Goal: Information Seeking & Learning: Learn about a topic

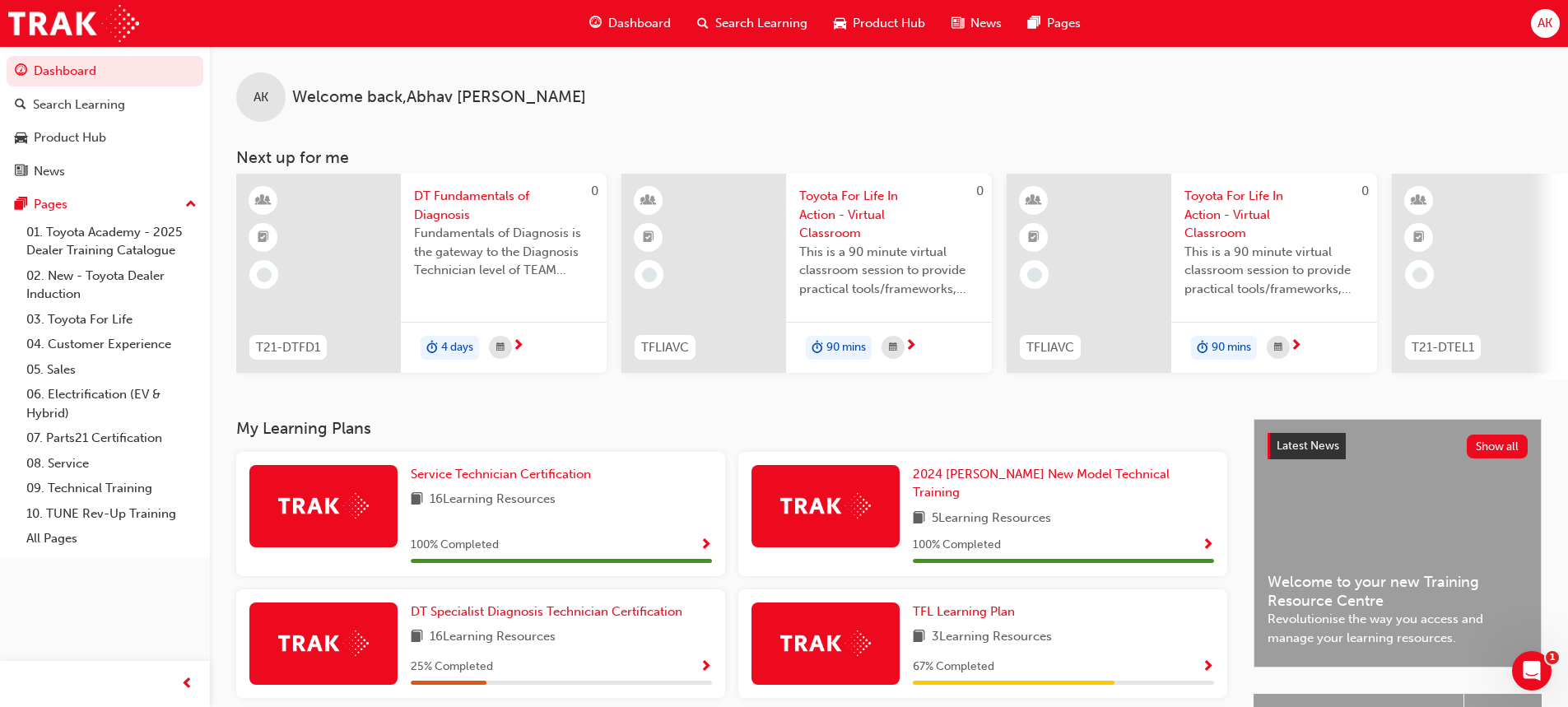
click at [759, 15] on span "Search Learning" at bounding box center [762, 23] width 93 height 19
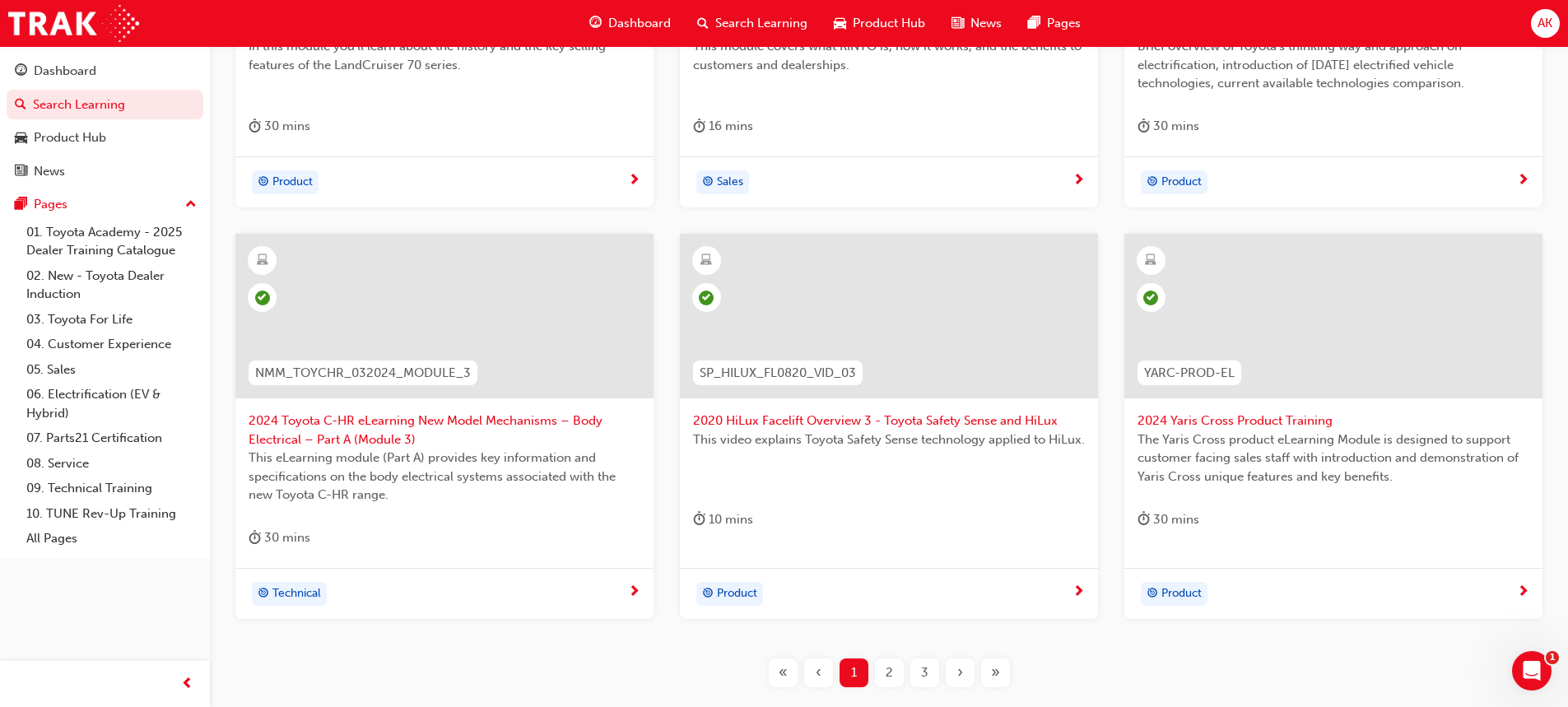
scroll to position [654, 0]
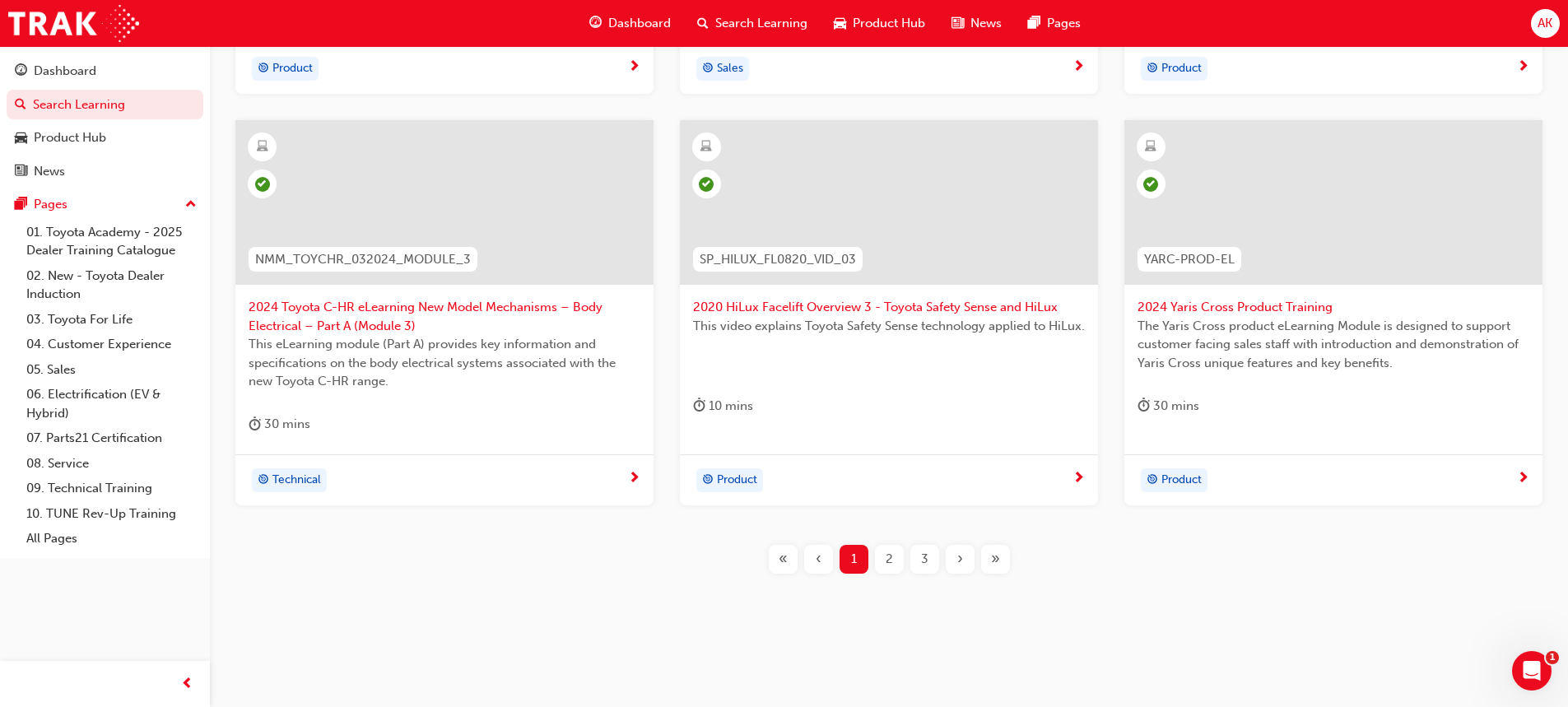
click at [885, 561] on span "2" at bounding box center [889, 559] width 8 height 19
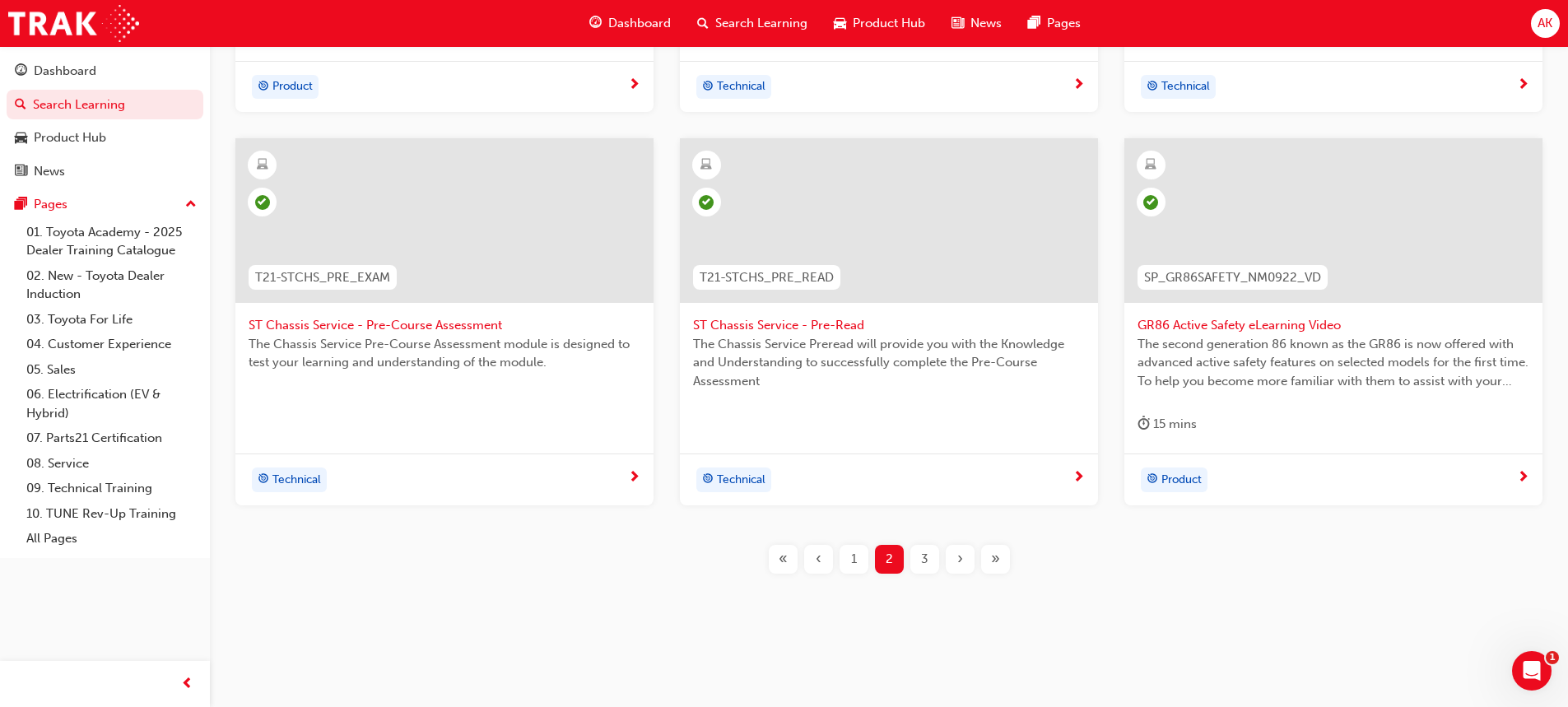
click at [918, 563] on div "3" at bounding box center [925, 559] width 29 height 29
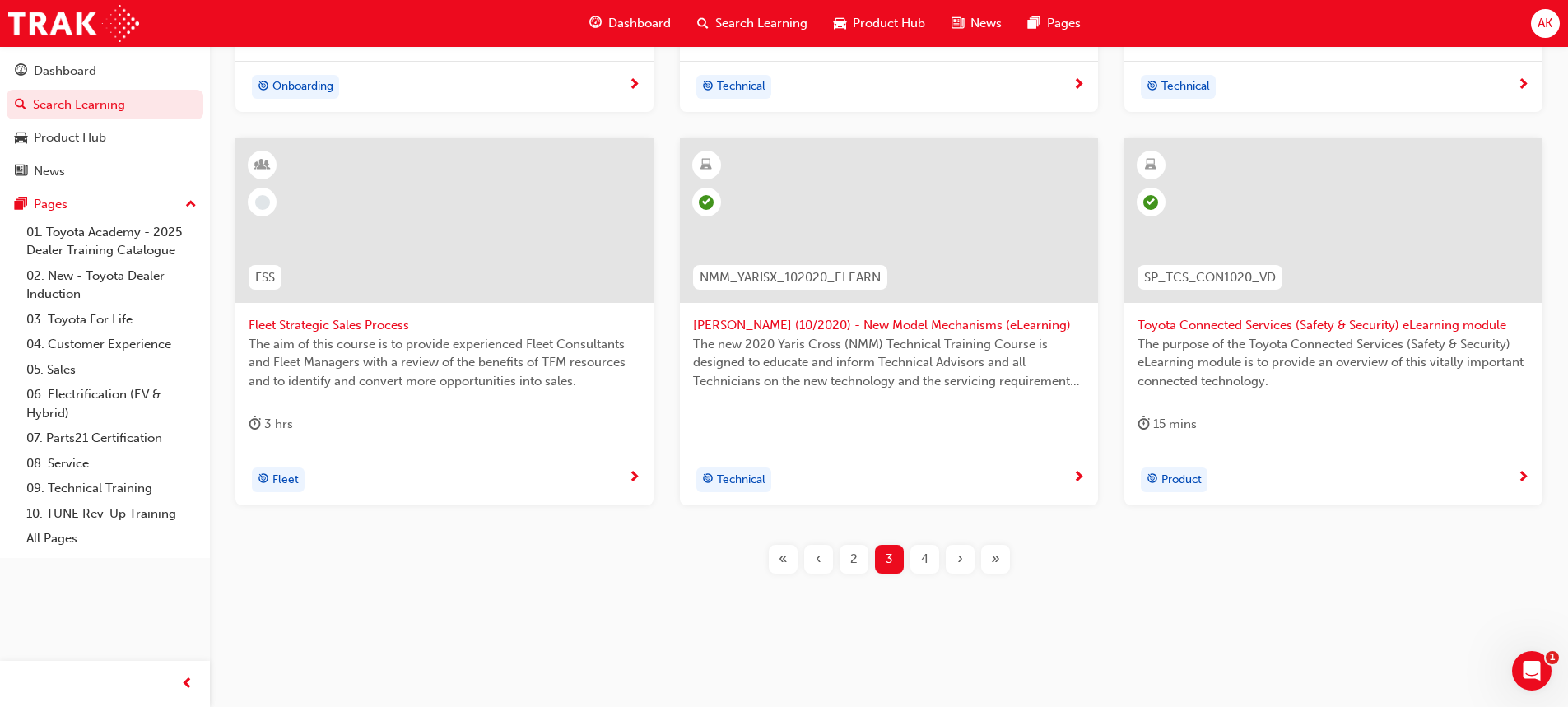
click at [936, 563] on div "4" at bounding box center [925, 559] width 29 height 29
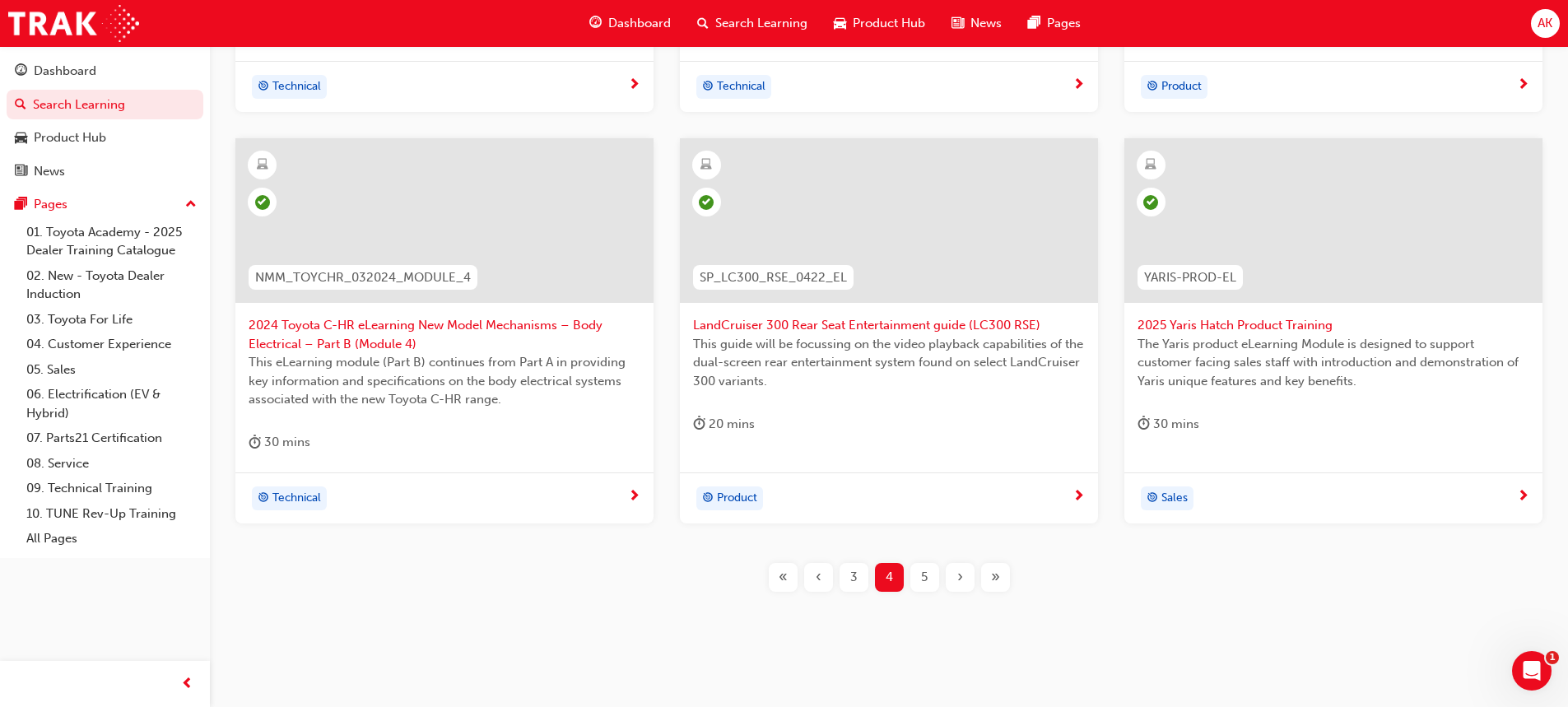
click at [919, 570] on div "5" at bounding box center [925, 577] width 29 height 29
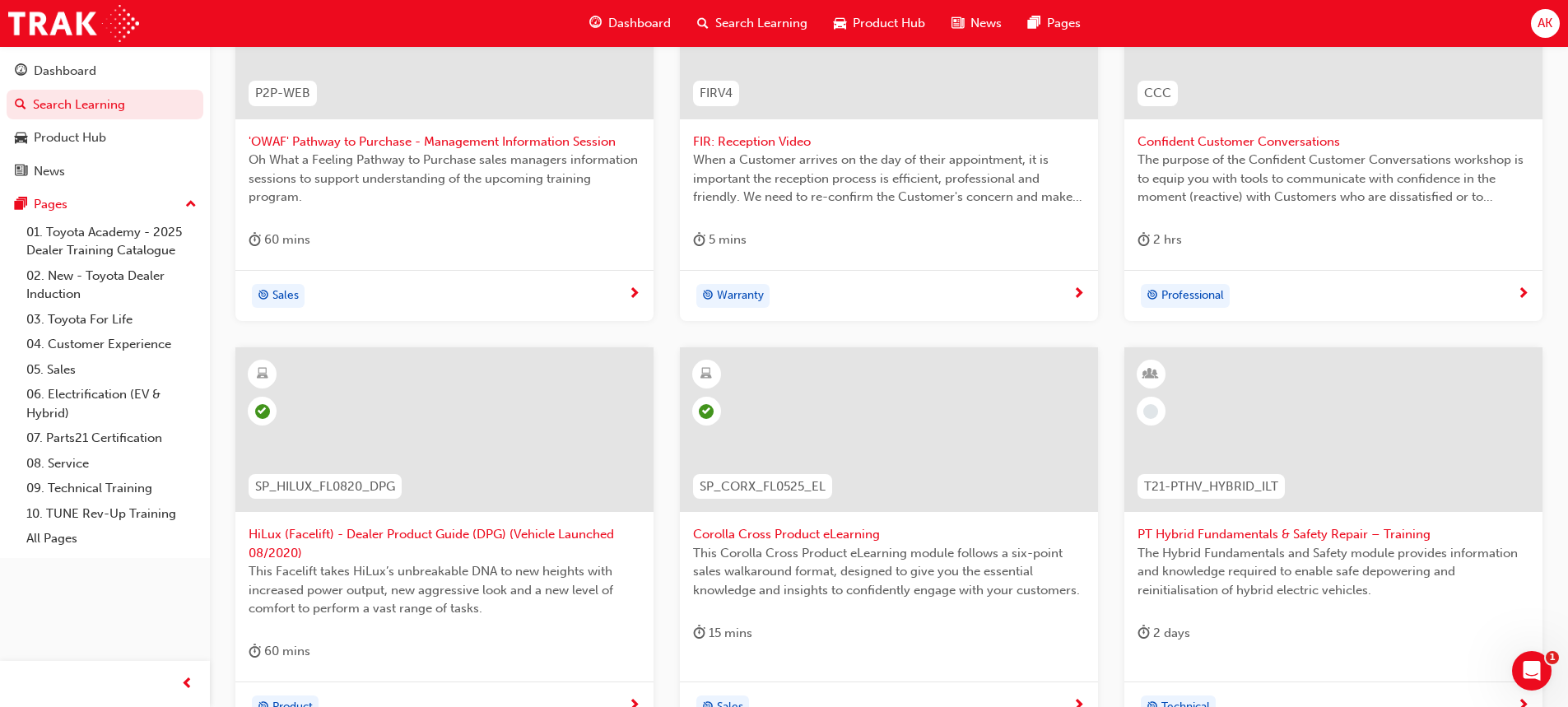
scroll to position [654, 0]
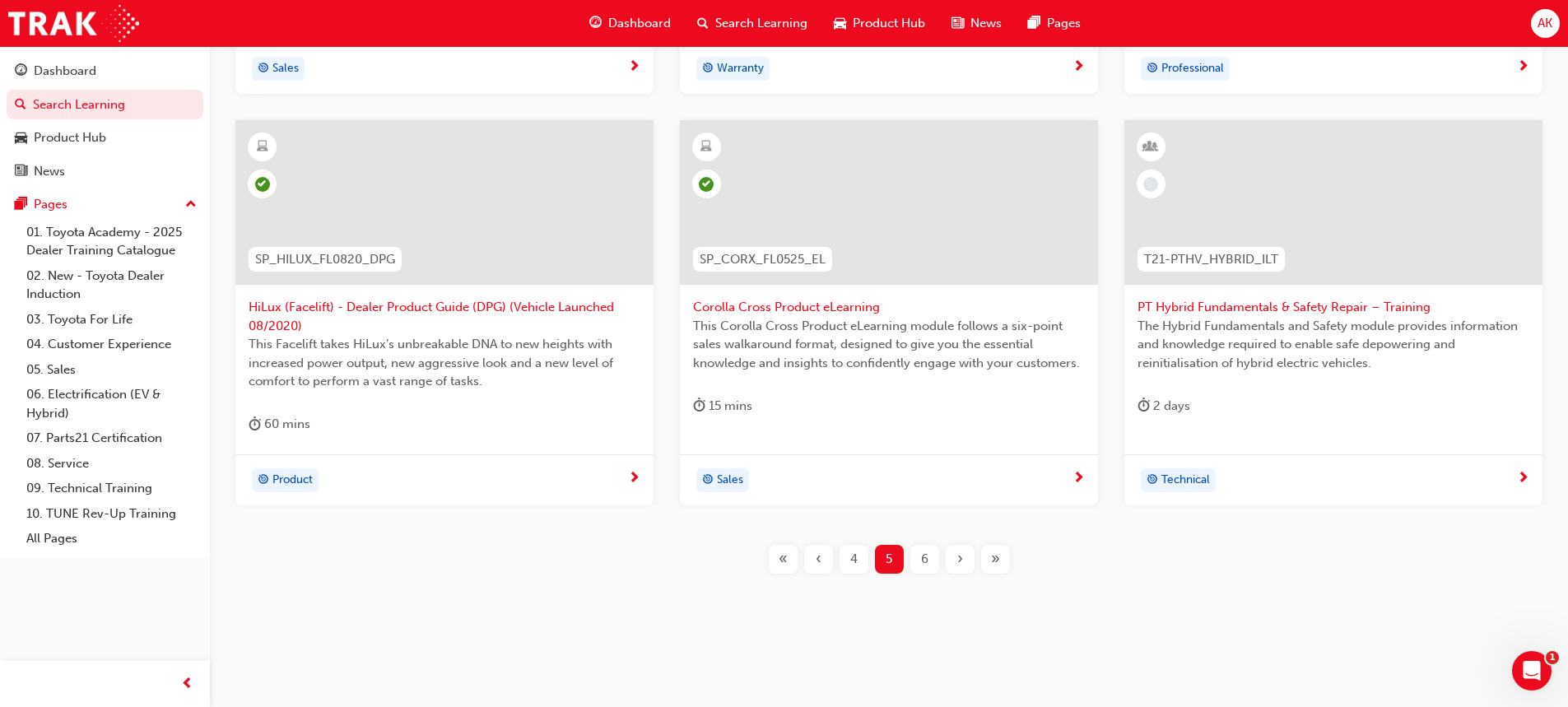
click at [924, 556] on span "6" at bounding box center [925, 559] width 8 height 19
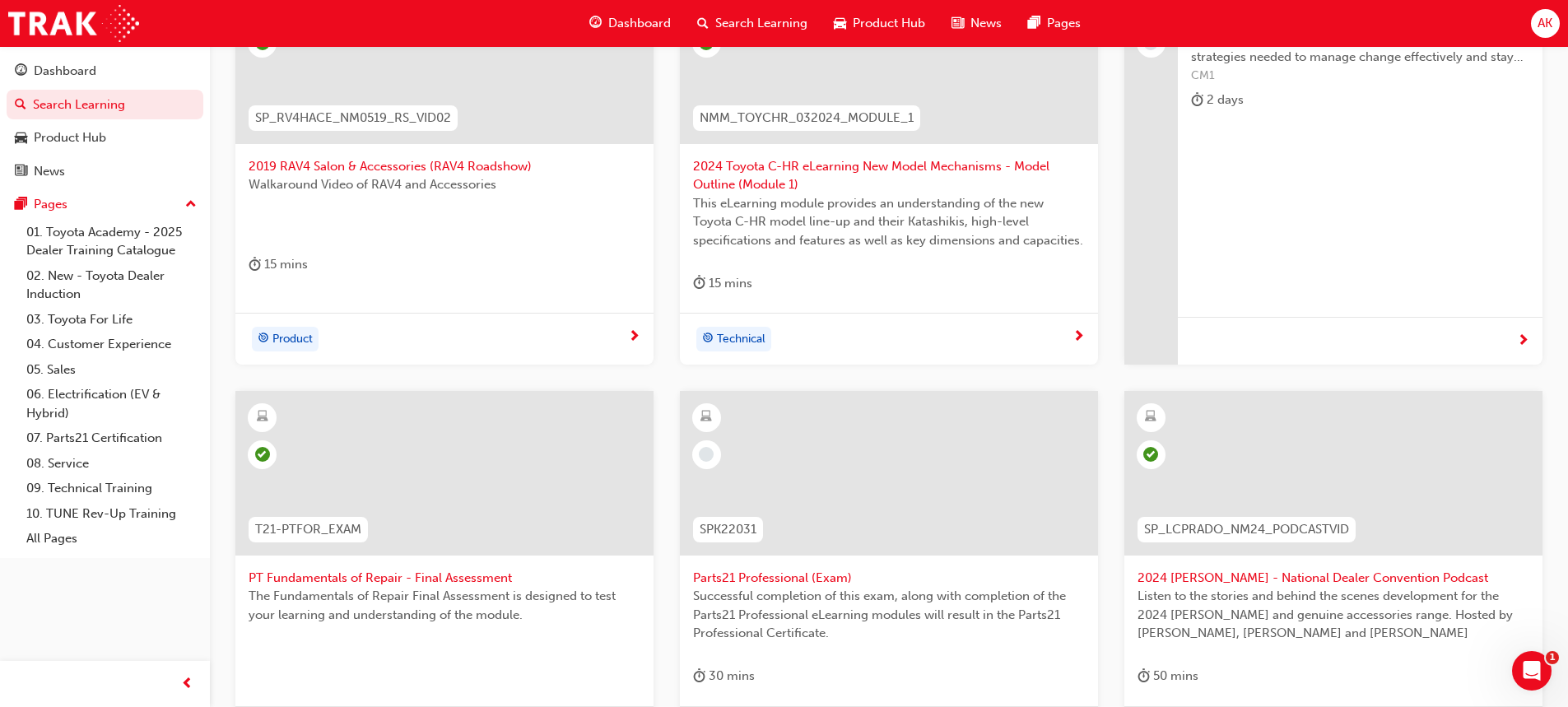
scroll to position [494, 0]
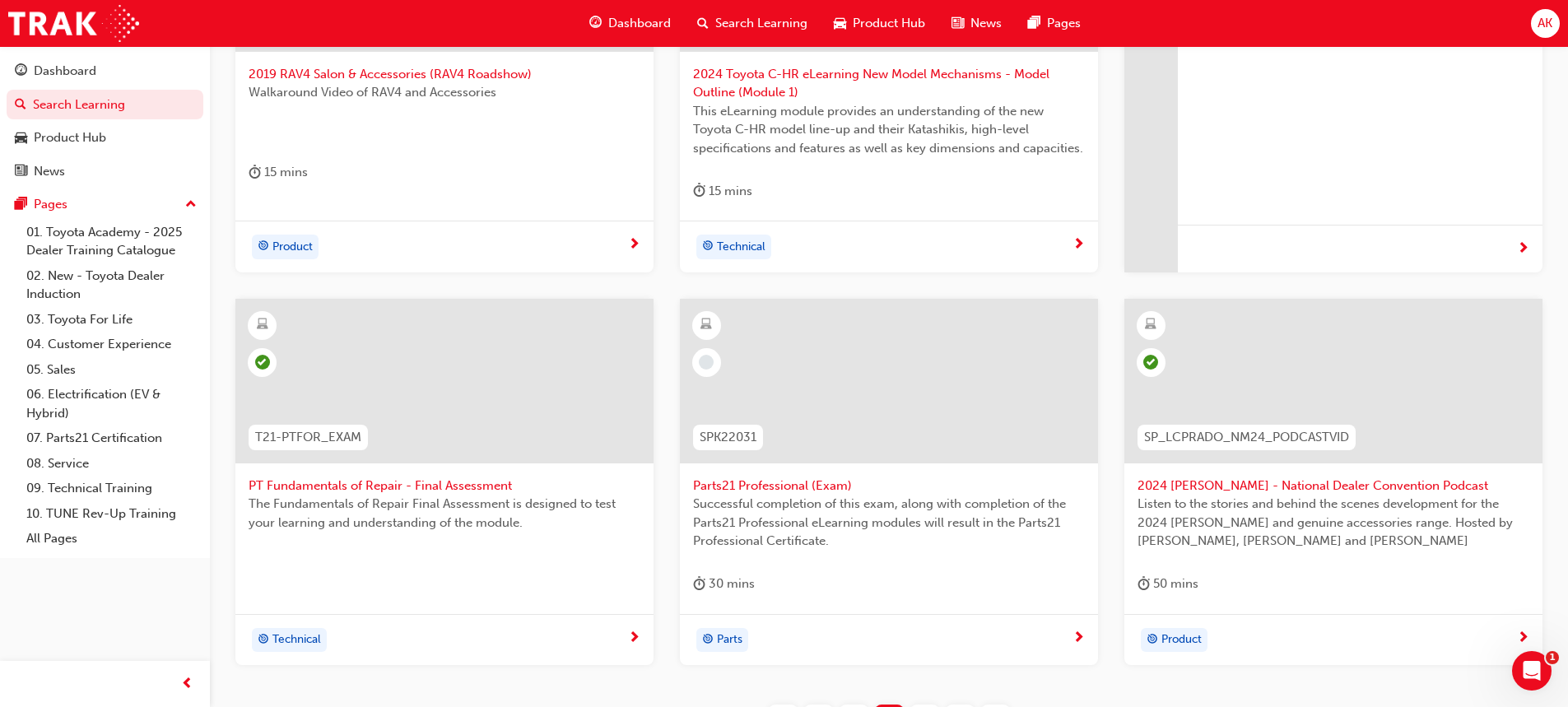
click at [803, 478] on span "Parts21 Professional (Exam)" at bounding box center [889, 485] width 392 height 19
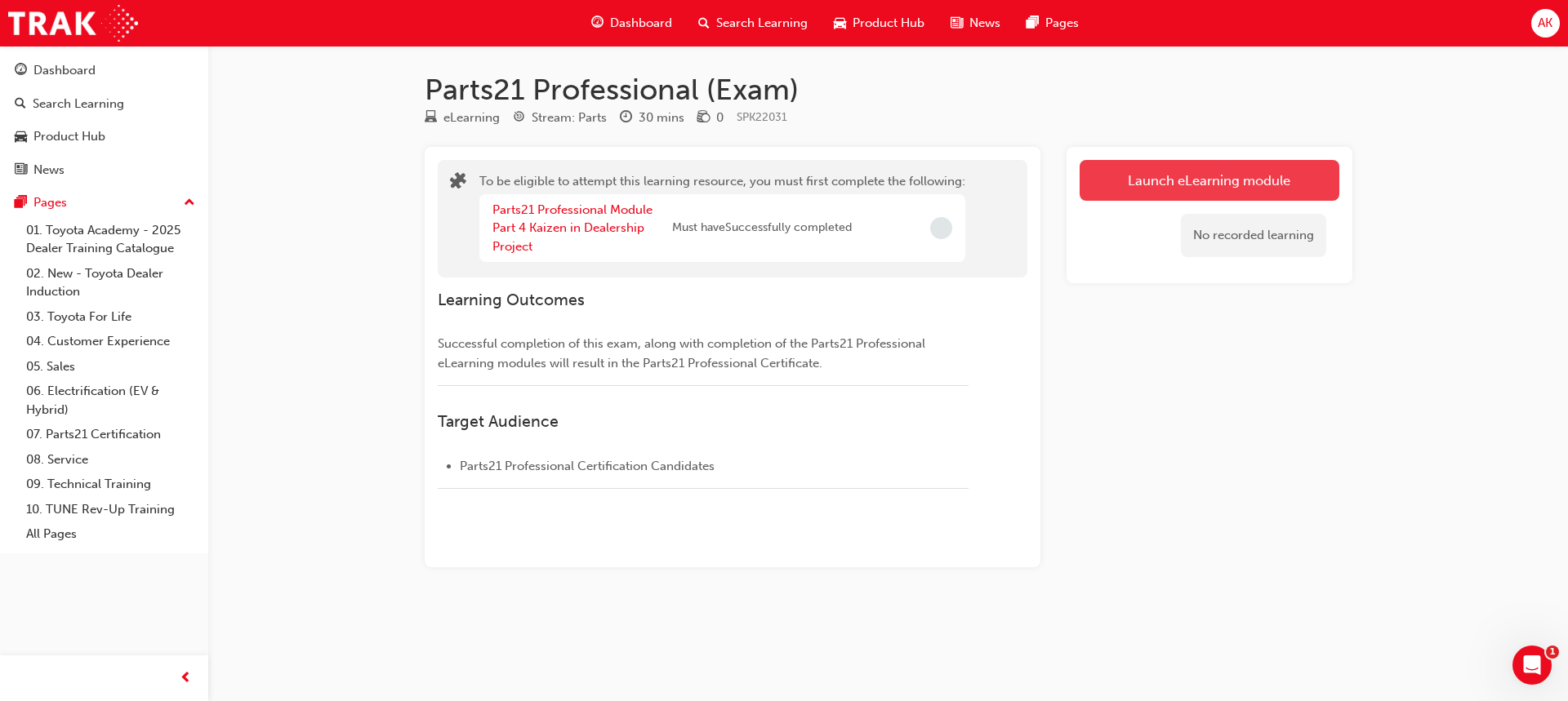
click at [1163, 170] on button "Launch eLearning module" at bounding box center [1209, 180] width 259 height 40
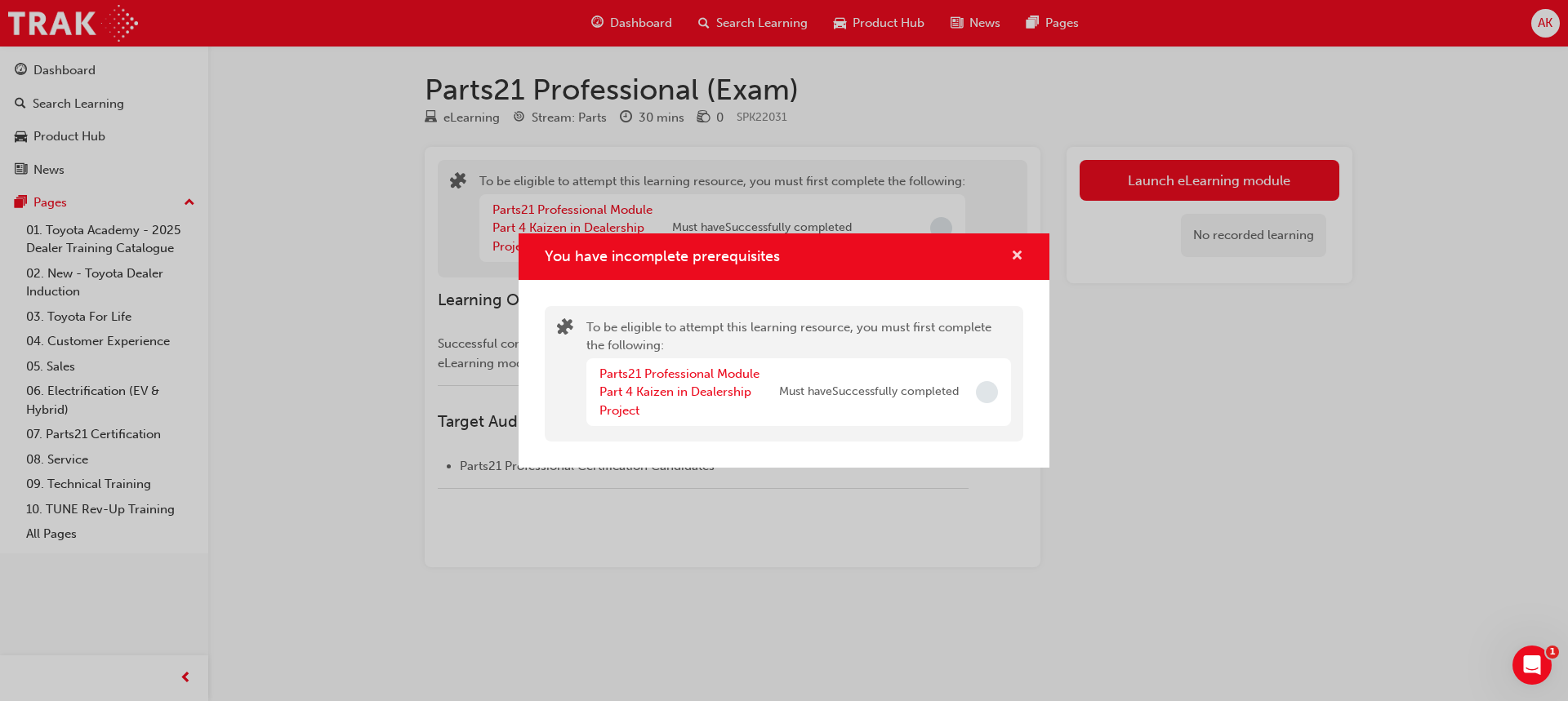
drag, startPoint x: 1021, startPoint y: 242, endPoint x: 1015, endPoint y: 247, distance: 7.8
click at [1021, 245] on div "You have incomplete prerequisites" at bounding box center [784, 256] width 531 height 46
click at [1012, 257] on span "cross-icon" at bounding box center [1016, 257] width 13 height 14
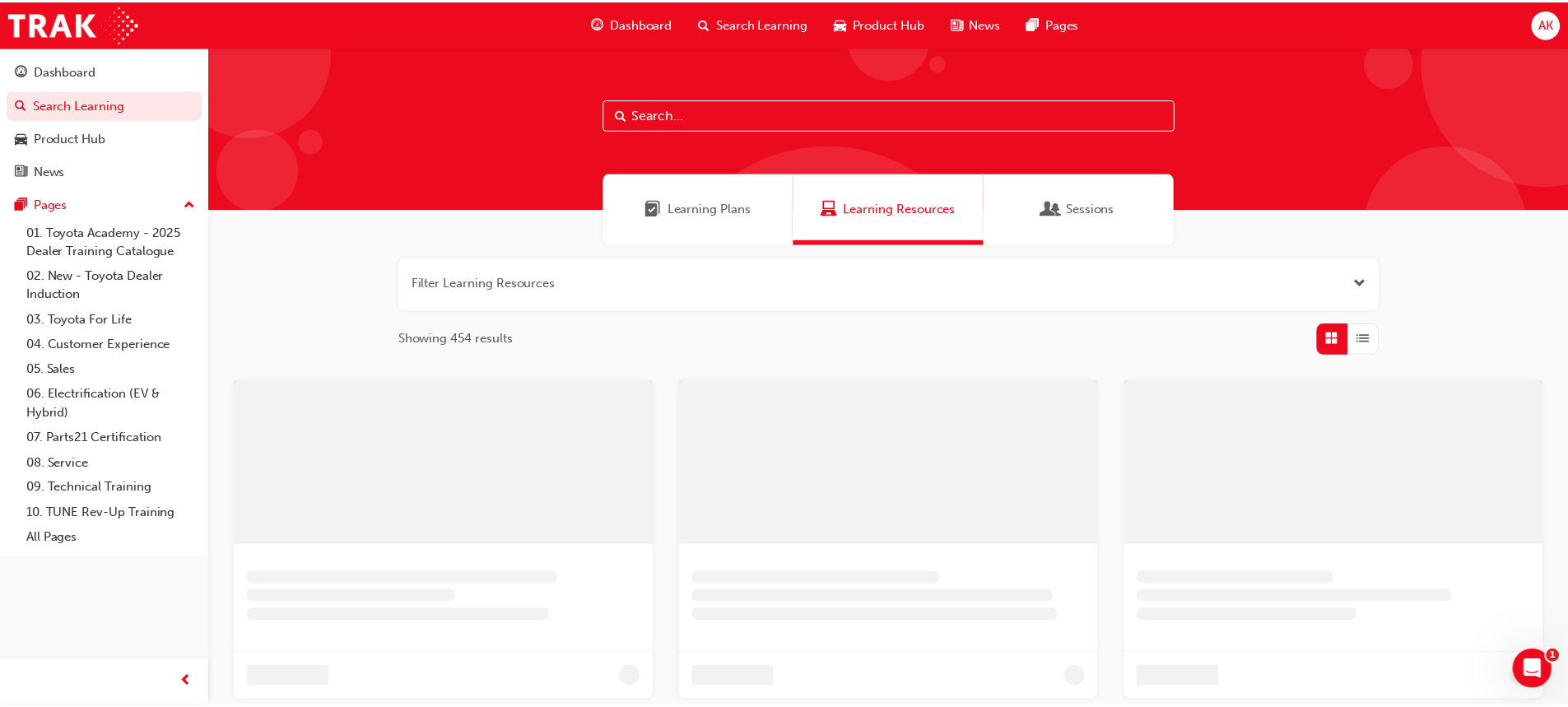
scroll to position [474, 0]
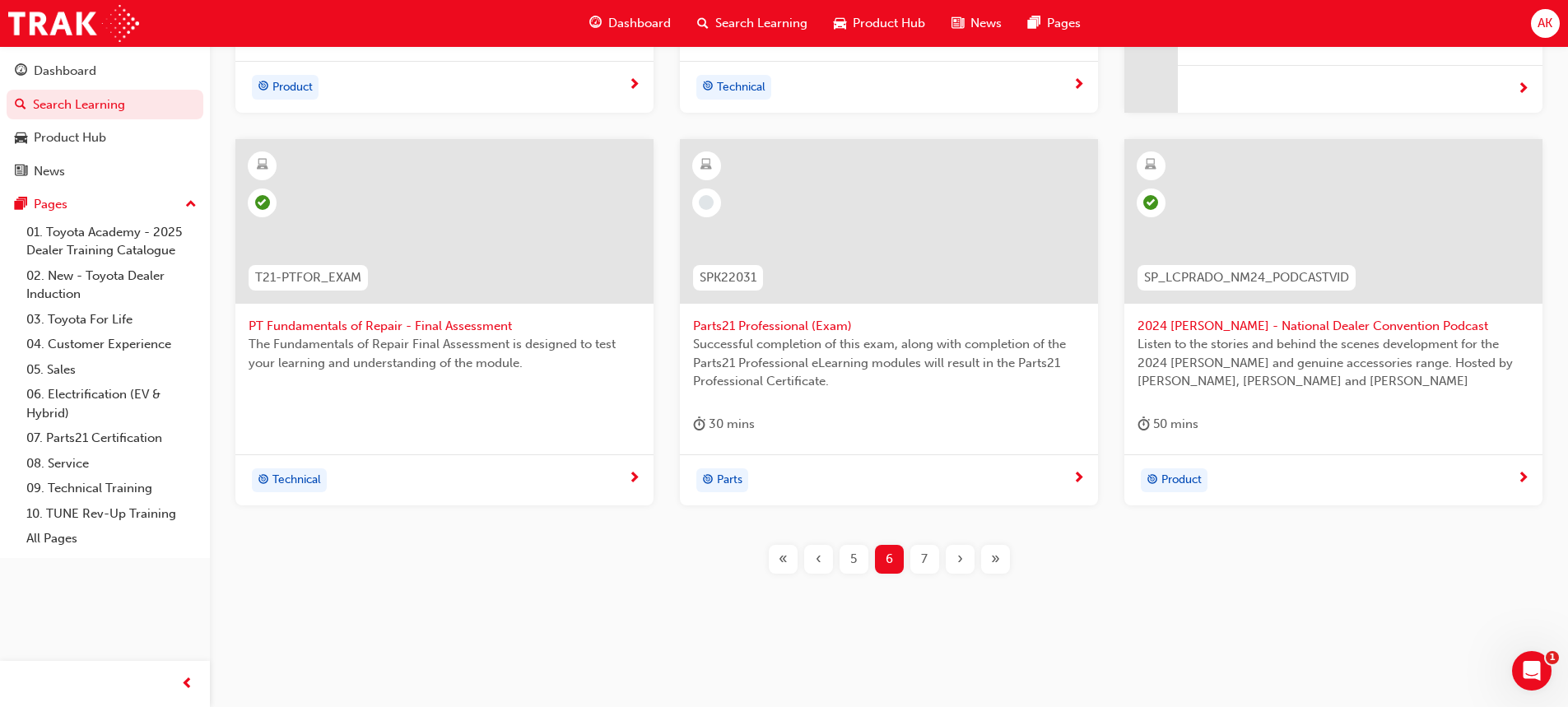
click at [919, 558] on div "7" at bounding box center [925, 559] width 29 height 29
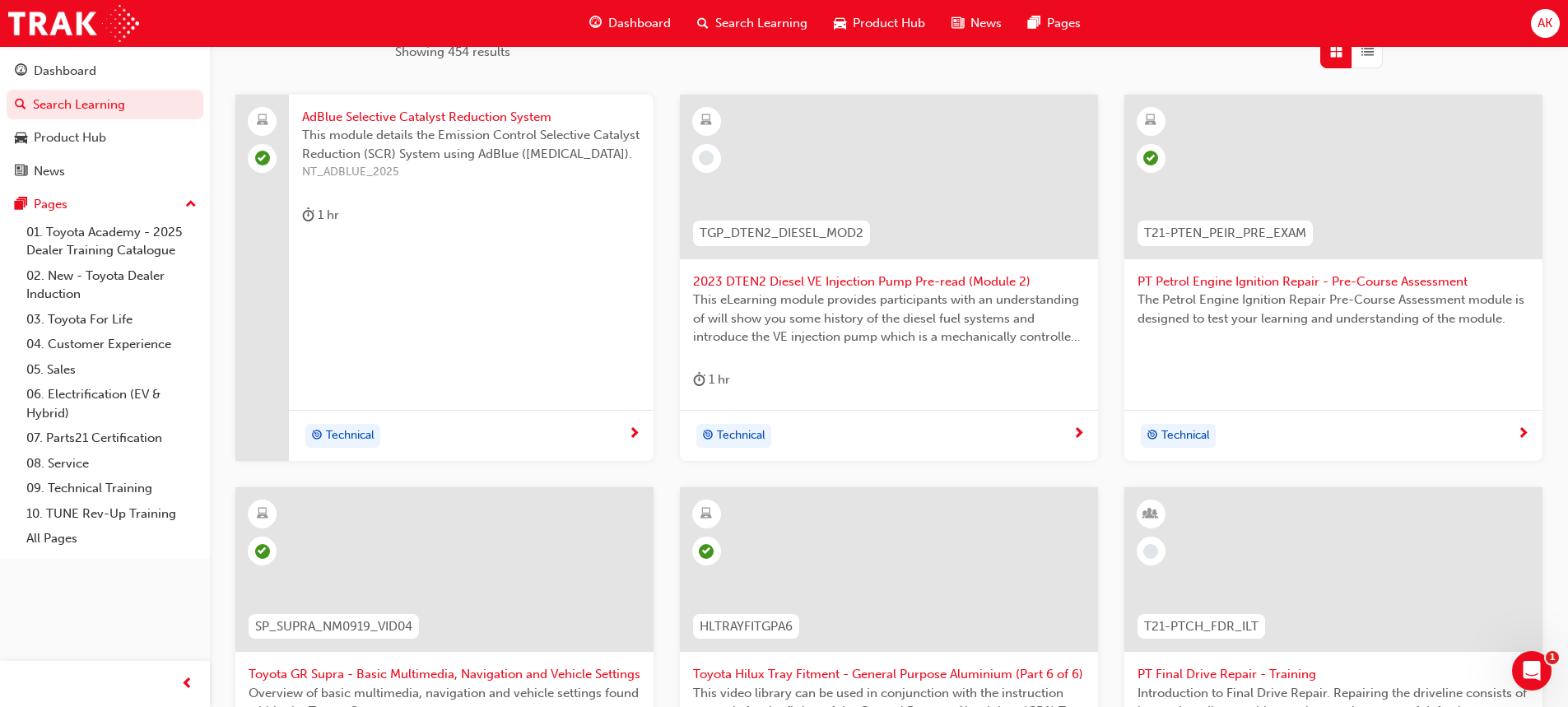
scroll to position [636, 0]
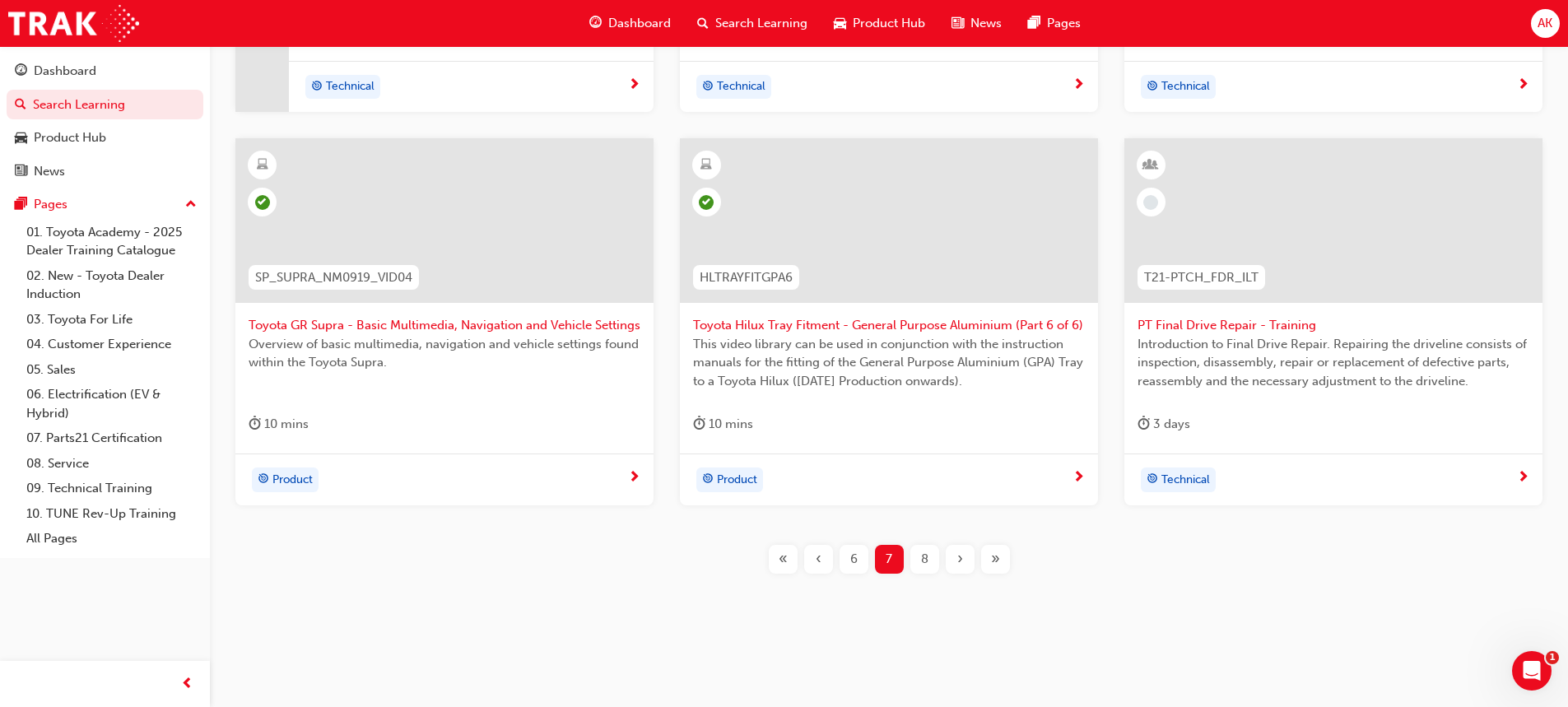
click at [922, 561] on span "8" at bounding box center [925, 559] width 8 height 19
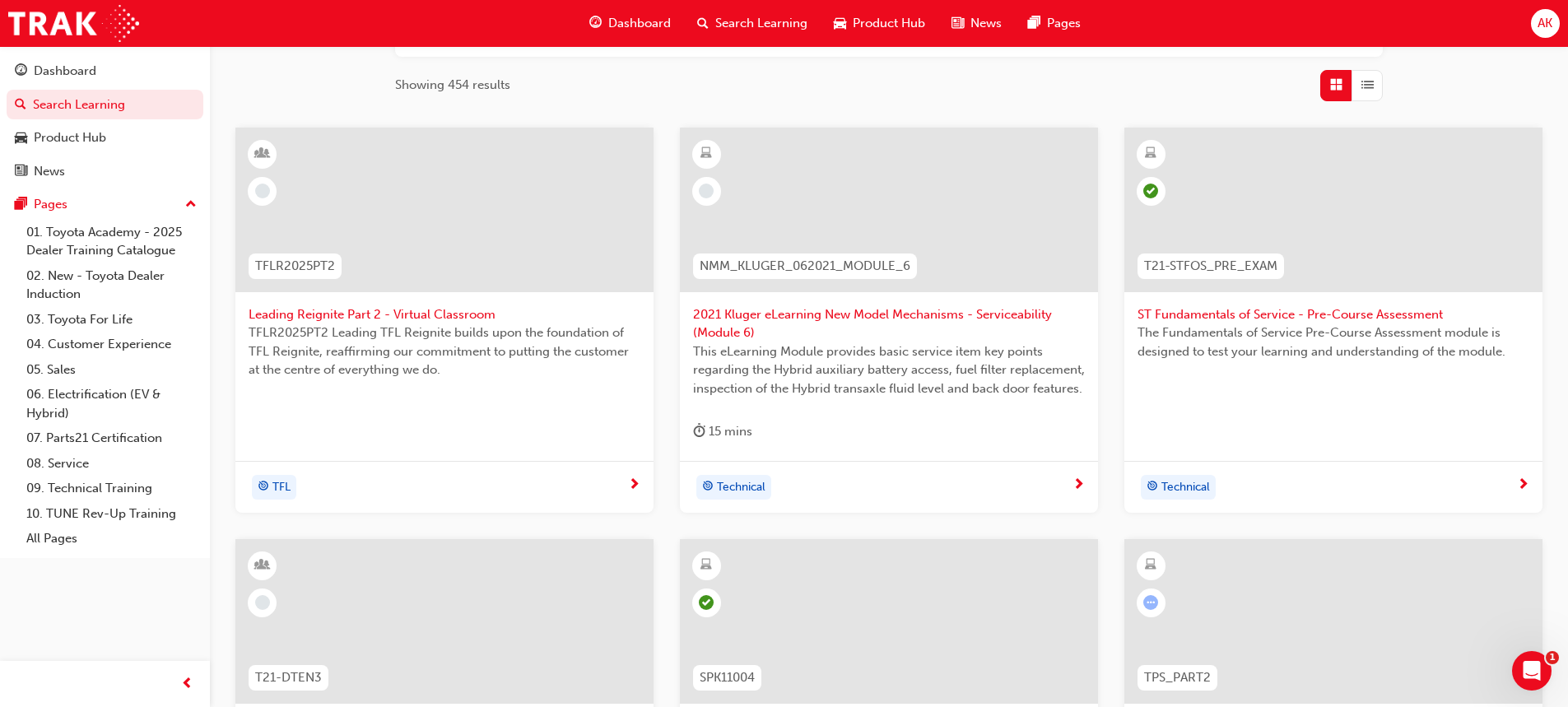
scroll to position [224, 0]
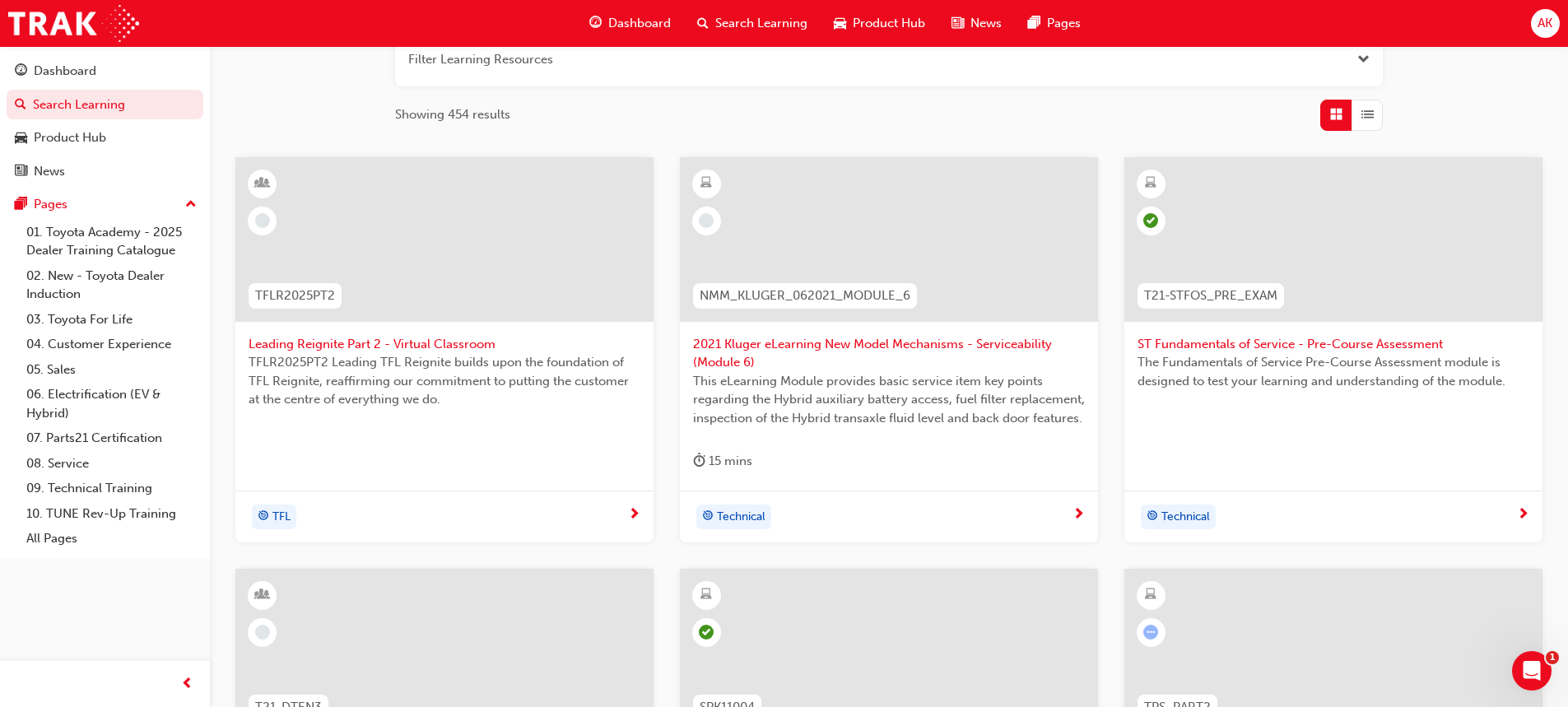
click at [818, 339] on span "2021 Kluger eLearning New Model Mechanisms - Serviceability (Module 6)" at bounding box center [889, 354] width 392 height 37
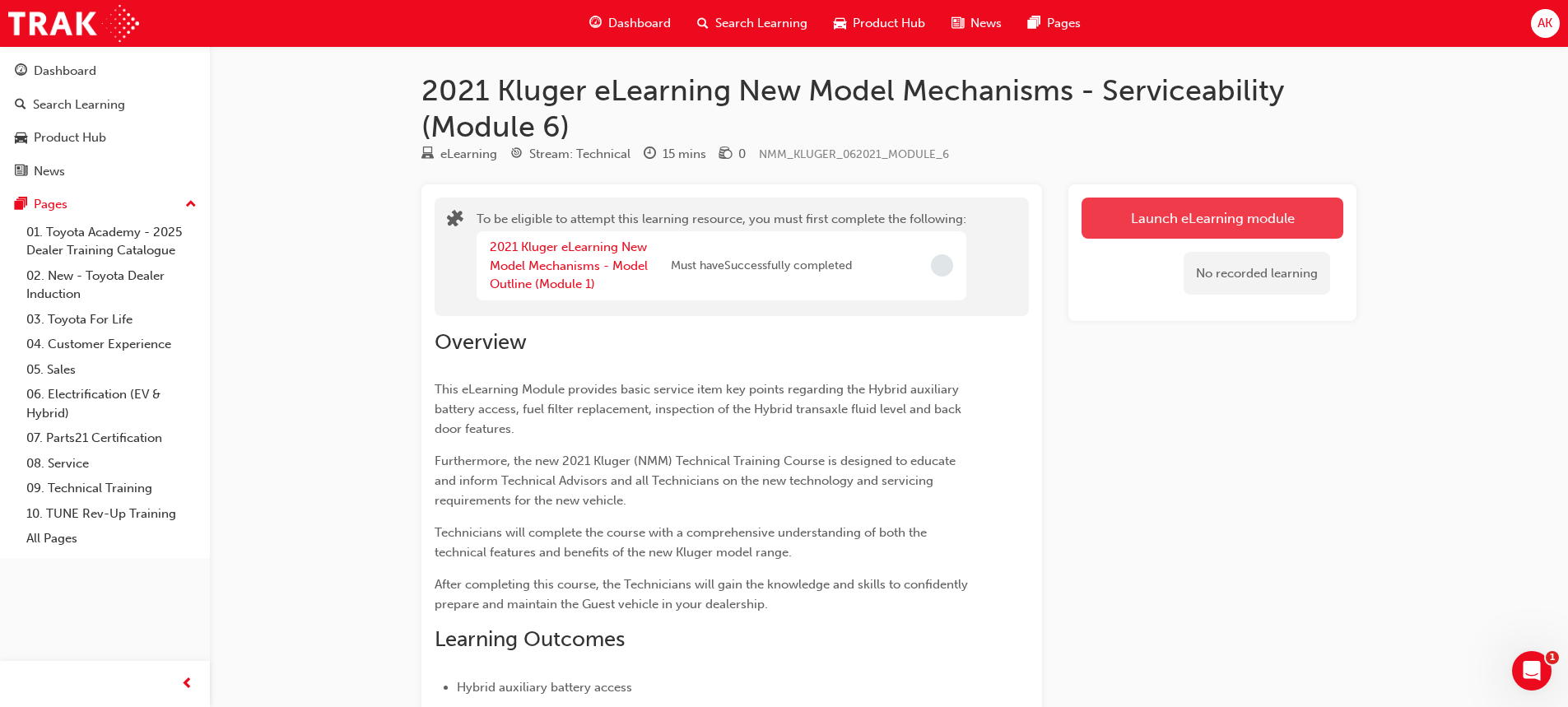
click at [1136, 200] on button "Launch eLearning module" at bounding box center [1212, 218] width 261 height 41
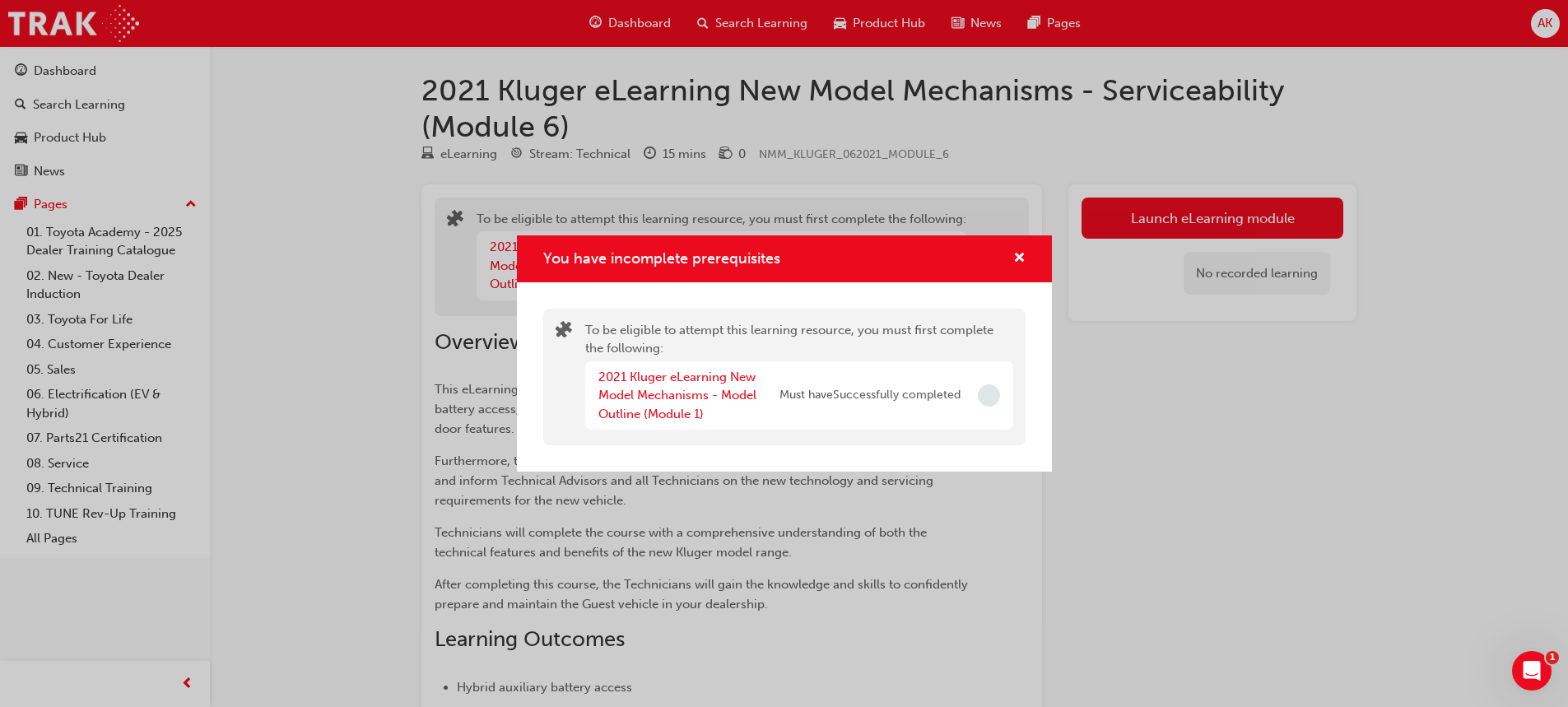
click at [1012, 250] on div "You have incomplete prerequisites" at bounding box center [1013, 259] width 25 height 20
click at [1012, 251] on div "You have incomplete prerequisites" at bounding box center [1013, 259] width 25 height 20
click at [1017, 252] on span "cross-icon" at bounding box center [1020, 259] width 13 height 14
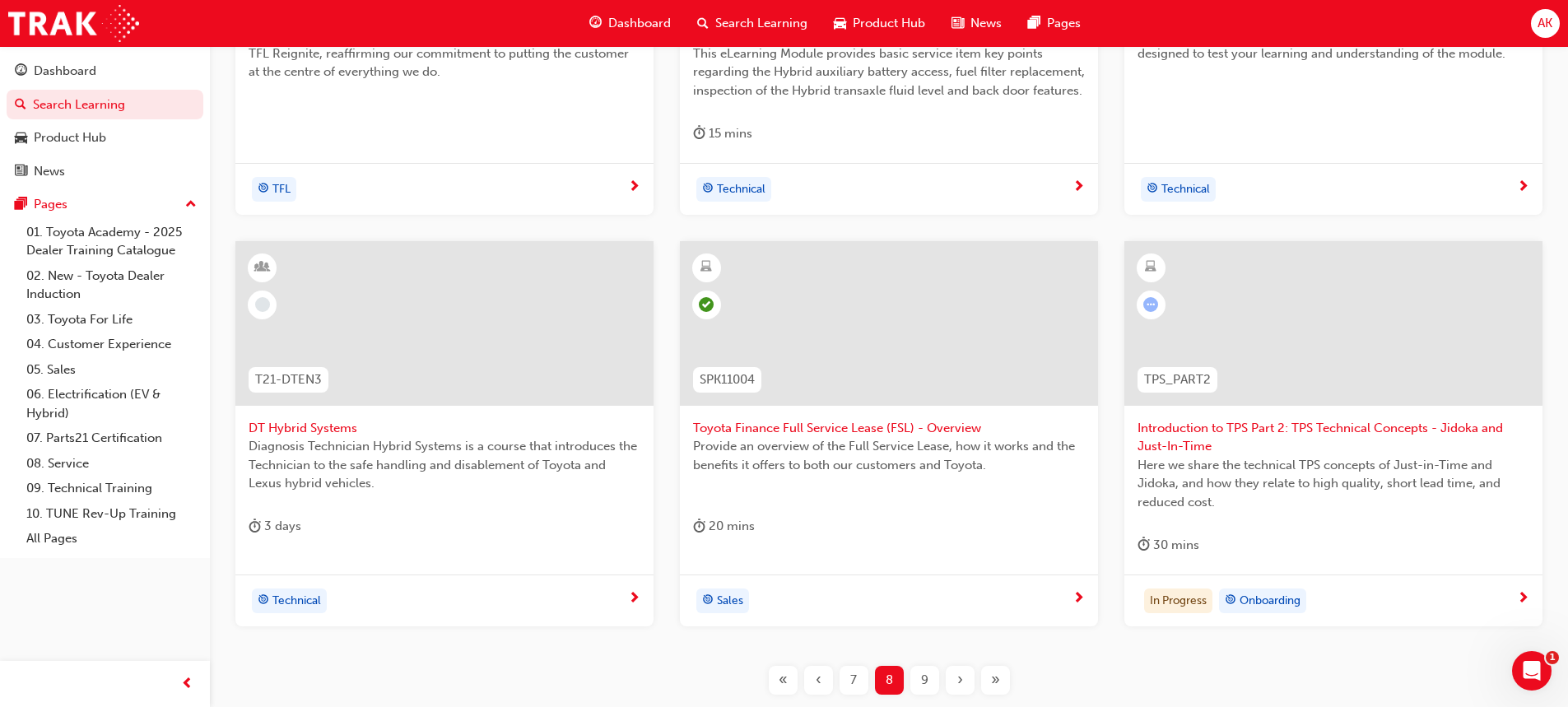
scroll to position [672, 0]
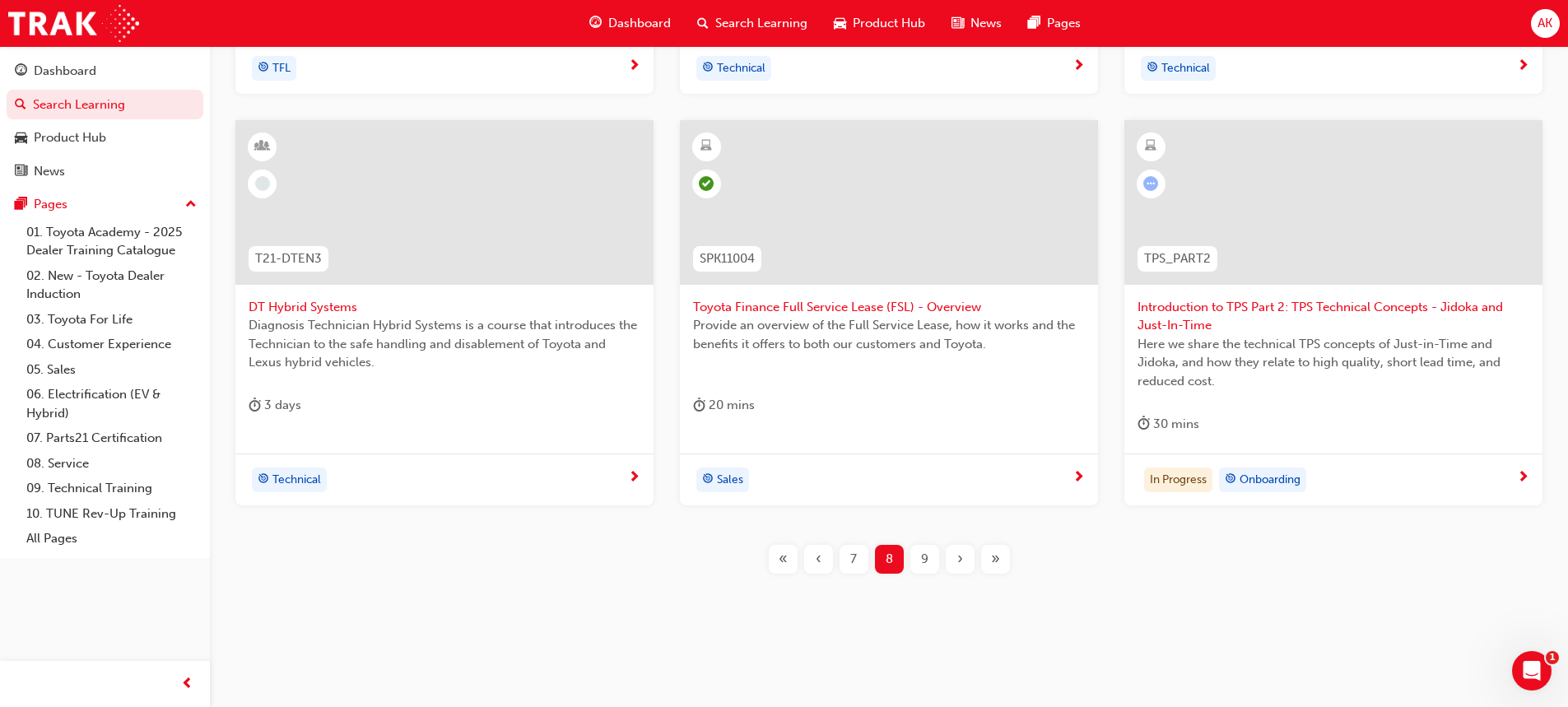
click at [1285, 312] on span "Introduction to TPS Part 2: TPS Technical Concepts - Jidoka and Just-In-Time" at bounding box center [1334, 317] width 392 height 37
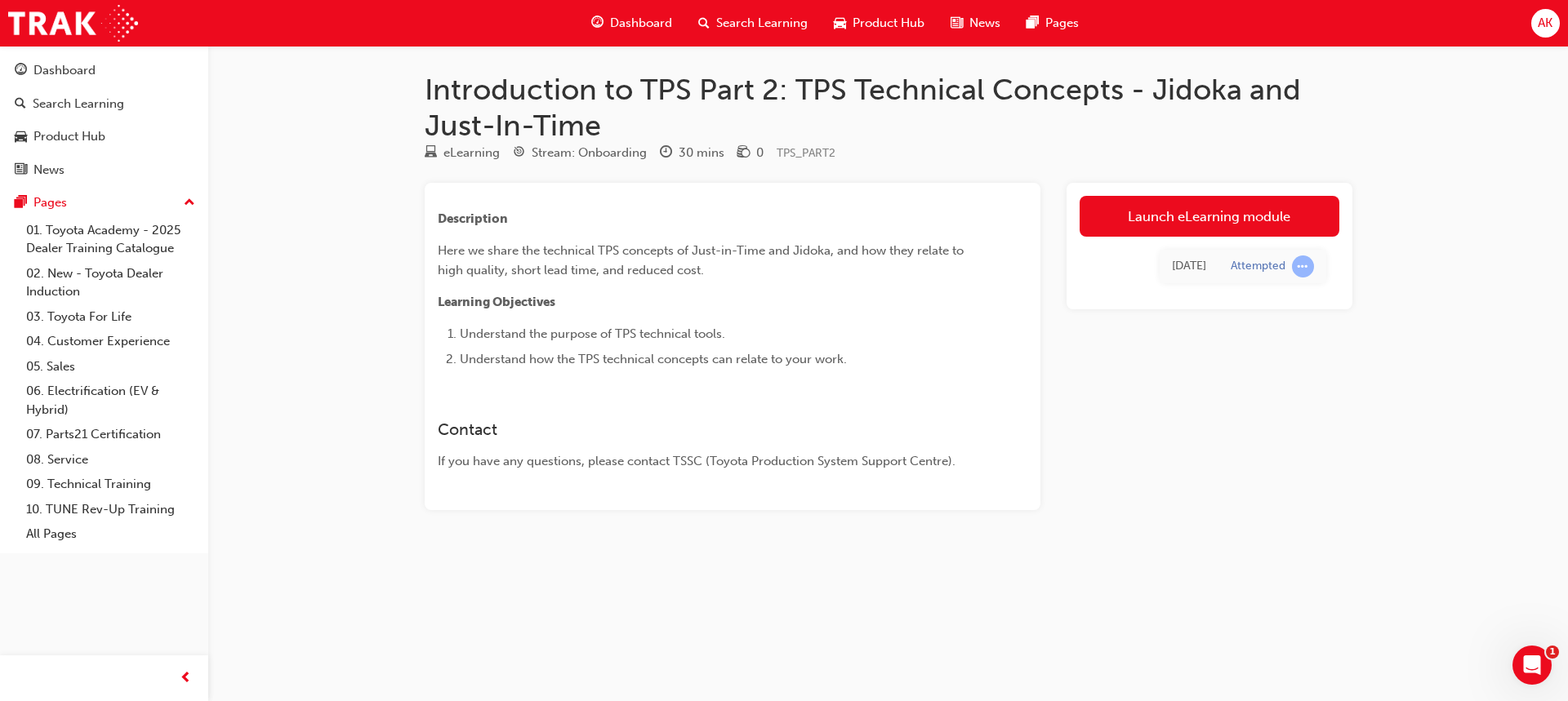
click at [1142, 215] on link "Launch eLearning module" at bounding box center [1209, 216] width 259 height 40
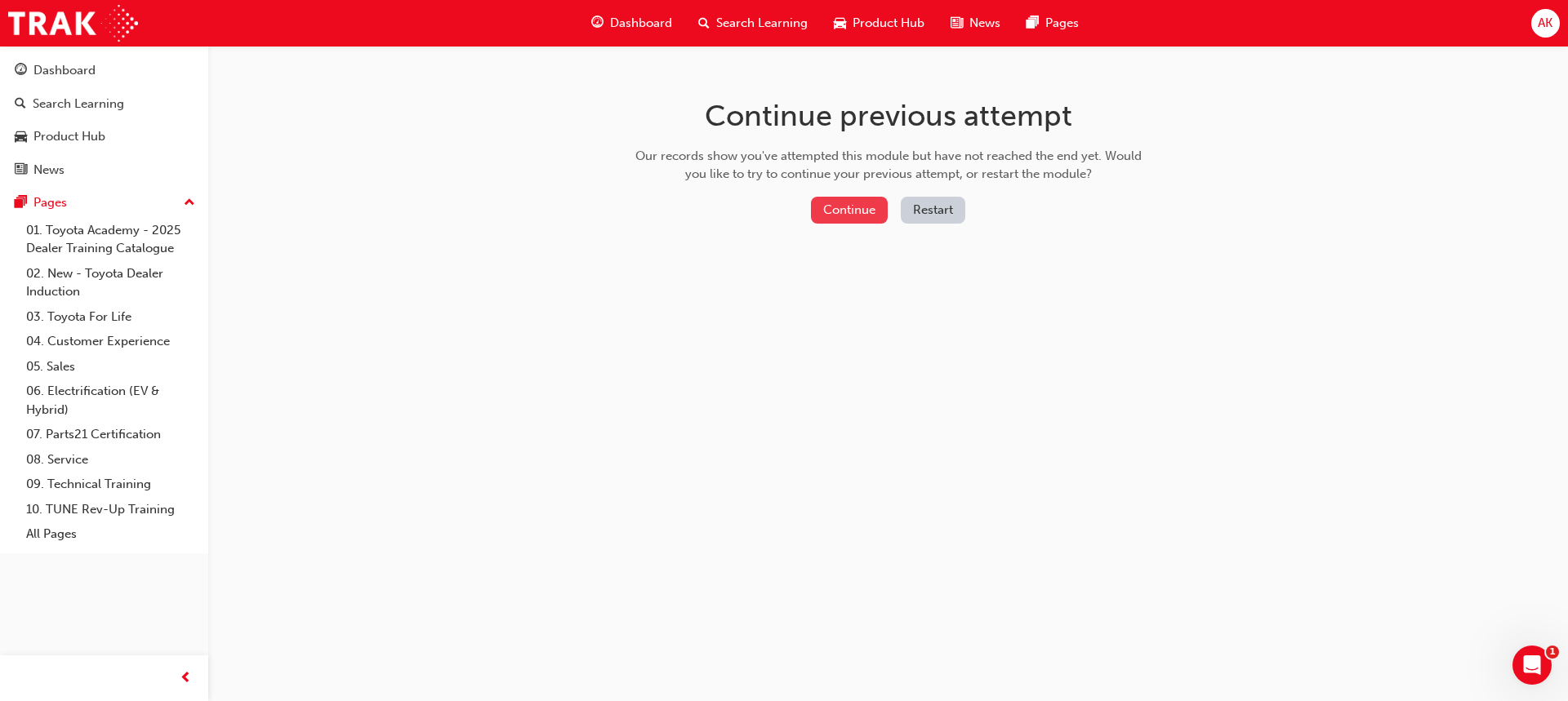
click at [853, 201] on button "Continue" at bounding box center [849, 210] width 77 height 27
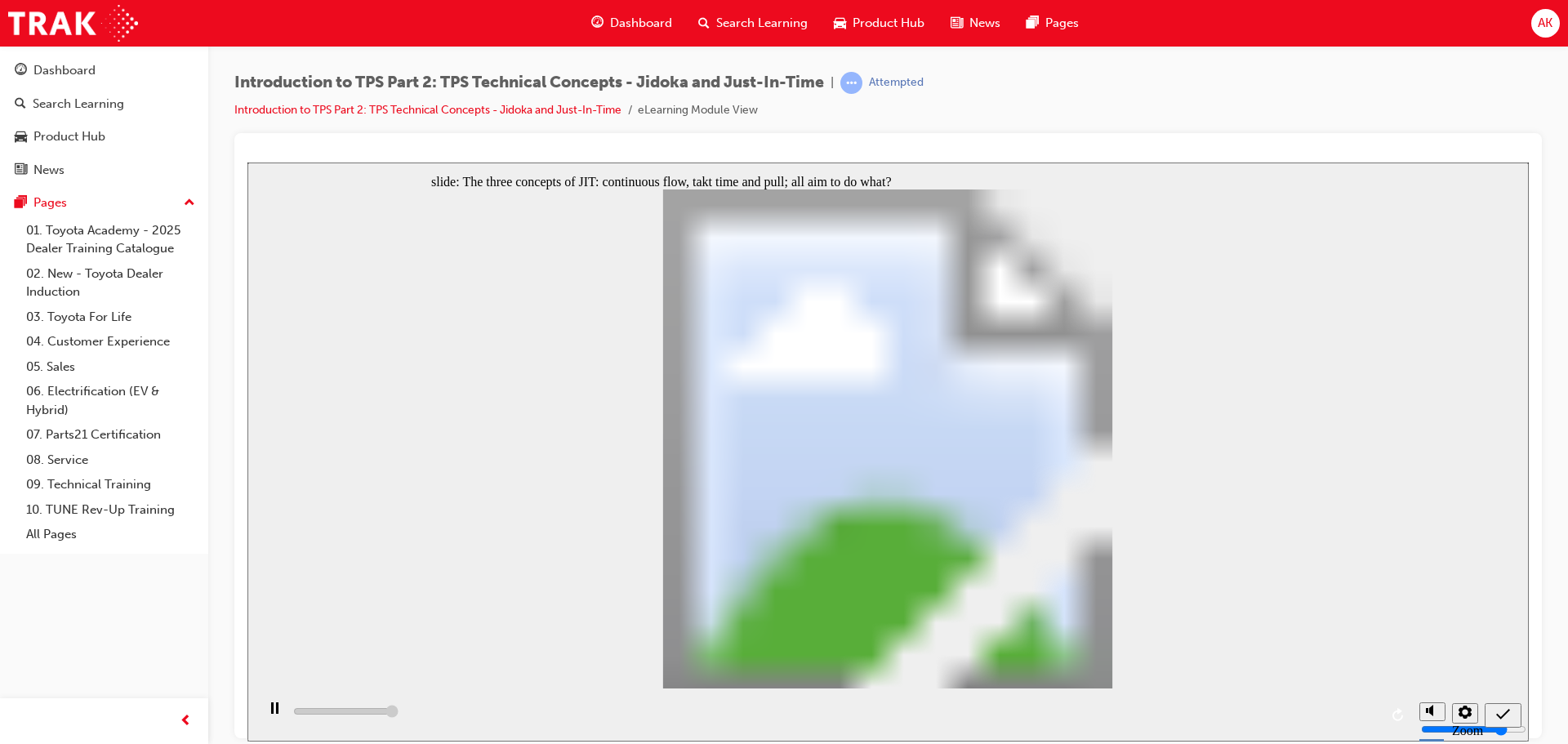
type input "5000"
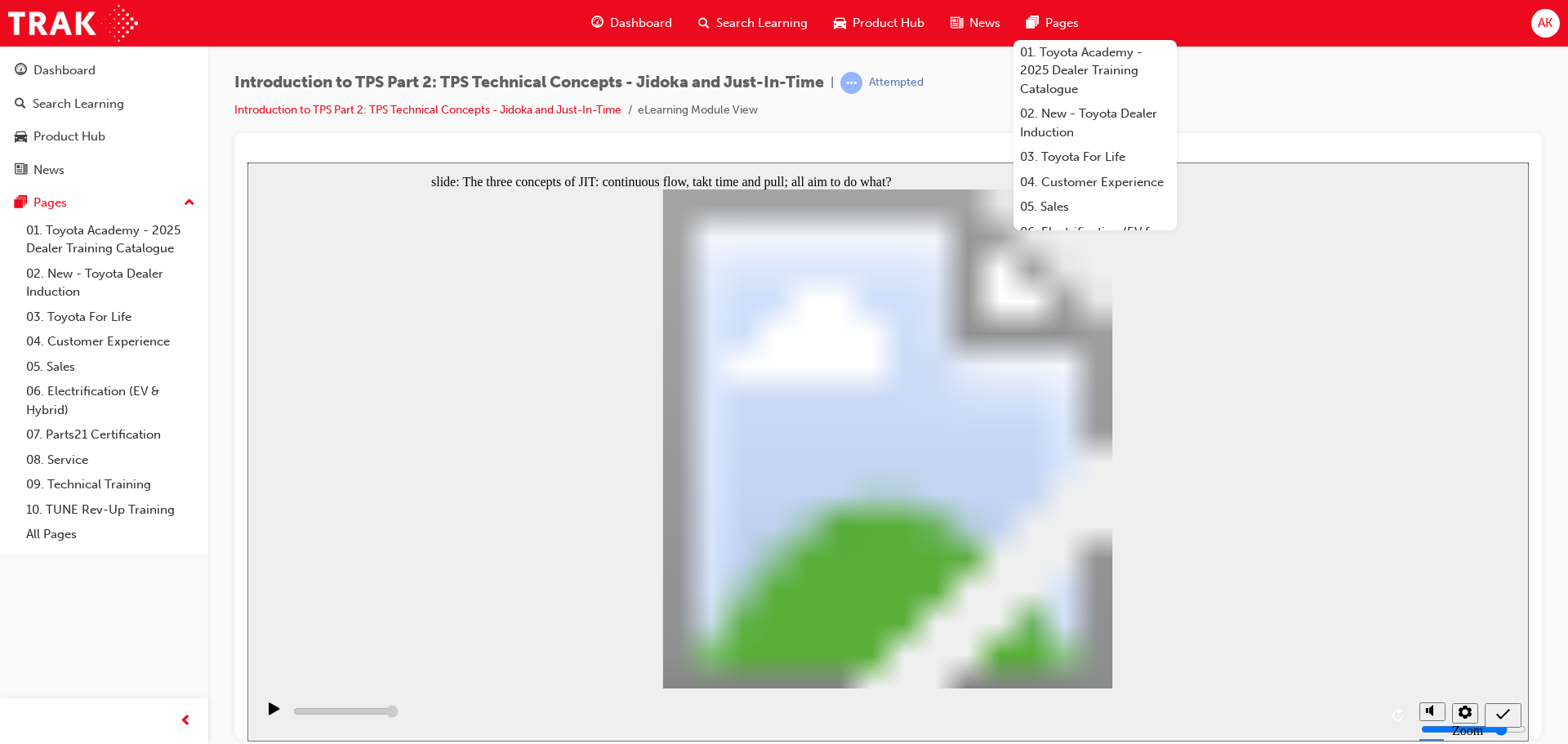
radio input "true"
click at [1510, 701] on div "Submit (Ctrl+Alt+S)" at bounding box center [1502, 715] width 24 height 17
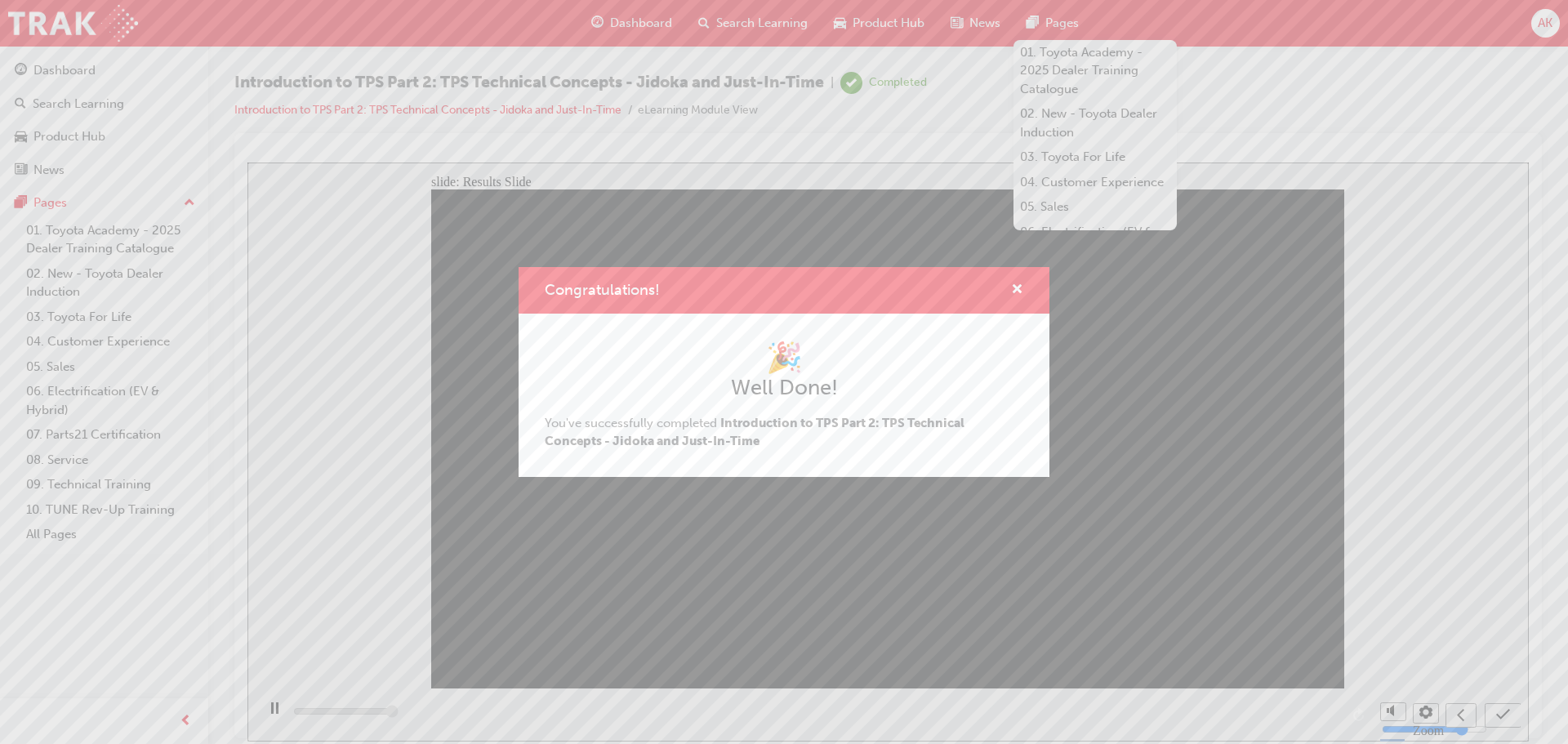
type input "5000"
drag, startPoint x: 1258, startPoint y: 87, endPoint x: 1242, endPoint y: 82, distance: 16.8
click at [1257, 87] on div "Congratulations! 🎉 Well Done! You've successfully completed Introduction to TPS…" at bounding box center [784, 372] width 1568 height 744
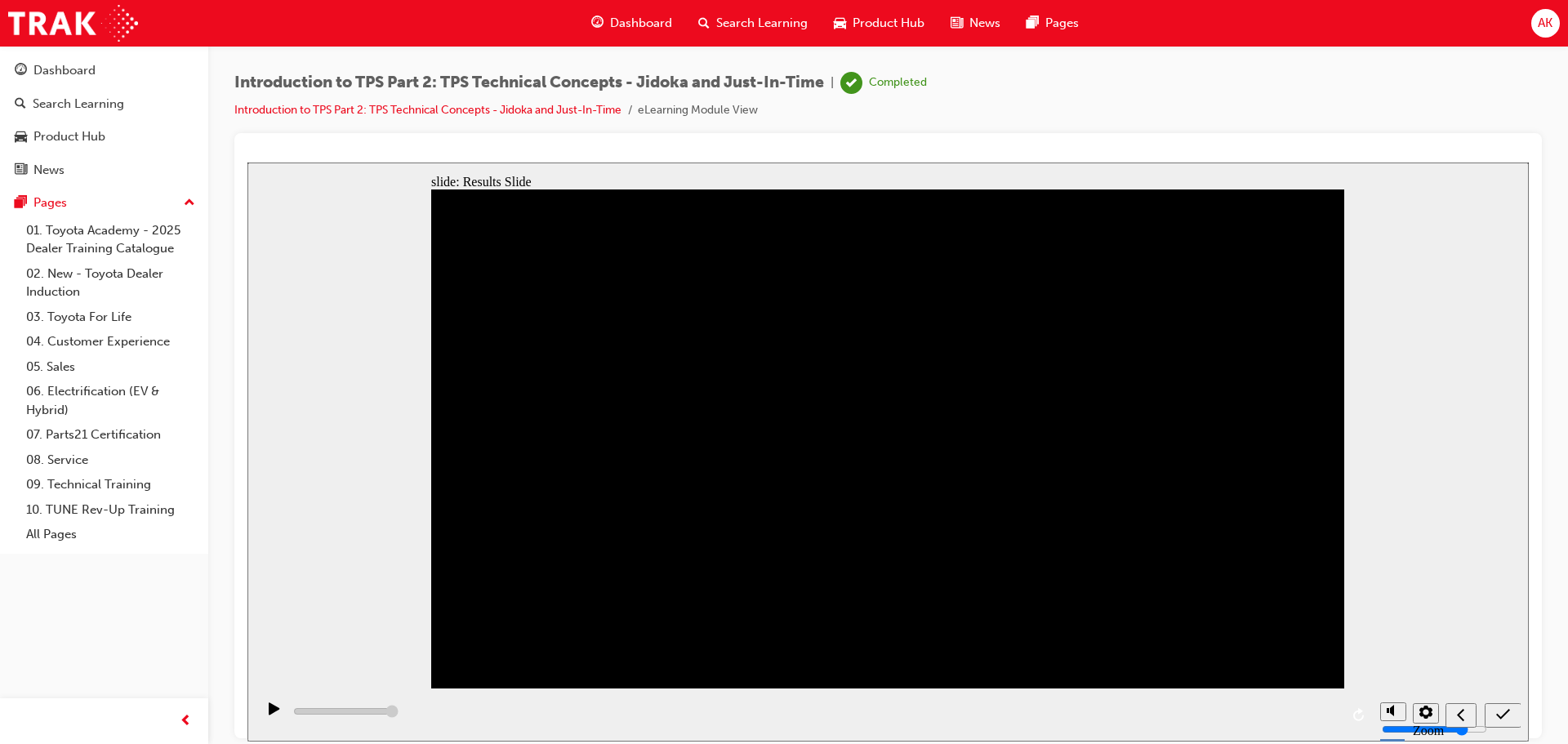
click at [760, 27] on span "Search Learning" at bounding box center [761, 23] width 92 height 19
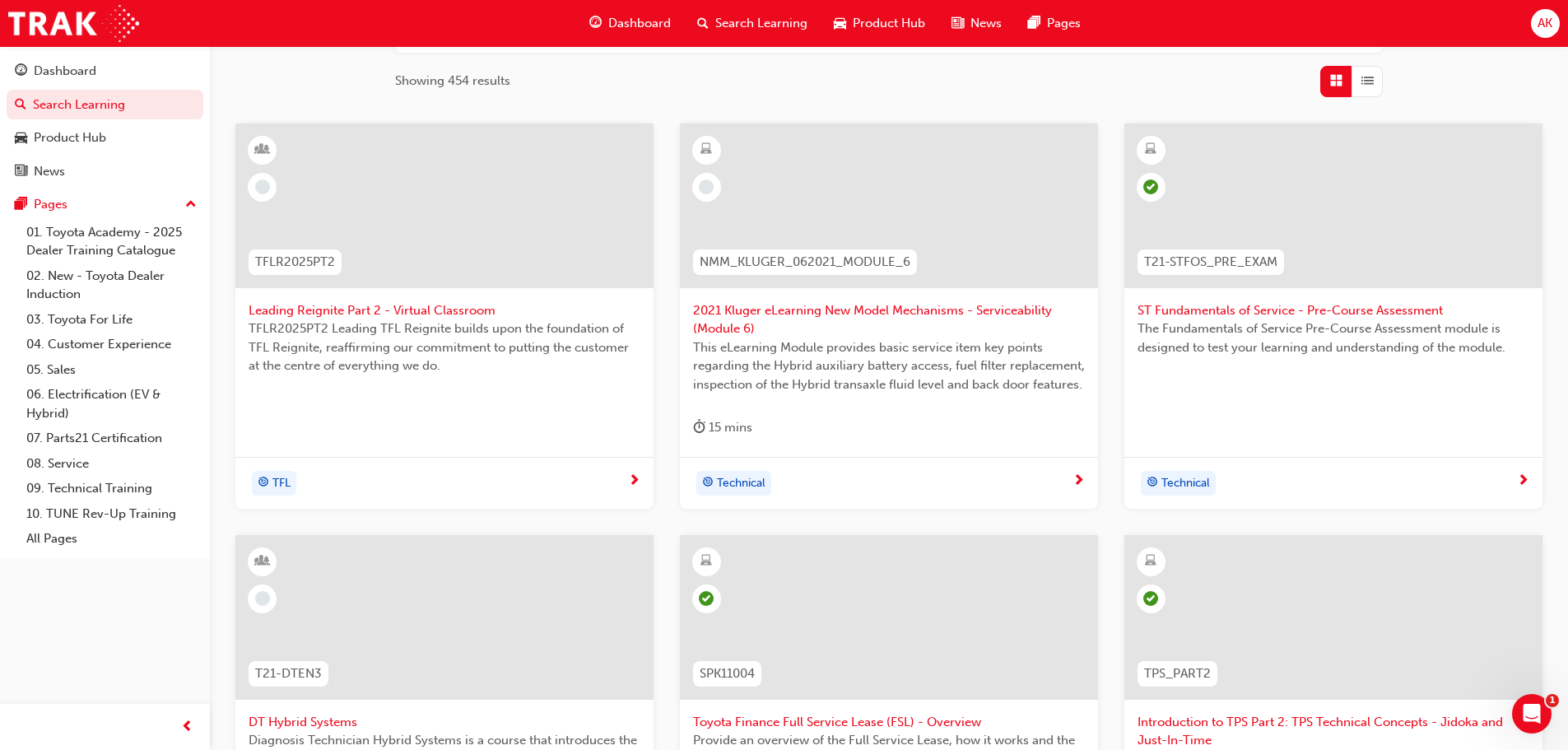
scroll to position [630, 0]
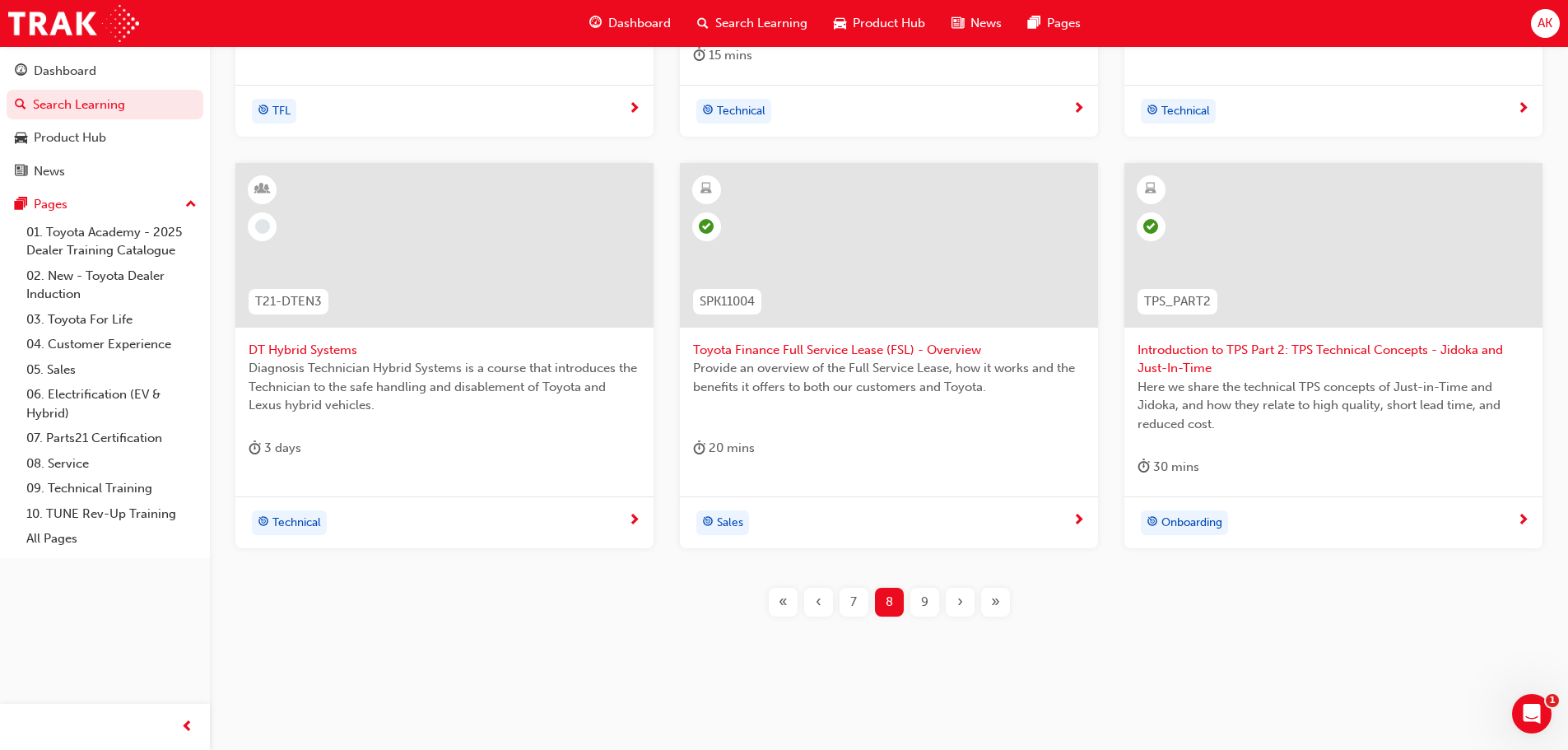
click at [928, 596] on span "9" at bounding box center [925, 602] width 8 height 19
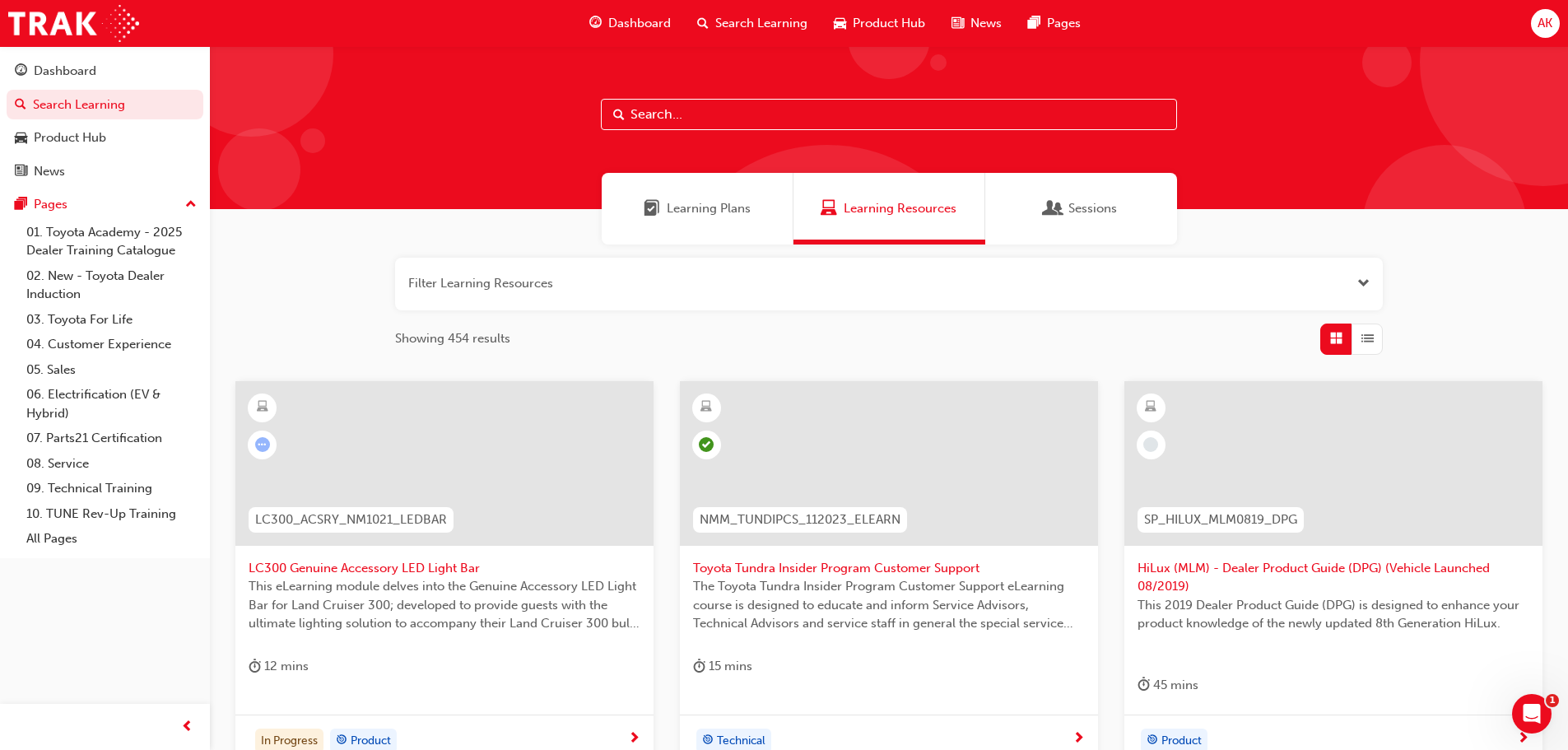
click at [409, 567] on span "LC300 Genuine Accessory LED Light Bar" at bounding box center [445, 568] width 392 height 19
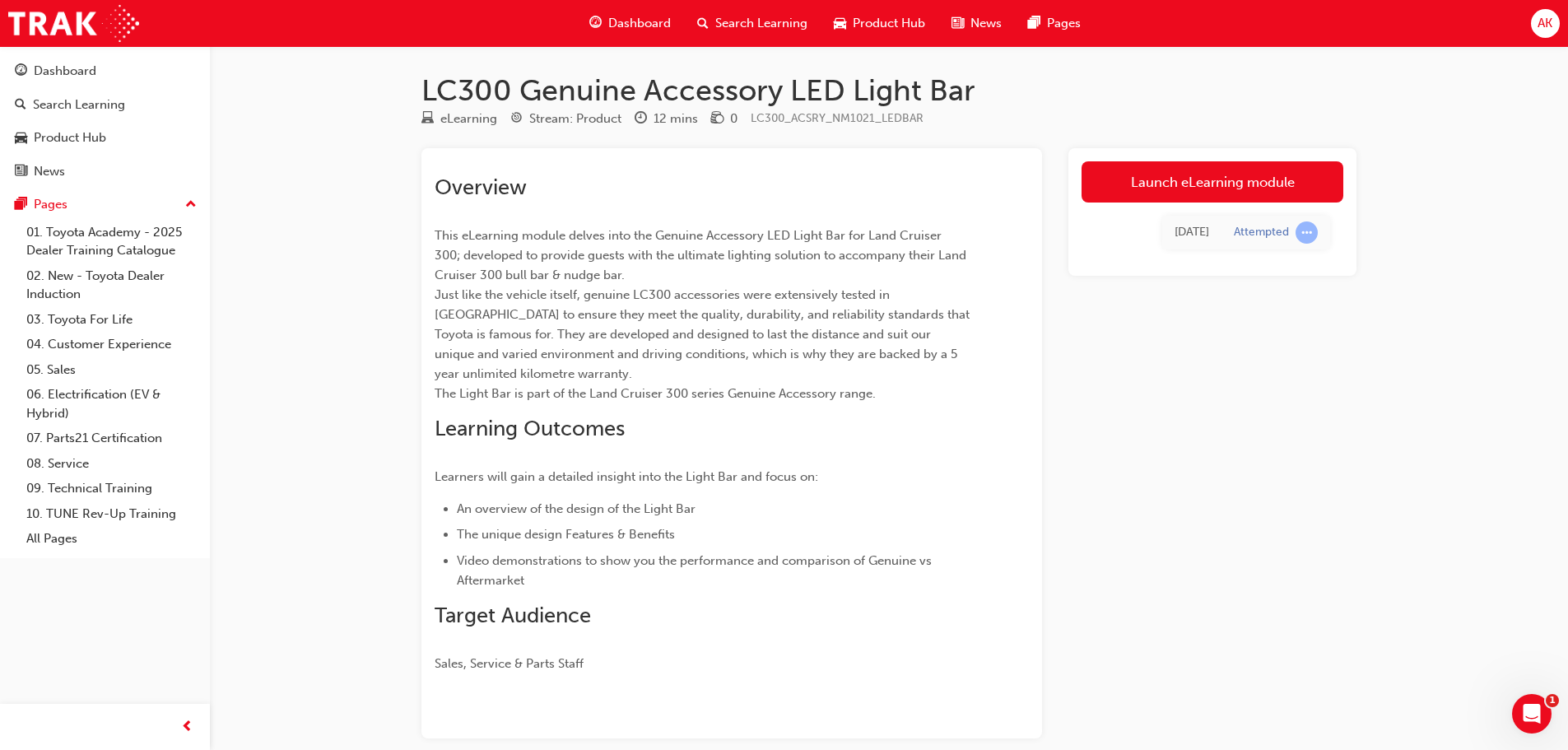
click at [1225, 180] on link "Launch eLearning module" at bounding box center [1212, 182] width 261 height 41
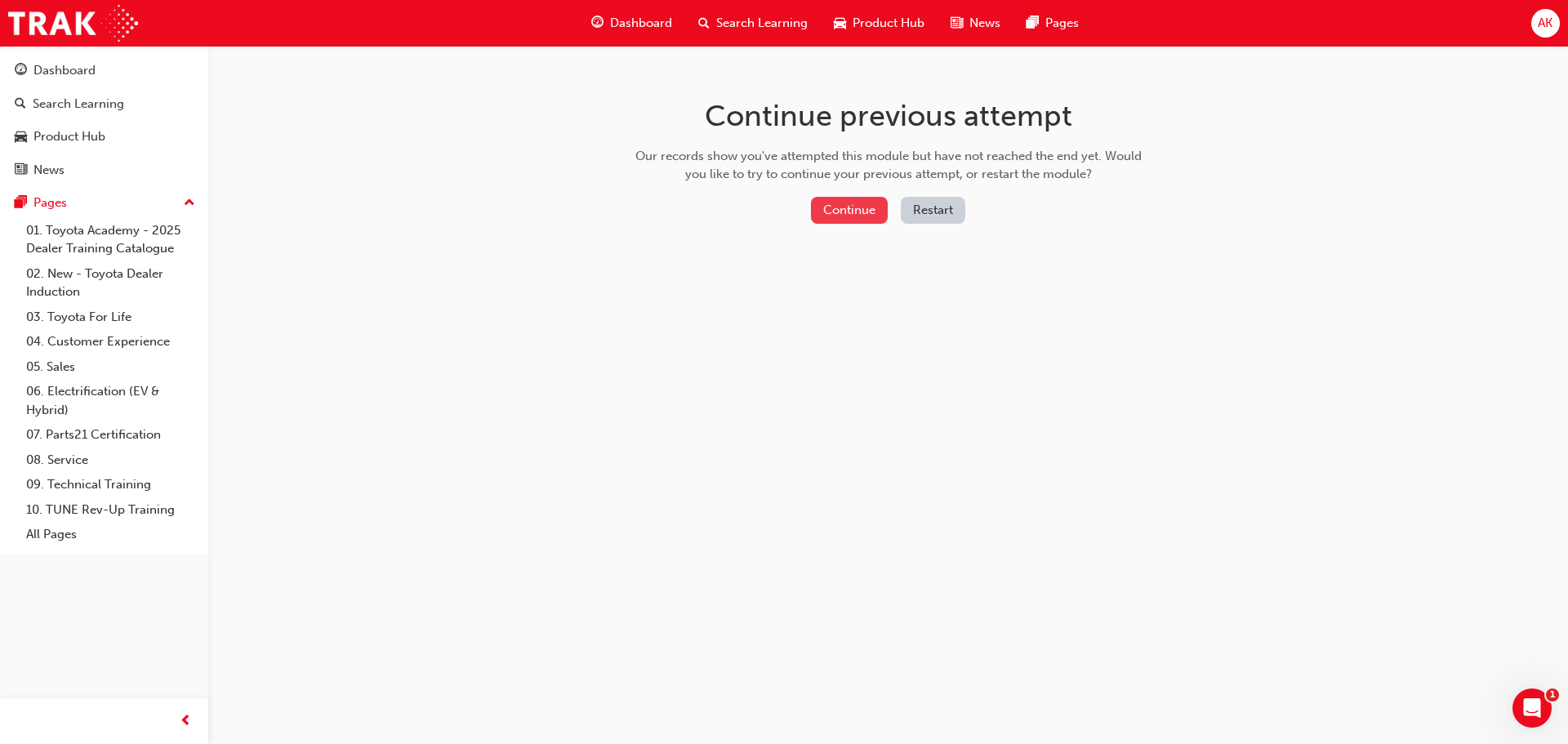
click at [843, 201] on button "Continue" at bounding box center [849, 211] width 77 height 27
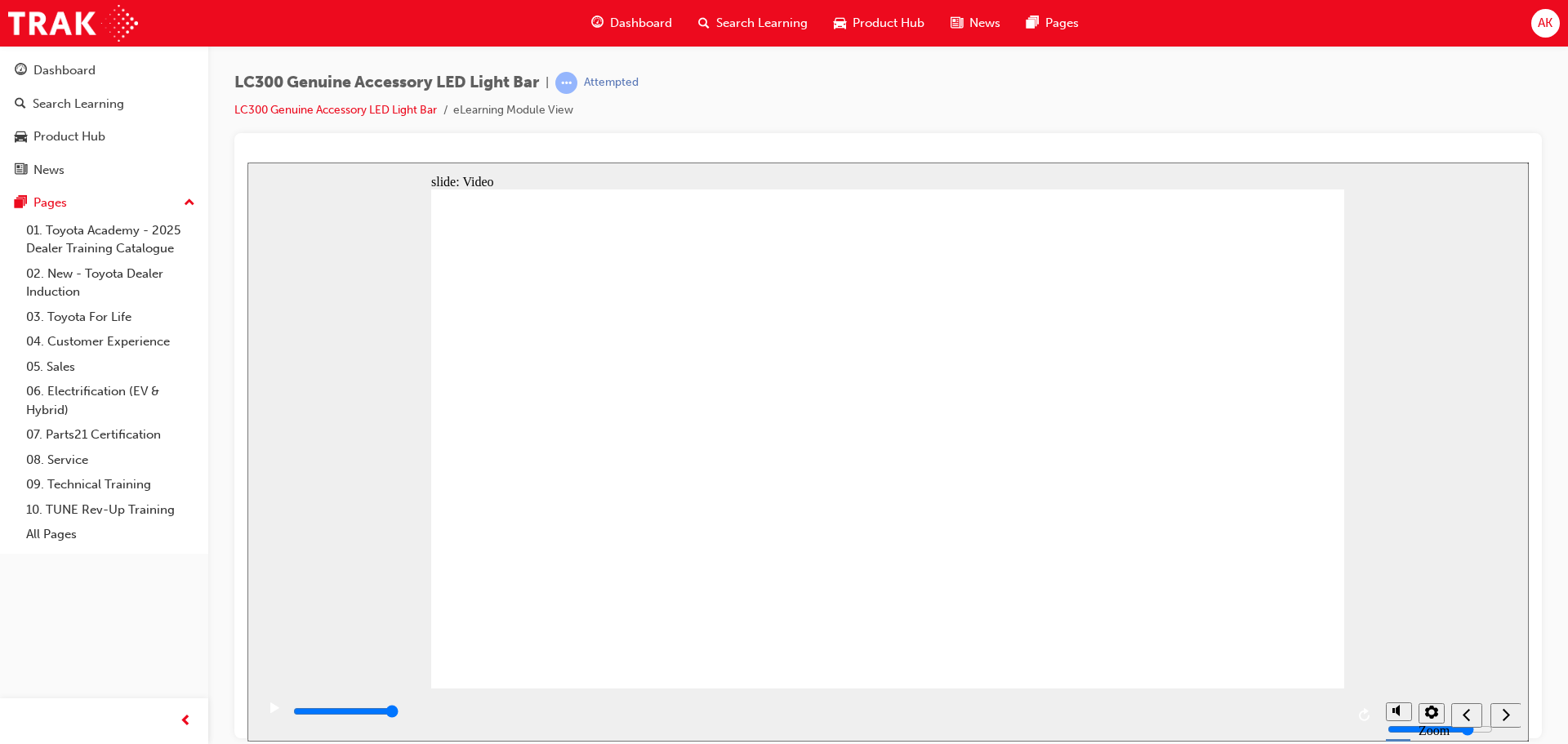
click at [1341, 701] on div "playback controls" at bounding box center [818, 711] width 1053 height 18
click at [1510, 701] on div "next" at bounding box center [1505, 715] width 18 height 17
type input "700"
radio input "true"
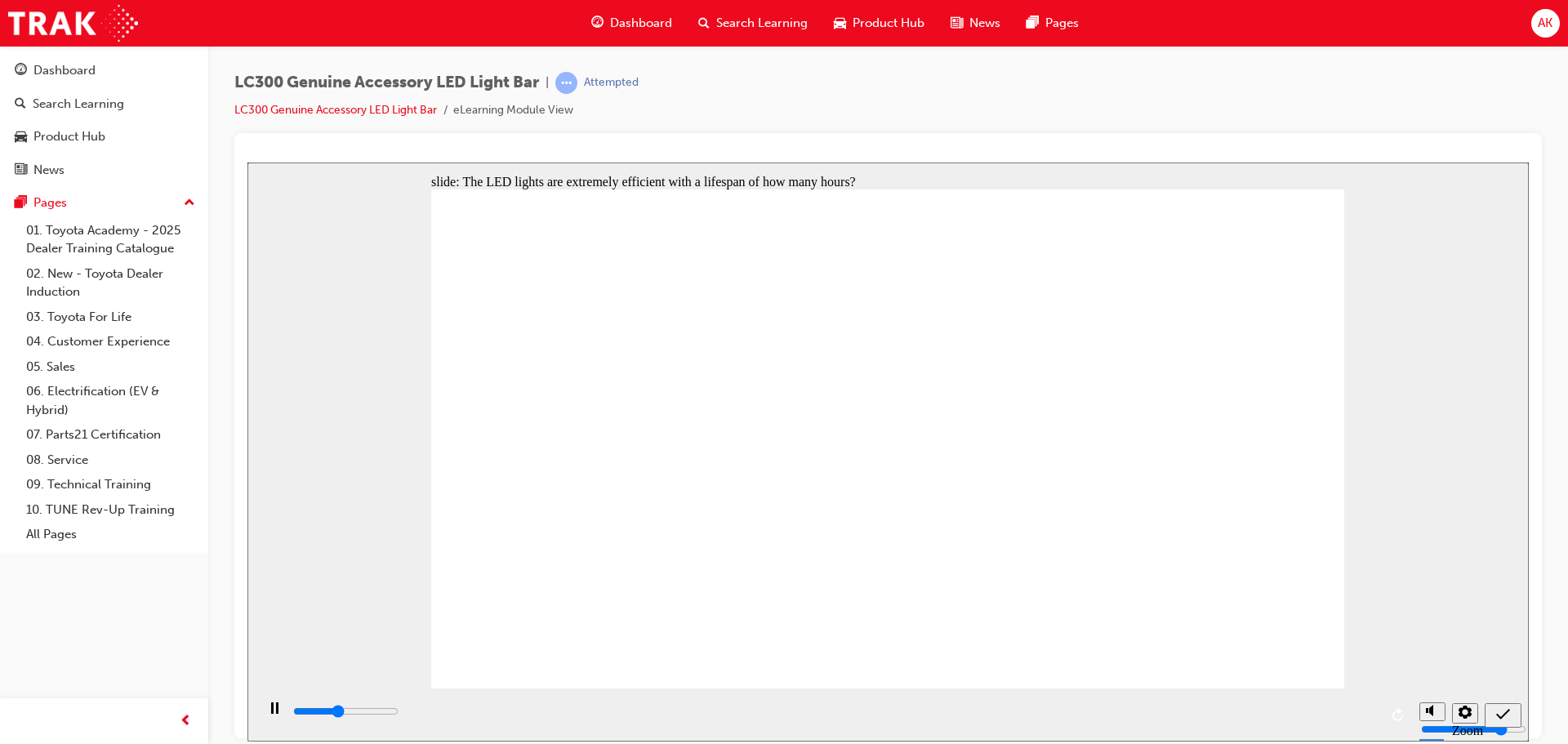
click at [1508, 701] on icon "submit" at bounding box center [1502, 714] width 13 height 14
type input "2200"
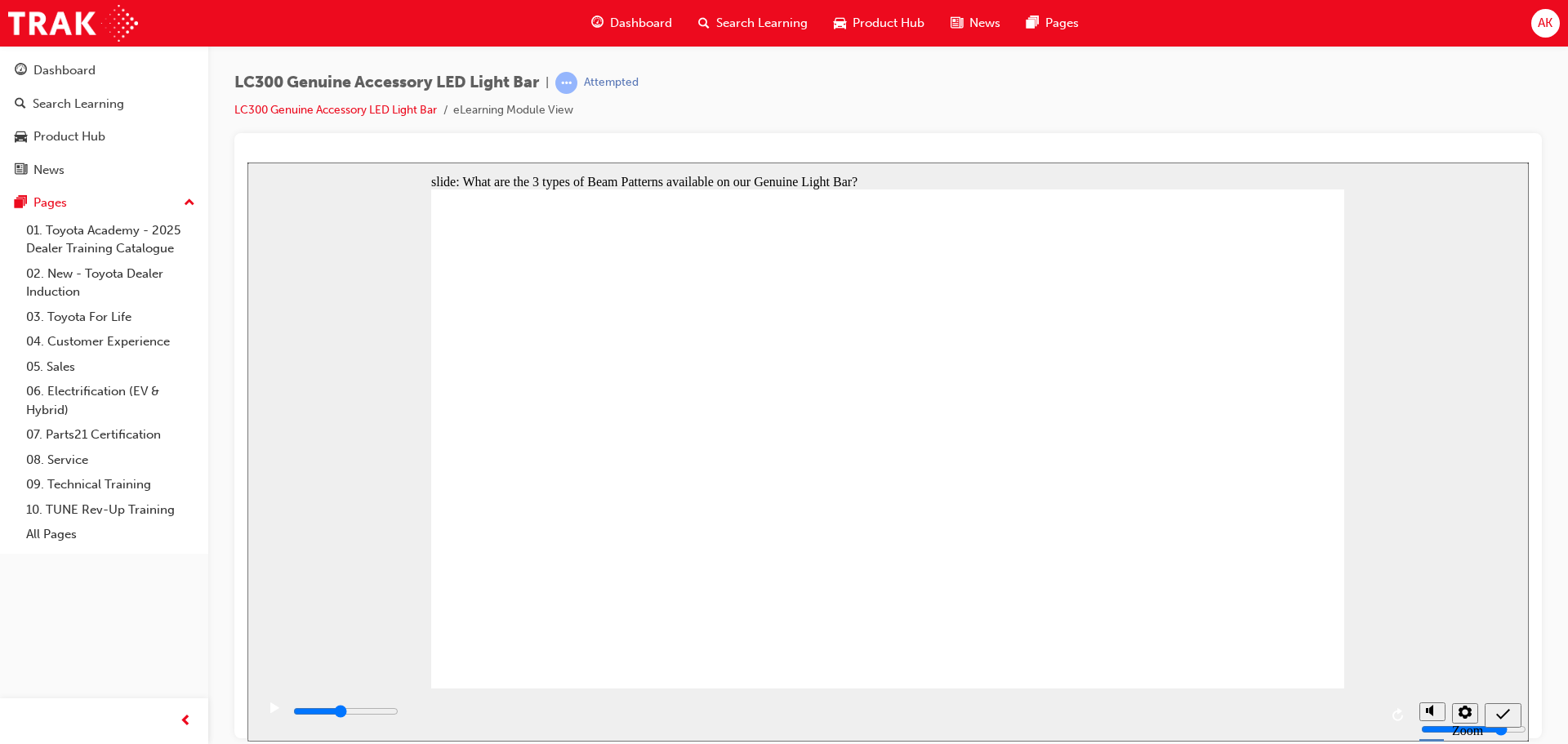
radio input "true"
click at [1498, 701] on icon "submit" at bounding box center [1502, 714] width 13 height 14
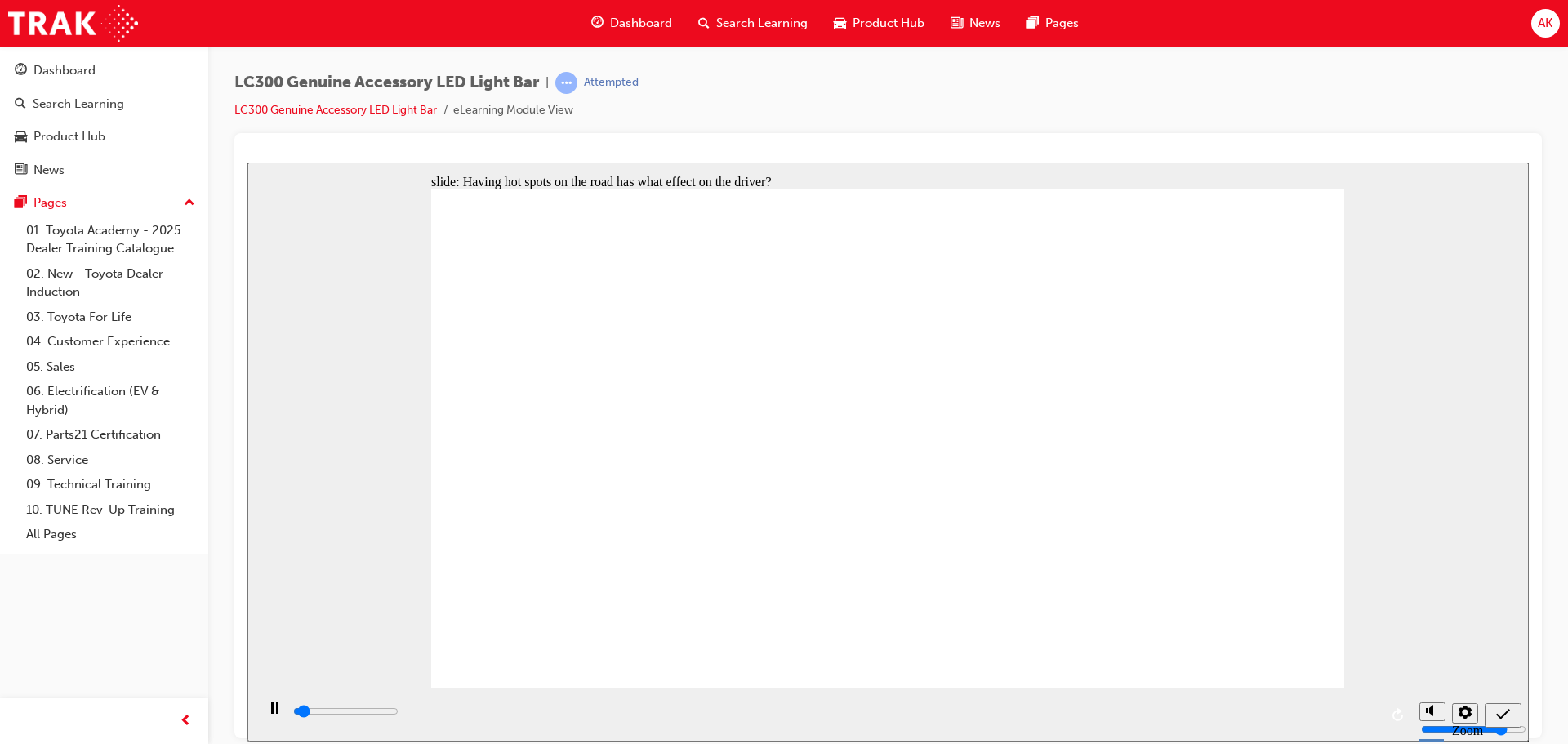
type input "200"
radio input "true"
drag, startPoint x: 1506, startPoint y: 709, endPoint x: 1471, endPoint y: 699, distance: 36.4
click at [1505, 701] on icon "submit" at bounding box center [1502, 714] width 13 height 14
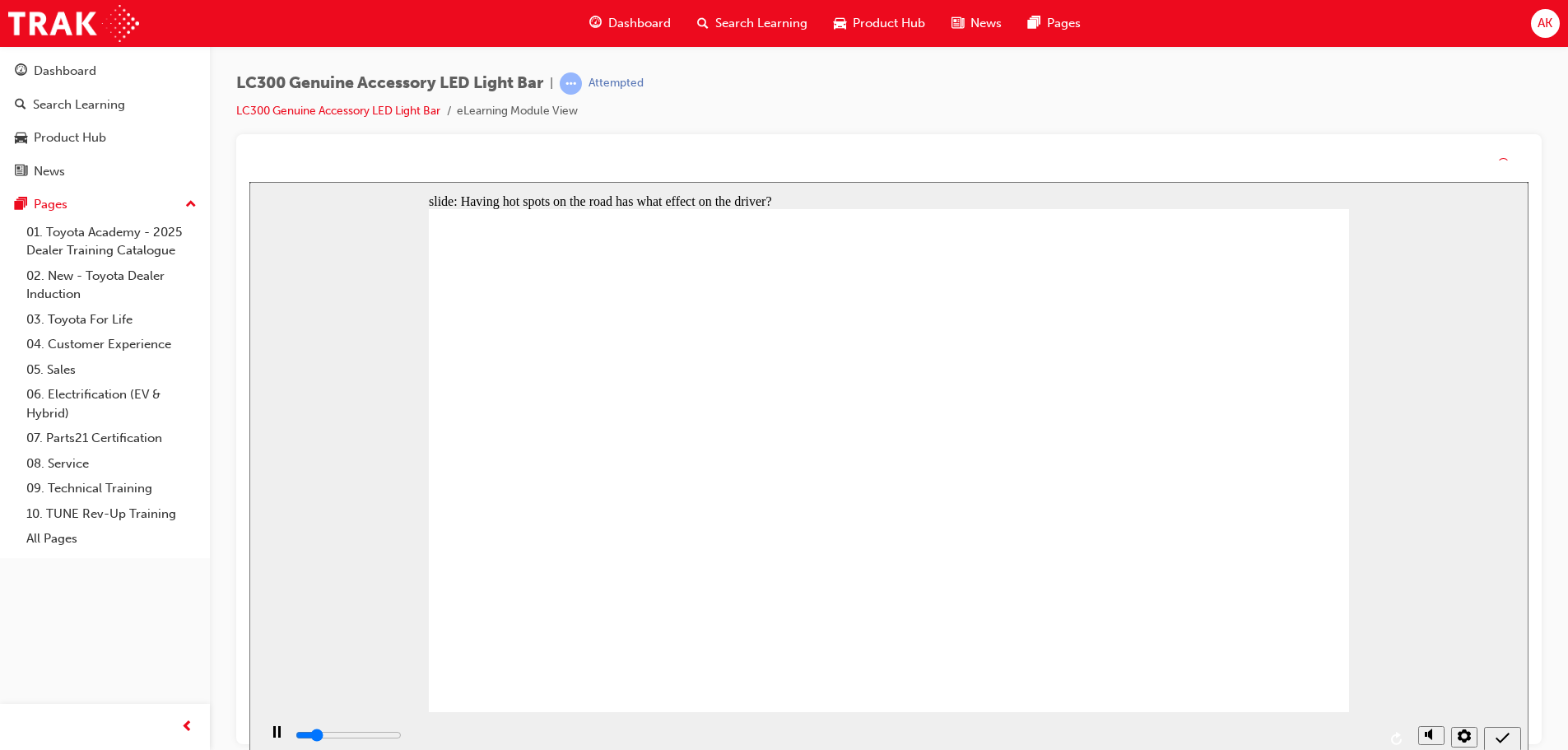
drag, startPoint x: 907, startPoint y: 538, endPoint x: 907, endPoint y: 556, distance: 18.0
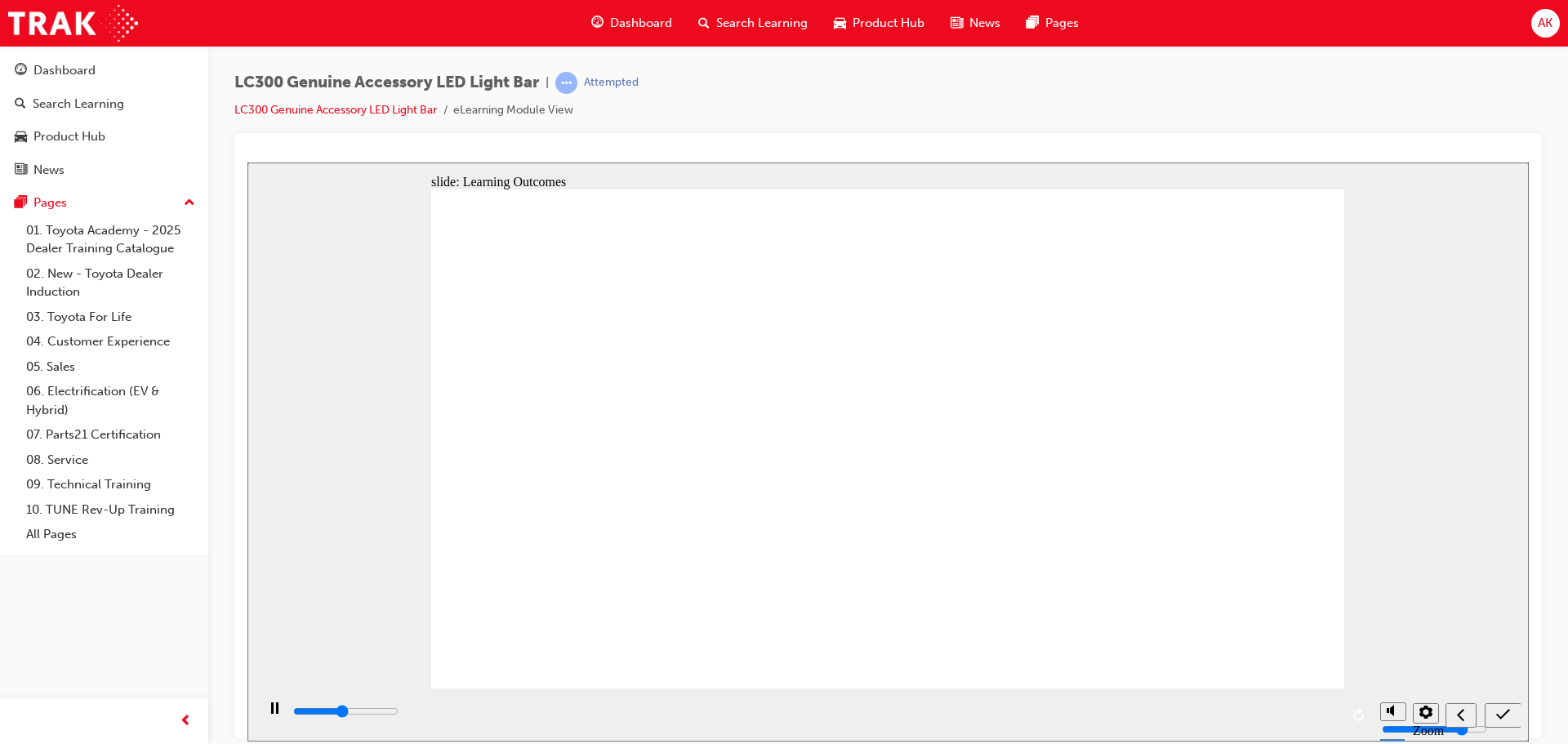
click at [1497, 701] on icon "submit" at bounding box center [1502, 714] width 13 height 14
type input "6000"
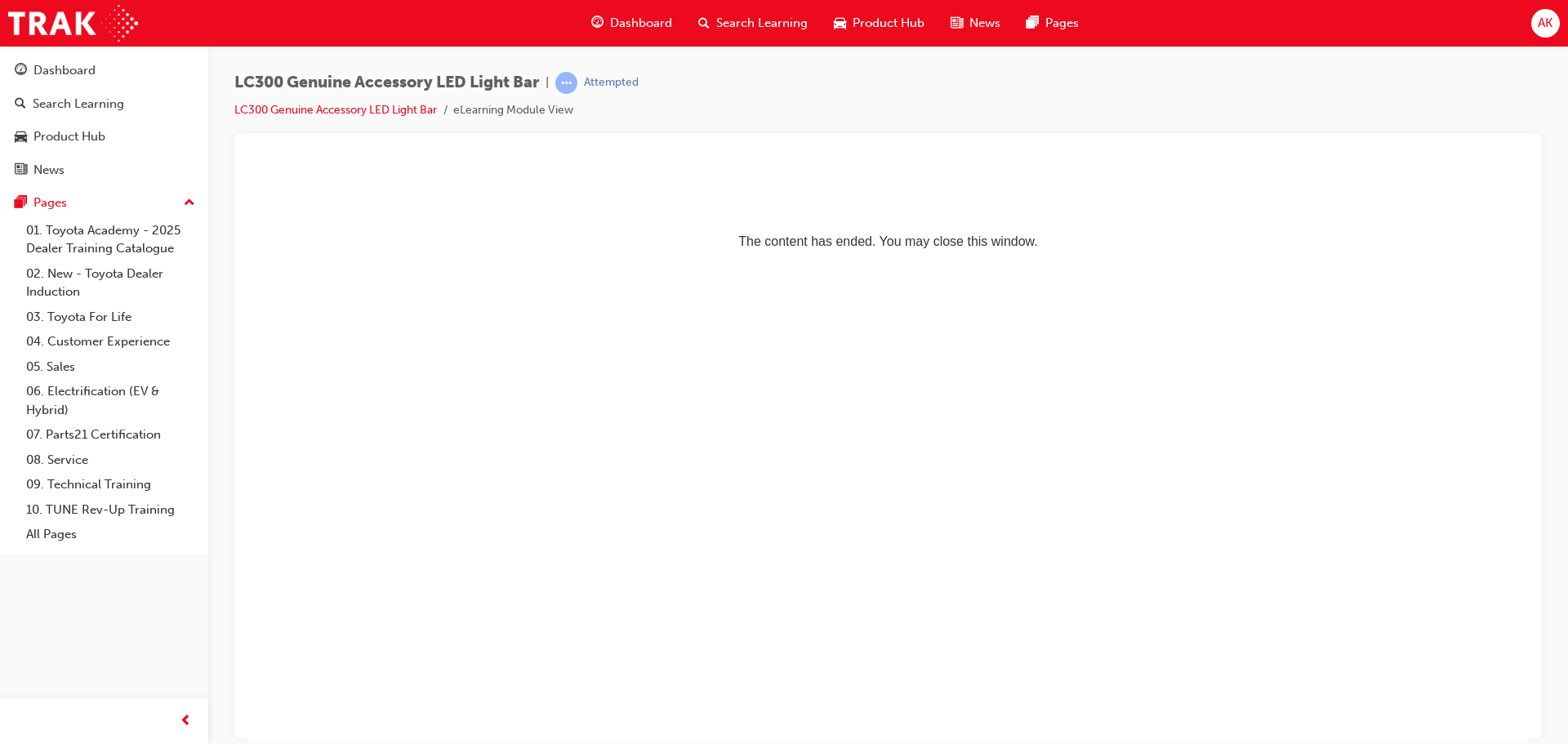
click at [733, 19] on span "Search Learning" at bounding box center [761, 23] width 92 height 19
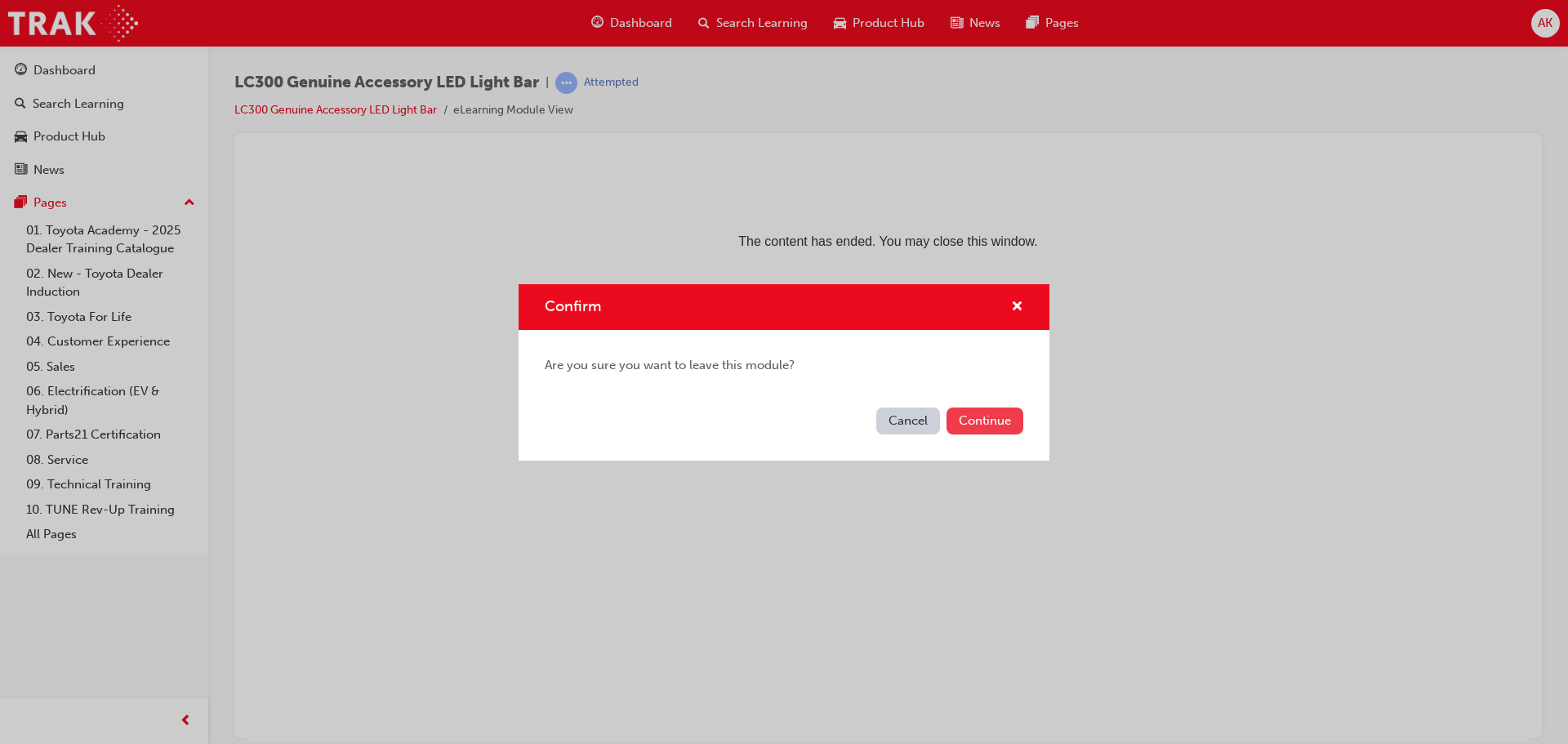
click at [965, 416] on button "Continue" at bounding box center [984, 421] width 77 height 27
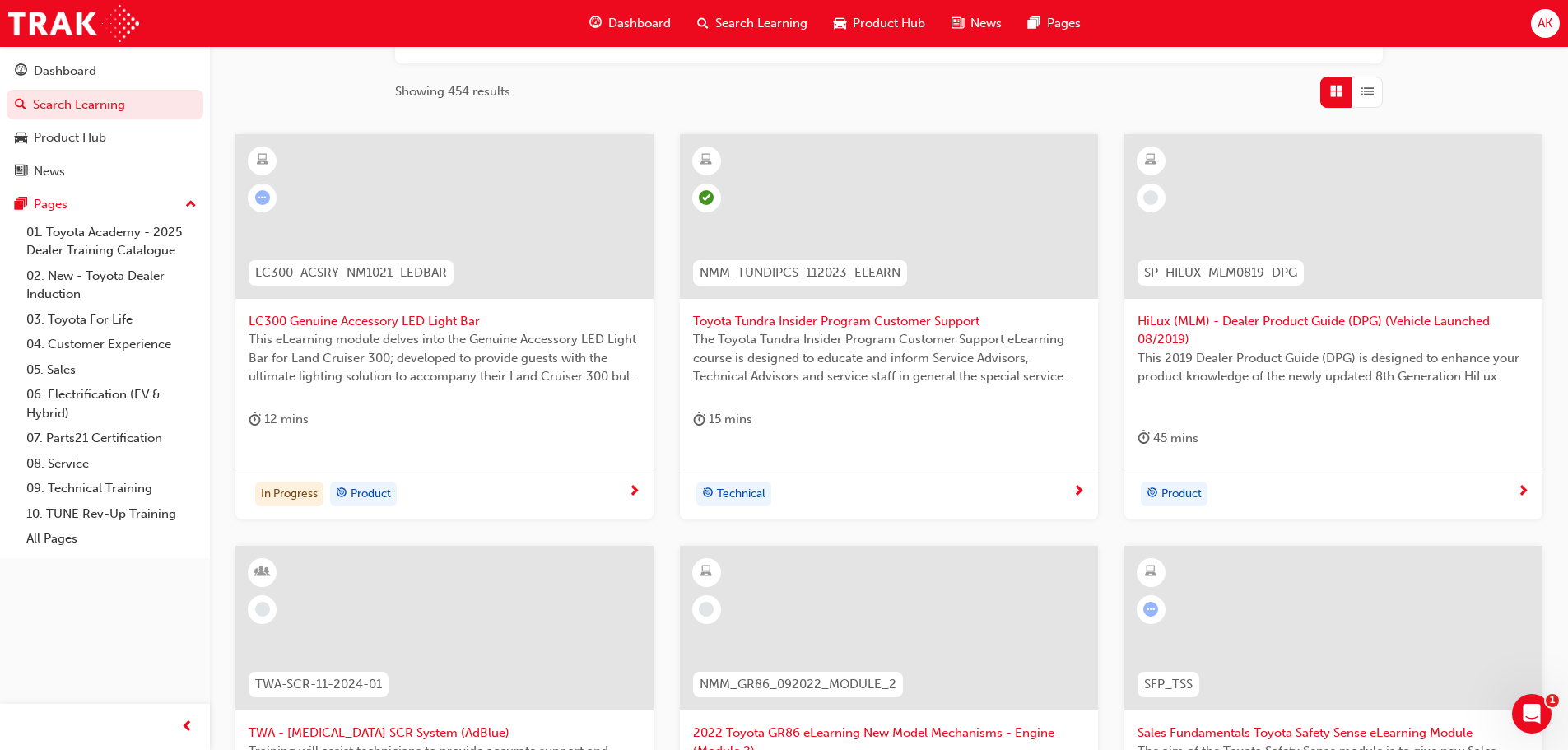
click at [396, 325] on span "LC300 Genuine Accessory LED Light Bar" at bounding box center [445, 321] width 392 height 19
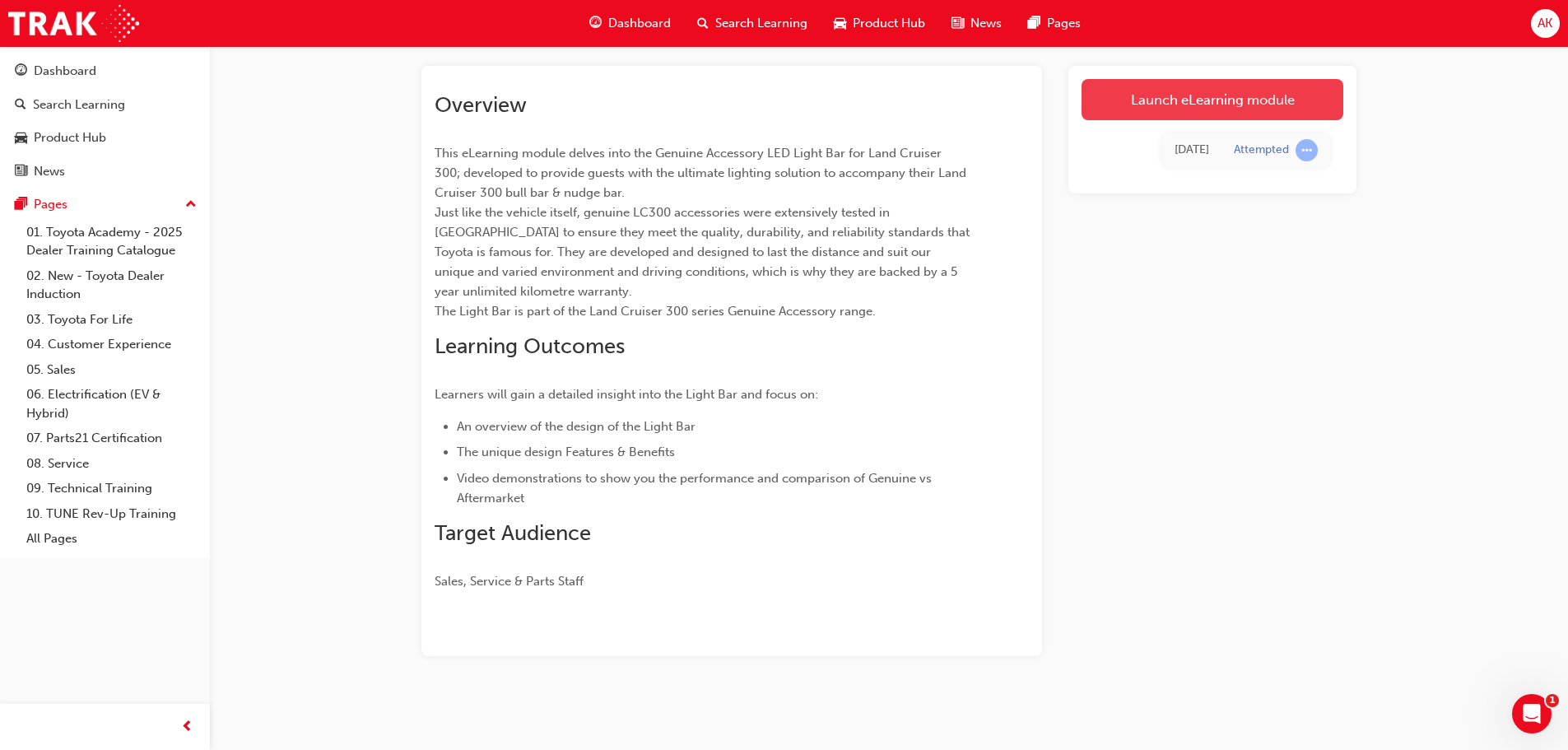
click at [1174, 99] on link "Launch eLearning module" at bounding box center [1212, 99] width 261 height 41
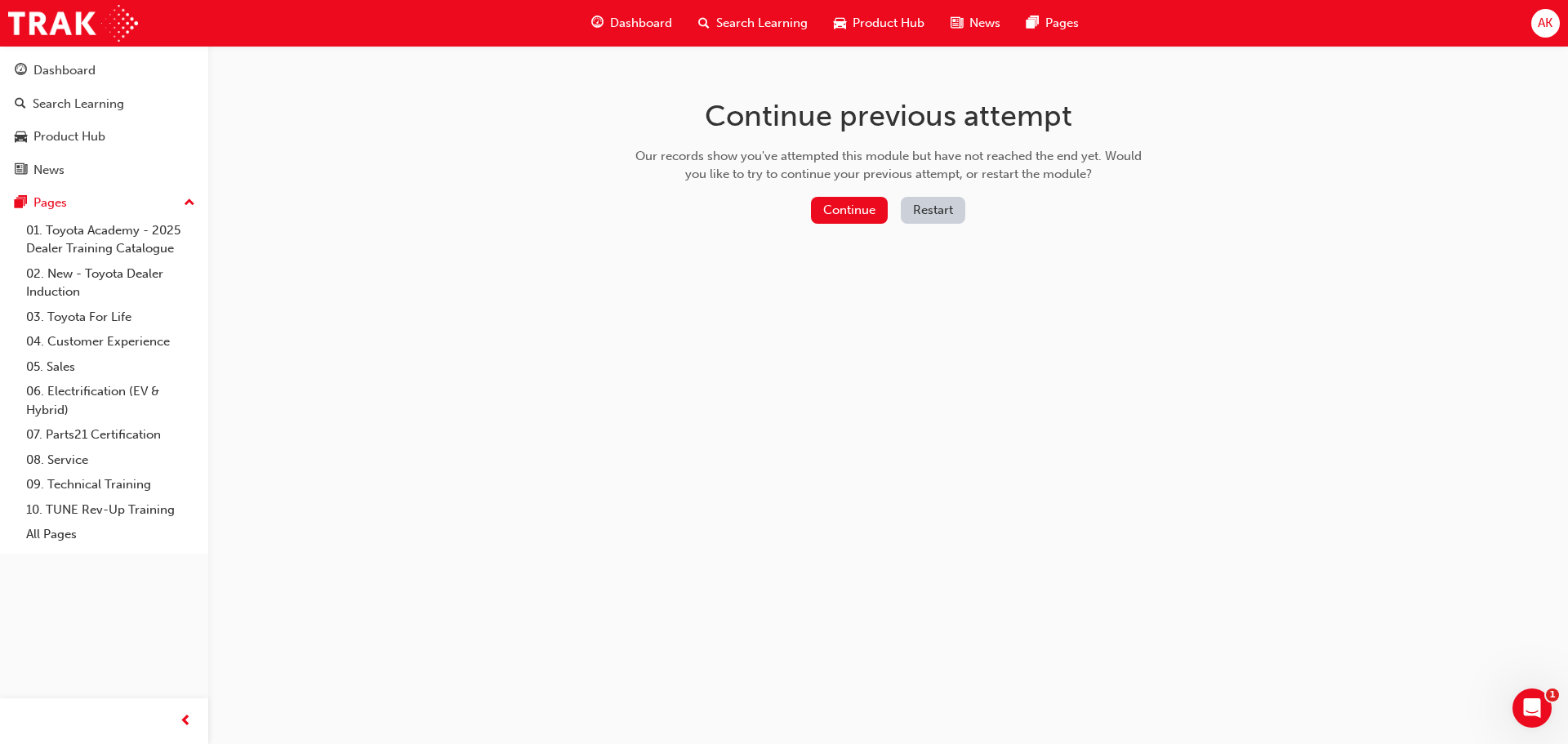
click at [941, 206] on button "Restart" at bounding box center [932, 211] width 65 height 27
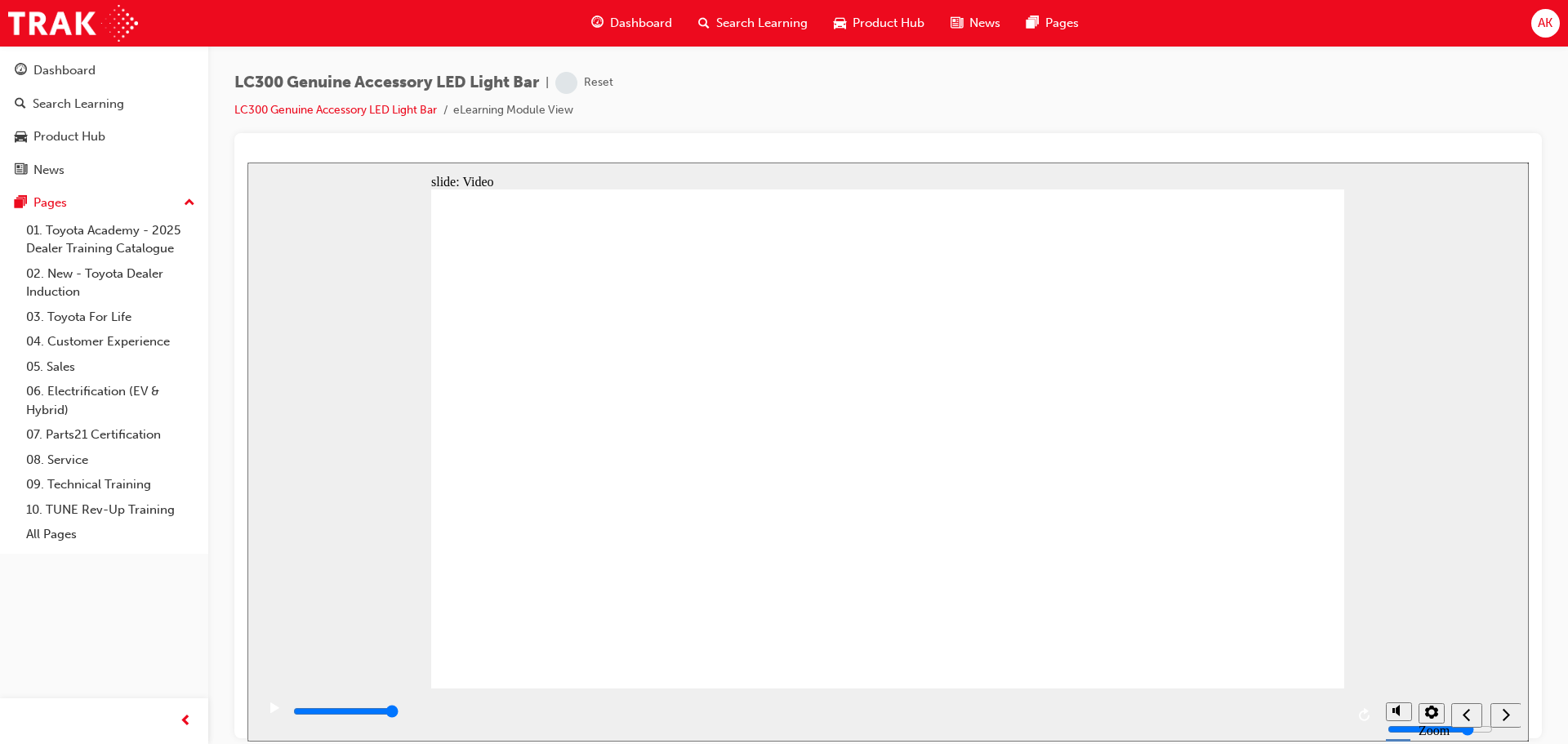
click at [398, 701] on input "slide progress" at bounding box center [345, 711] width 105 height 13
drag, startPoint x: 1502, startPoint y: 711, endPoint x: 1482, endPoint y: 711, distance: 20.0
click at [1501, 701] on icon "next" at bounding box center [1506, 714] width 8 height 14
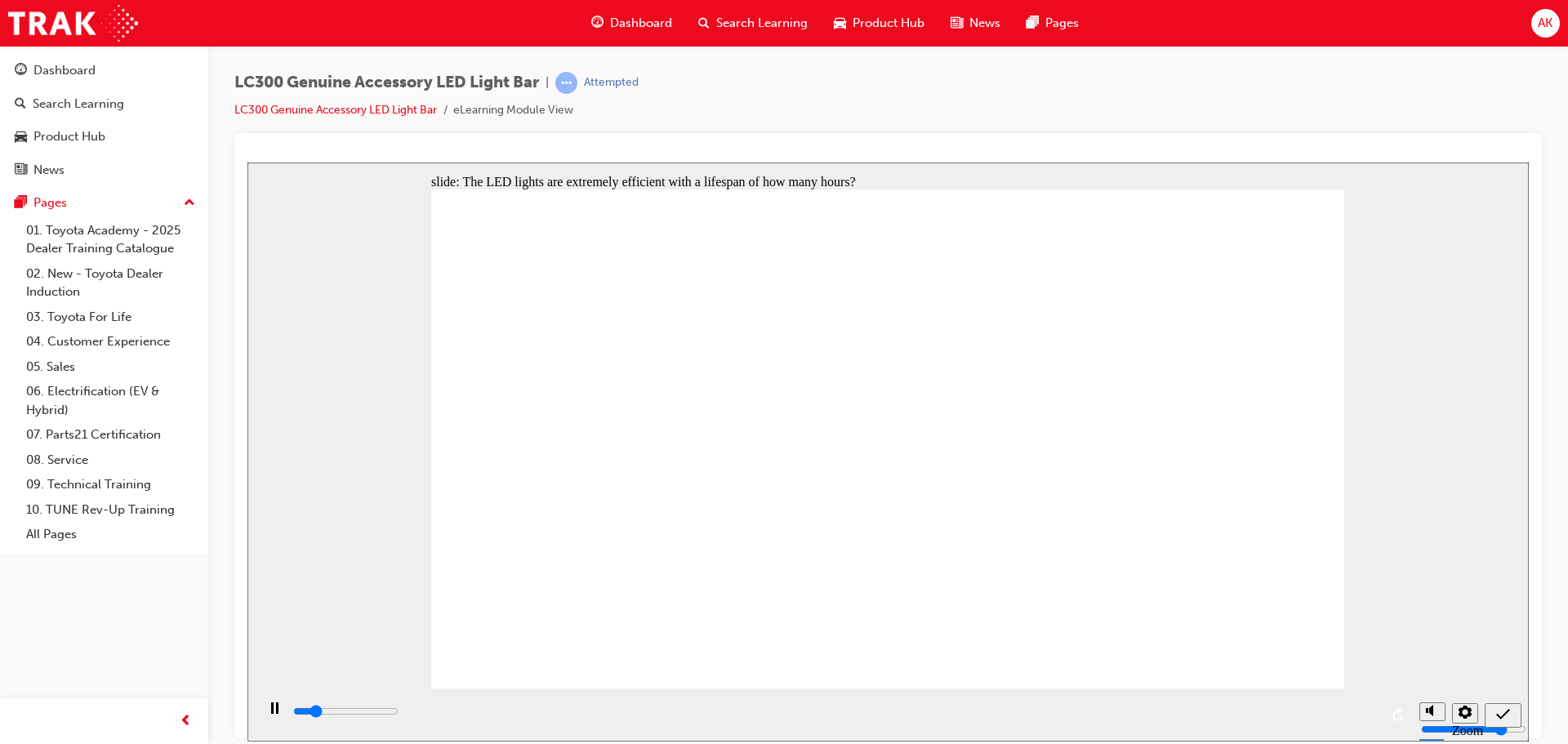
type input "900"
radio input "true"
click at [1497, 701] on icon "submit" at bounding box center [1502, 714] width 13 height 11
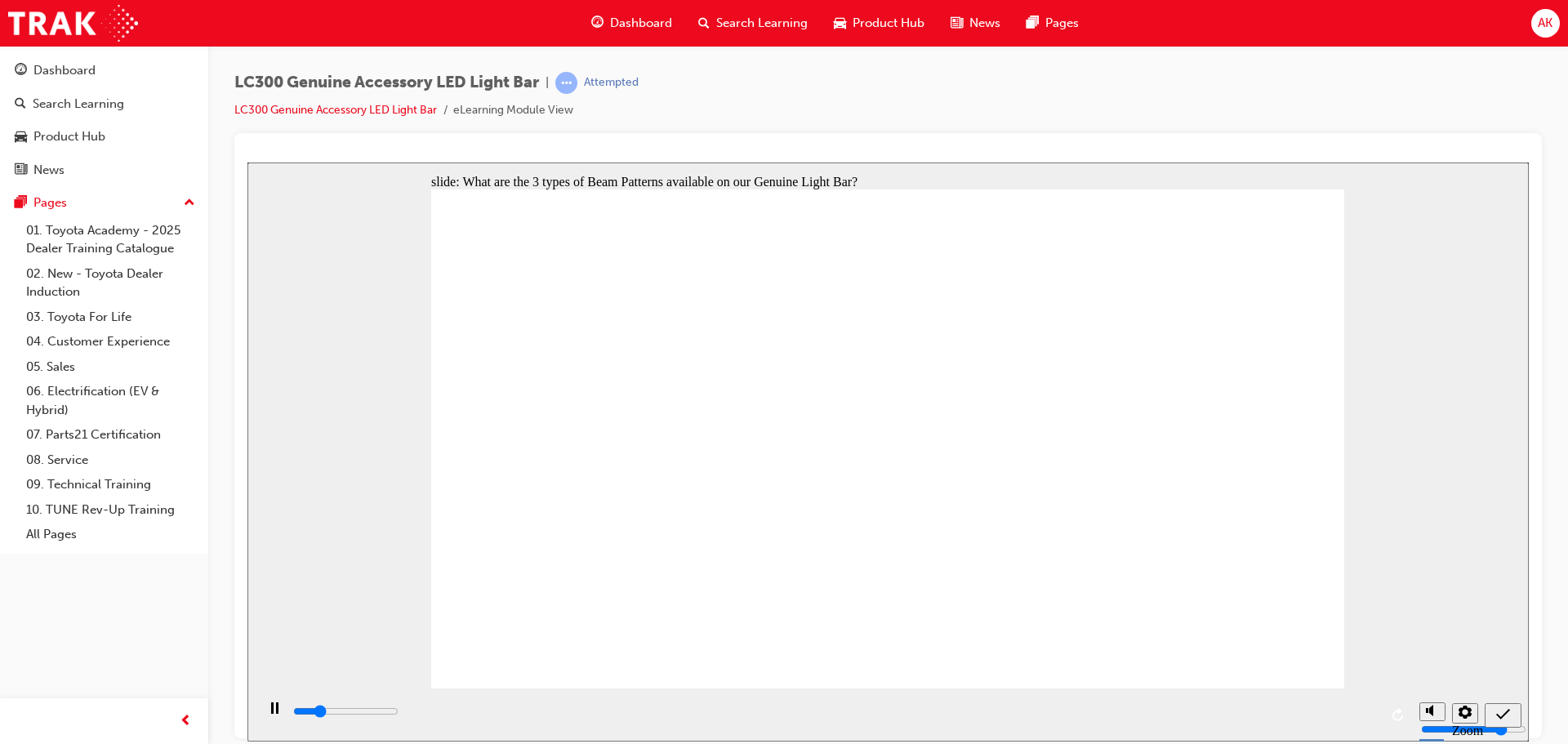
type input "1100"
radio input "true"
click at [1496, 701] on icon "submit" at bounding box center [1502, 714] width 13 height 14
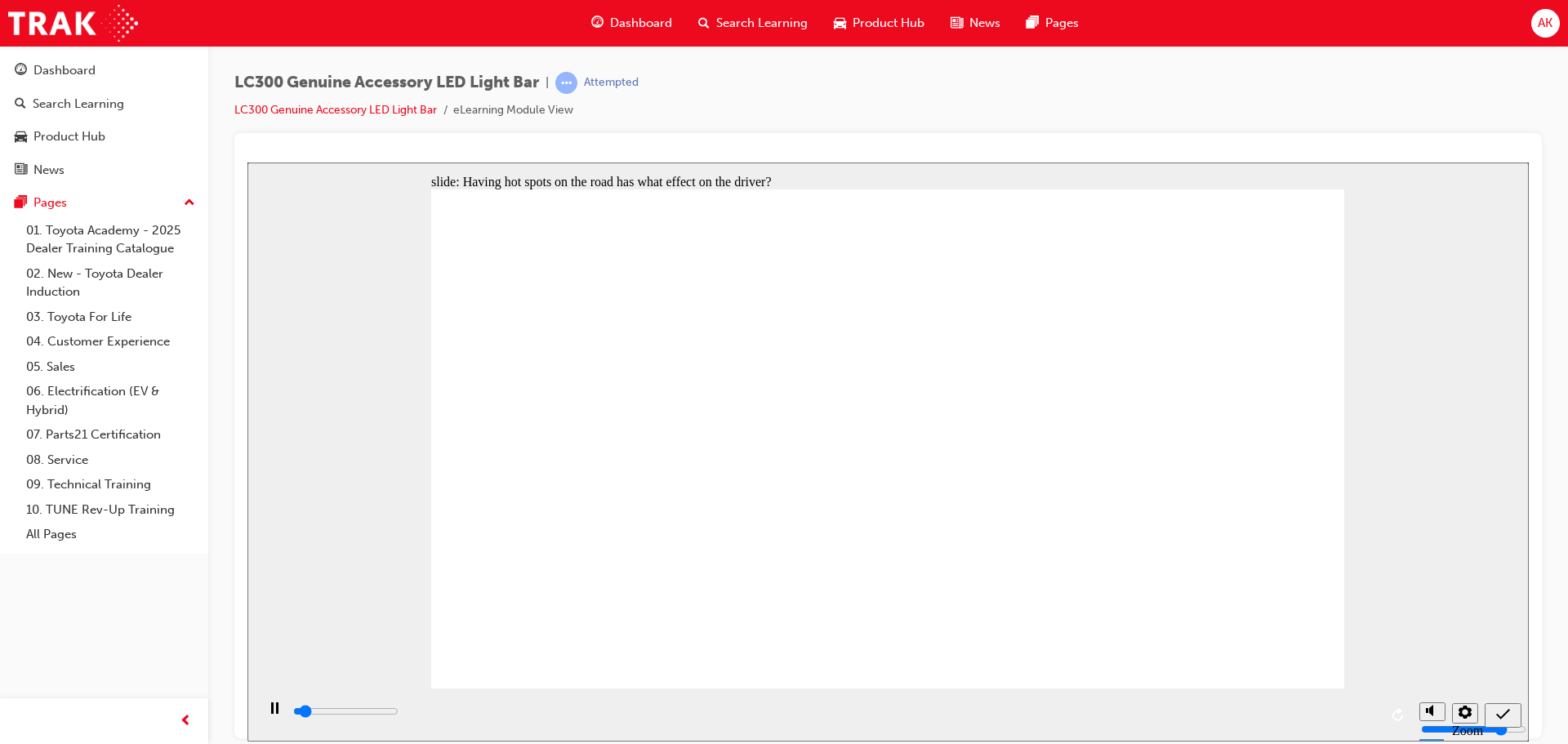
type input "300"
radio input "true"
click at [1507, 701] on icon "submit" at bounding box center [1502, 714] width 13 height 14
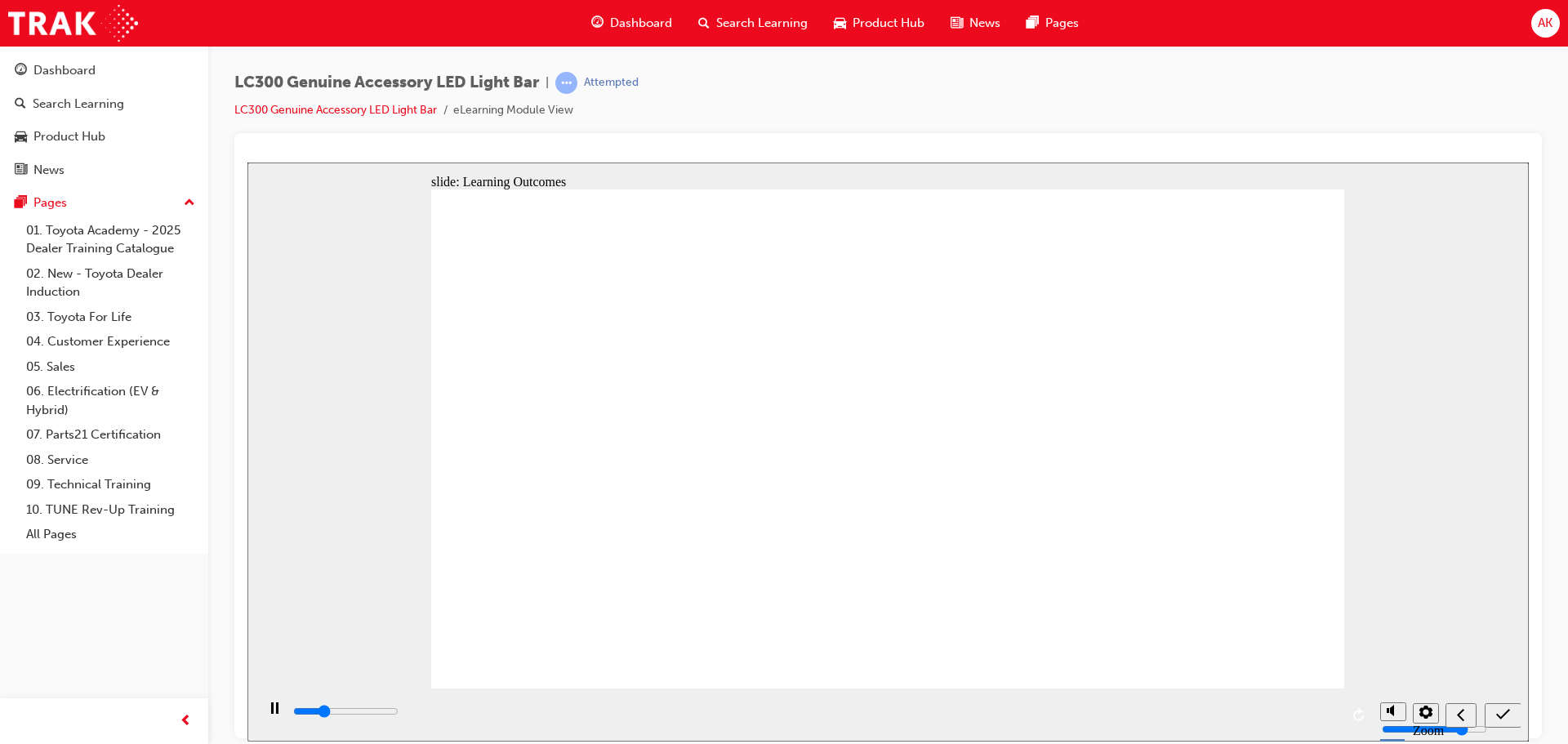
type input "3400"
click at [1500, 701] on icon "submit" at bounding box center [1502, 714] width 13 height 14
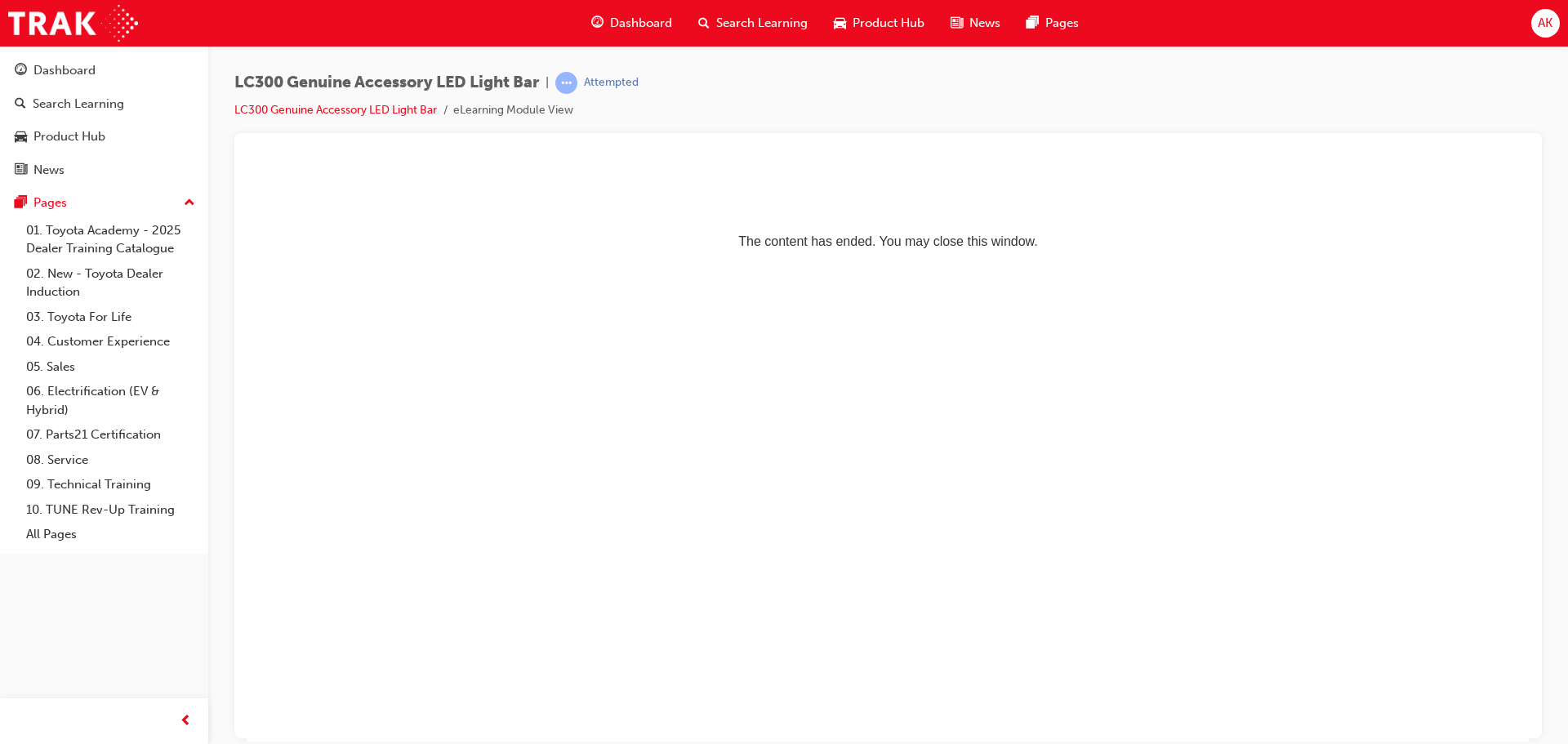
click at [569, 85] on span "learningRecordVerb_ATTEMPT-icon" at bounding box center [566, 83] width 22 height 22
click at [705, 89] on div "LC300 Genuine Accessory LED Light Bar | Attempted LC300 Genuine Accessory LED L…" at bounding box center [888, 102] width 1307 height 62
click at [779, 17] on span "Search Learning" at bounding box center [761, 23] width 92 height 19
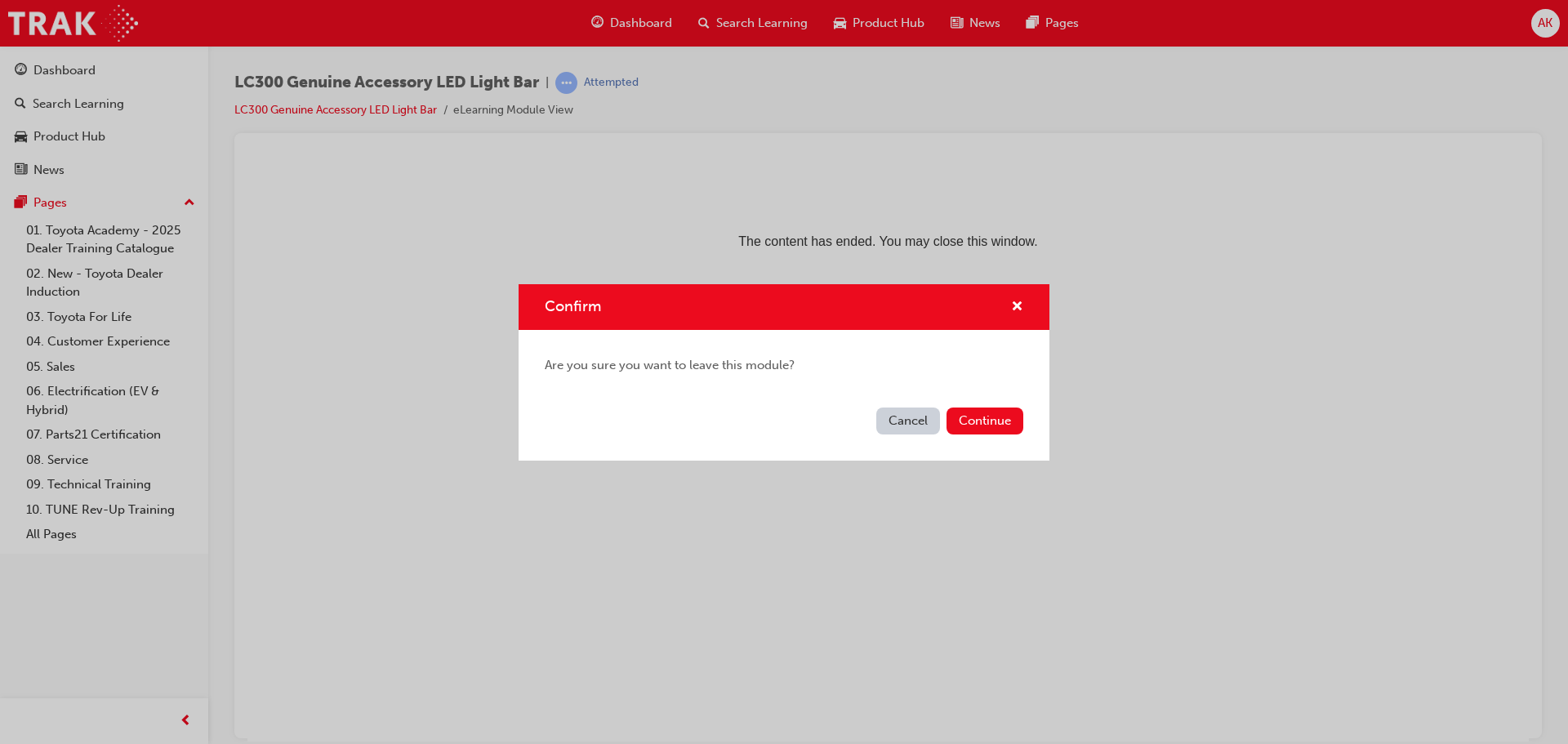
click at [925, 415] on button "Cancel" at bounding box center [908, 421] width 64 height 27
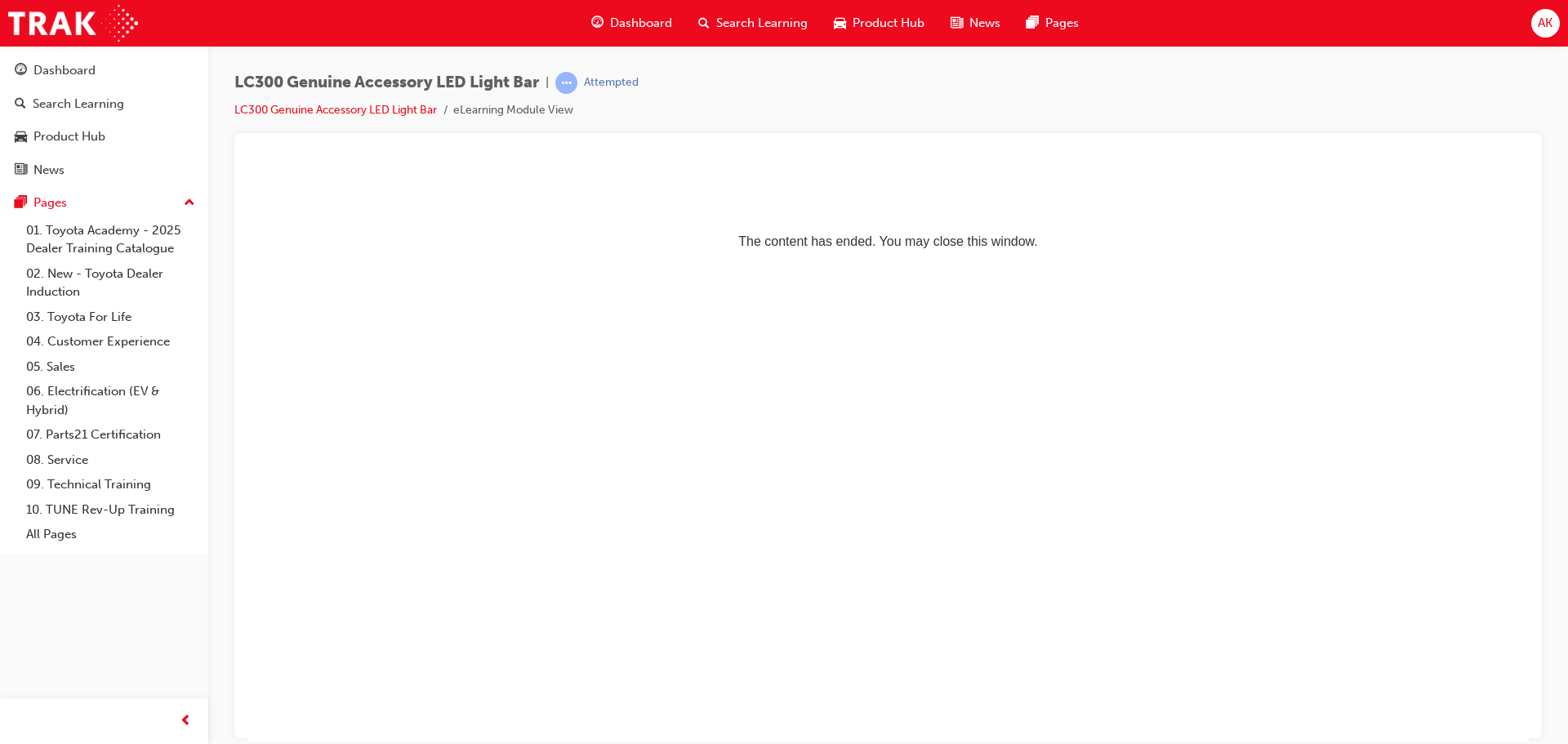
click at [767, 37] on div "Search Learning" at bounding box center [752, 24] width 136 height 34
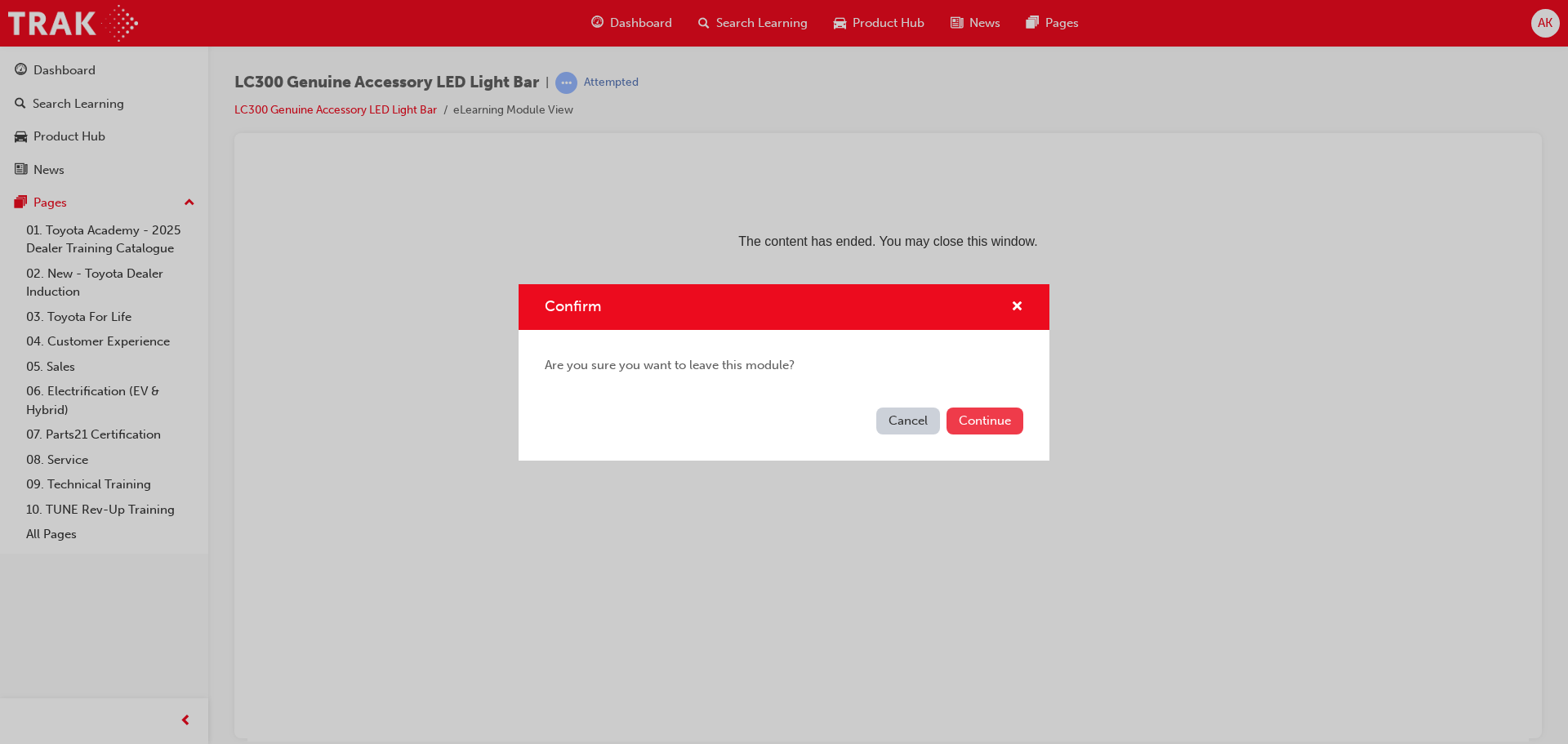
click at [978, 410] on button "Continue" at bounding box center [984, 421] width 77 height 27
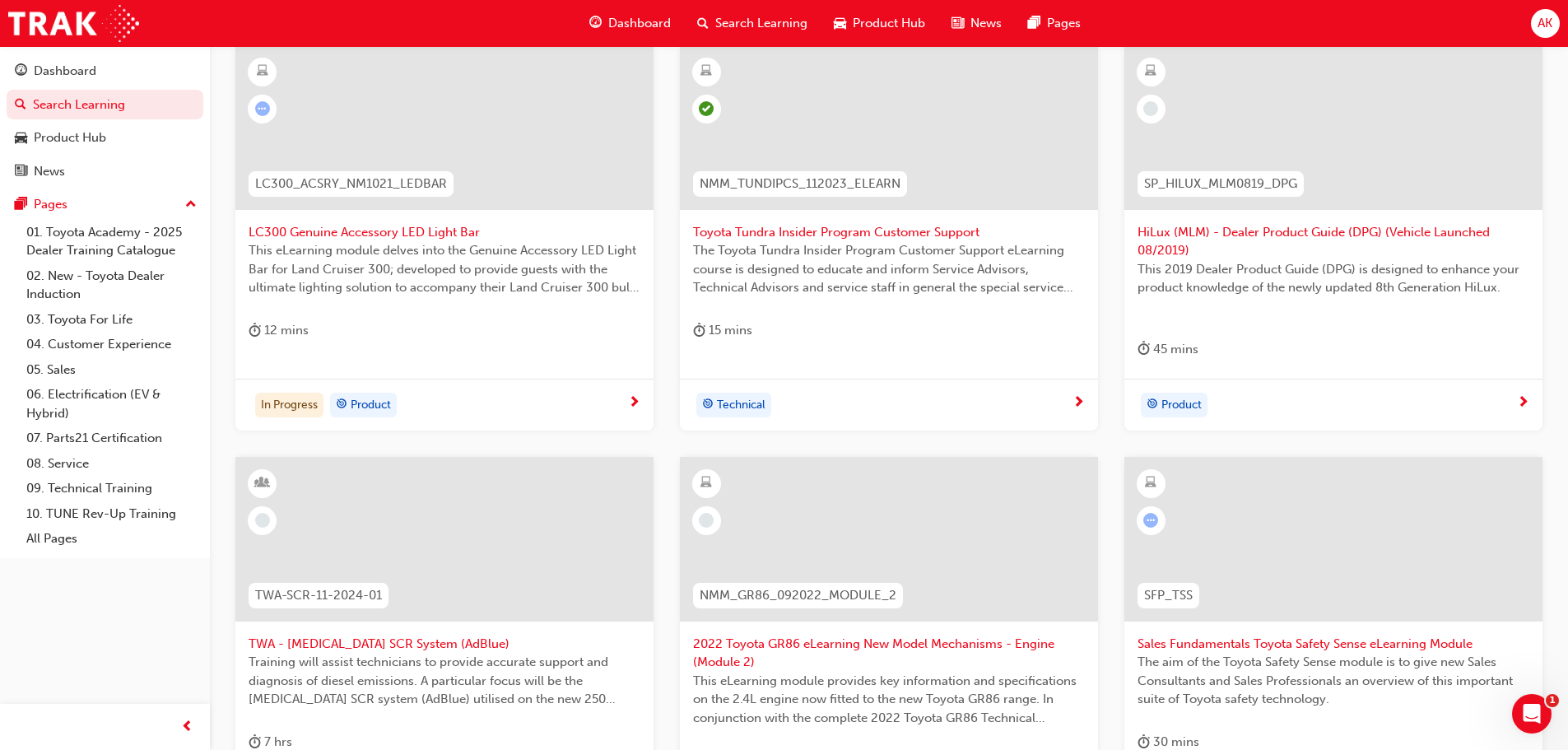
scroll to position [494, 0]
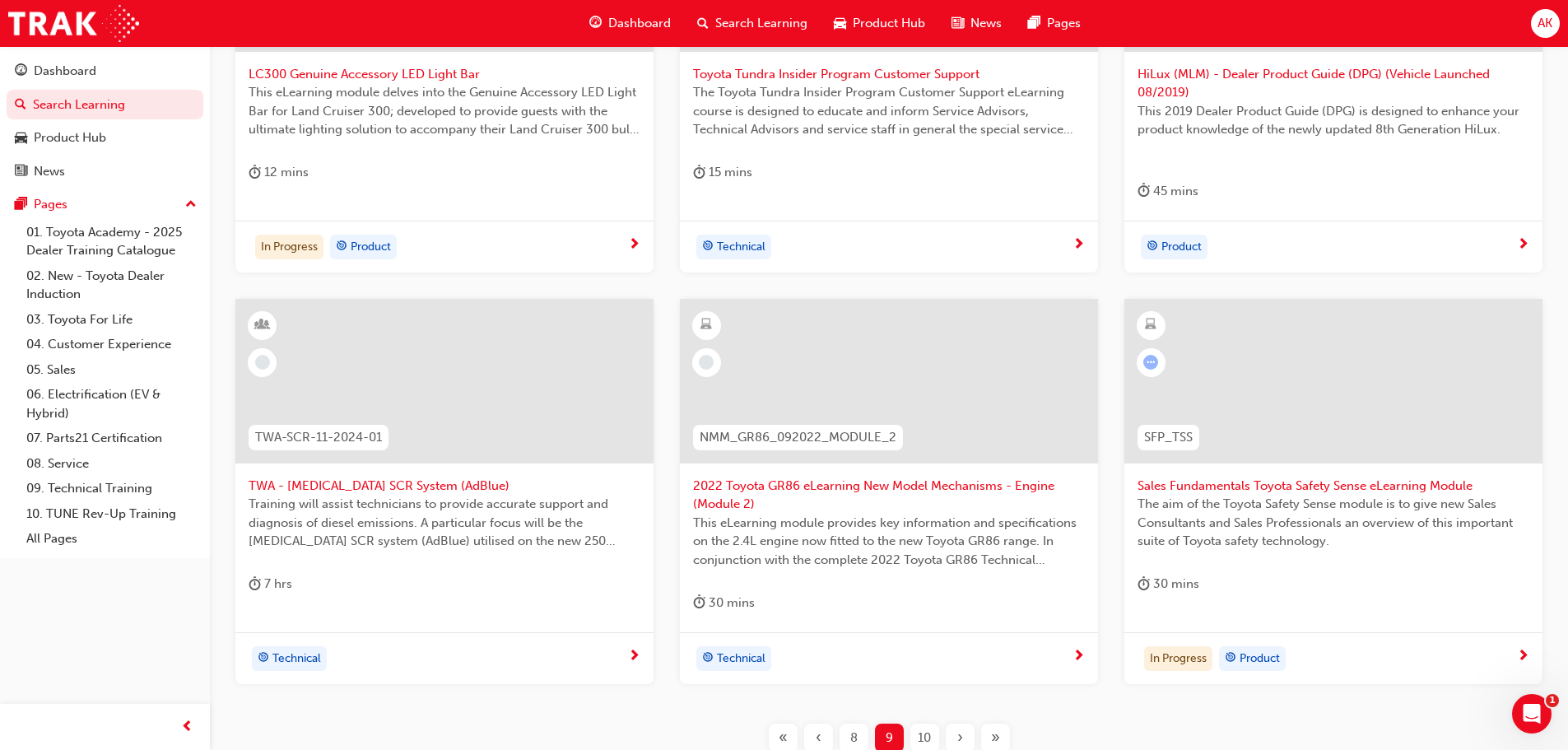
click at [832, 482] on span "2022 Toyota GR86 eLearning New Model Mechanisms - Engine (Module 2)" at bounding box center [889, 495] width 392 height 37
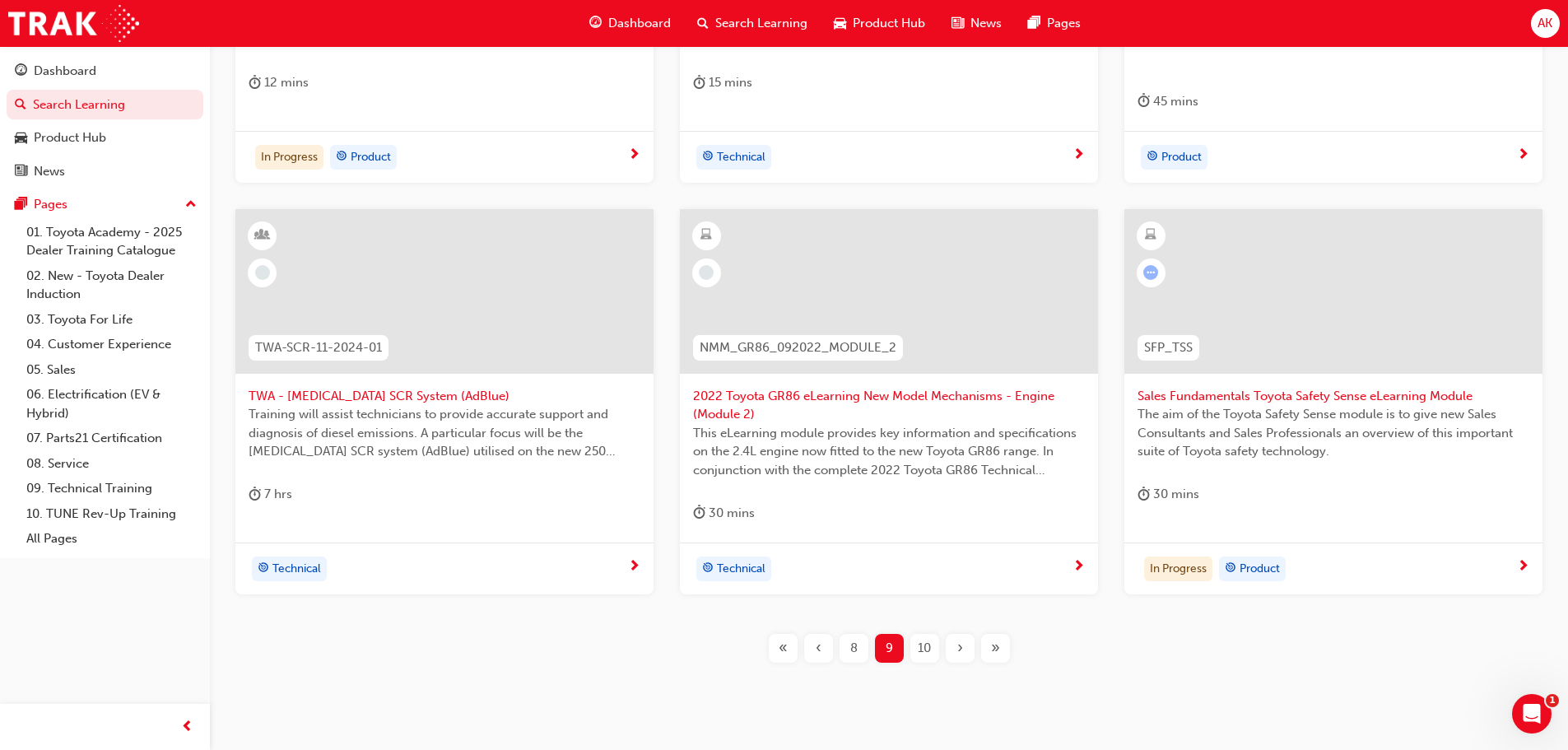
scroll to position [597, 0]
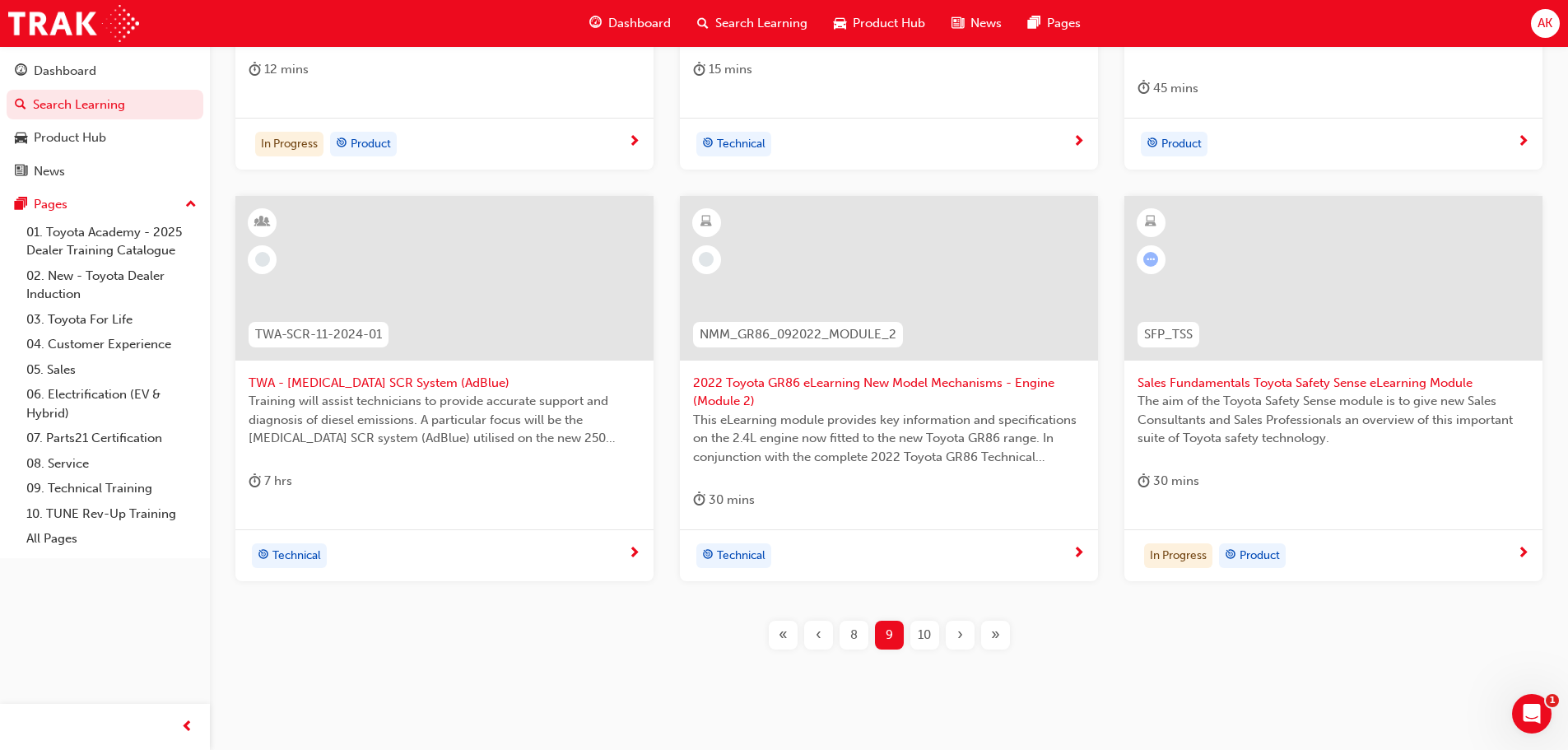
click at [1304, 392] on span "The aim of the Toyota Safety Sense module is to give new Sales Consultants and …" at bounding box center [1334, 420] width 392 height 56
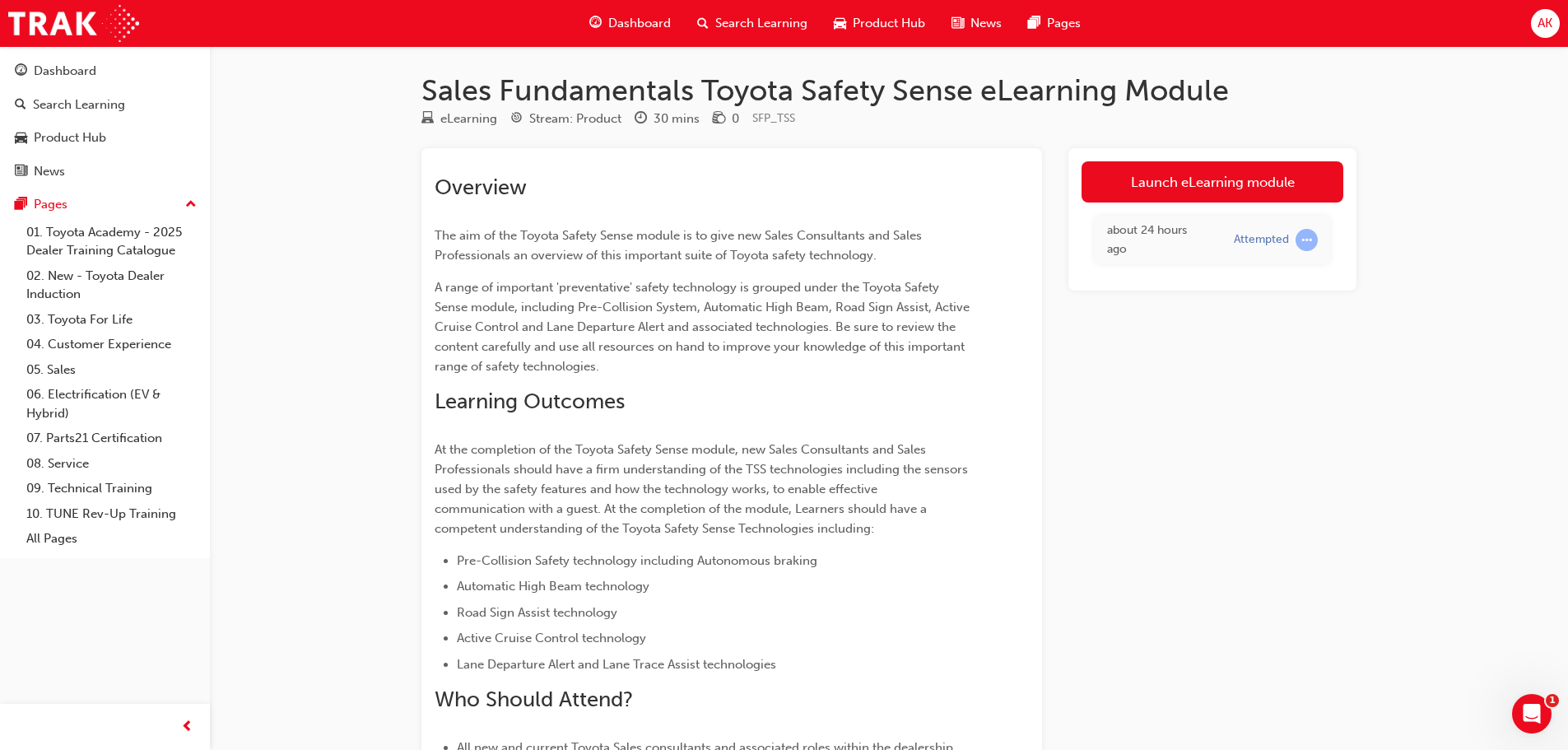
click at [1196, 186] on link "Launch eLearning module" at bounding box center [1212, 182] width 261 height 41
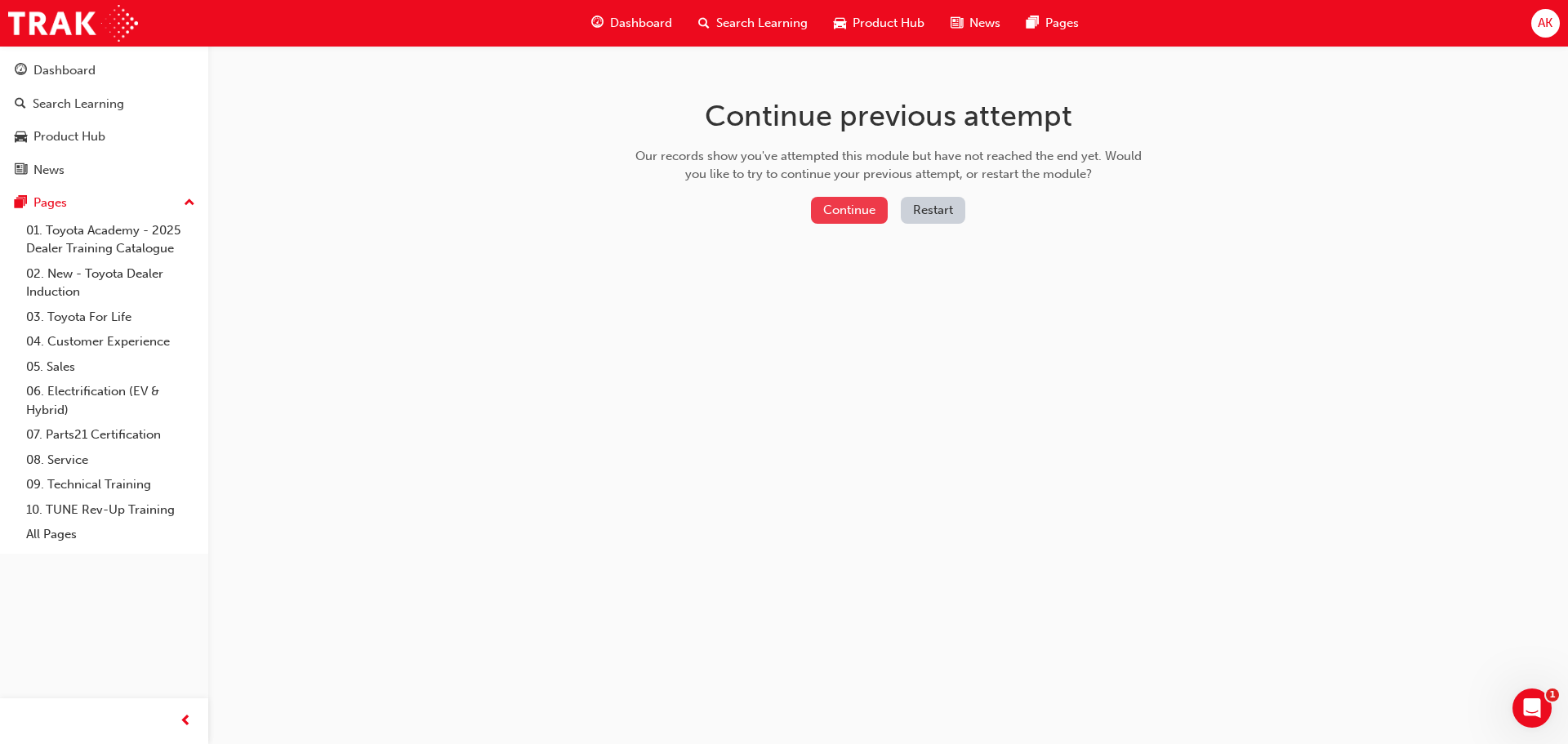
click at [848, 199] on button "Continue" at bounding box center [849, 211] width 77 height 27
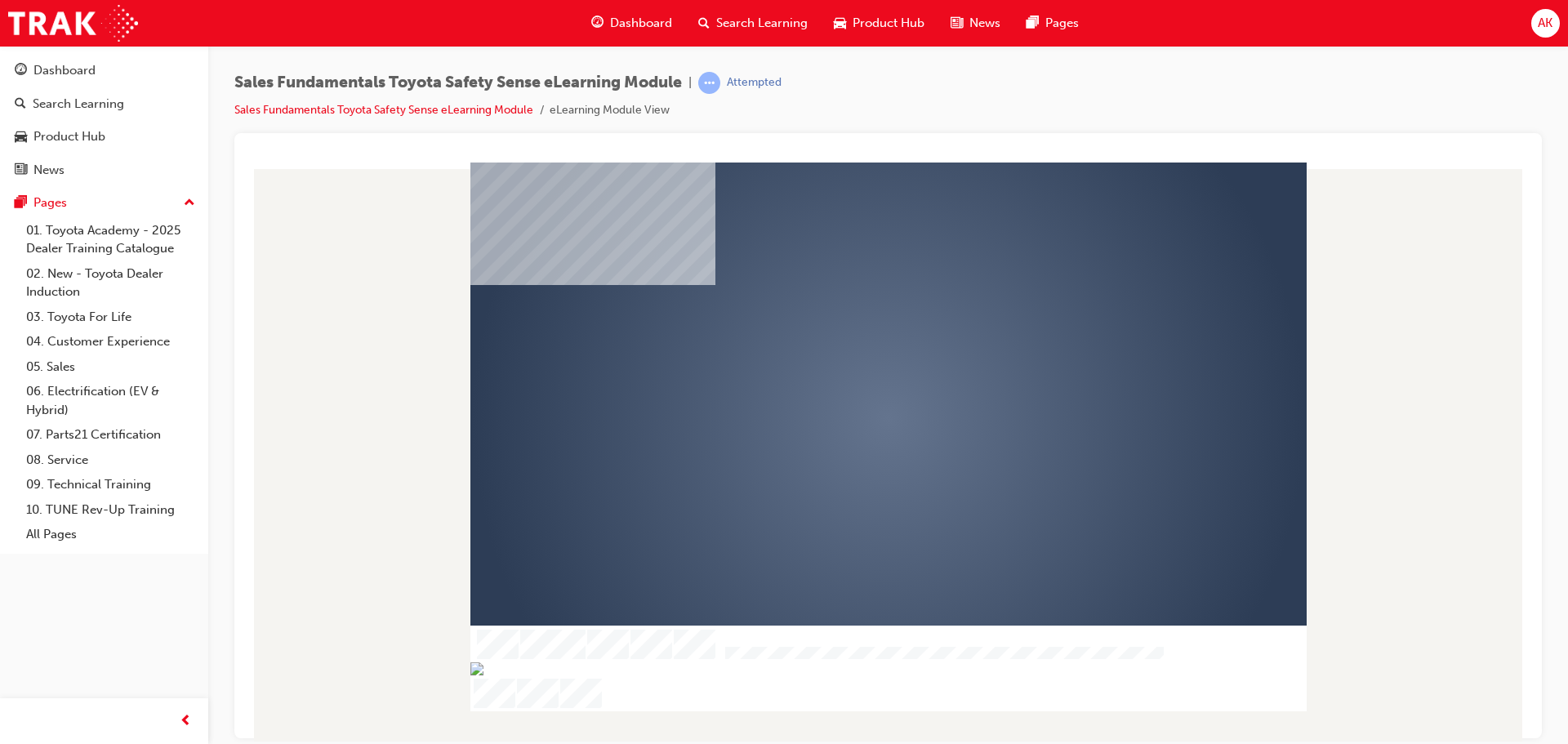
click at [841, 371] on div "play" at bounding box center [841, 371] width 0 height 0
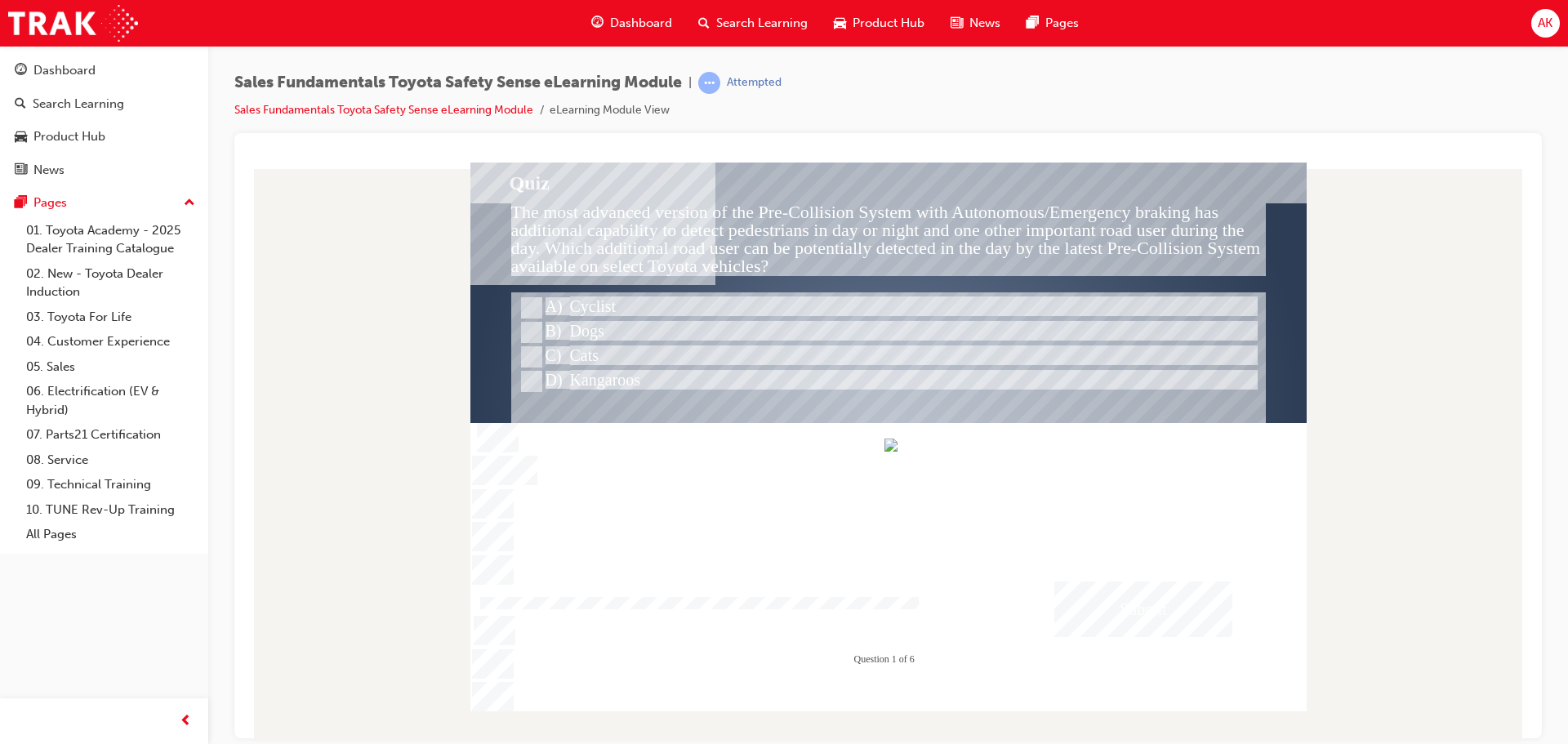
drag, startPoint x: 728, startPoint y: 700, endPoint x: 1157, endPoint y: 678, distance: 429.6
click at [1173, 701] on div at bounding box center [888, 566] width 836 height 289
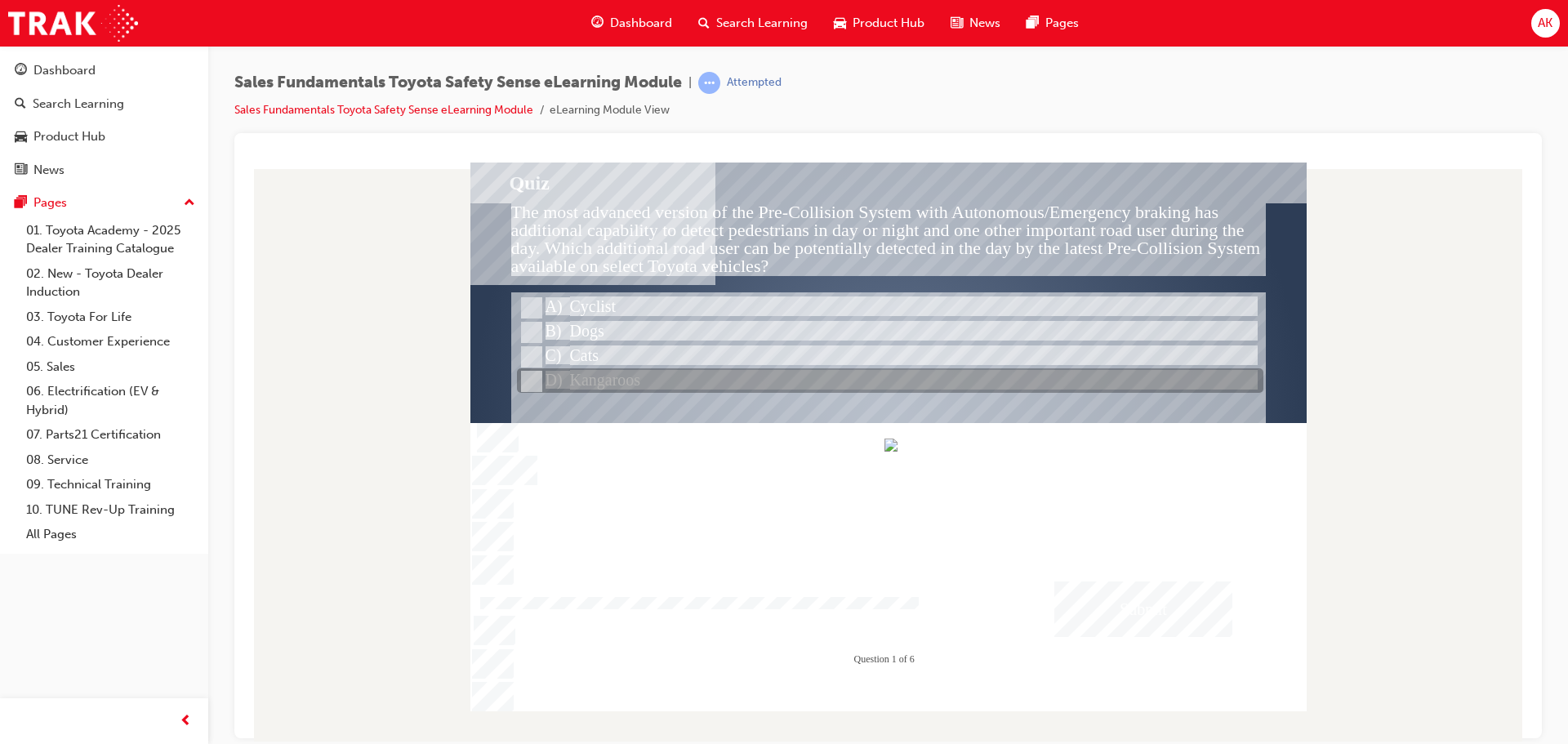
click at [623, 381] on div at bounding box center [890, 381] width 746 height 24
radio input "true"
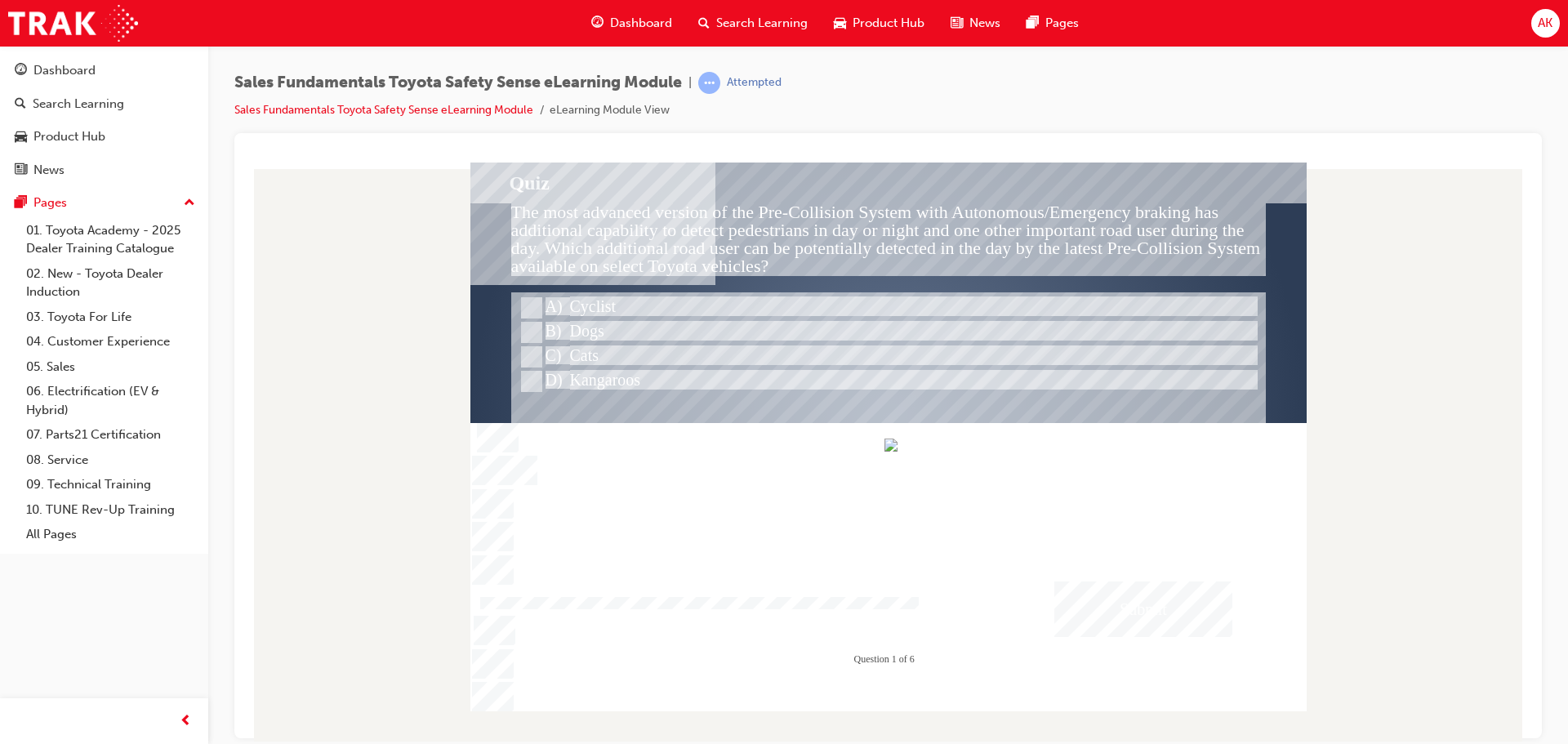
click at [1152, 613] on div "Submit" at bounding box center [1143, 608] width 178 height 56
click at [952, 540] on div at bounding box center [888, 436] width 836 height 549
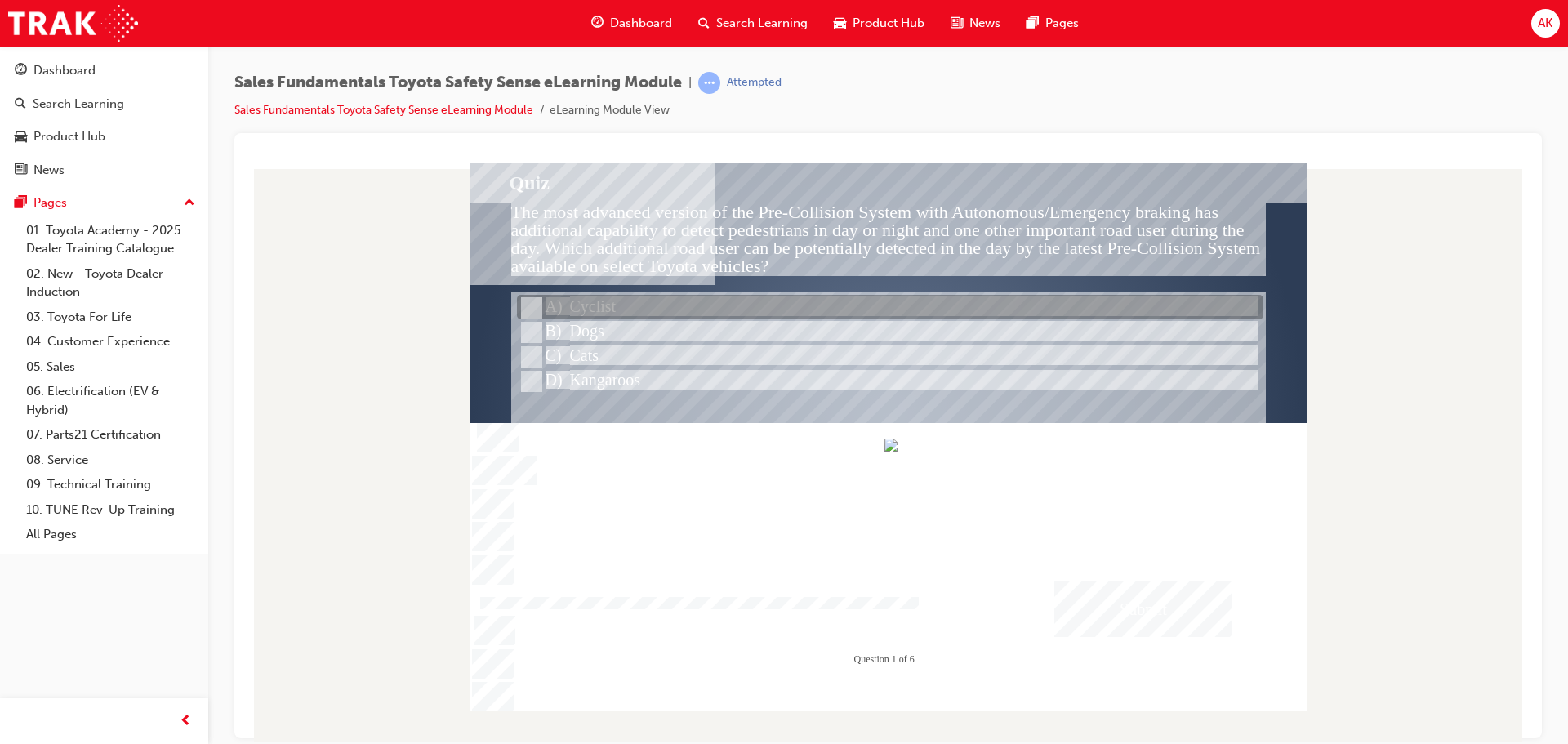
click at [600, 309] on div at bounding box center [890, 308] width 746 height 24
radio input "true"
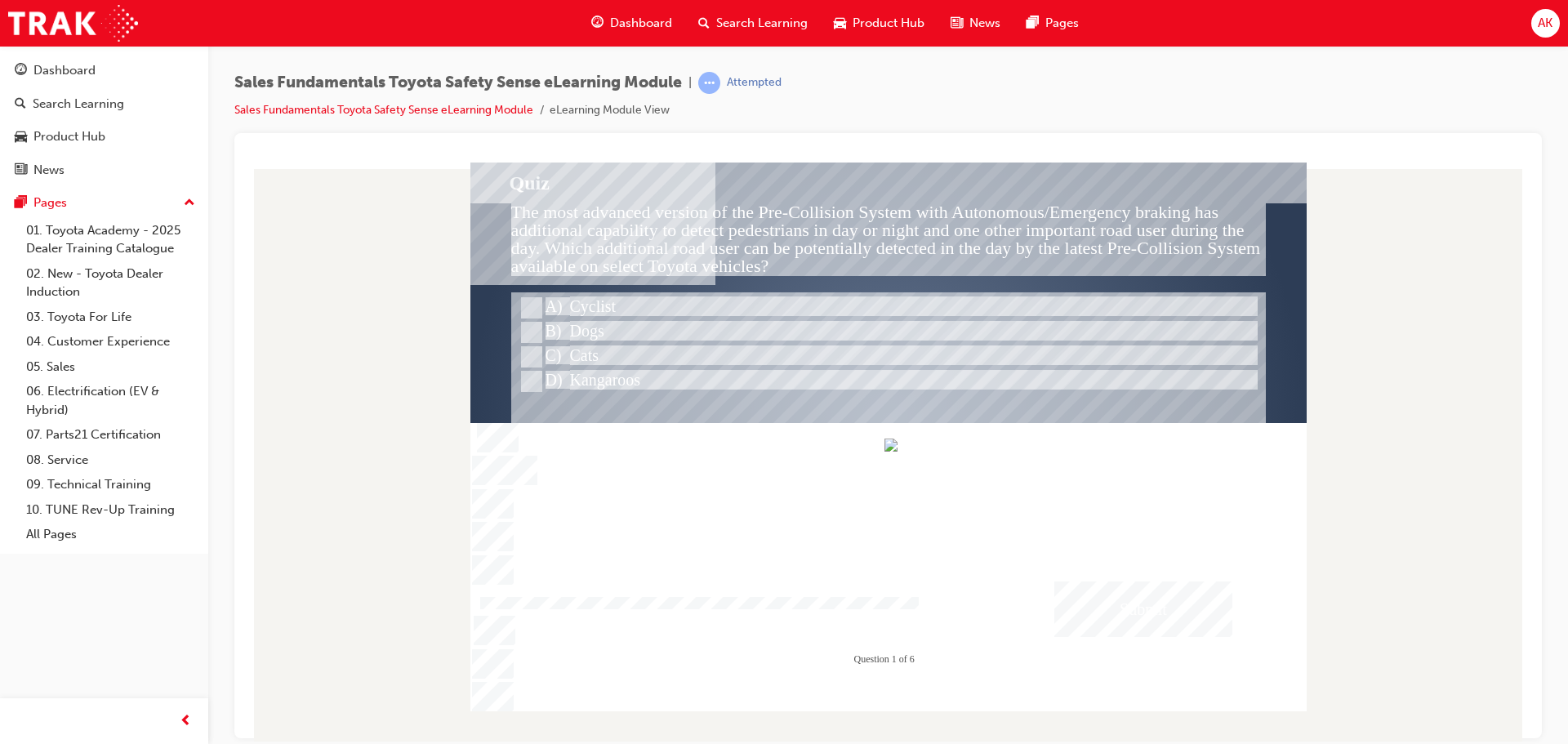
click at [1173, 600] on div "Submit" at bounding box center [1143, 608] width 178 height 56
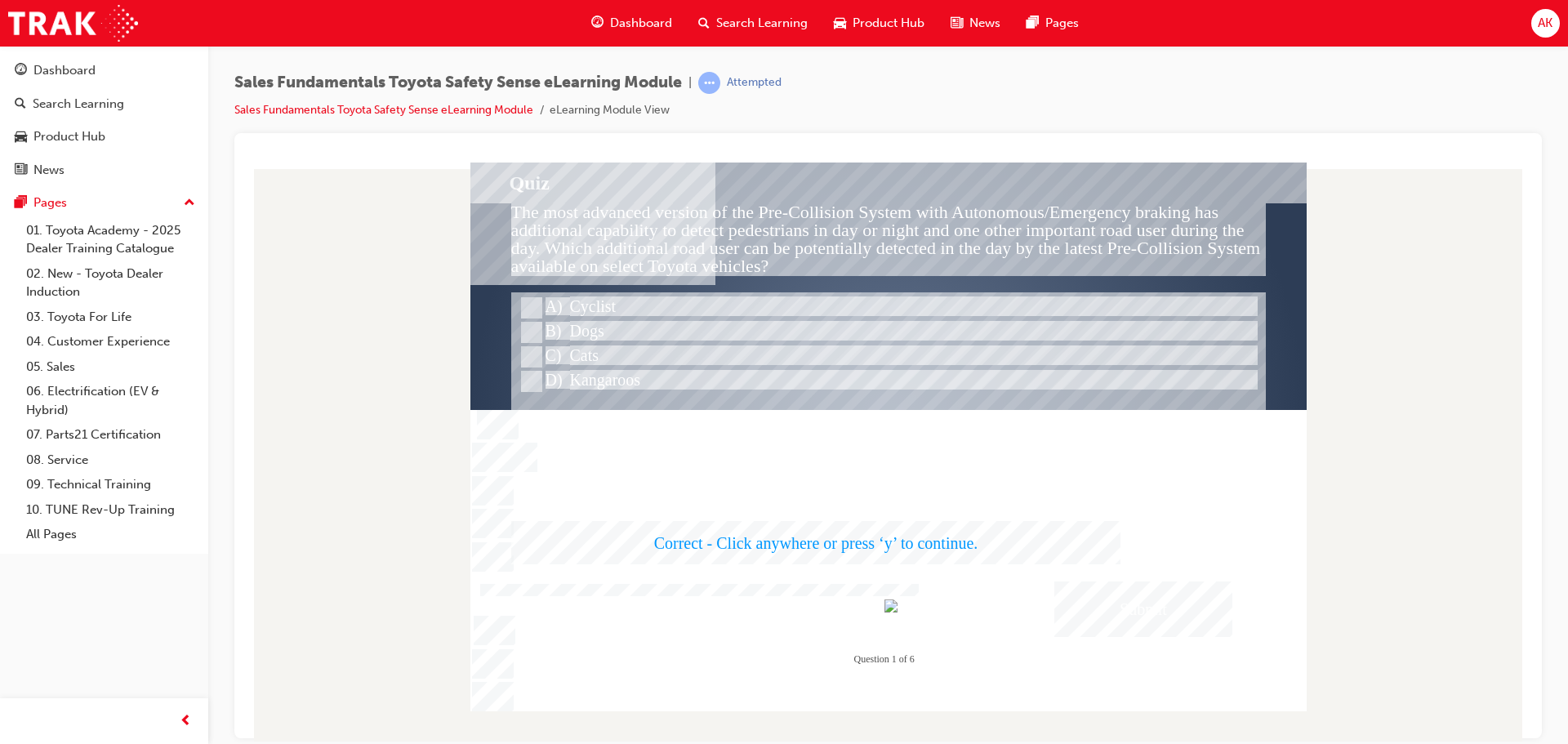
click at [1155, 604] on div at bounding box center [888, 436] width 836 height 549
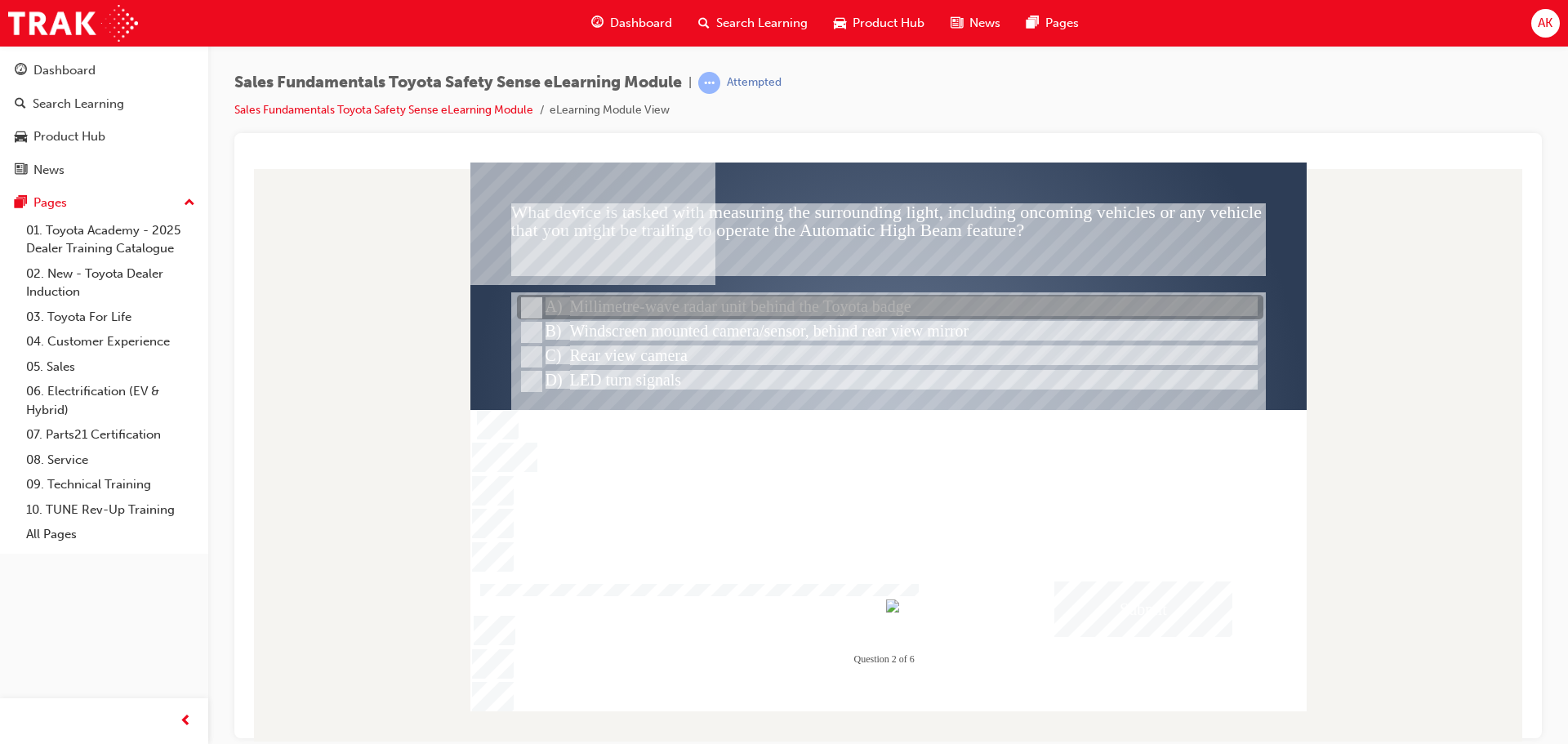
click at [787, 301] on div at bounding box center [890, 308] width 746 height 24
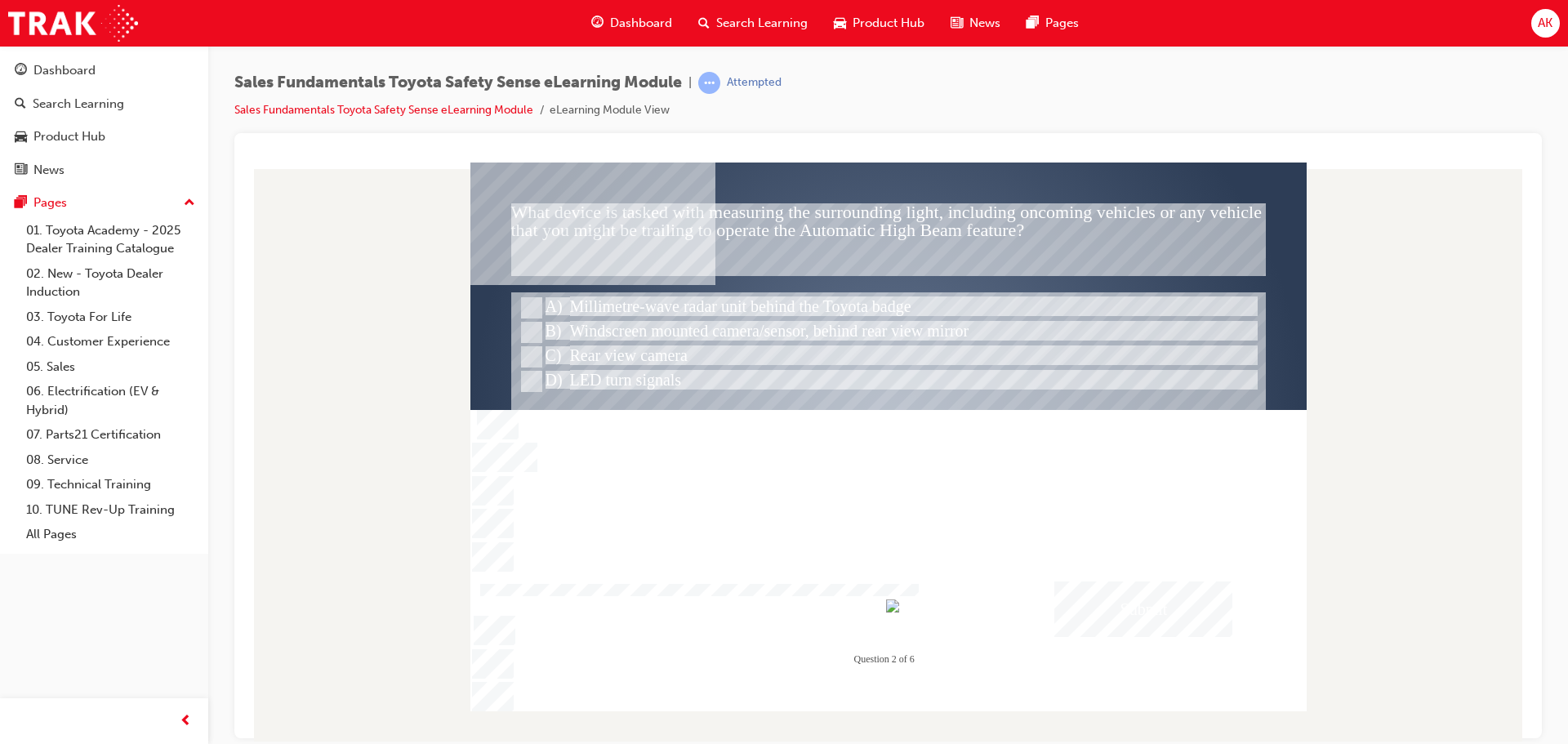
click at [1102, 591] on div "Submit" at bounding box center [1143, 608] width 178 height 56
click at [926, 538] on div at bounding box center [888, 436] width 836 height 549
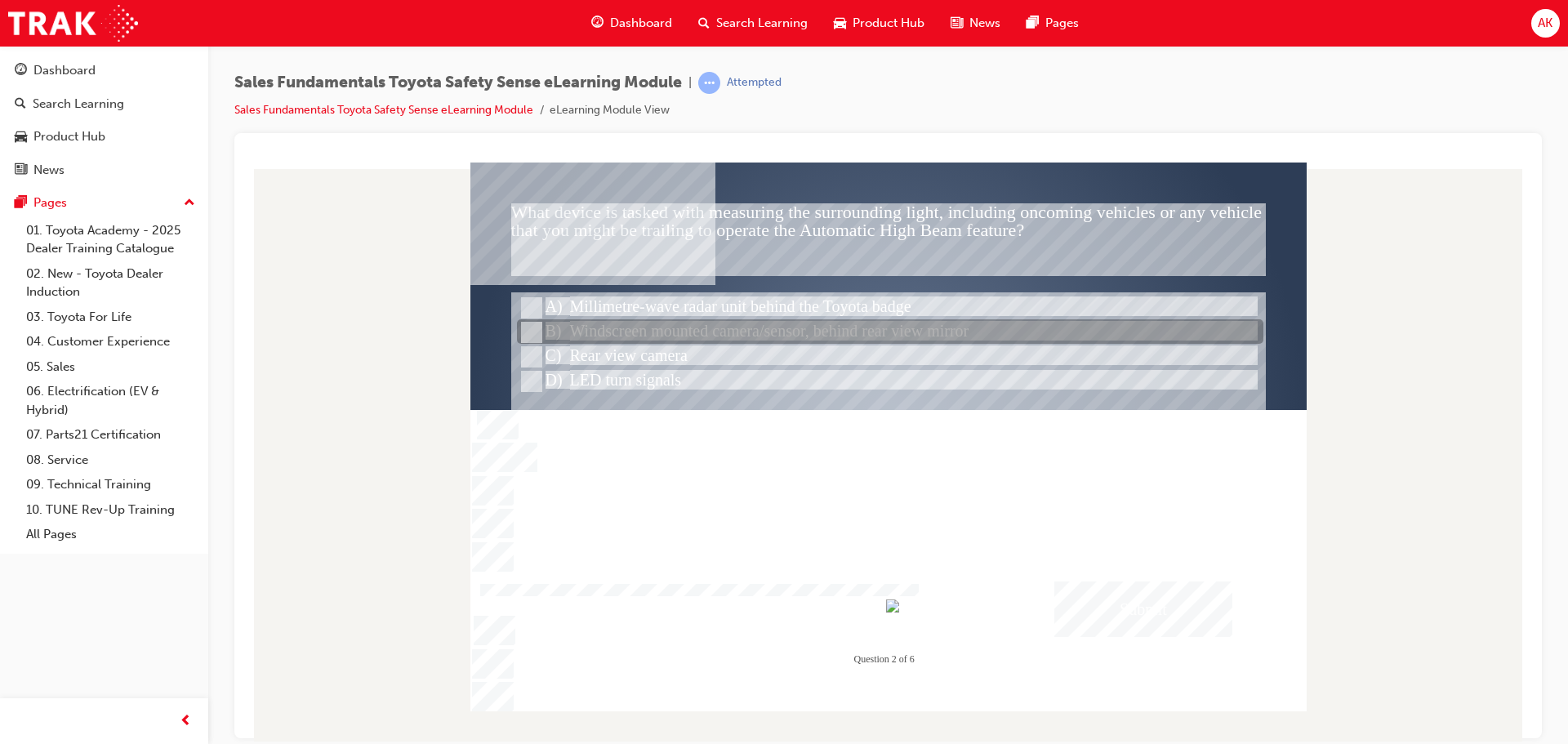
click at [734, 331] on div at bounding box center [890, 332] width 746 height 24
radio input "false"
radio input "true"
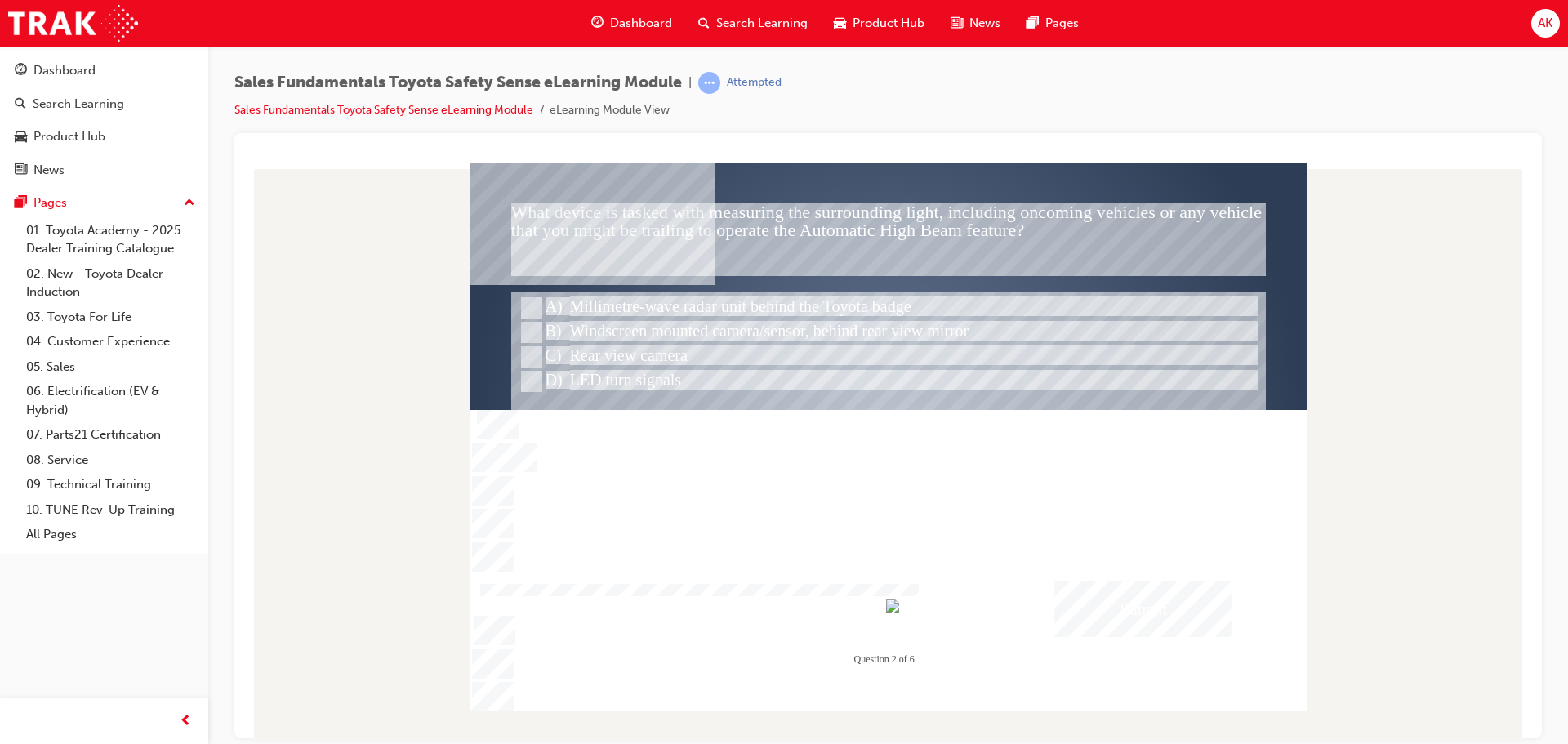
click at [1147, 627] on div "Submit" at bounding box center [1143, 608] width 178 height 56
click at [1083, 604] on div at bounding box center [888, 436] width 836 height 549
click at [1133, 616] on div "Submit" at bounding box center [1143, 608] width 178 height 56
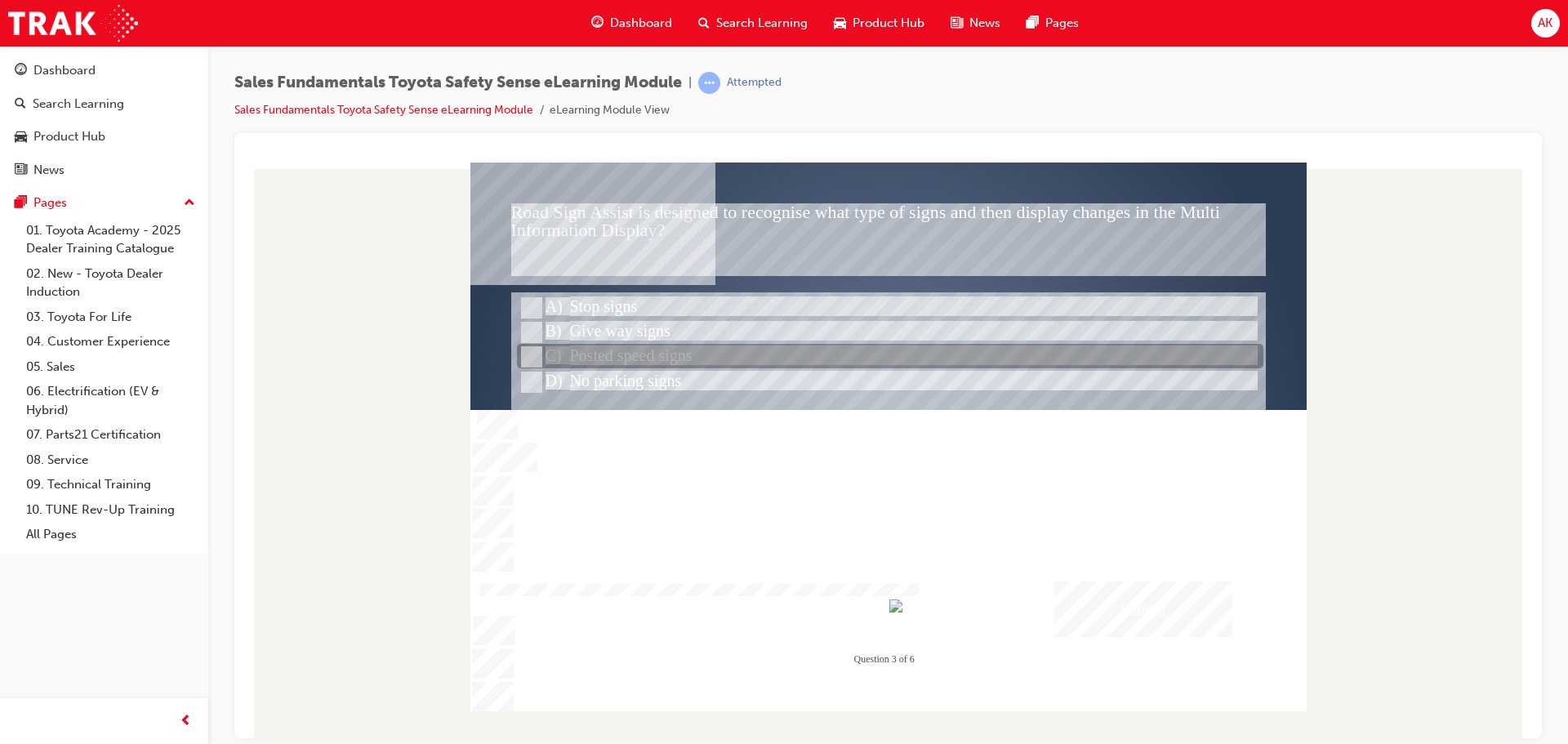
click at [632, 352] on div at bounding box center [890, 356] width 746 height 24
radio input "true"
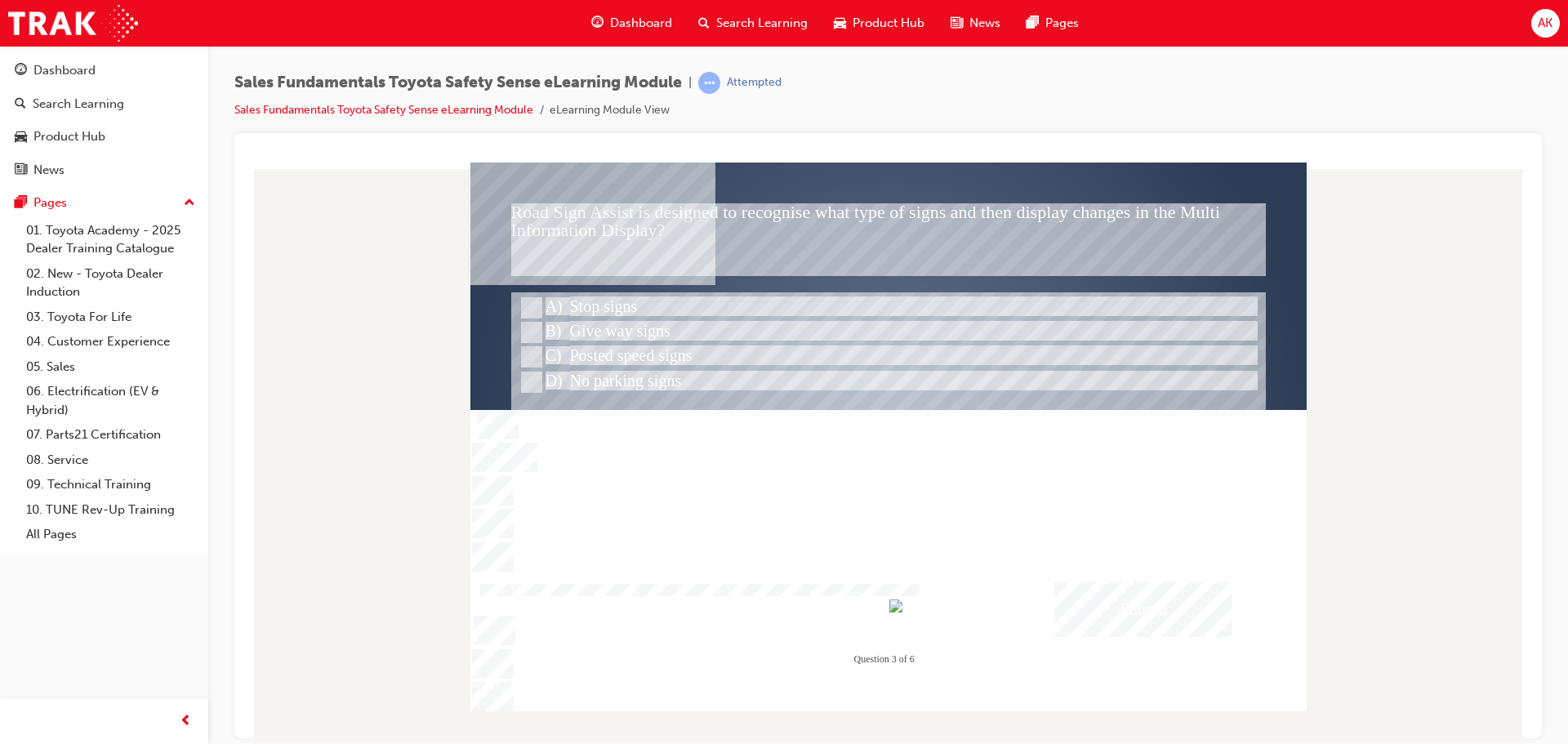
click at [1117, 605] on div "Submit" at bounding box center [1143, 608] width 178 height 56
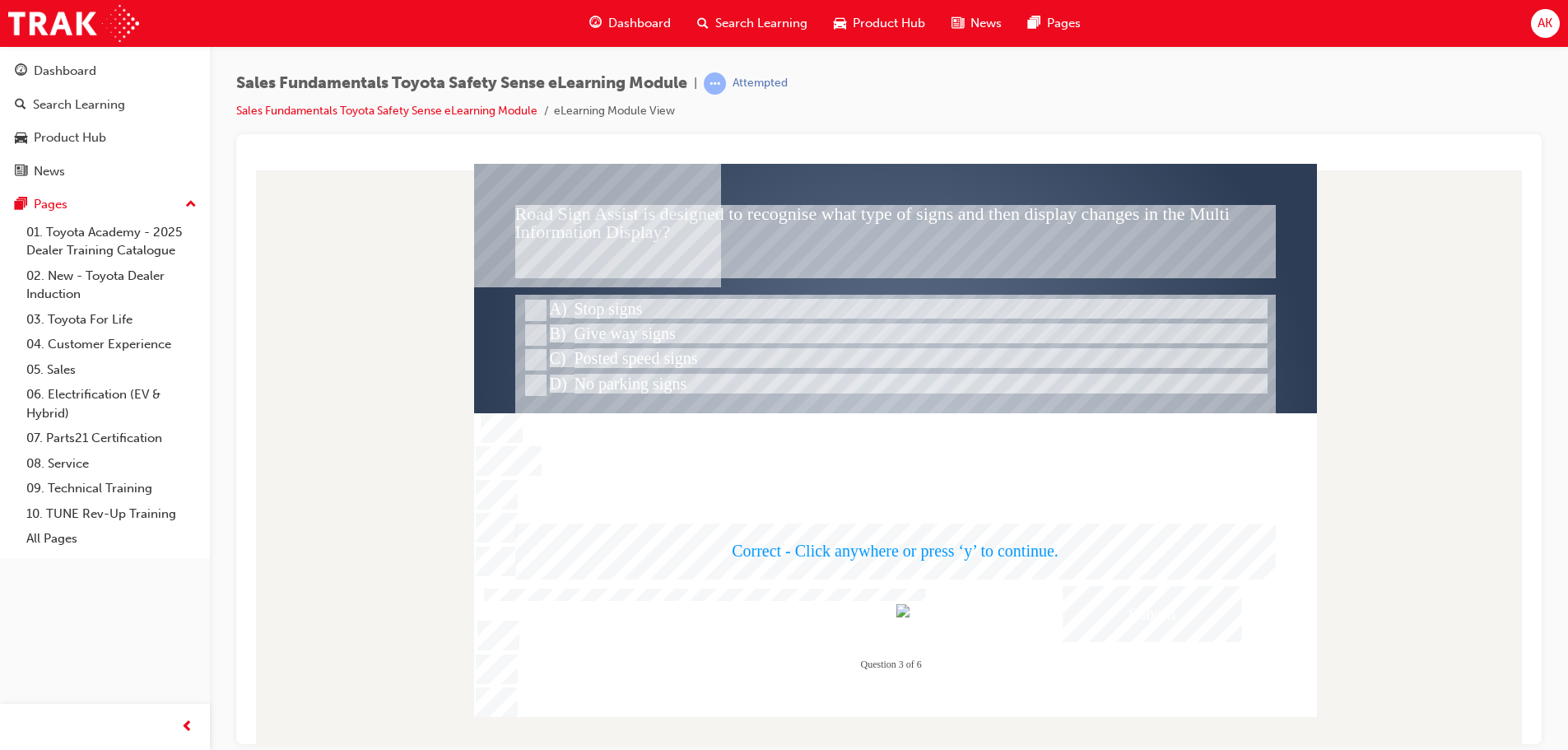
drag, startPoint x: 1099, startPoint y: 581, endPoint x: 1089, endPoint y: 597, distance: 18.9
click at [1099, 598] on div at bounding box center [895, 440] width 843 height 554
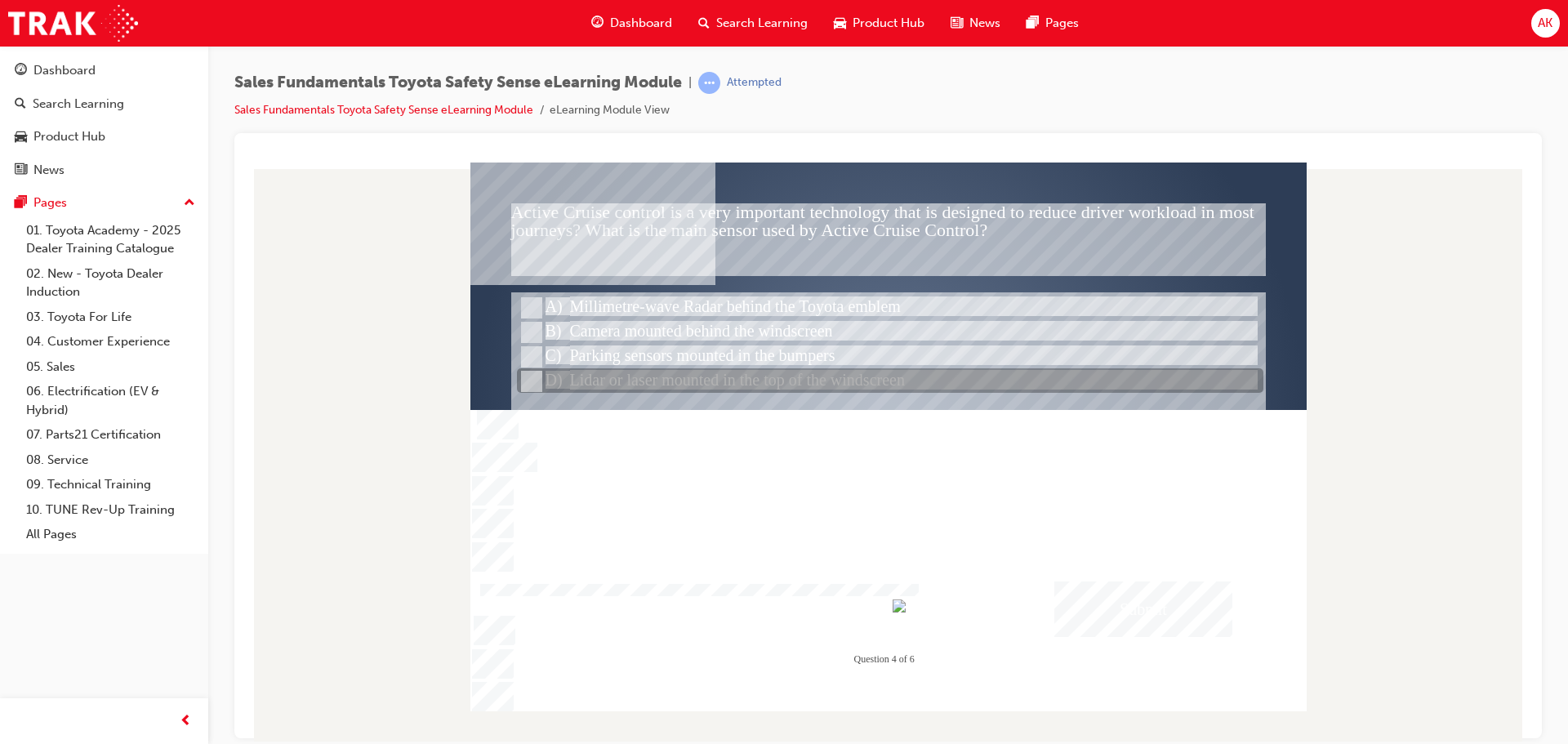
click at [659, 383] on div at bounding box center [890, 381] width 746 height 24
radio input "true"
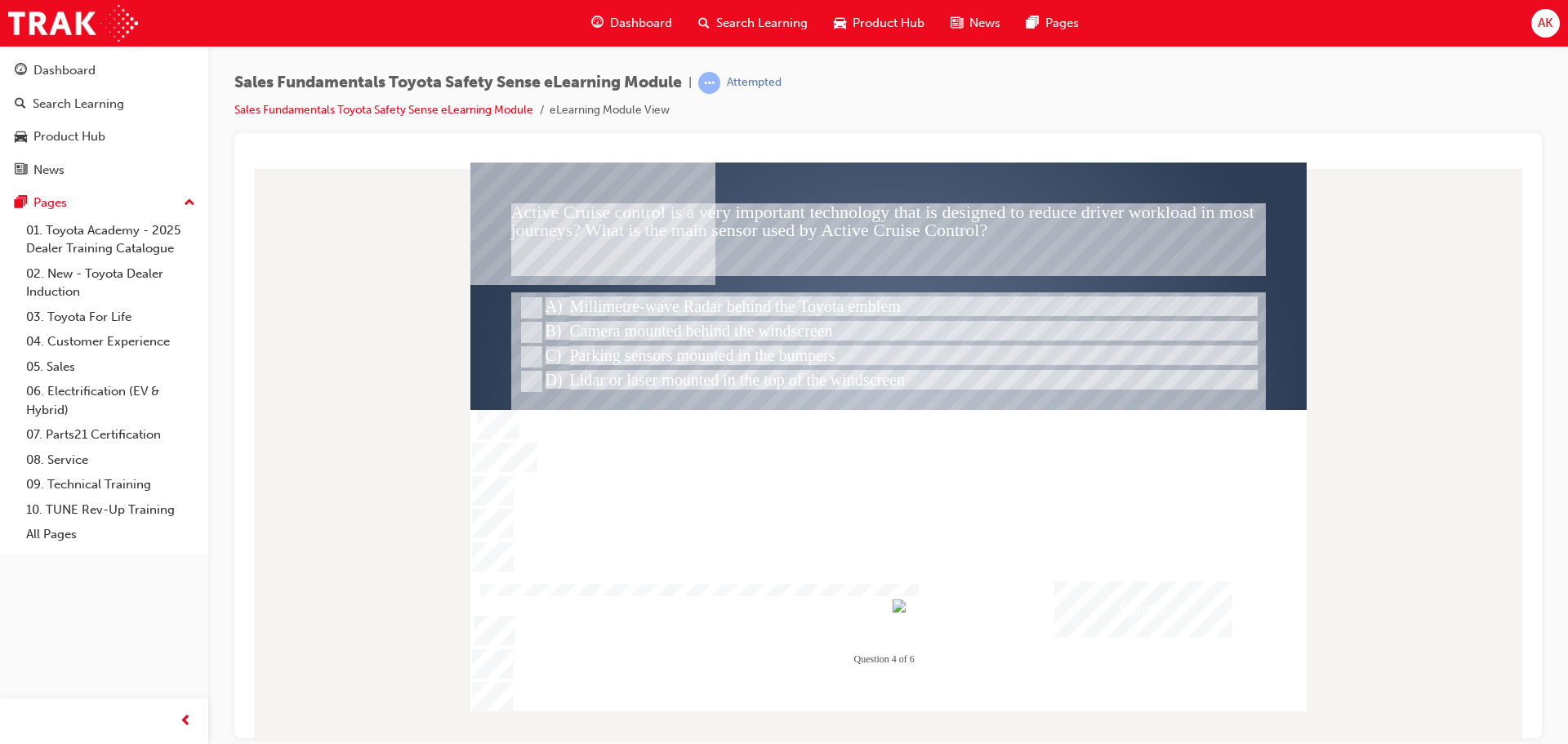
drag, startPoint x: 1144, startPoint y: 639, endPoint x: 1124, endPoint y: 624, distance: 25.0
click at [1147, 640] on div "" at bounding box center [888, 418] width 836 height 470
click at [1139, 602] on div "Submit" at bounding box center [1143, 608] width 178 height 56
click at [774, 299] on div at bounding box center [888, 436] width 836 height 549
click at [1136, 607] on div "Submit" at bounding box center [1143, 608] width 178 height 56
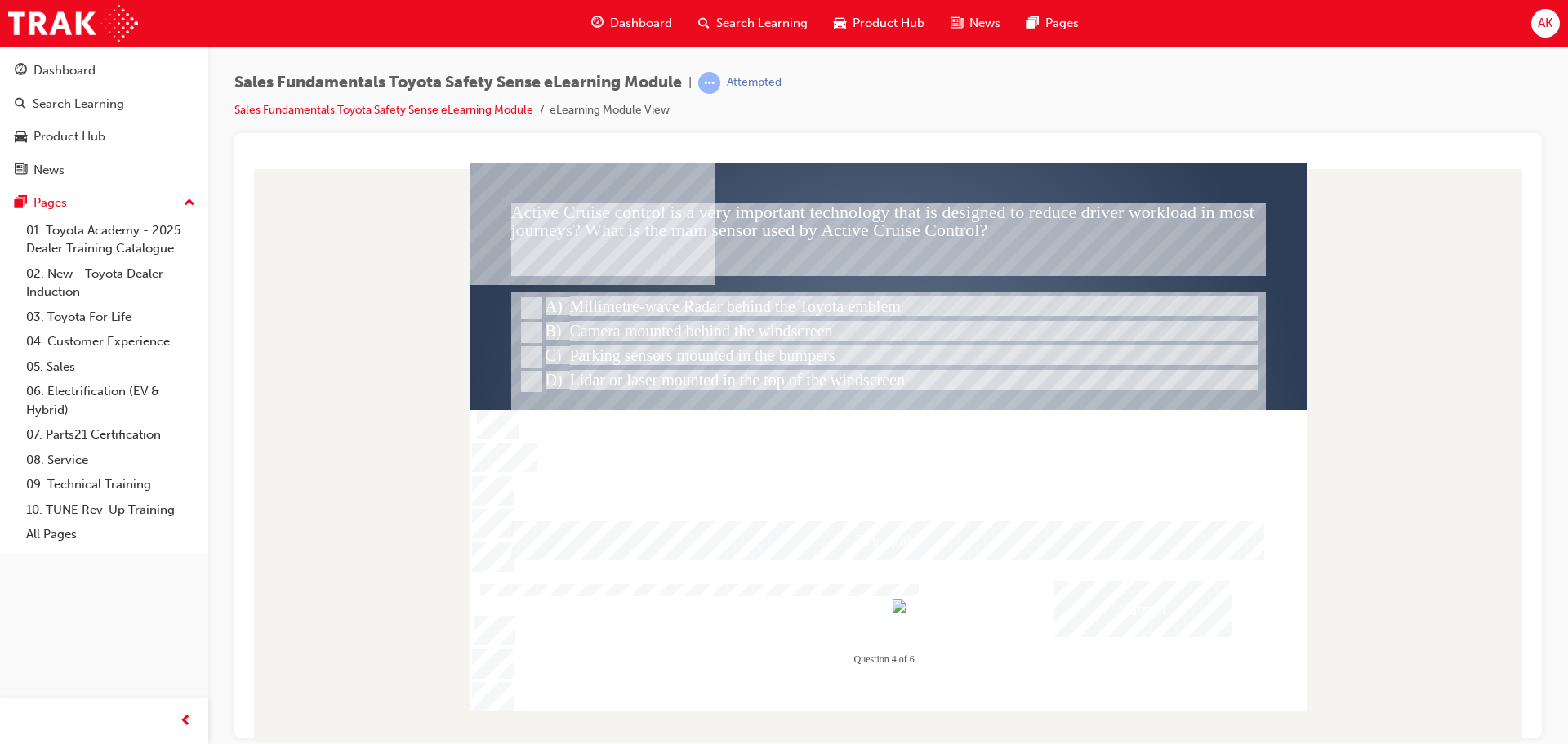
click at [765, 329] on div at bounding box center [888, 436] width 836 height 549
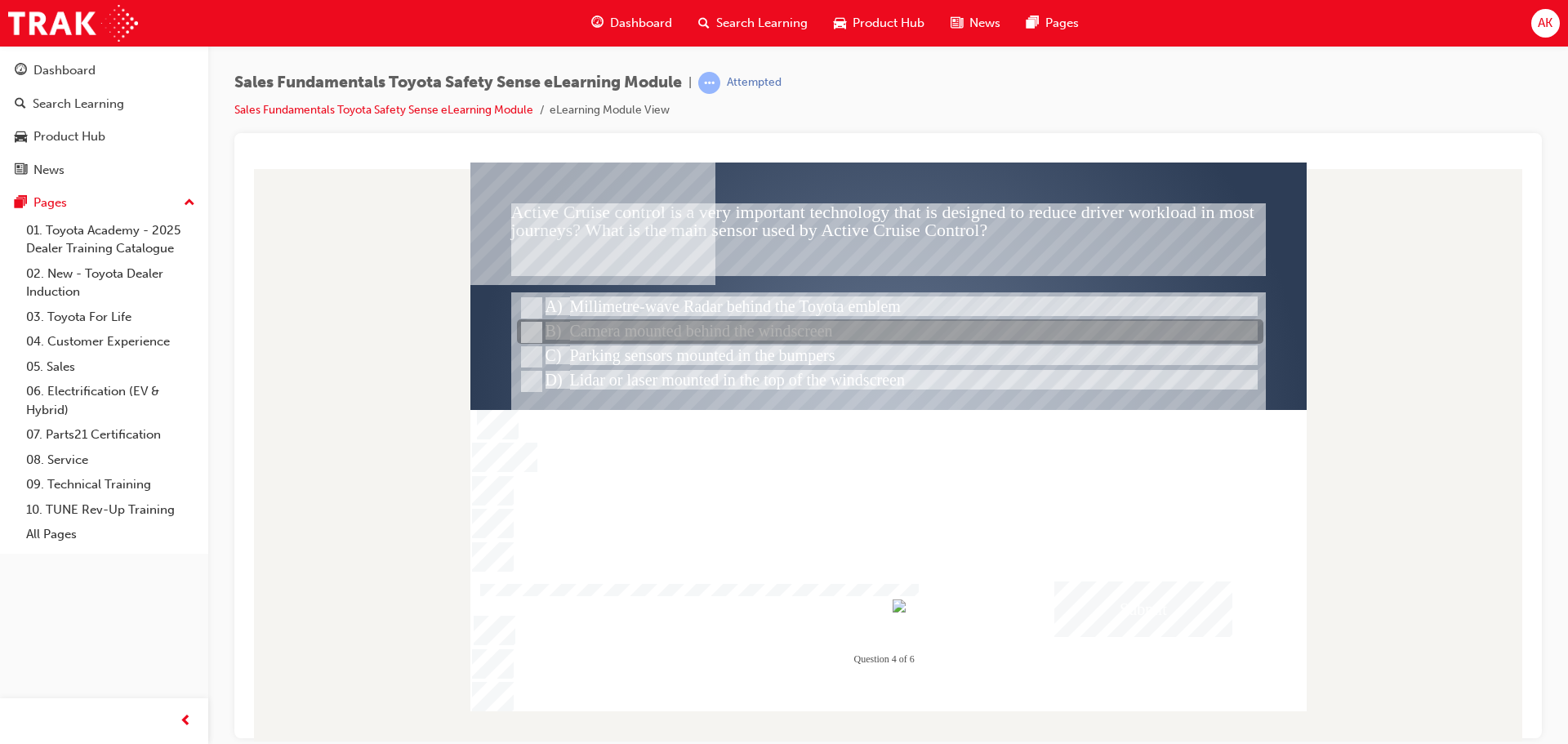
click at [740, 333] on div at bounding box center [890, 332] width 746 height 24
radio input "true"
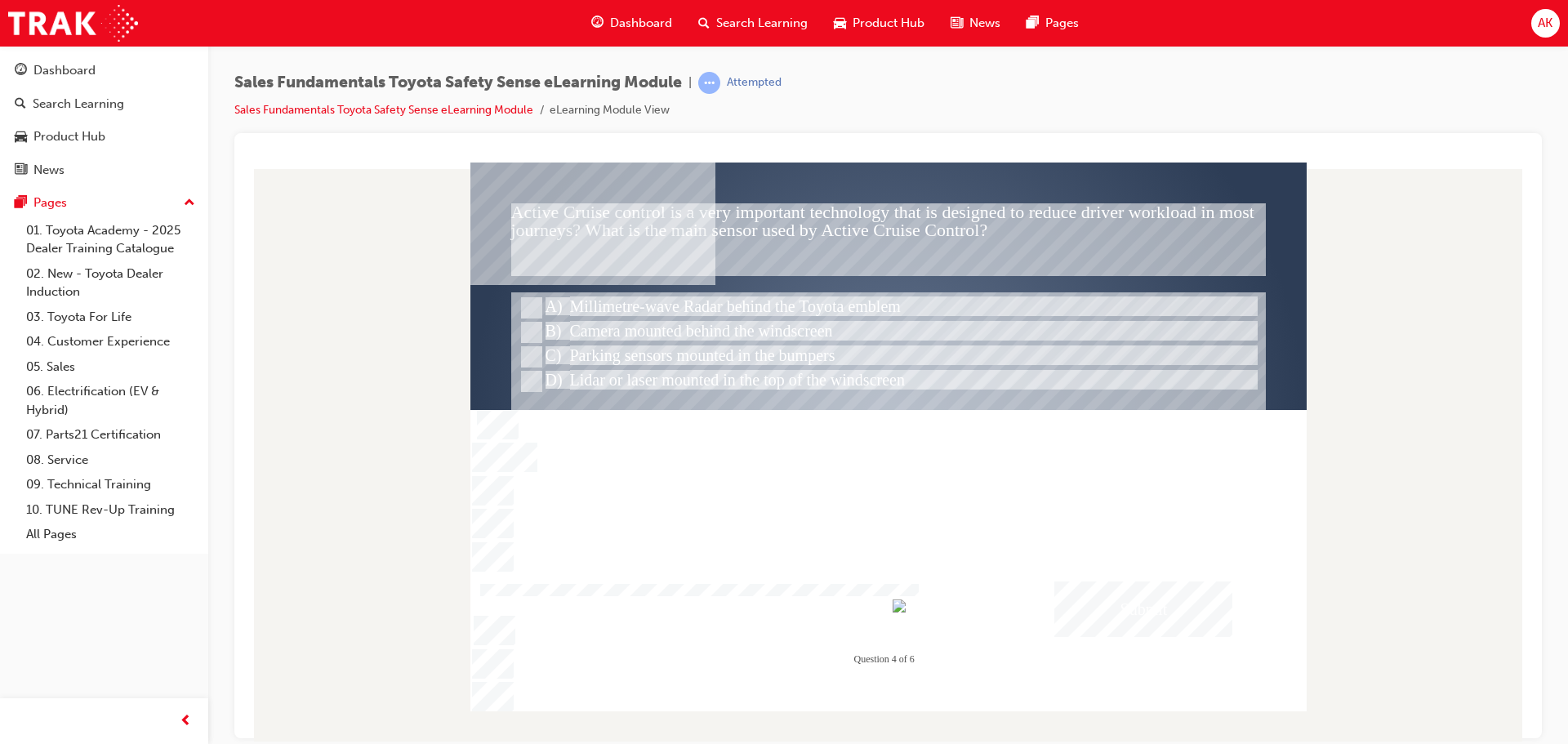
click at [1146, 612] on div "Submit" at bounding box center [1143, 608] width 178 height 56
click at [951, 548] on div at bounding box center [888, 436] width 836 height 549
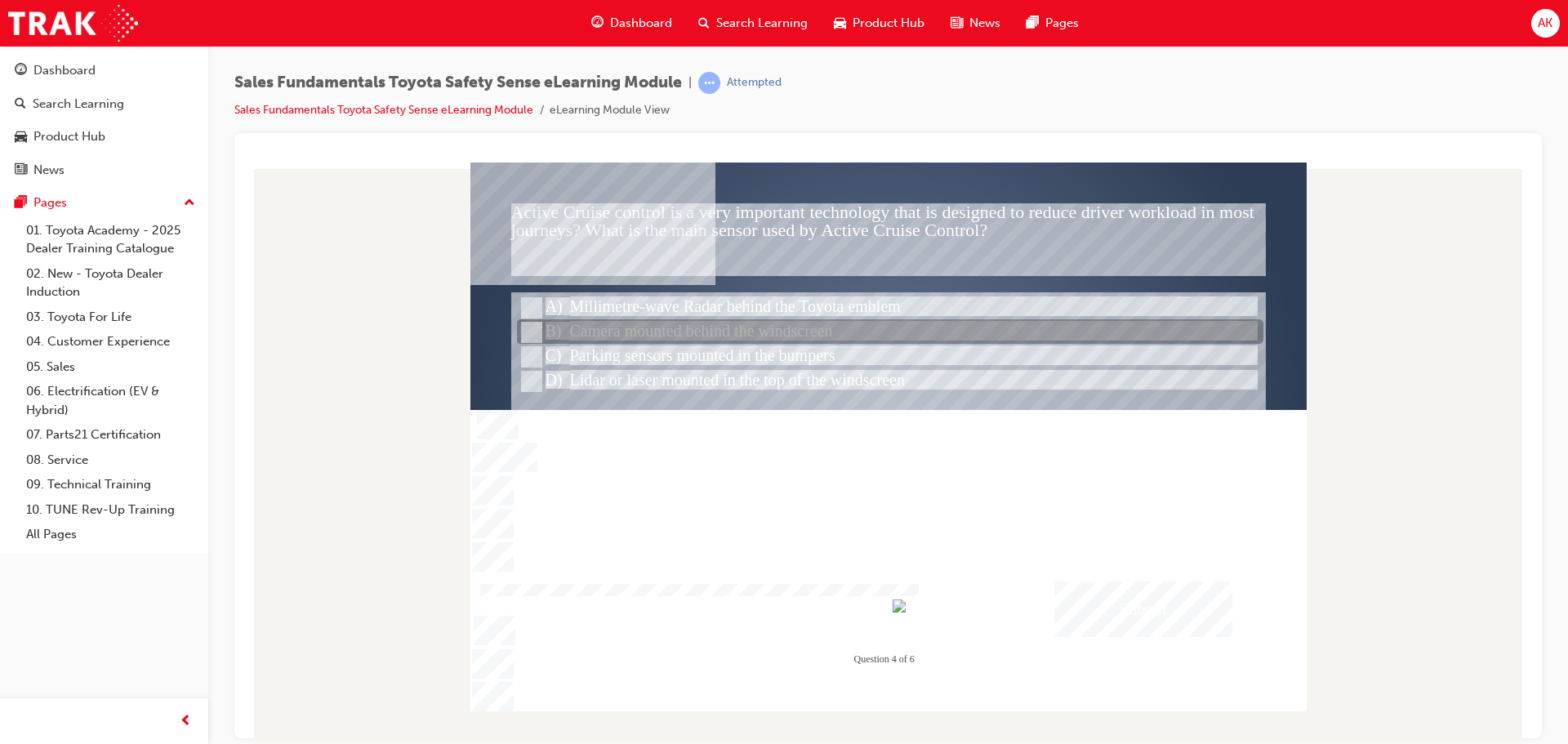
click at [795, 316] on div at bounding box center [890, 308] width 746 height 24
radio input "true"
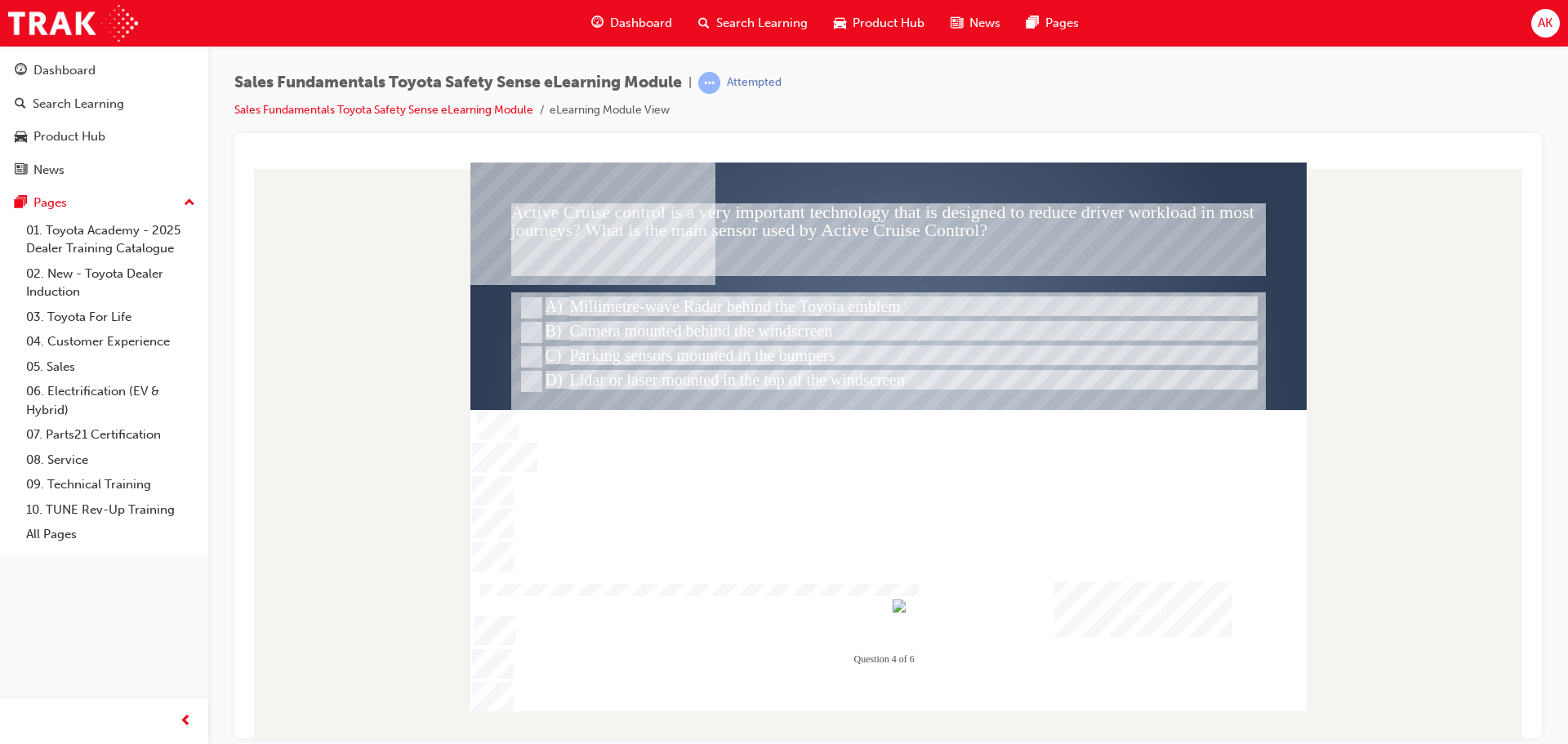
click at [1106, 604] on div "Submit" at bounding box center [1143, 608] width 178 height 56
click at [1155, 607] on div at bounding box center [888, 436] width 836 height 549
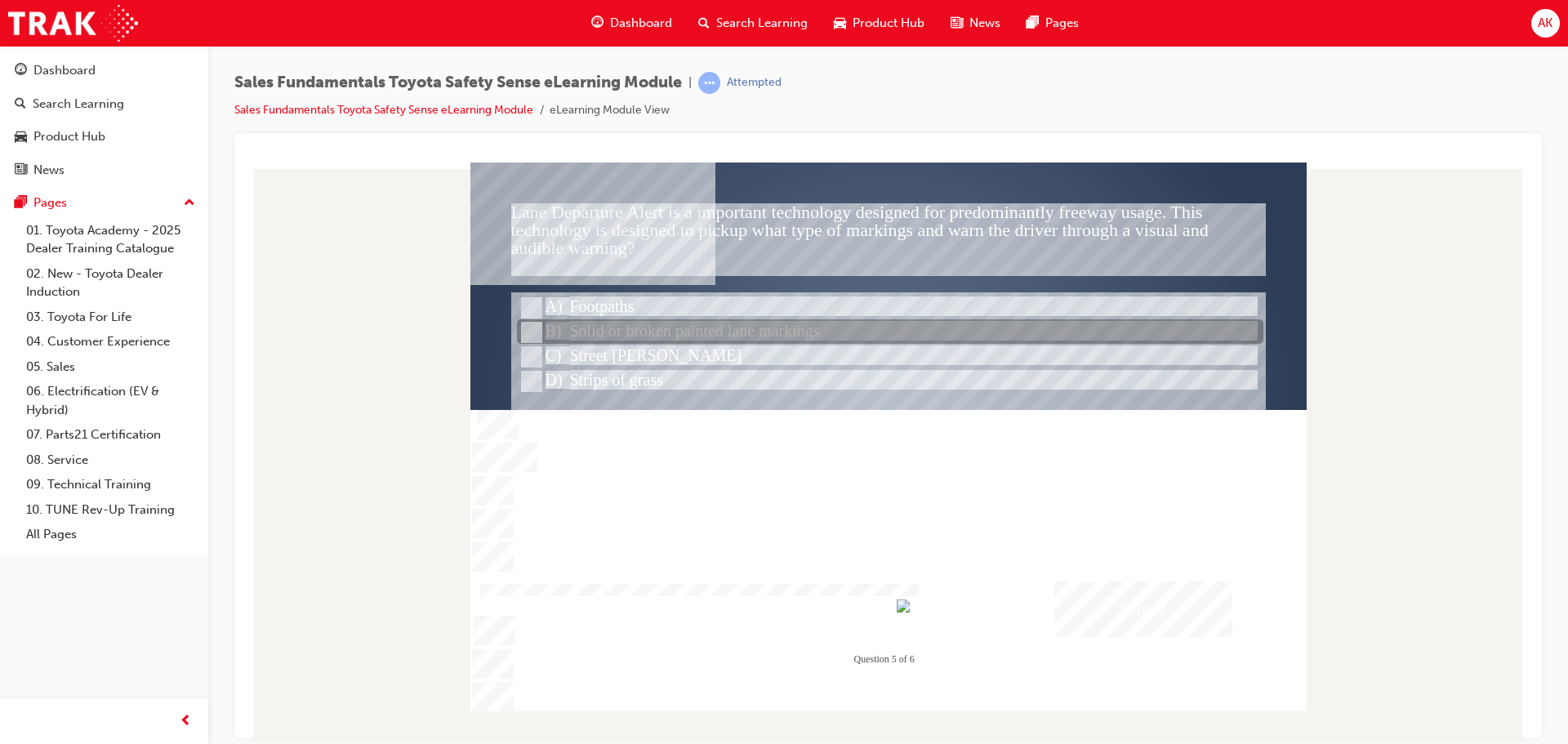
drag, startPoint x: 617, startPoint y: 329, endPoint x: 632, endPoint y: 359, distance: 33.5
click at [617, 330] on div at bounding box center [890, 332] width 746 height 24
radio input "true"
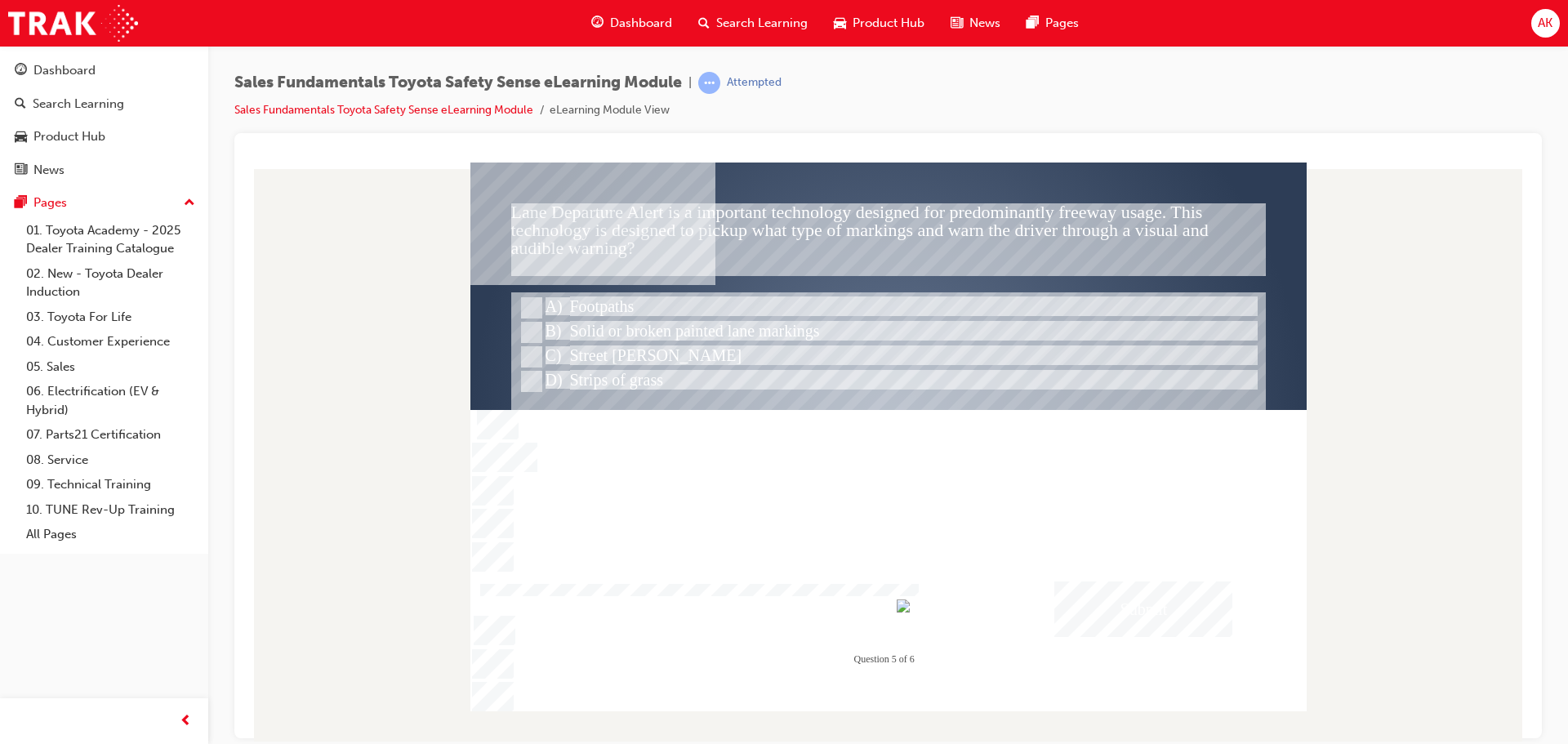
click at [1122, 613] on div "Submit" at bounding box center [1143, 608] width 178 height 56
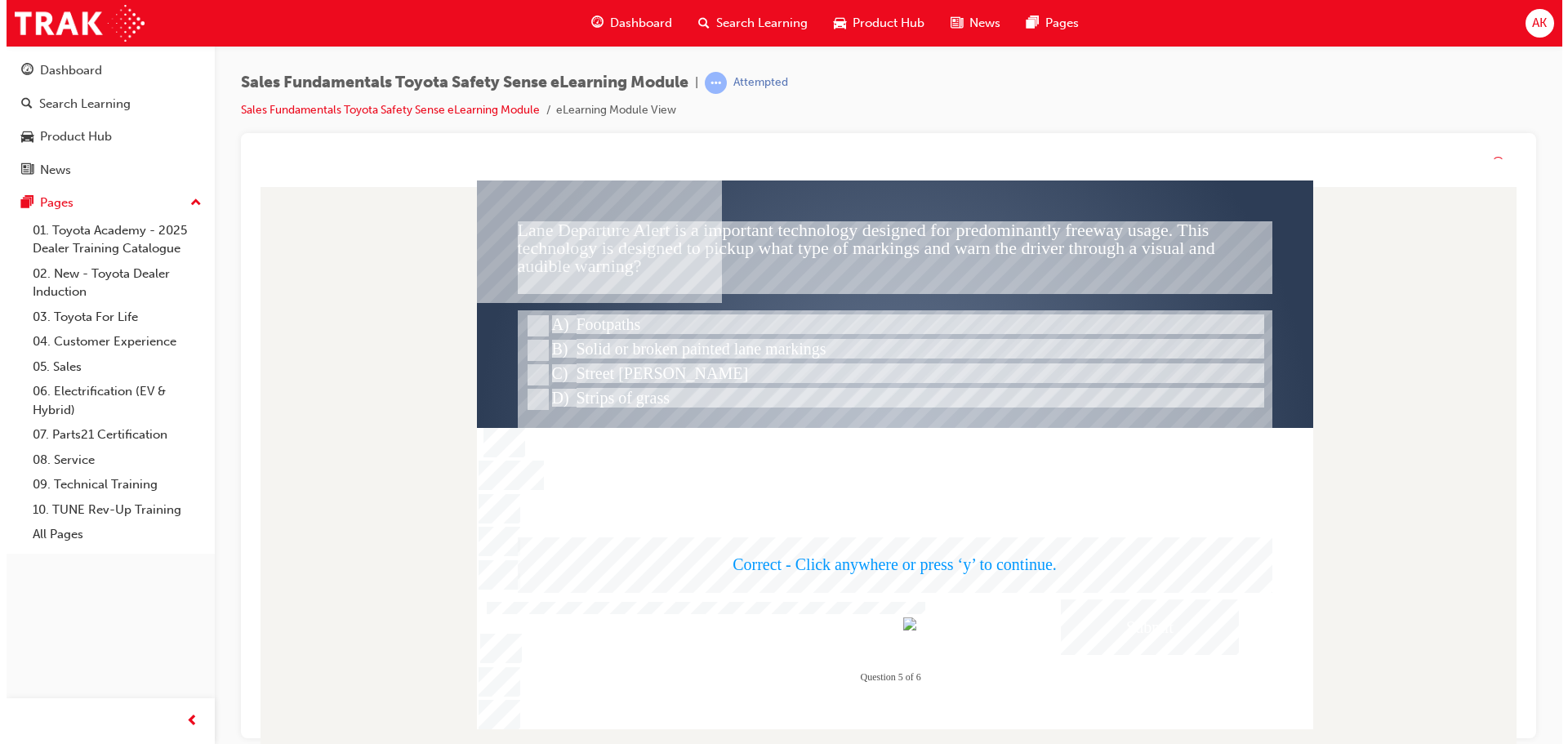
drag, startPoint x: 1126, startPoint y: 612, endPoint x: 1126, endPoint y: 631, distance: 19.0
click at [1126, 631] on div at bounding box center [893, 455] width 836 height 549
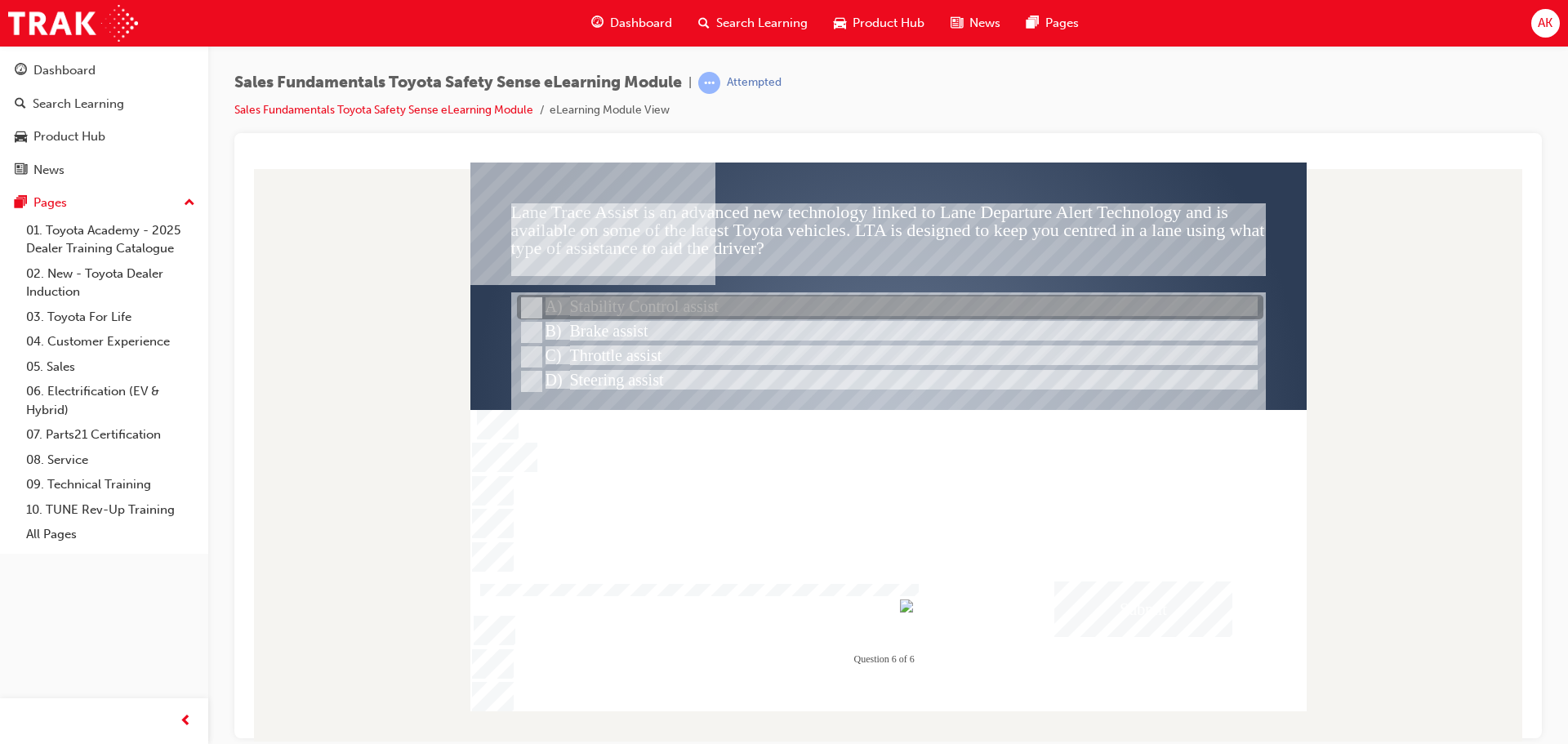
click at [659, 314] on div at bounding box center [890, 308] width 746 height 24
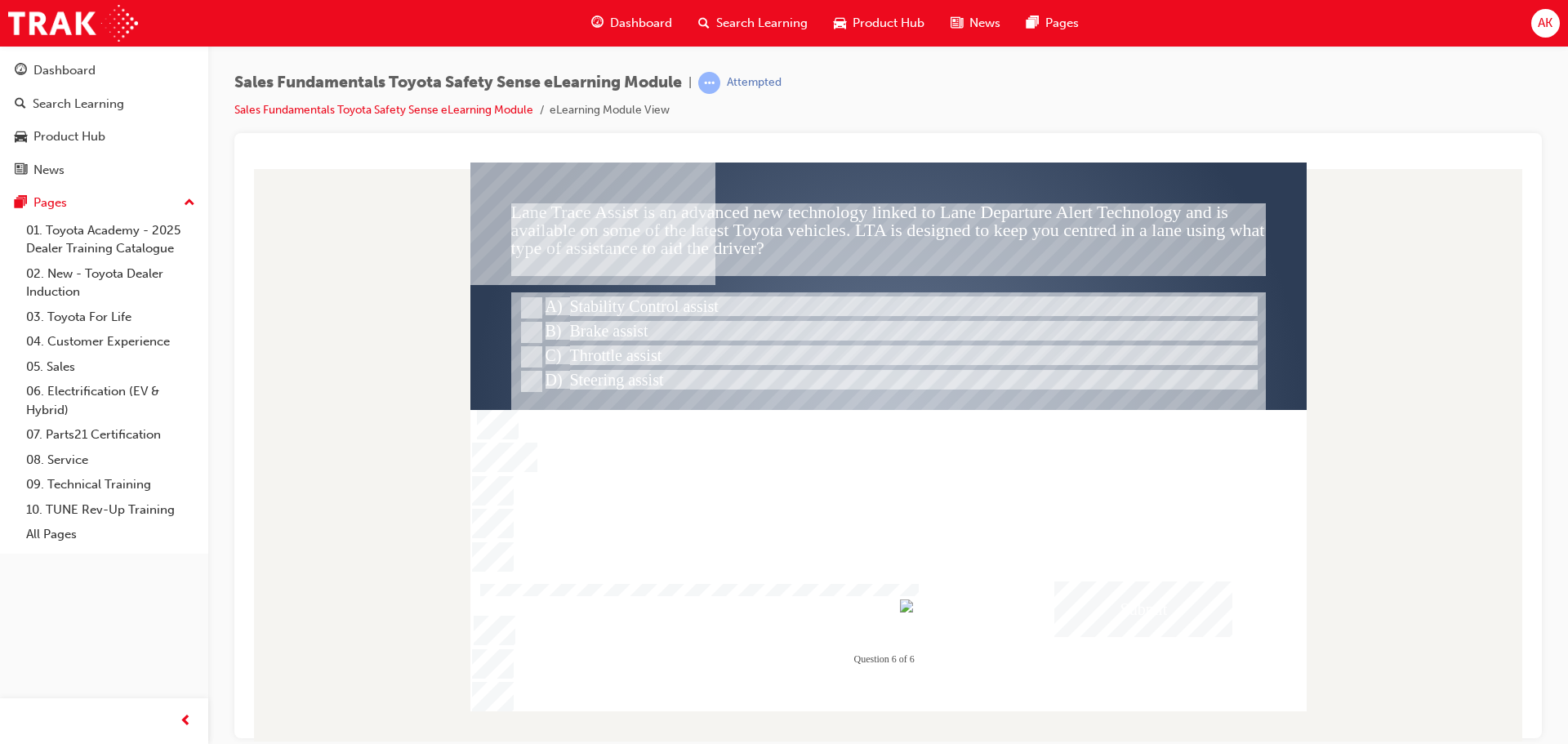
click at [1135, 613] on div "Submit" at bounding box center [1143, 608] width 178 height 56
click at [626, 334] on div at bounding box center [888, 436] width 836 height 549
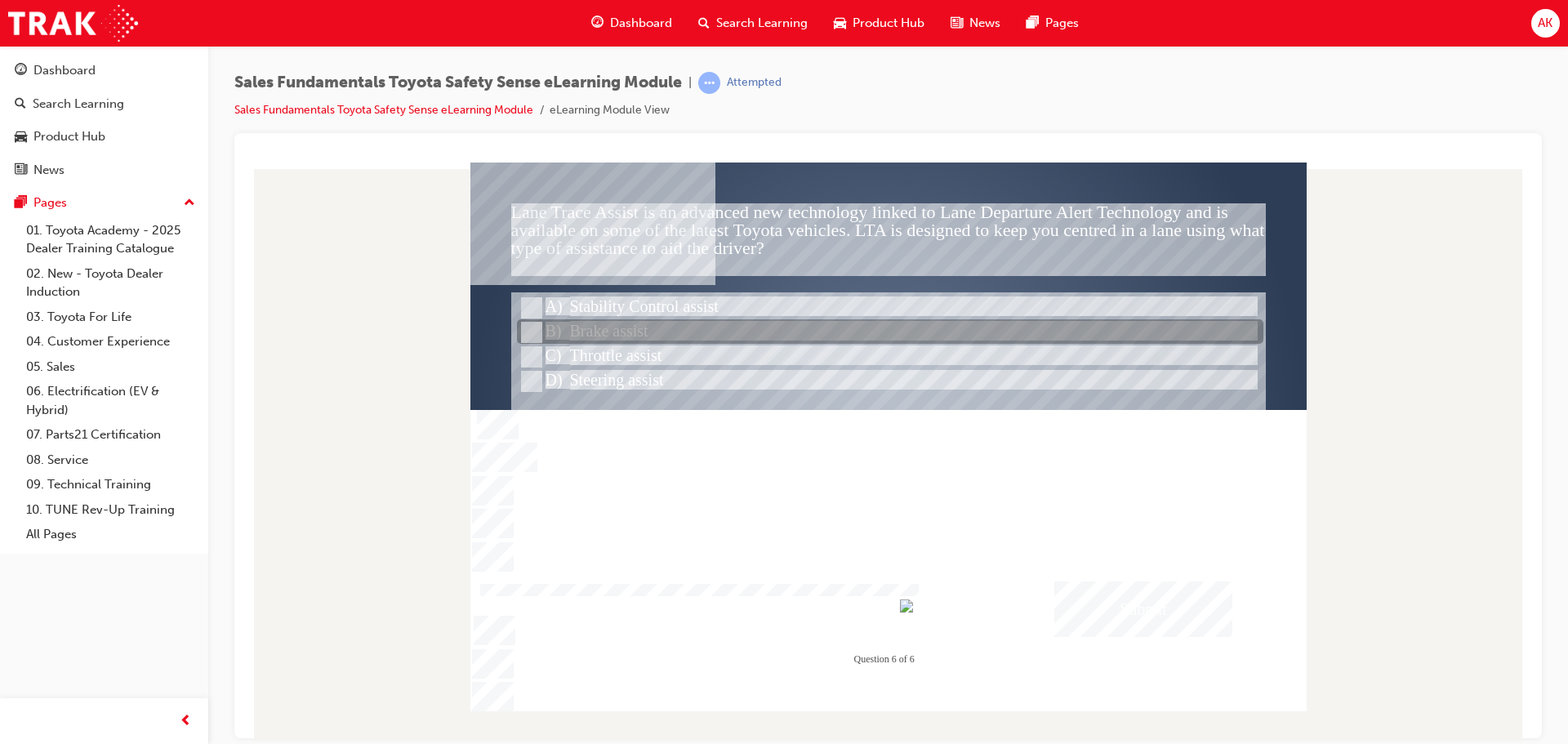
click at [587, 327] on div at bounding box center [890, 332] width 746 height 24
radio input "false"
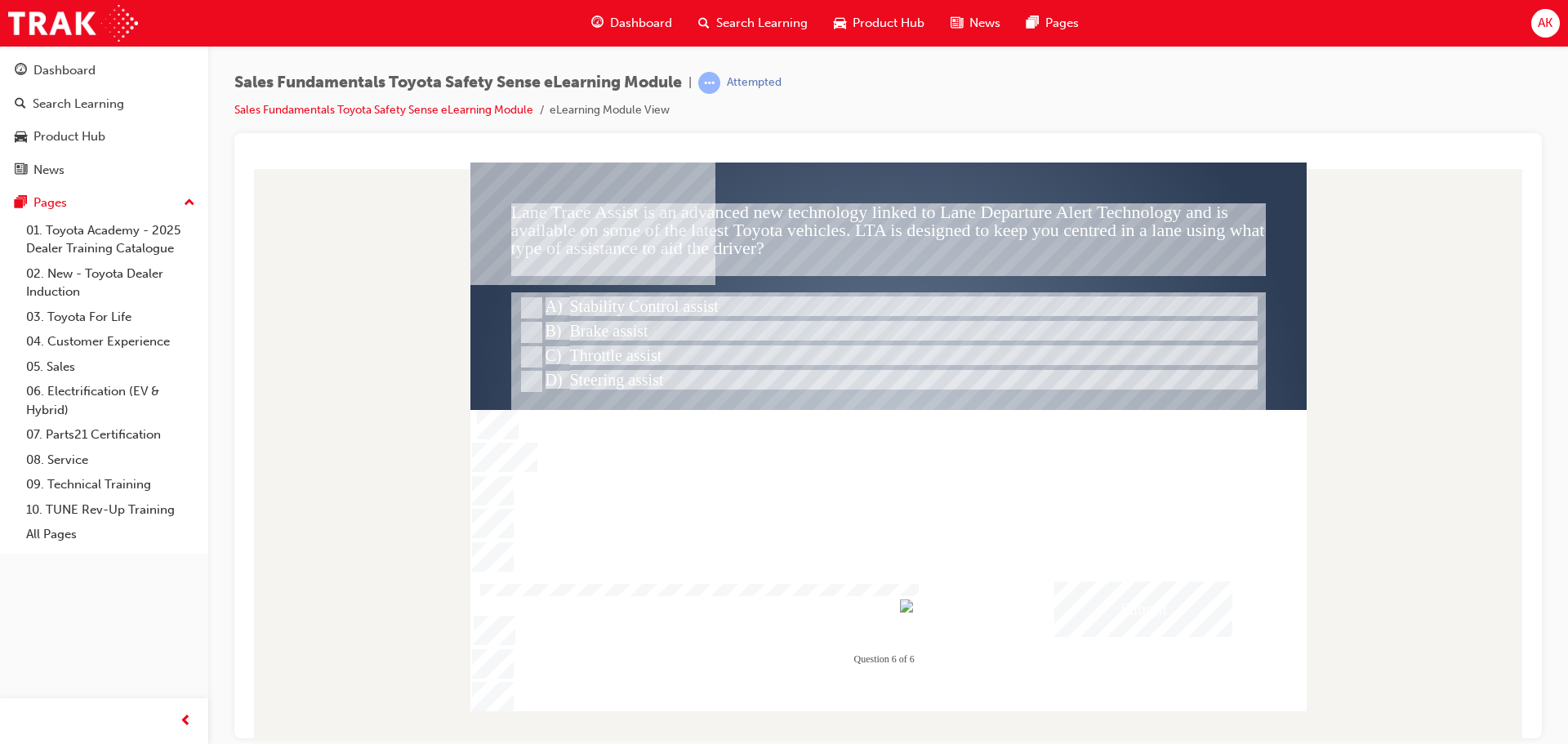
click at [1134, 624] on div "Submit" at bounding box center [1143, 608] width 178 height 56
click at [620, 356] on div at bounding box center [888, 436] width 836 height 549
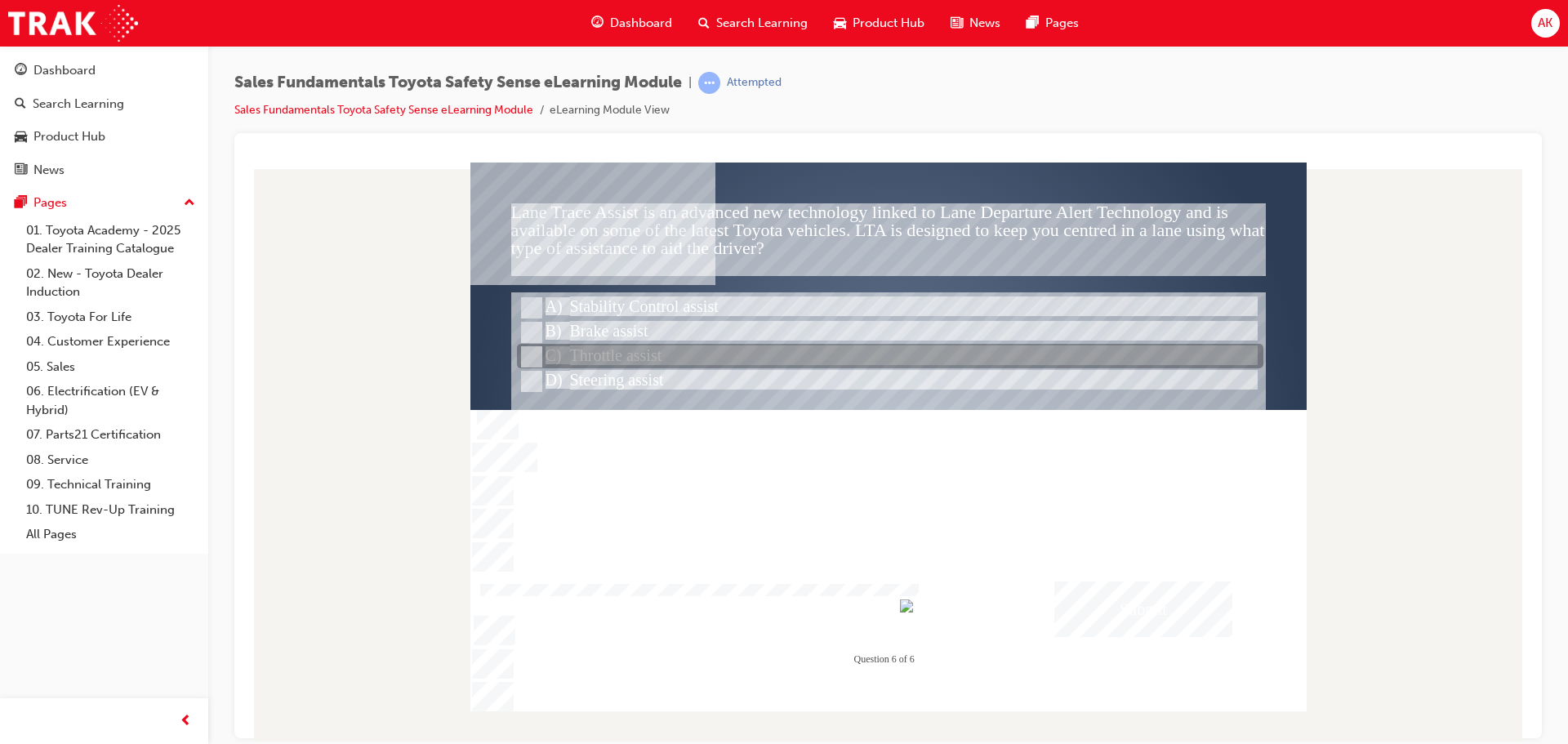
click at [620, 356] on div at bounding box center [890, 356] width 746 height 24
radio input "false"
radio input "true"
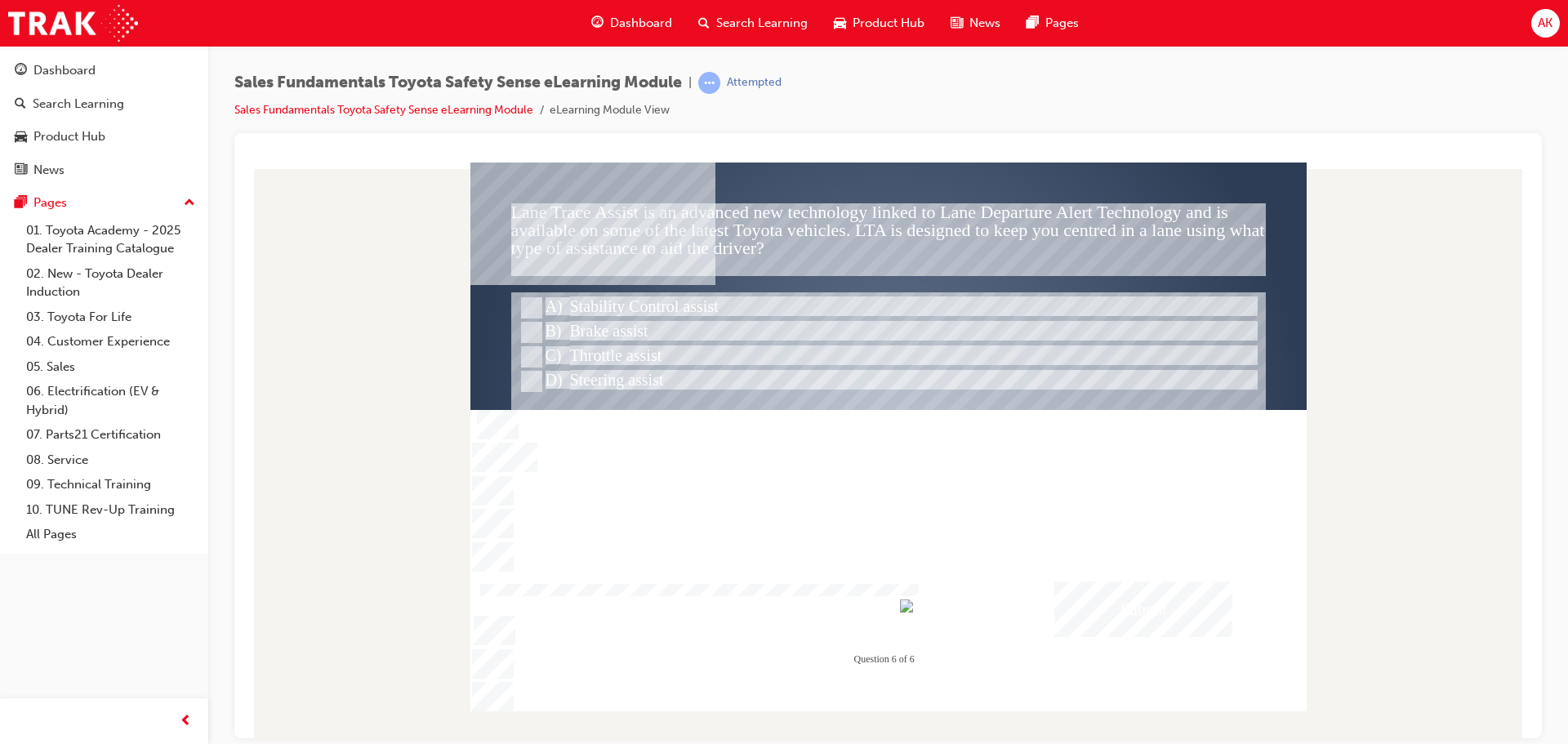
click at [1169, 622] on div "Submit" at bounding box center [1143, 608] width 178 height 56
click at [534, 370] on div at bounding box center [888, 436] width 836 height 549
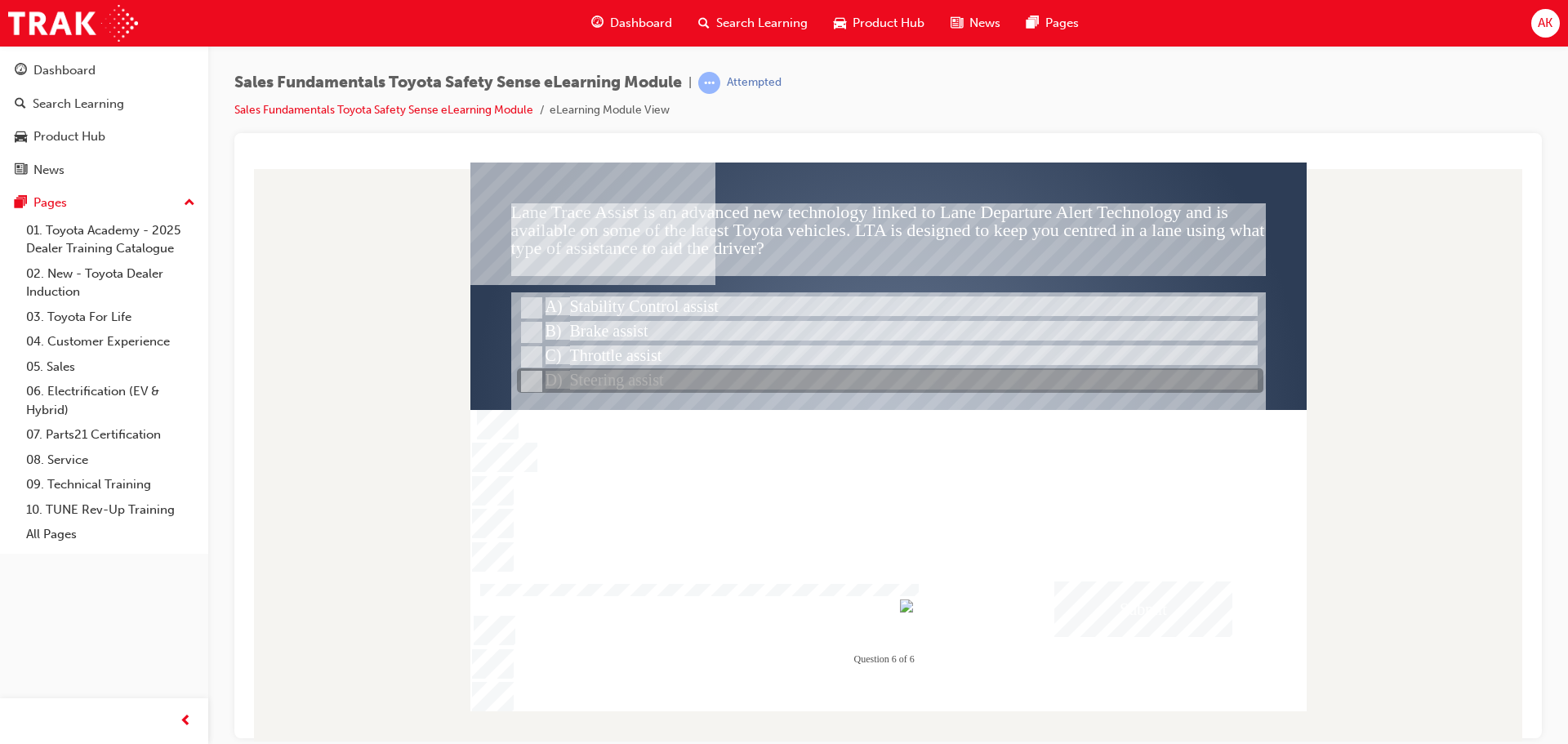
click at [536, 378] on input "Steering assist" at bounding box center [530, 381] width 18 height 18
radio input "true"
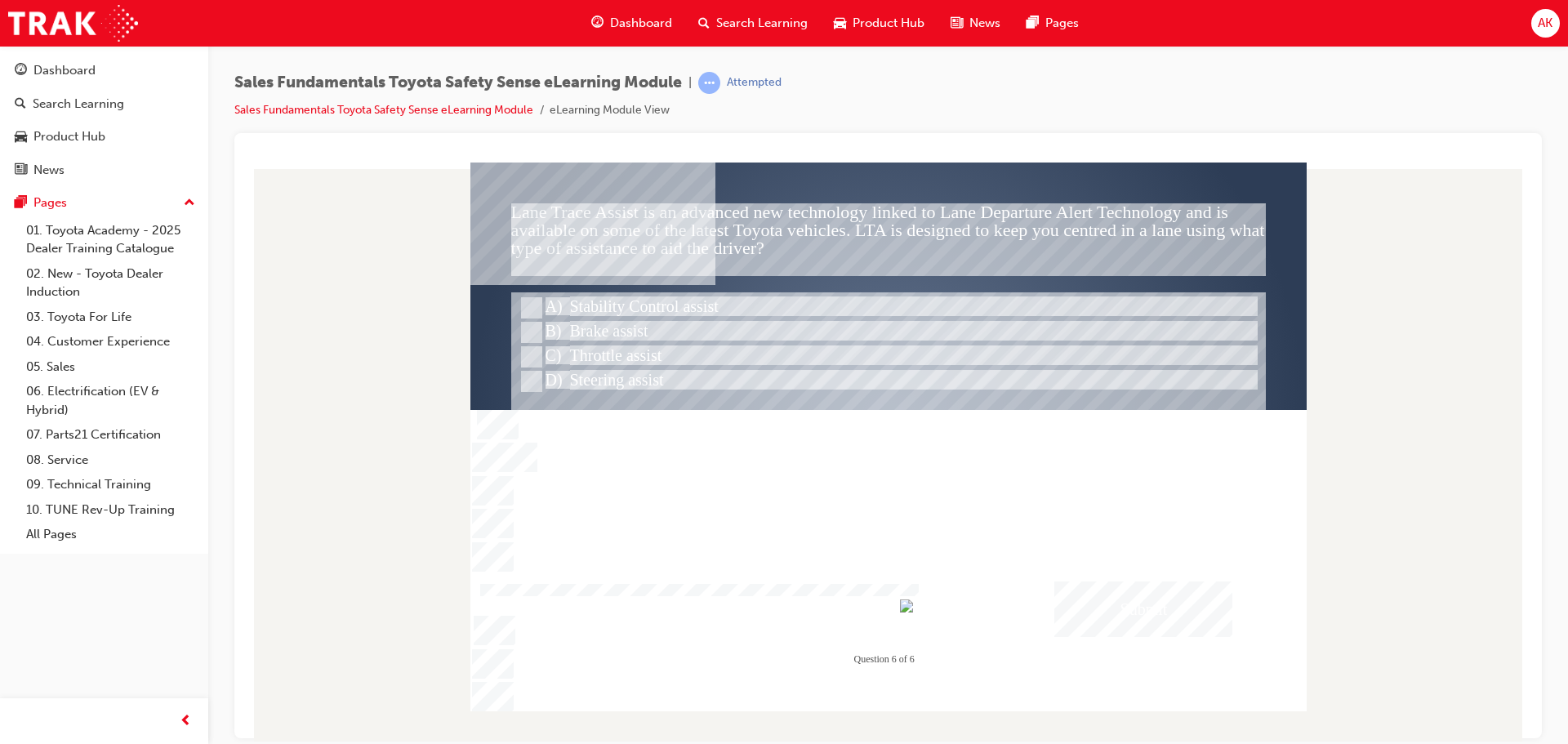
click at [1157, 632] on div "Submit" at bounding box center [1143, 608] width 178 height 56
click at [1144, 614] on div at bounding box center [888, 436] width 836 height 549
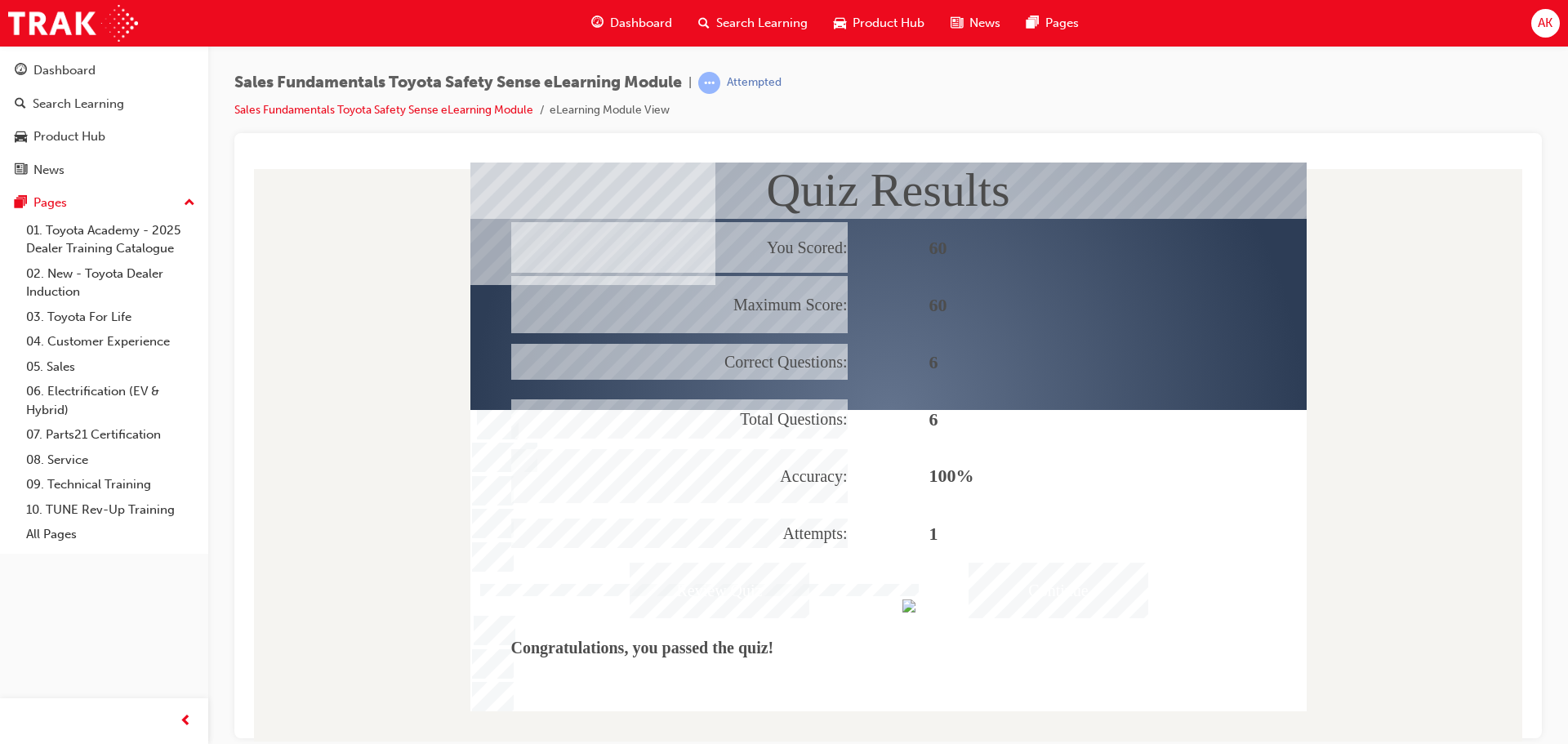
click at [1085, 599] on div "Continue" at bounding box center [1058, 590] width 179 height 56
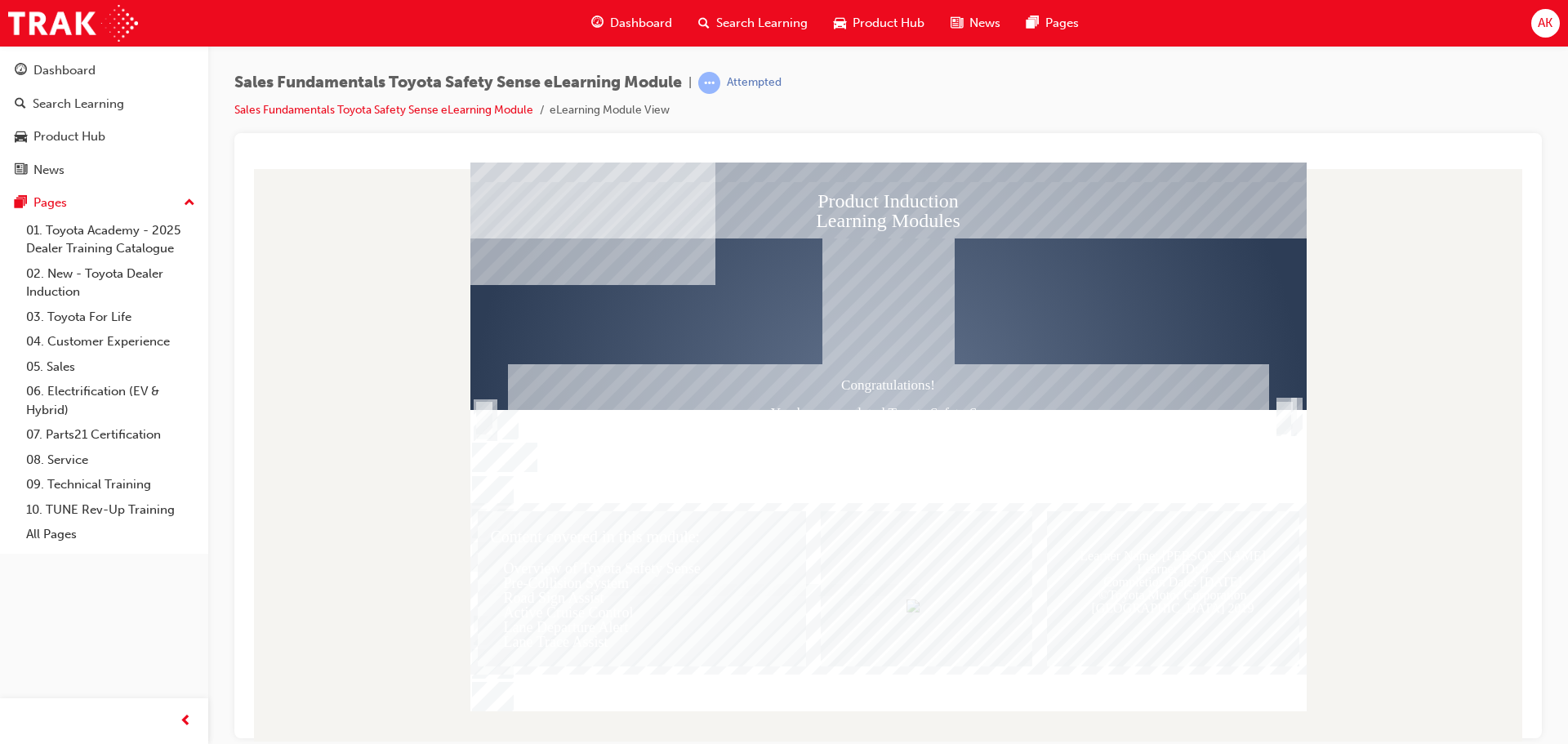
click at [1284, 418] on div "Trigger this button to exit" at bounding box center [1283, 436] width 16 height 35
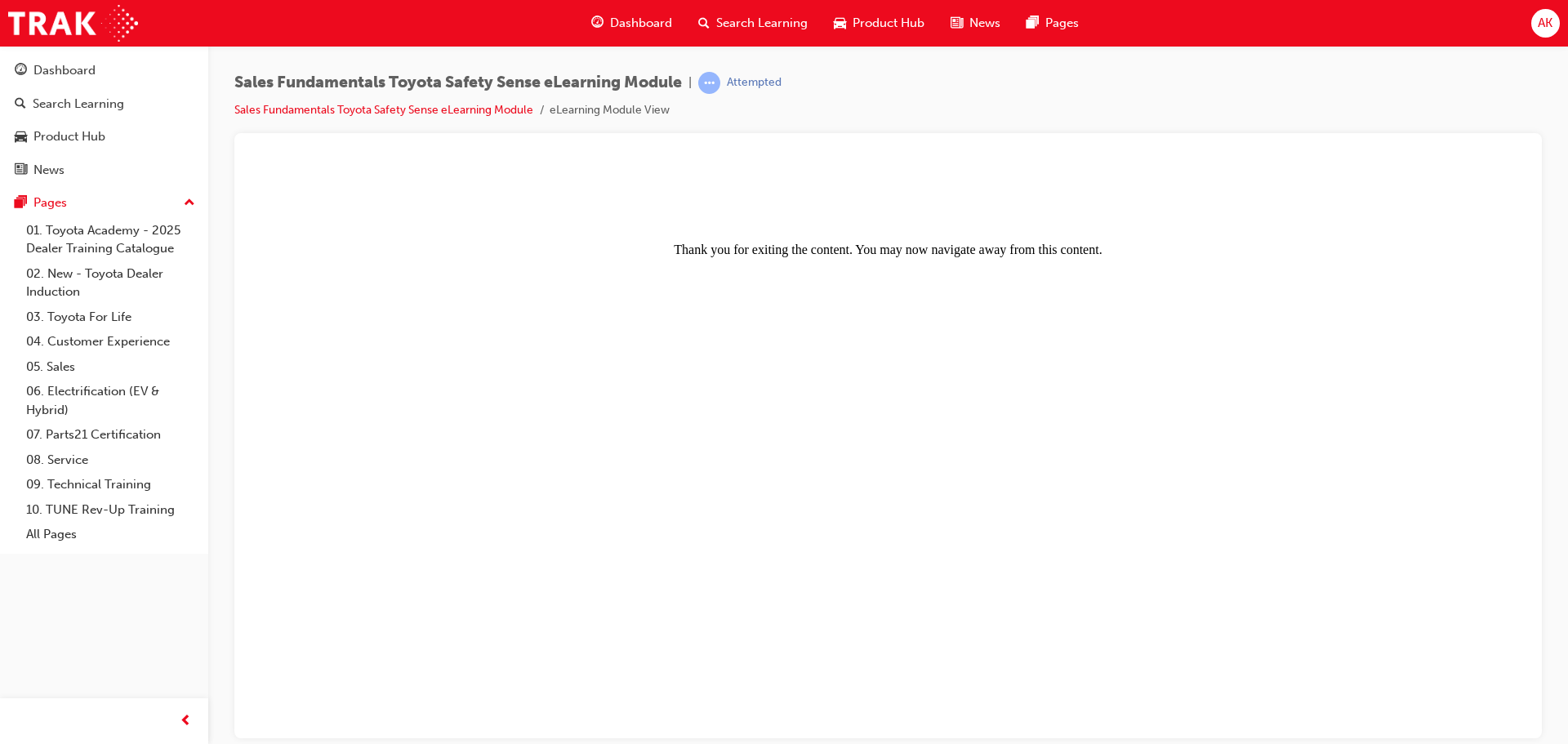
click at [1295, 412] on body "Thank you for exiting the content. You may now navigate away from this content." at bounding box center [888, 452] width 1268 height 566
click at [1101, 249] on center "Thank you for exiting the content. You may now navigate away from this content." at bounding box center [888, 212] width 1268 height 88
click at [1076, 248] on center "Thank you for exiting the content. You may now navigate away from this content." at bounding box center [888, 212] width 1268 height 88
click at [1084, 249] on center "Thank you for exiting the content. You may now navigate away from this content." at bounding box center [888, 212] width 1268 height 88
click at [997, 417] on body "Thank you for exiting the content. You may now navigate away from this content." at bounding box center [888, 452] width 1268 height 566
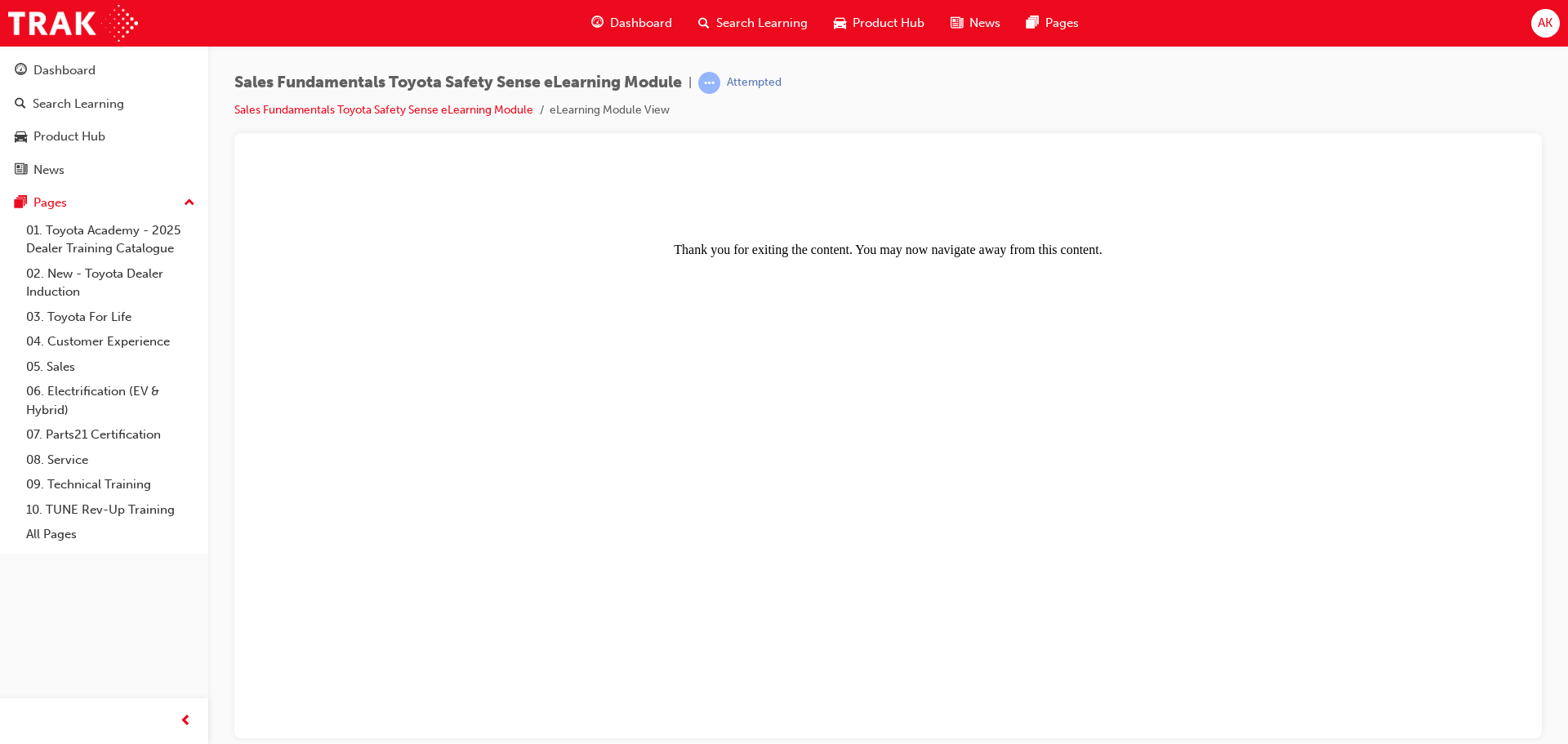
click at [774, 24] on span "Search Learning" at bounding box center [761, 23] width 92 height 19
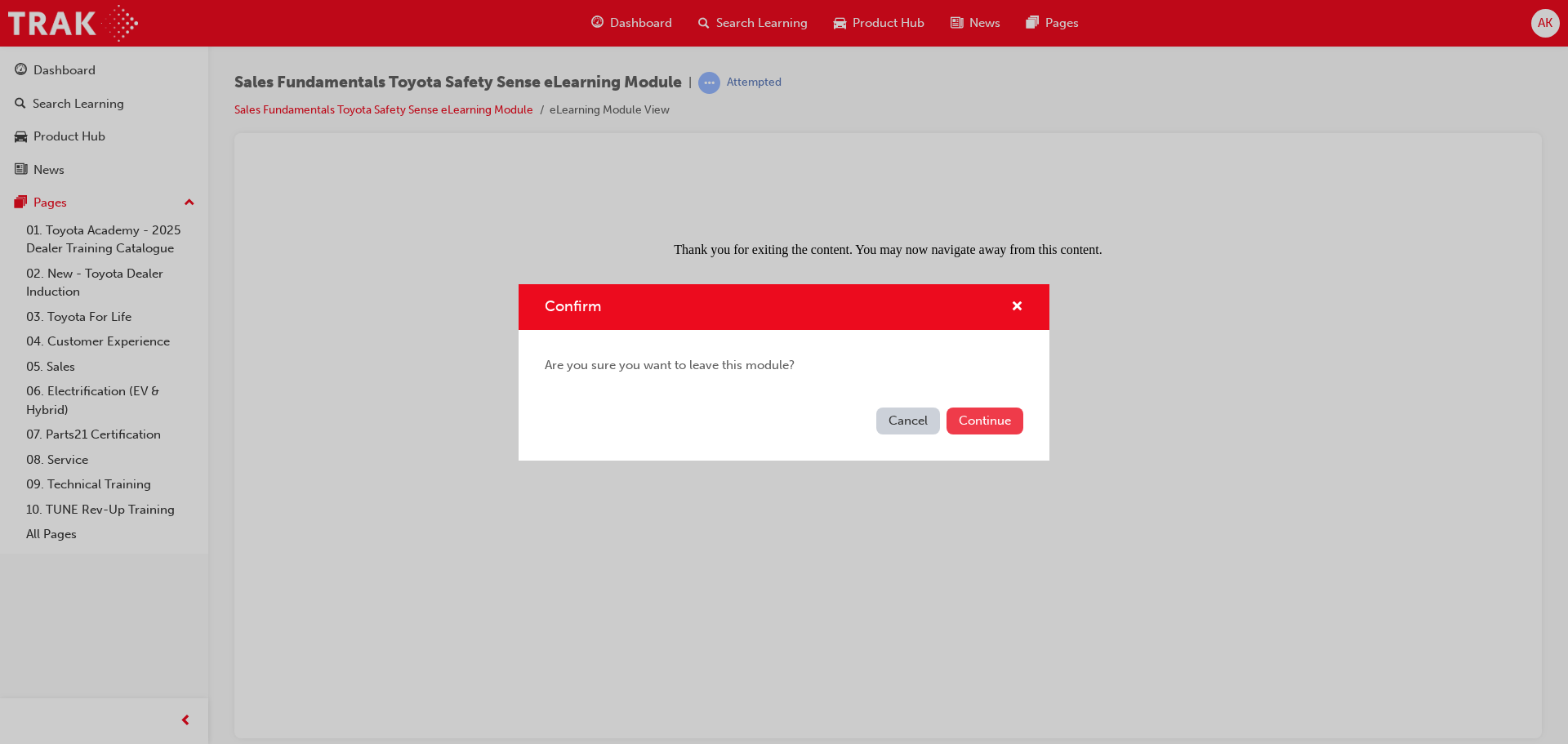
click at [995, 417] on button "Continue" at bounding box center [984, 421] width 77 height 27
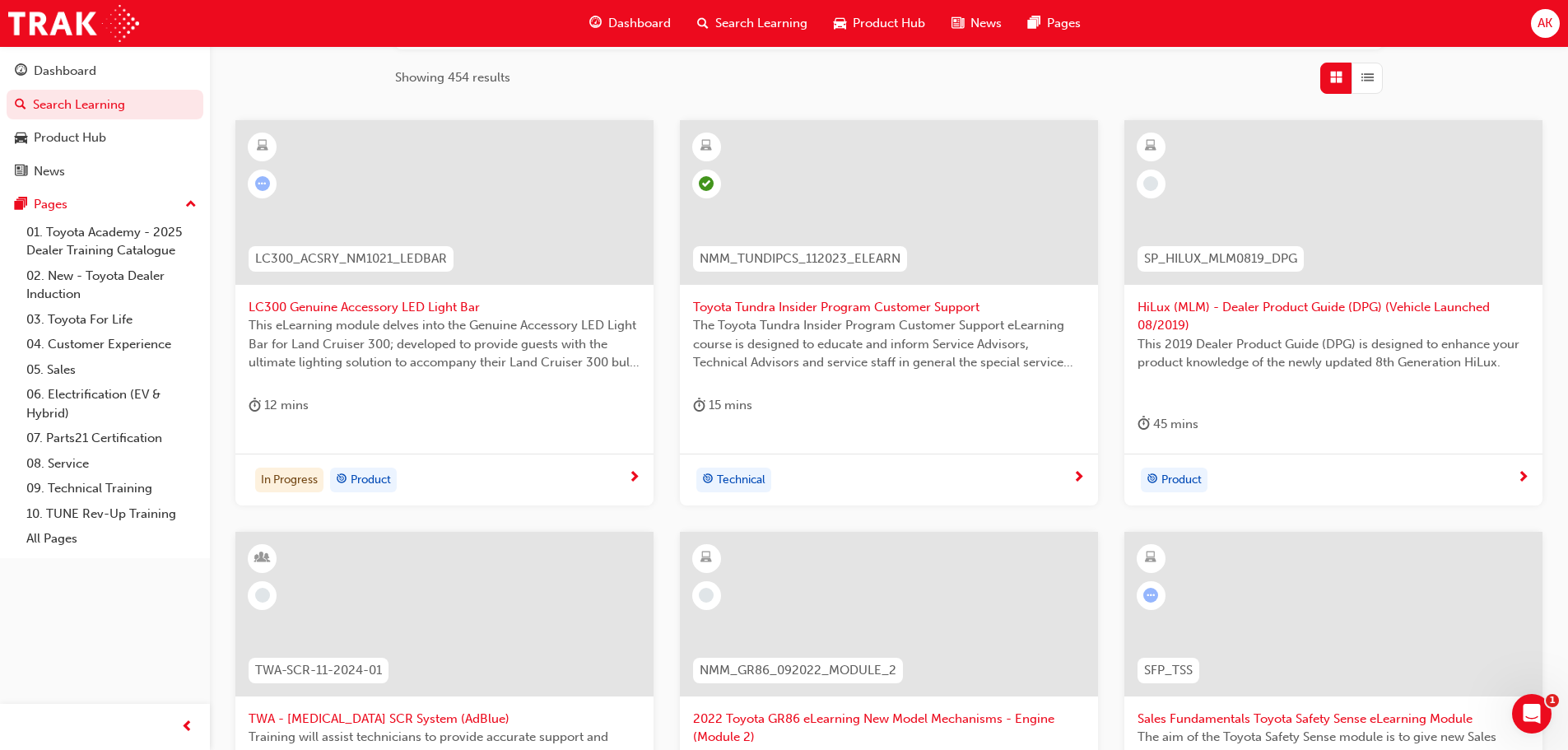
scroll to position [577, 0]
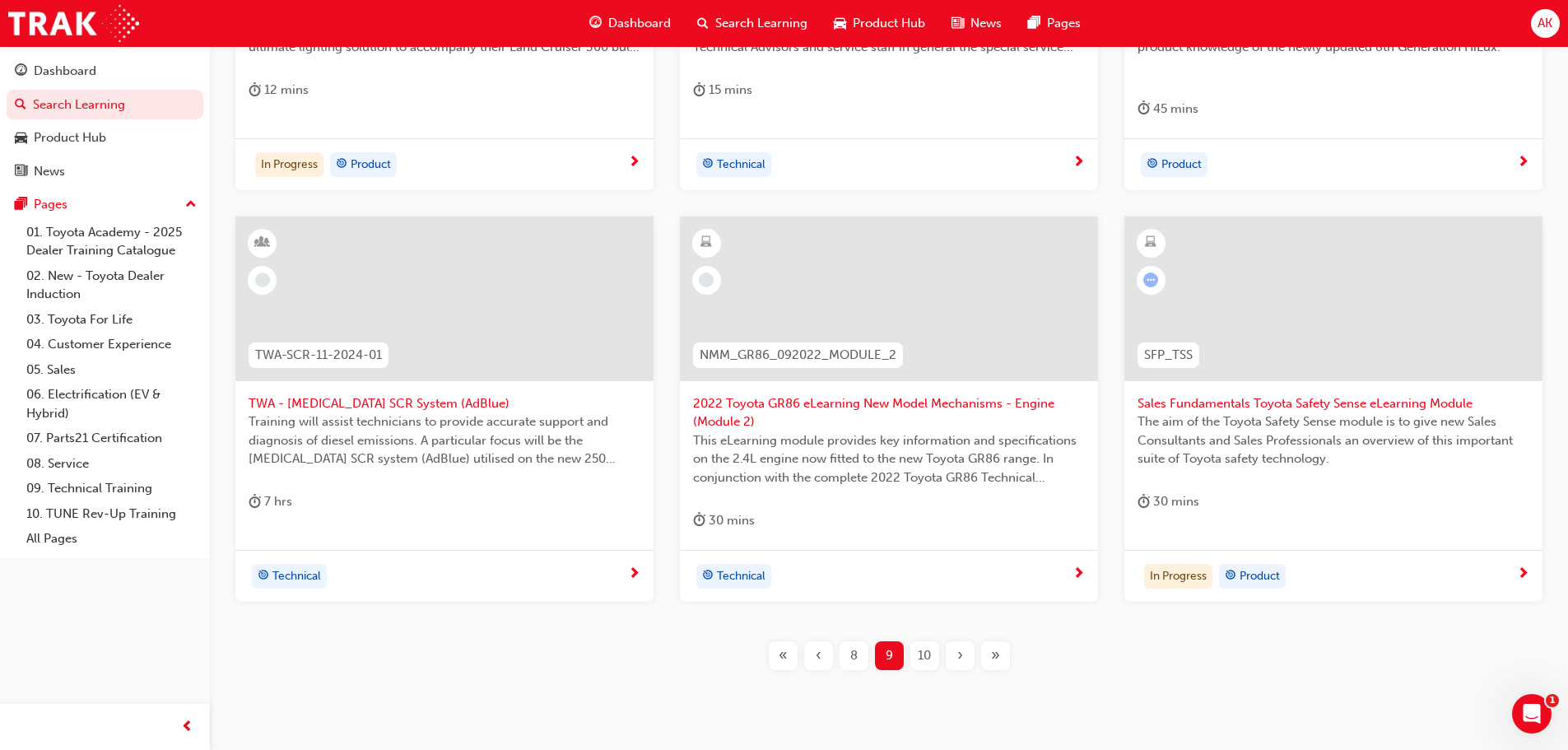
click at [924, 654] on span "10" at bounding box center [925, 656] width 14 height 19
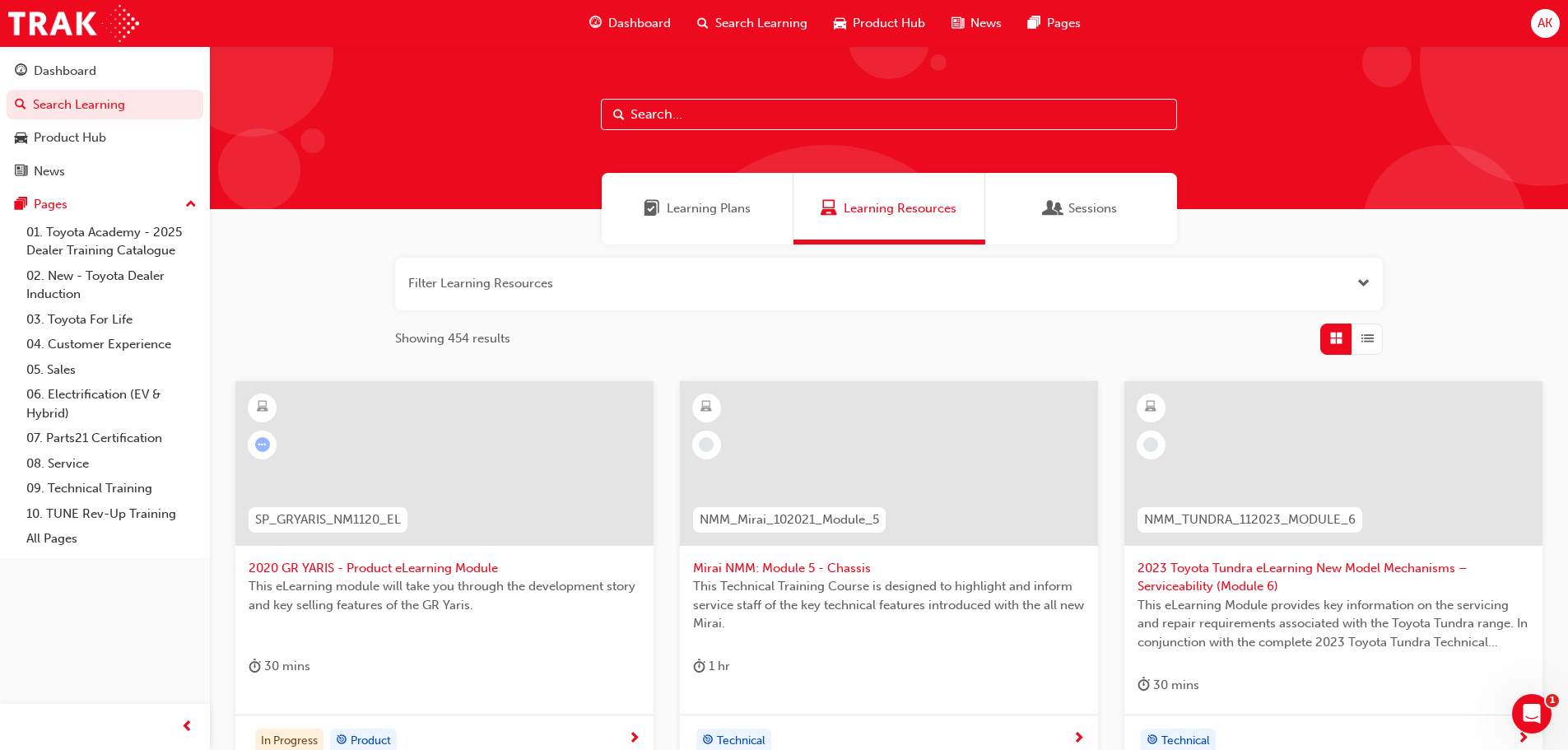
click at [1230, 571] on span "2023 Toyota Tundra eLearning New Model Mechanisms – Serviceability (Module 6)" at bounding box center [1334, 578] width 392 height 37
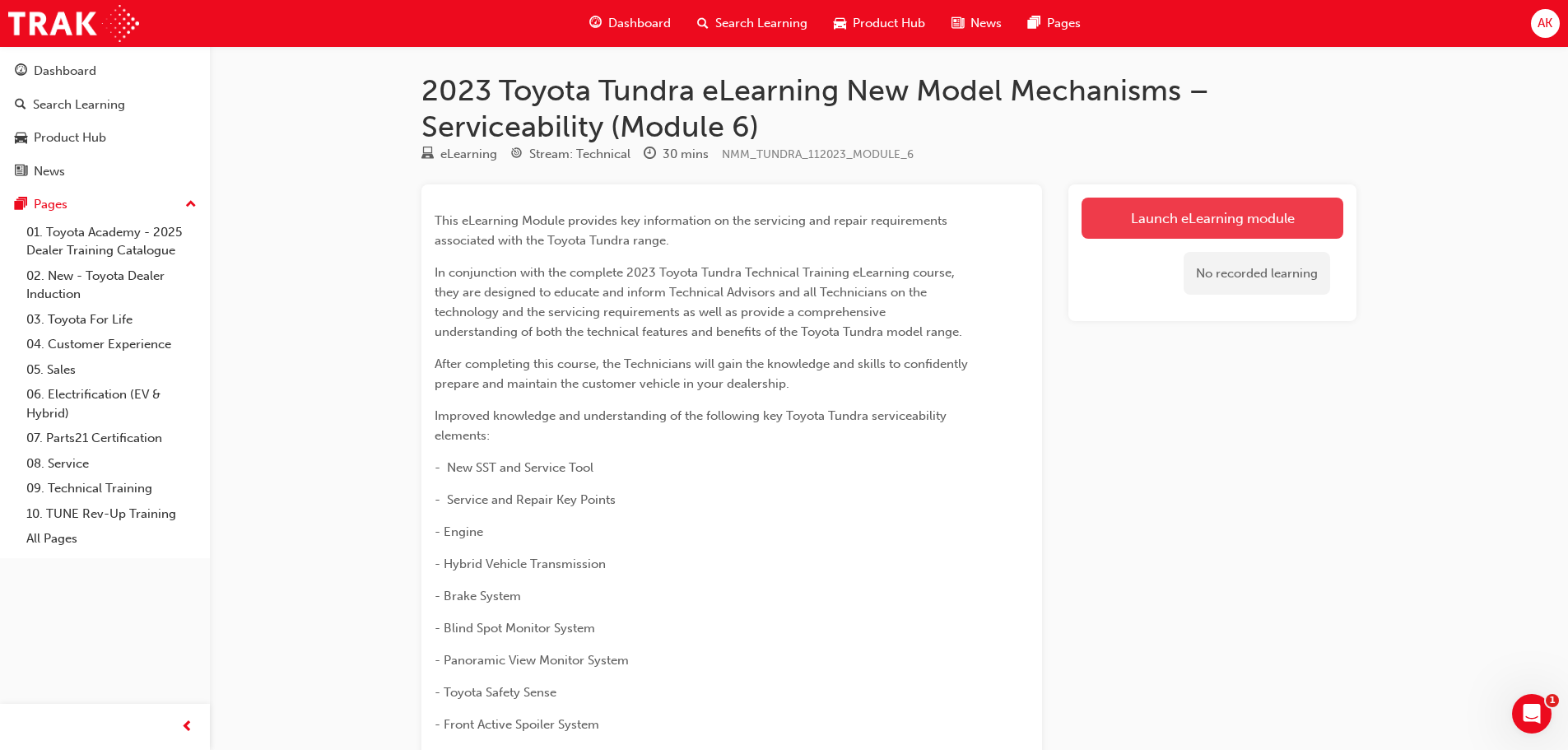
click at [1198, 210] on link "Launch eLearning module" at bounding box center [1212, 218] width 261 height 41
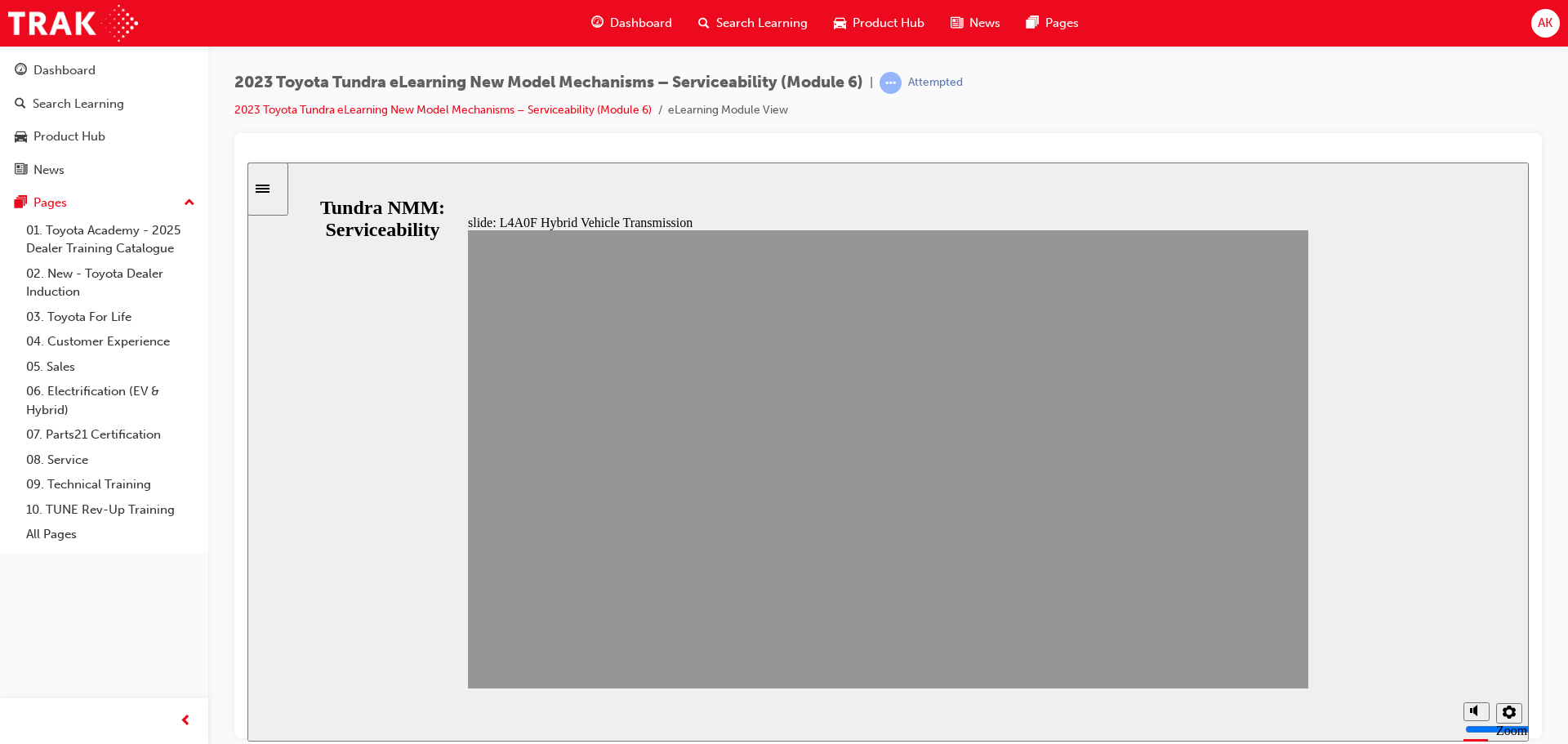
drag, startPoint x: 1215, startPoint y: 662, endPoint x: 1227, endPoint y: 662, distance: 12.0
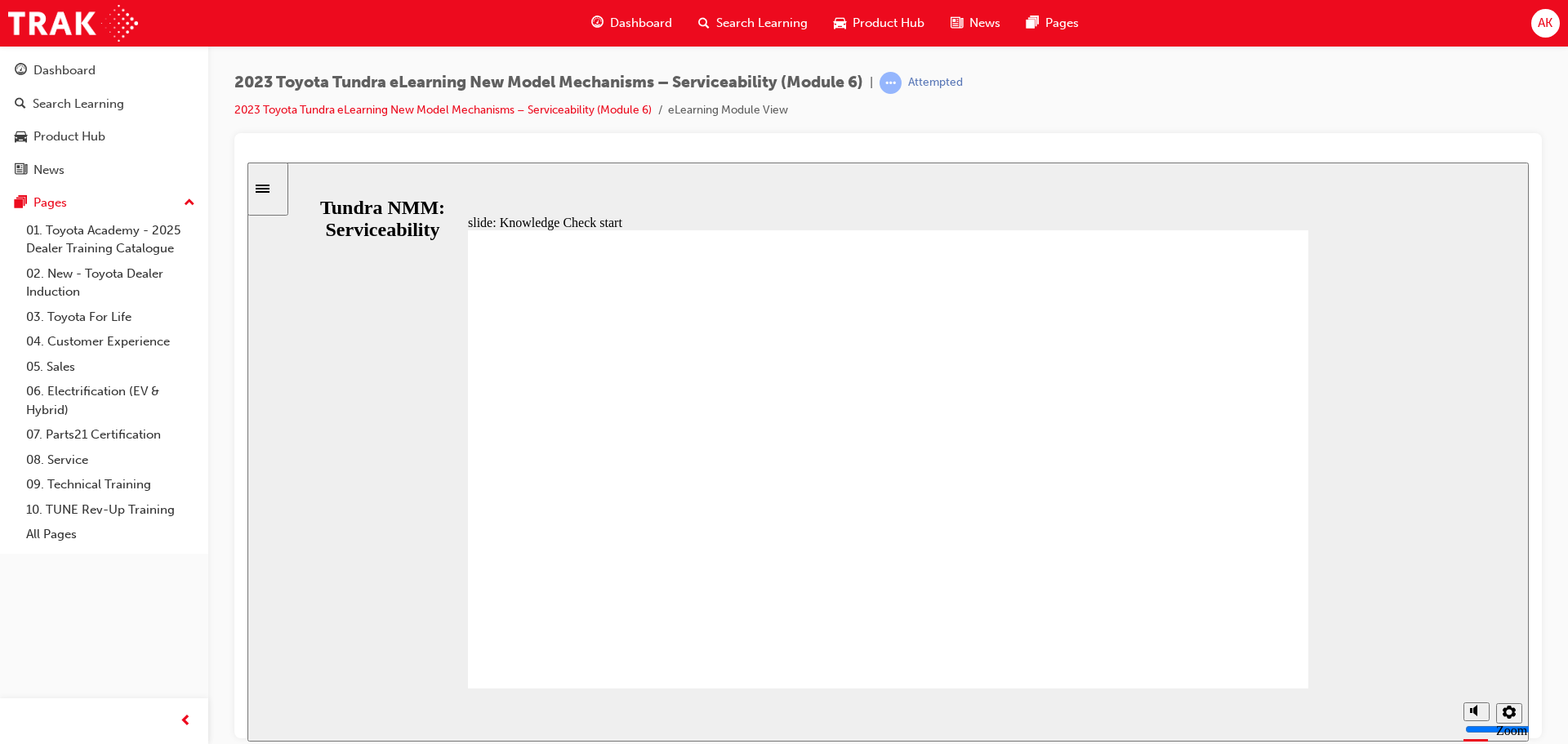
radio input "true"
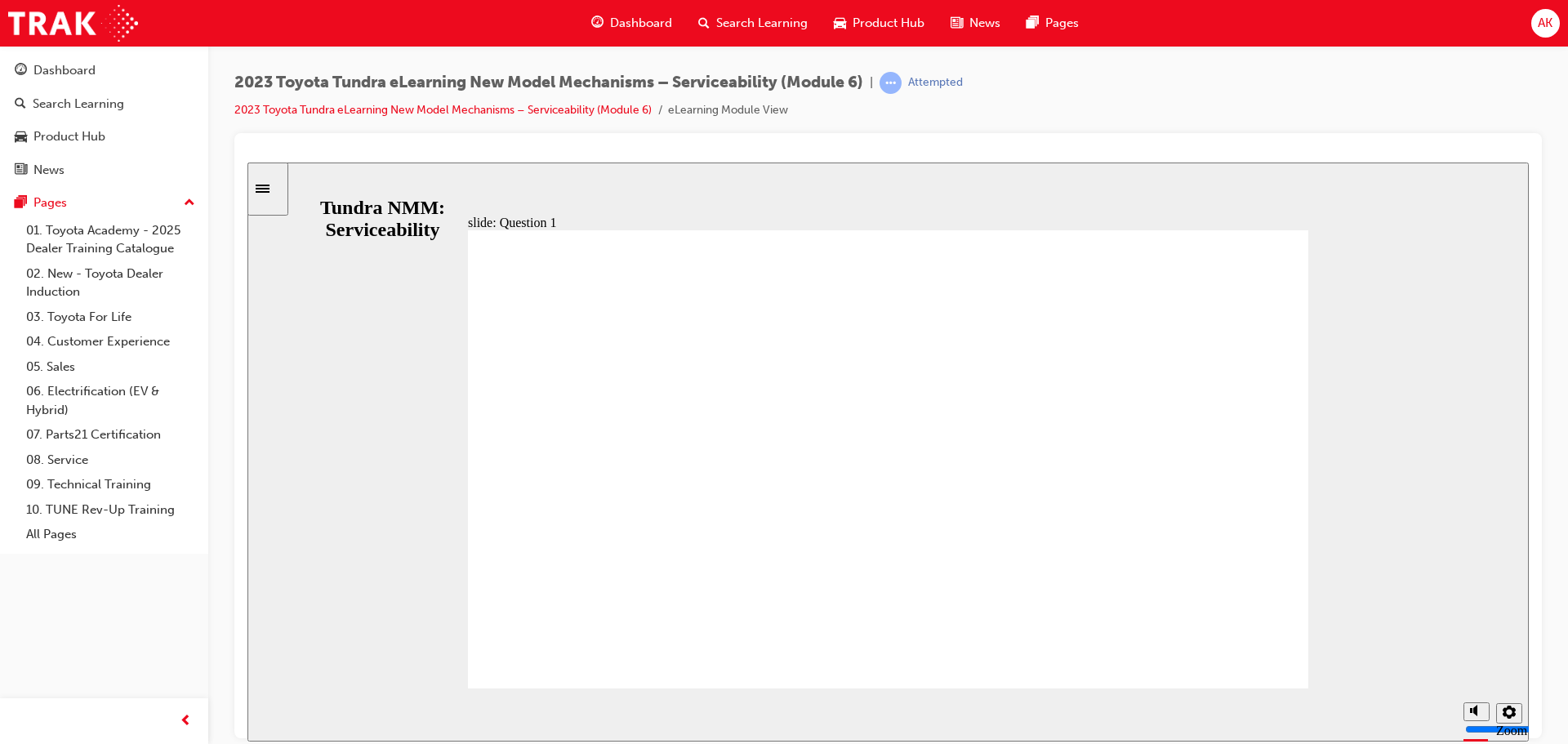
radio input "true"
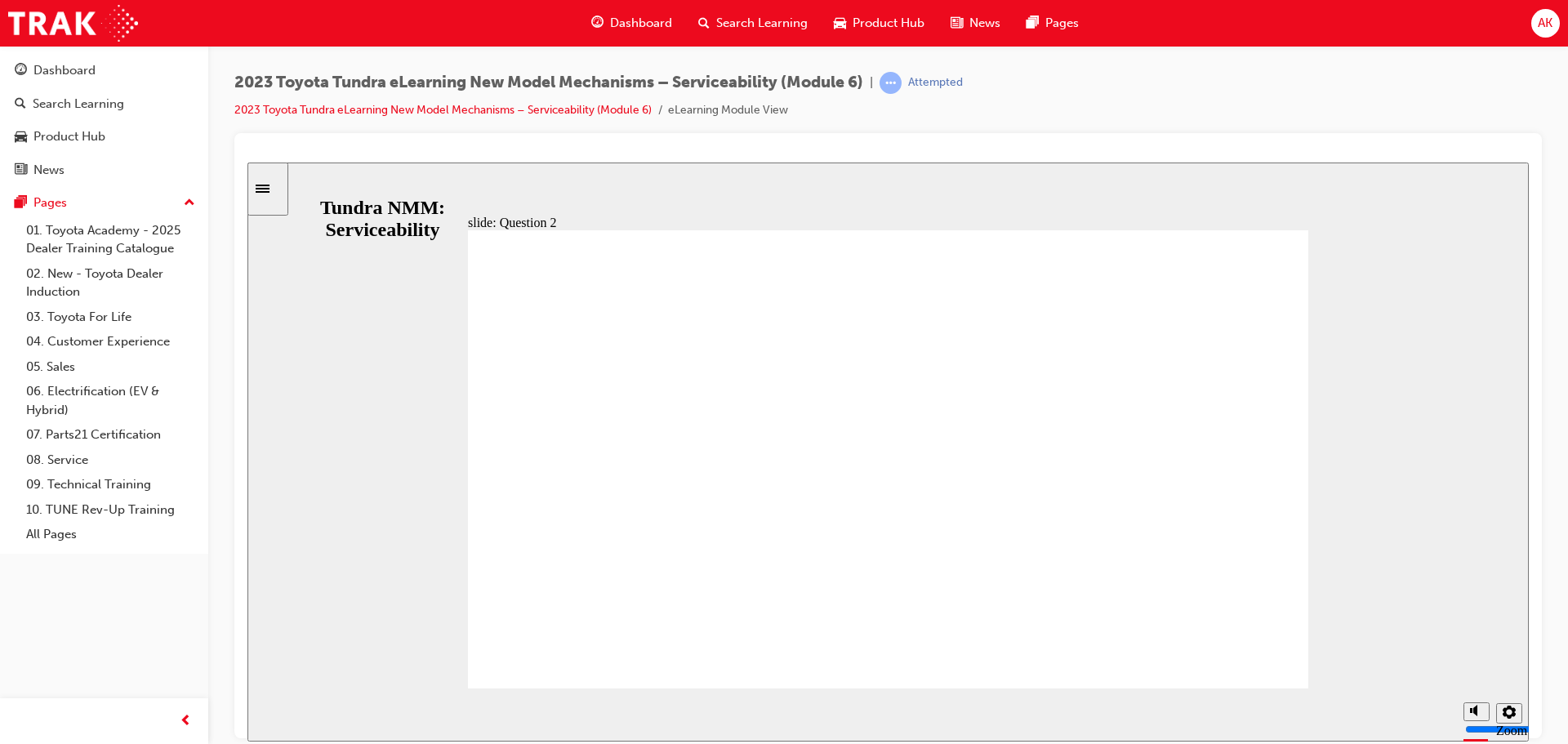
radio input "false"
radio input "true"
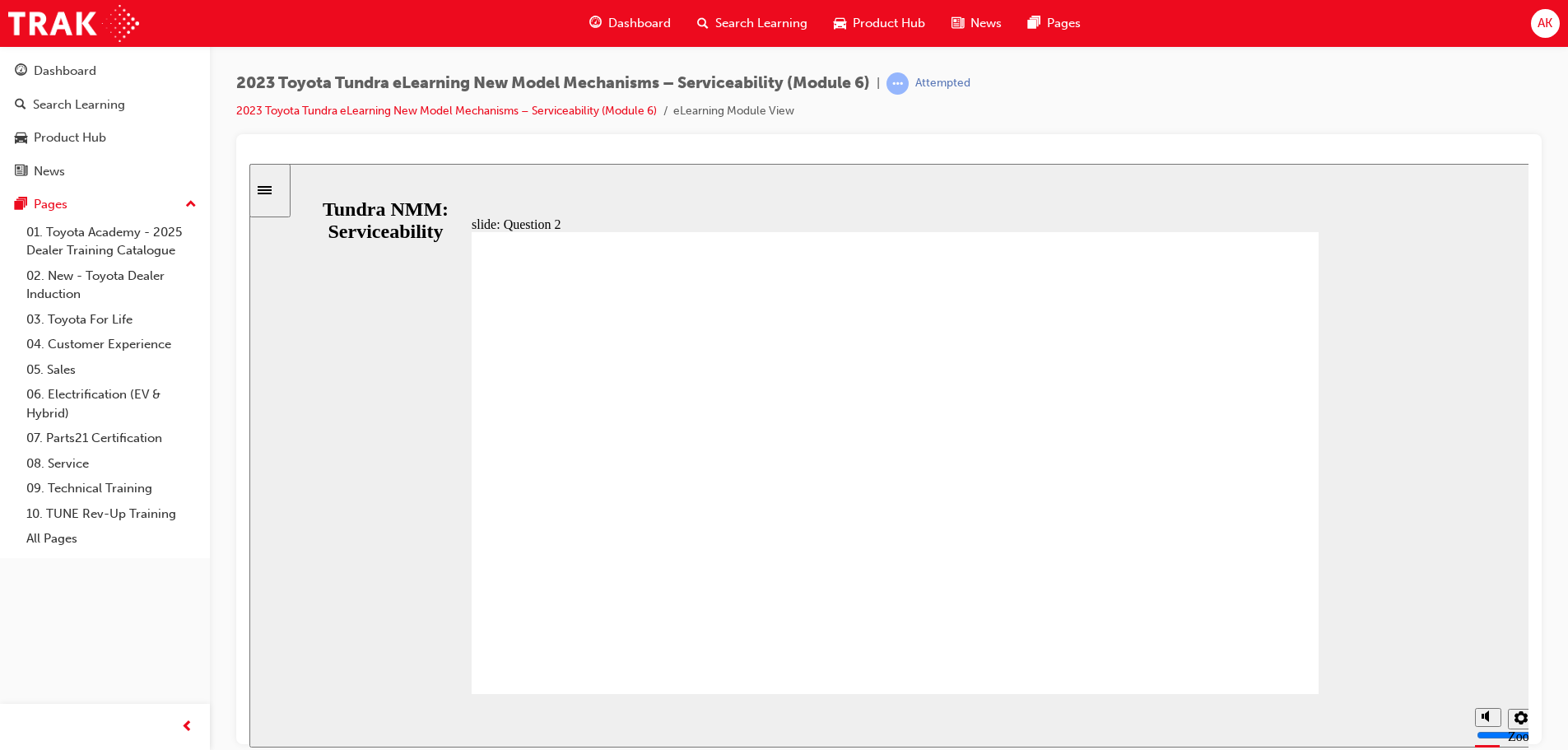
radio input "true"
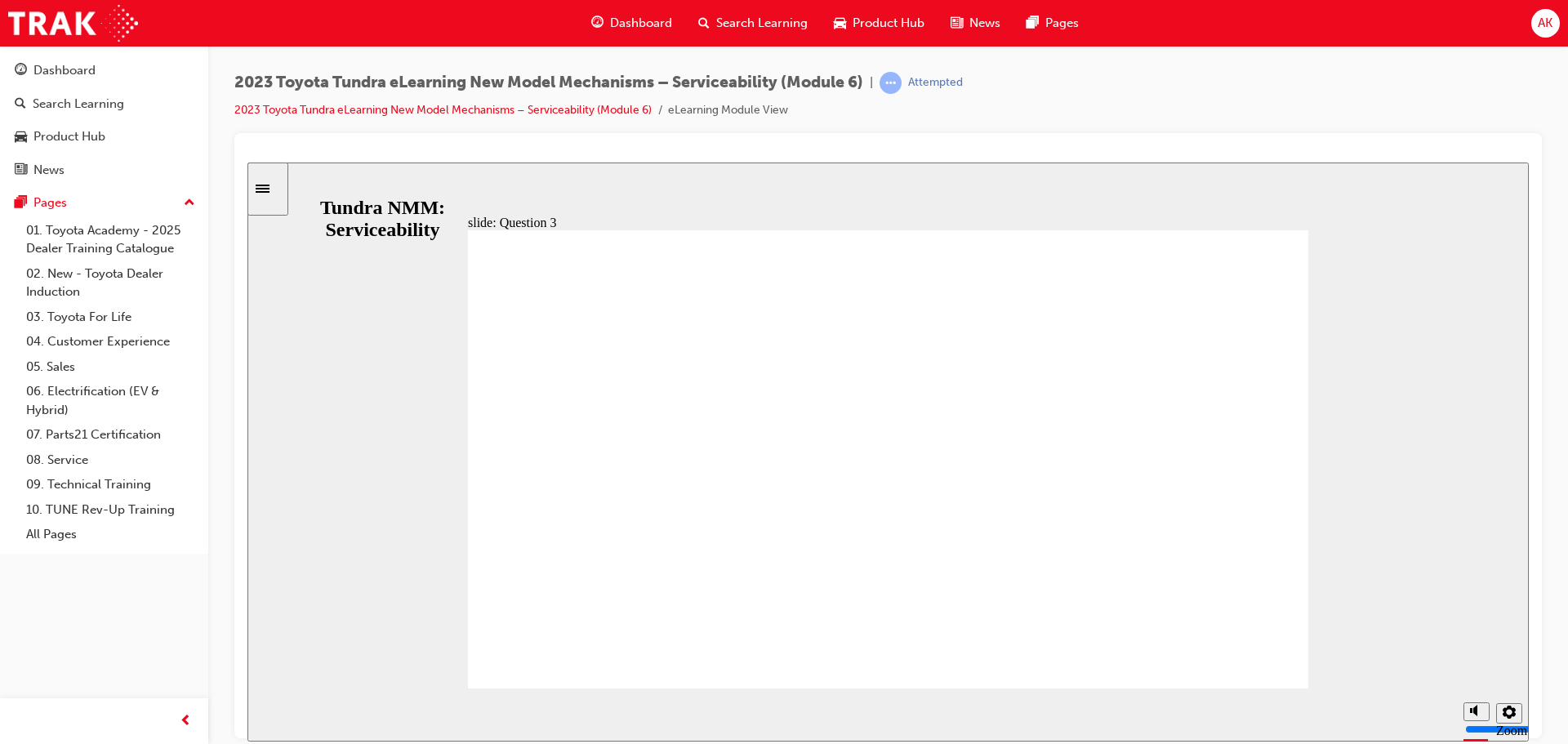
radio input "true"
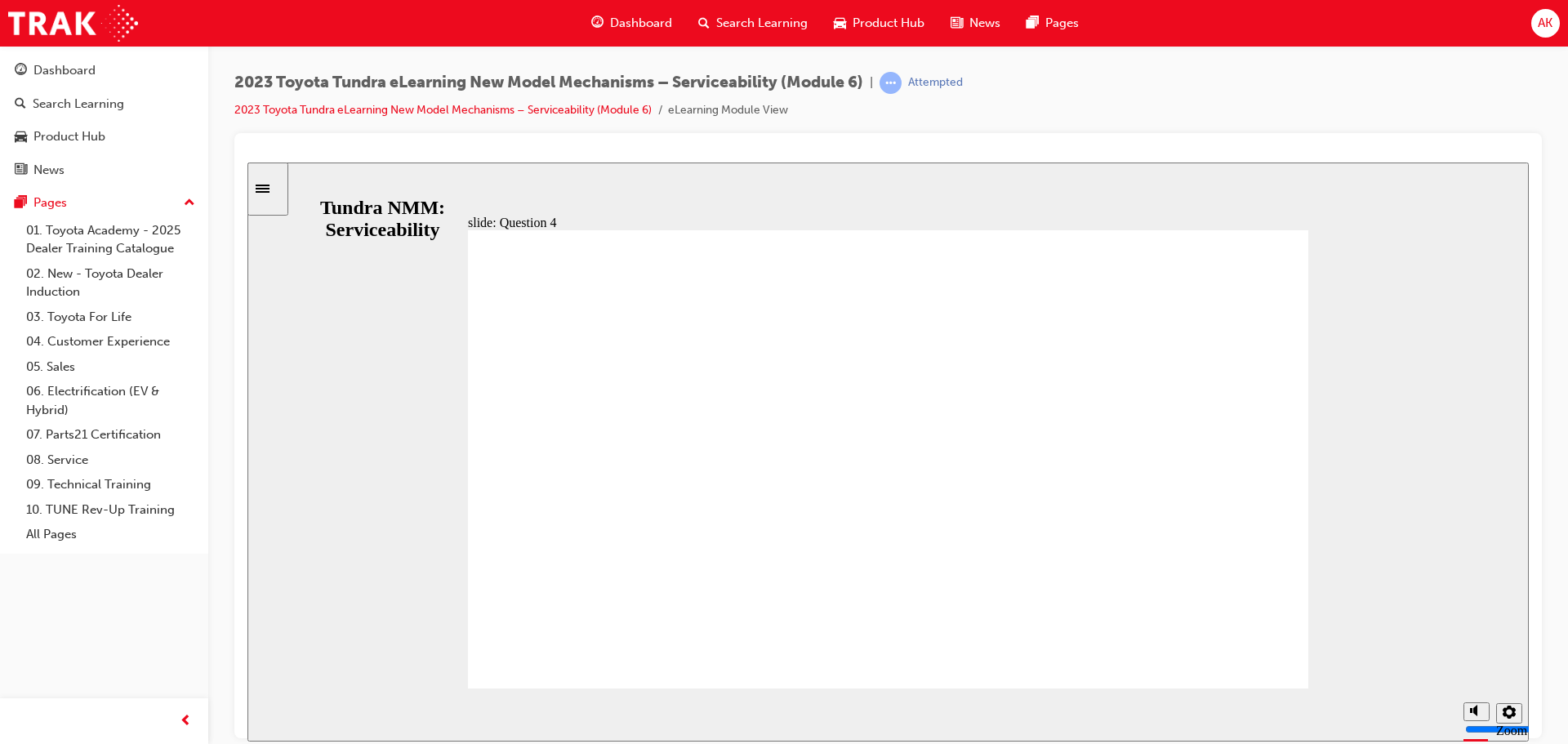
radio input "true"
drag, startPoint x: 1227, startPoint y: 624, endPoint x: 1199, endPoint y: 619, distance: 28.4
drag, startPoint x: 926, startPoint y: 543, endPoint x: 921, endPoint y: 524, distance: 19.6
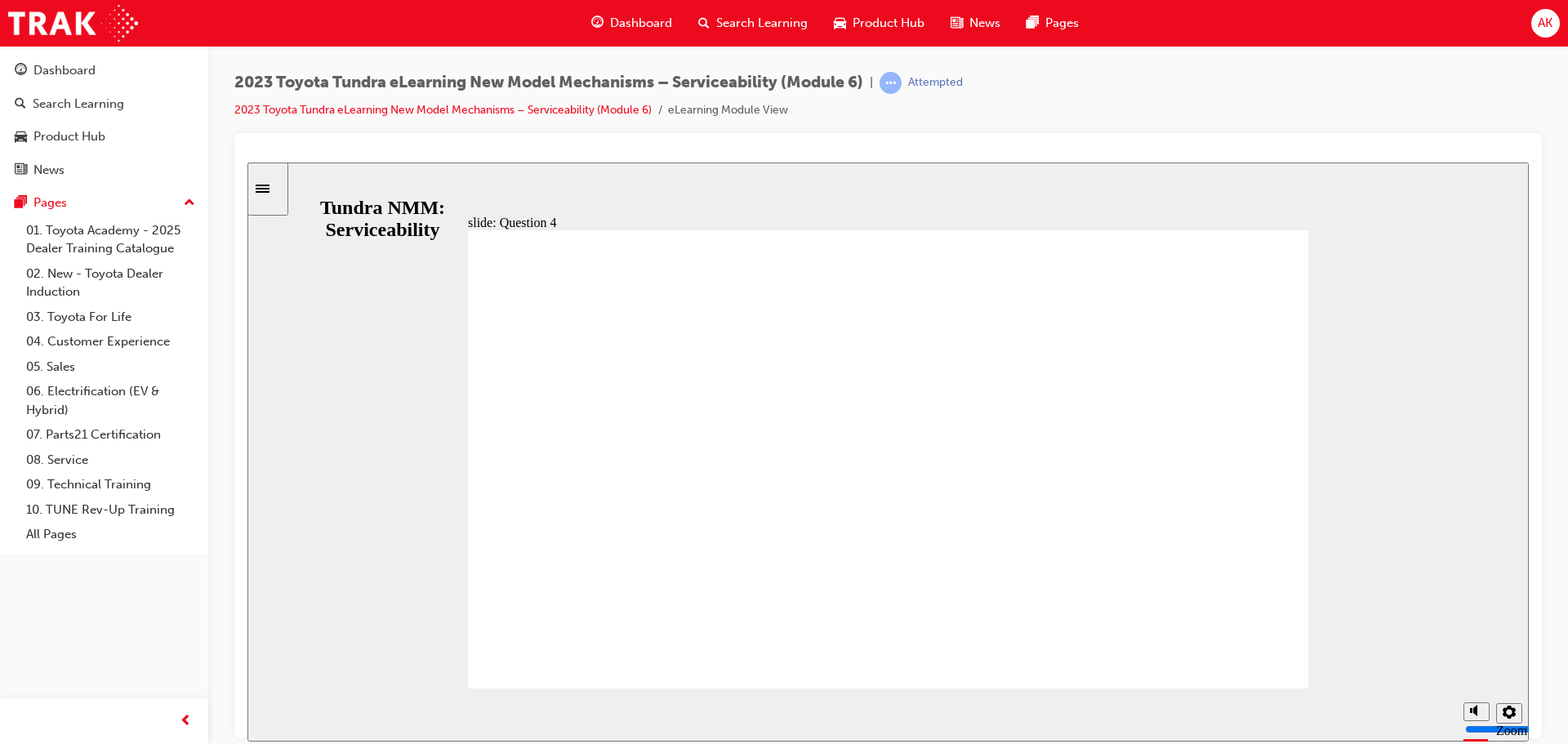
radio input "true"
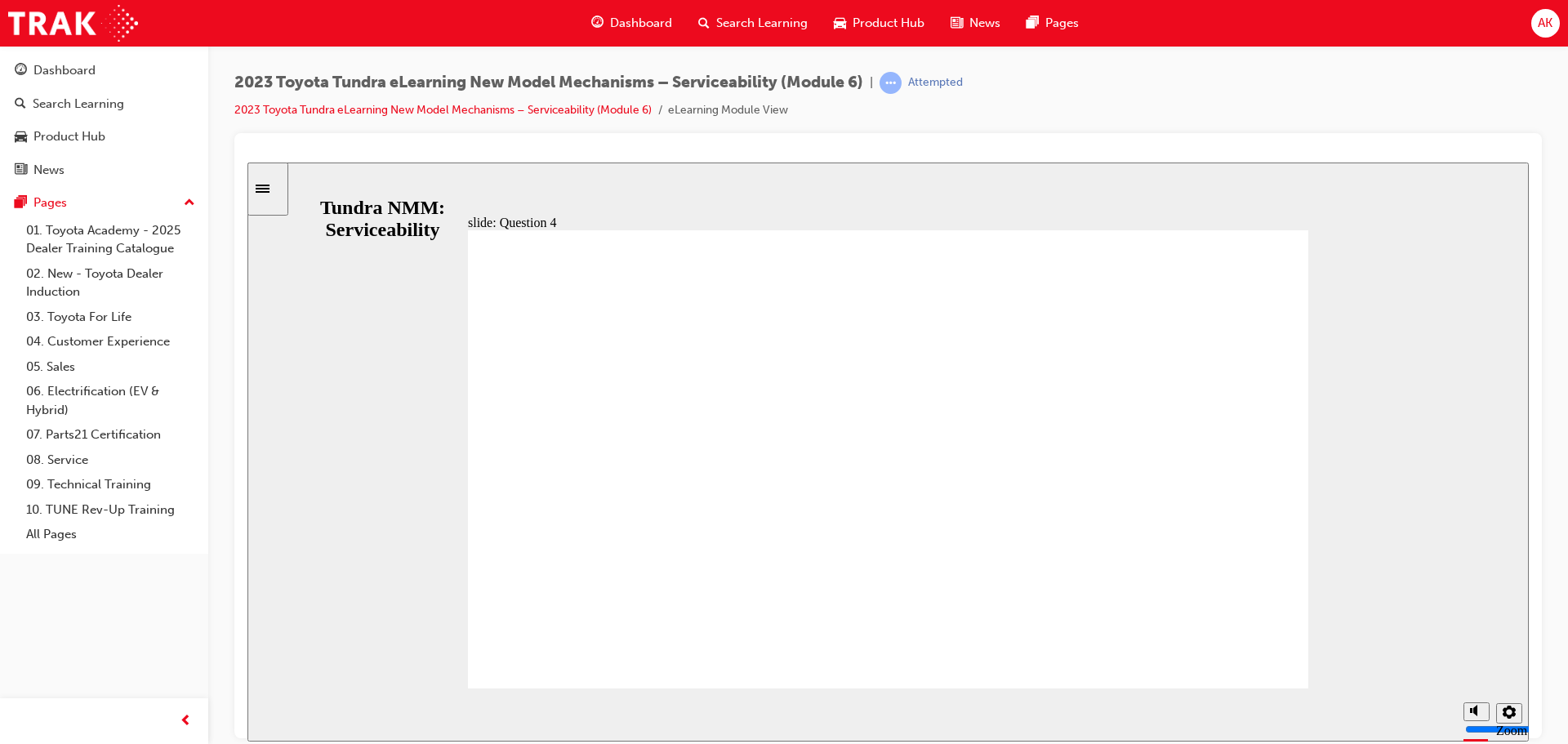
drag, startPoint x: 912, startPoint y: 543, endPoint x: 922, endPoint y: 540, distance: 10.4
radio input "true"
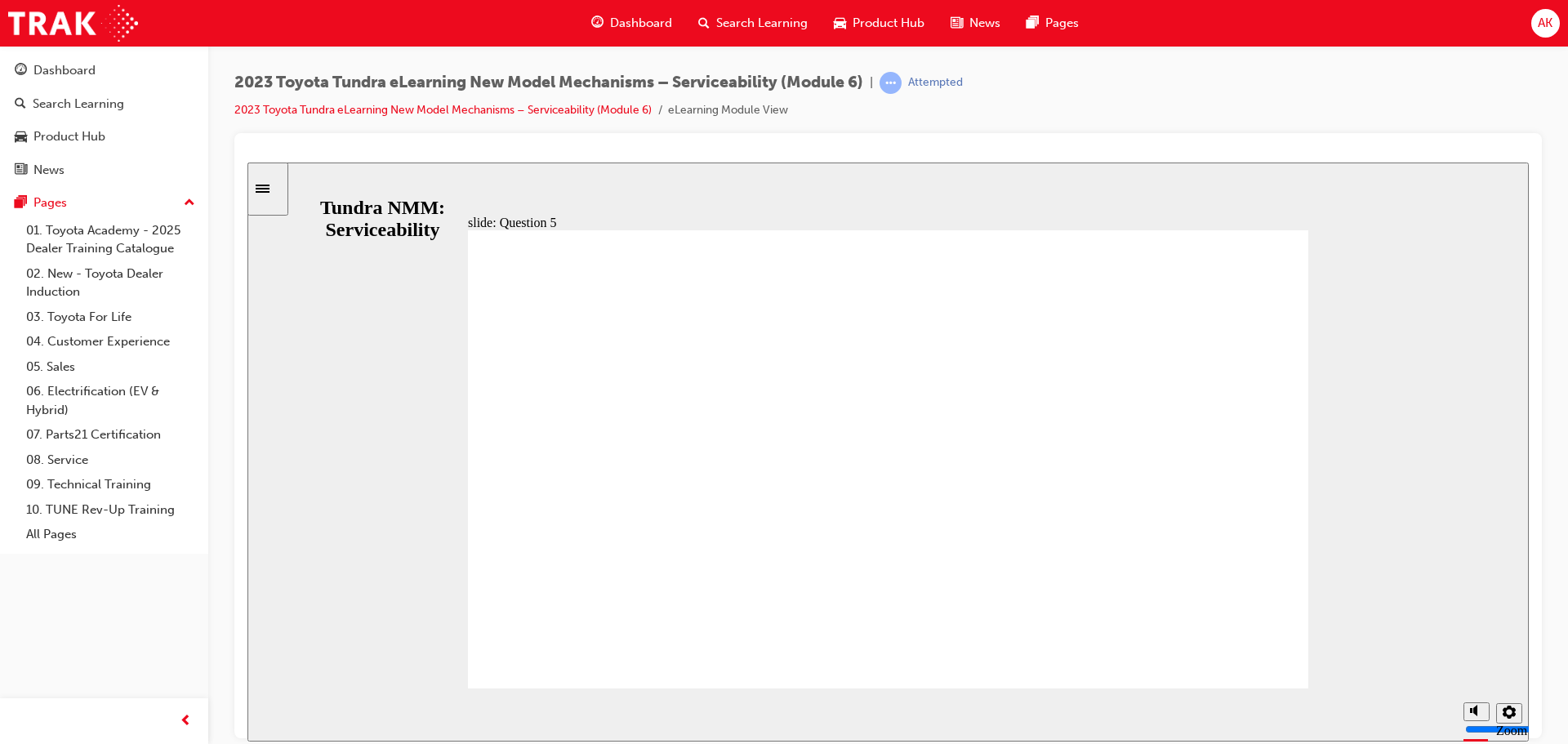
click at [273, 186] on icon "Sidebar Toggle" at bounding box center [267, 187] width 24 height 10
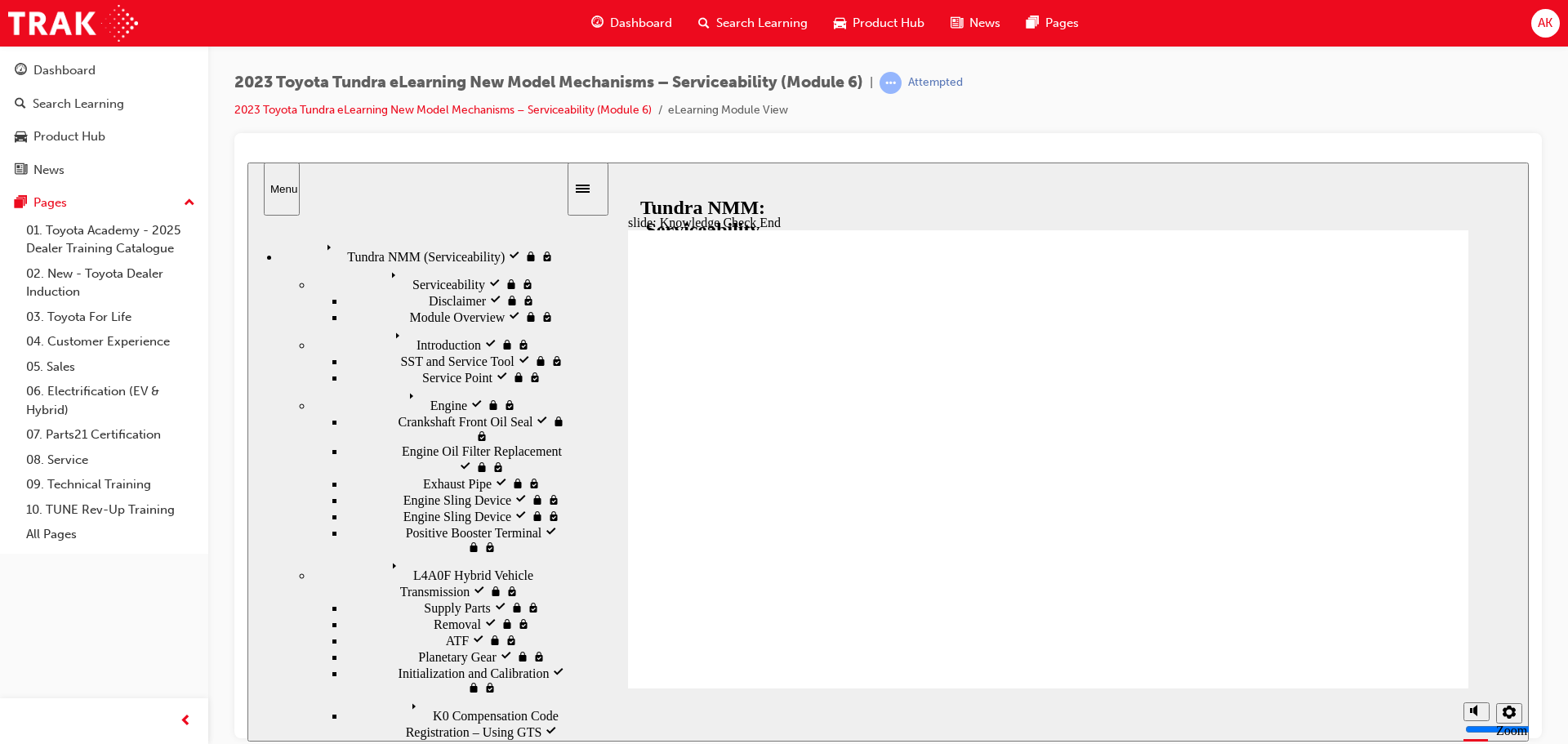
radio input "true"
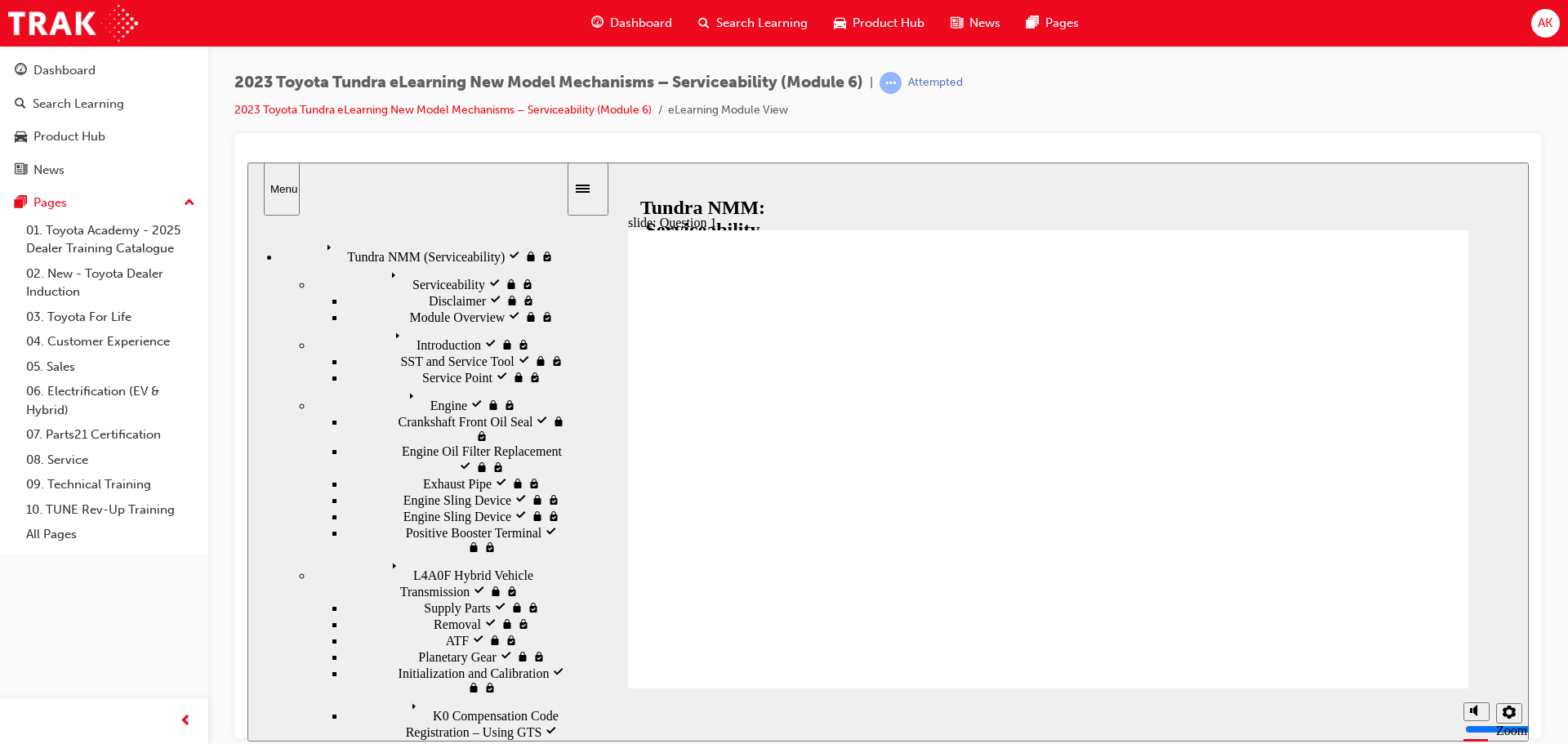
radio input "true"
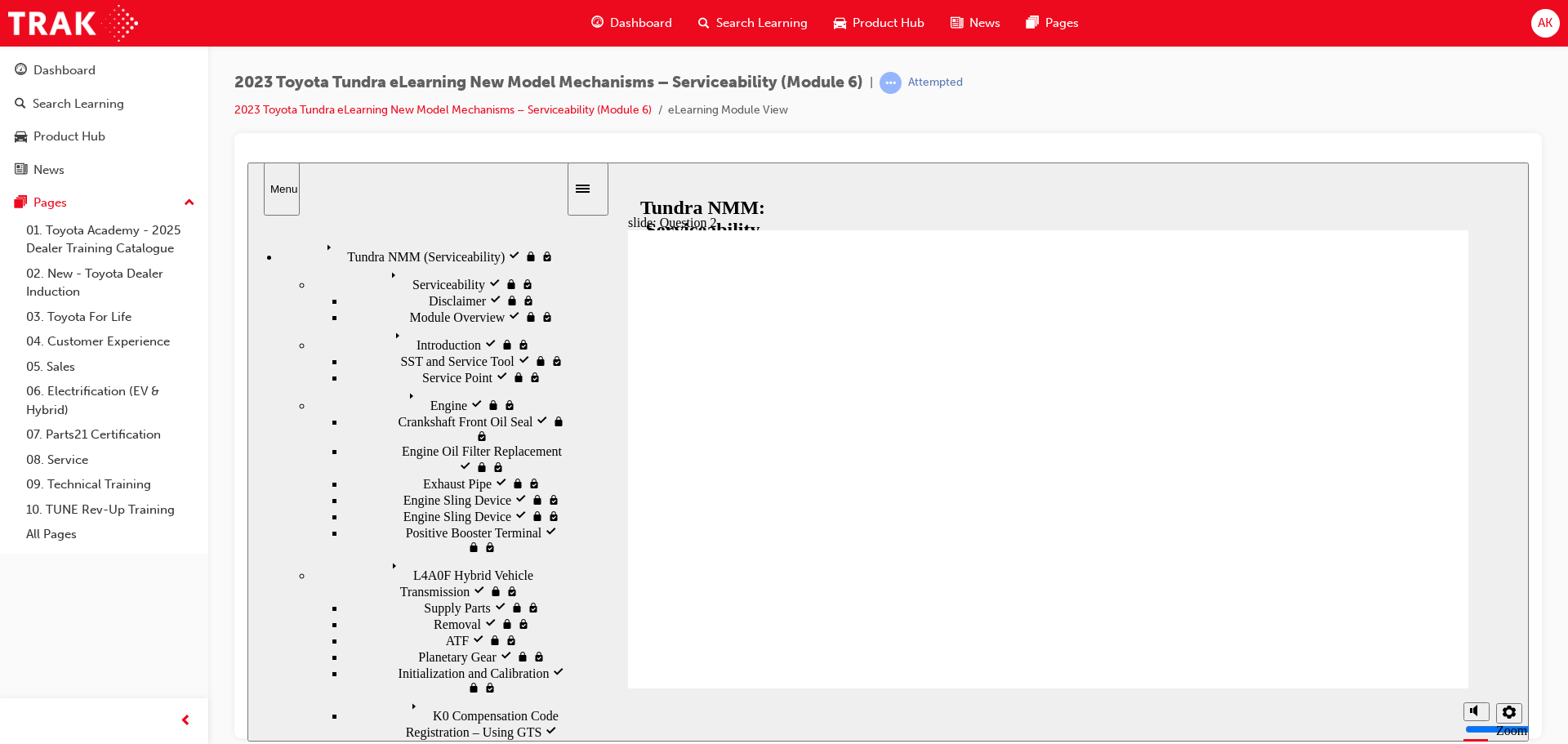
radio input "true"
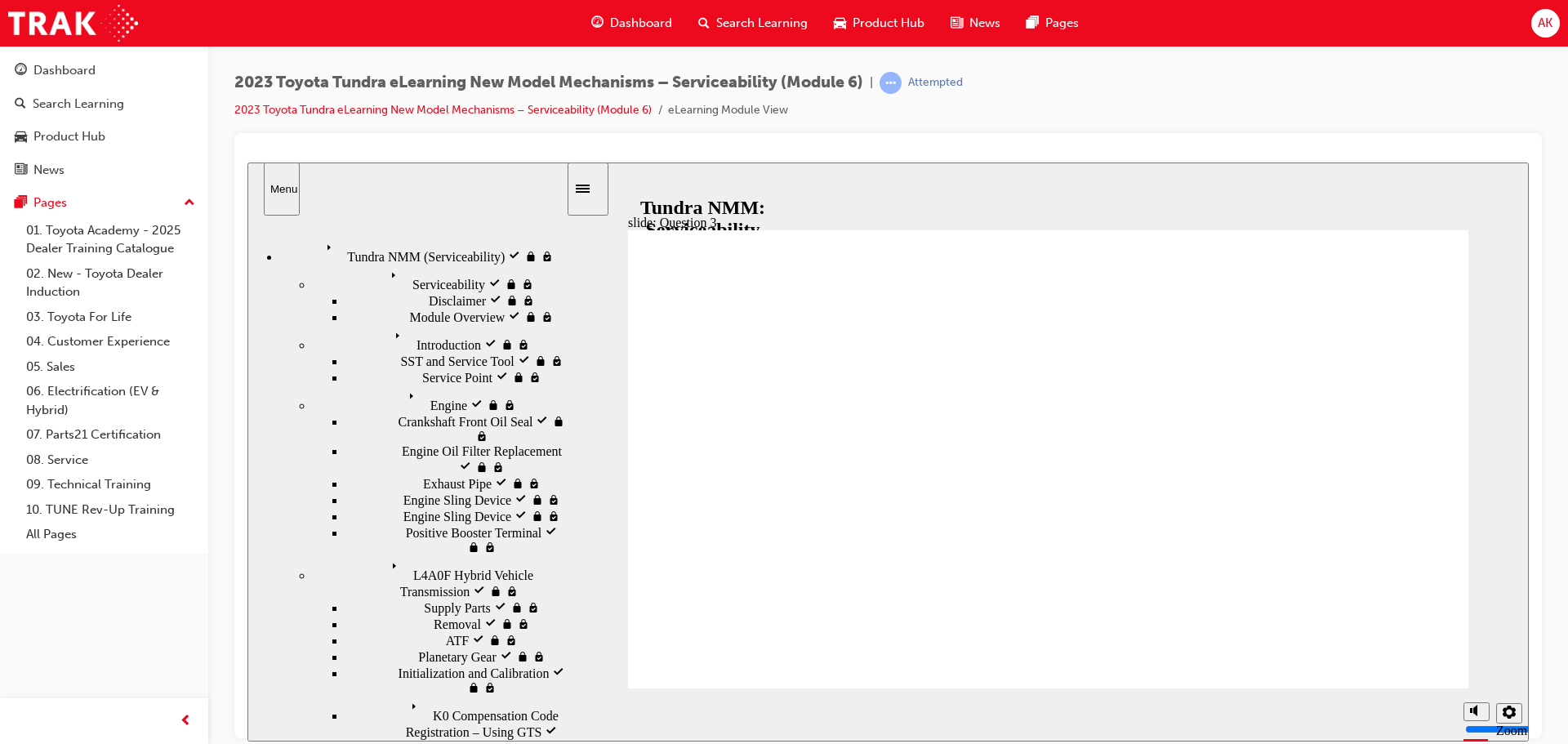
radio input "true"
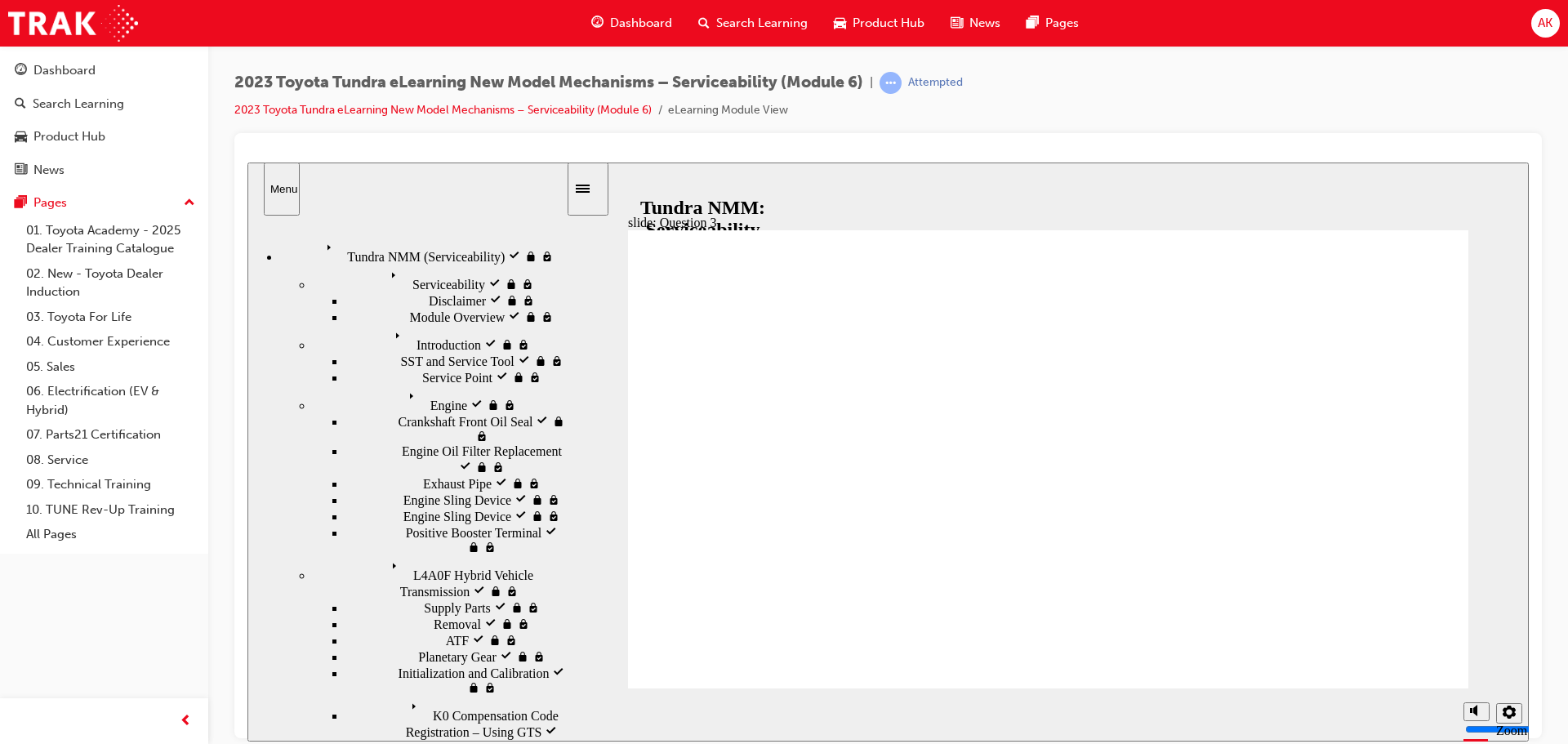
radio input "true"
drag, startPoint x: 1389, startPoint y: 621, endPoint x: 1366, endPoint y: 618, distance: 23.2
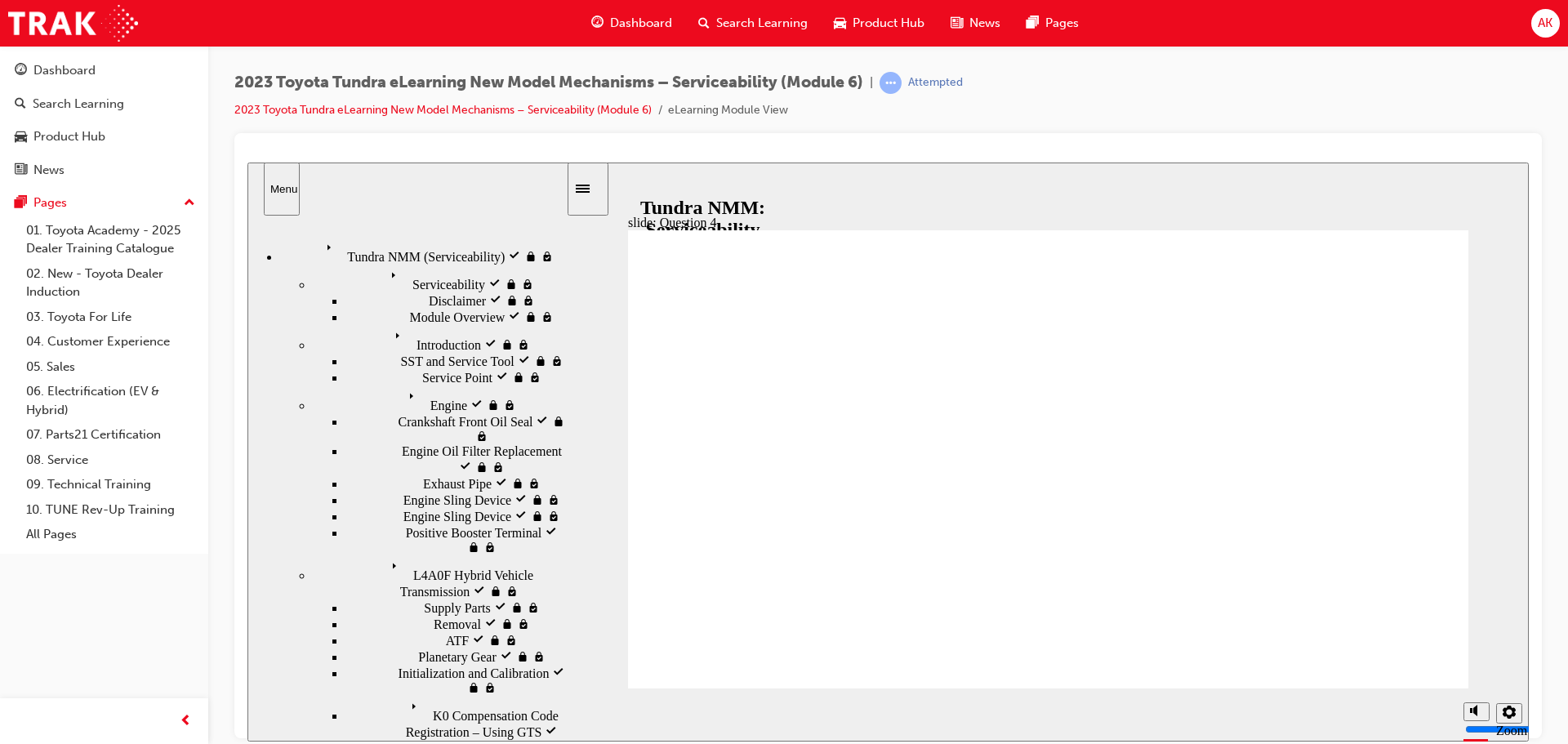
drag, startPoint x: 1046, startPoint y: 533, endPoint x: 1080, endPoint y: 522, distance: 35.7
radio input "false"
radio input "true"
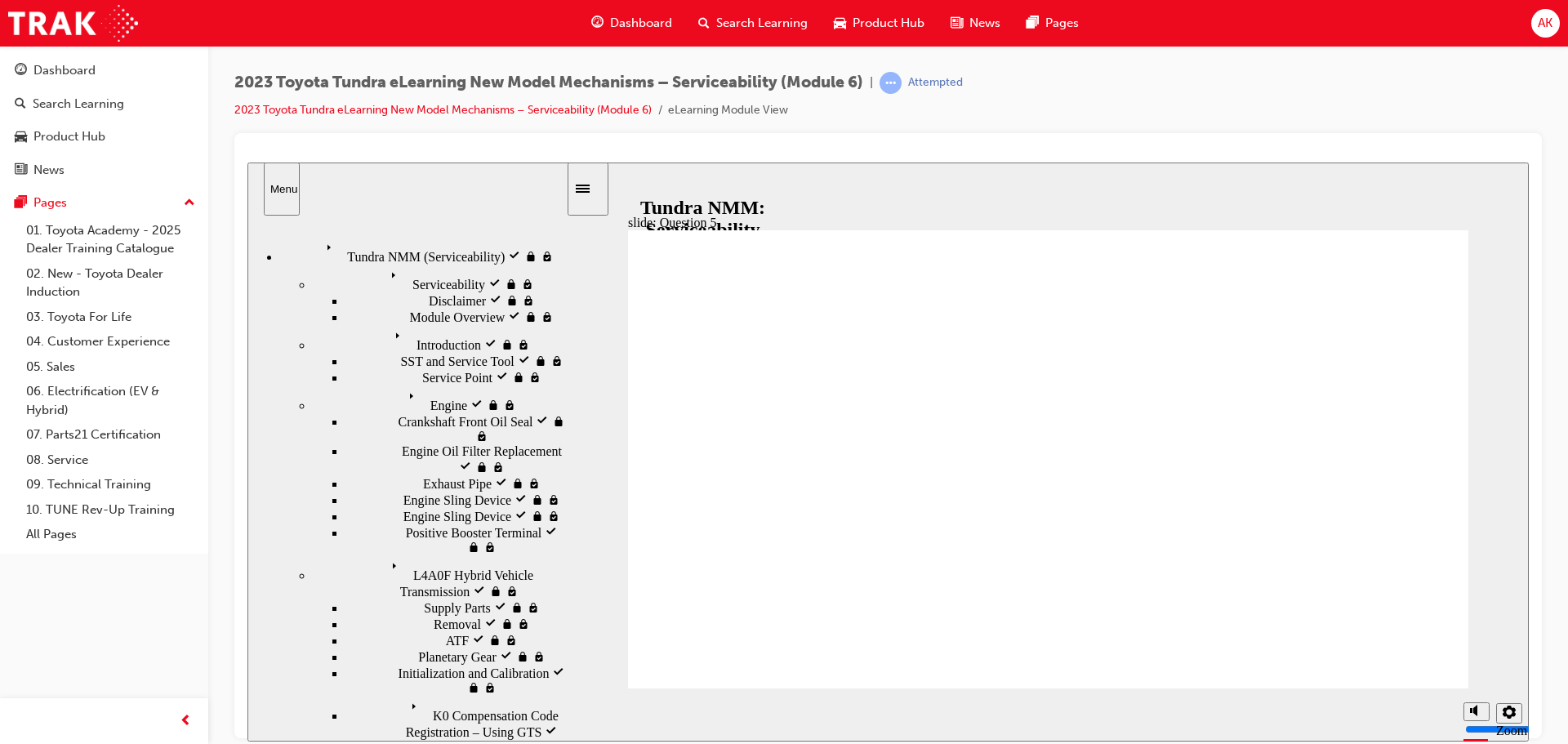
radio input "true"
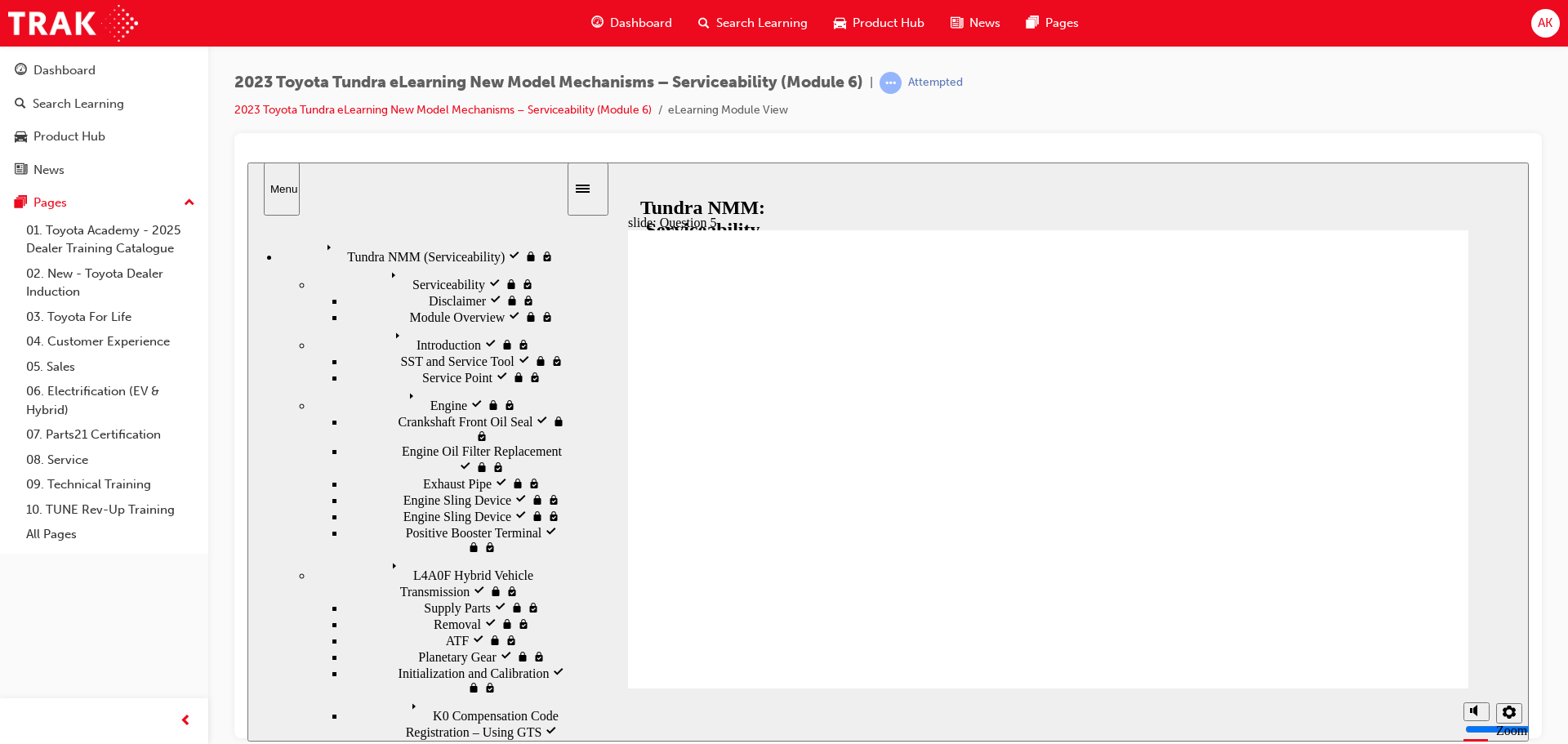
radio input "true"
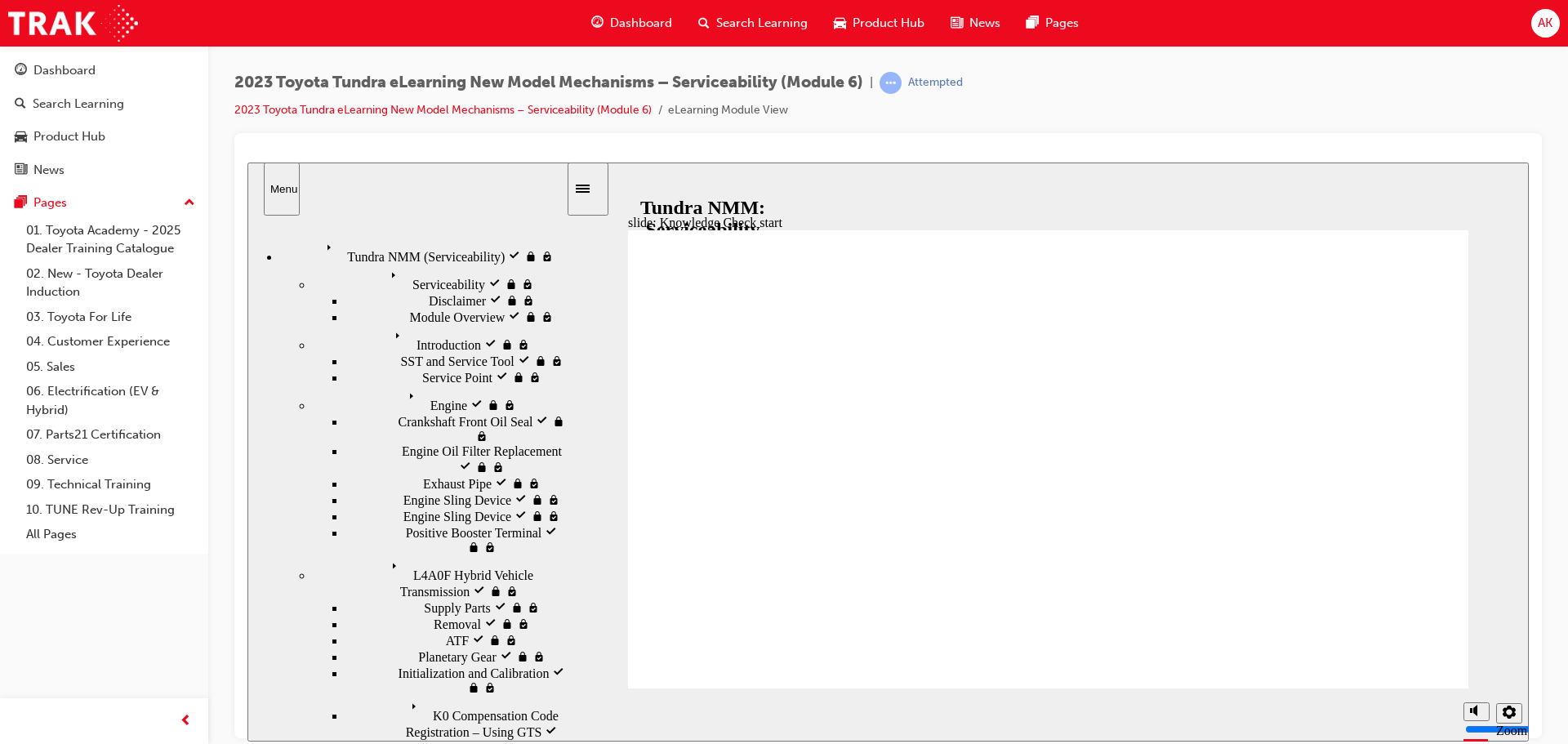
radio input "true"
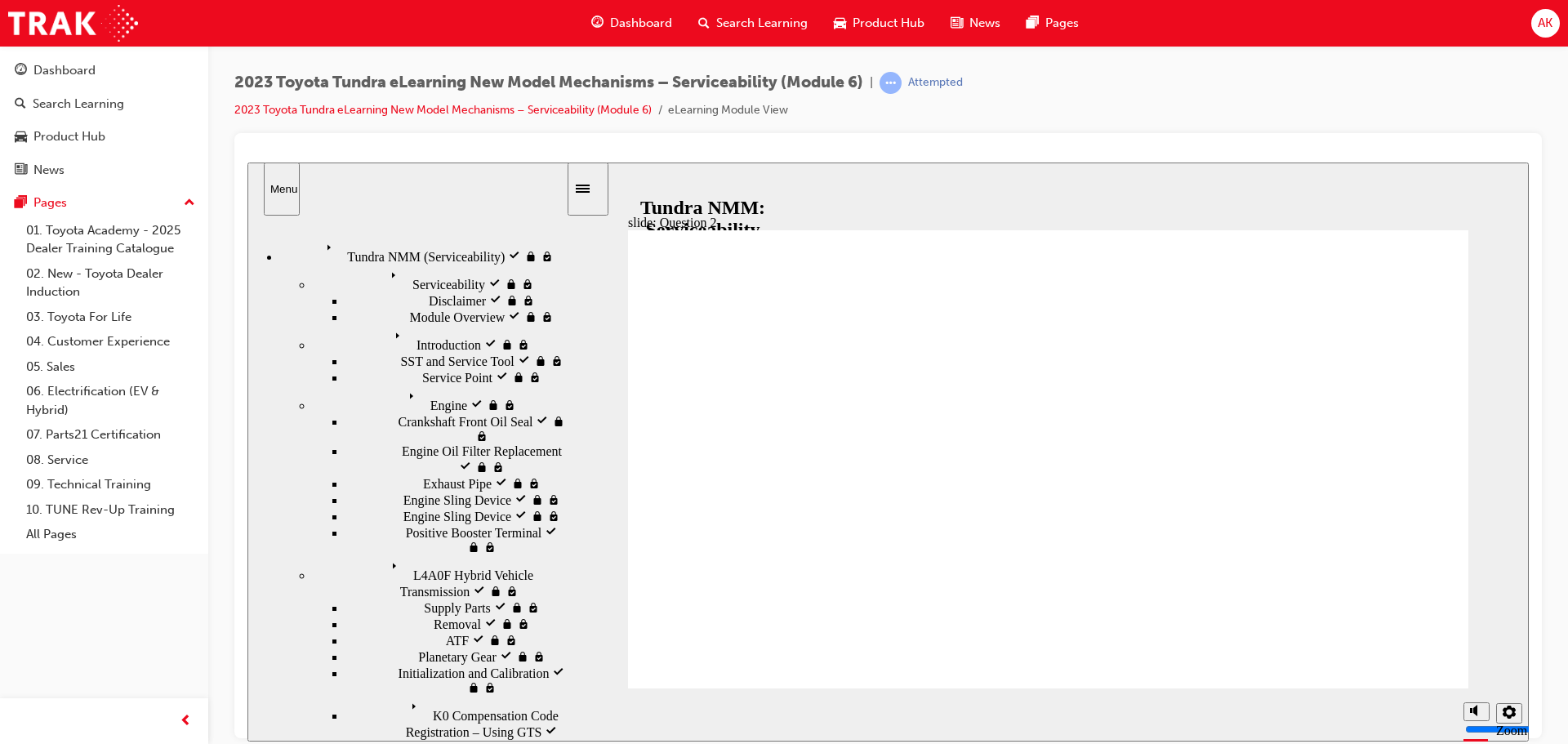
drag, startPoint x: 992, startPoint y: 492, endPoint x: 1101, endPoint y: 542, distance: 119.9
radio input "true"
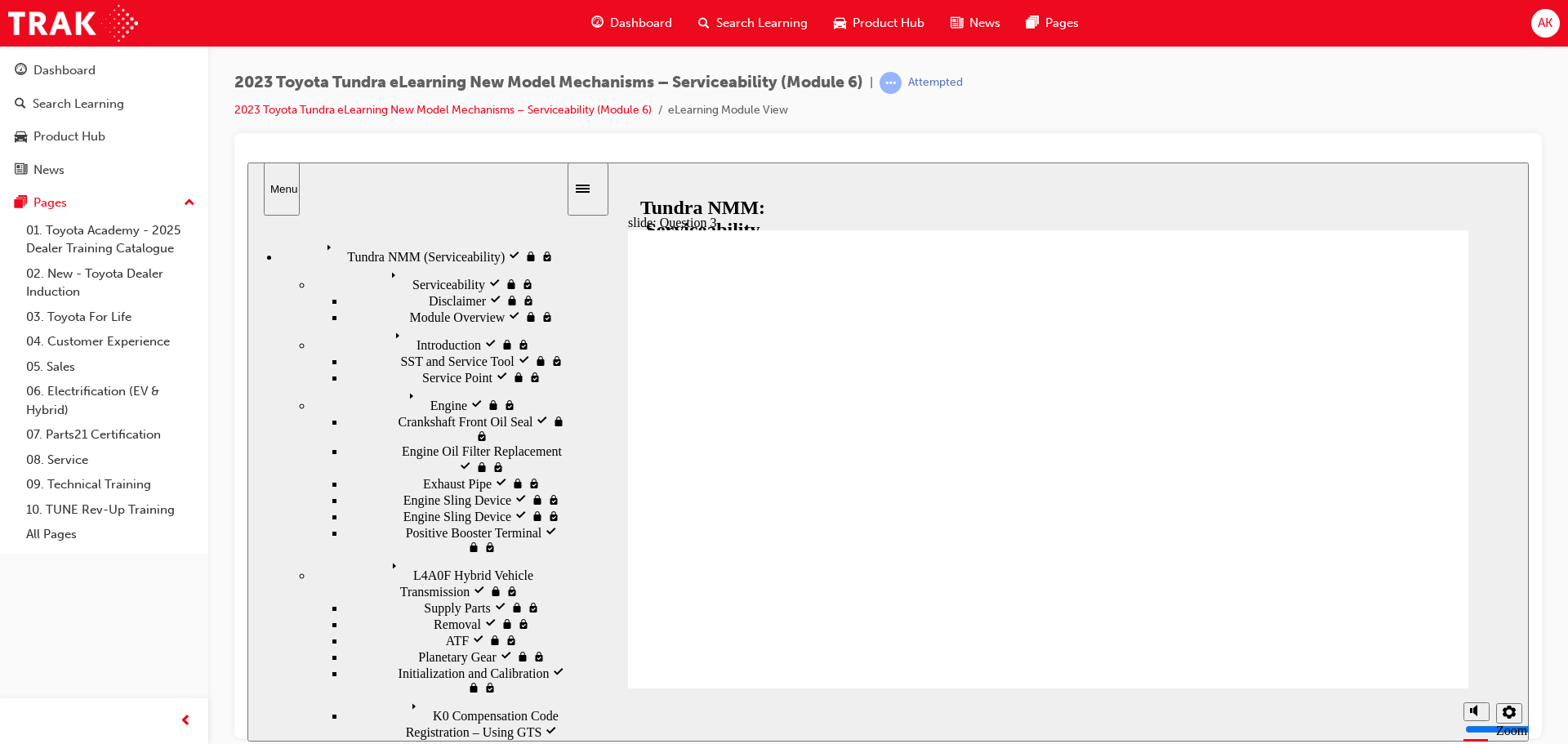
drag, startPoint x: 973, startPoint y: 594, endPoint x: 1012, endPoint y: 591, distance: 39.1
radio input "true"
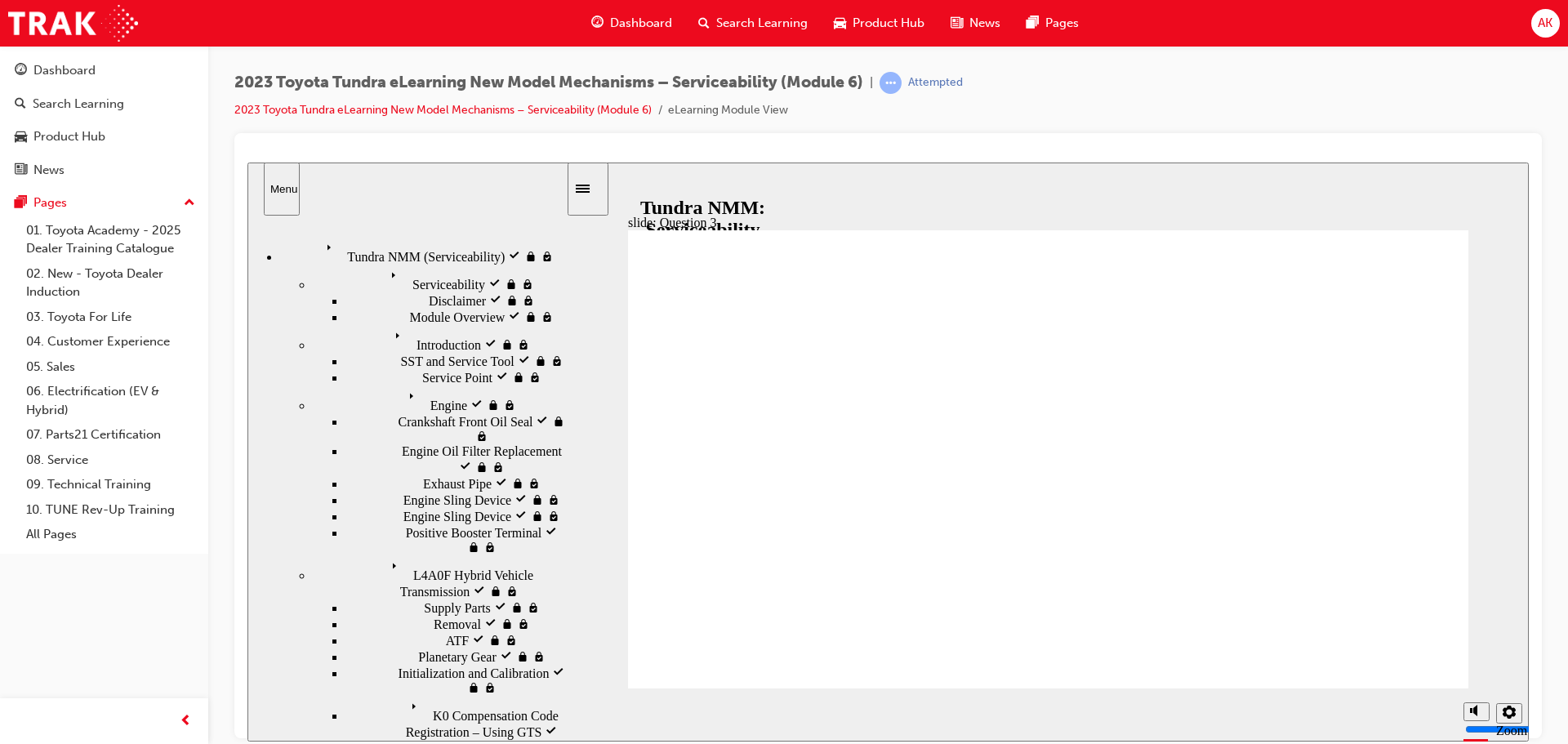
radio input "false"
radio input "true"
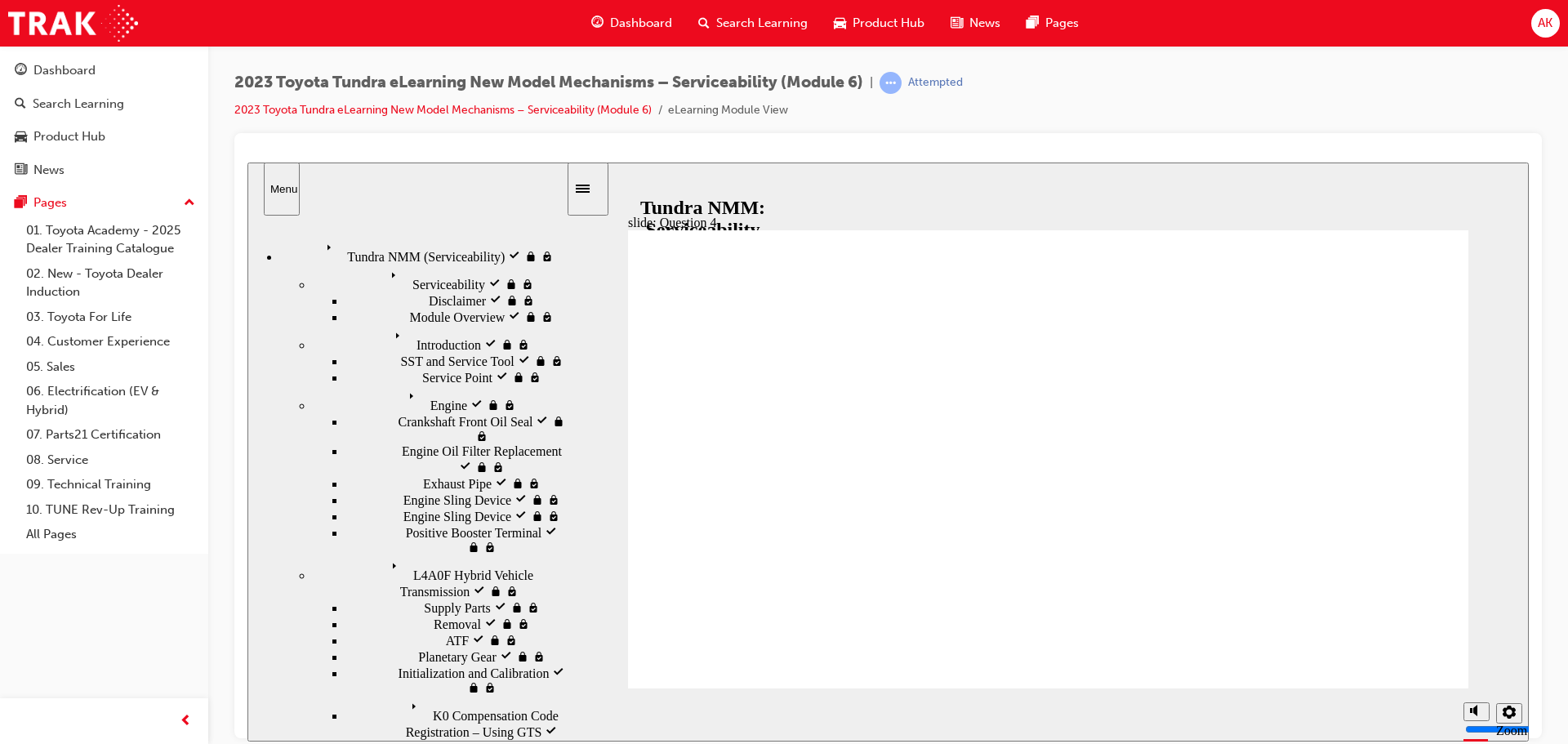
radio input "true"
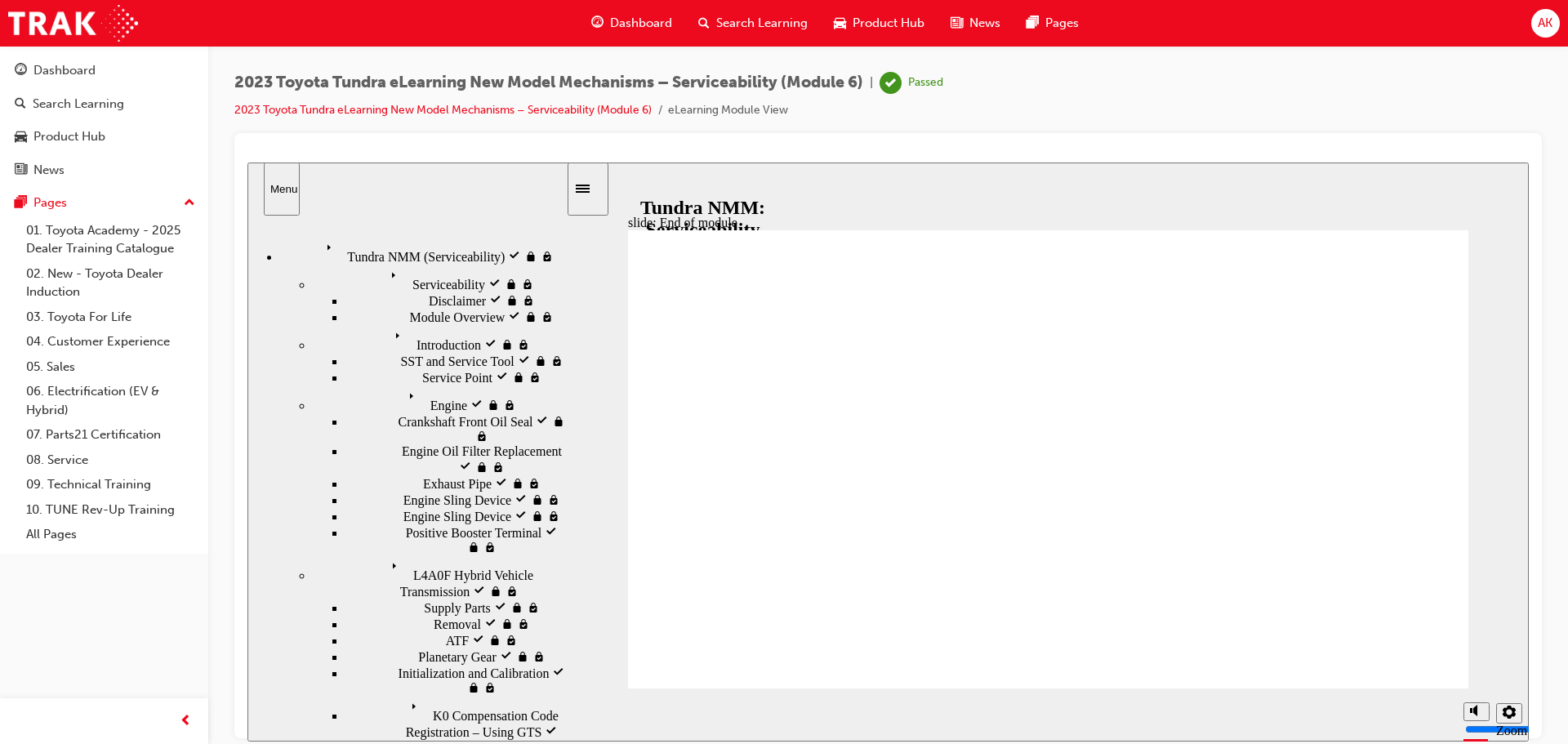
click at [773, 39] on div "Search Learning" at bounding box center [752, 24] width 136 height 34
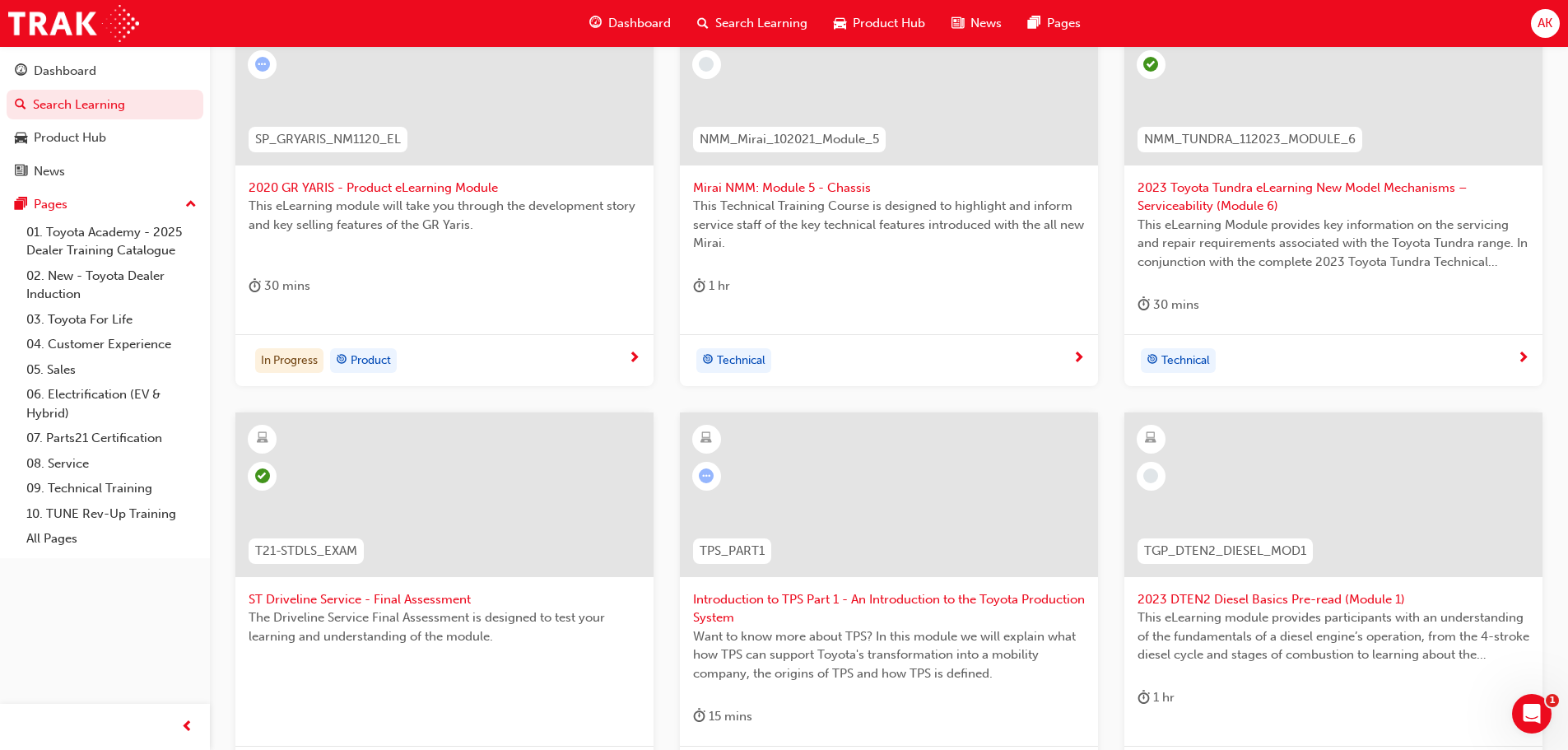
scroll to position [630, 0]
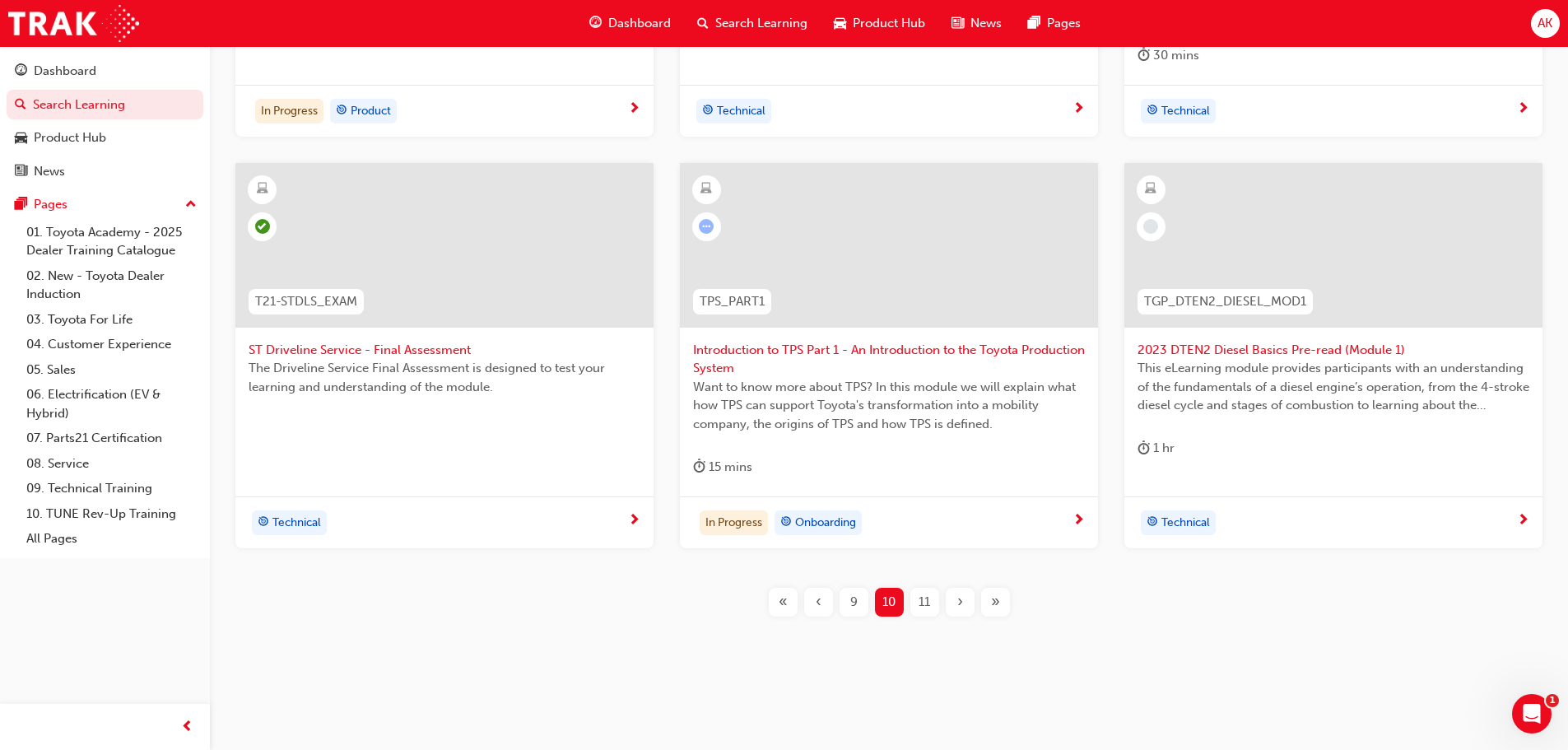
click at [878, 342] on span "Introduction to TPS Part 1 - An Introduction to the Toyota Production System" at bounding box center [889, 359] width 392 height 37
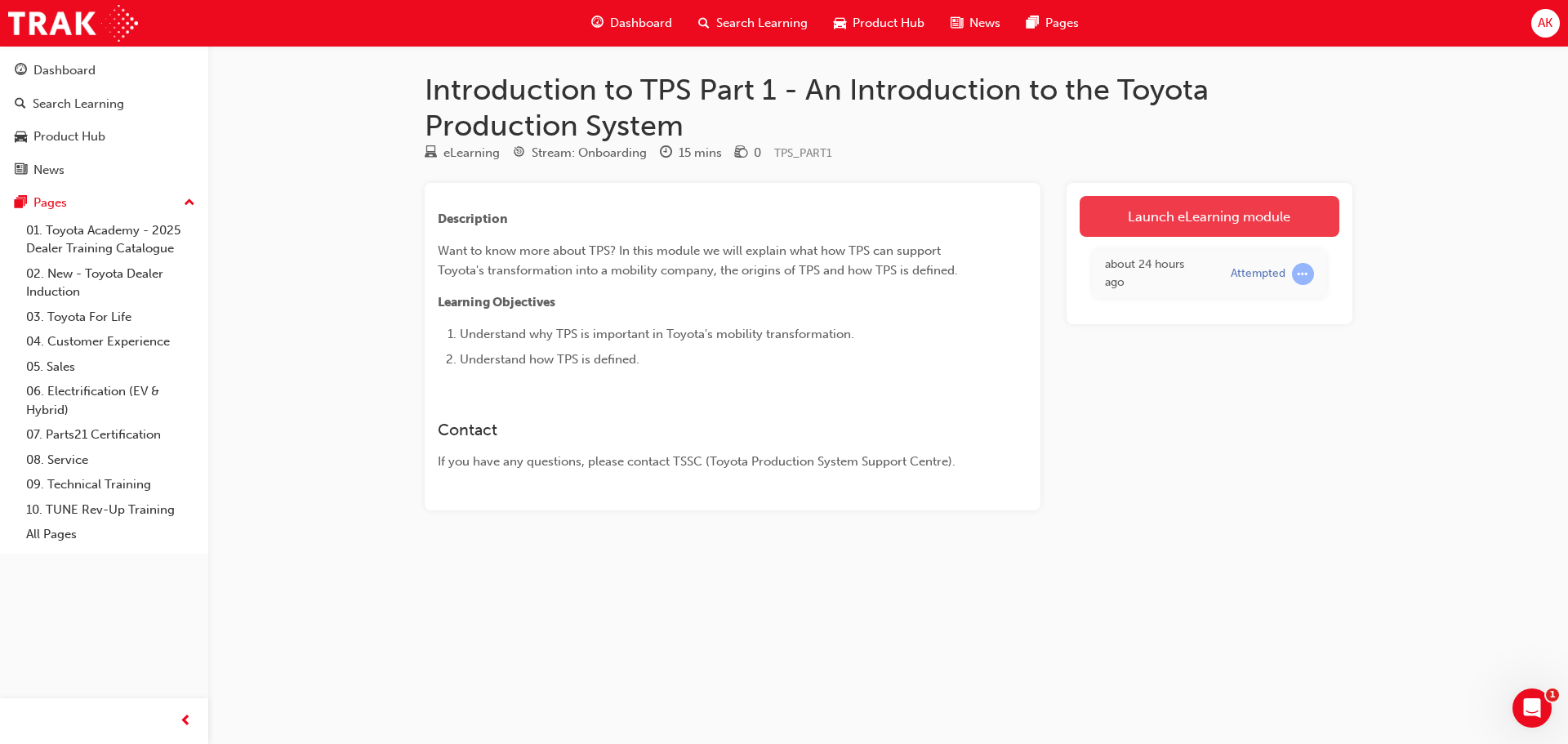
click at [1201, 230] on link "Launch eLearning module" at bounding box center [1209, 217] width 259 height 40
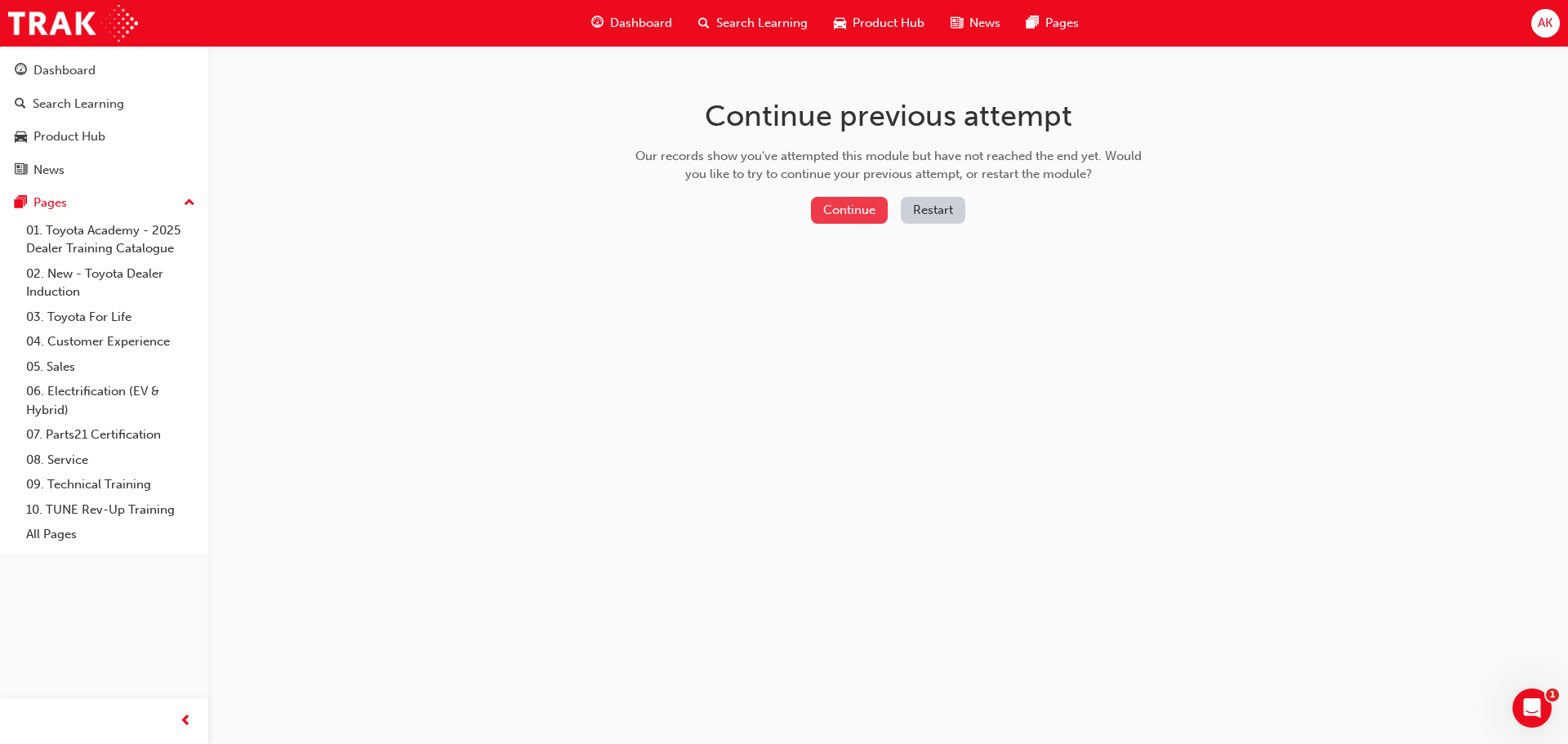
click at [846, 208] on button "Continue" at bounding box center [849, 211] width 77 height 27
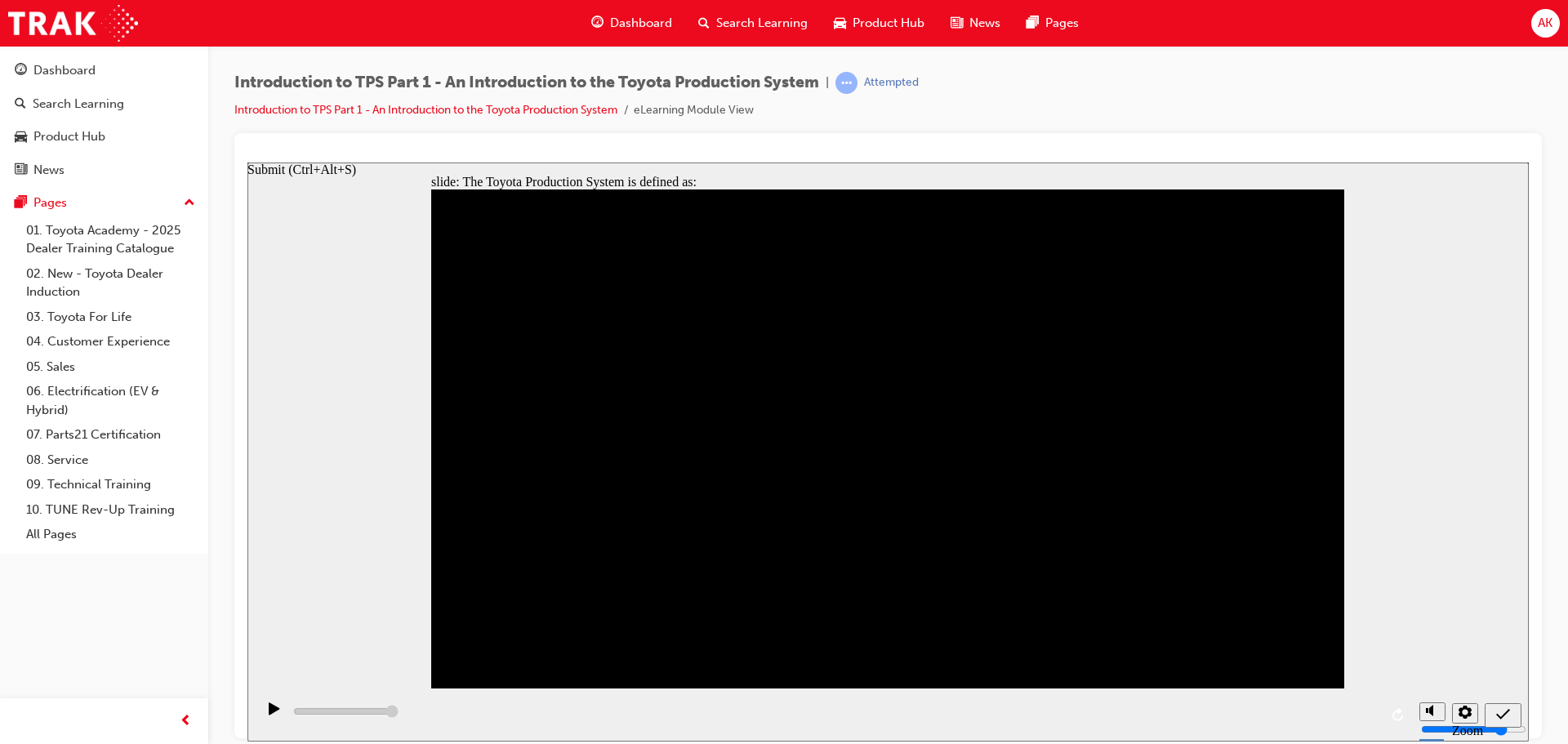
click at [1509, 715] on icon "Submit (Ctrl+Alt+S)" at bounding box center [1502, 714] width 13 height 14
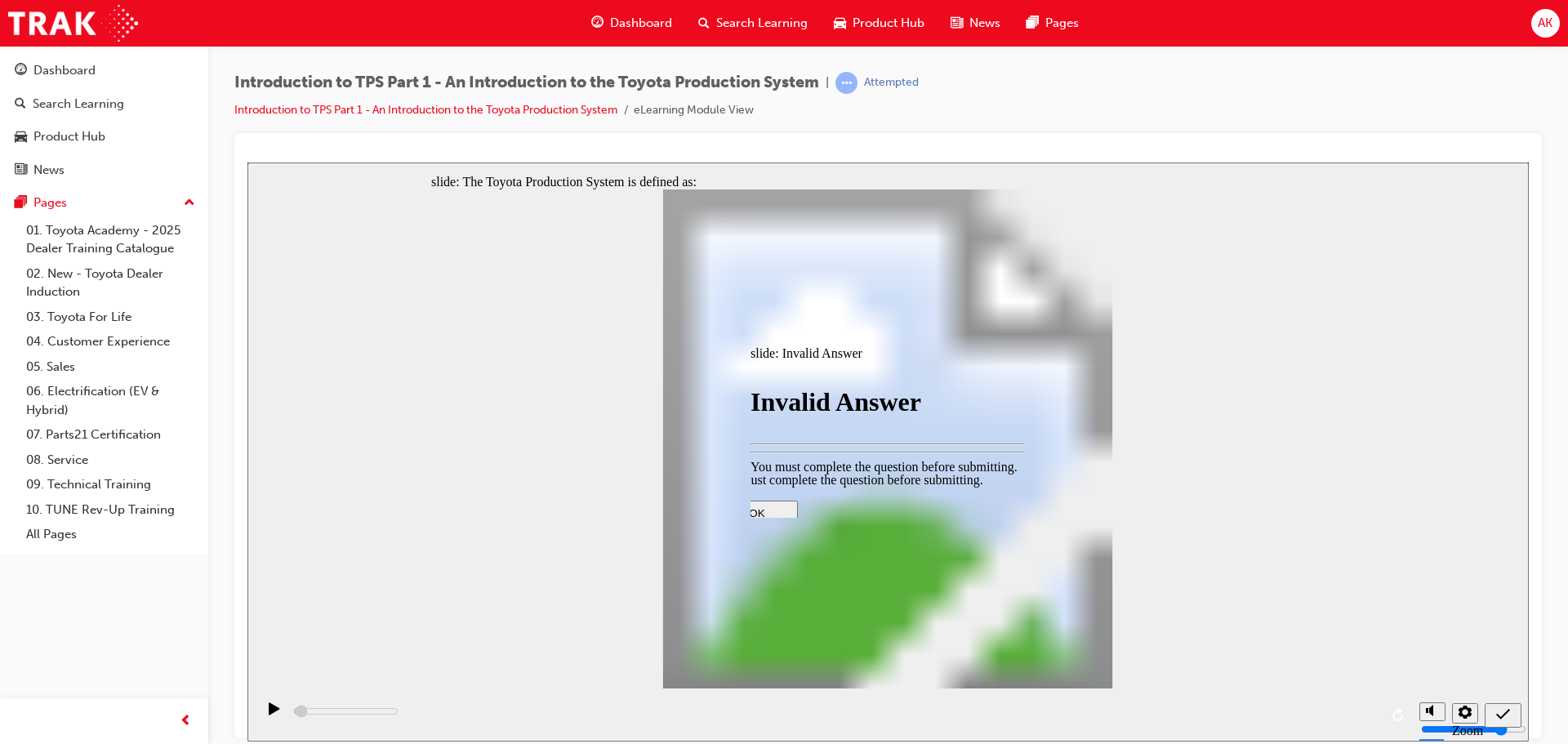
type input "100"
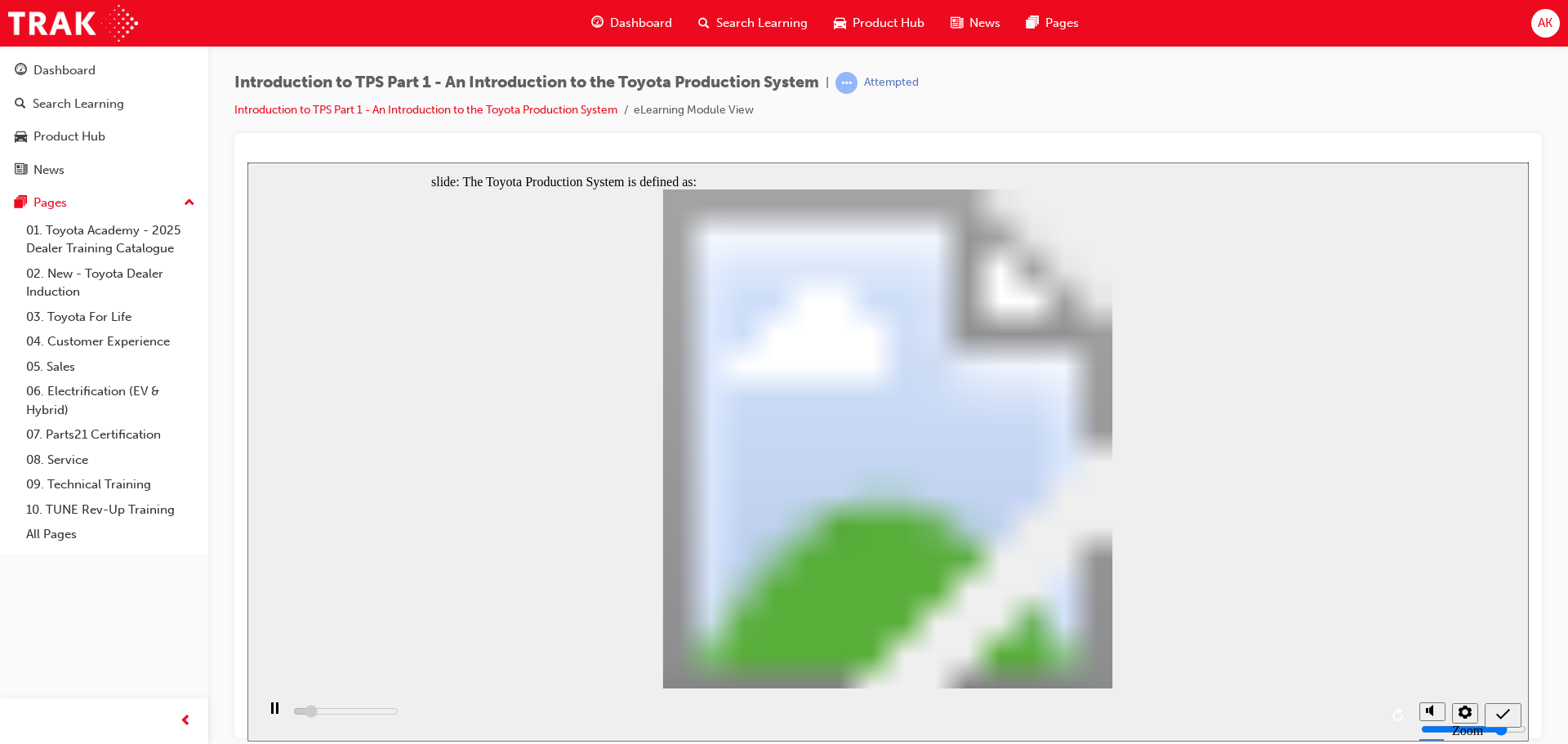
type input "600"
radio input "true"
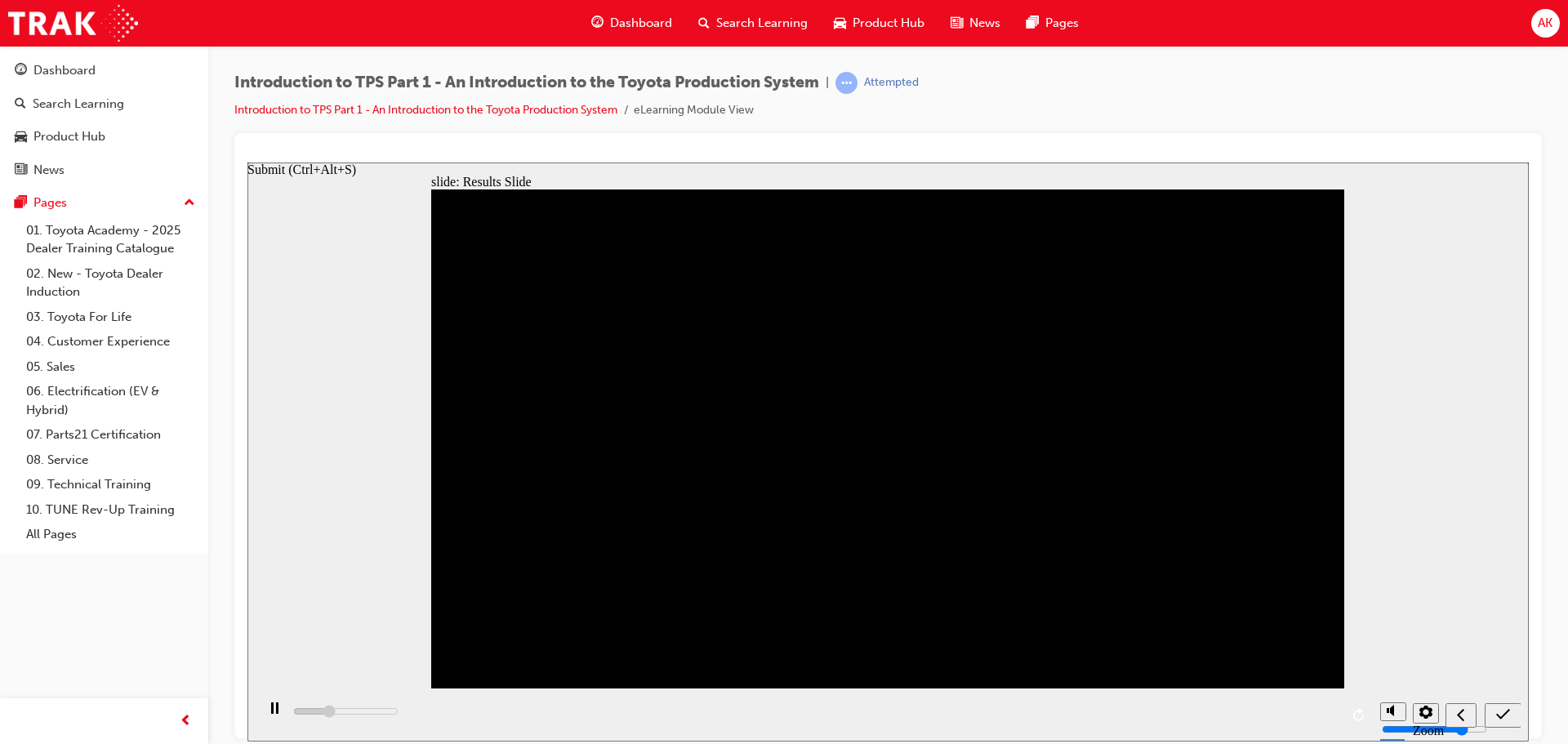
type input "1600"
click at [1507, 711] on icon "Submit (Ctrl+Alt+S)" at bounding box center [1502, 714] width 13 height 11
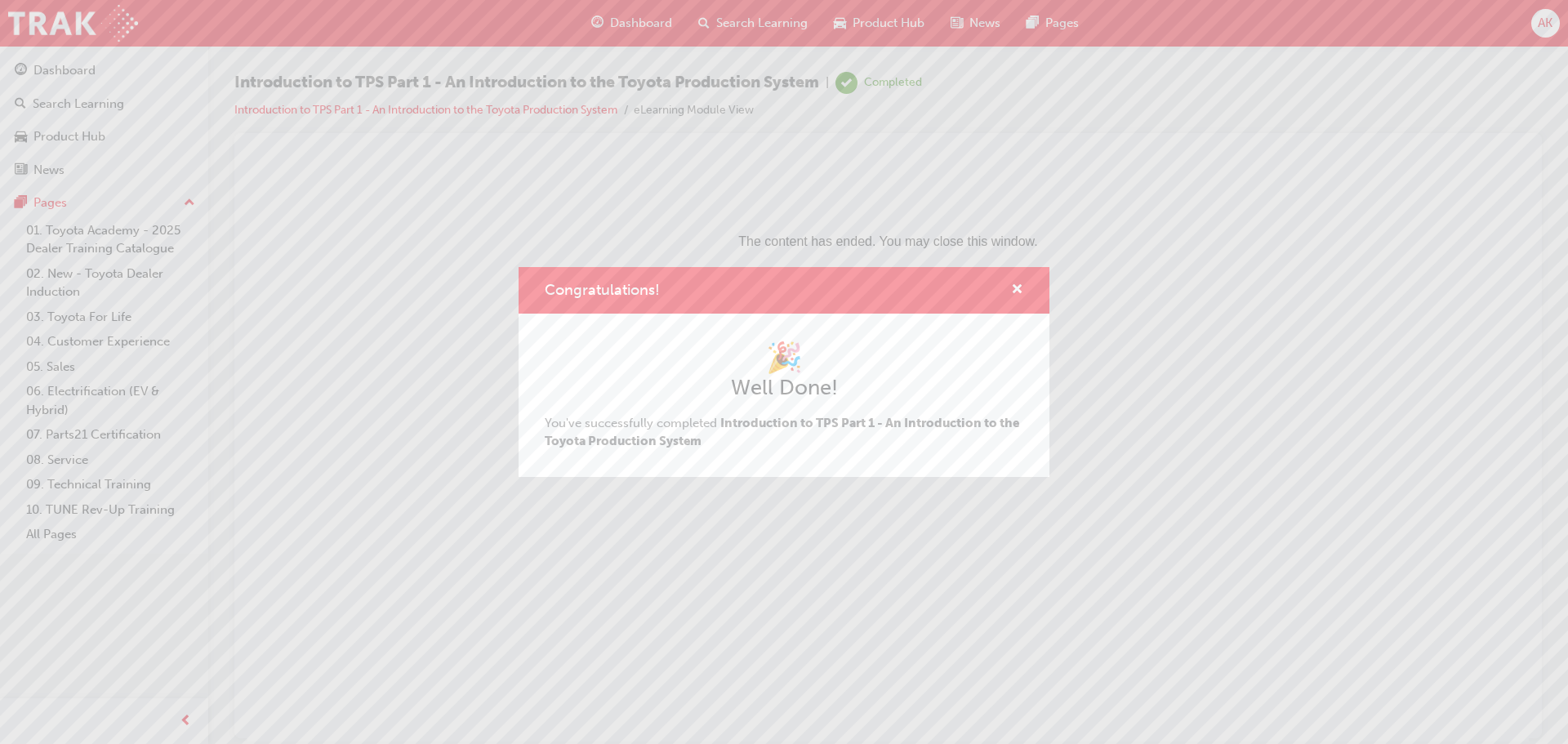
click at [1023, 291] on div "Congratulations!" at bounding box center [784, 290] width 531 height 46
click at [1019, 284] on span "cross-icon" at bounding box center [1016, 290] width 13 height 14
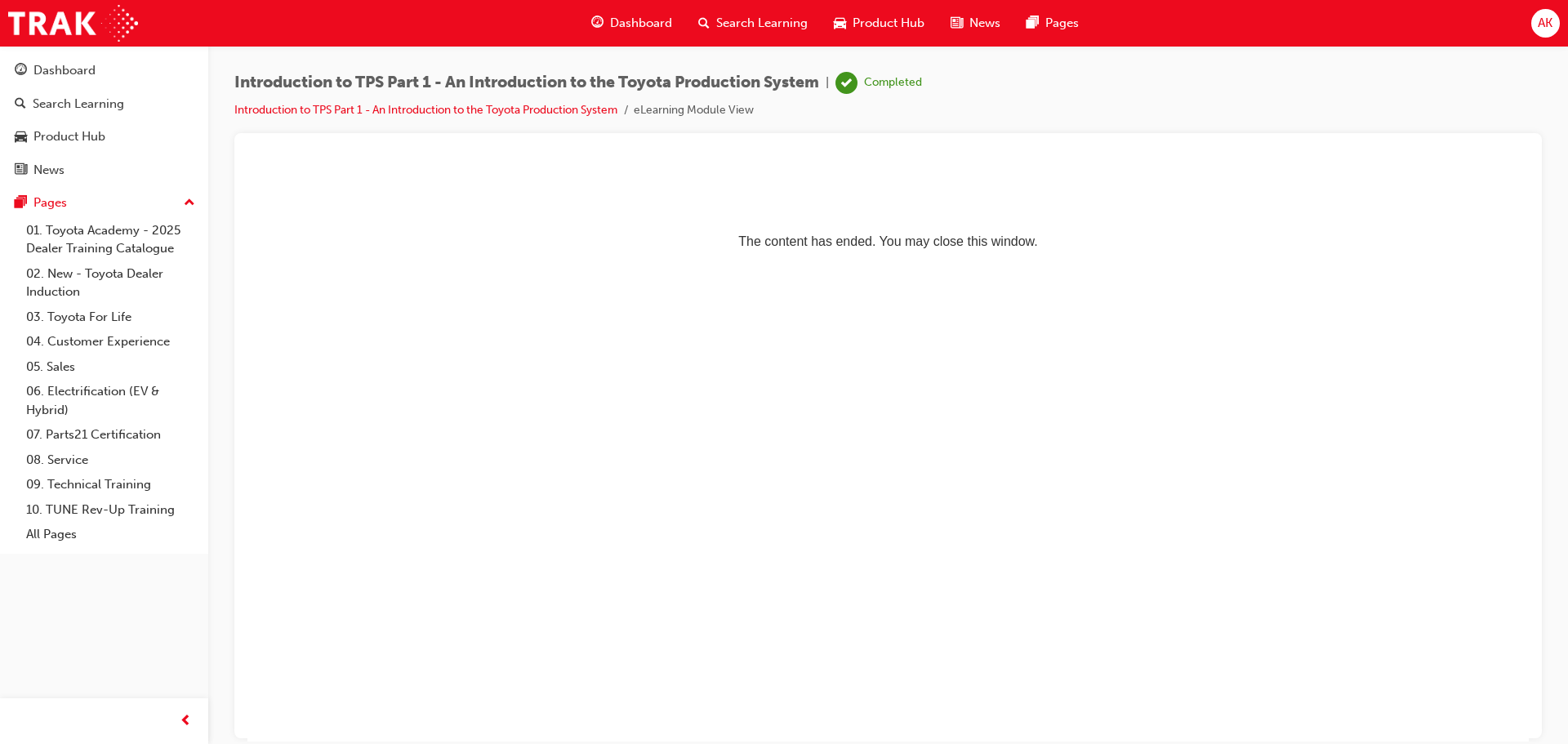
click at [740, 24] on span "Search Learning" at bounding box center [761, 23] width 92 height 19
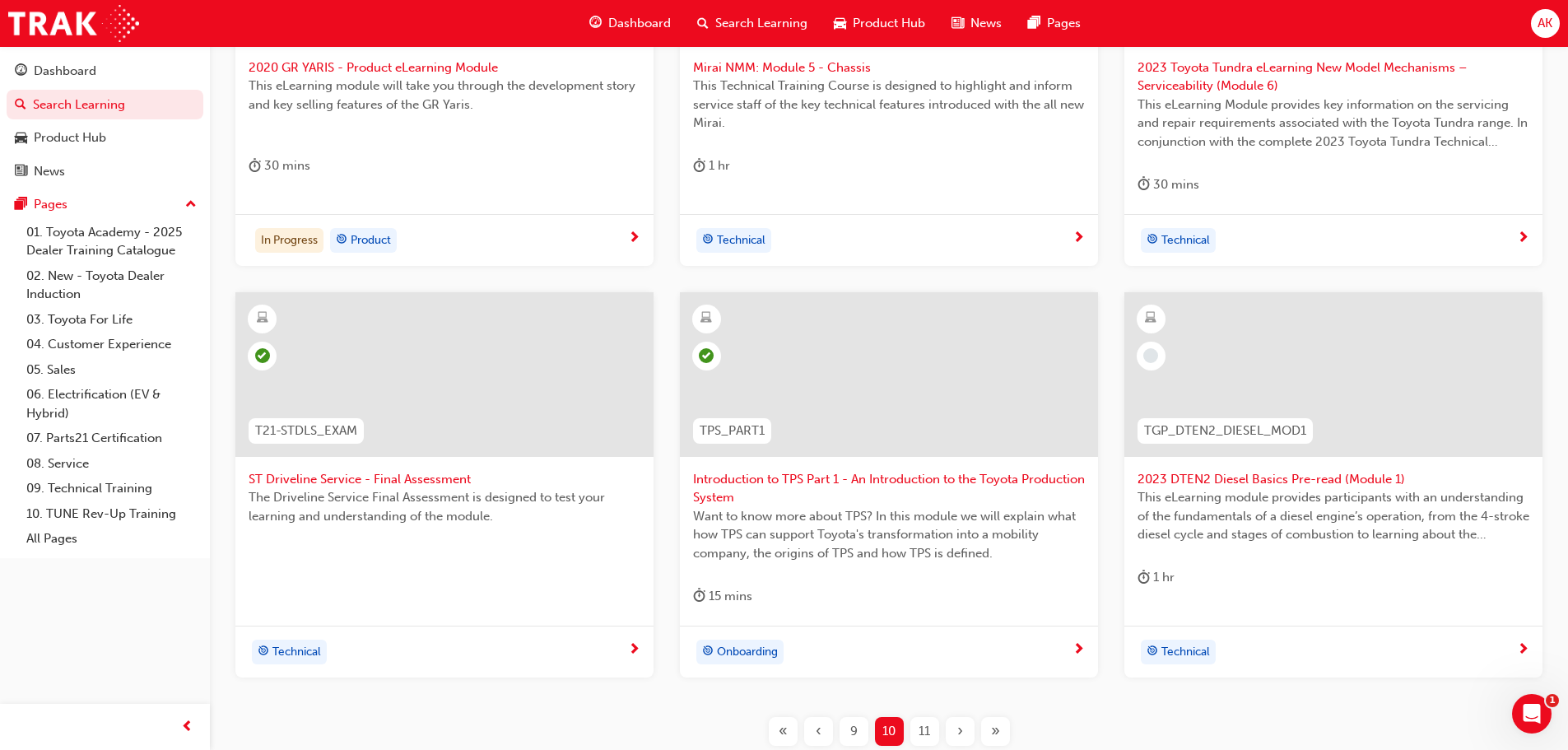
scroll to position [630, 0]
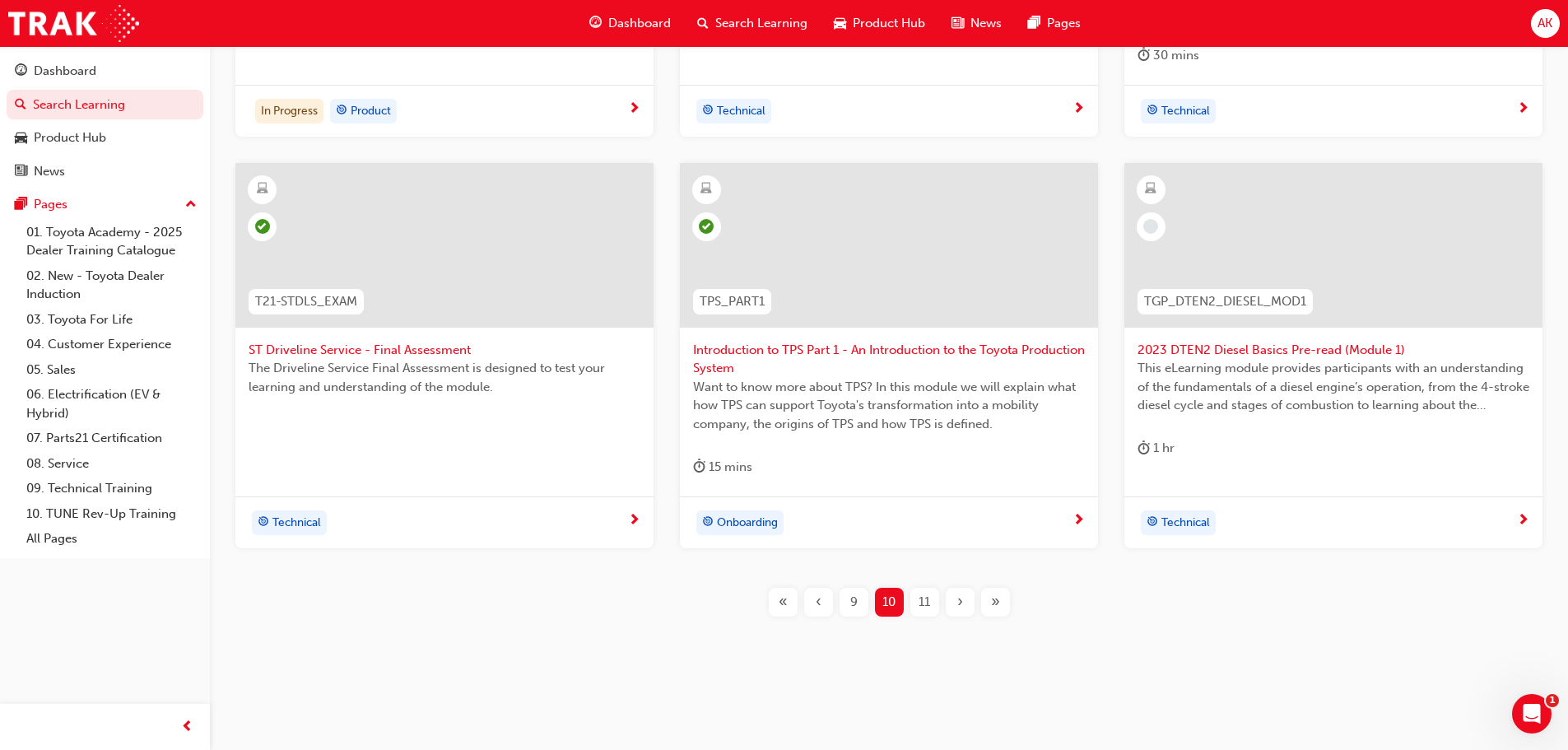
click at [925, 601] on span "11" at bounding box center [925, 602] width 12 height 19
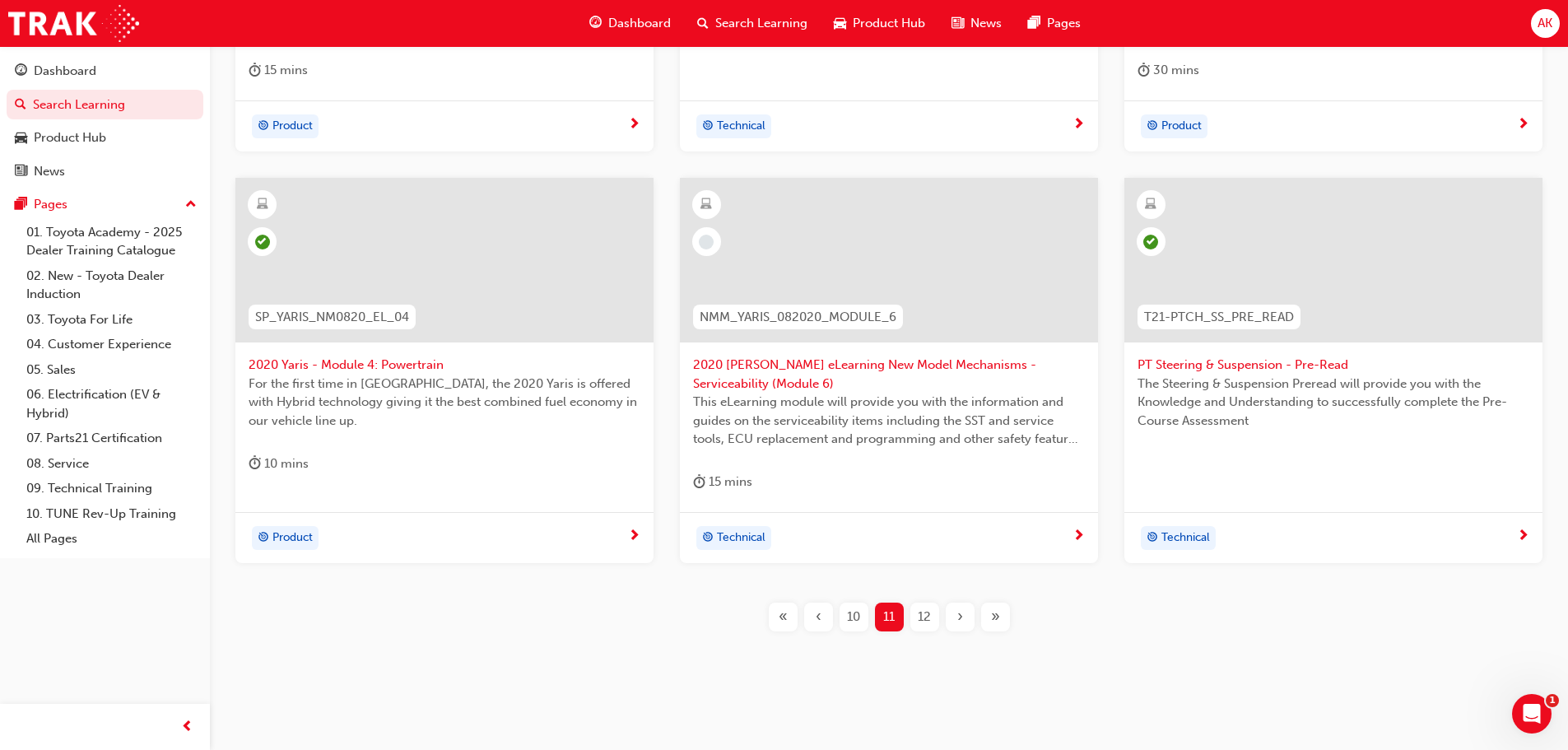
scroll to position [611, 0]
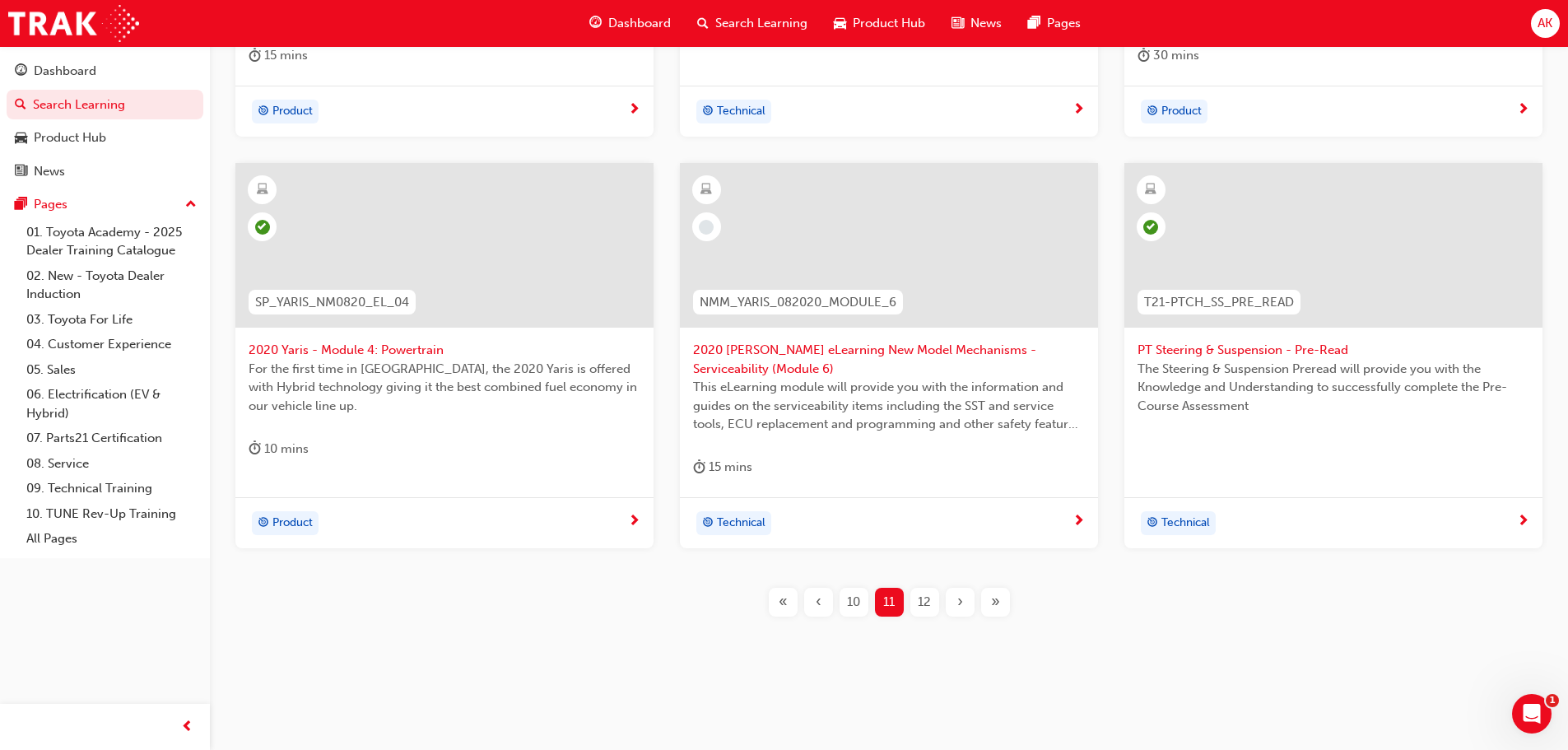
click at [774, 355] on span "2020 [PERSON_NAME] eLearning New Model Mechanisms - Serviceability (Module 6)" at bounding box center [889, 359] width 392 height 37
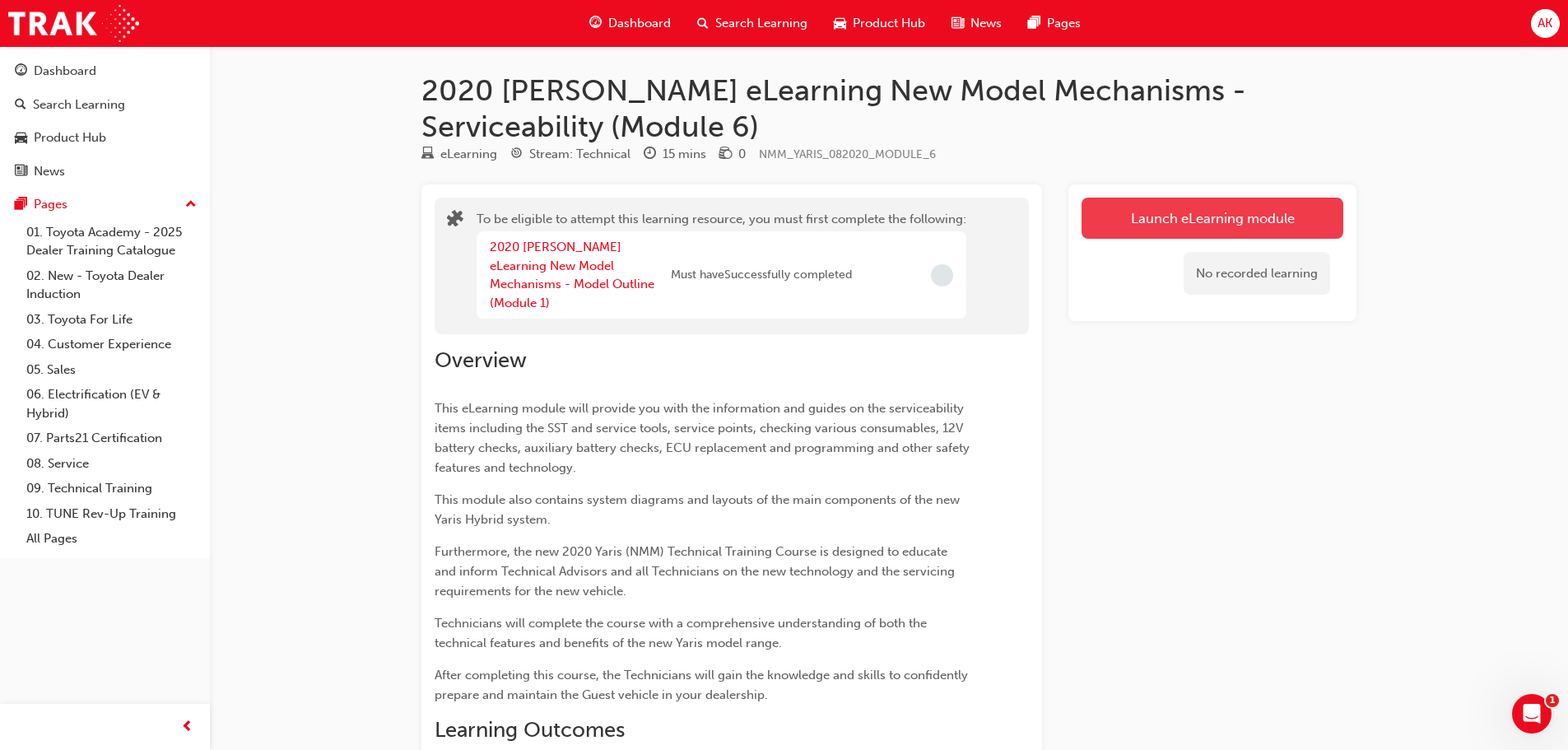
click at [1169, 221] on button "Launch eLearning module" at bounding box center [1212, 218] width 261 height 41
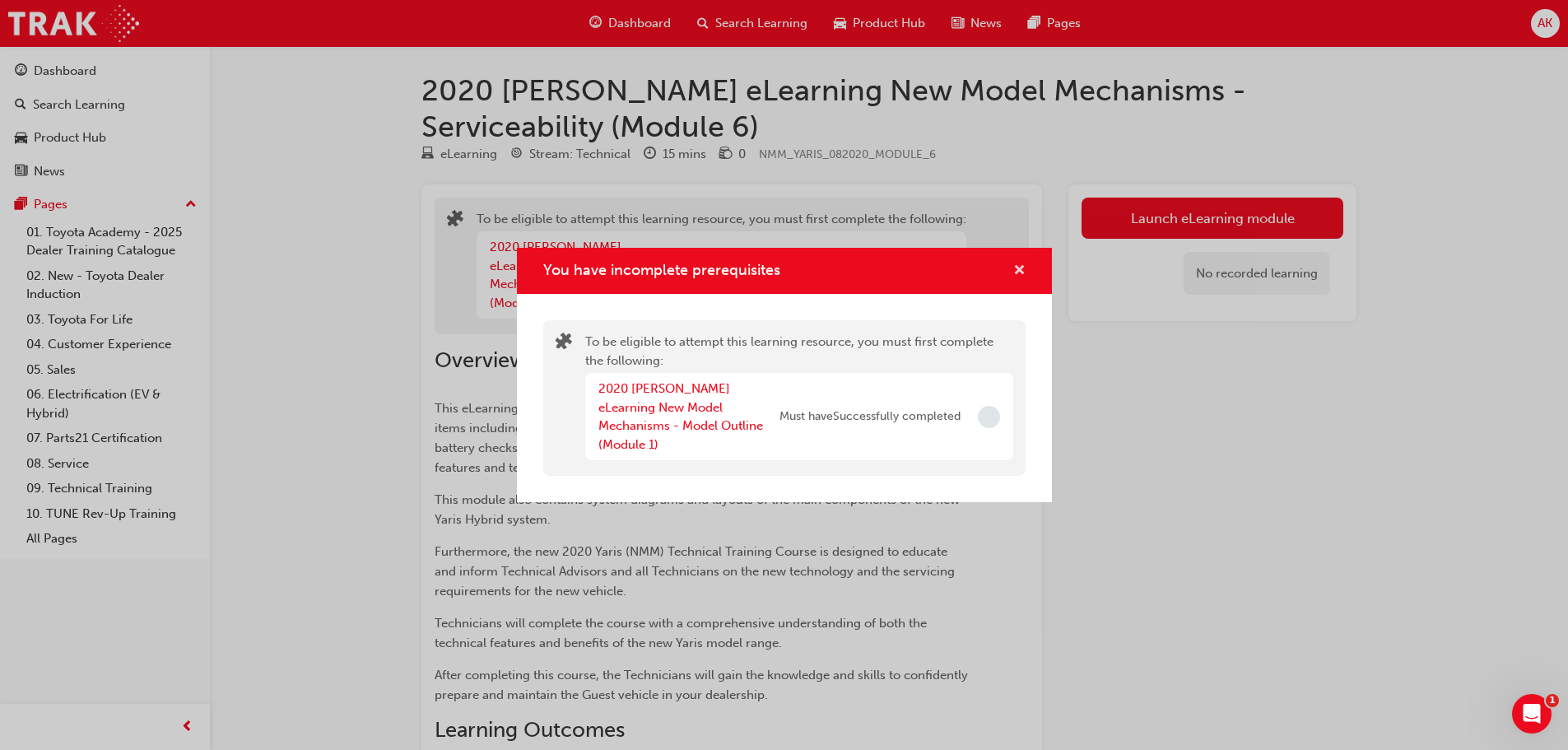
click at [1015, 279] on span "cross-icon" at bounding box center [1020, 271] width 13 height 14
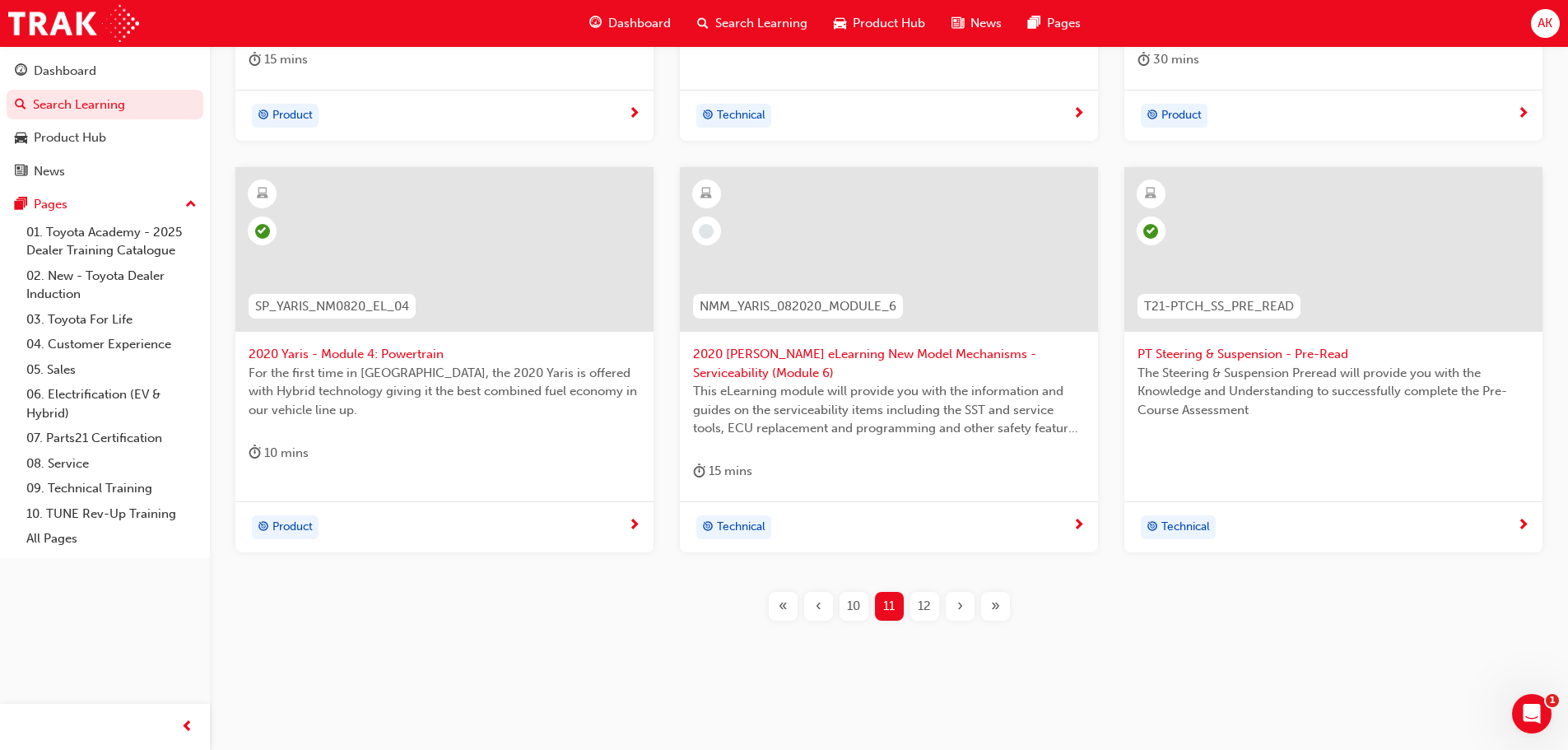
scroll to position [611, 0]
click at [923, 608] on span "12" at bounding box center [925, 602] width 14 height 19
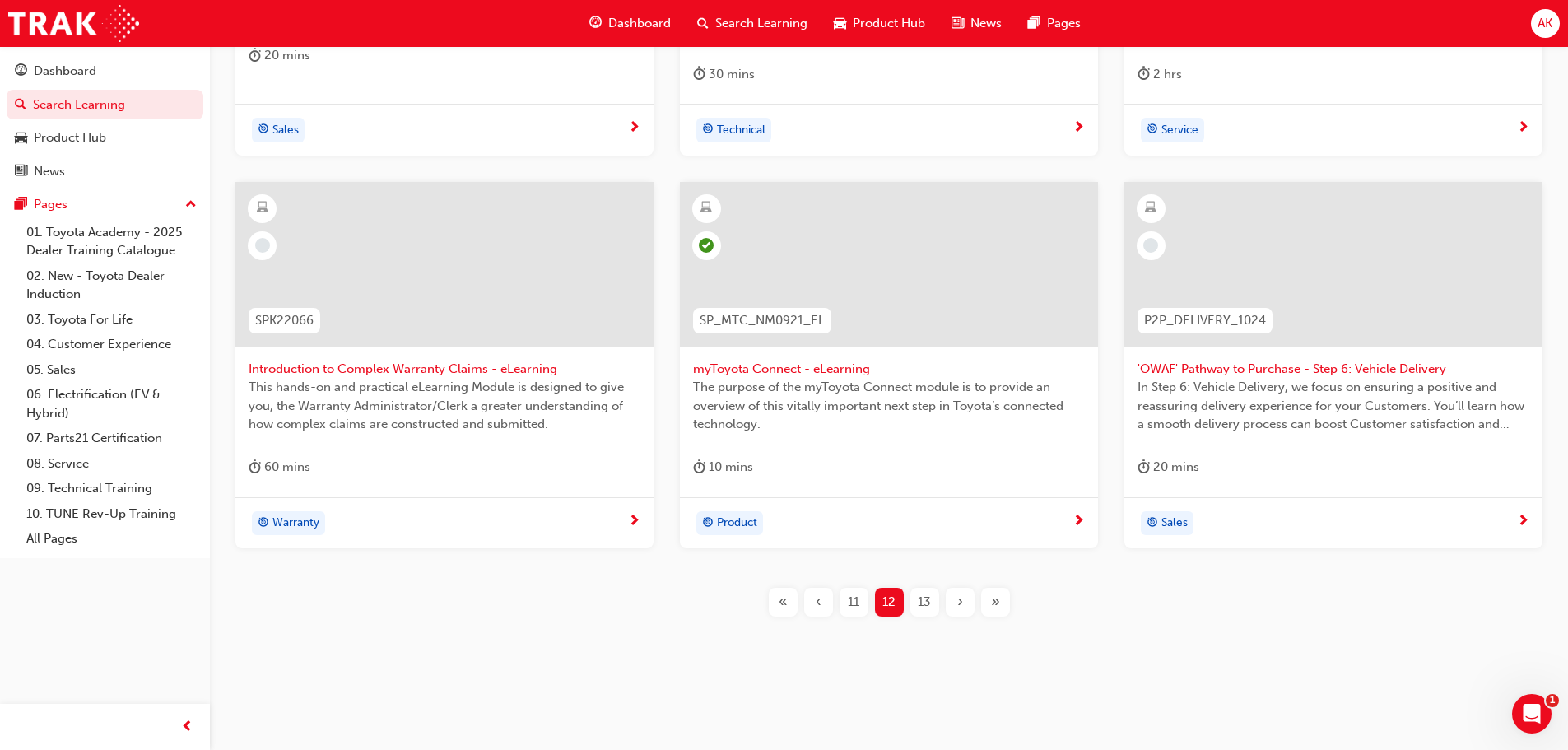
scroll to position [35, 0]
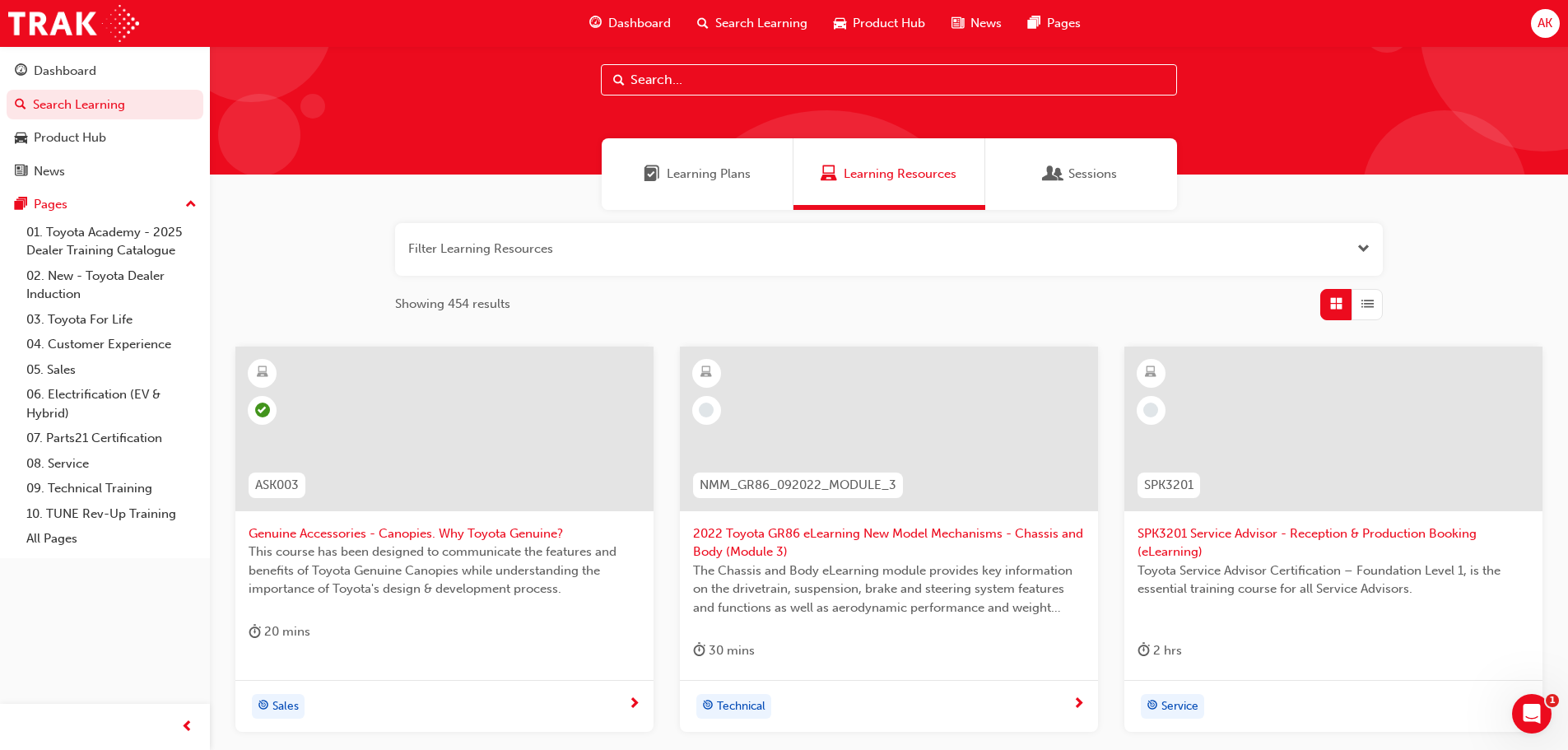
click at [952, 538] on span "2022 Toyota GR86 eLearning New Model Mechanisms - Chassis and Body (Module 3)" at bounding box center [889, 544] width 392 height 37
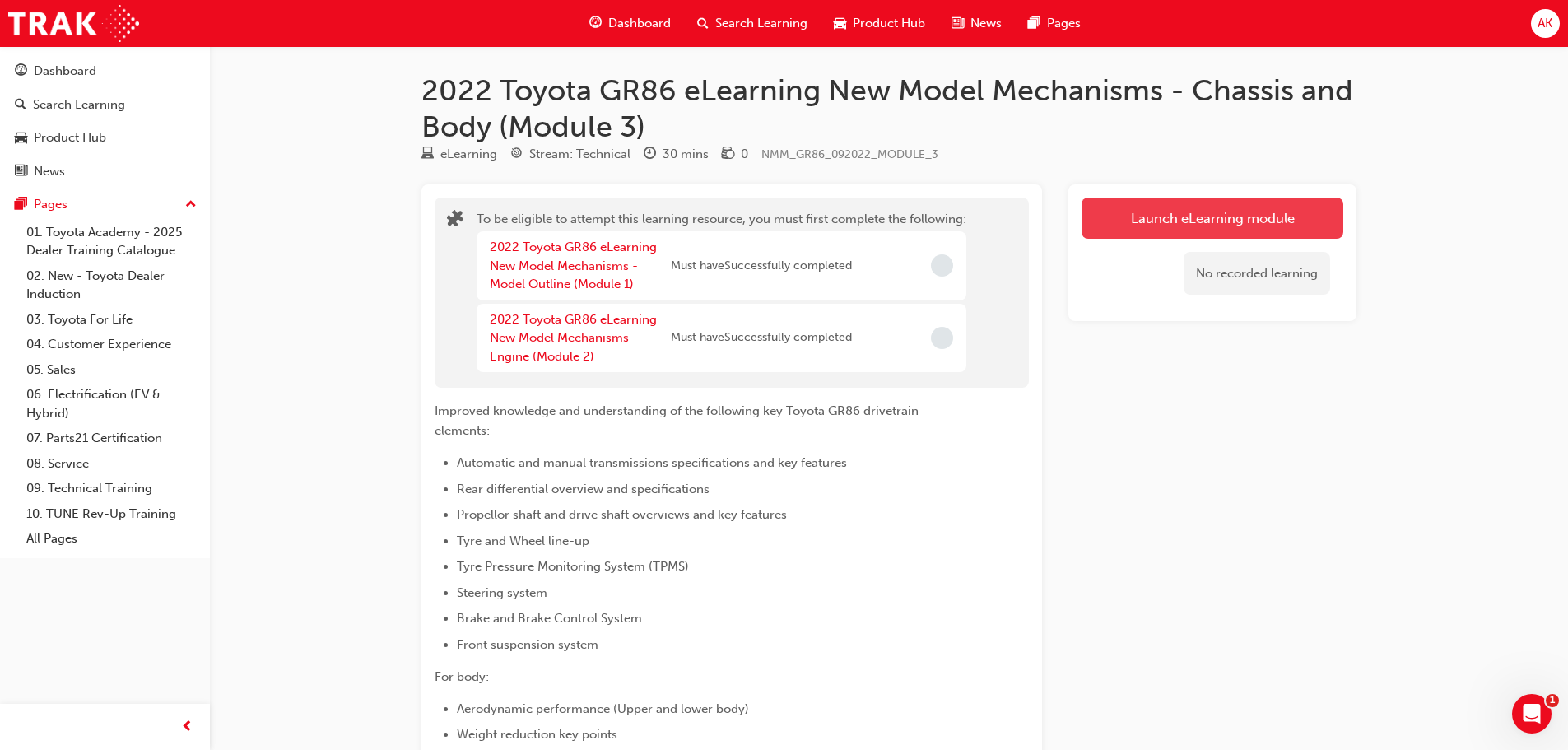
click at [1181, 210] on button "Launch eLearning module" at bounding box center [1212, 218] width 261 height 41
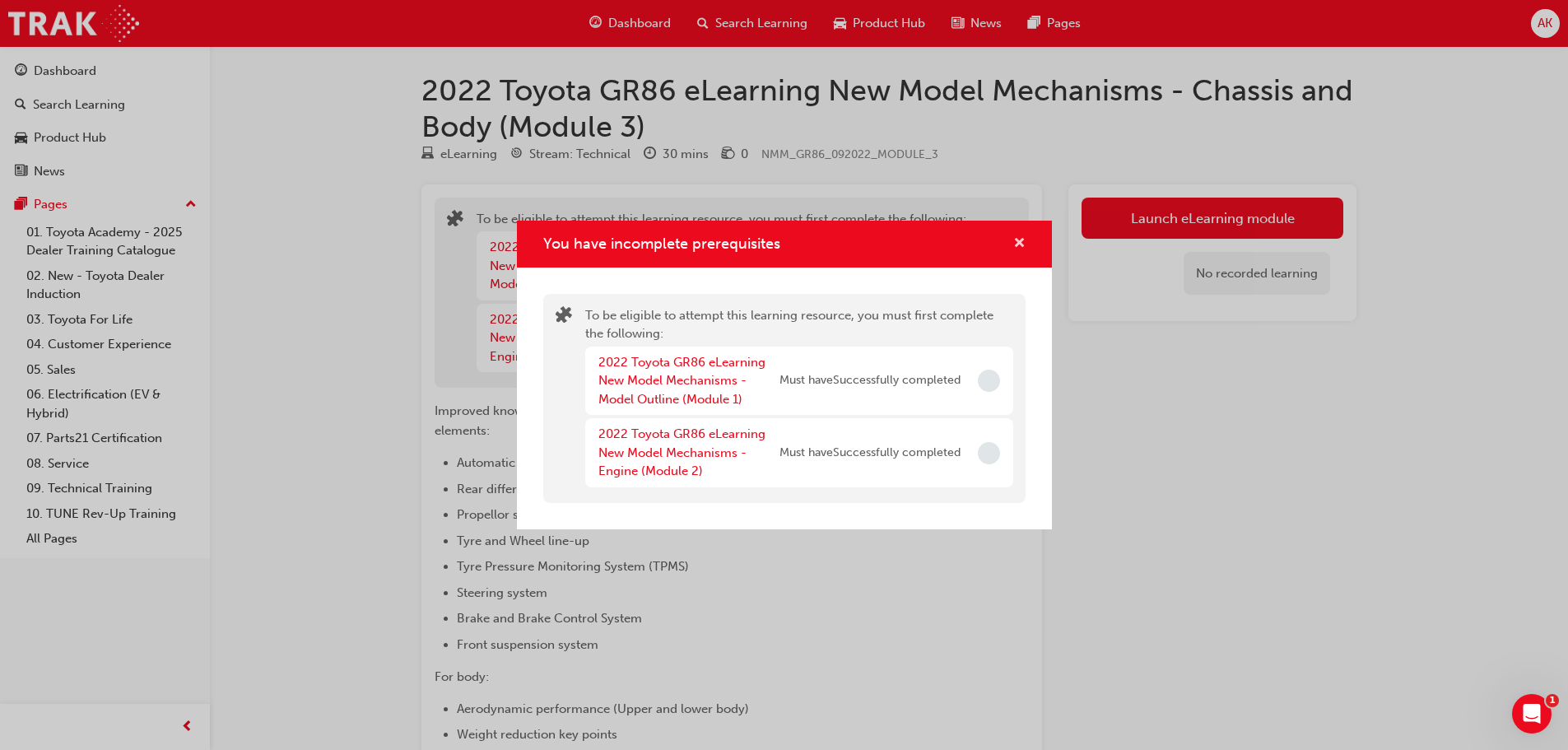
click at [1017, 243] on span "cross-icon" at bounding box center [1020, 244] width 13 height 14
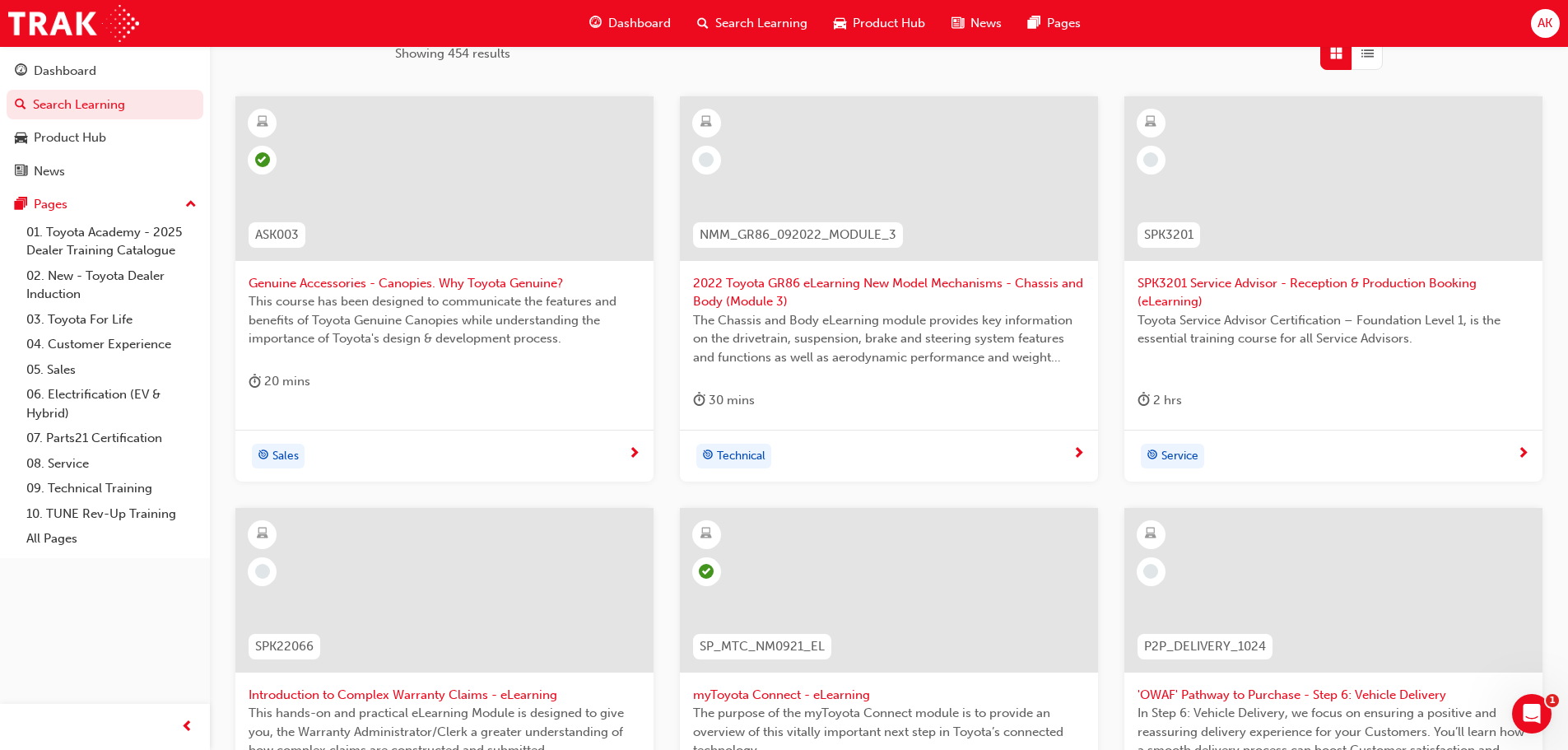
scroll to position [611, 0]
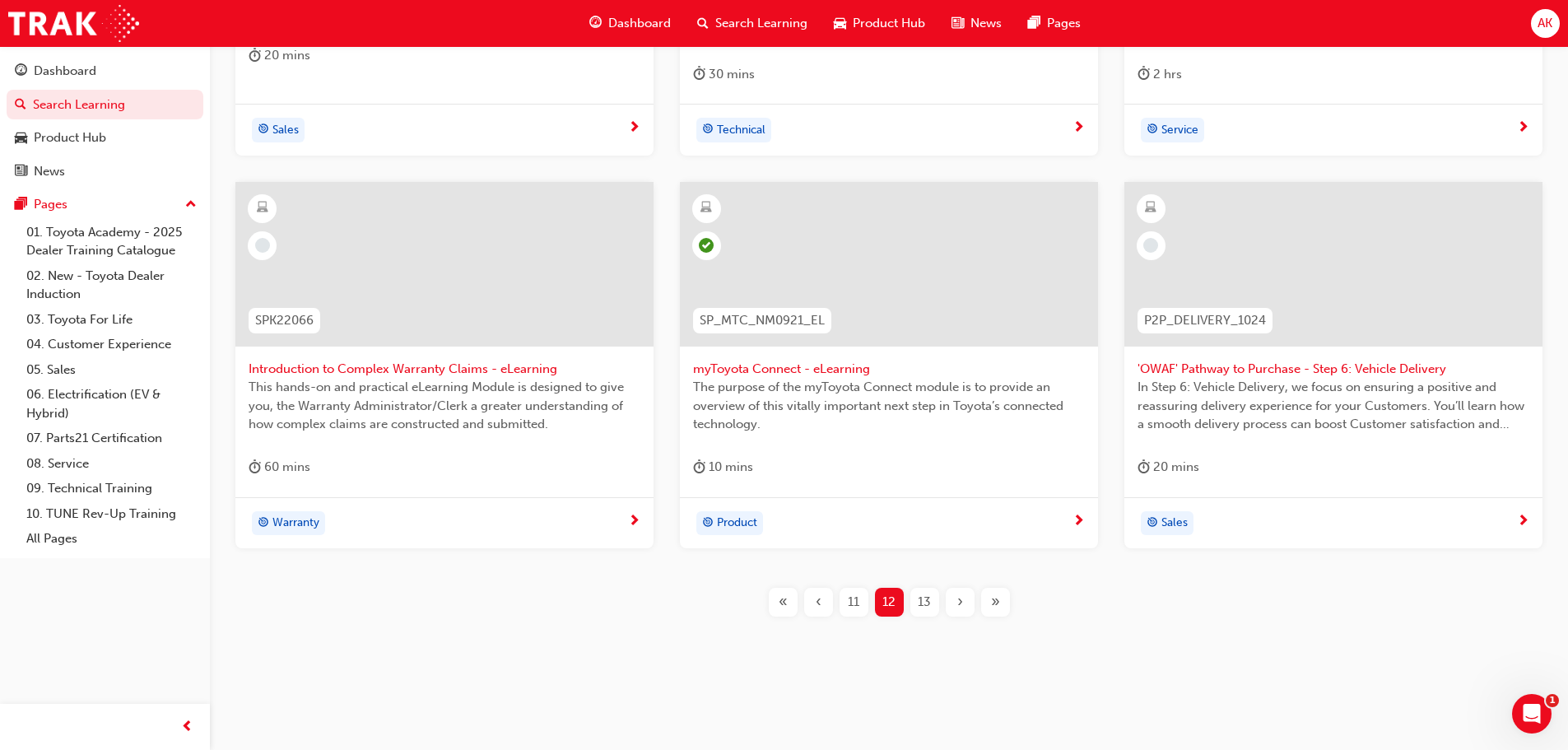
click at [1228, 371] on span "'OWAF' Pathway to Purchase - Step 6: Vehicle Delivery" at bounding box center [1334, 369] width 392 height 19
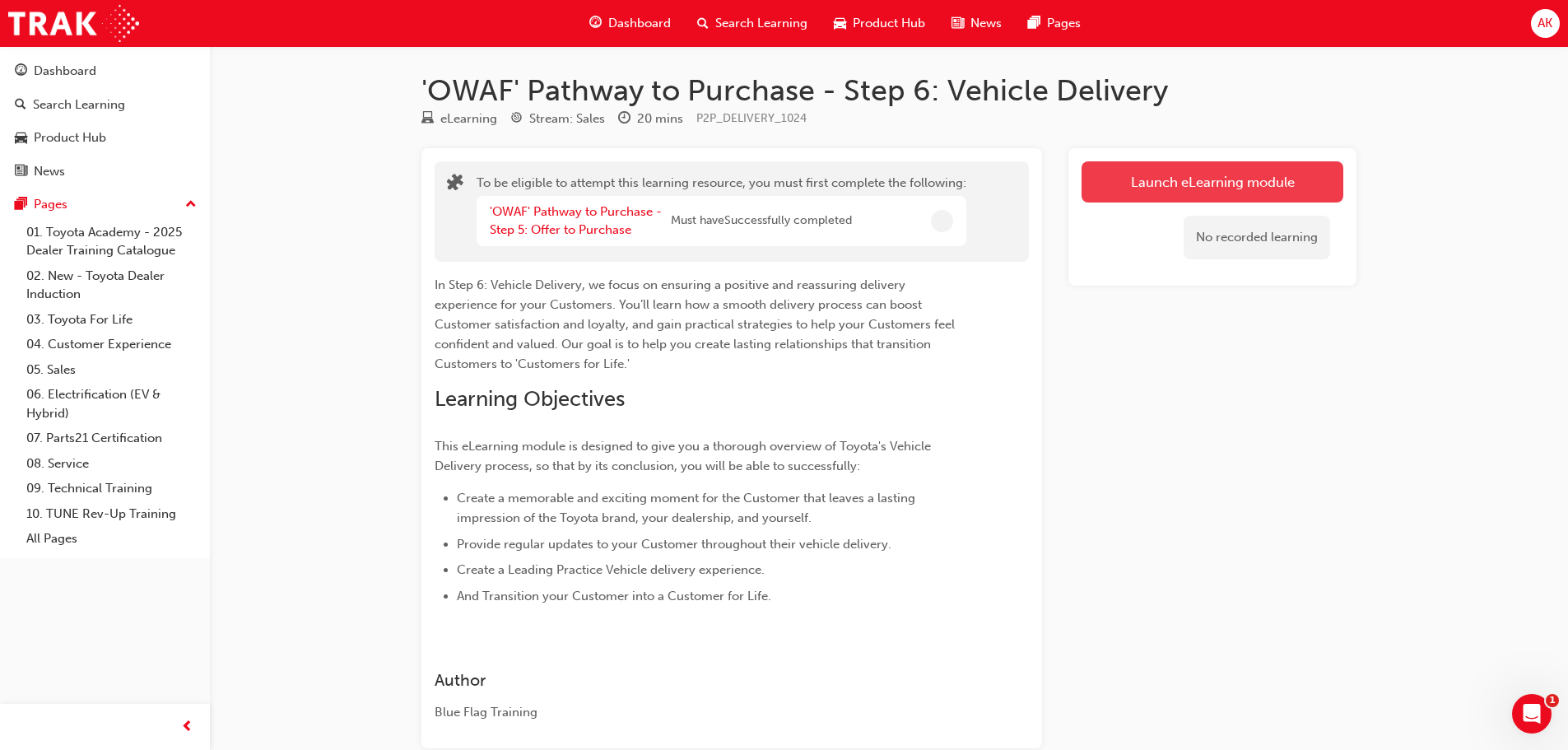
click at [1232, 183] on button "Launch eLearning module" at bounding box center [1212, 182] width 261 height 41
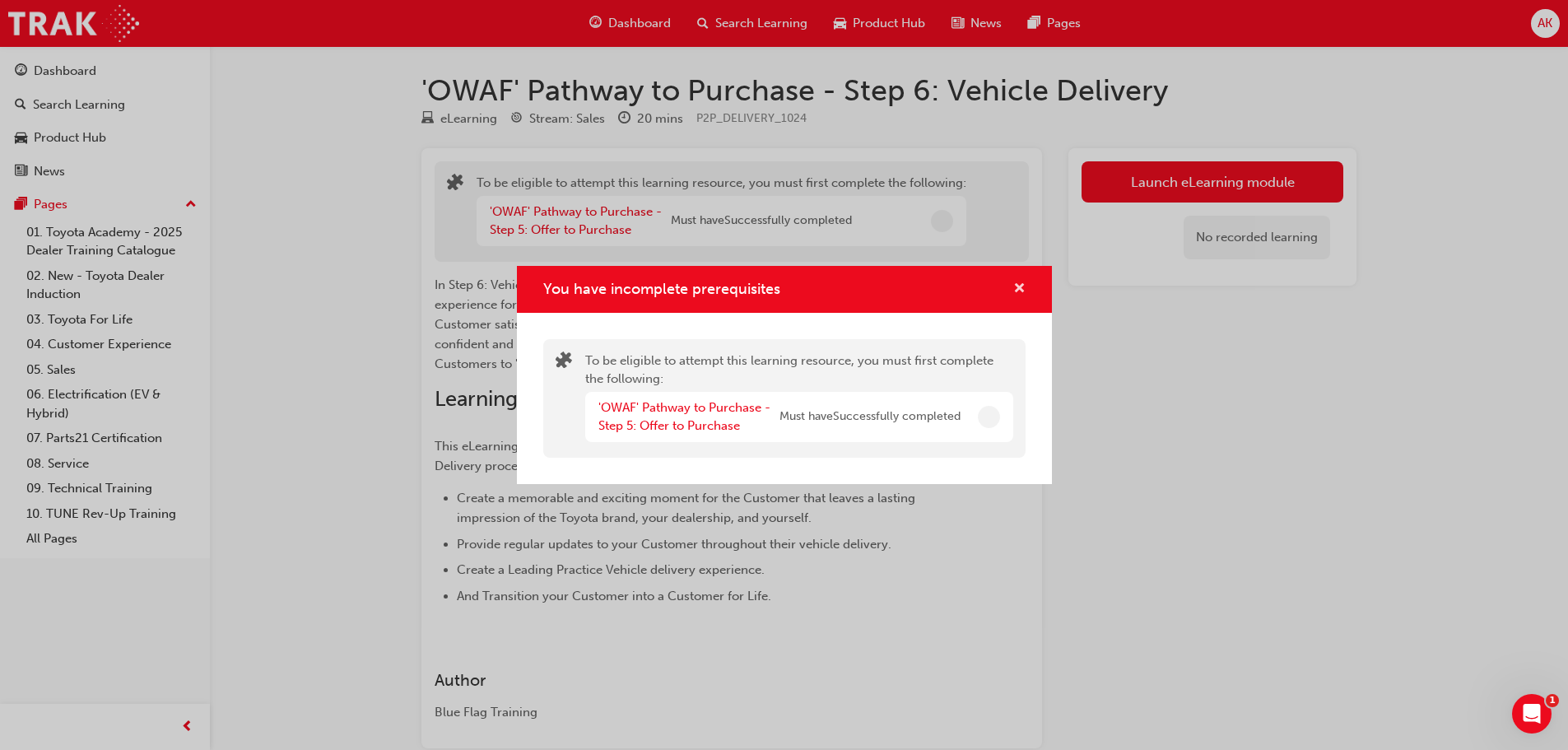
click at [1018, 283] on span "cross-icon" at bounding box center [1020, 290] width 13 height 14
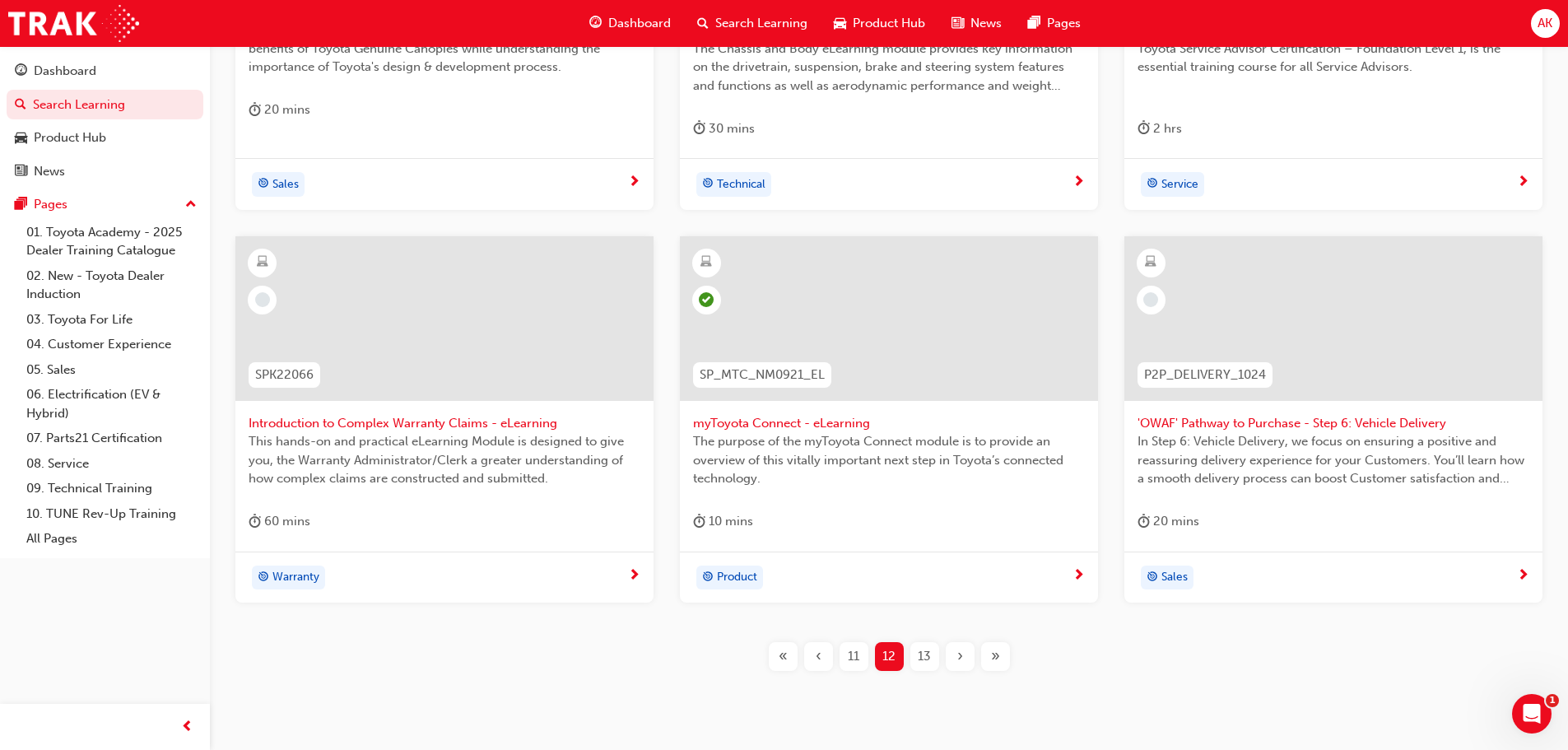
scroll to position [611, 0]
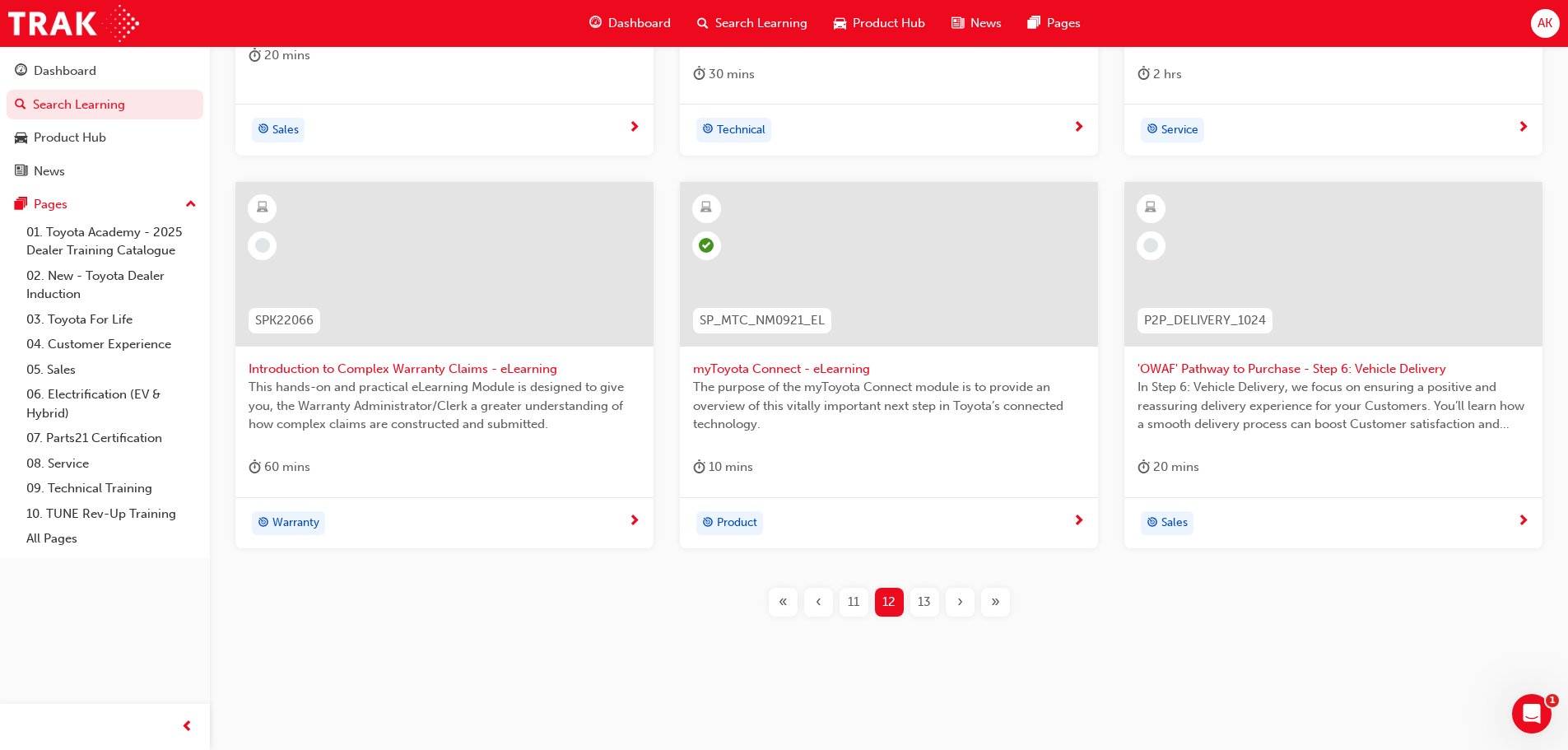
click at [925, 595] on span "13" at bounding box center [925, 602] width 14 height 19
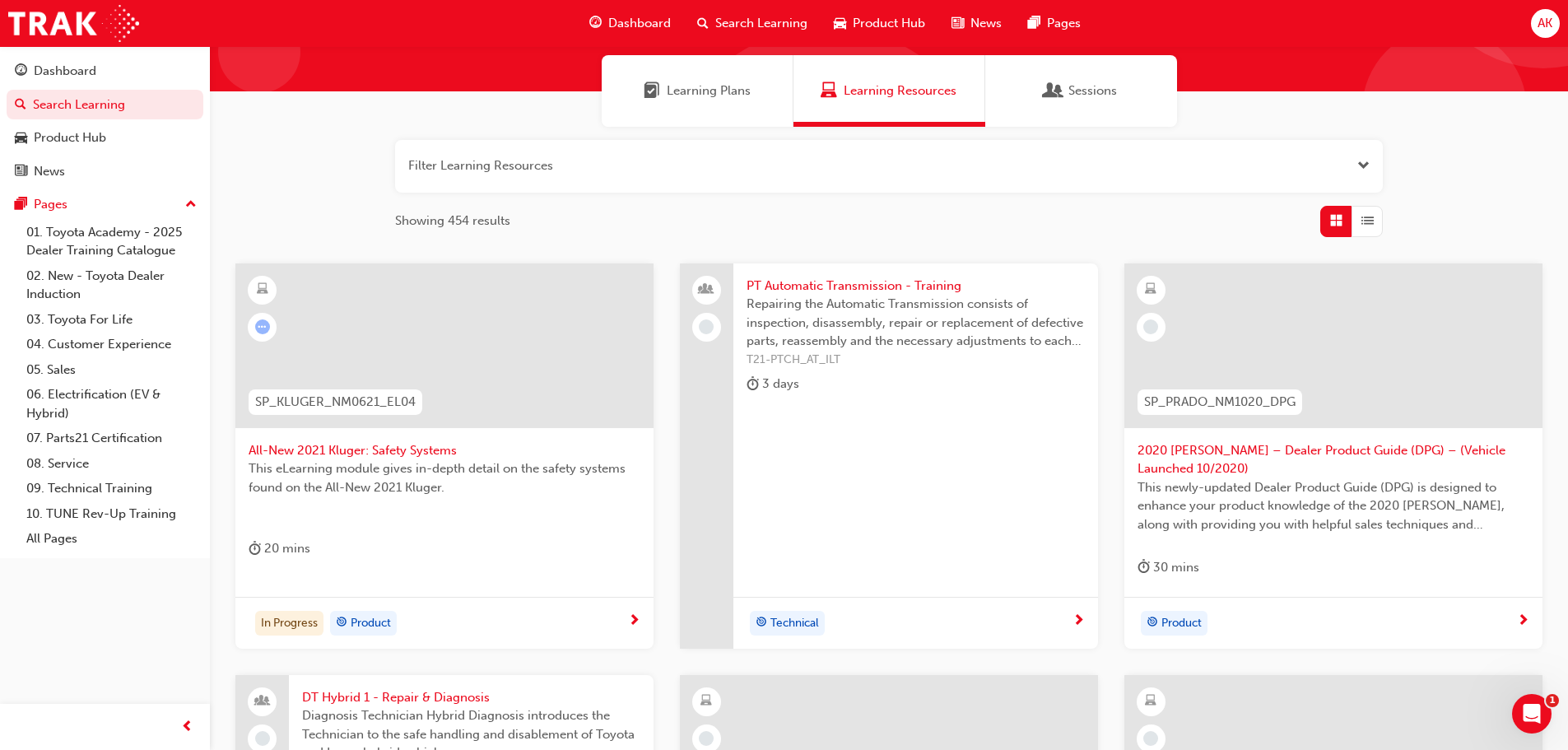
scroll to position [117, 0]
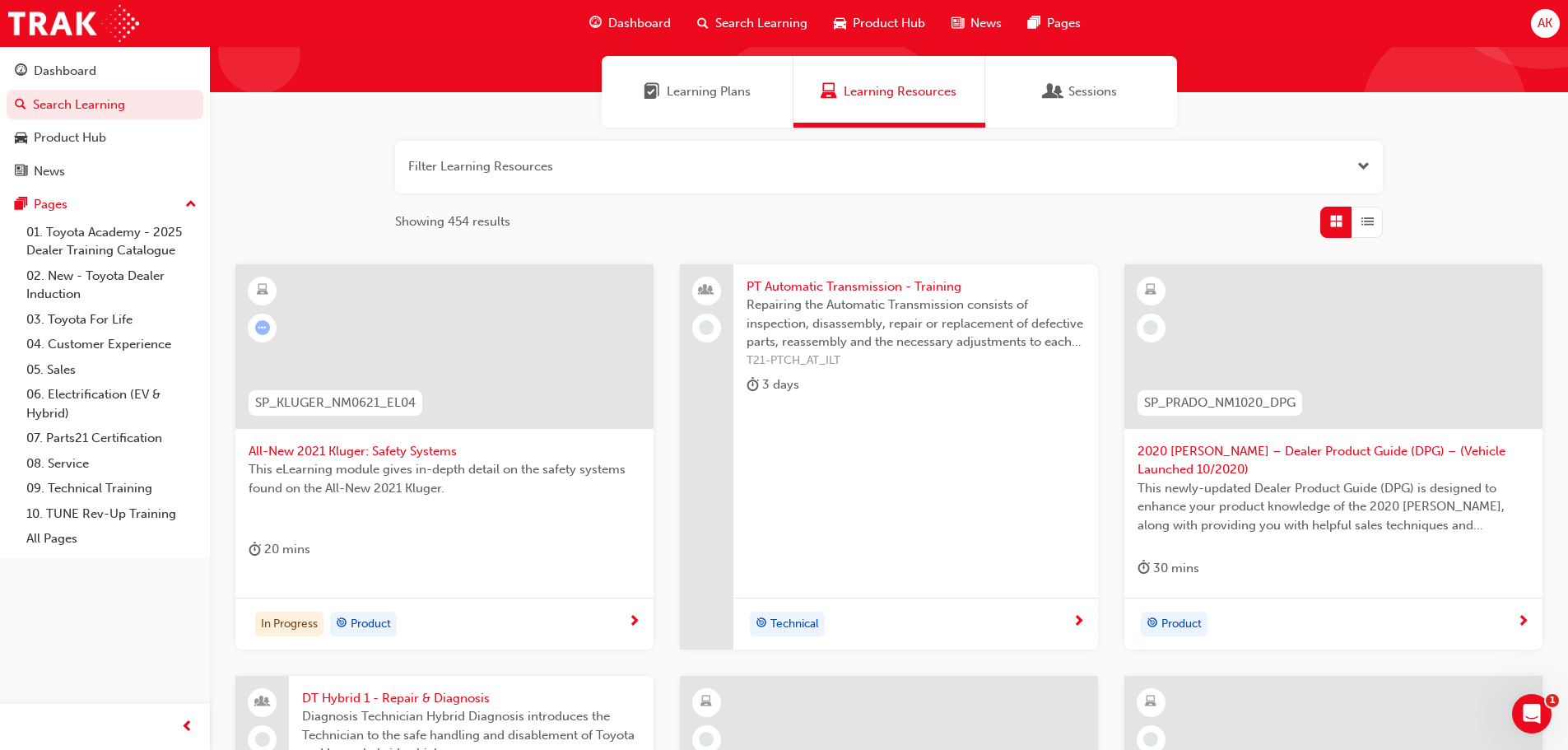
click at [408, 453] on span "All-New 2021 Kluger: Safety Systems" at bounding box center [445, 452] width 392 height 19
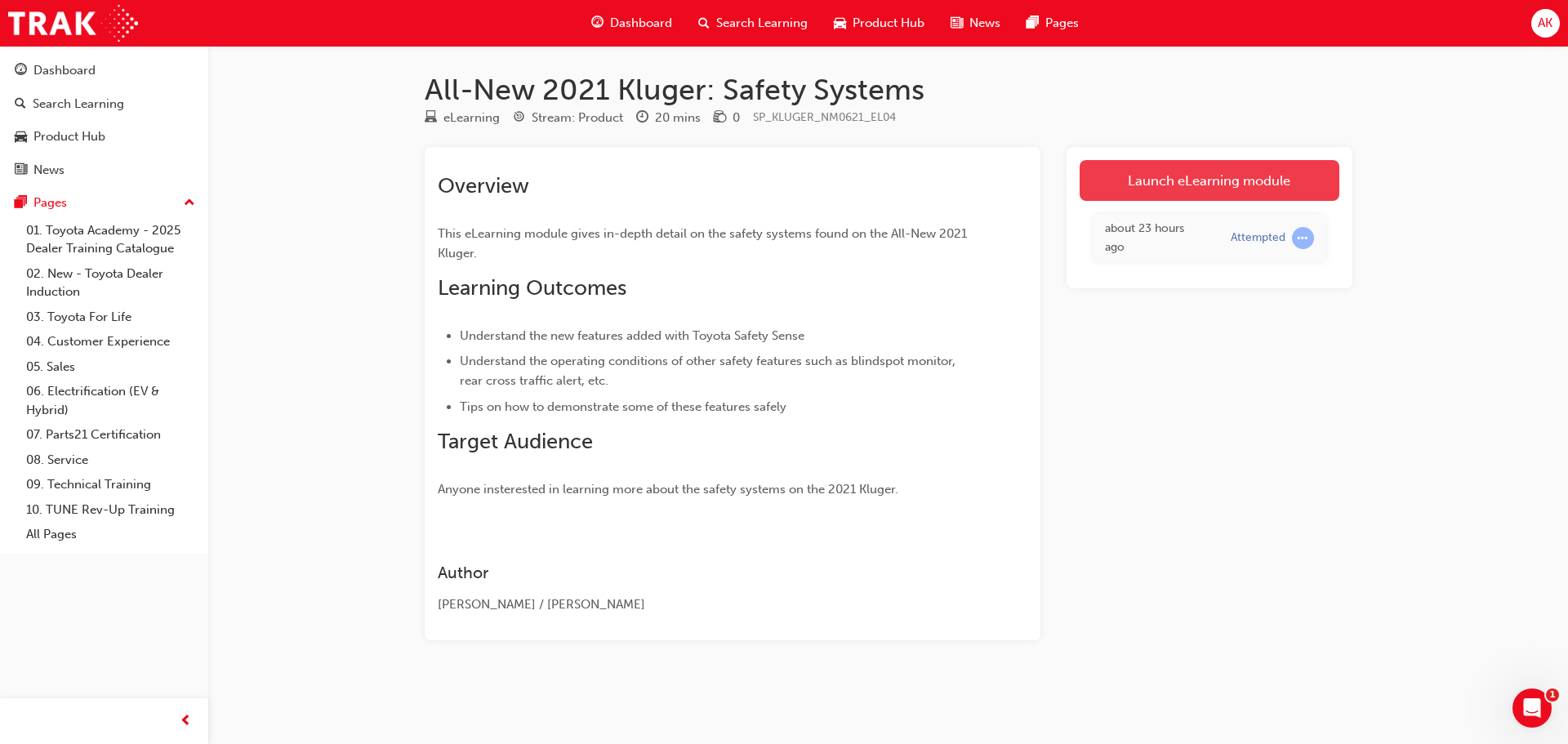
click at [1221, 174] on link "Launch eLearning module" at bounding box center [1209, 180] width 259 height 40
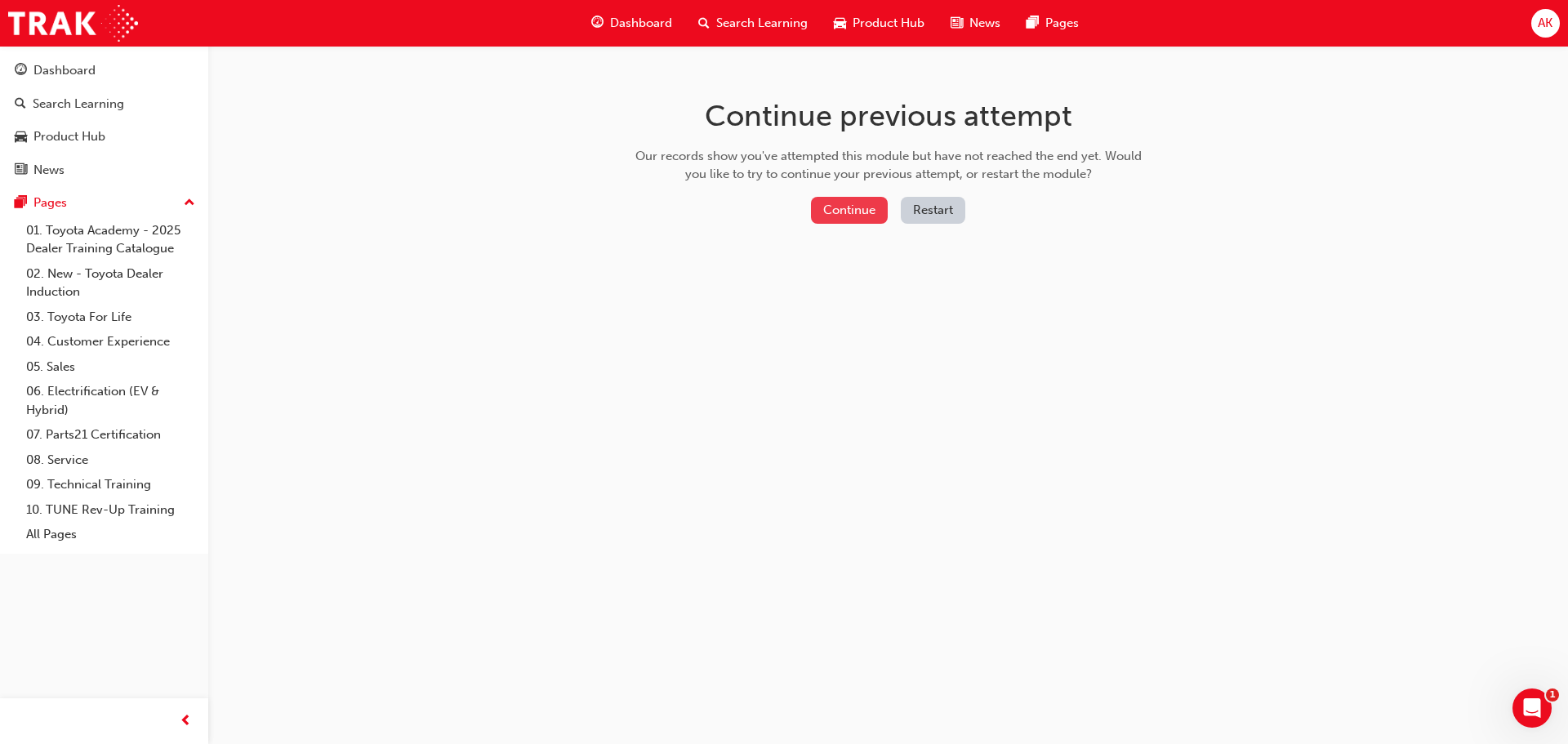
click at [852, 206] on button "Continue" at bounding box center [849, 211] width 77 height 27
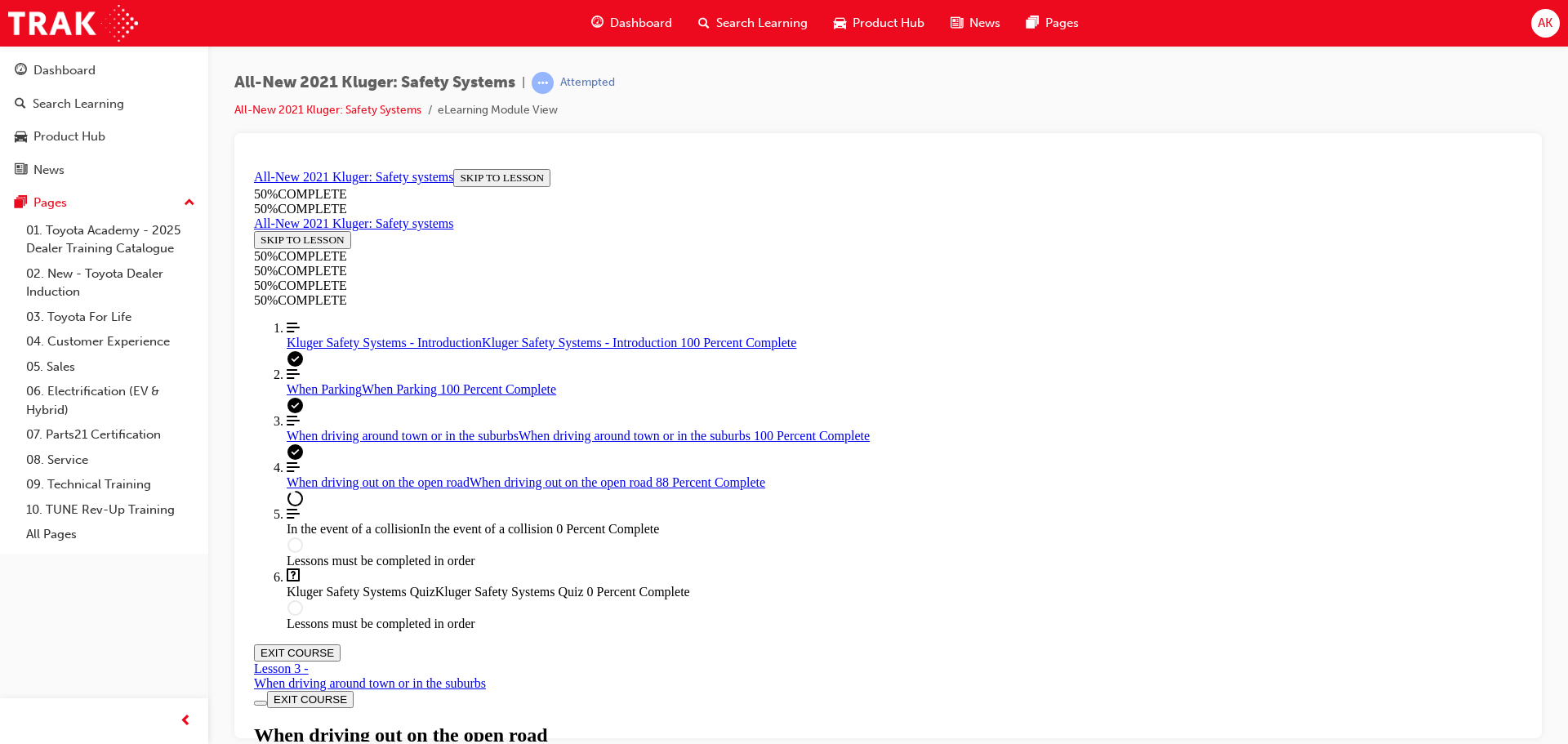
drag, startPoint x: 621, startPoint y: 629, endPoint x: 1192, endPoint y: 629, distance: 571.0
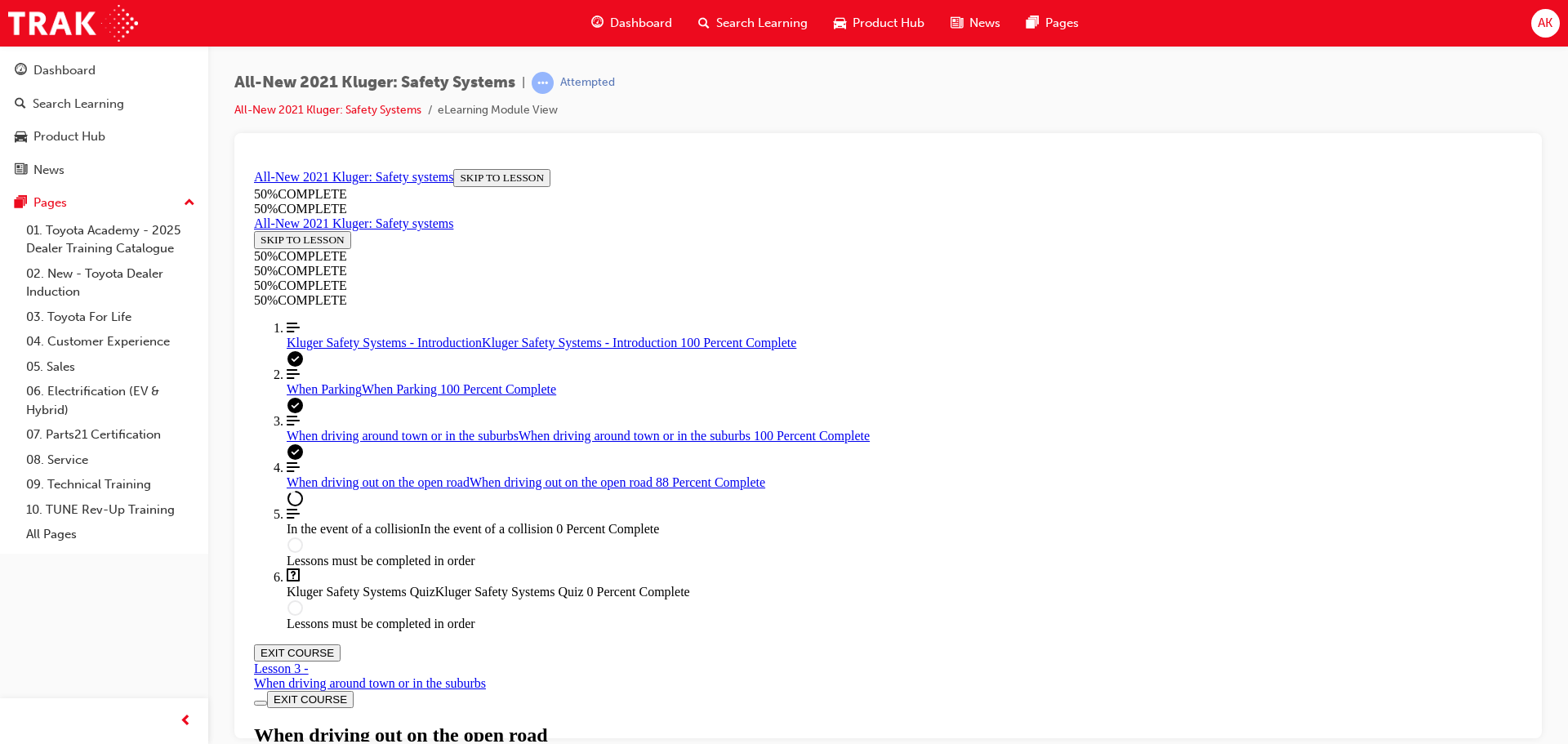
scroll to position [3789, 0]
drag, startPoint x: 621, startPoint y: 633, endPoint x: 1200, endPoint y: 636, distance: 579.0
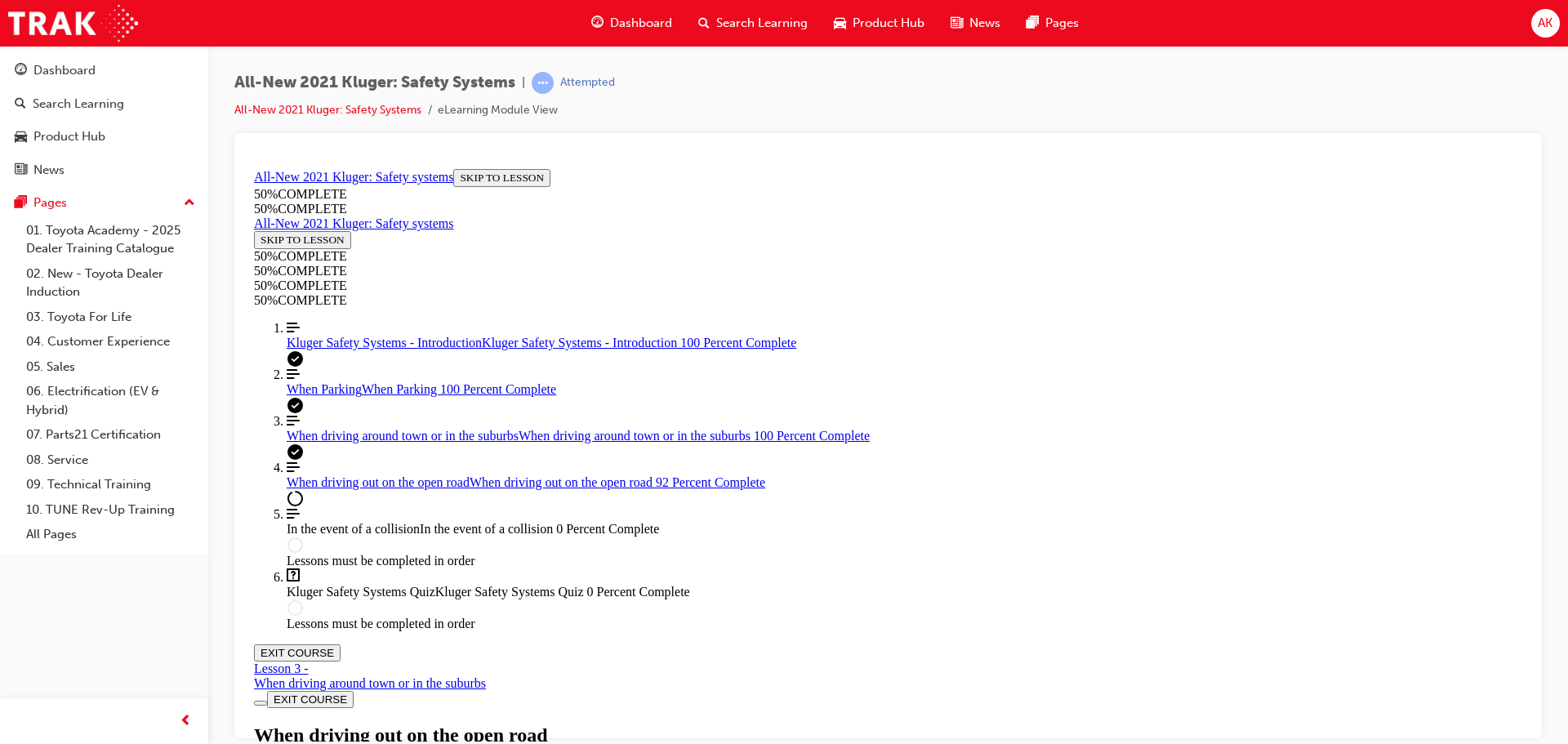
drag, startPoint x: 782, startPoint y: 443, endPoint x: 1024, endPoint y: 452, distance: 242.2
drag, startPoint x: 625, startPoint y: 708, endPoint x: 1191, endPoint y: 709, distance: 566.0
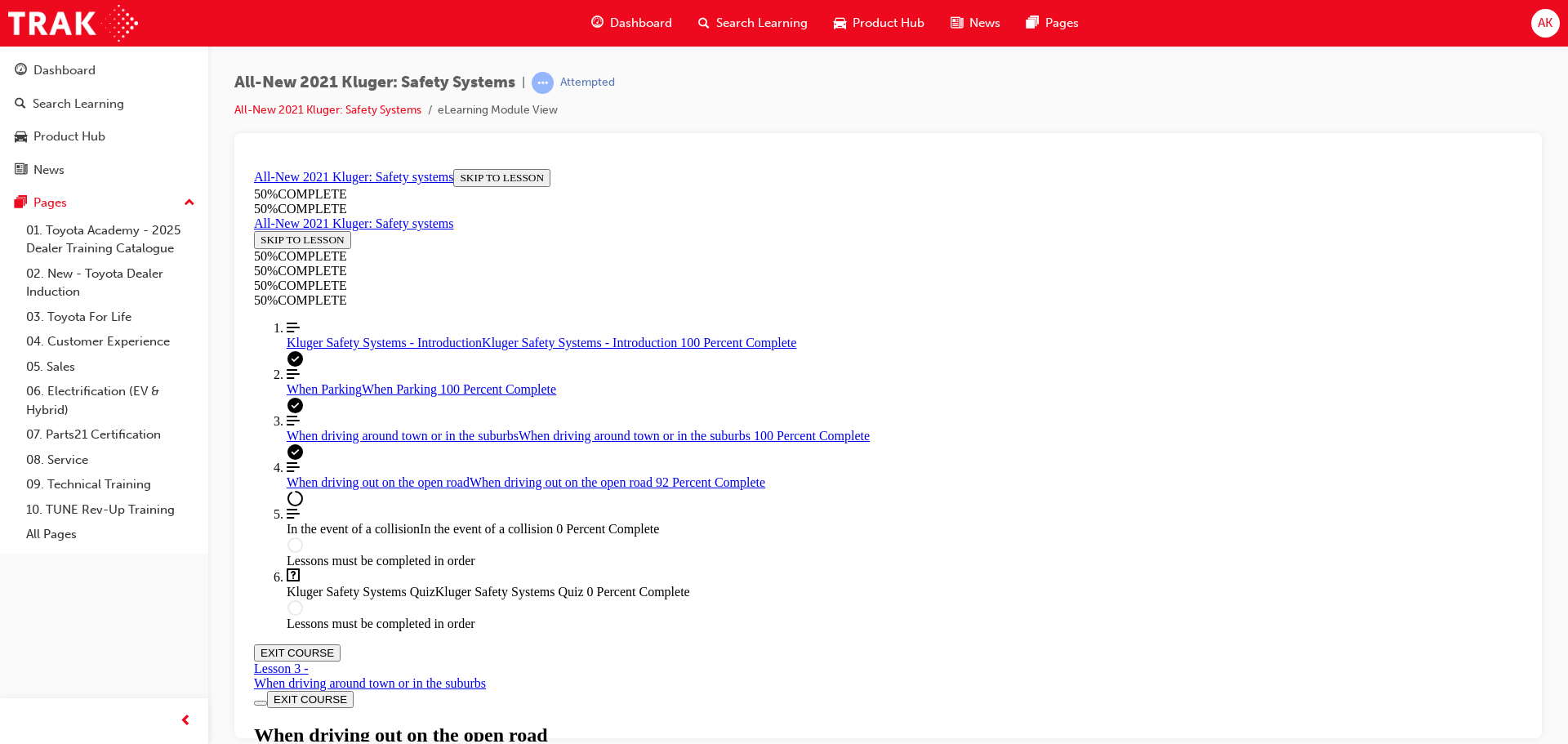
drag, startPoint x: 785, startPoint y: 464, endPoint x: 1027, endPoint y: 470, distance: 242.1
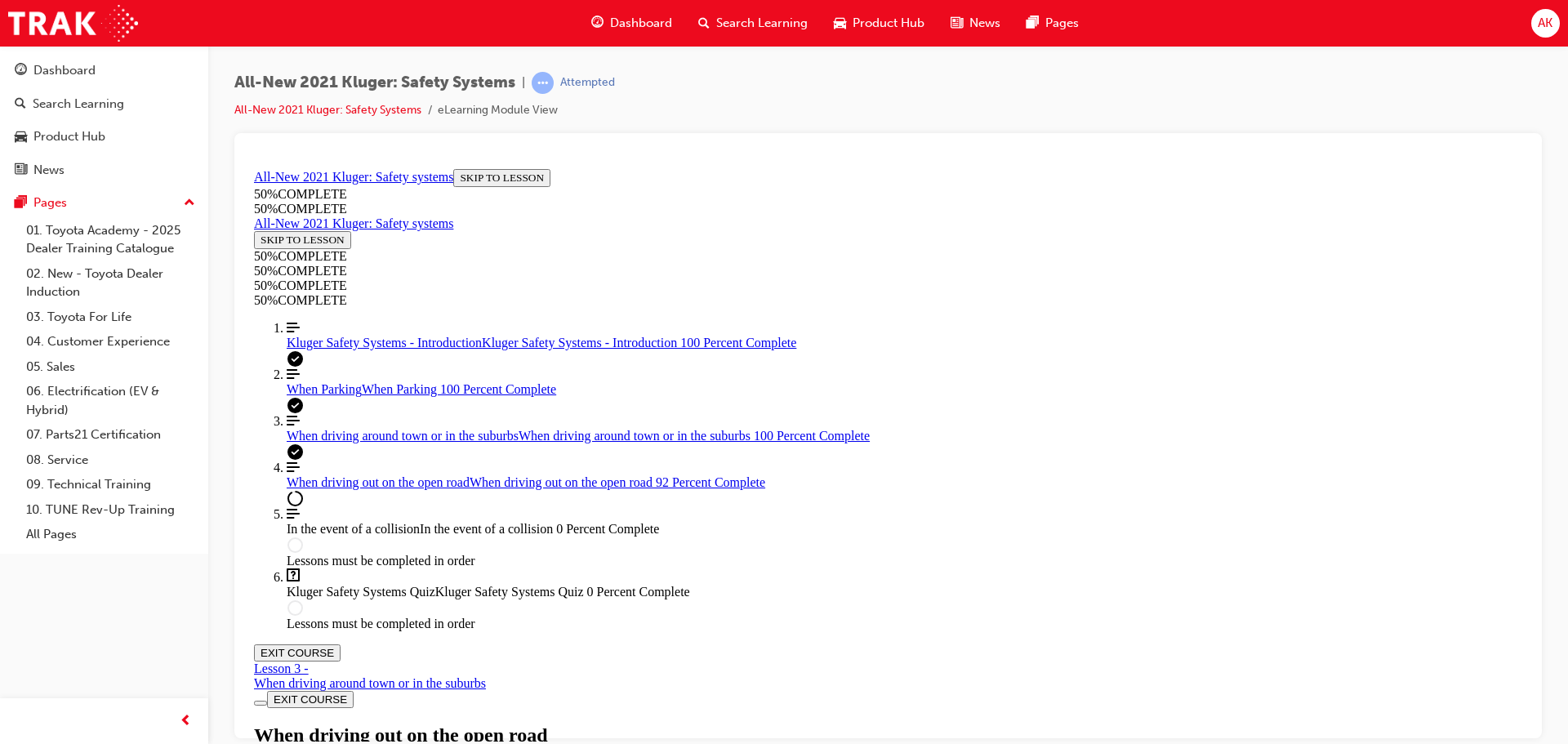
drag, startPoint x: 632, startPoint y: 706, endPoint x: 1198, endPoint y: 712, distance: 566.0
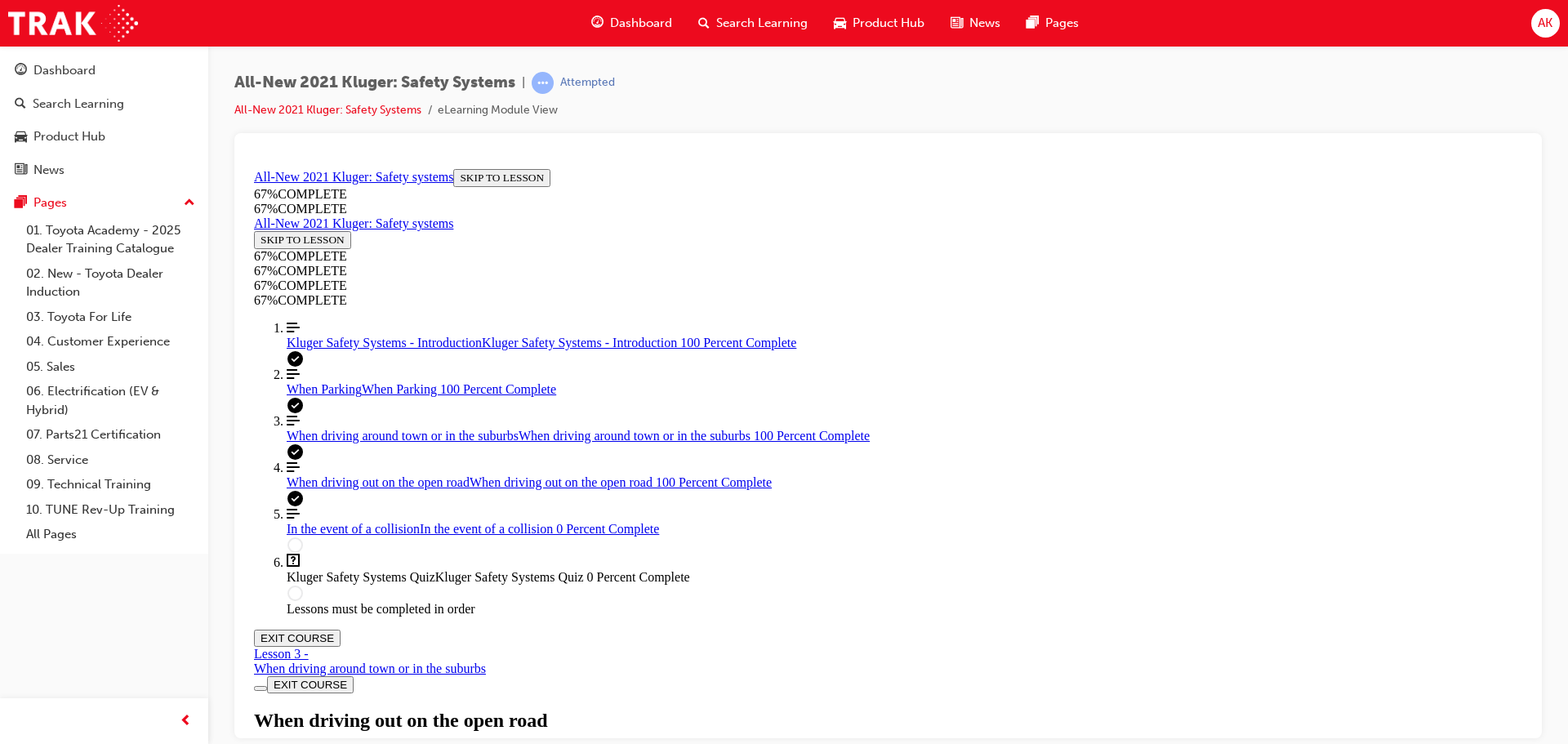
scroll to position [8425, 0]
drag, startPoint x: 856, startPoint y: 450, endPoint x: 911, endPoint y: 505, distance: 77.8
drag, startPoint x: 977, startPoint y: 565, endPoint x: 975, endPoint y: 554, distance: 11.2
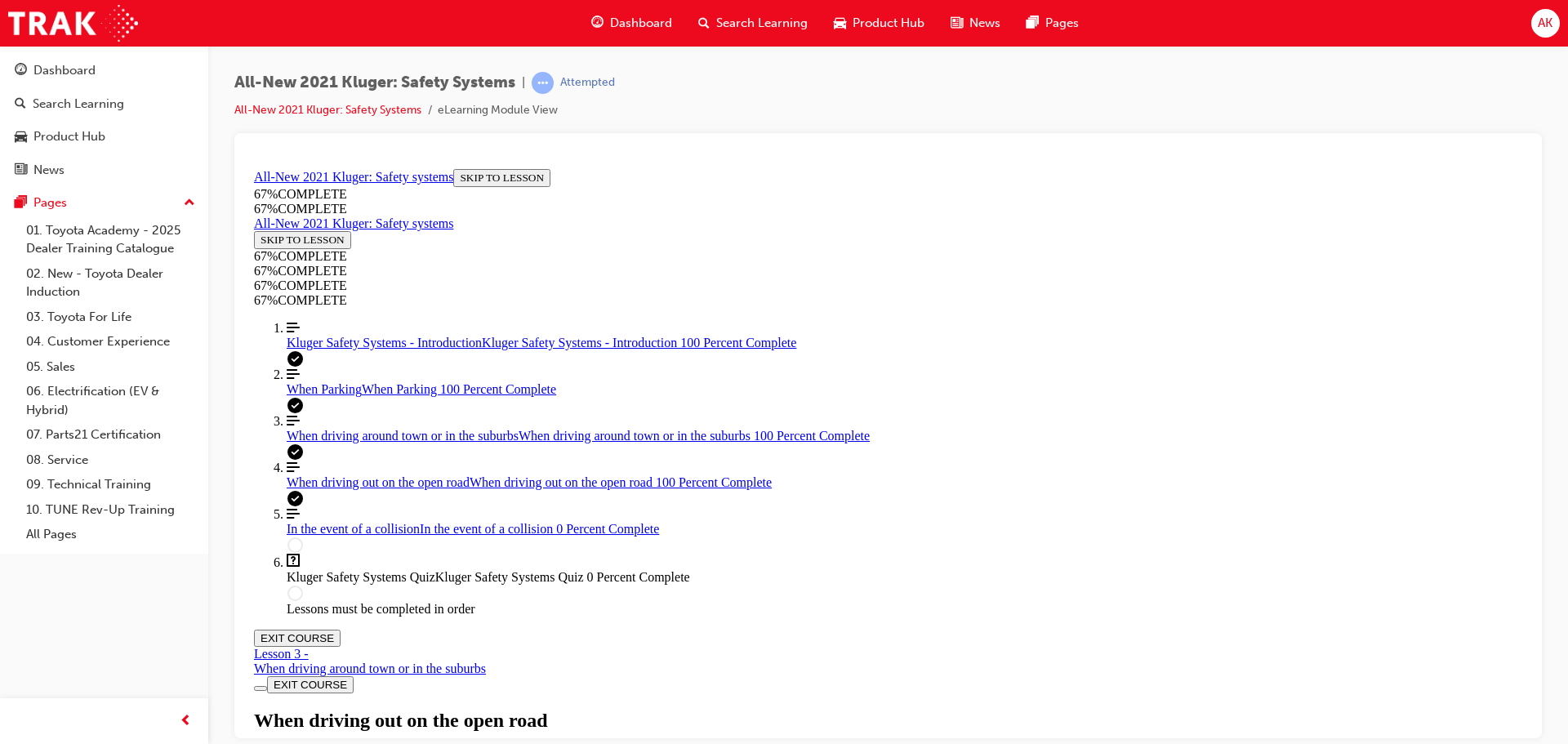
scroll to position [8719, 0]
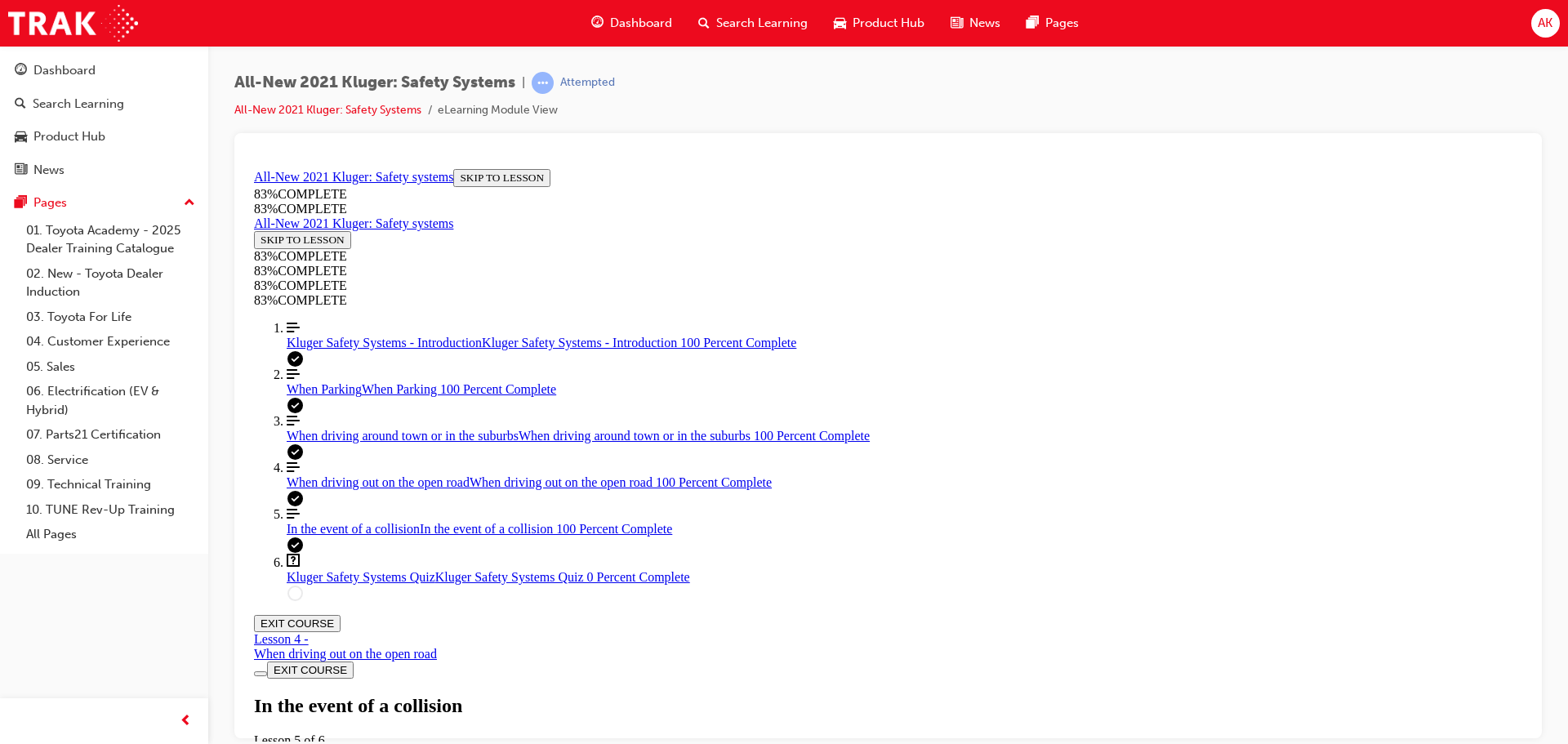
scroll to position [3971, 0]
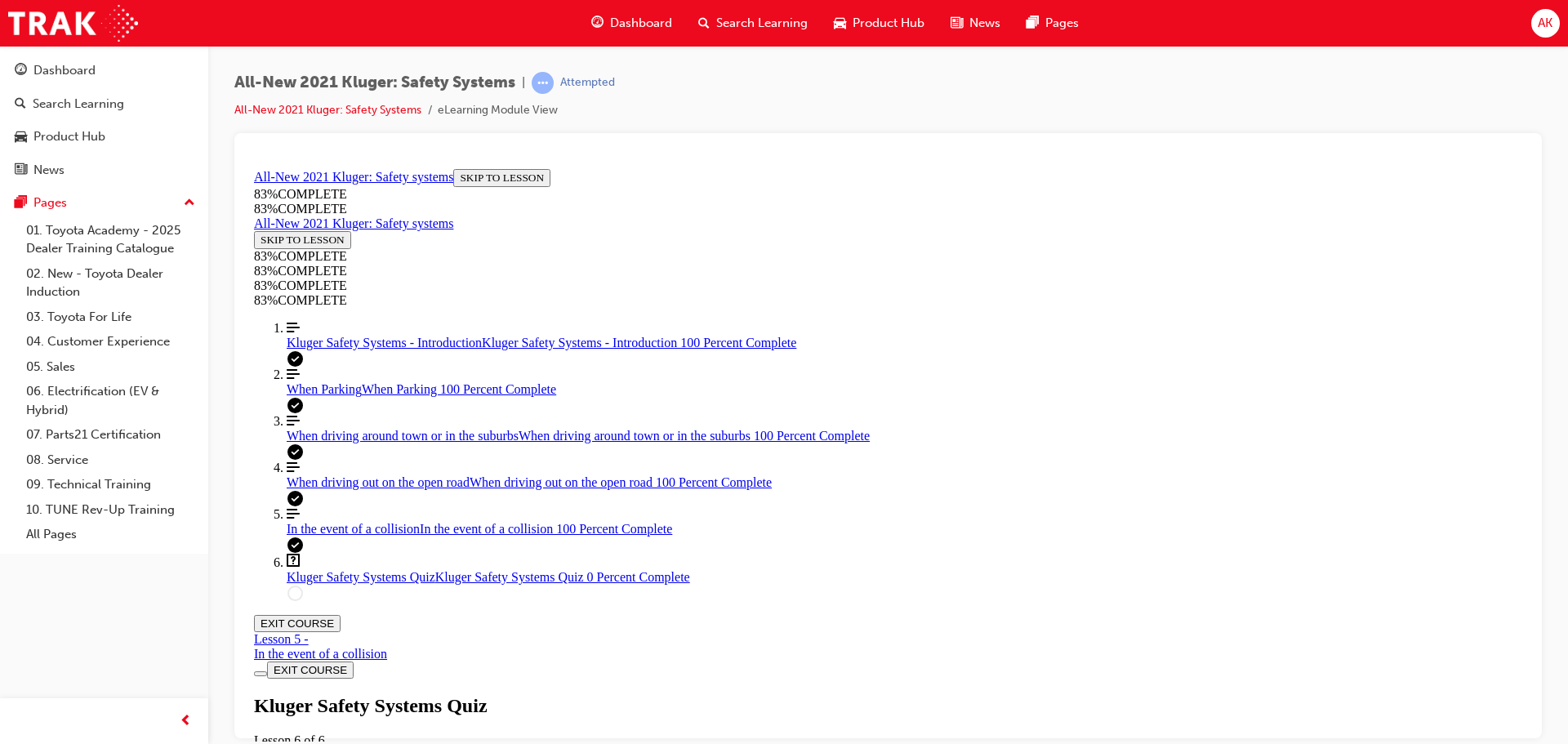
scroll to position [59, 0]
click at [793, 694] on div "Kluger Safety Systems Quiz Lesson 6 of 6 Now that you've gone through the Kluge…" at bounding box center [888, 750] width 1268 height 112
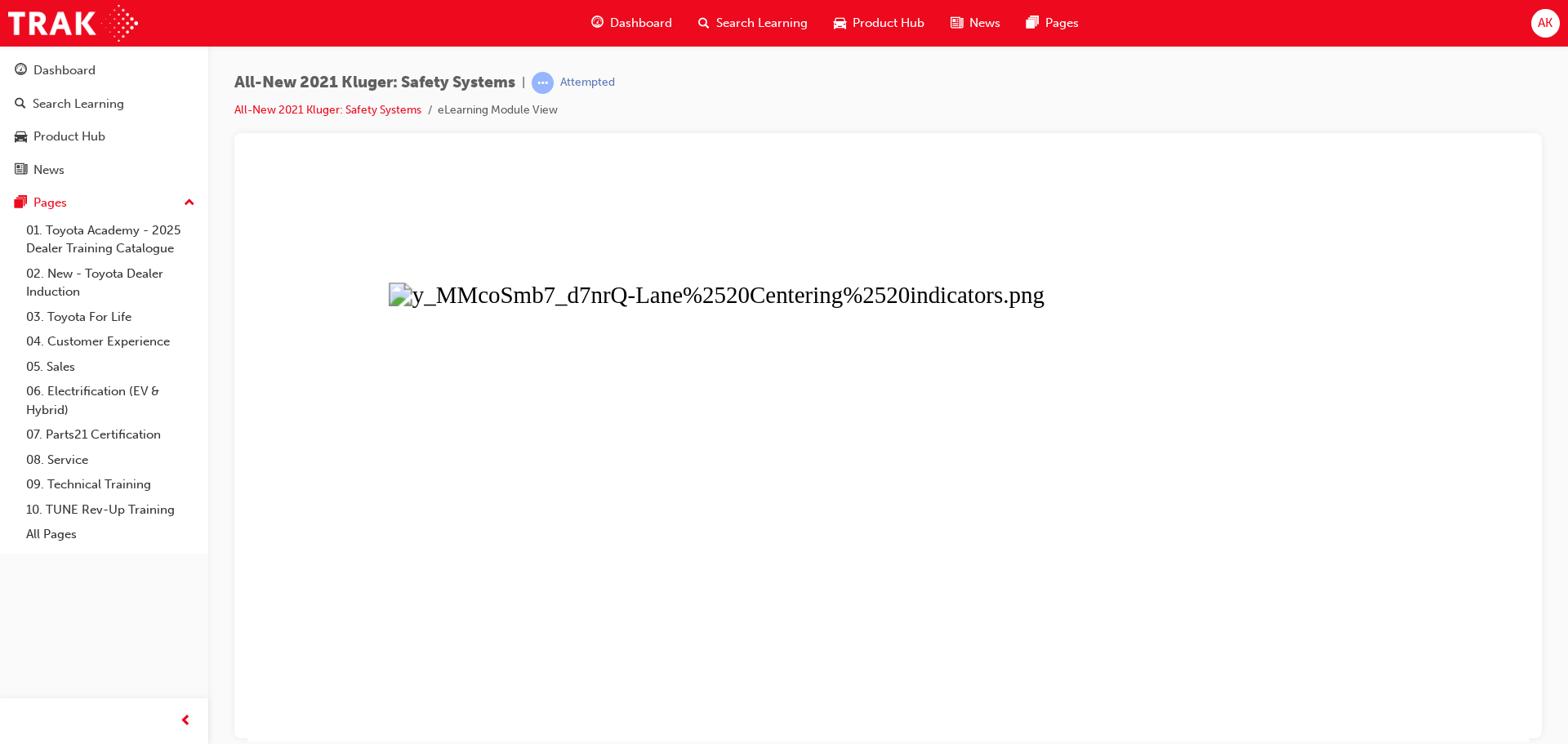
click at [809, 413] on button "Unzoom image" at bounding box center [888, 451] width 1281 height 579
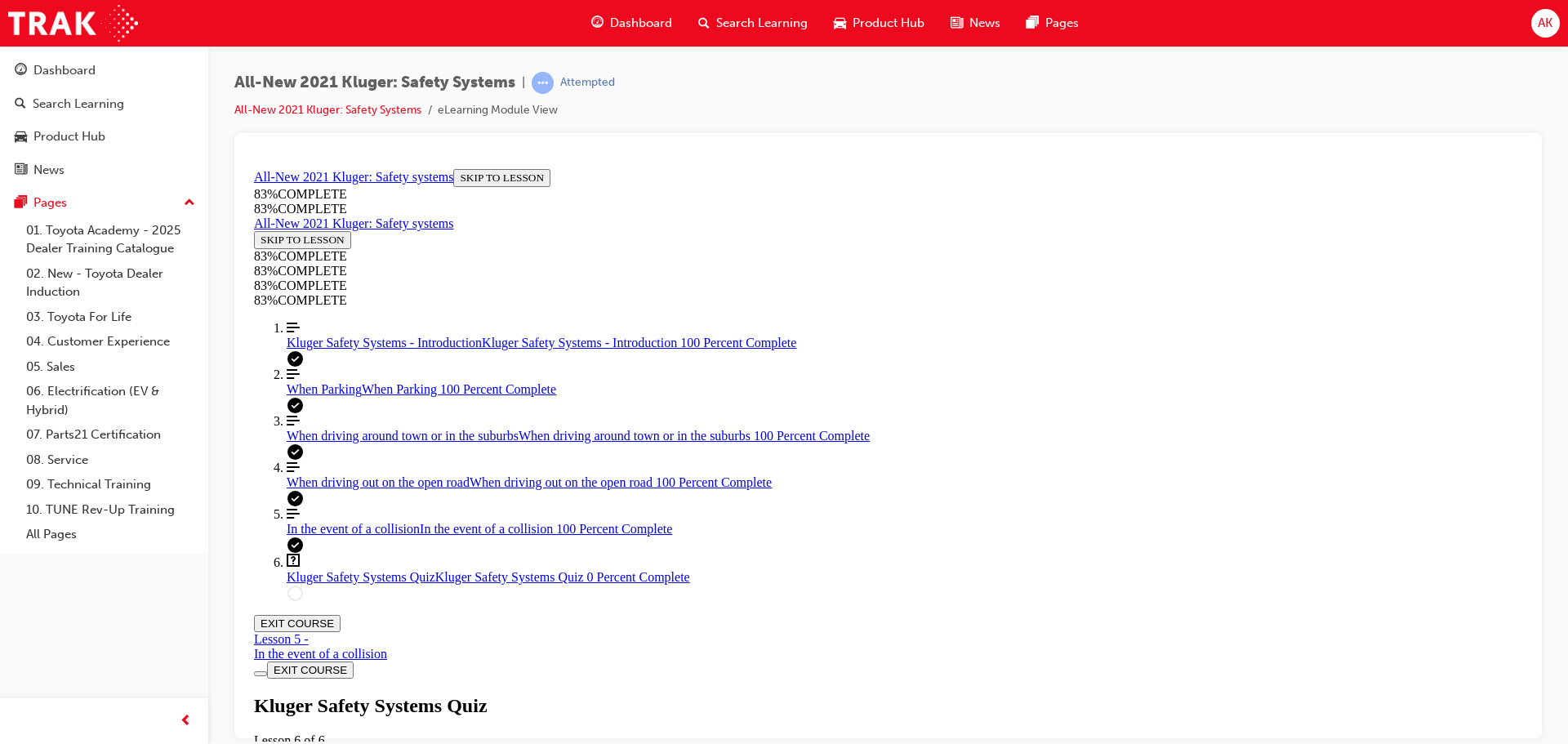
scroll to position [473, 0]
drag, startPoint x: 861, startPoint y: 474, endPoint x: 903, endPoint y: 570, distance: 104.8
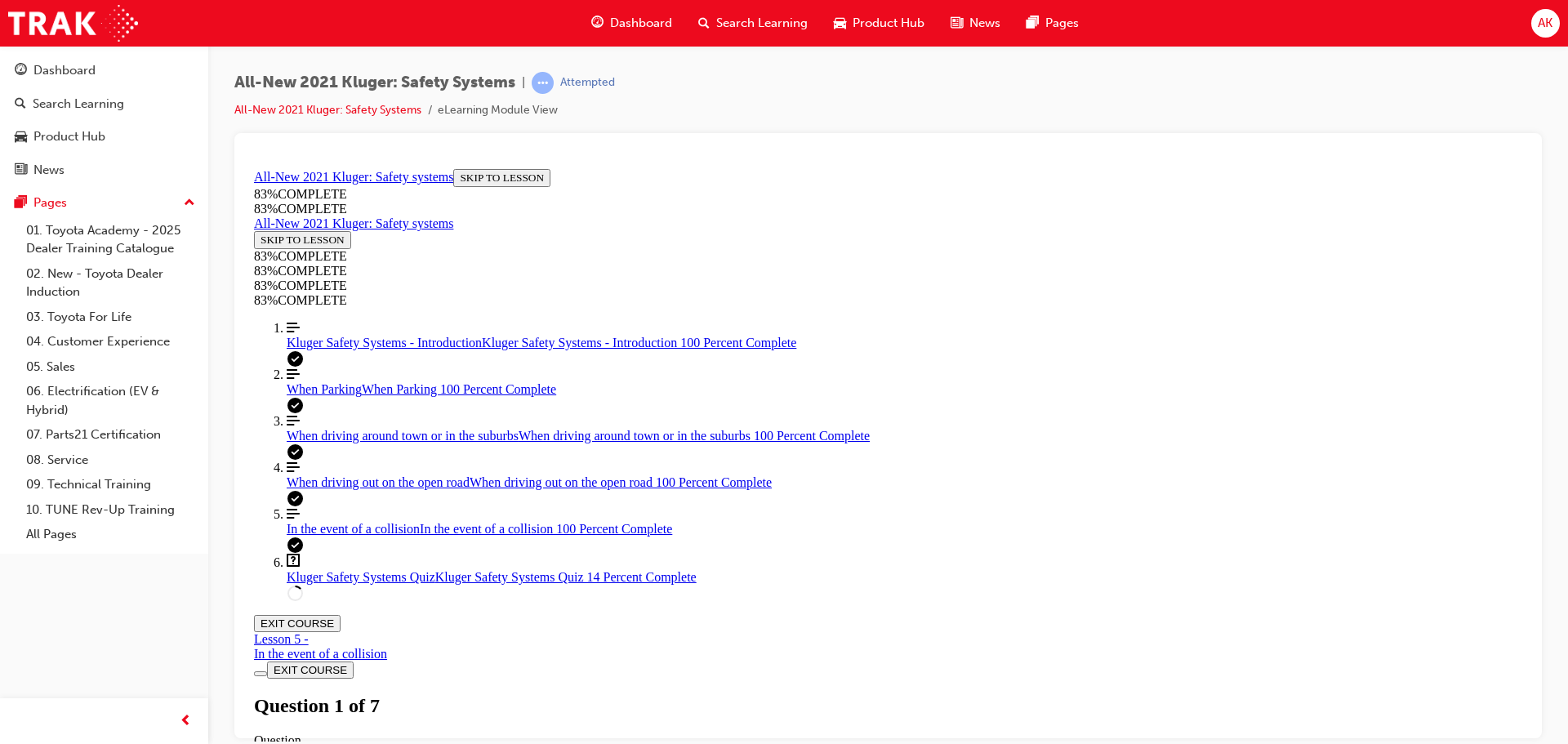
drag, startPoint x: 821, startPoint y: 447, endPoint x: 815, endPoint y: 548, distance: 101.2
drag, startPoint x: 854, startPoint y: 470, endPoint x: 1107, endPoint y: 550, distance: 265.3
drag, startPoint x: 936, startPoint y: 359, endPoint x: 1142, endPoint y: 438, distance: 220.6
drag, startPoint x: 936, startPoint y: 356, endPoint x: 1101, endPoint y: 358, distance: 165.0
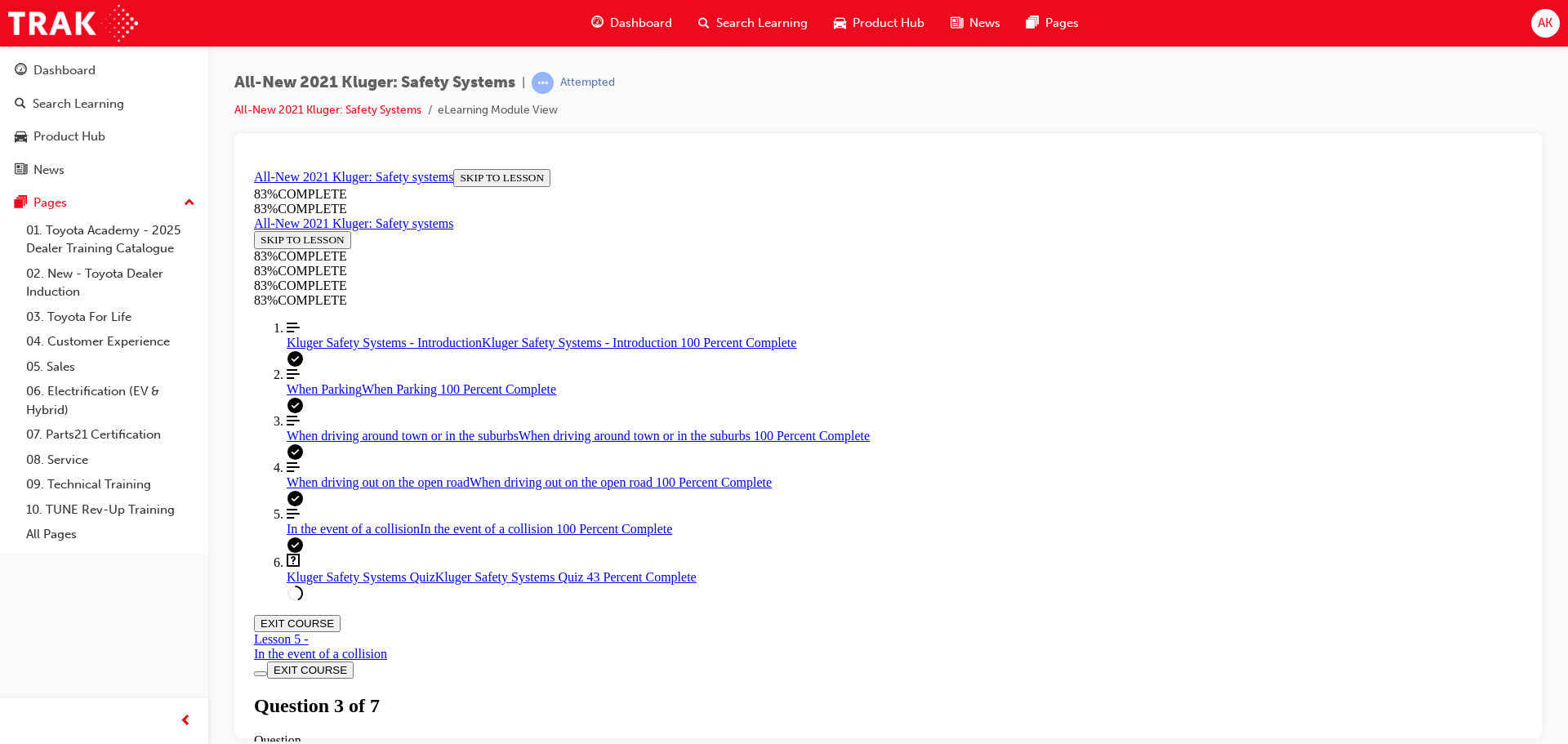
scroll to position [372, 0]
drag, startPoint x: 980, startPoint y: 644, endPoint x: 960, endPoint y: 608, distance: 41.2
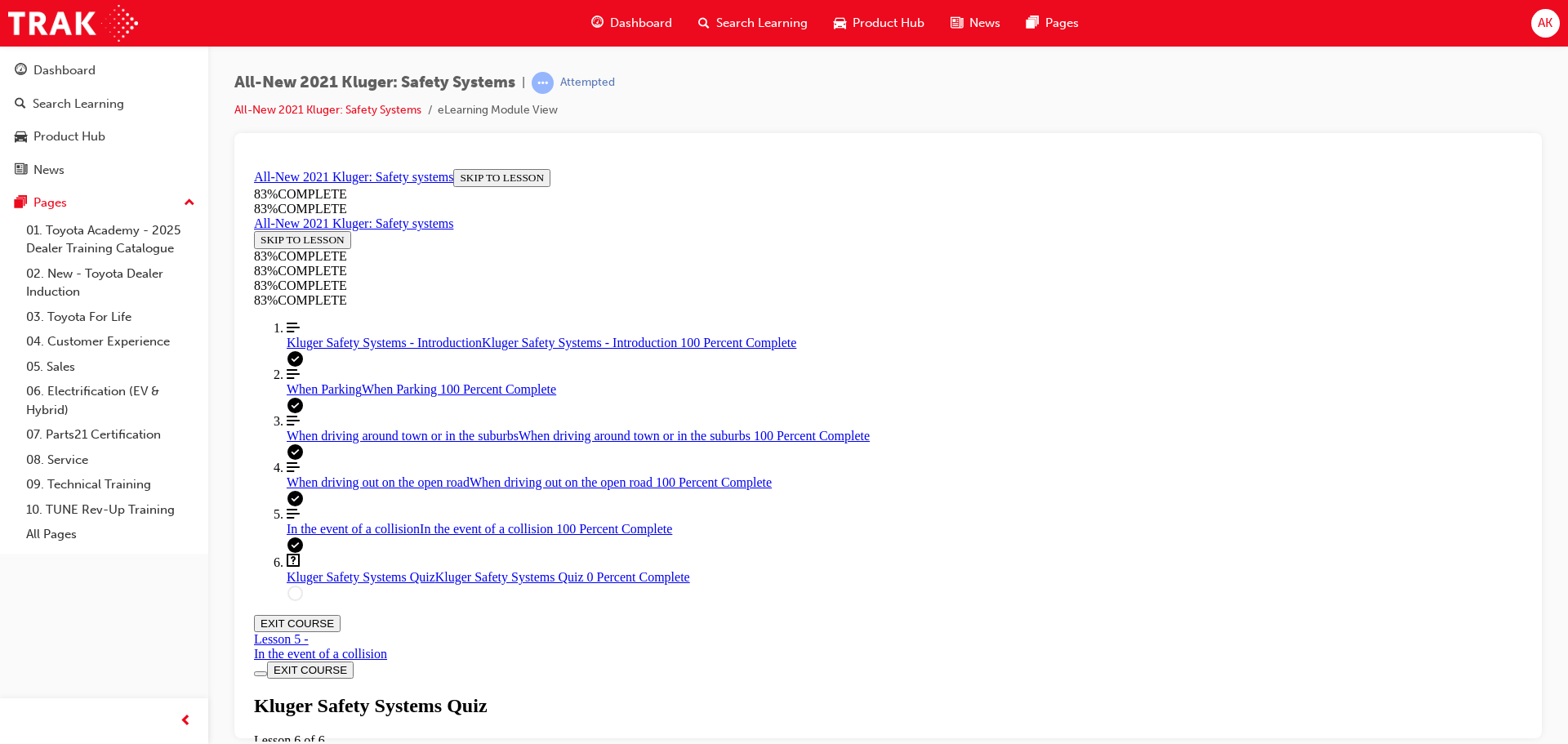
drag, startPoint x: 723, startPoint y: 462, endPoint x: 967, endPoint y: 631, distance: 296.8
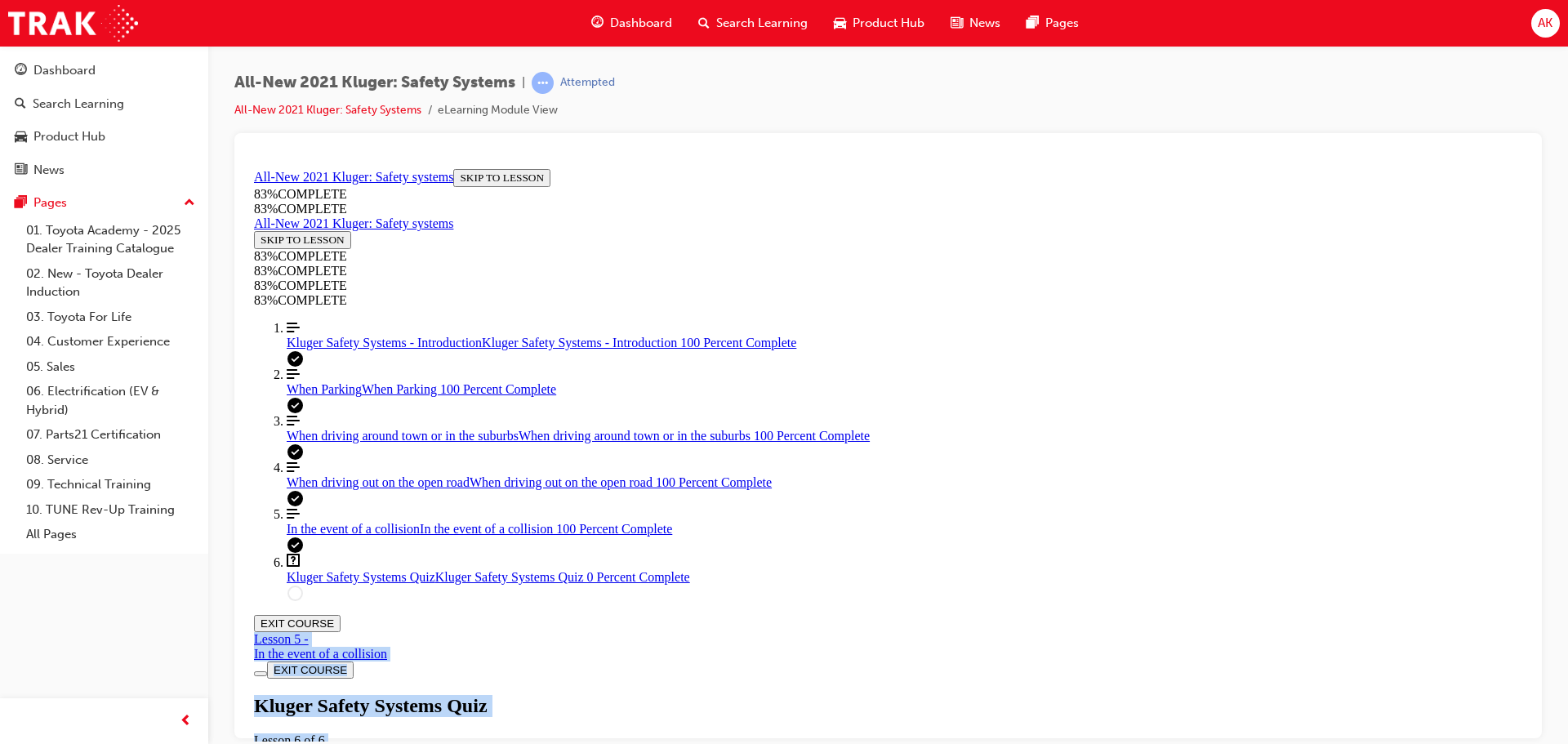
scroll to position [0, 0]
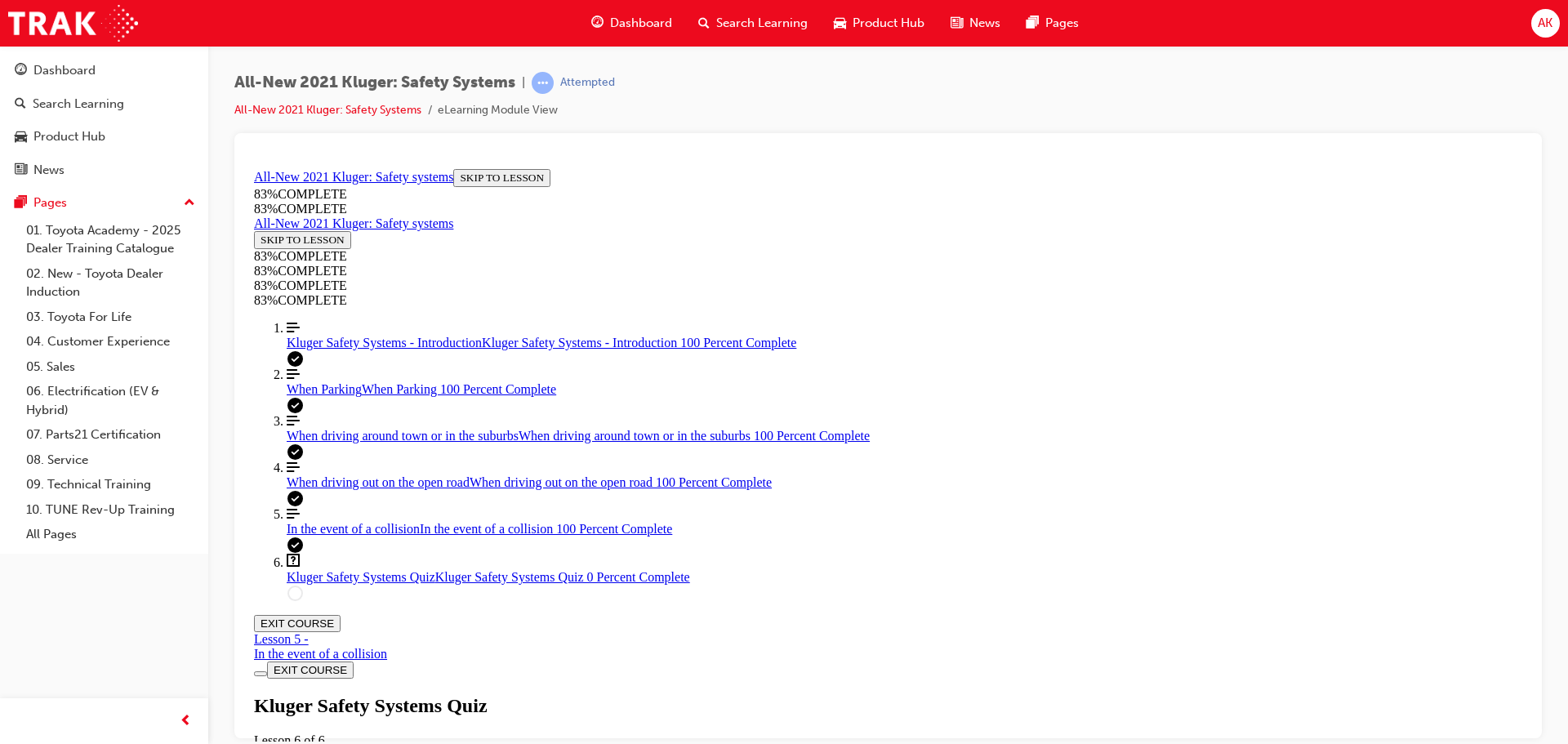
drag, startPoint x: 1320, startPoint y: 664, endPoint x: 792, endPoint y: 311, distance: 635.1
copy div "01/07 Your guest wants to know how they can disable both the lane keep steering…"
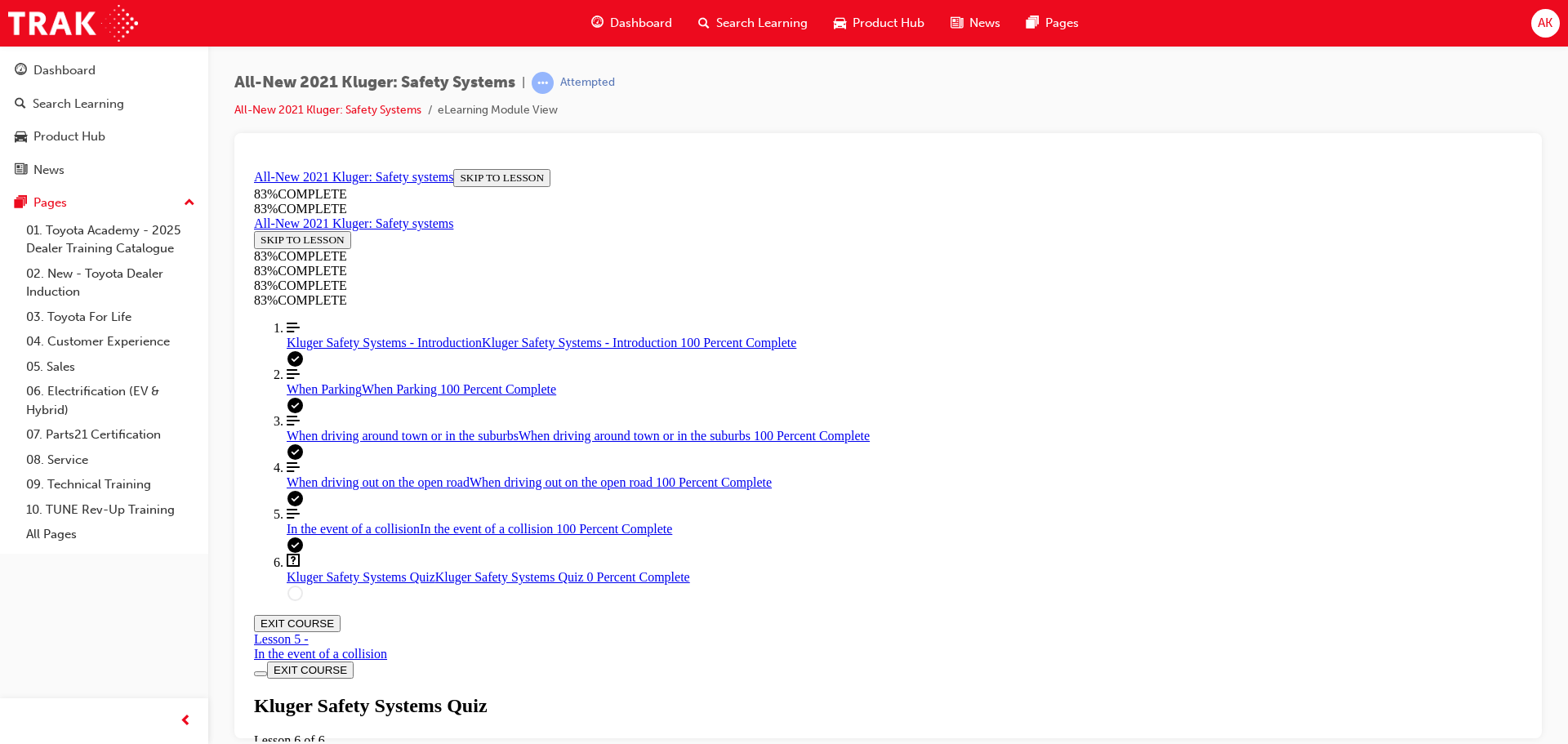
drag, startPoint x: 723, startPoint y: 403, endPoint x: 885, endPoint y: 624, distance: 274.0
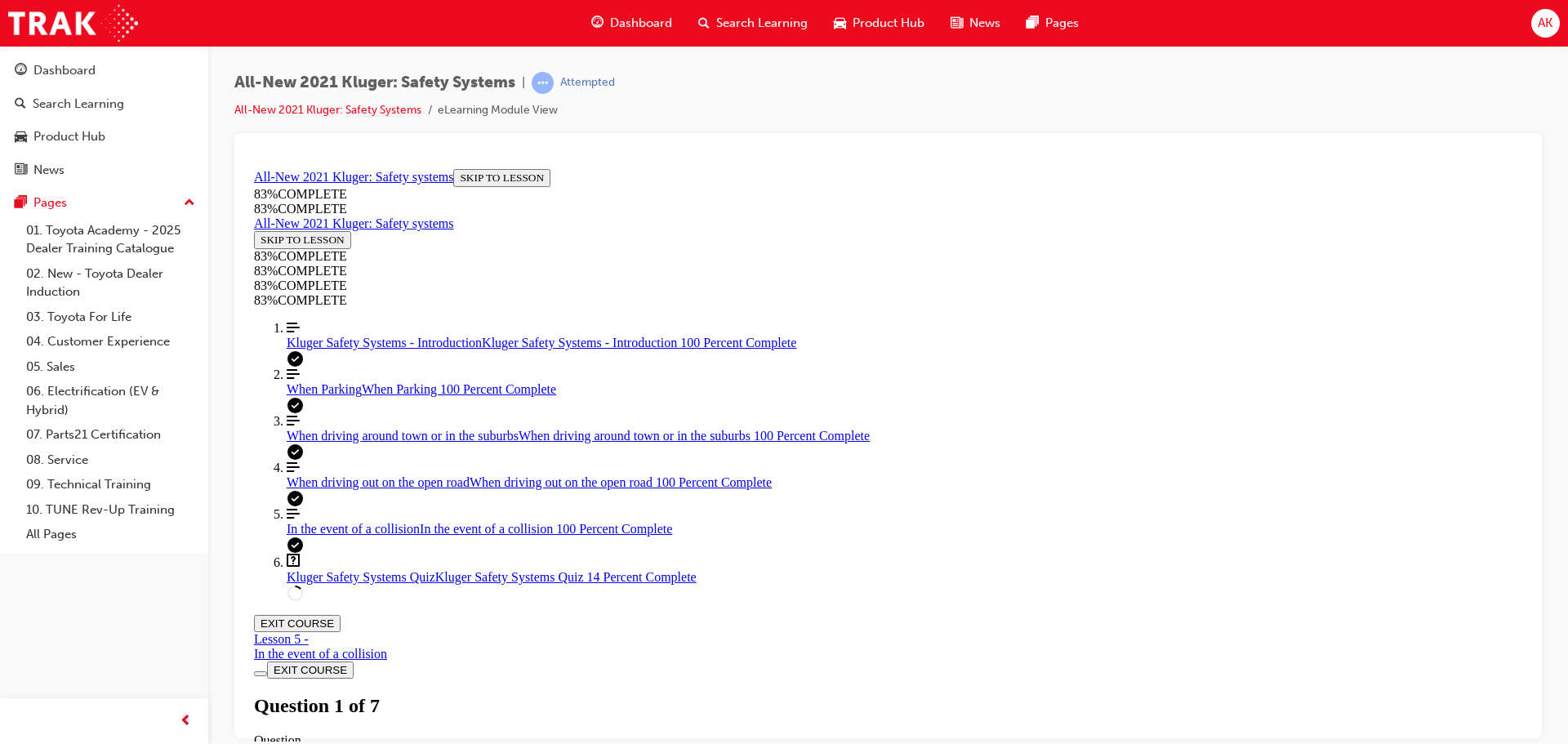
copy div "n a collision, the body of the Kluger is designed to absorb and deflect as much…"
drag, startPoint x: 708, startPoint y: 401, endPoint x: 868, endPoint y: 608, distance: 261.6
drag, startPoint x: 632, startPoint y: 384, endPoint x: 657, endPoint y: 377, distance: 26.0
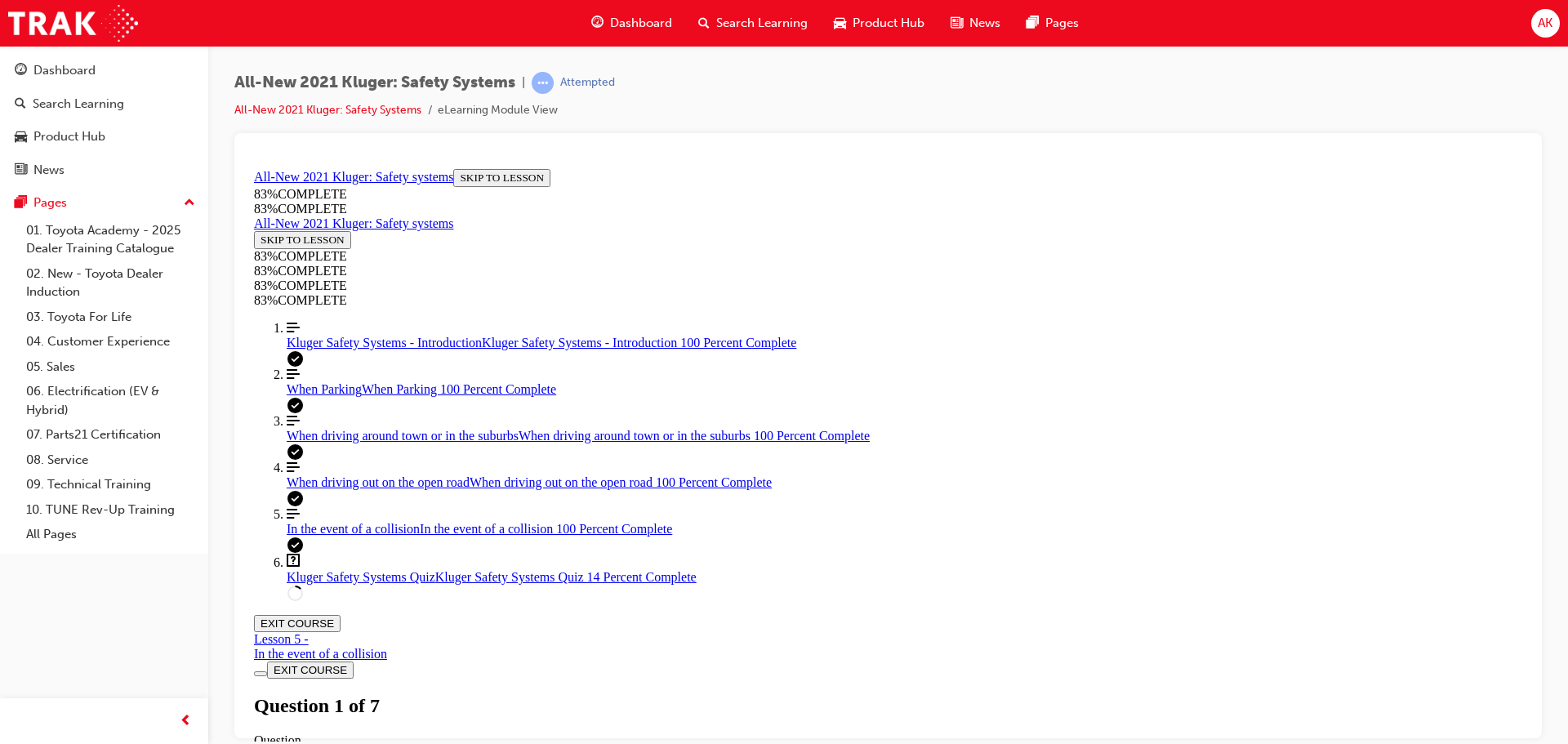
drag, startPoint x: 720, startPoint y: 400, endPoint x: 864, endPoint y: 629, distance: 270.5
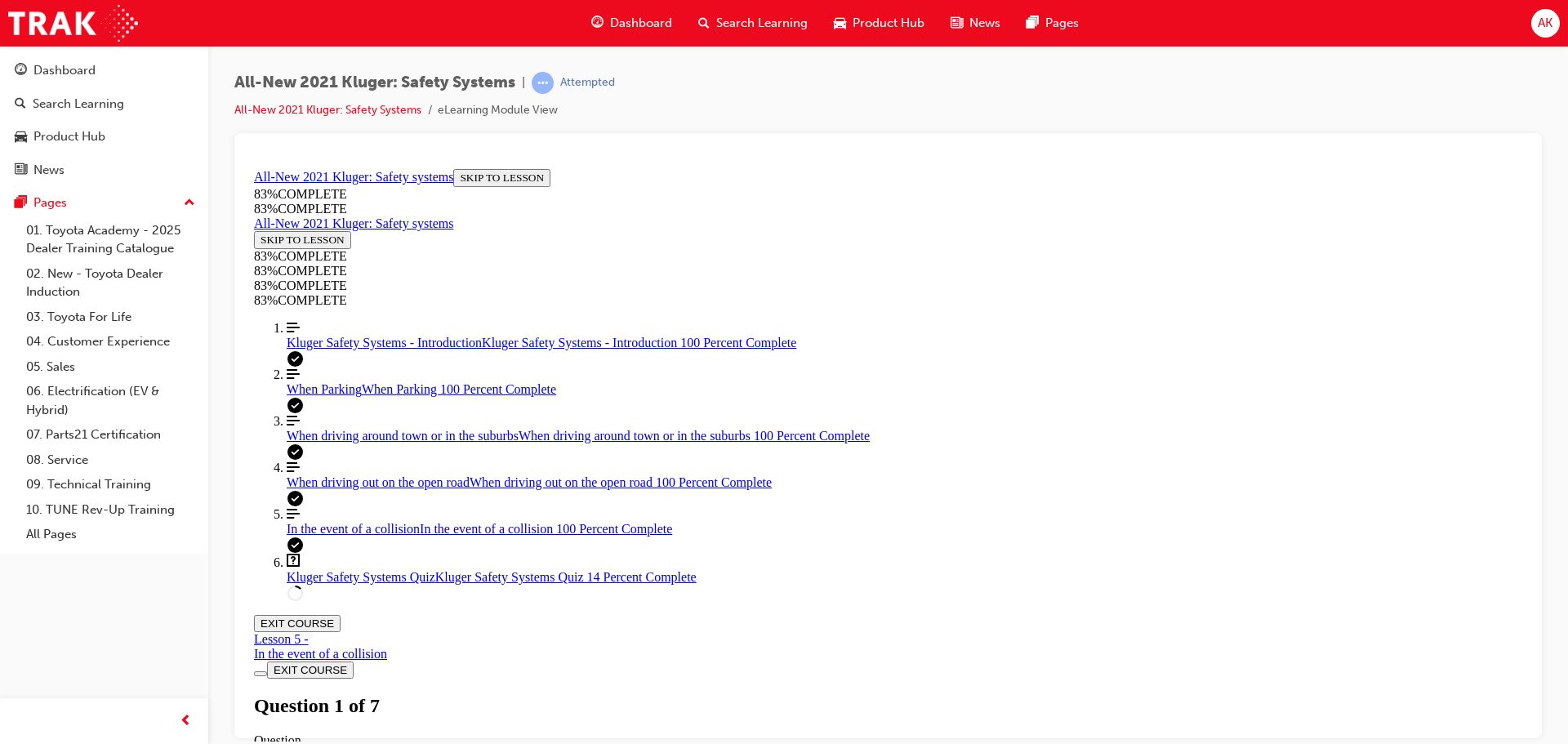
copy div "In a collision, the body of the Kluger is designed to absorb and deflect as muc…"
drag, startPoint x: 743, startPoint y: 549, endPoint x: 786, endPoint y: 577, distance: 51.3
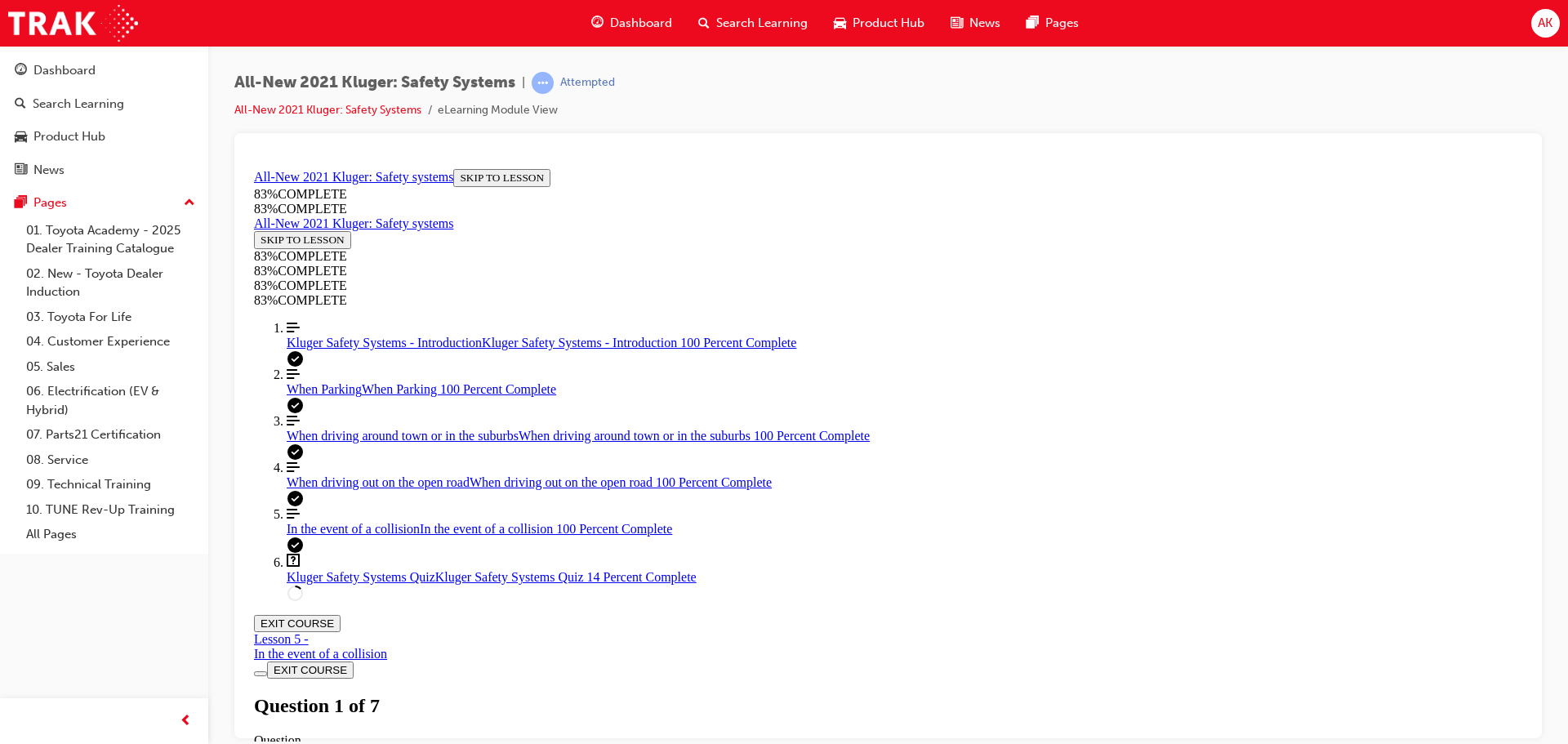
scroll to position [147, 0]
drag, startPoint x: 722, startPoint y: 243, endPoint x: 897, endPoint y: 540, distance: 344.7
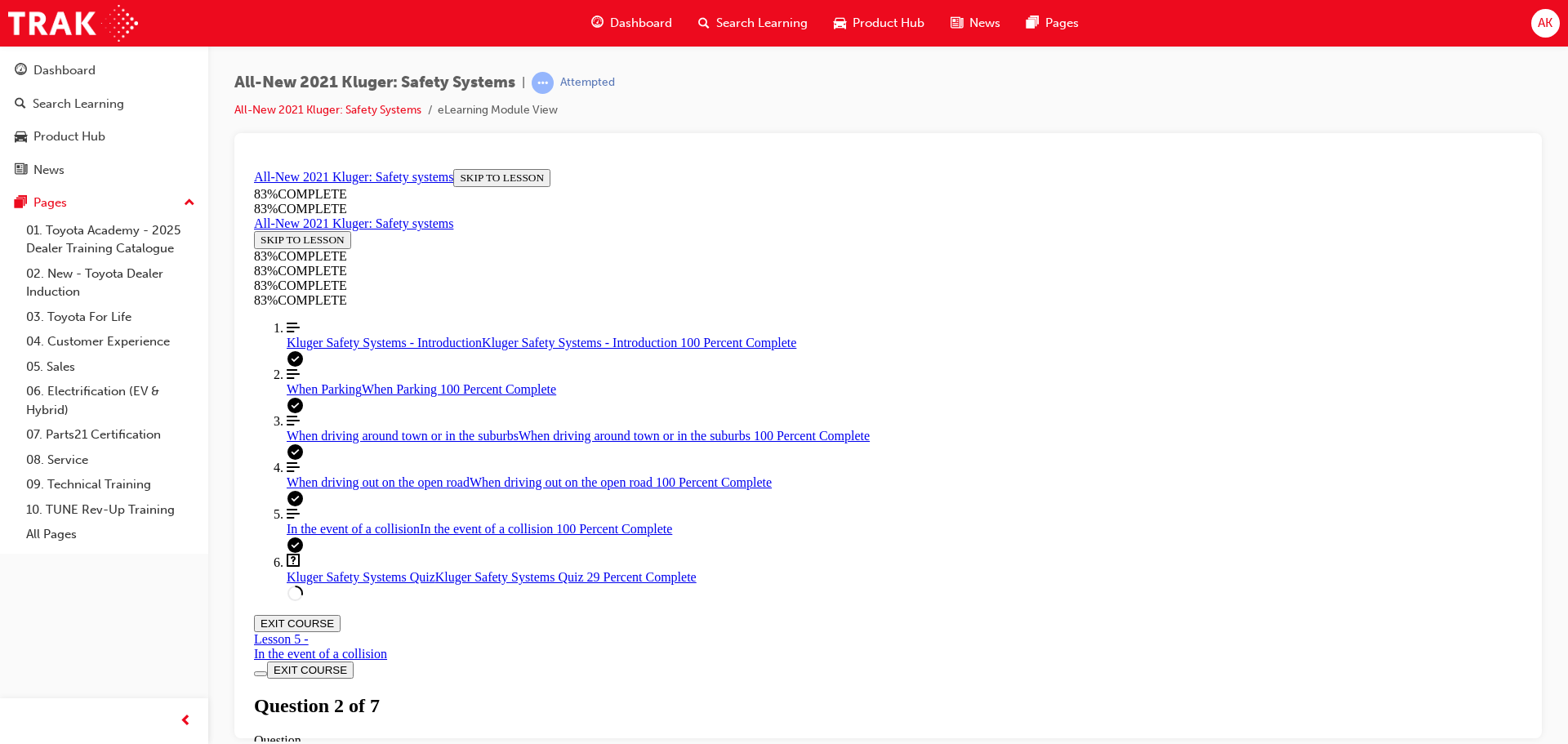
copy div "Besides automatically keeping a safe following distance between you and the veh…"
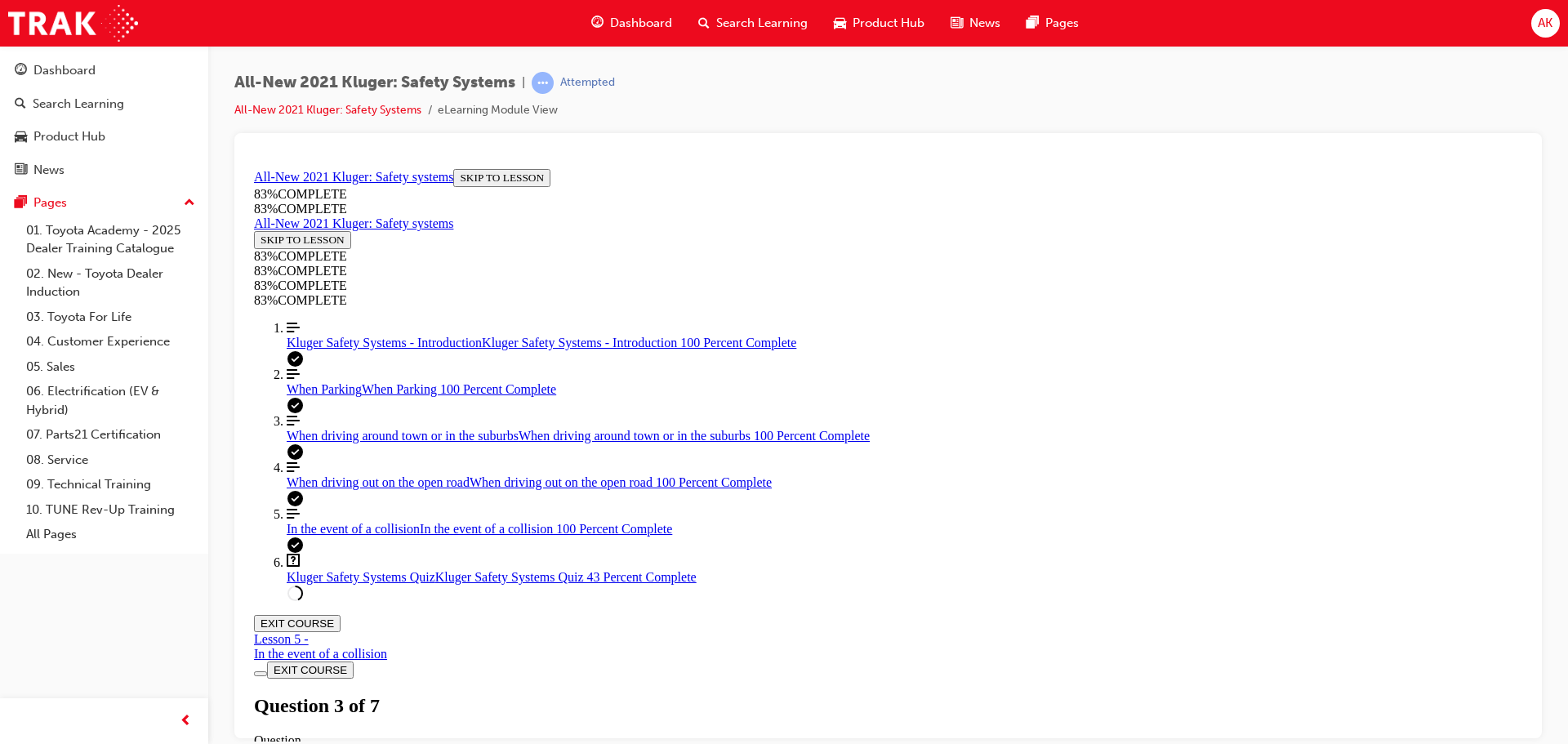
drag, startPoint x: 687, startPoint y: 368, endPoint x: 1121, endPoint y: 540, distance: 466.8
copy div "Your guest mentions seeing something on TV where the car stopped on it's own af…"
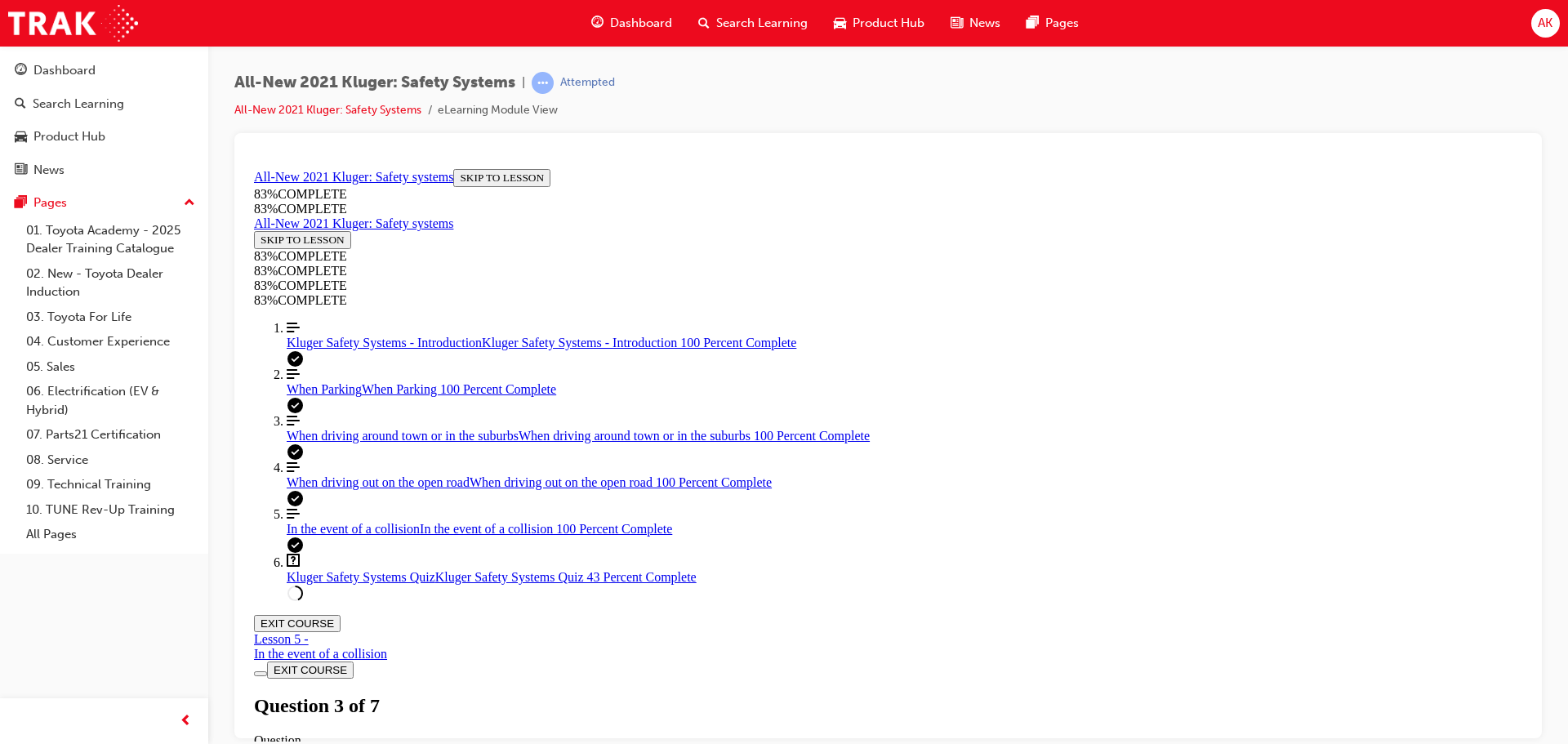
drag, startPoint x: 722, startPoint y: 240, endPoint x: 1227, endPoint y: 606, distance: 623.7
copy div "A part of the Emergency Steering Assist diagram has been hidden. What happens a…"
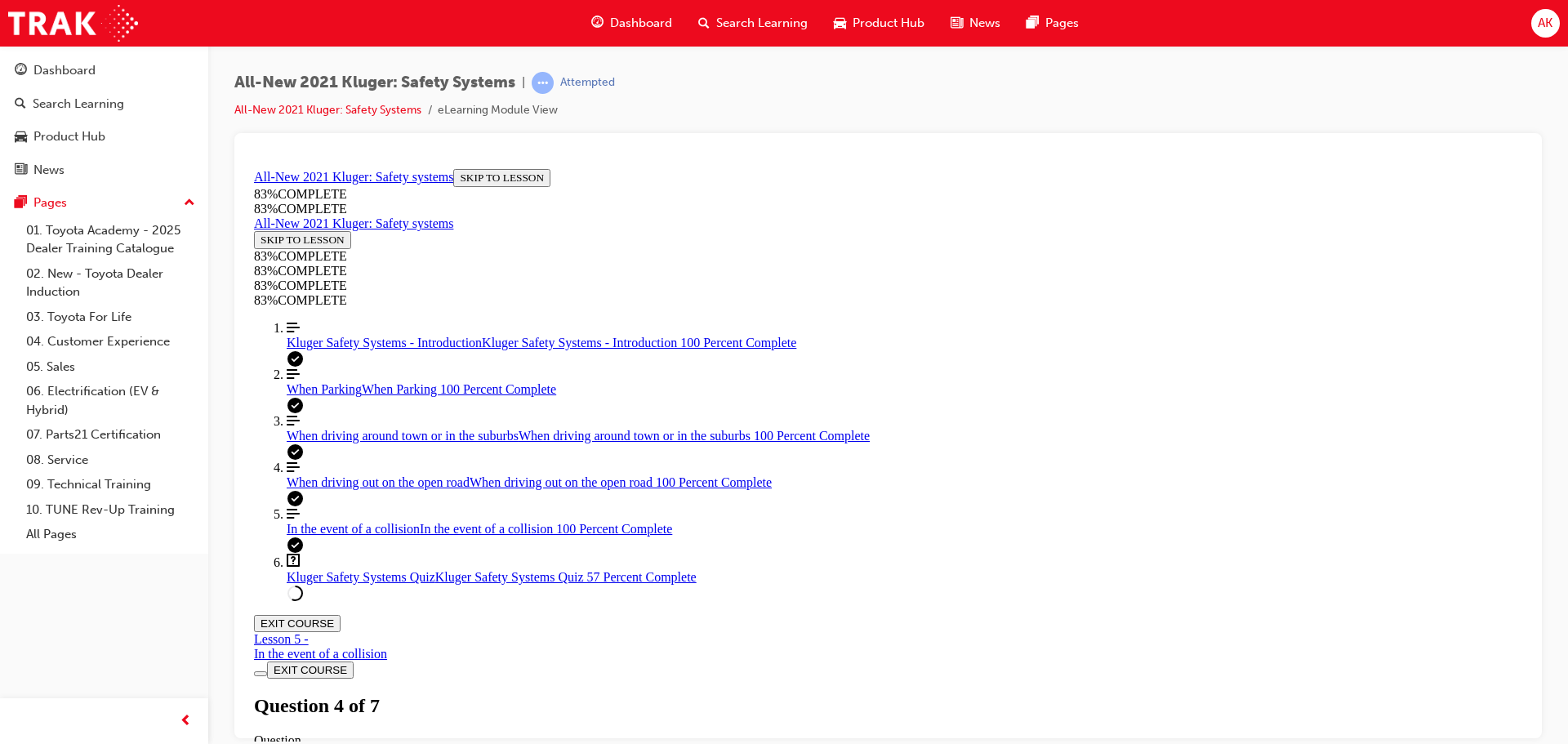
drag, startPoint x: 707, startPoint y: 233, endPoint x: 1236, endPoint y: 570, distance: 627.2
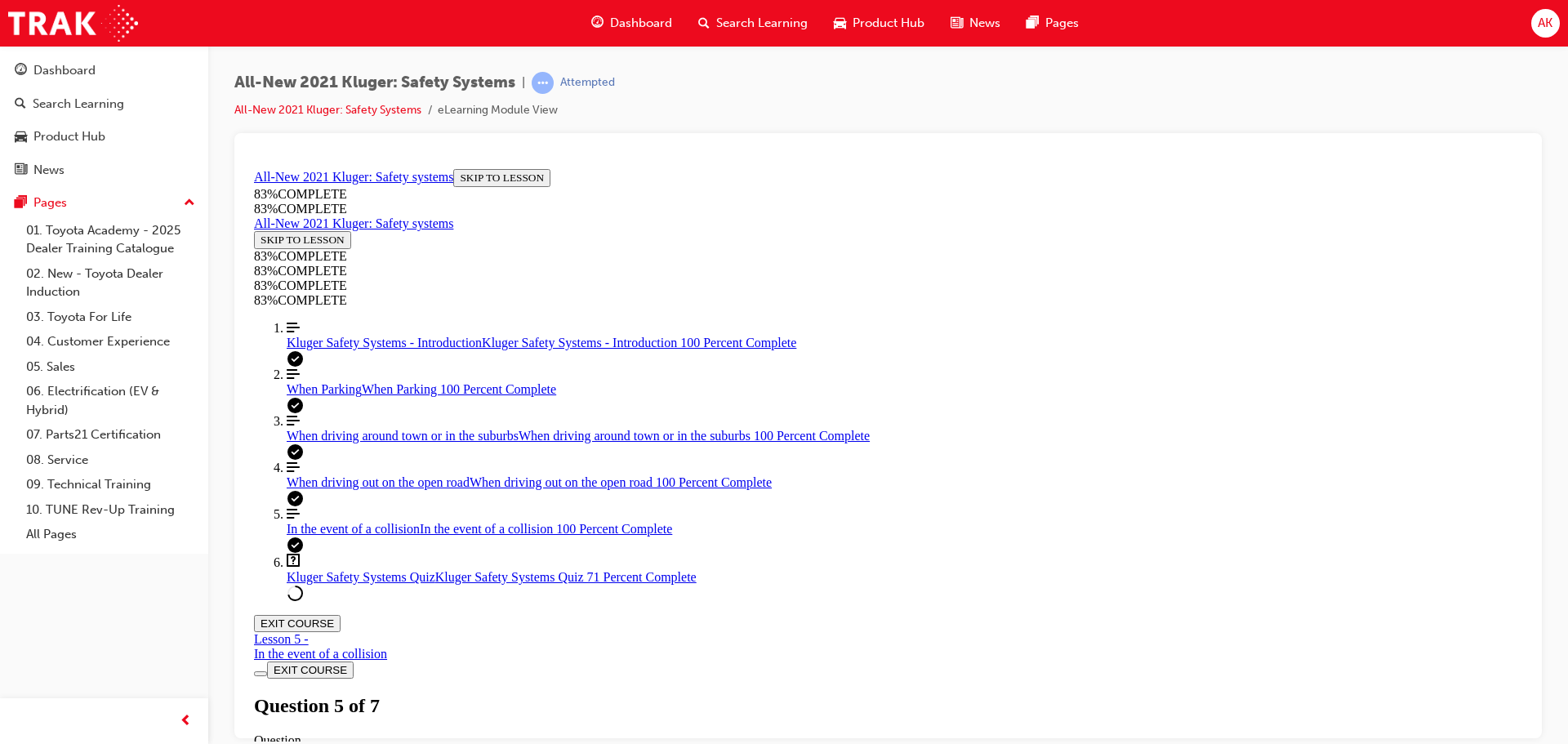
copy div "Match the following safety features to their meanings Draggable item Rectangula…"
drag, startPoint x: 899, startPoint y: 545, endPoint x: 1141, endPoint y: 542, distance: 242.0
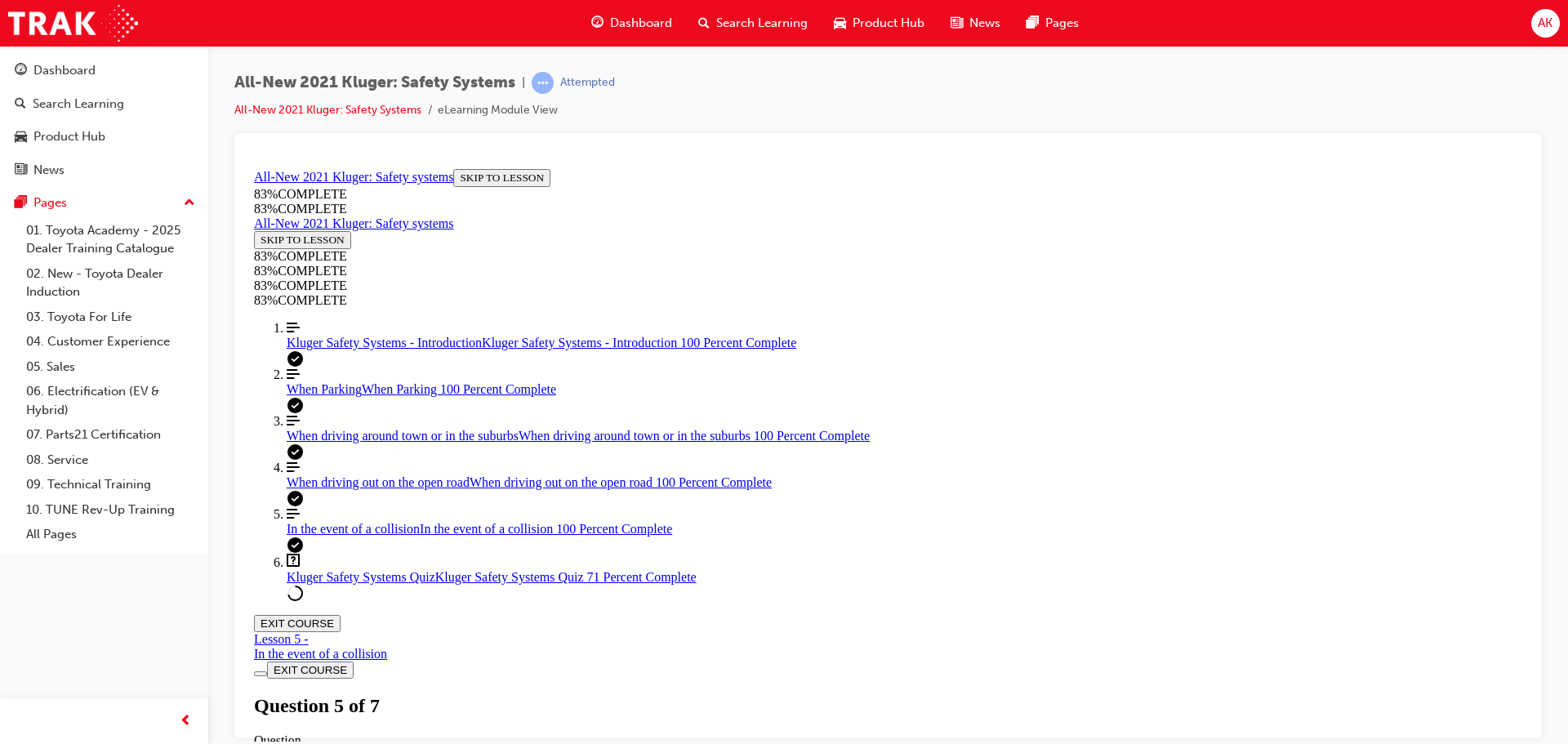
drag, startPoint x: 883, startPoint y: 335, endPoint x: 1104, endPoint y: 339, distance: 221.0
drag, startPoint x: 898, startPoint y: 445, endPoint x: 1049, endPoint y: 442, distance: 151.0
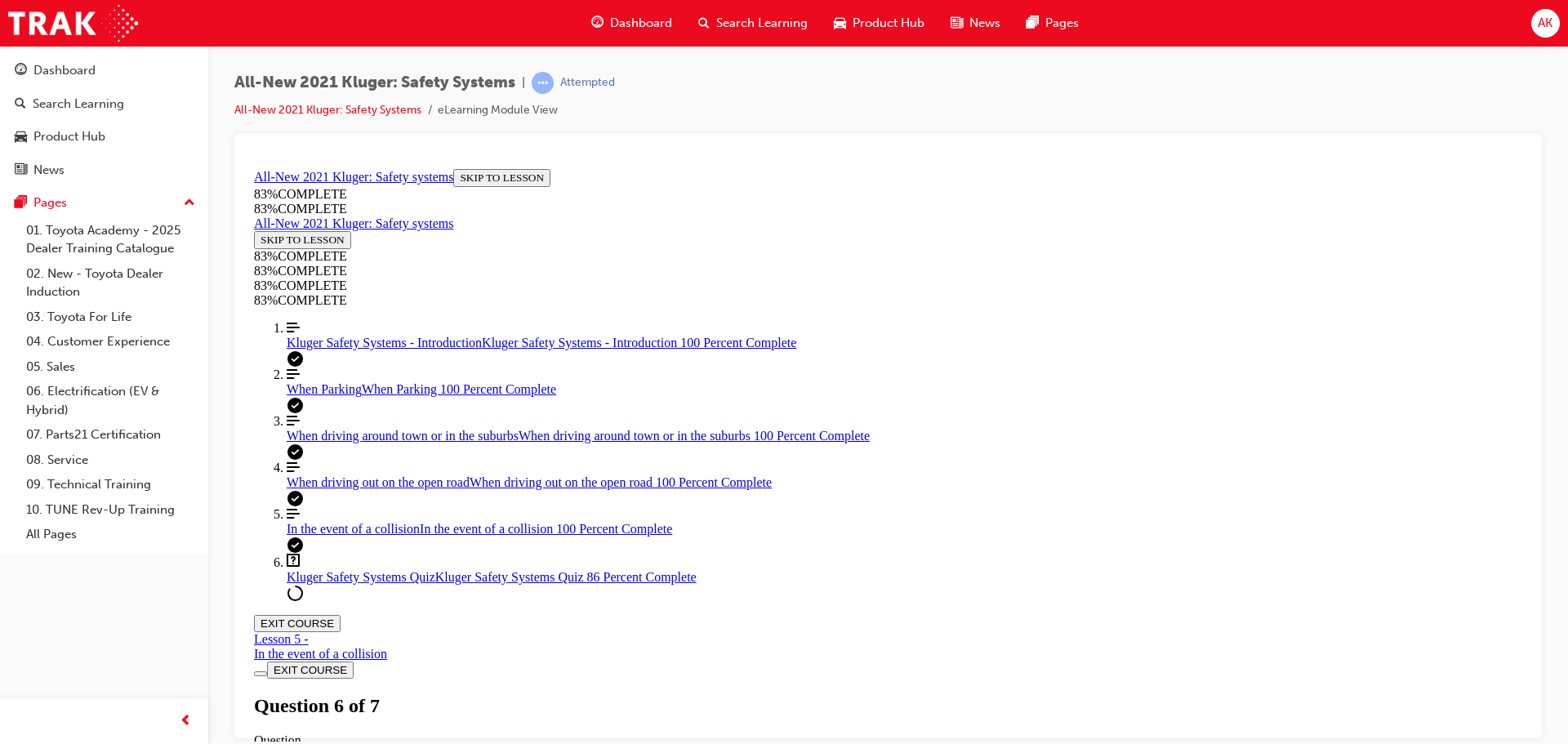
scroll to position [473, 0]
drag, startPoint x: 723, startPoint y: 323, endPoint x: 1117, endPoint y: 516, distance: 438.7
copy div "Every now and then your guest notices "dots" leading to a car icon in the MID w…"
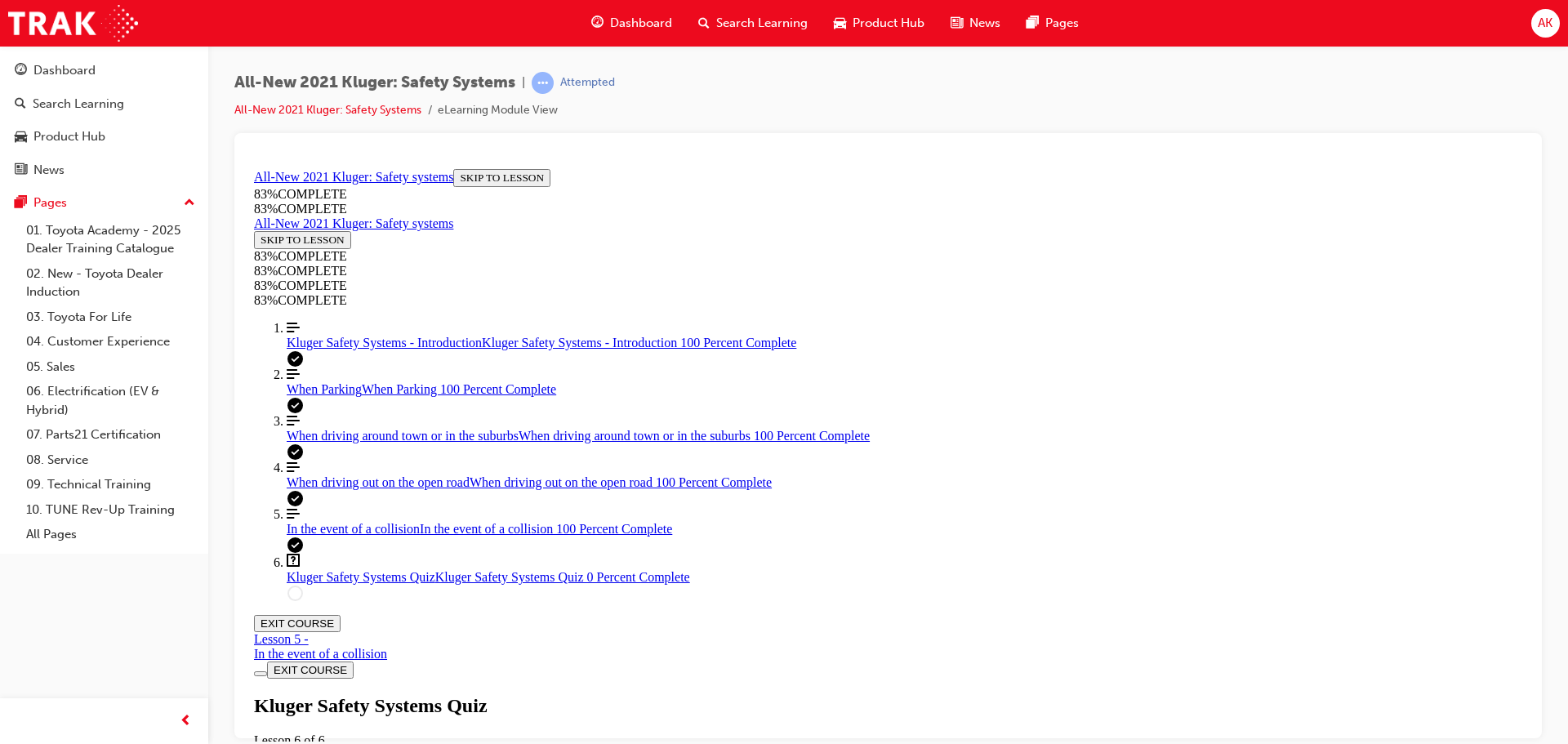
click at [771, 694] on div "Kluger Safety Systems Quiz Lesson 6 of 6 Now that you've gone through the Kluge…" at bounding box center [888, 750] width 1268 height 112
click at [355, 349] on span "Kluger Safety Systems - Introduction" at bounding box center [384, 342] width 195 height 13
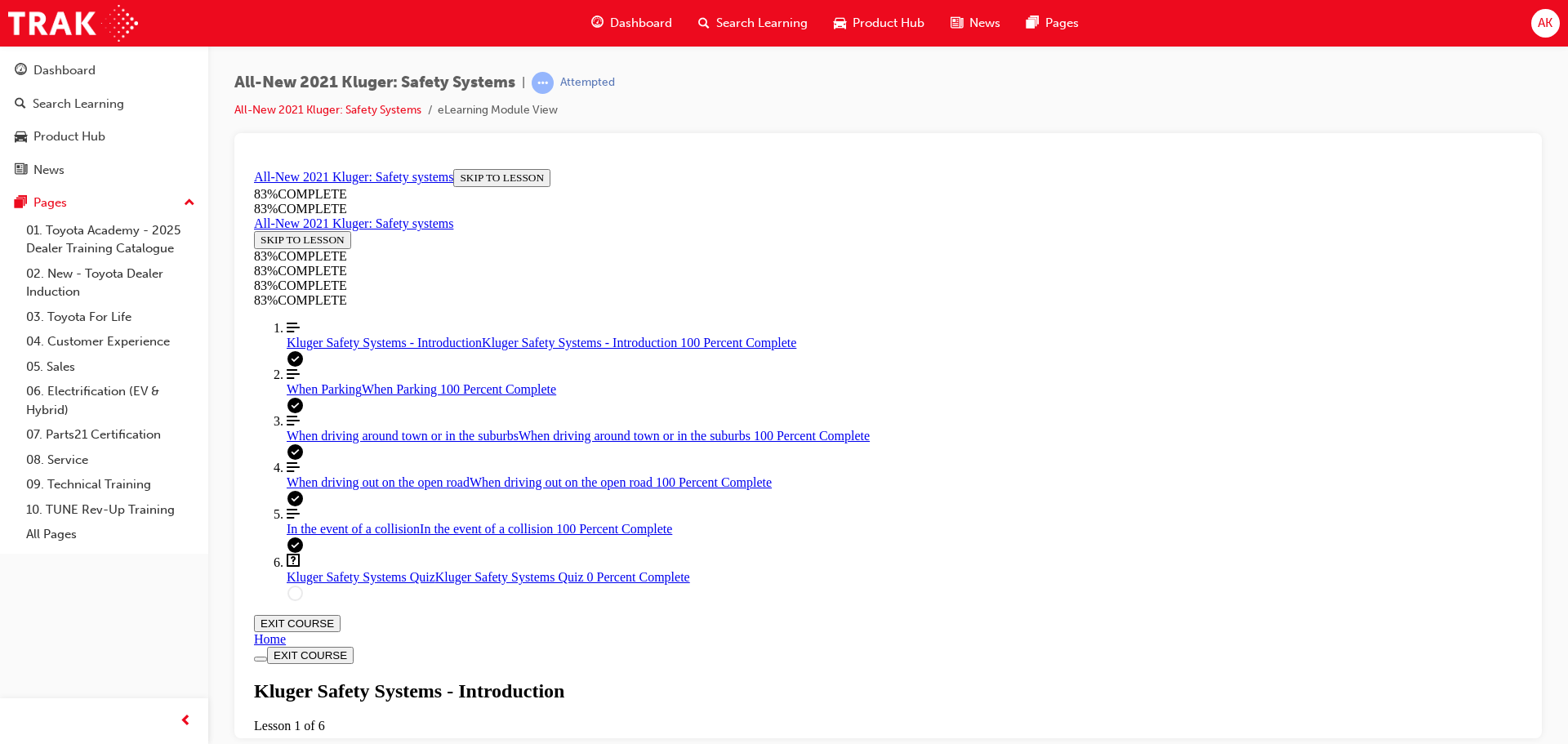
scroll to position [2078, 0]
click at [376, 396] on link "Align left Three vertical lines aligned to the left When Parking When Parking 1…" at bounding box center [904, 381] width 1235 height 29
click at [336, 583] on span "Kluger Safety Systems Quiz" at bounding box center [360, 576] width 148 height 13
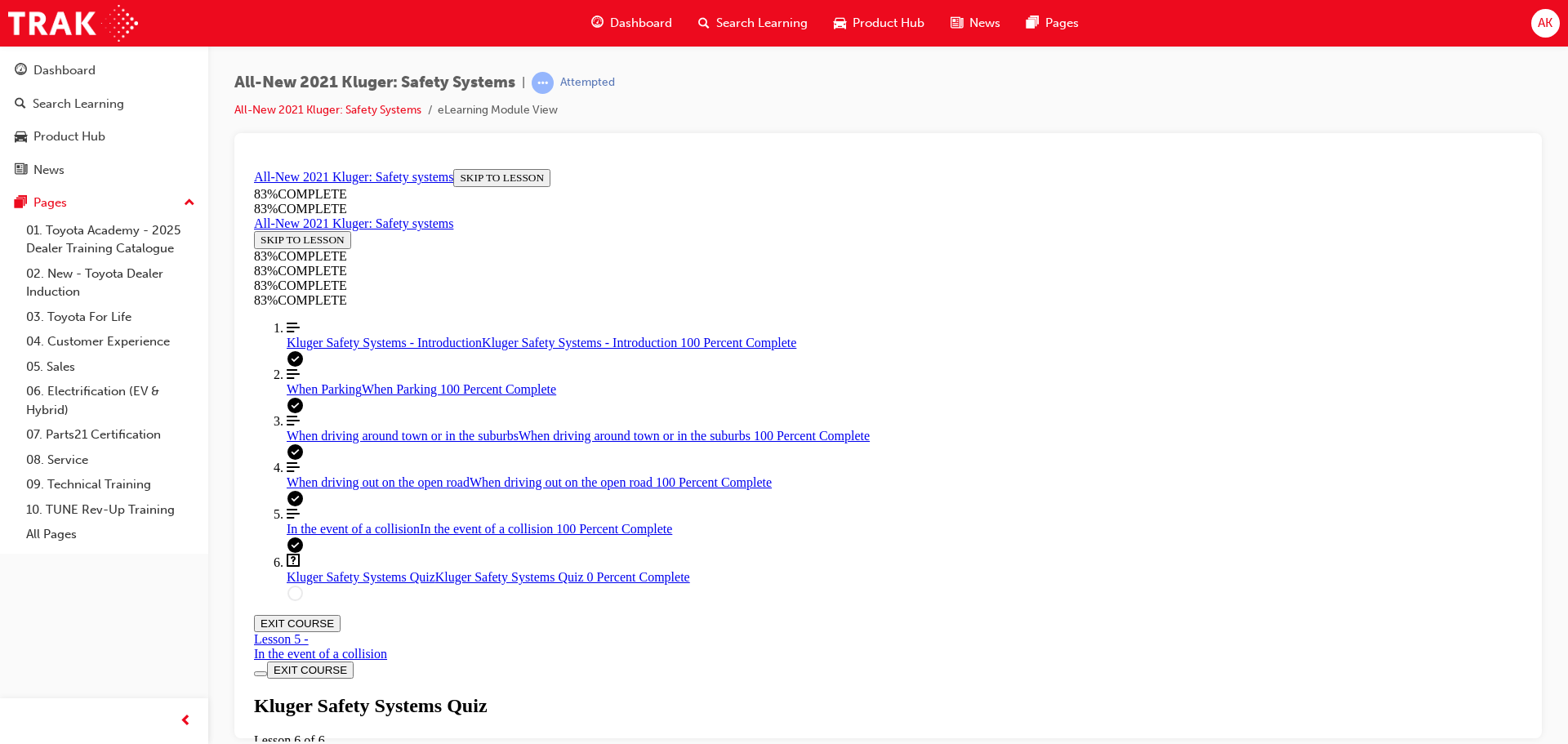
scroll to position [473, 0]
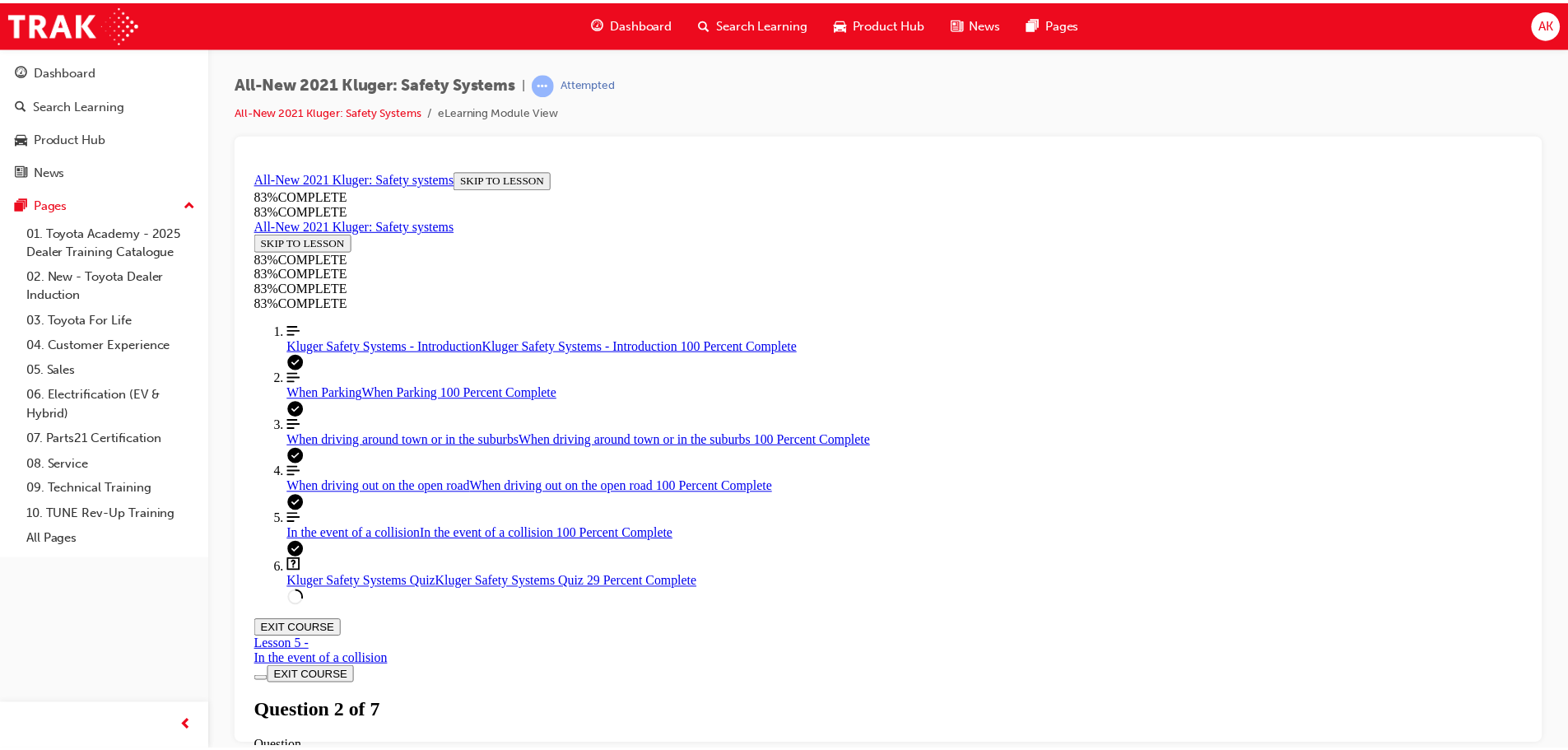
scroll to position [232, 0]
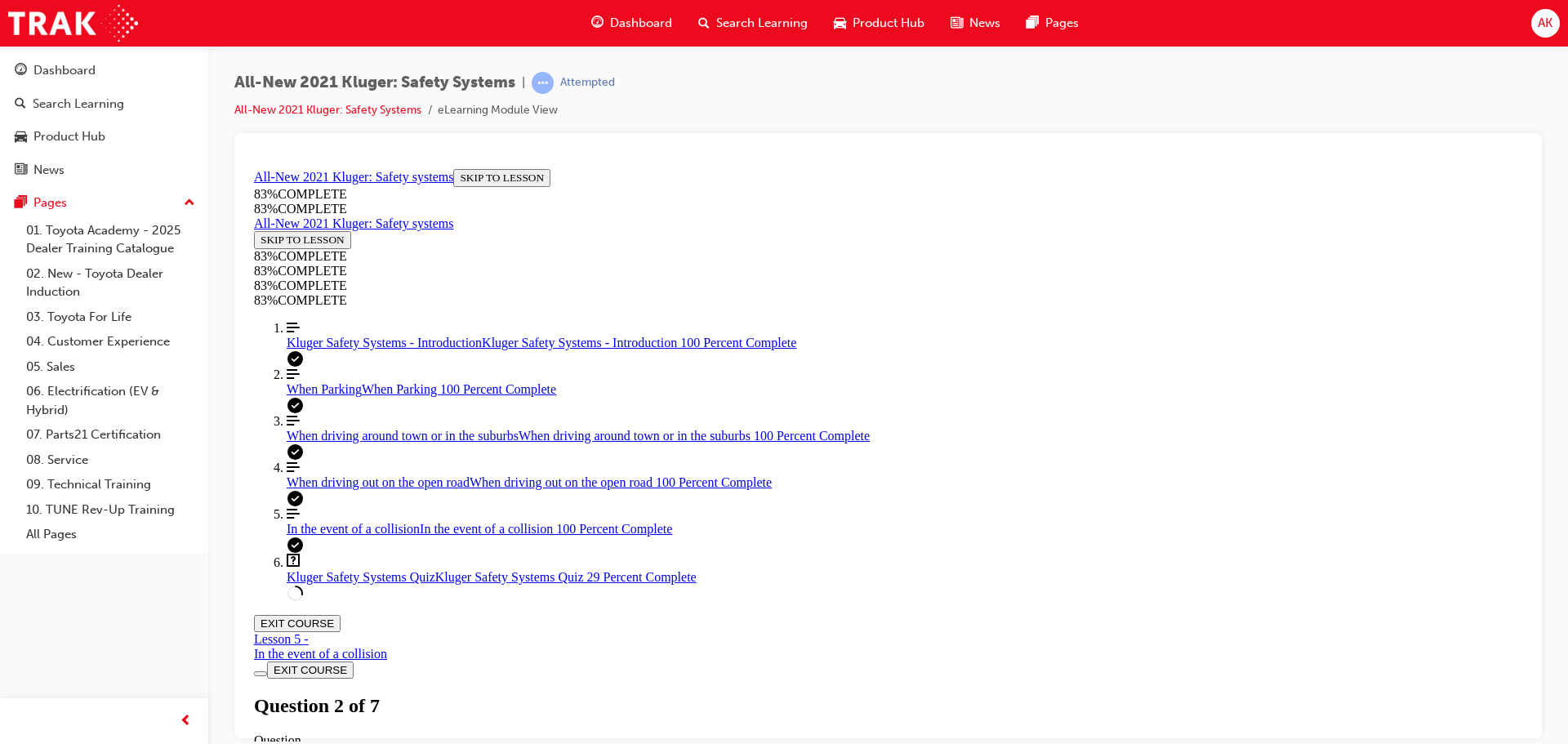
click at [781, 20] on span "Search Learning" at bounding box center [761, 23] width 92 height 19
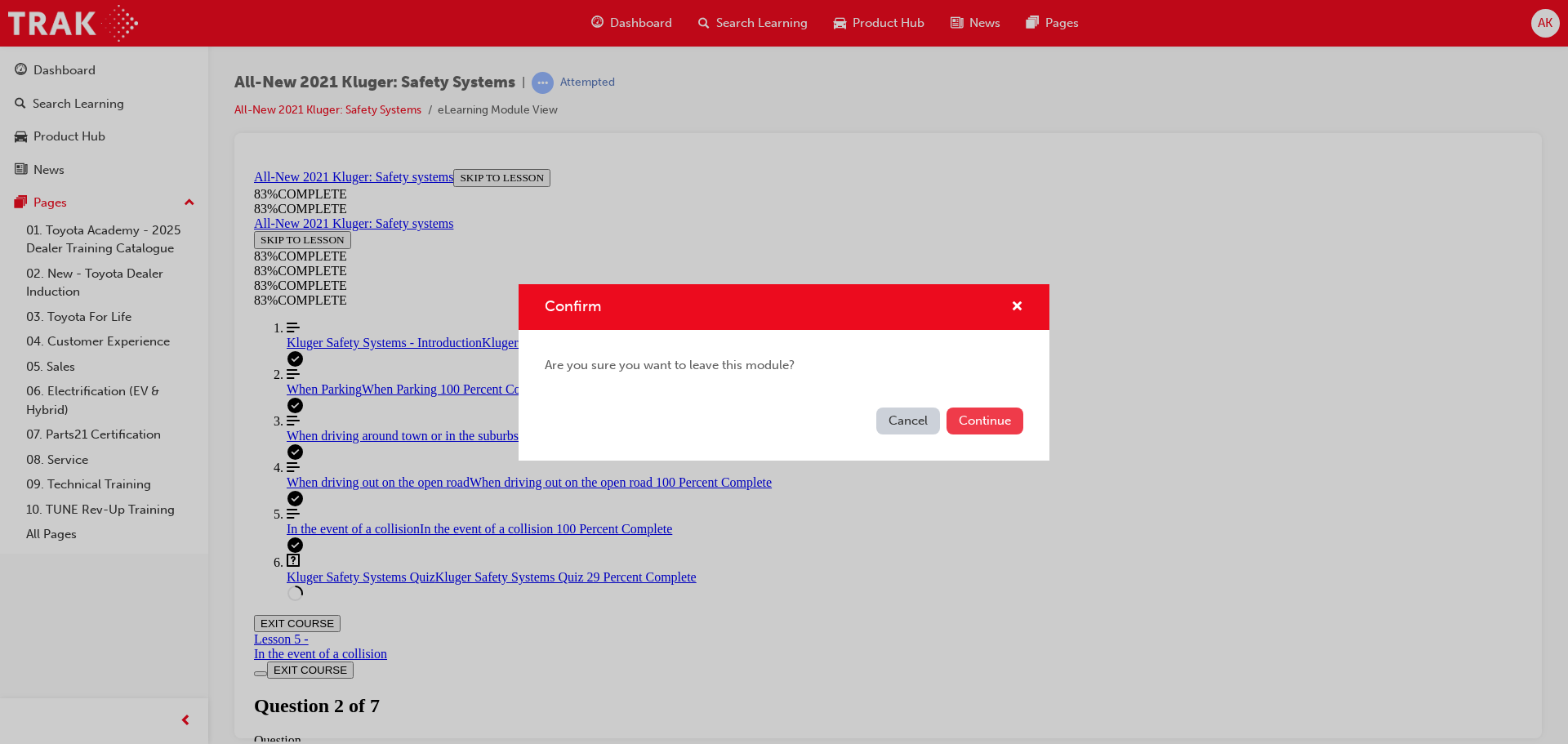
click at [978, 413] on button "Continue" at bounding box center [984, 421] width 77 height 27
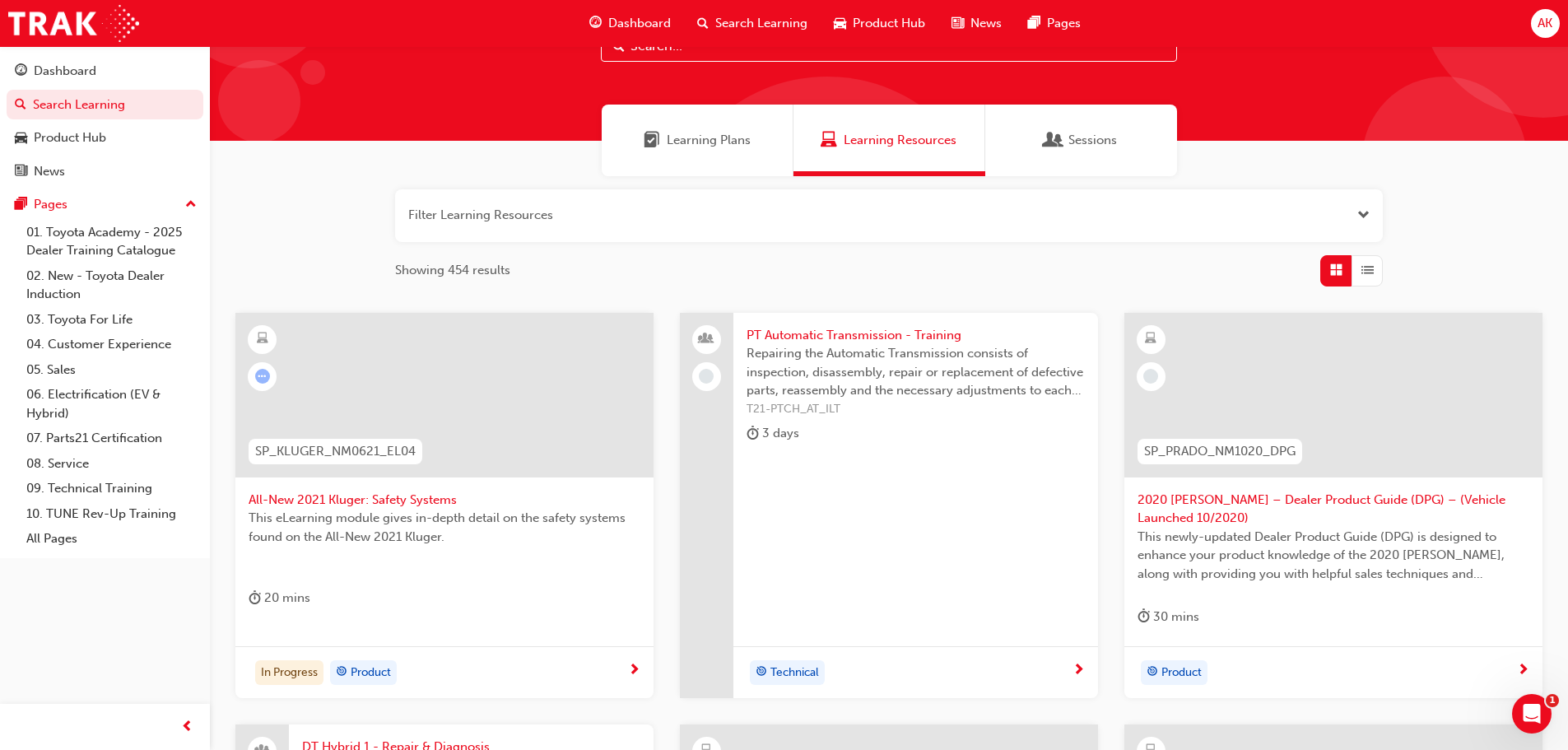
scroll to position [54, 0]
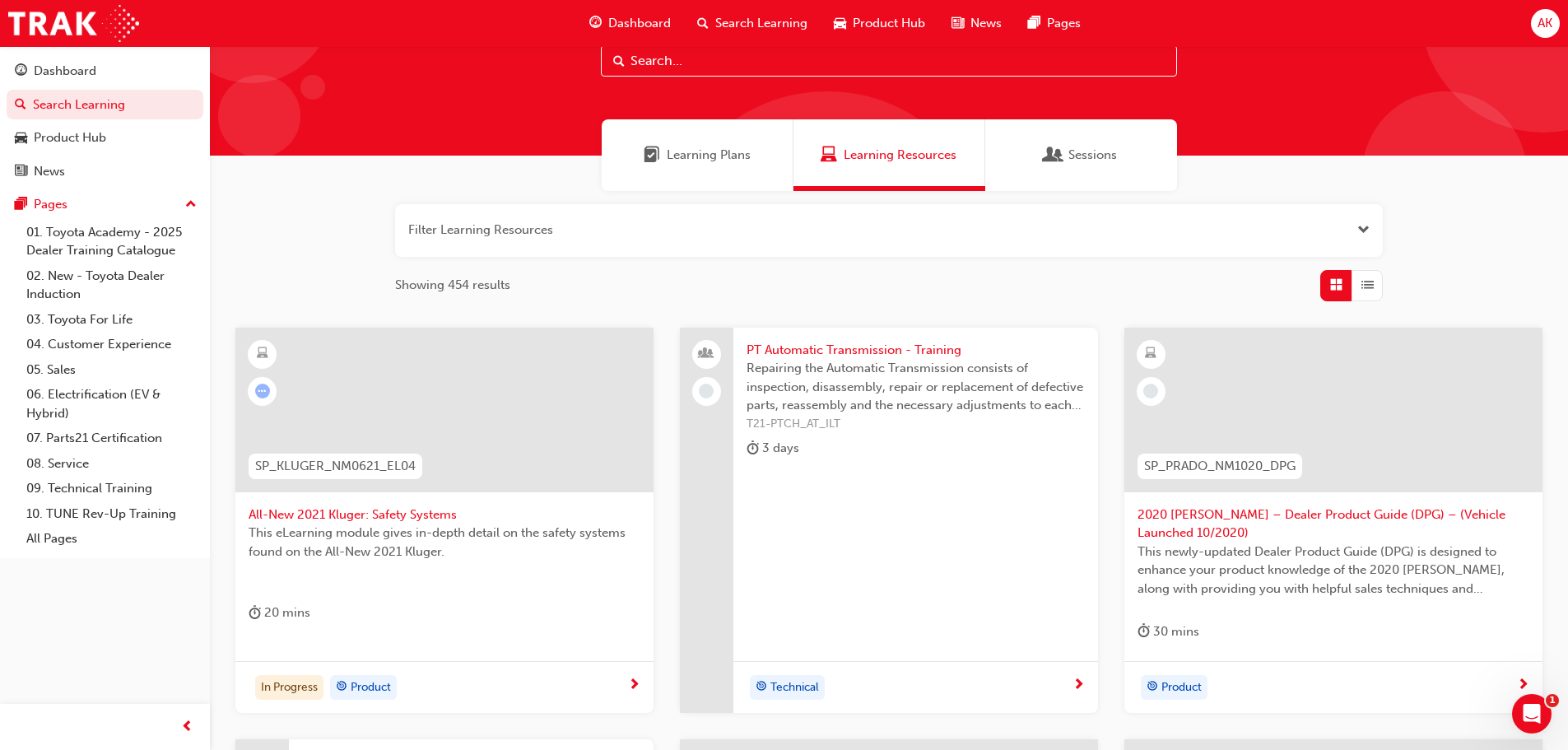
click at [1279, 513] on span "2020 [PERSON_NAME] – Dealer Product Guide (DPG) – (Vehicle Launched 10/2020)" at bounding box center [1334, 524] width 392 height 37
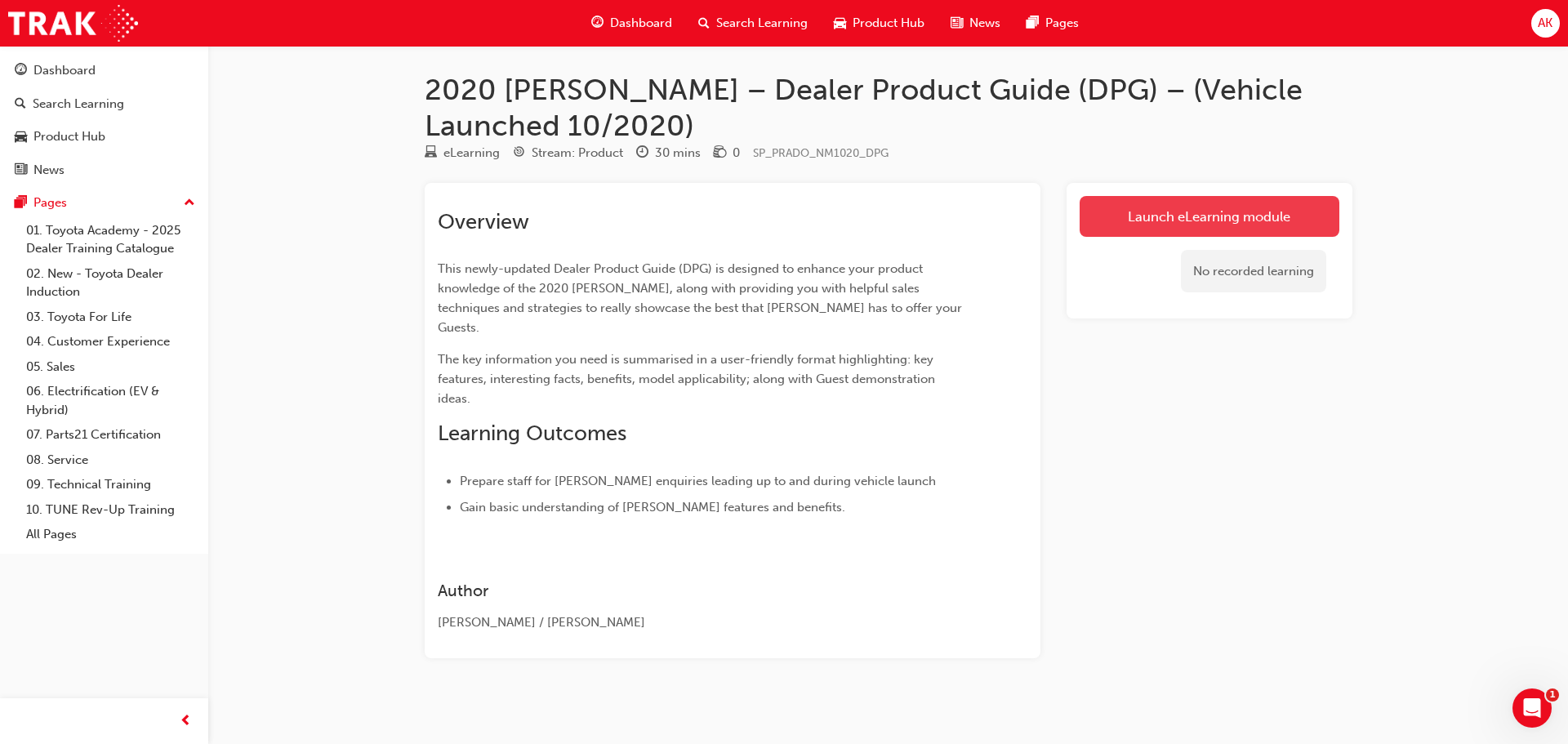
click at [1189, 217] on link "Launch eLearning module" at bounding box center [1209, 217] width 259 height 40
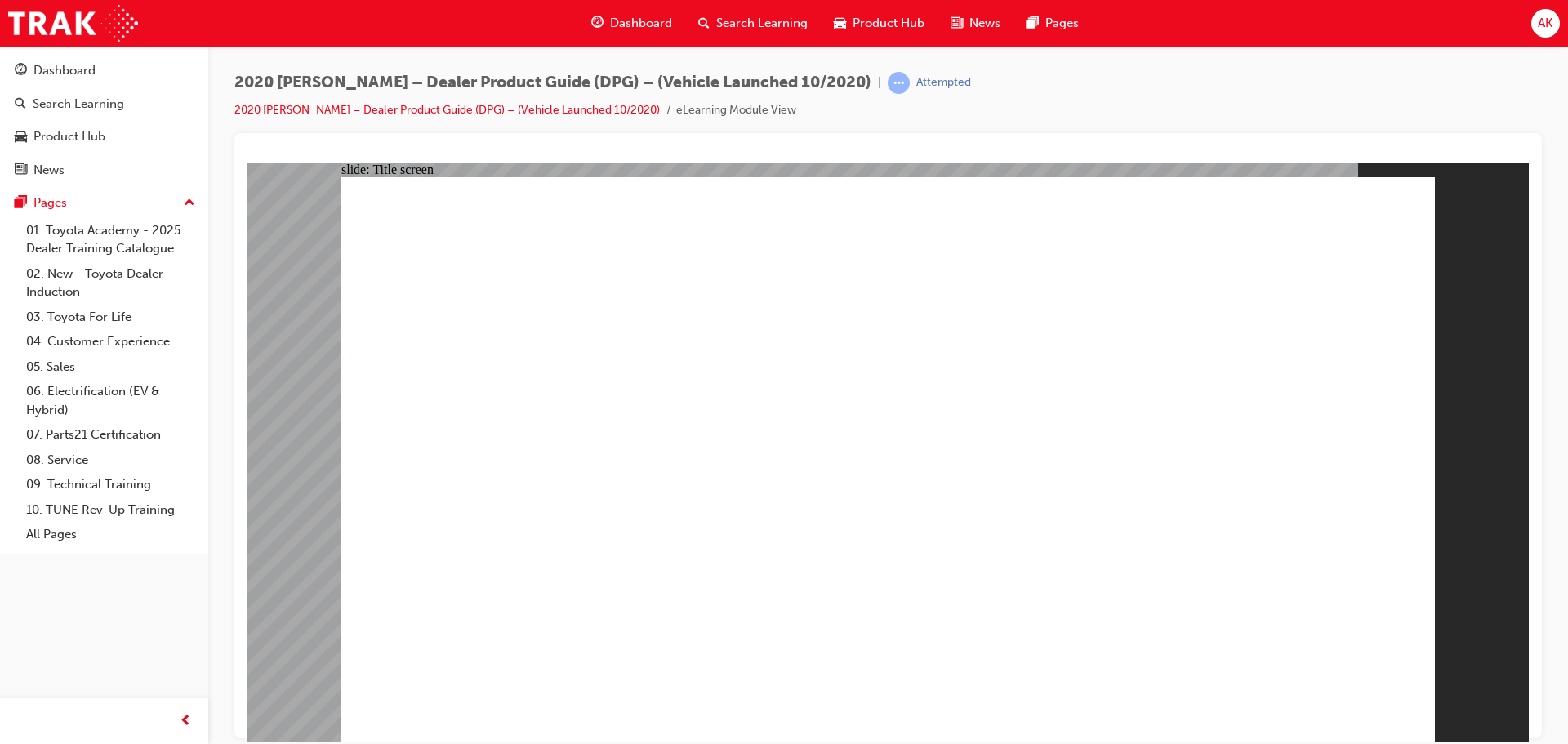
drag, startPoint x: 1005, startPoint y: 426, endPoint x: 996, endPoint y: 421, distance: 10.3
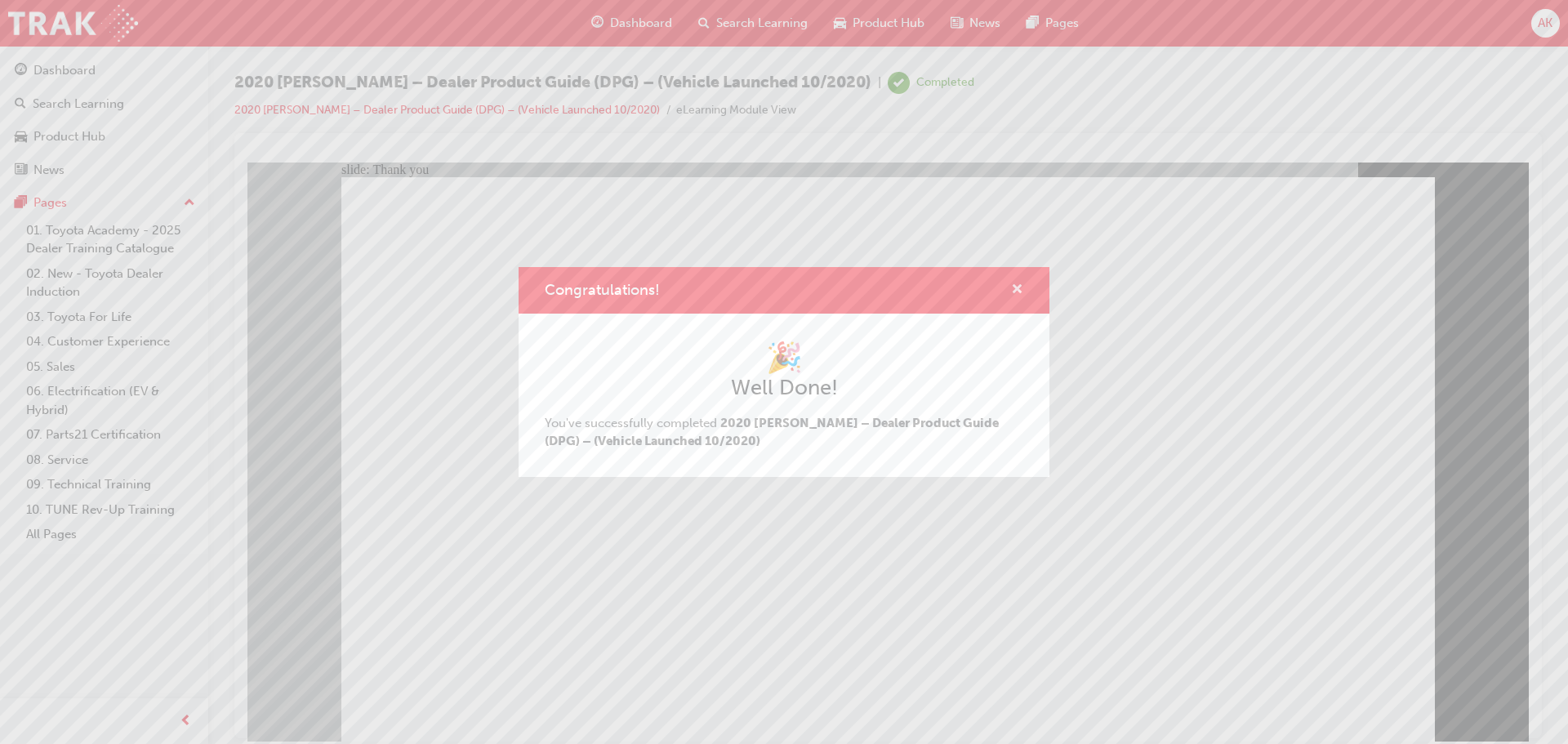
click at [1015, 285] on span "cross-icon" at bounding box center [1016, 290] width 13 height 14
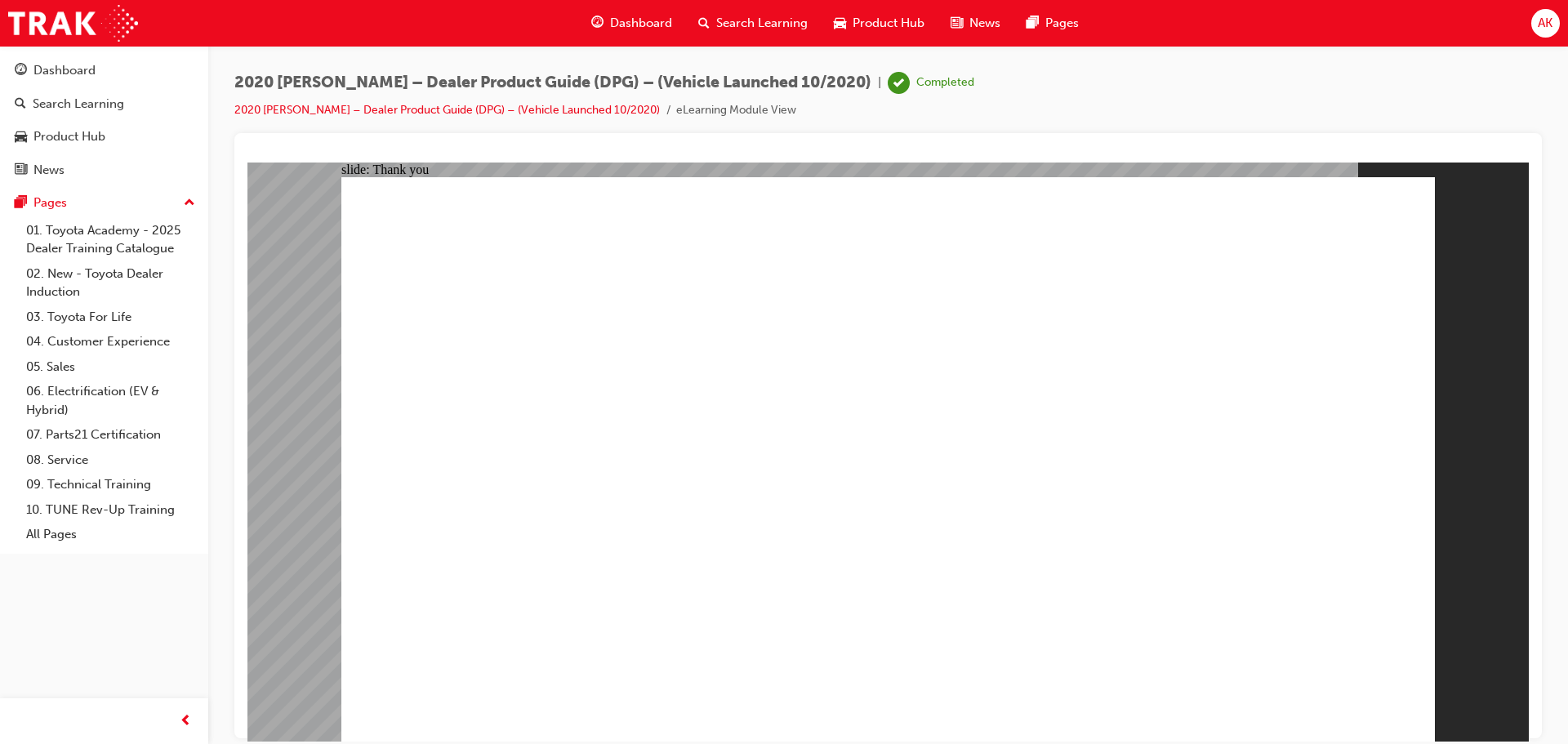
click at [778, 26] on span "Search Learning" at bounding box center [761, 23] width 92 height 19
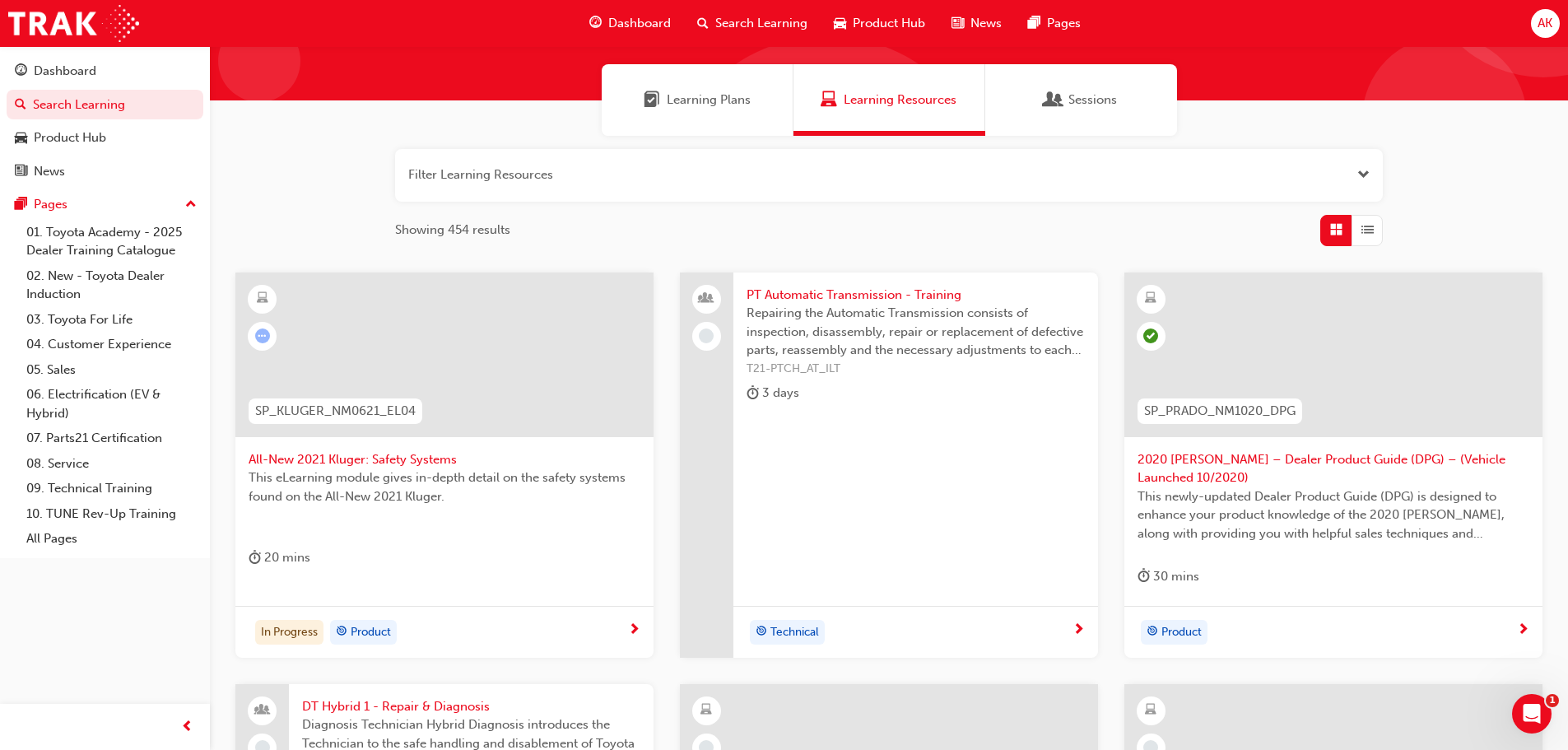
scroll to position [412, 0]
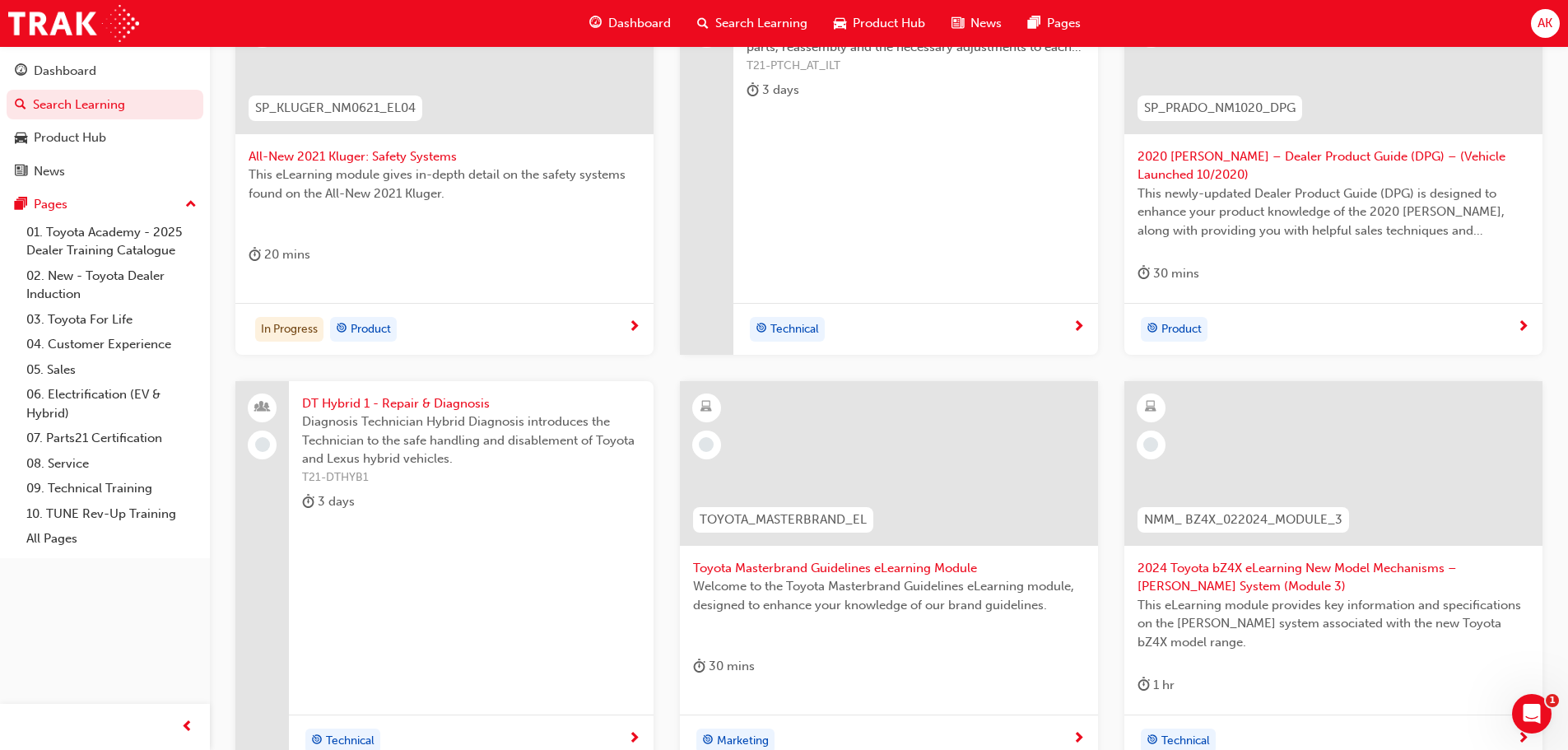
click at [843, 570] on span "Toyota Masterbrand Guidelines eLearning Module" at bounding box center [889, 568] width 392 height 19
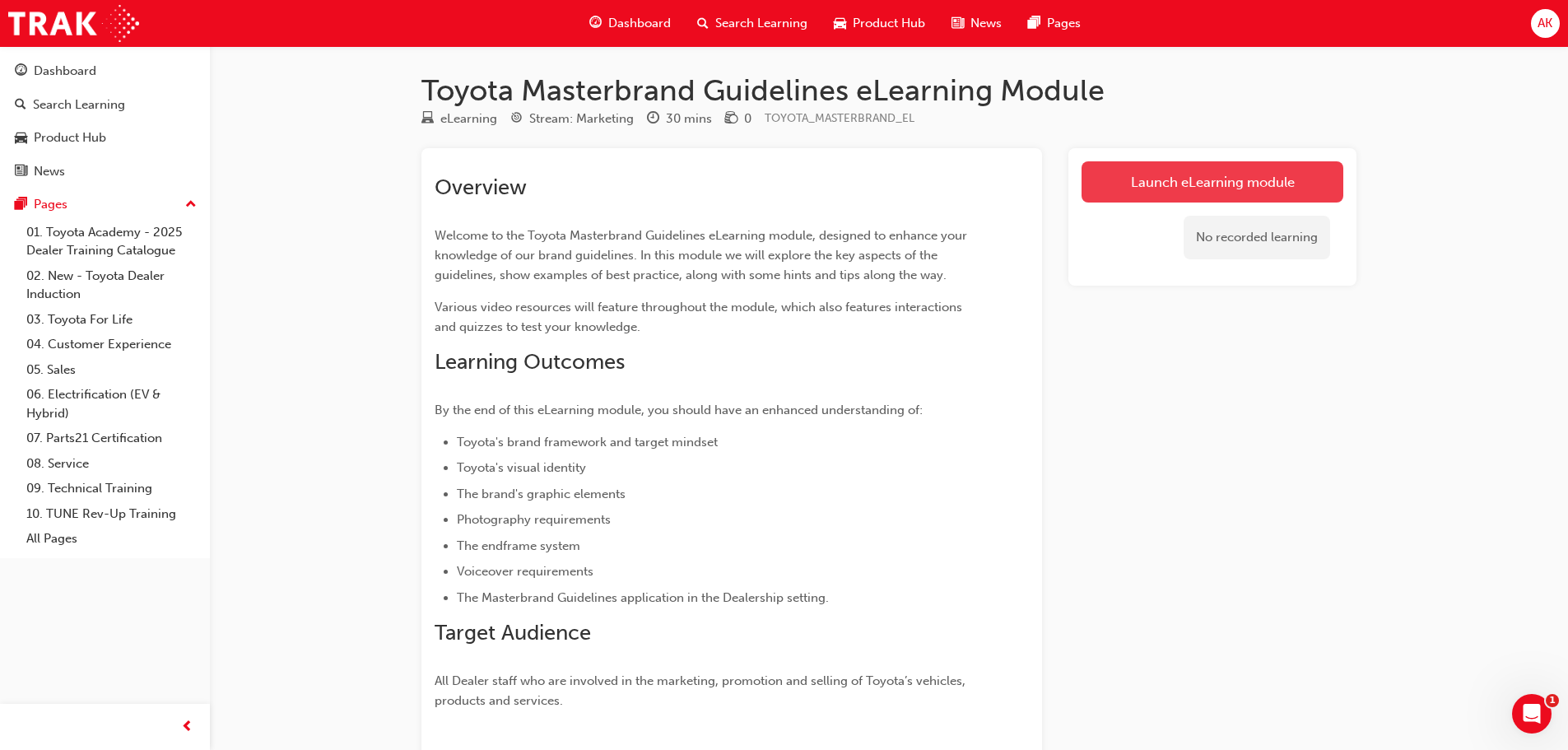
click at [1191, 184] on link "Launch eLearning module" at bounding box center [1212, 182] width 261 height 41
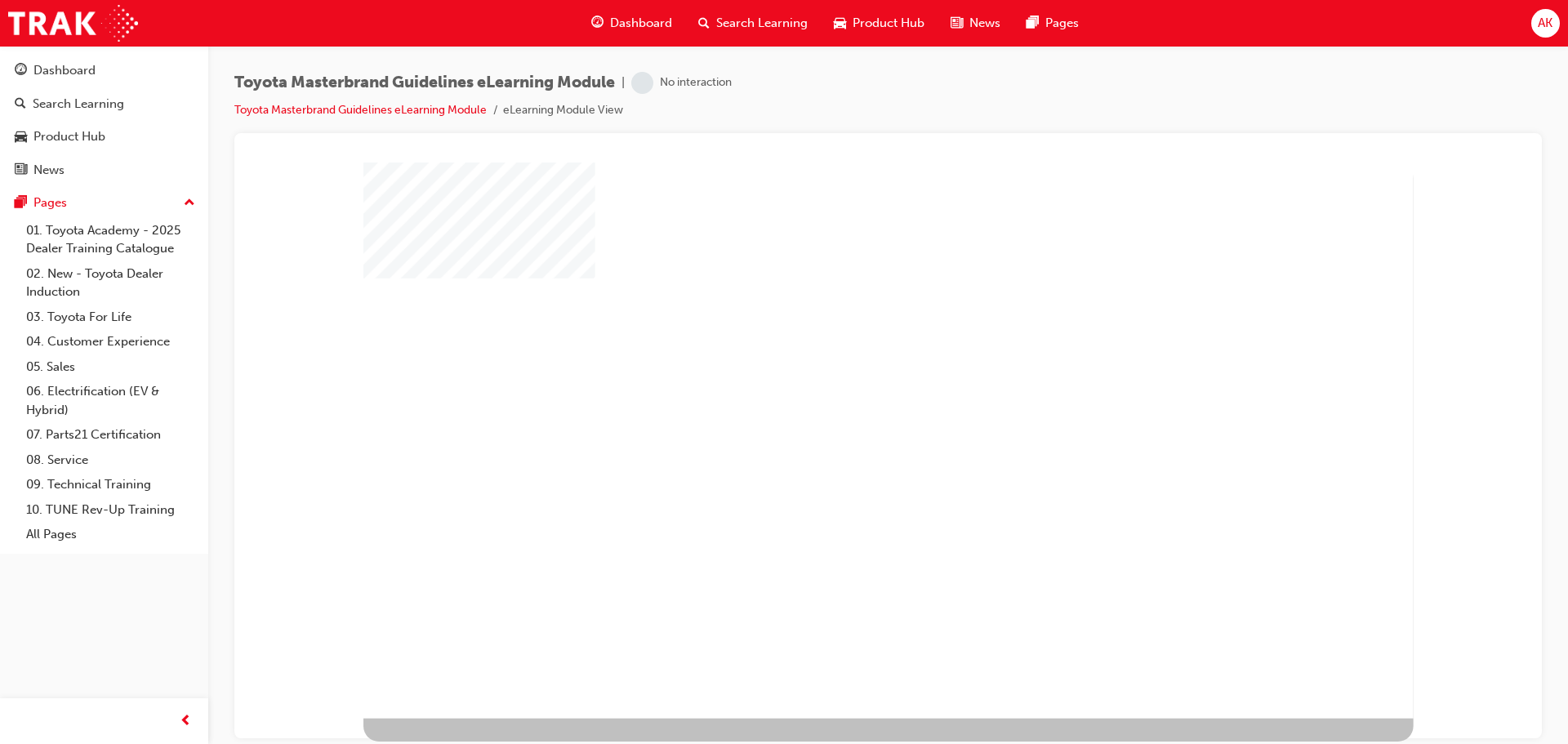
click at [844, 394] on div "play" at bounding box center [844, 394] width 0 height 0
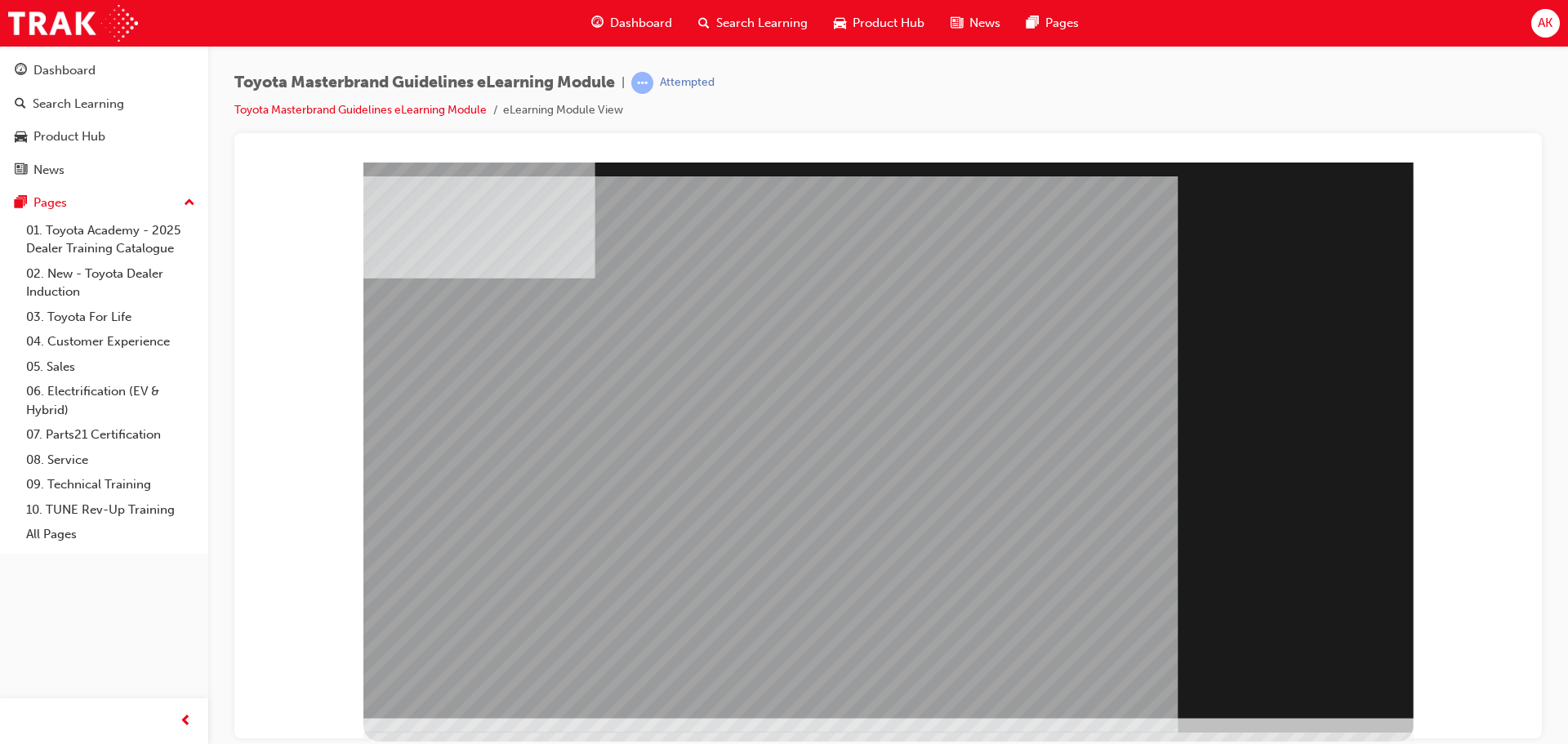
click at [1303, 682] on div "Section Title Page" at bounding box center [888, 440] width 1050 height 556
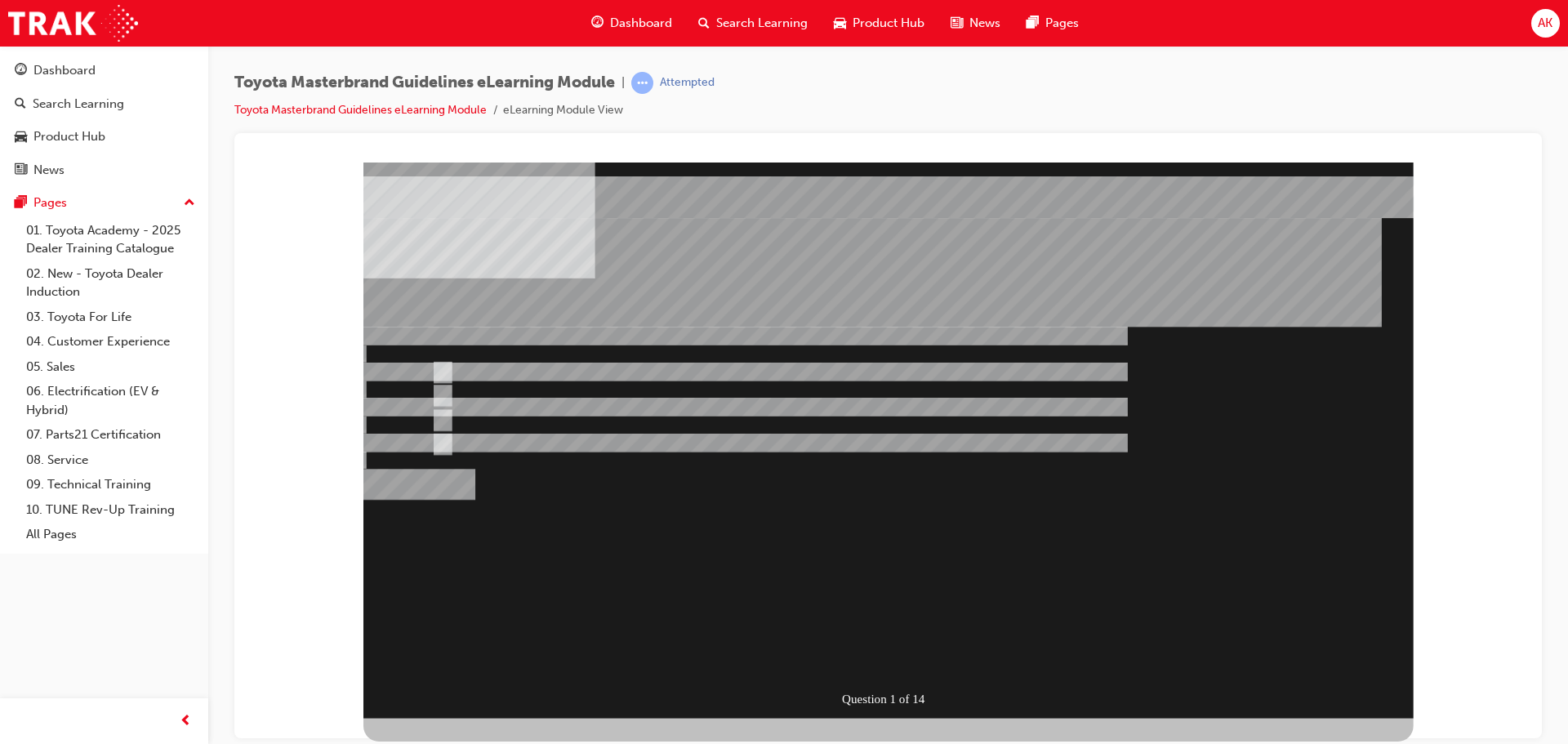
click at [1303, 682] on div "Question 1 of 14" at bounding box center [888, 440] width 1050 height 556
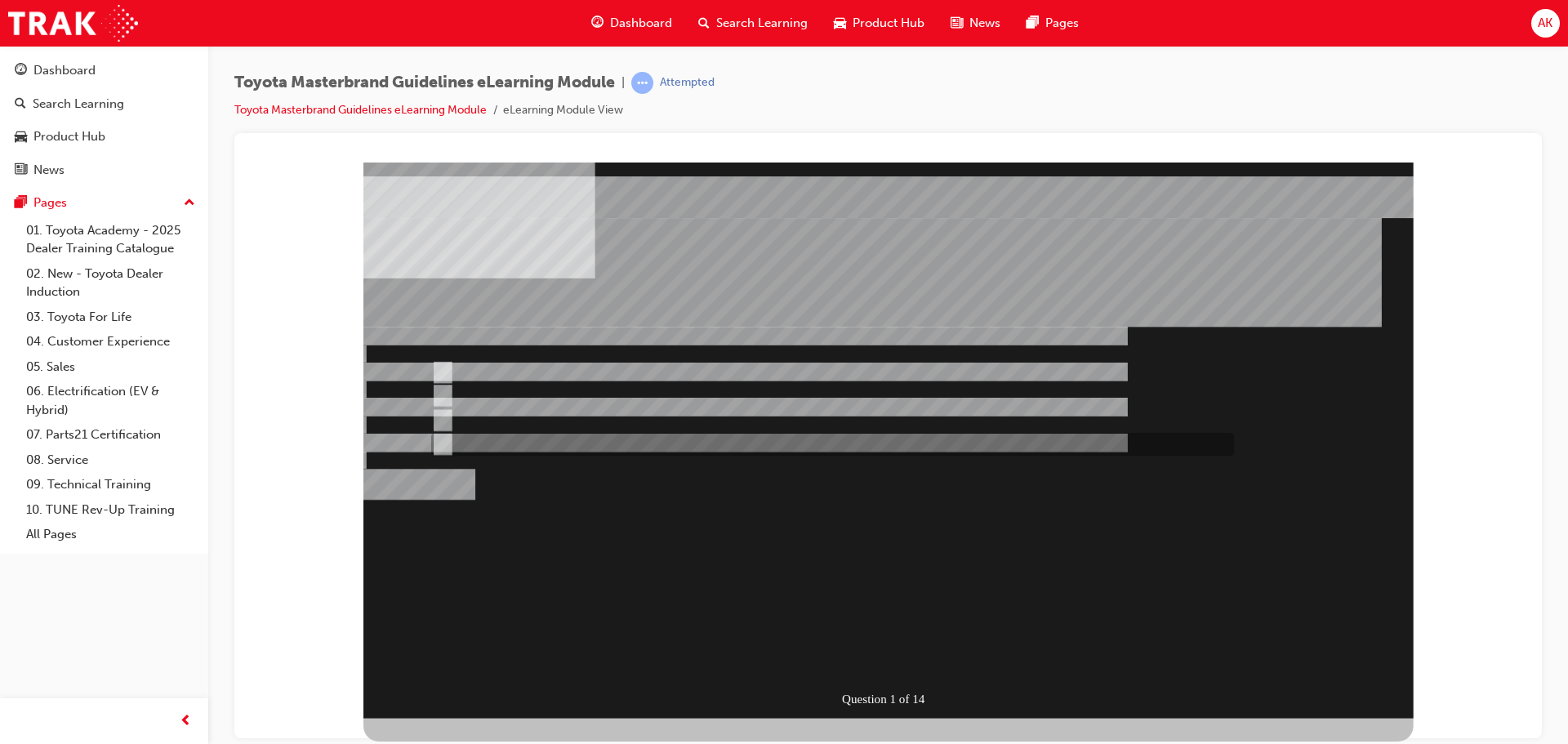
radio input "true"
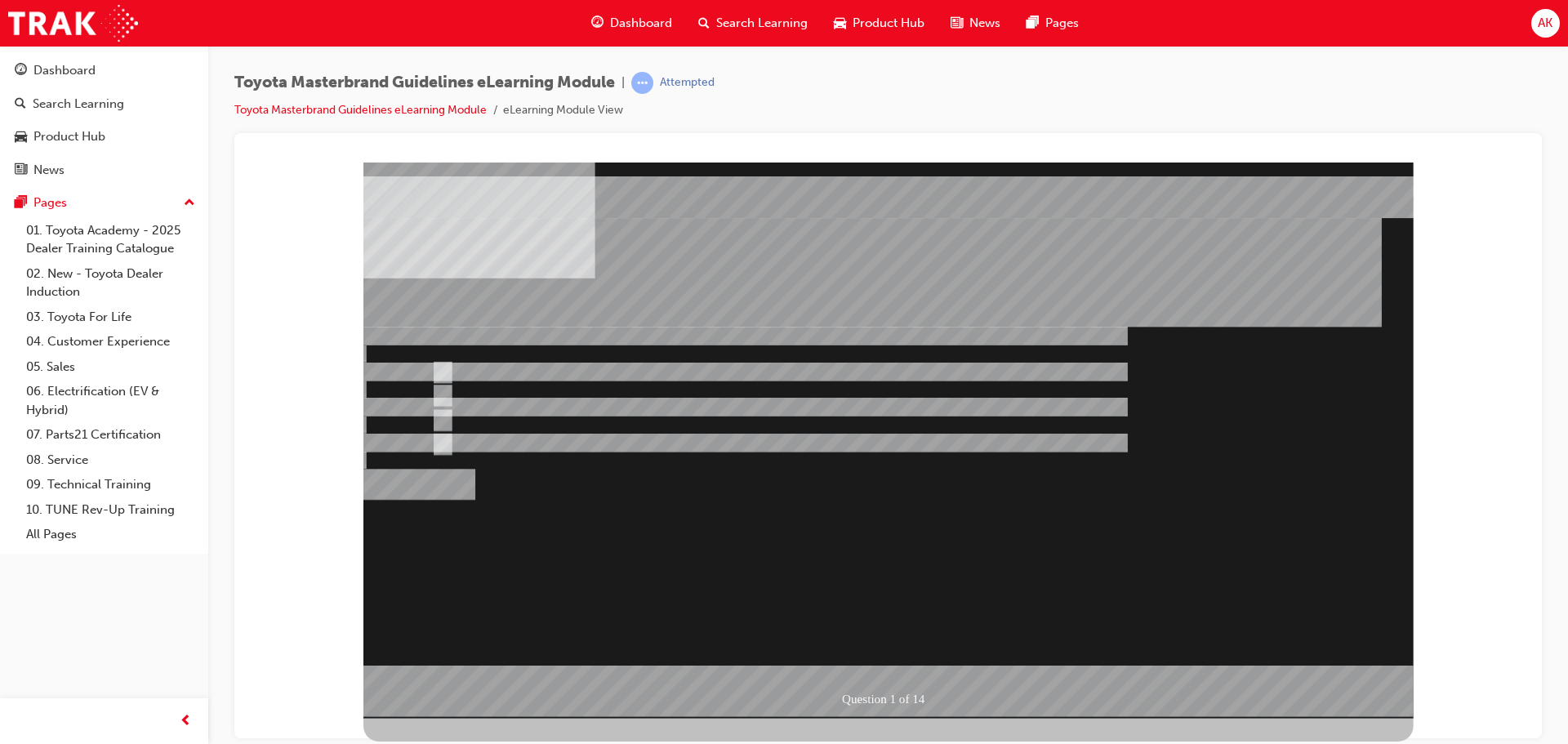
click at [899, 653] on div at bounding box center [888, 440] width 1050 height 556
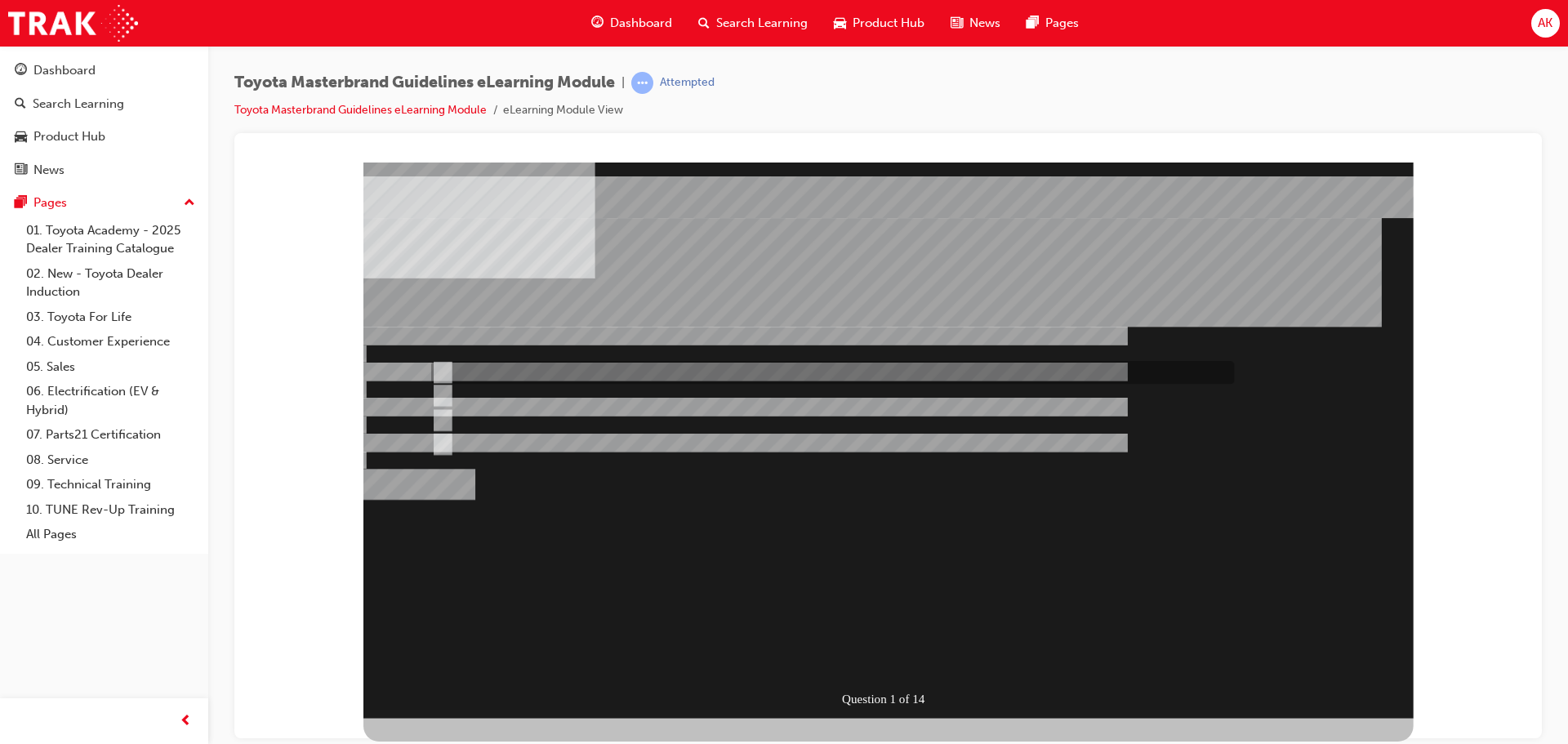
radio input "true"
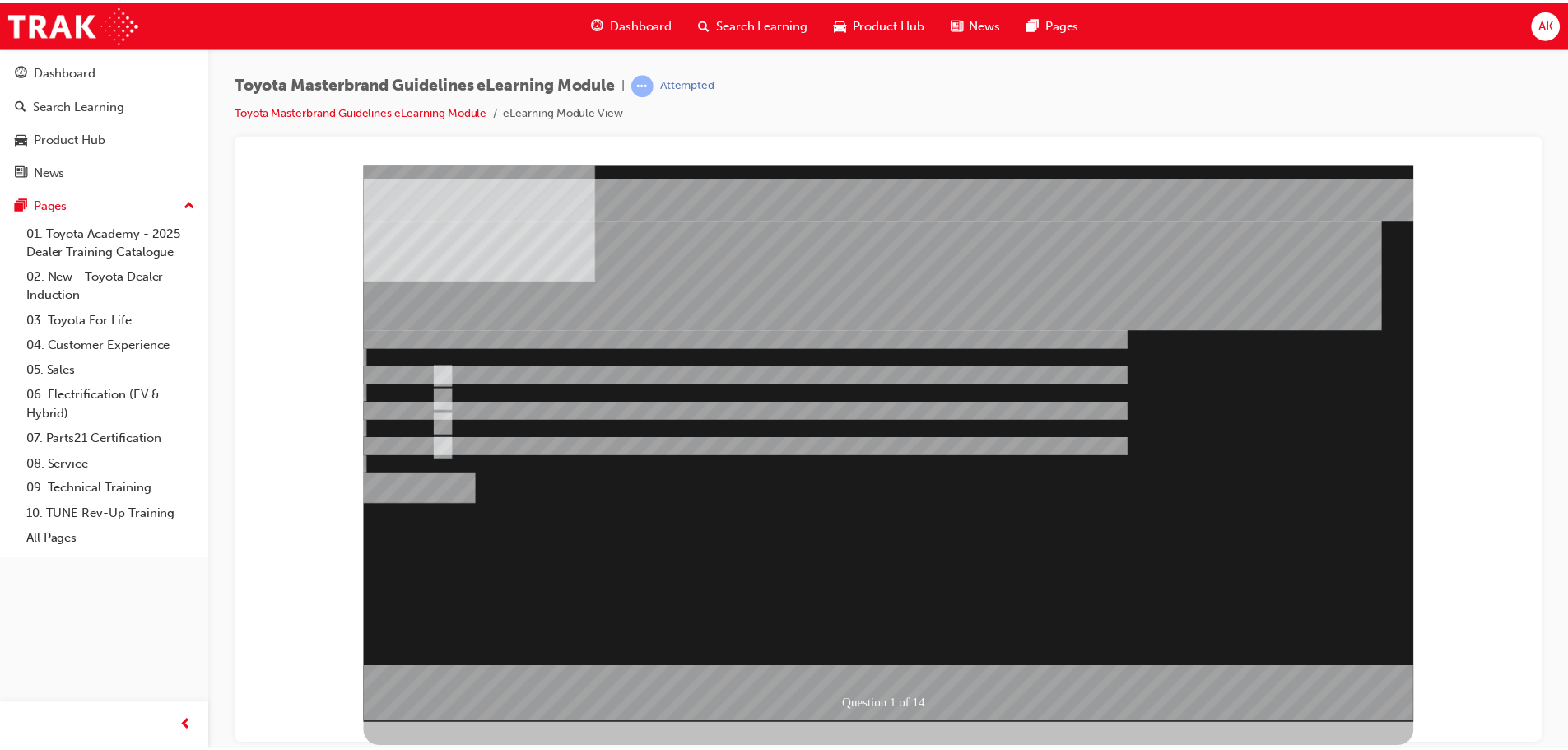
click at [897, 646] on div at bounding box center [893, 445] width 1059 height 561
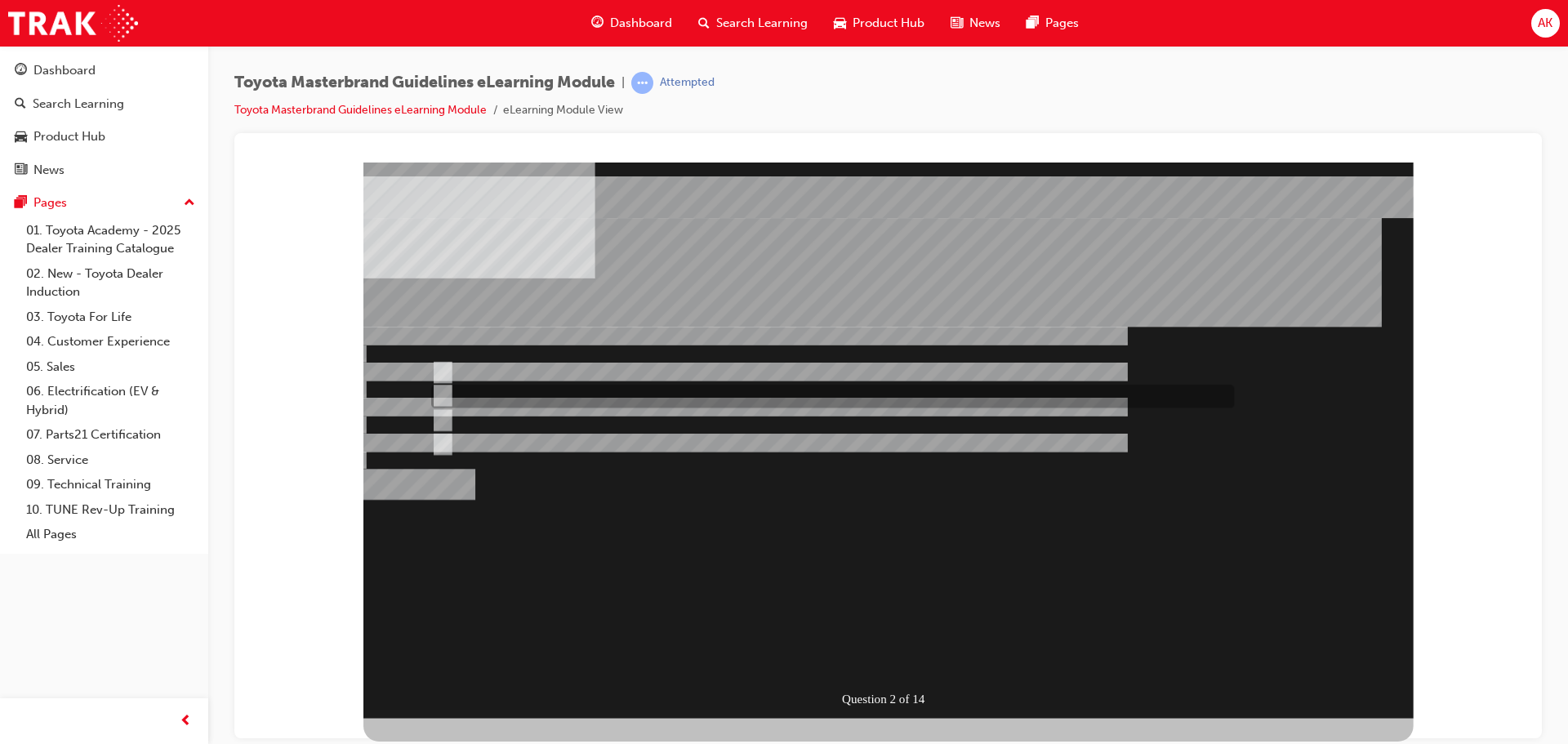
drag, startPoint x: 691, startPoint y: 396, endPoint x: 703, endPoint y: 436, distance: 41.8
radio input "true"
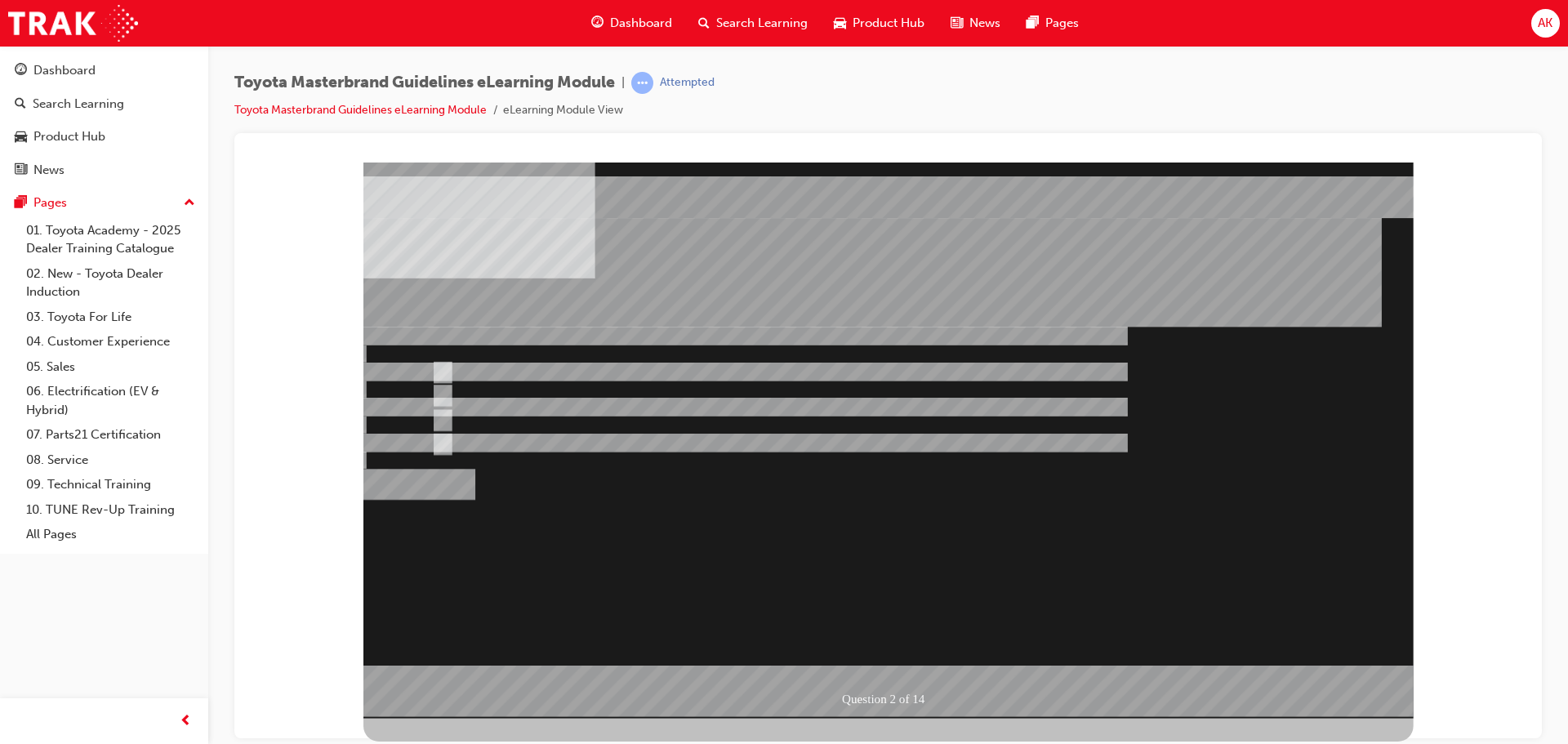
click at [636, 368] on div at bounding box center [888, 440] width 1050 height 556
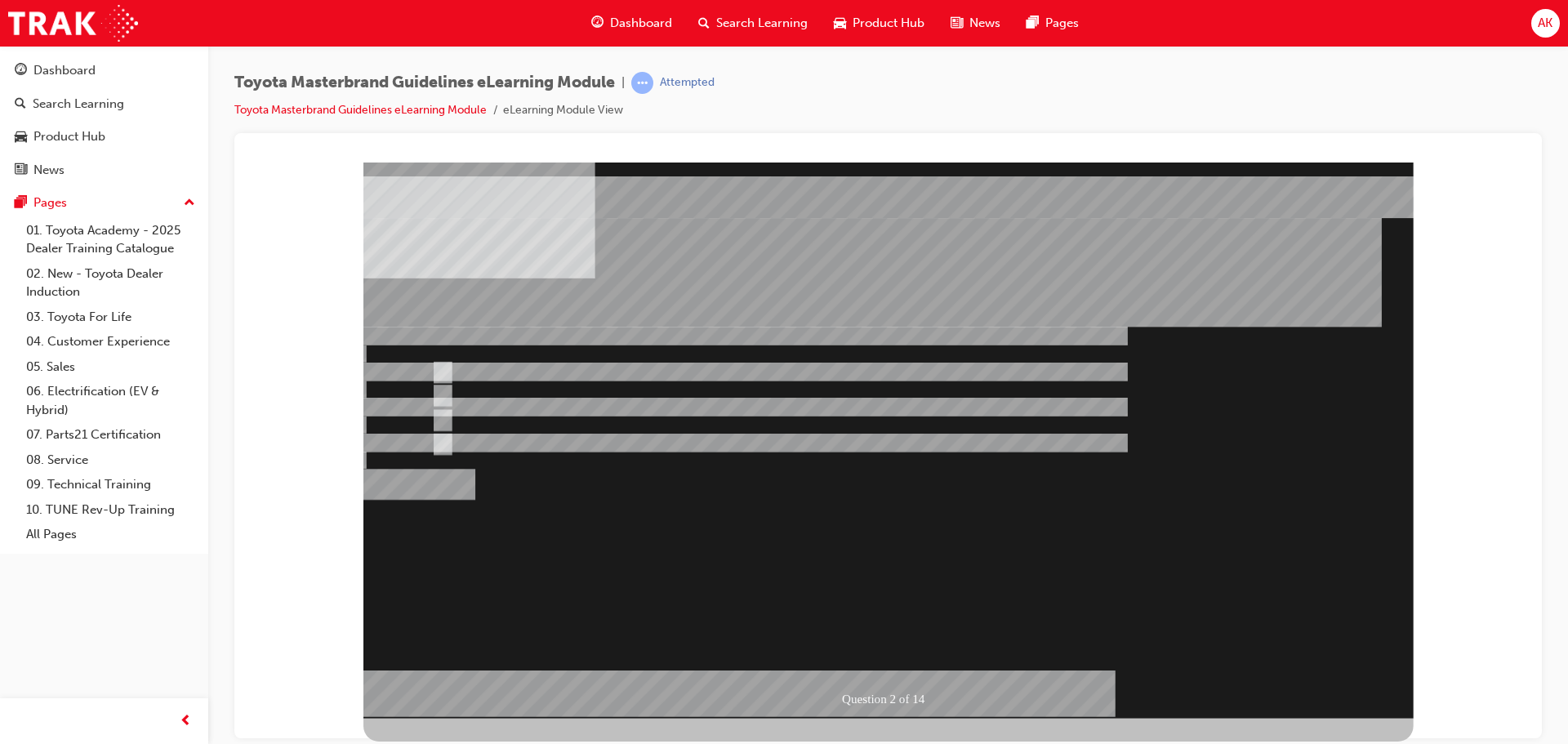
click at [531, 424] on div at bounding box center [888, 440] width 1050 height 556
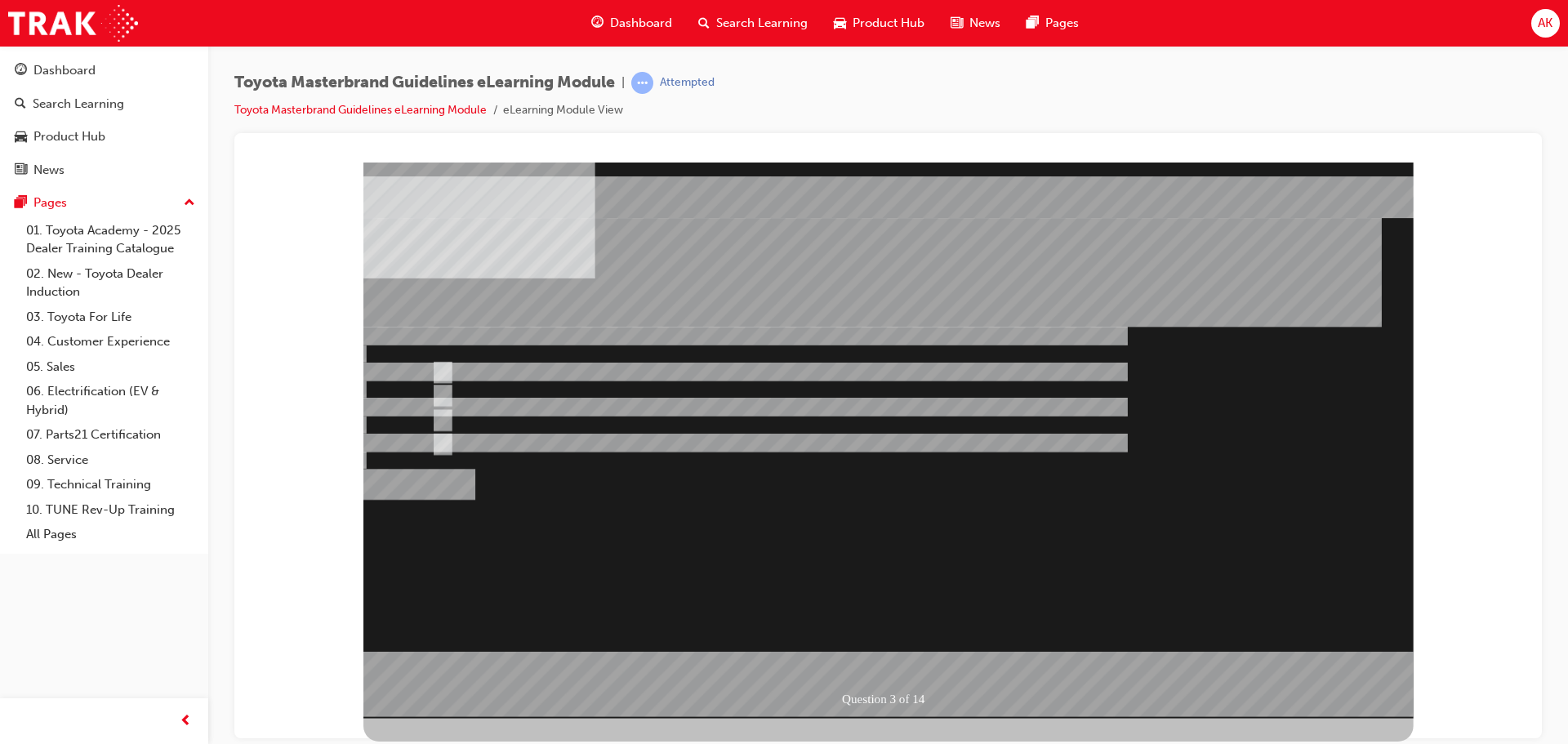
click at [499, 414] on div at bounding box center [888, 440] width 1050 height 556
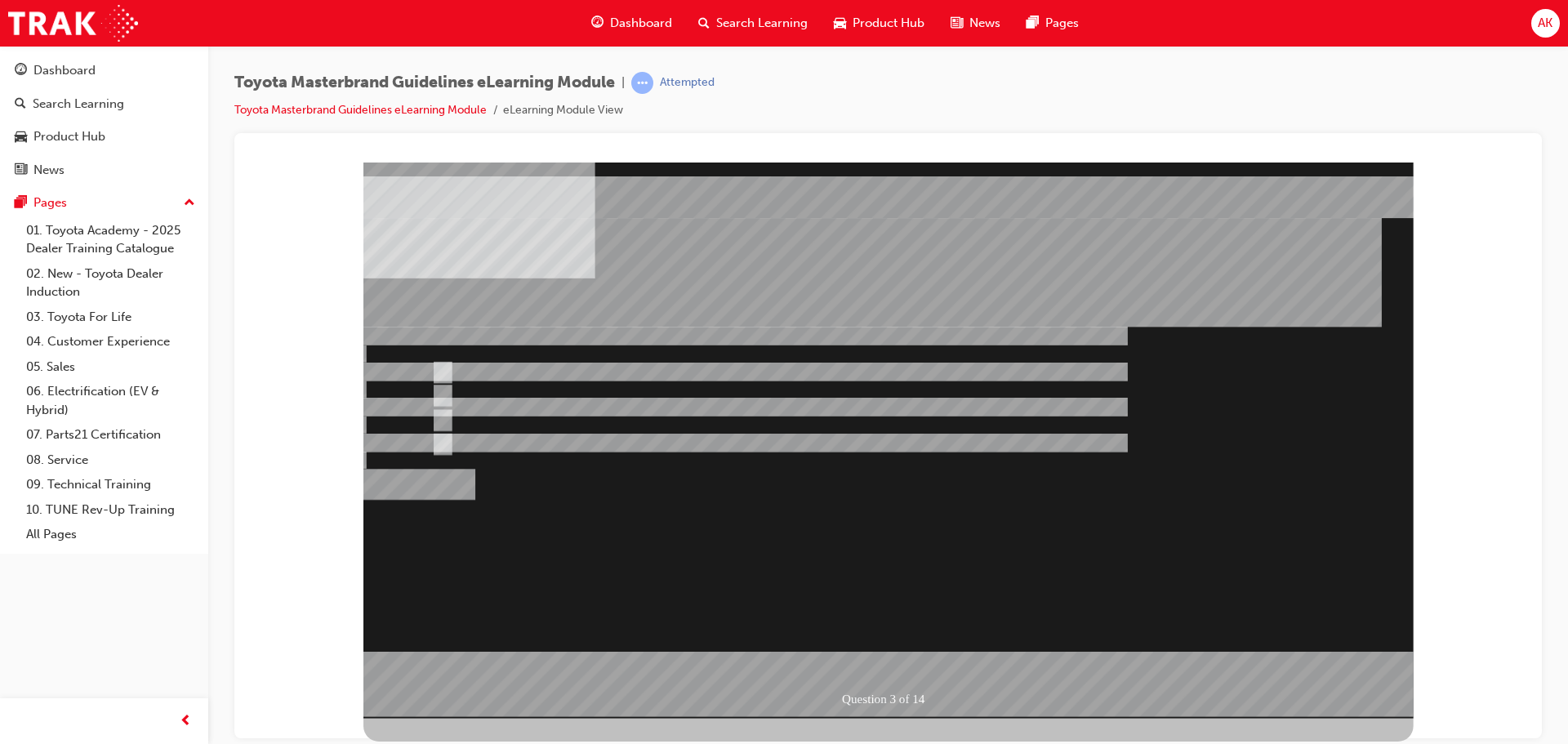
click at [537, 415] on div at bounding box center [888, 440] width 1050 height 556
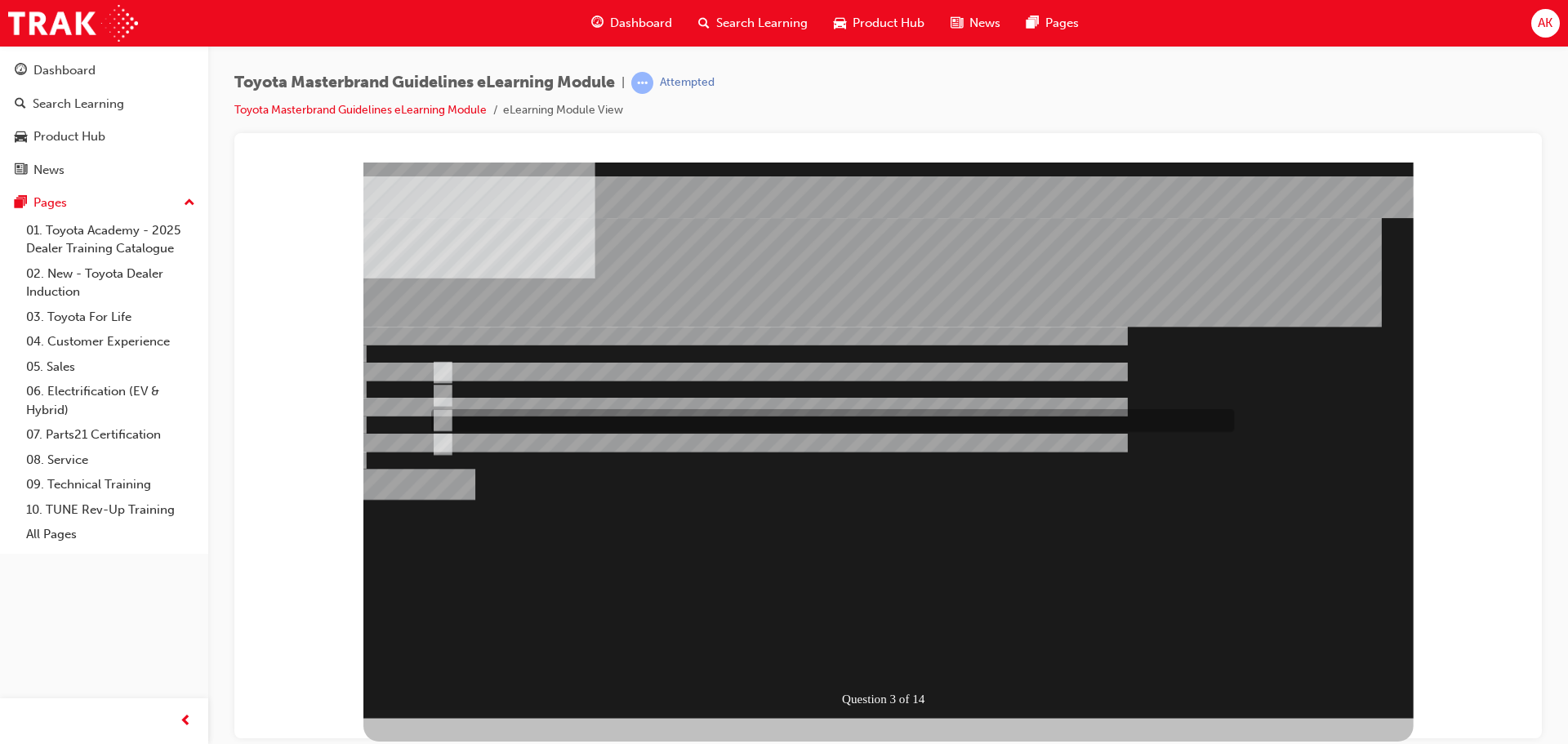
radio input "true"
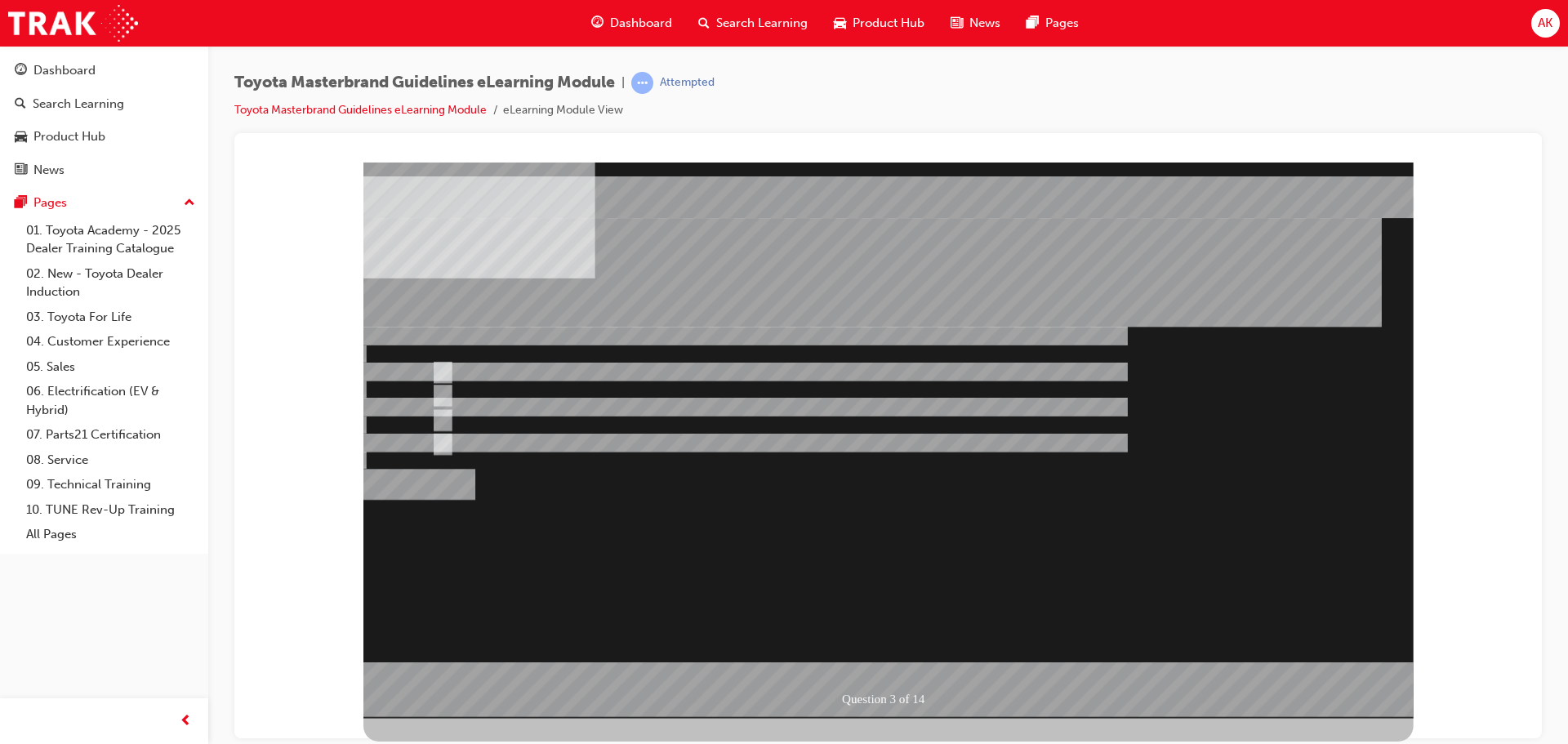
click at [916, 662] on div at bounding box center [888, 440] width 1050 height 556
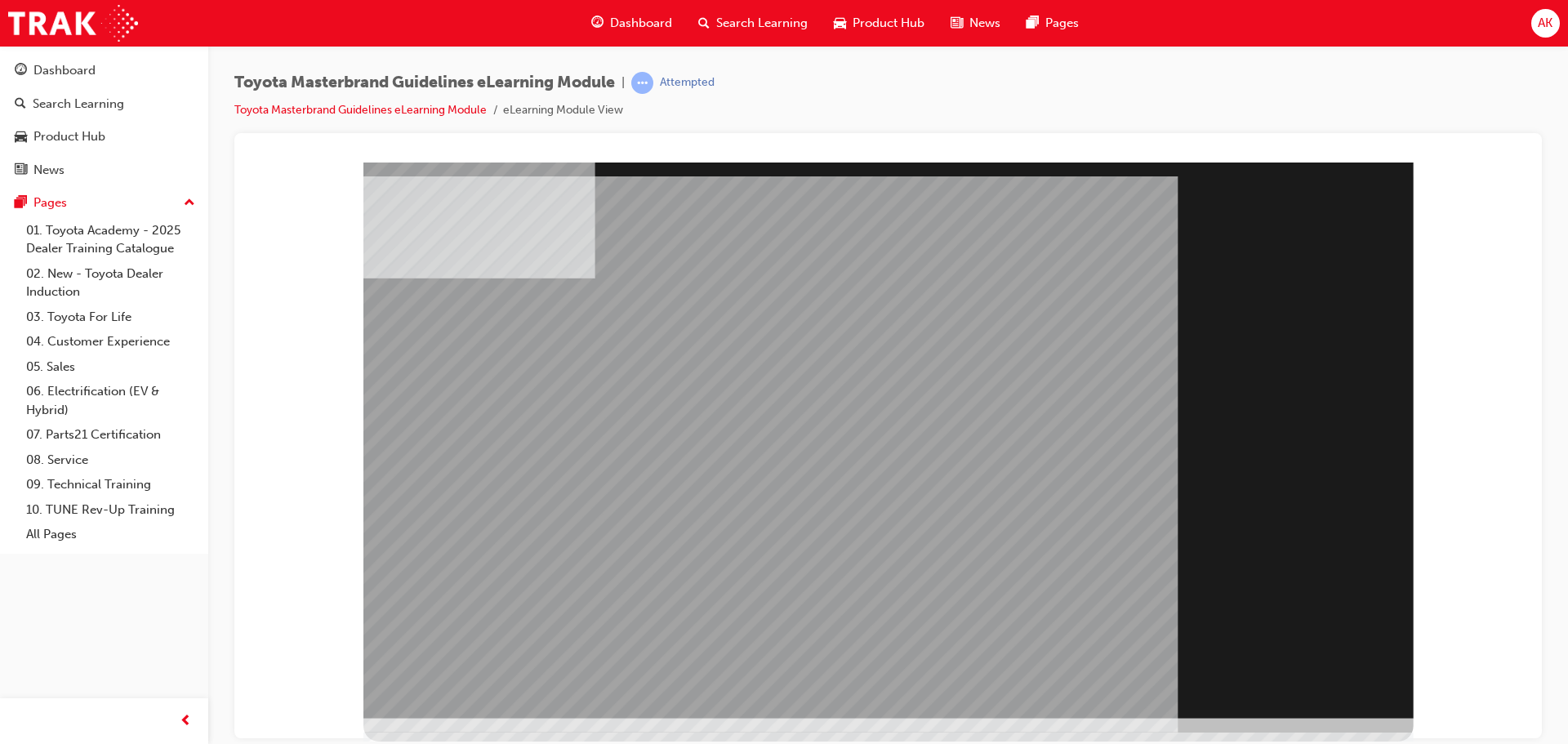
click at [1304, 659] on div "Section Title Page" at bounding box center [888, 440] width 1050 height 556
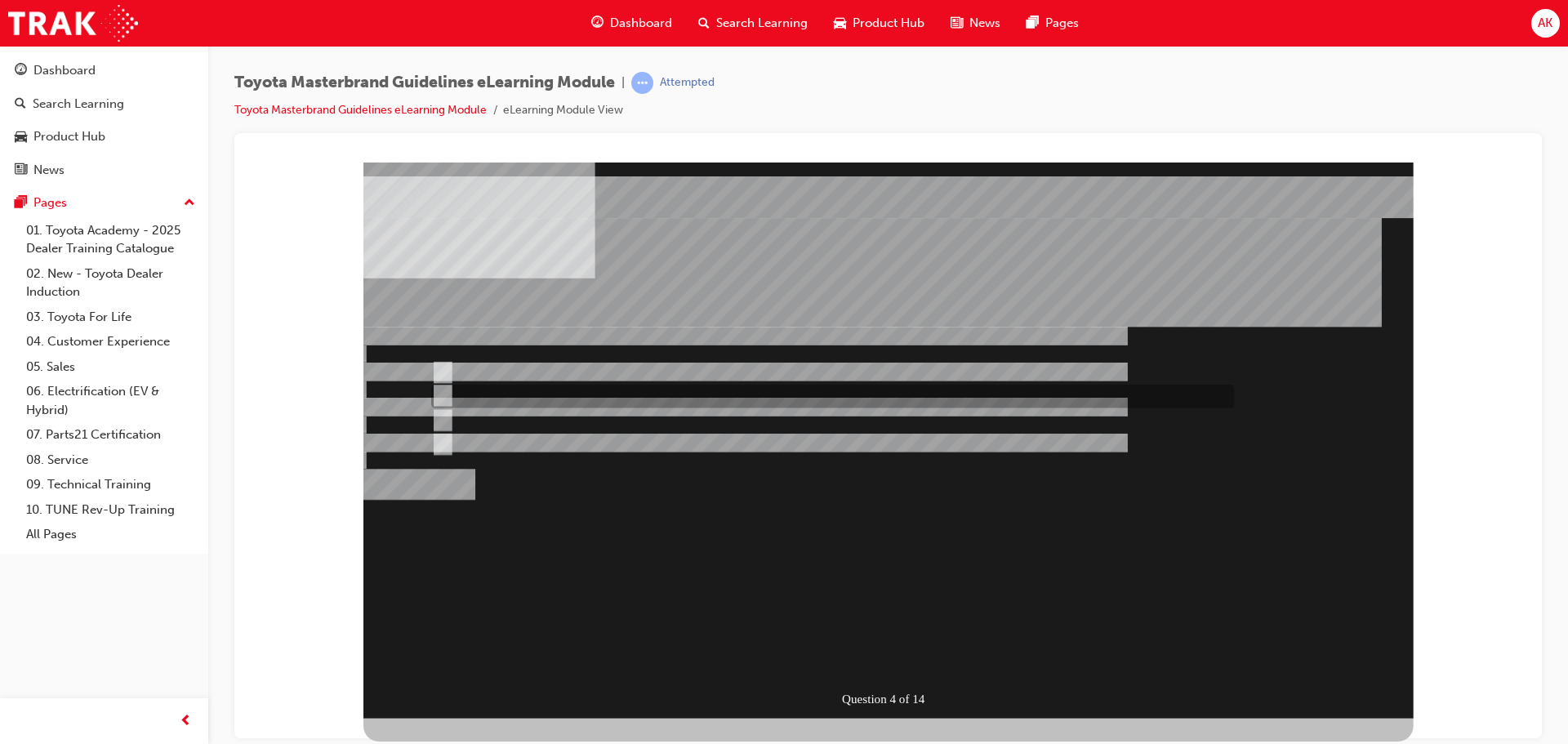
radio input "true"
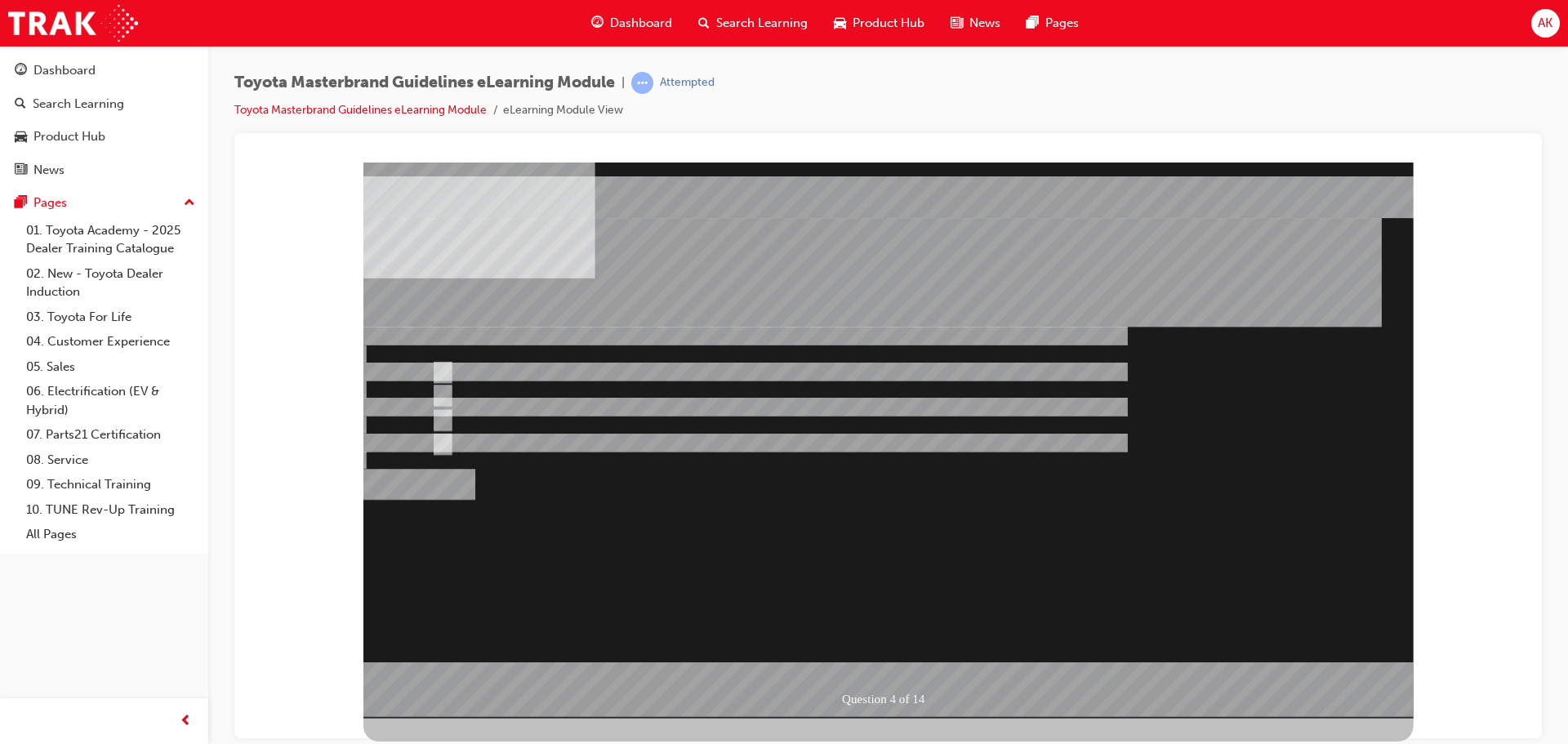
click at [868, 645] on div at bounding box center [888, 440] width 1050 height 556
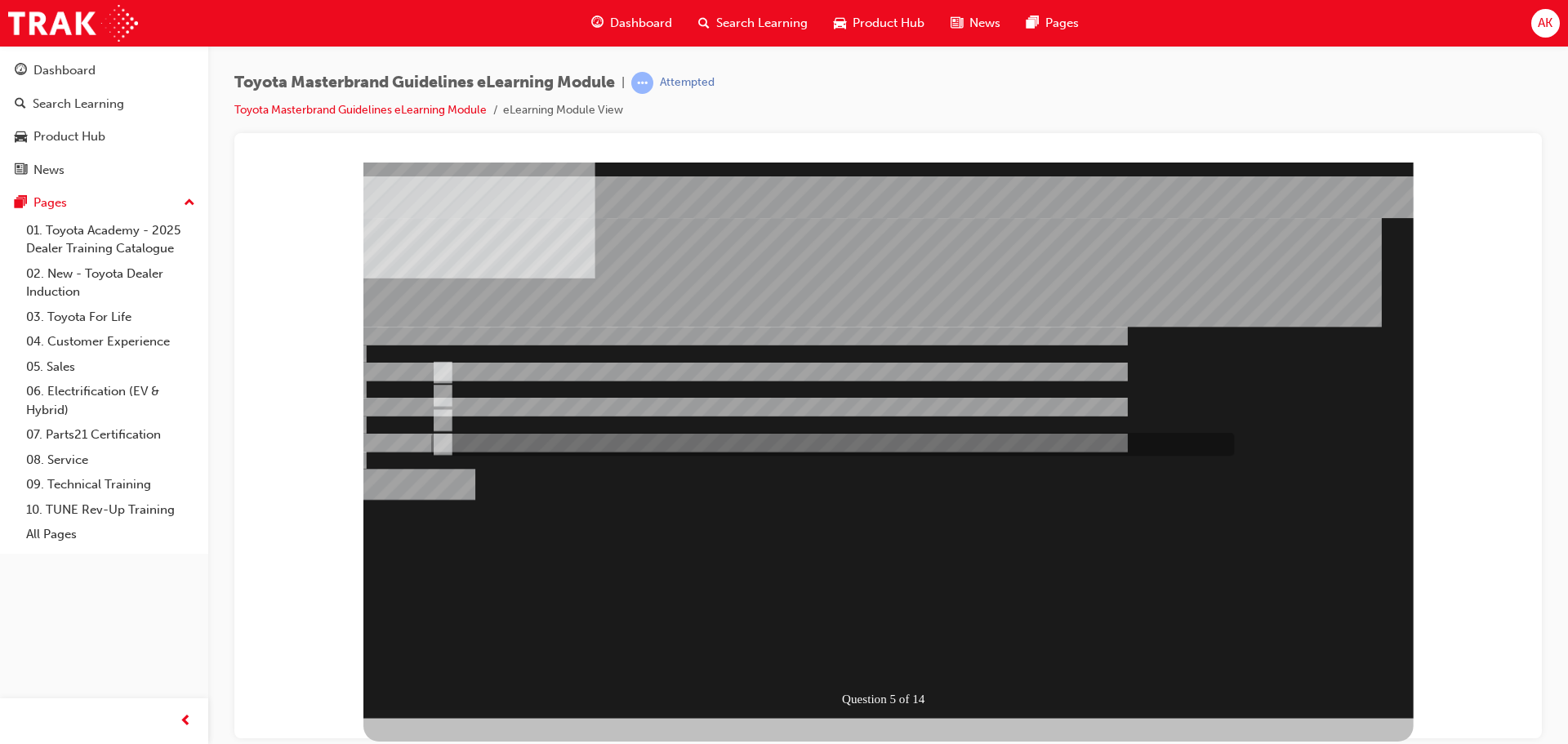
radio input "true"
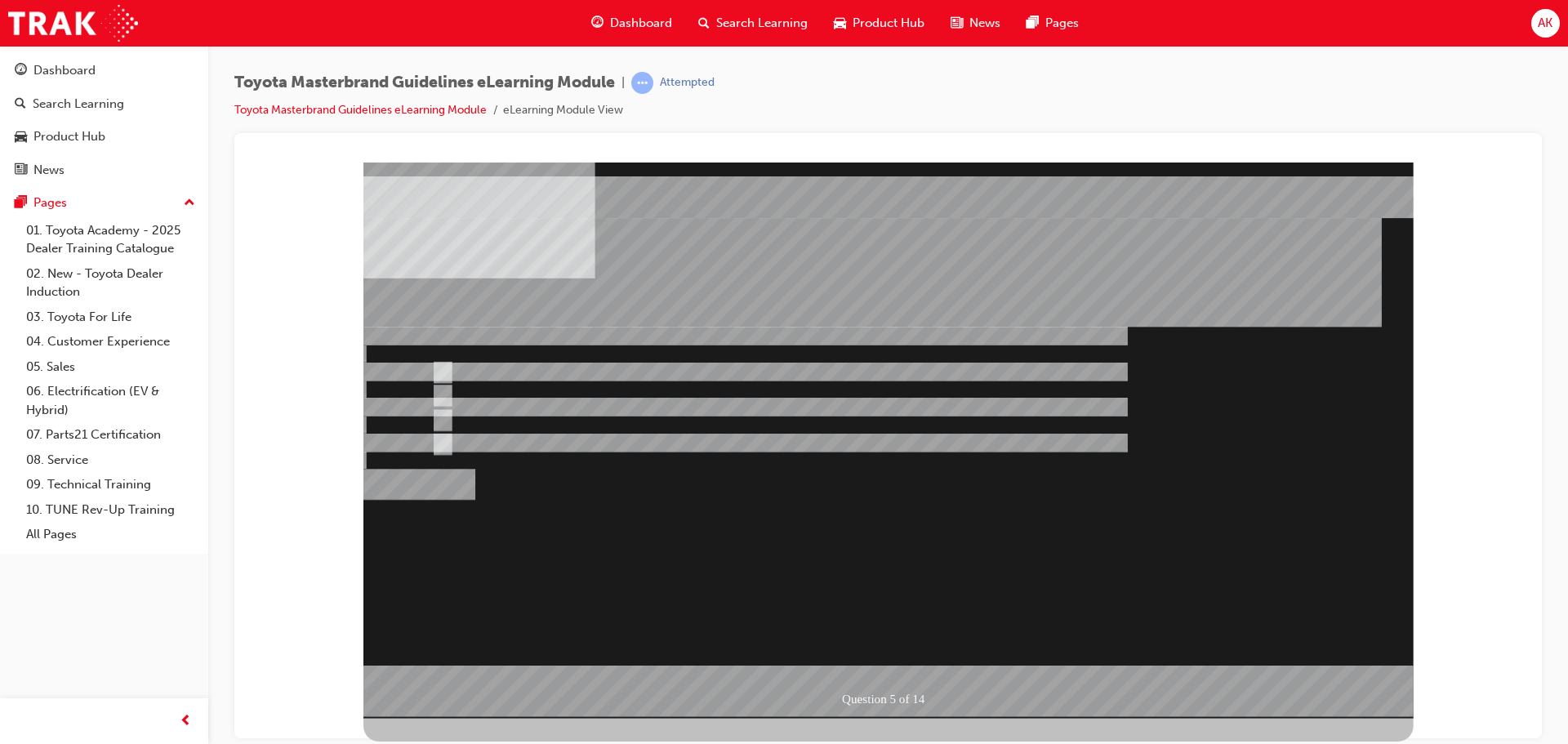
click at [541, 416] on div at bounding box center [888, 440] width 1050 height 556
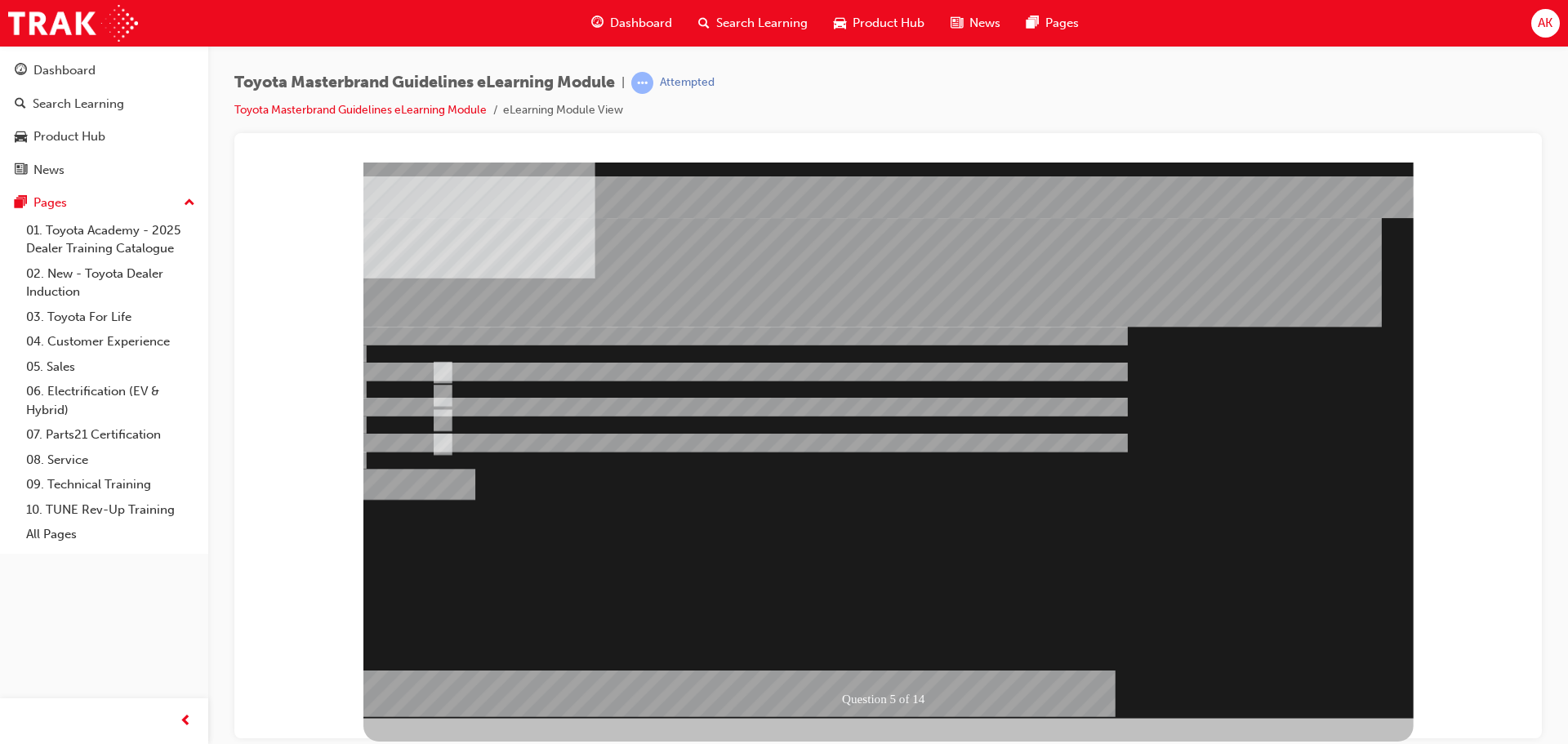
click at [494, 396] on div at bounding box center [888, 440] width 1050 height 556
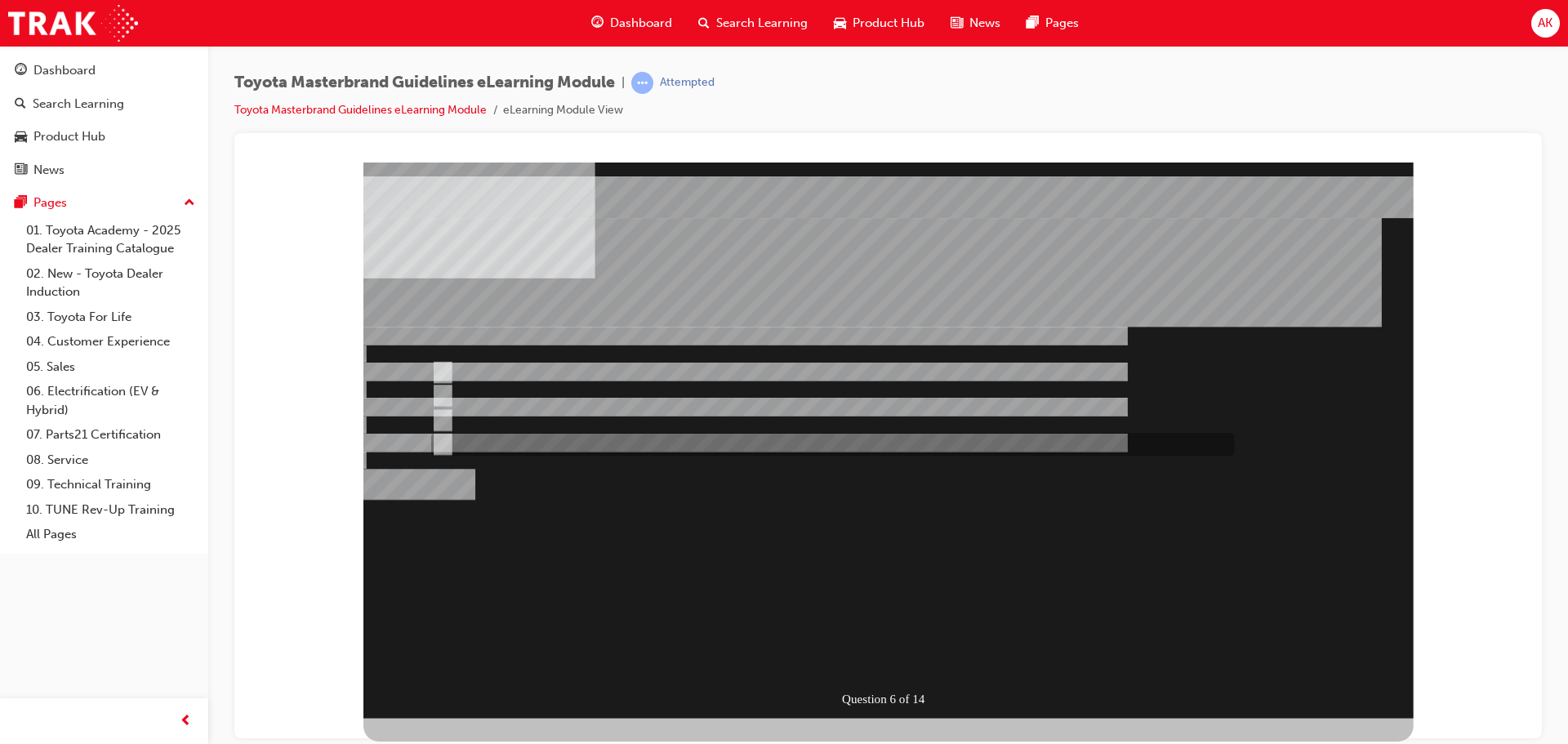
drag, startPoint x: 570, startPoint y: 436, endPoint x: 639, endPoint y: 479, distance: 81.3
radio input "true"
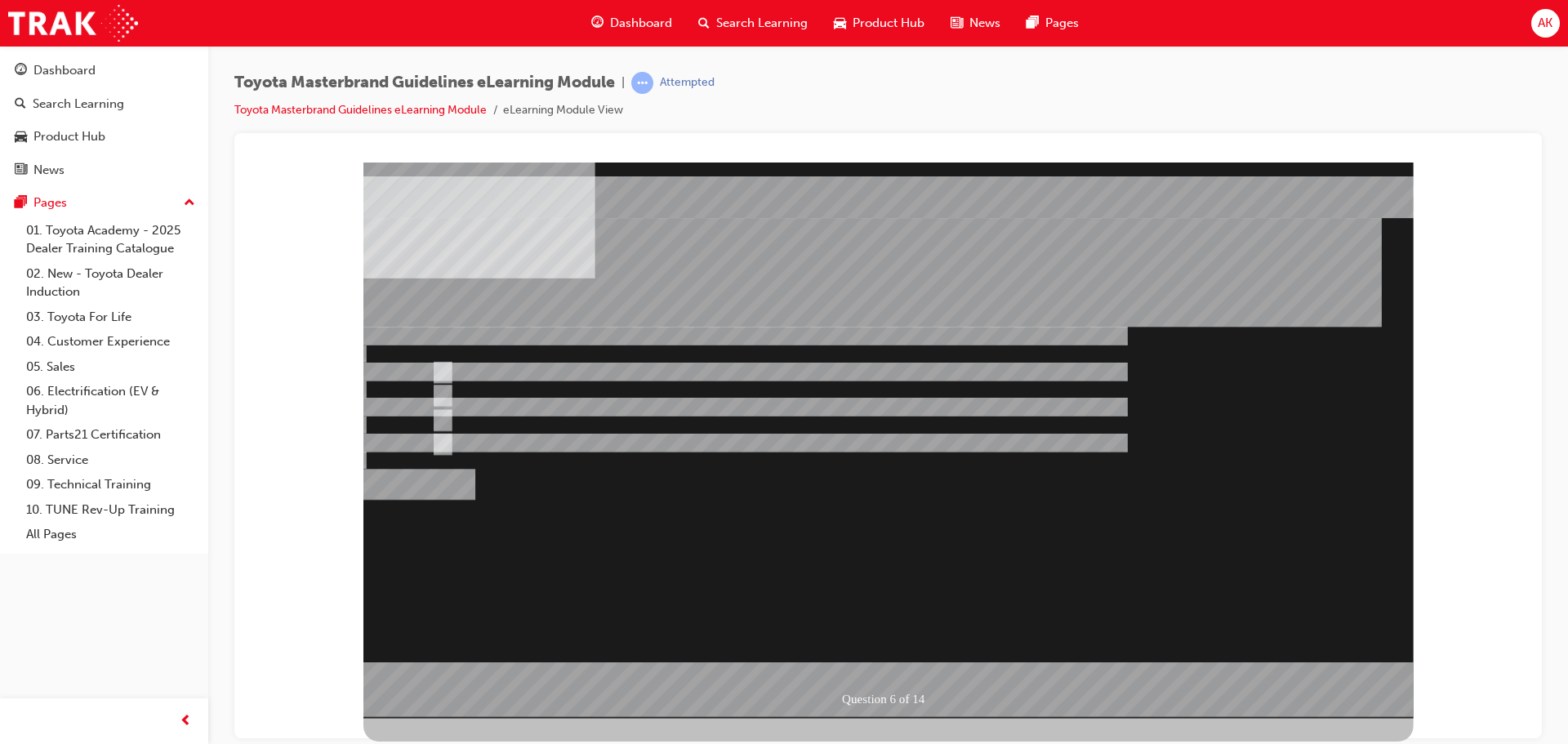
click at [905, 659] on div at bounding box center [888, 440] width 1050 height 556
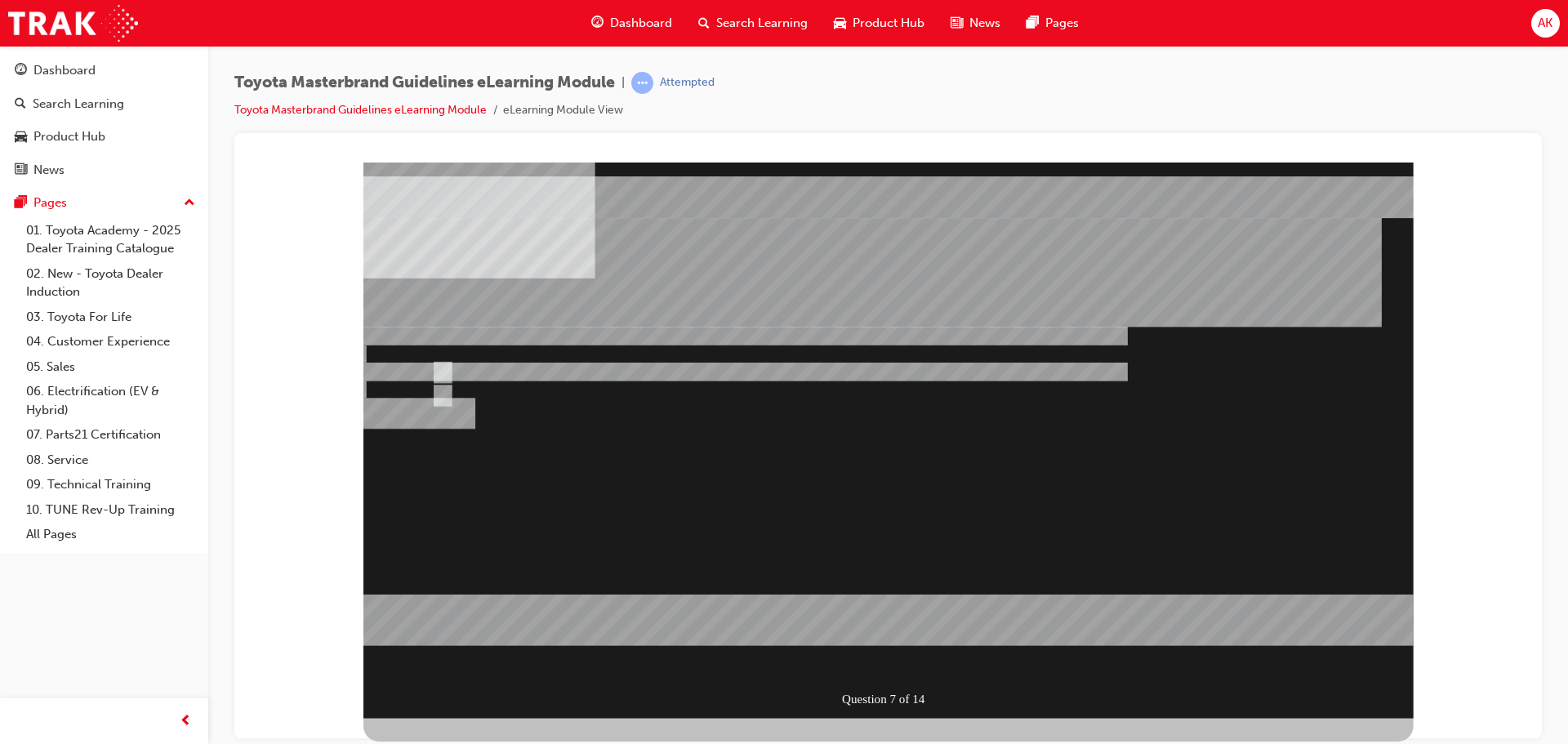
click at [515, 397] on div at bounding box center [888, 440] width 1050 height 556
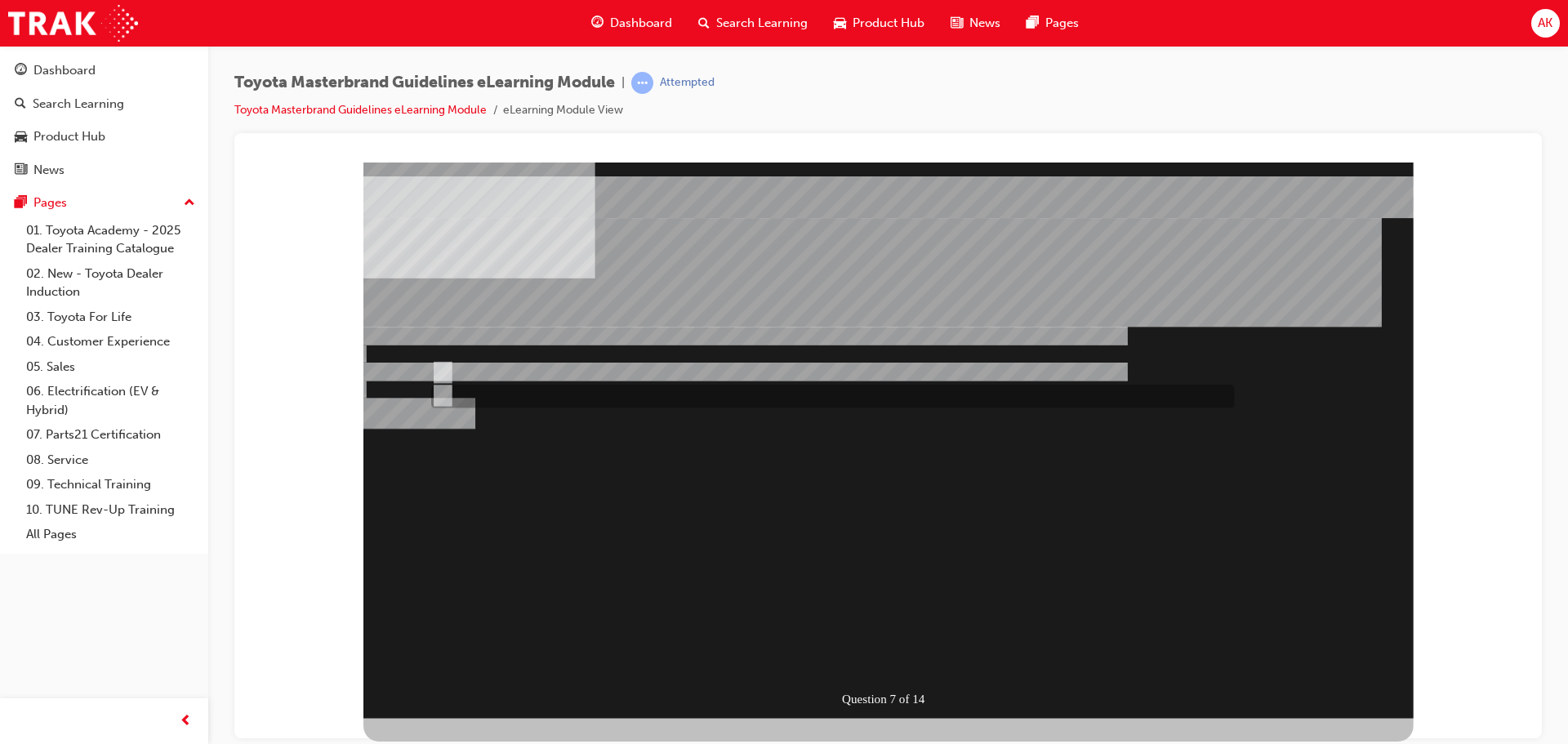
radio input "false"
radio input "true"
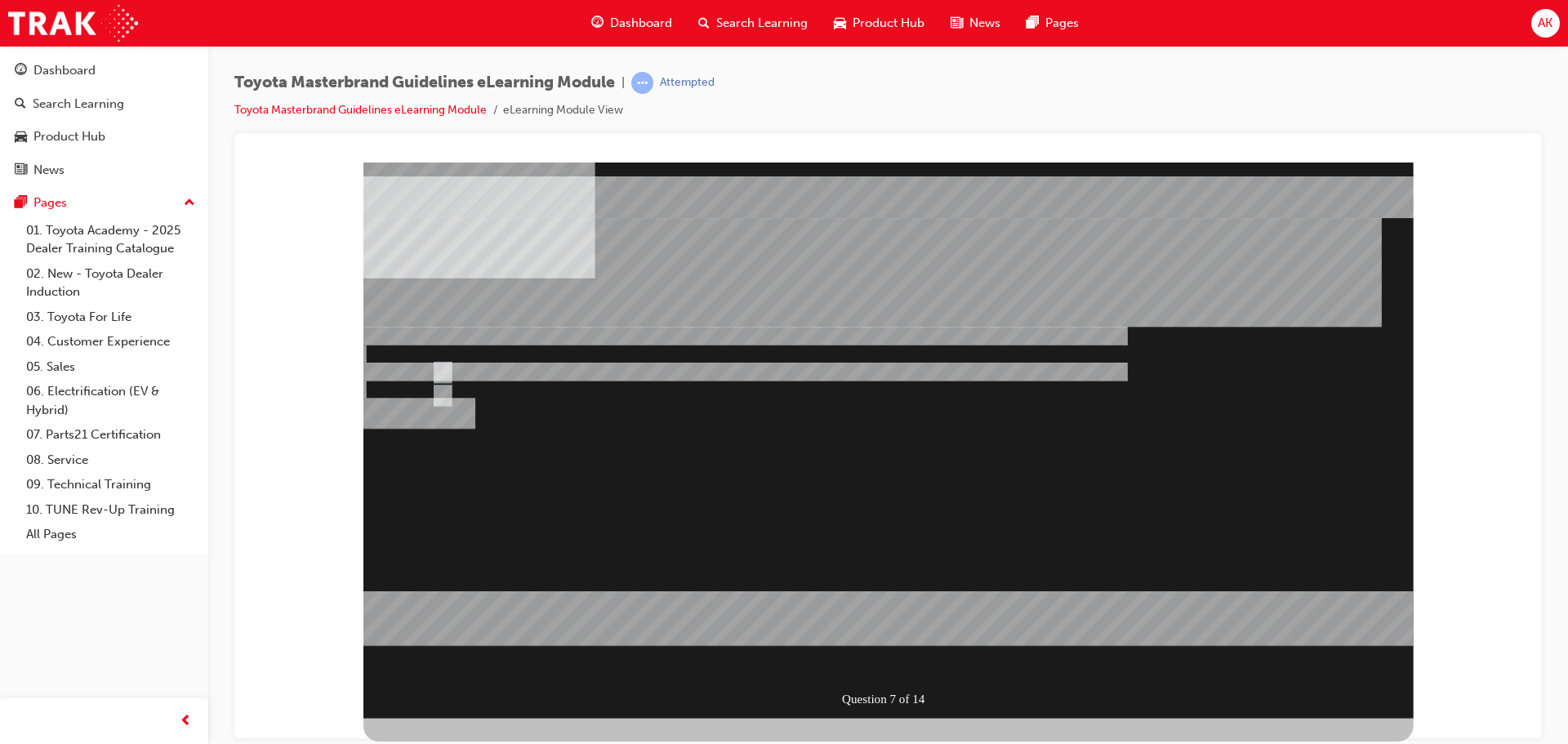
click at [889, 650] on div at bounding box center [888, 440] width 1050 height 556
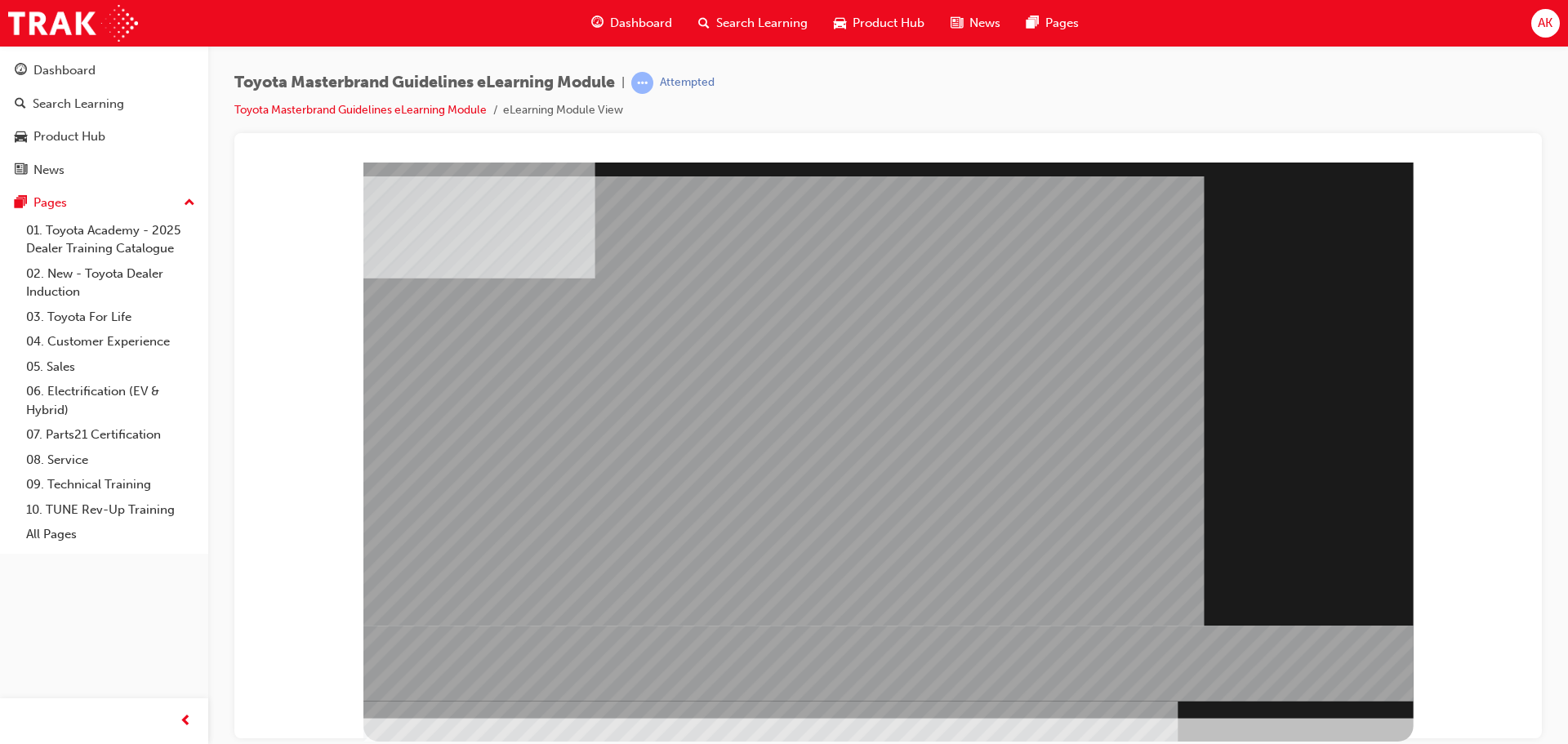
click at [1313, 694] on div at bounding box center [888, 440] width 1050 height 556
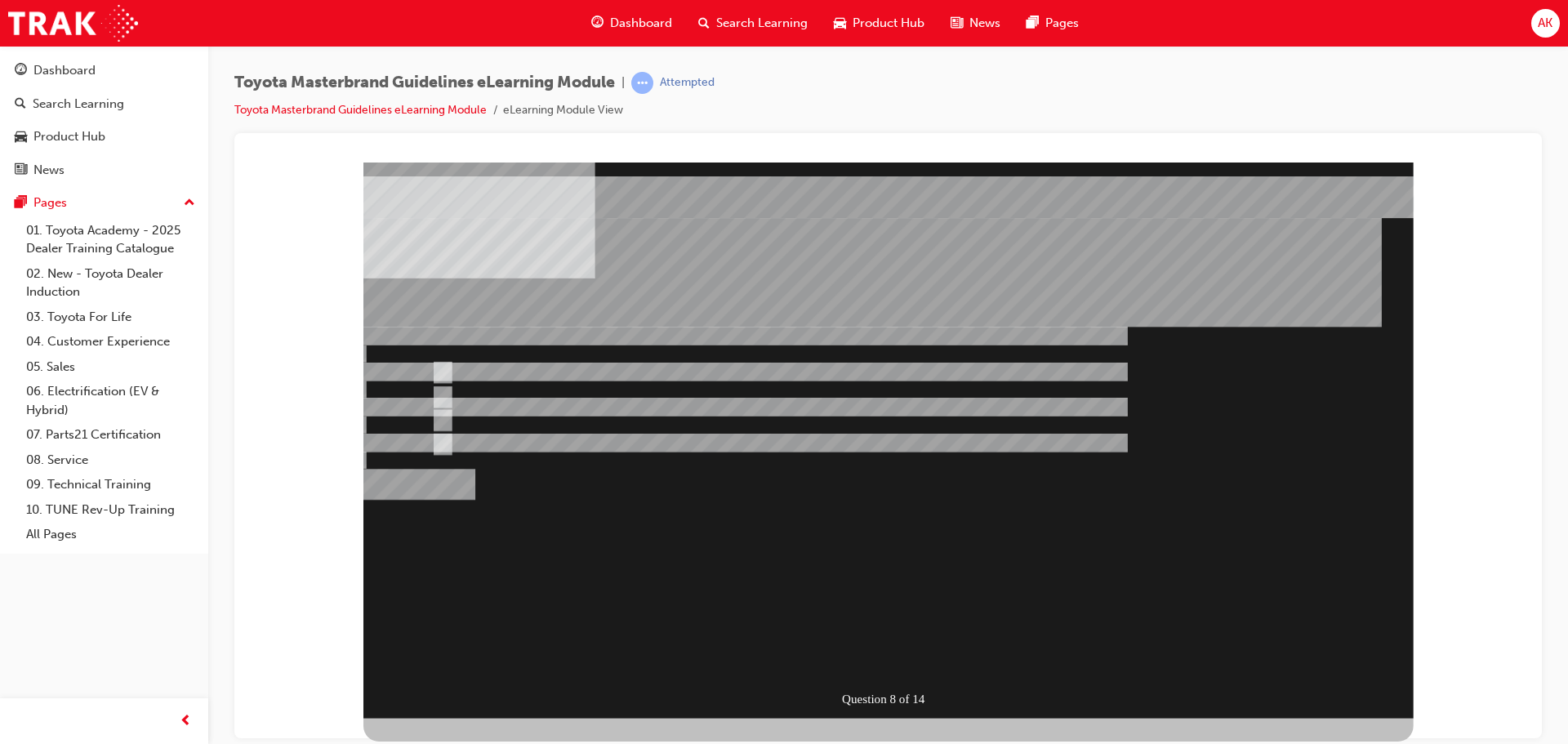
click at [1322, 682] on div "Question 8 of 14" at bounding box center [888, 440] width 1050 height 556
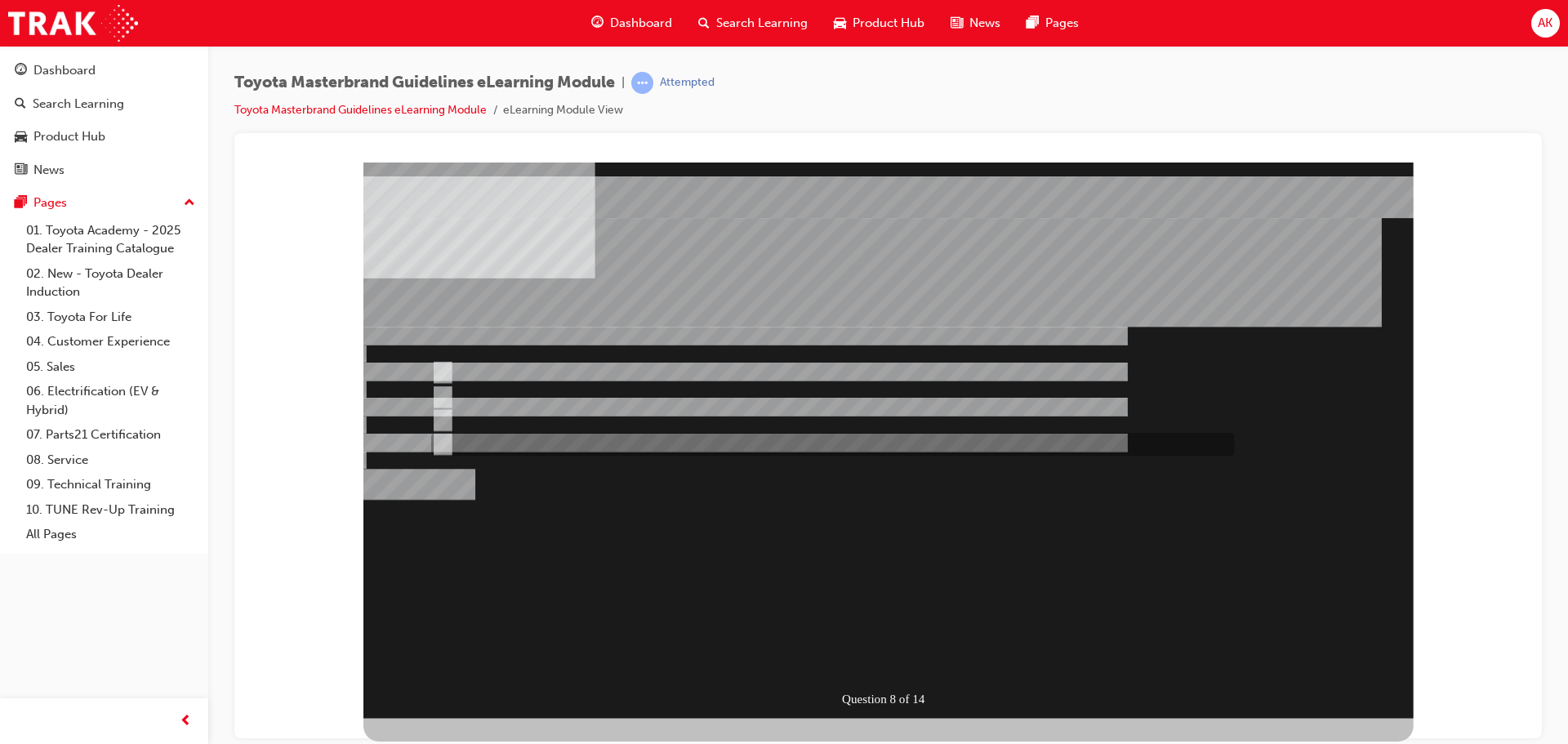
radio input "true"
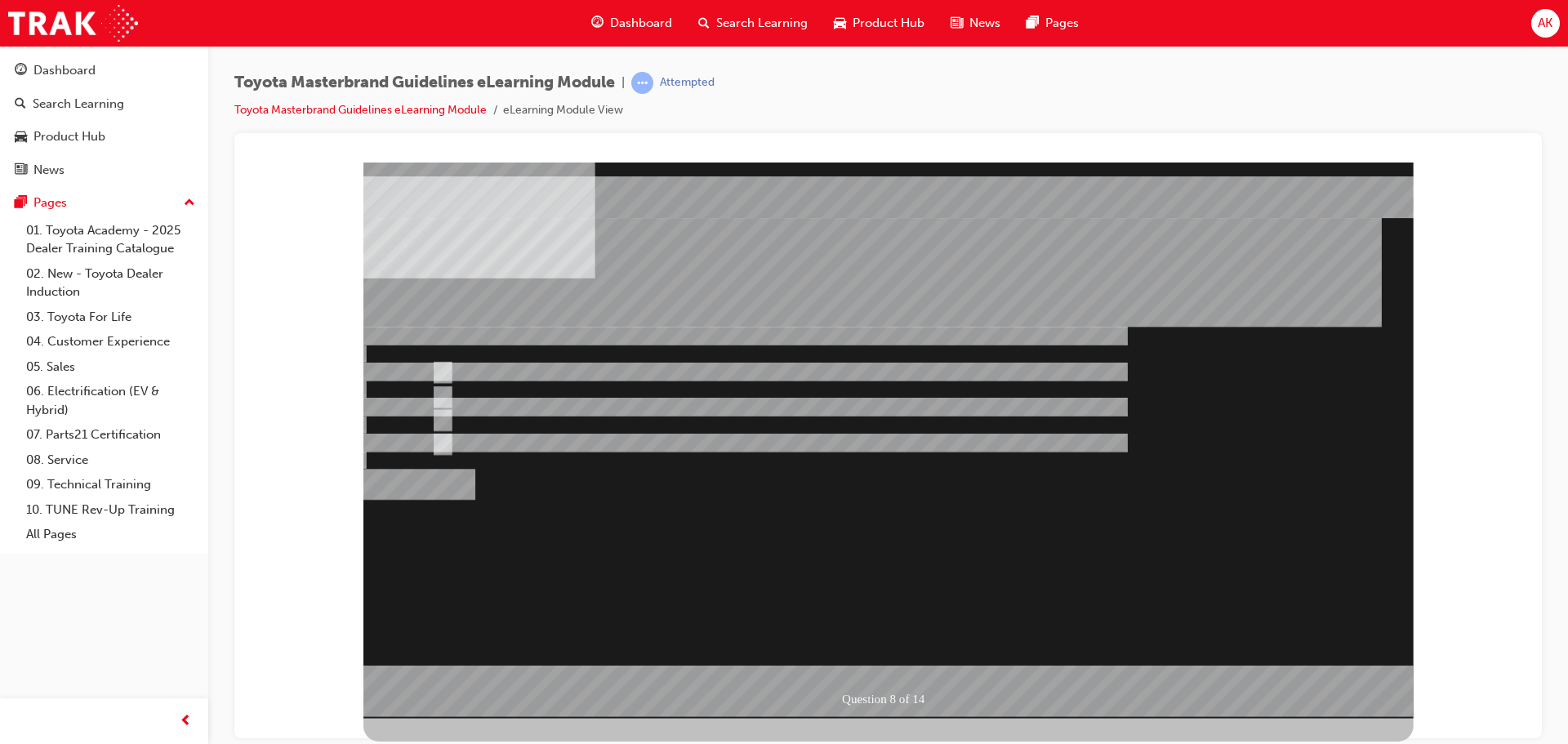
click at [538, 372] on div at bounding box center [888, 440] width 1050 height 556
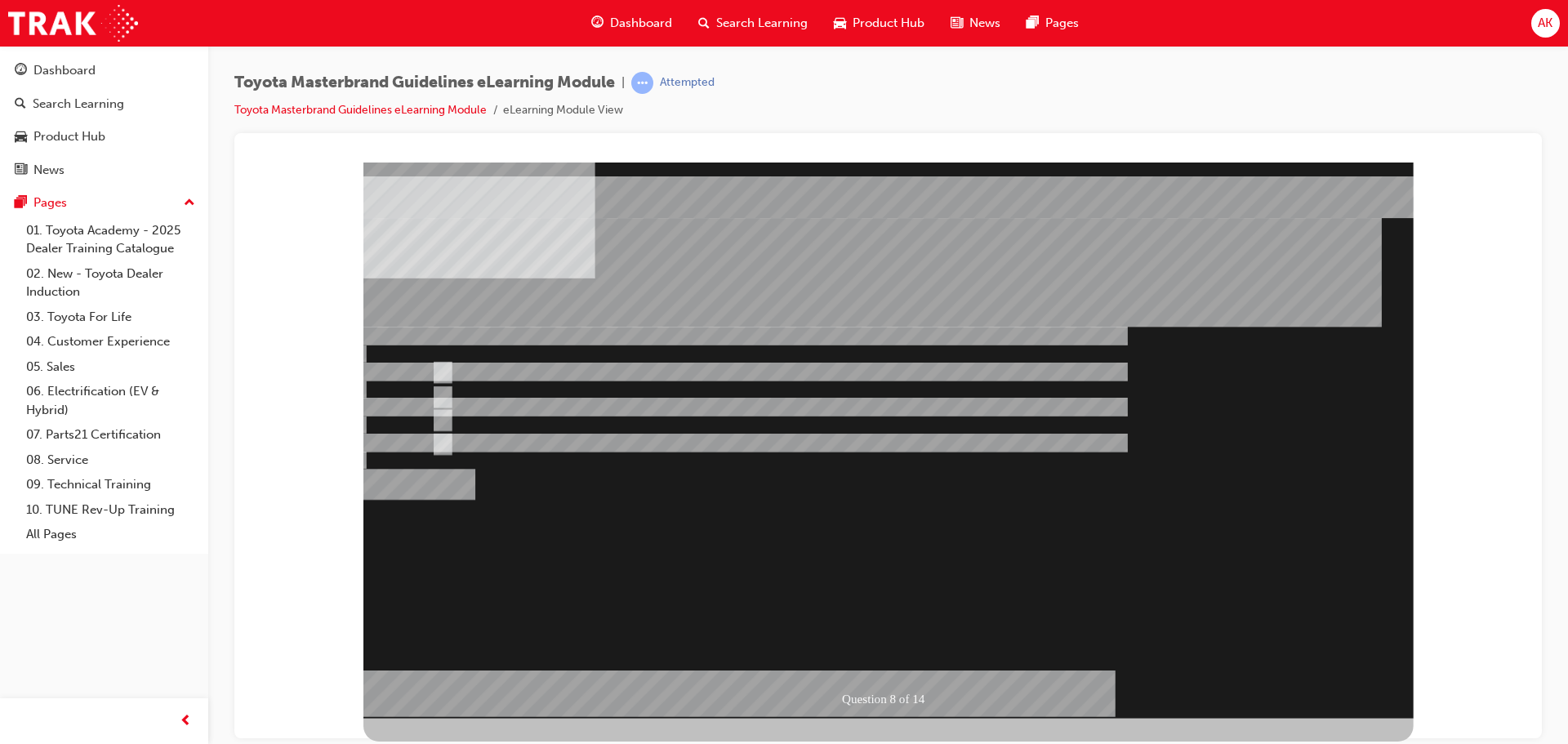
click at [900, 653] on div at bounding box center [888, 440] width 1050 height 556
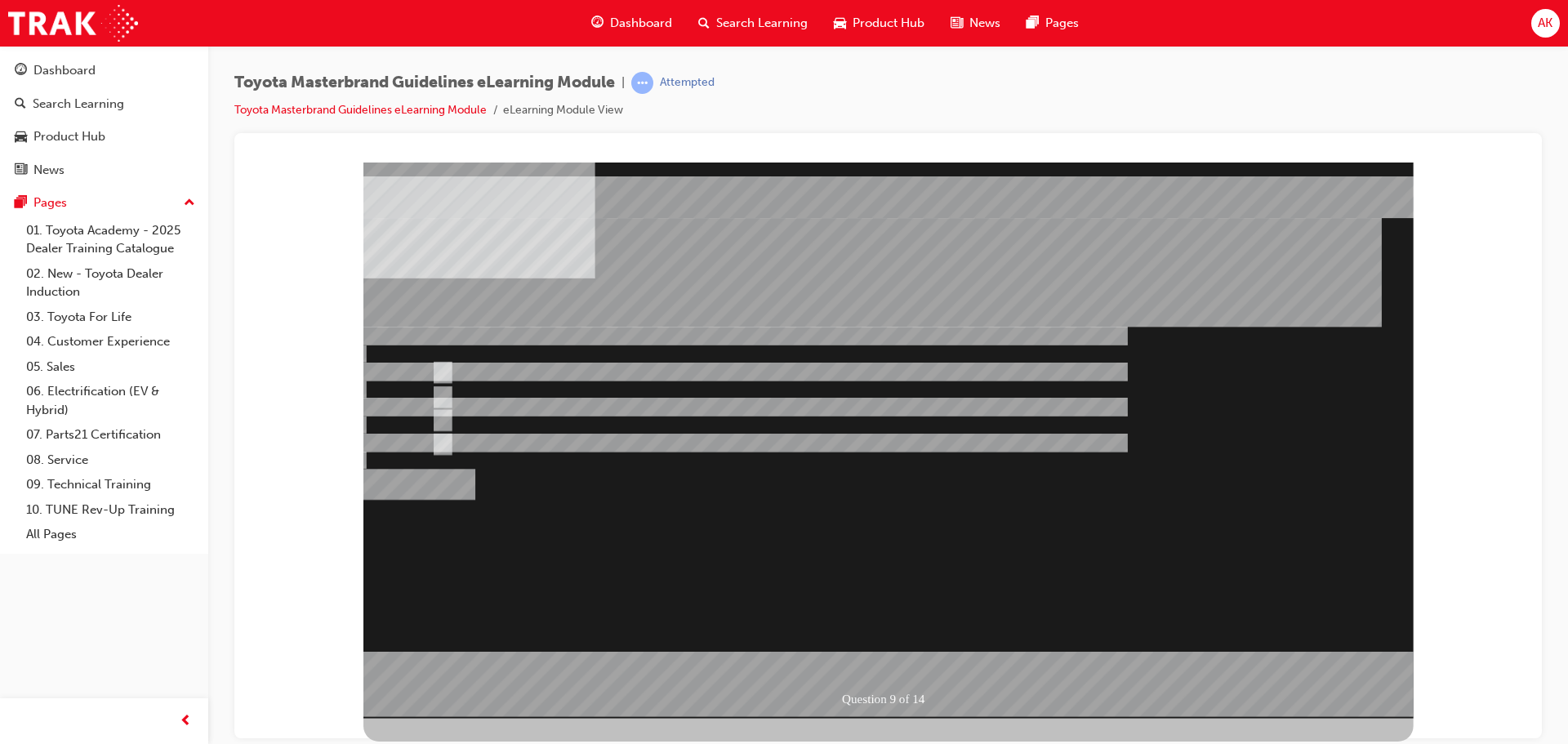
click at [492, 447] on div at bounding box center [888, 440] width 1050 height 556
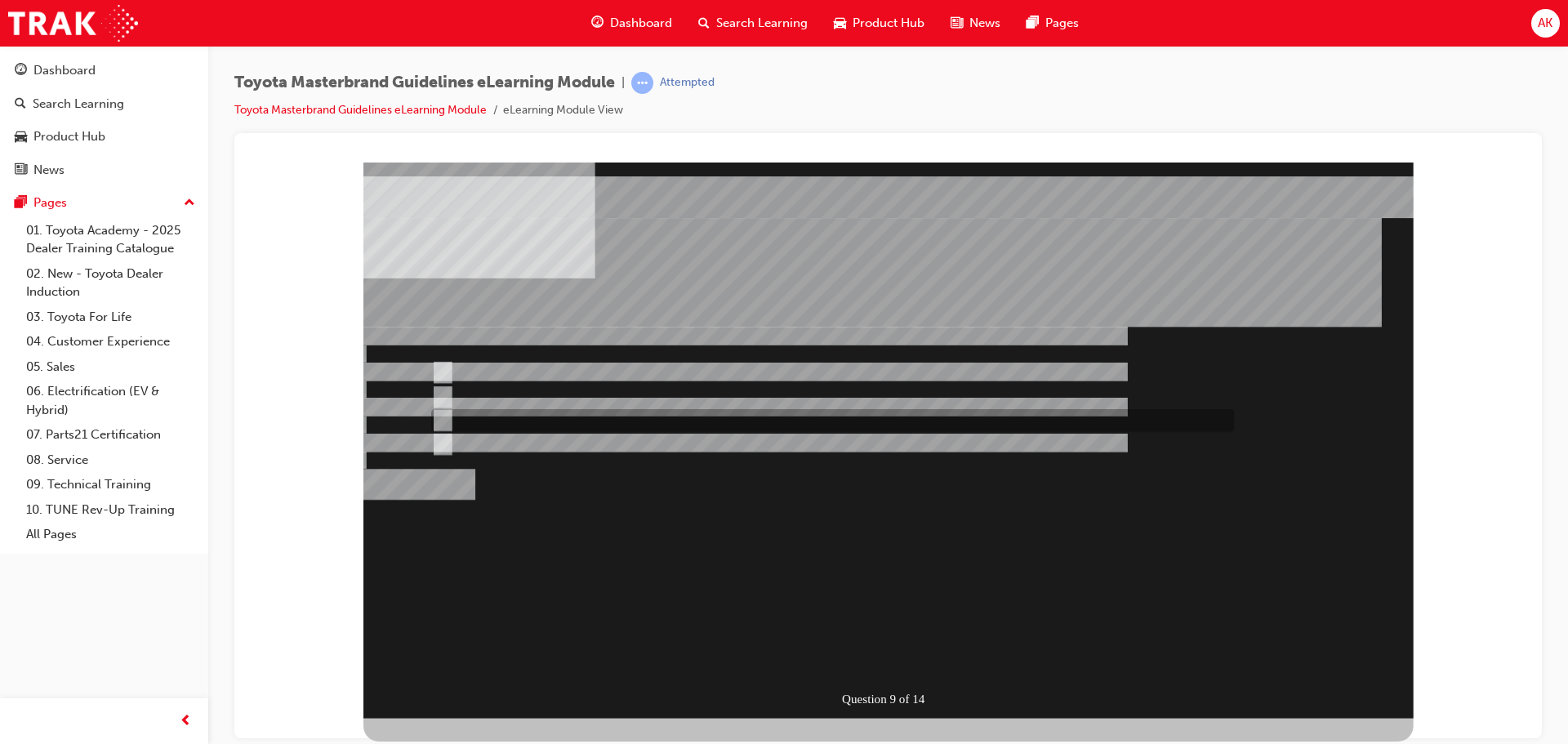
radio input "true"
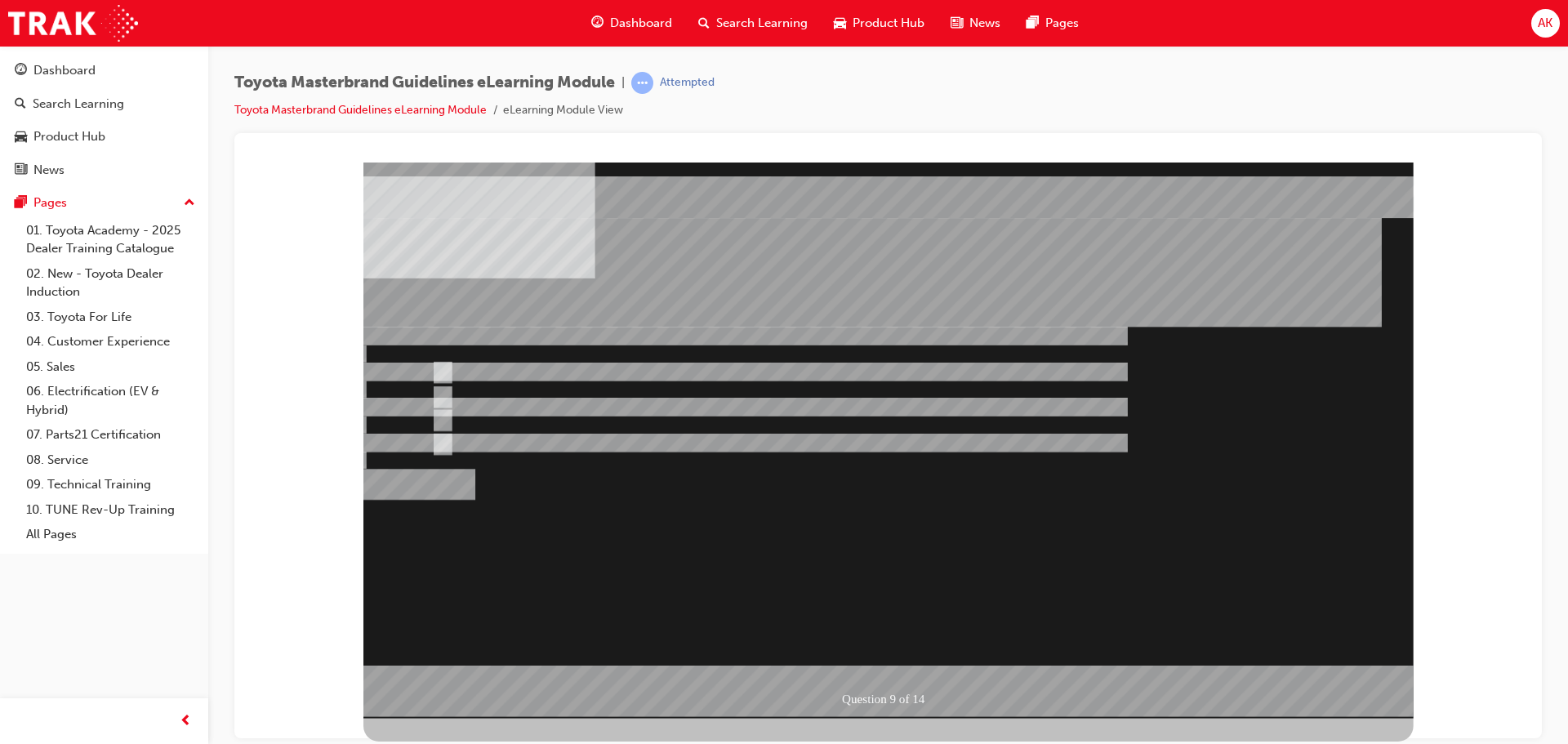
click at [477, 447] on div at bounding box center [888, 440] width 1050 height 556
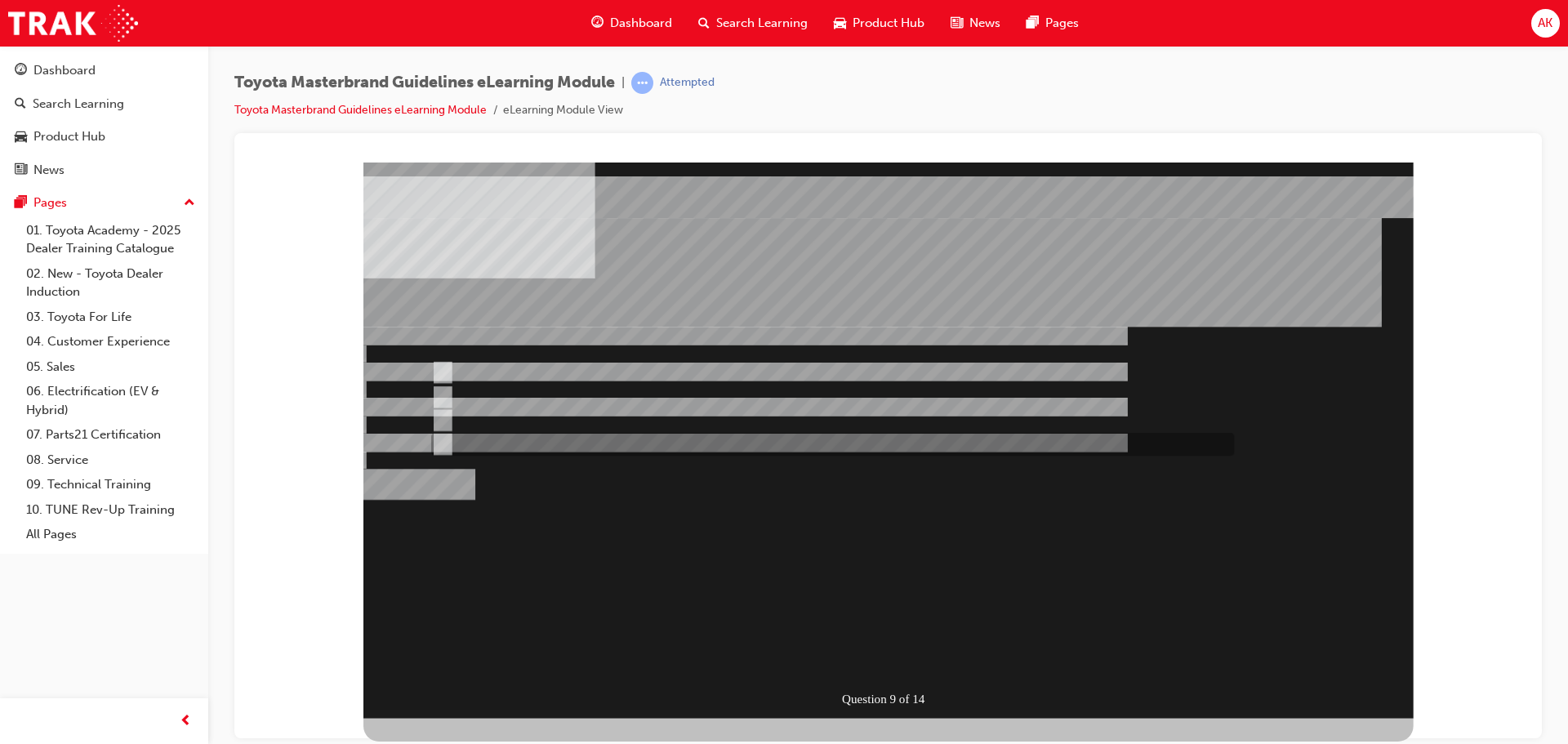
radio input "true"
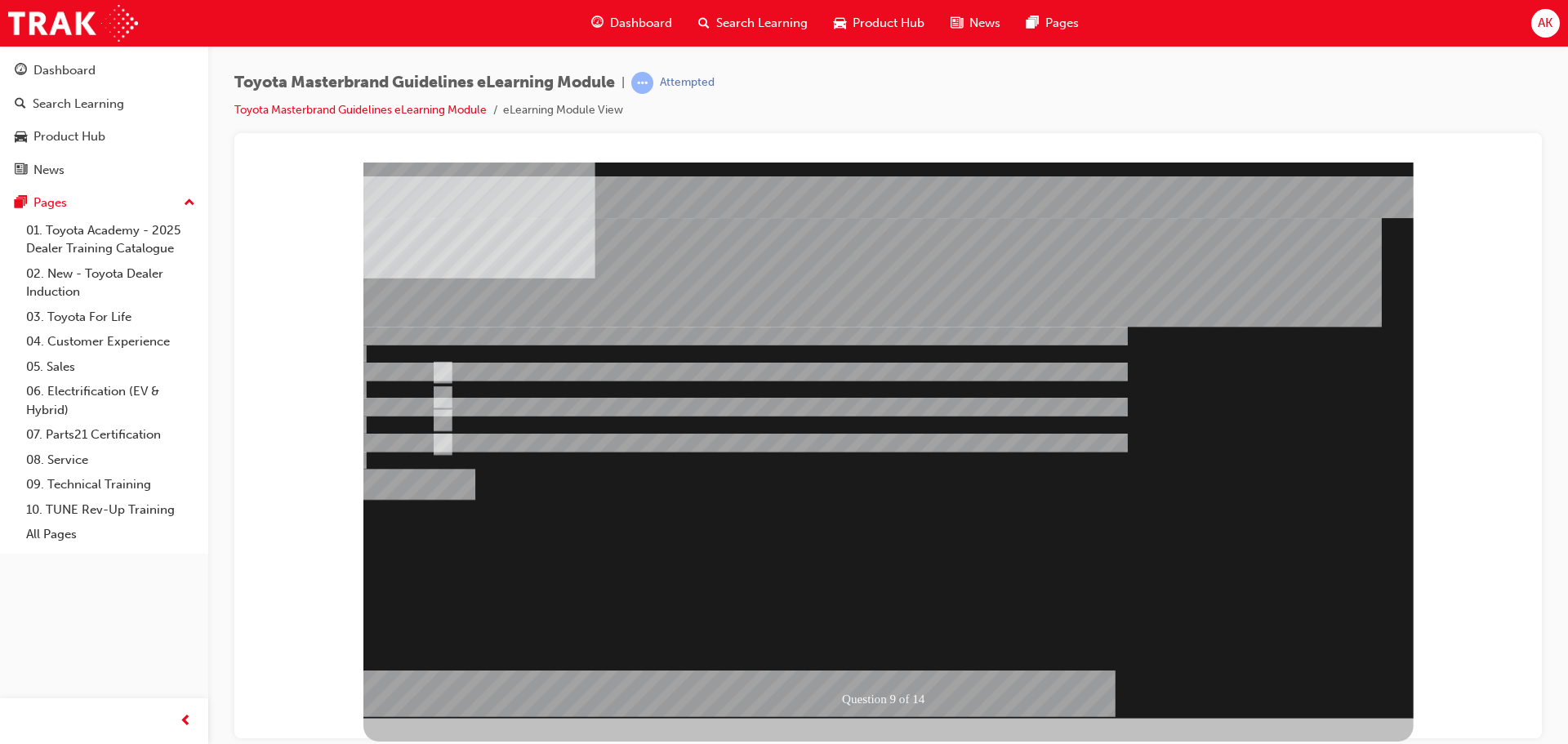
click at [914, 663] on div at bounding box center [888, 440] width 1050 height 556
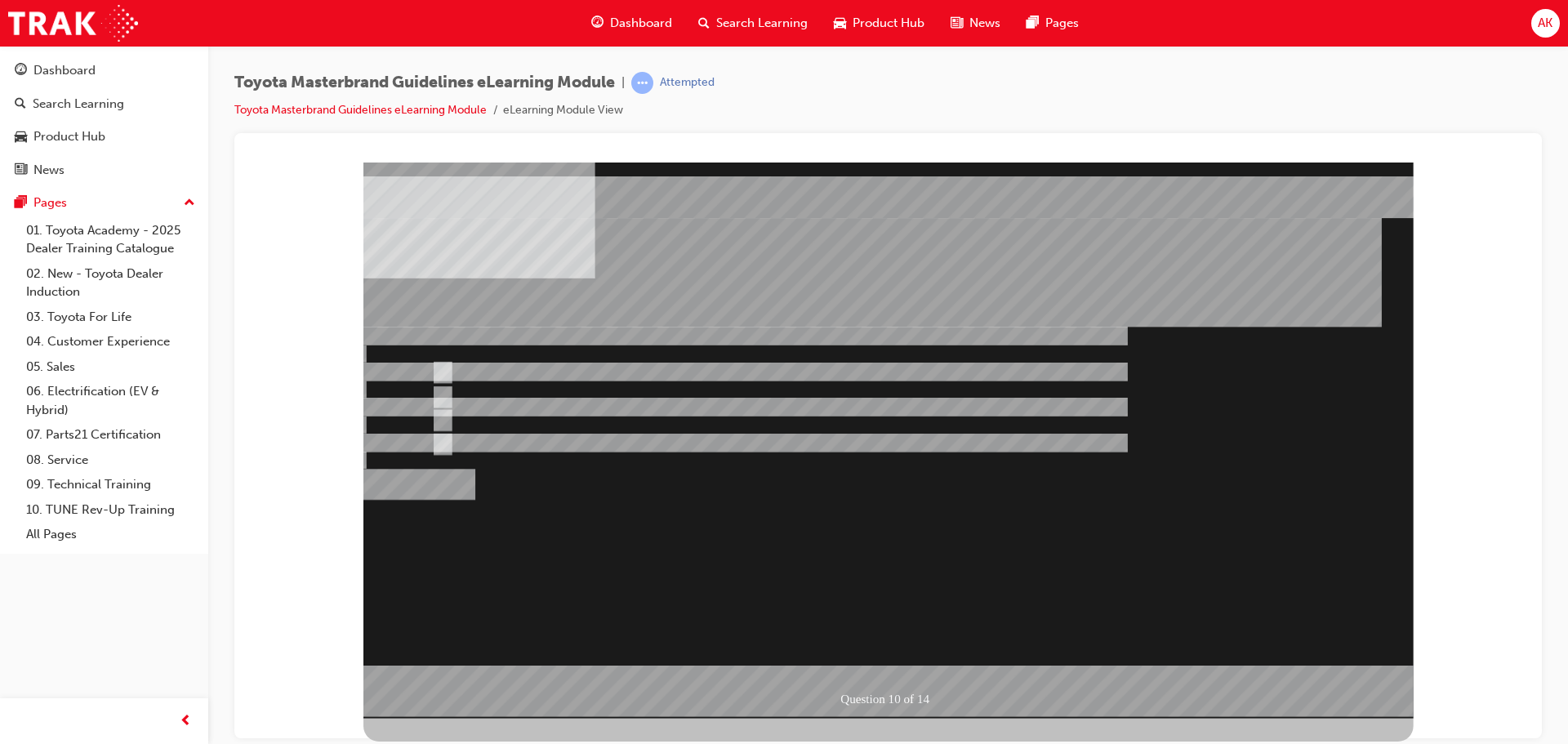
click at [472, 441] on div at bounding box center [888, 440] width 1050 height 556
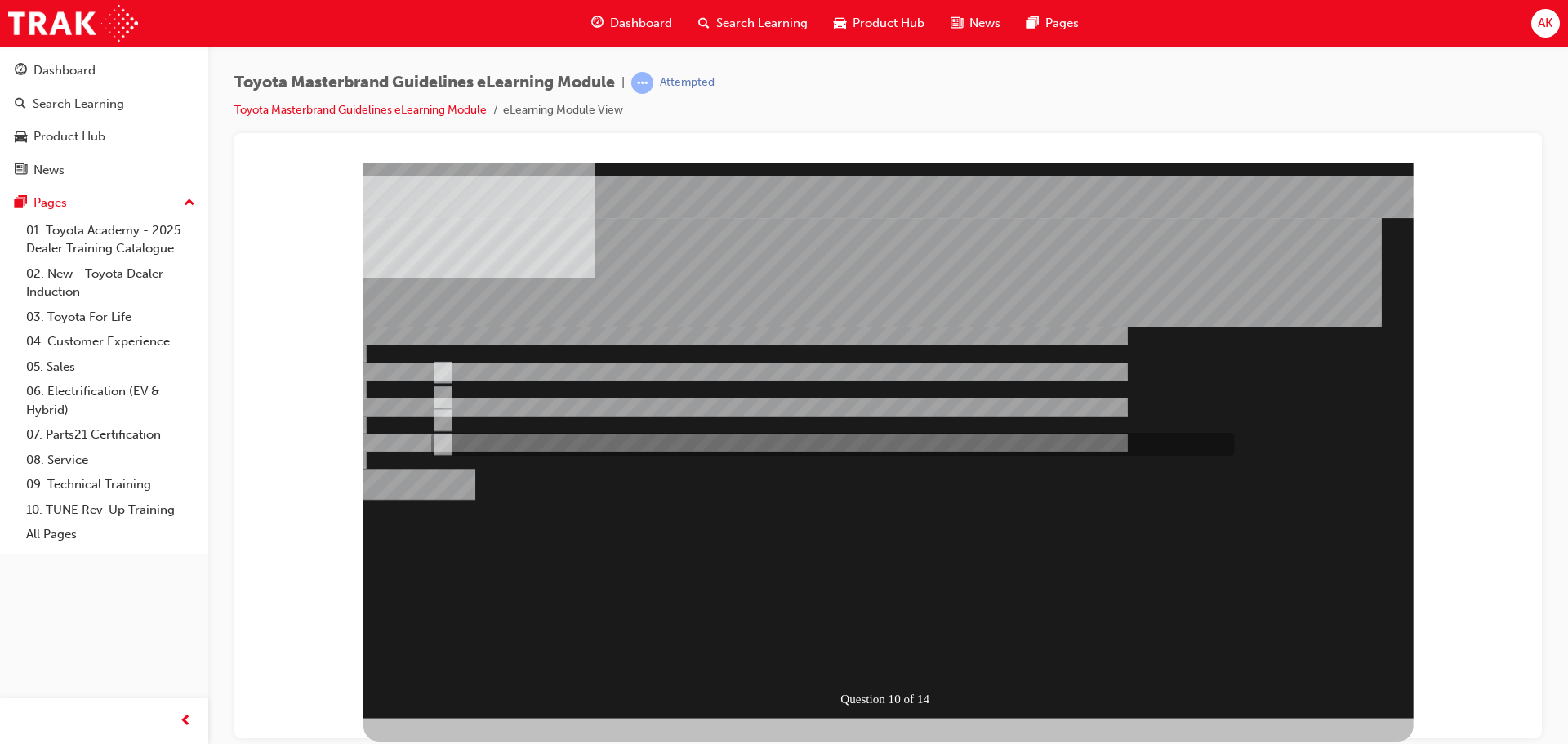
radio input "false"
radio input "true"
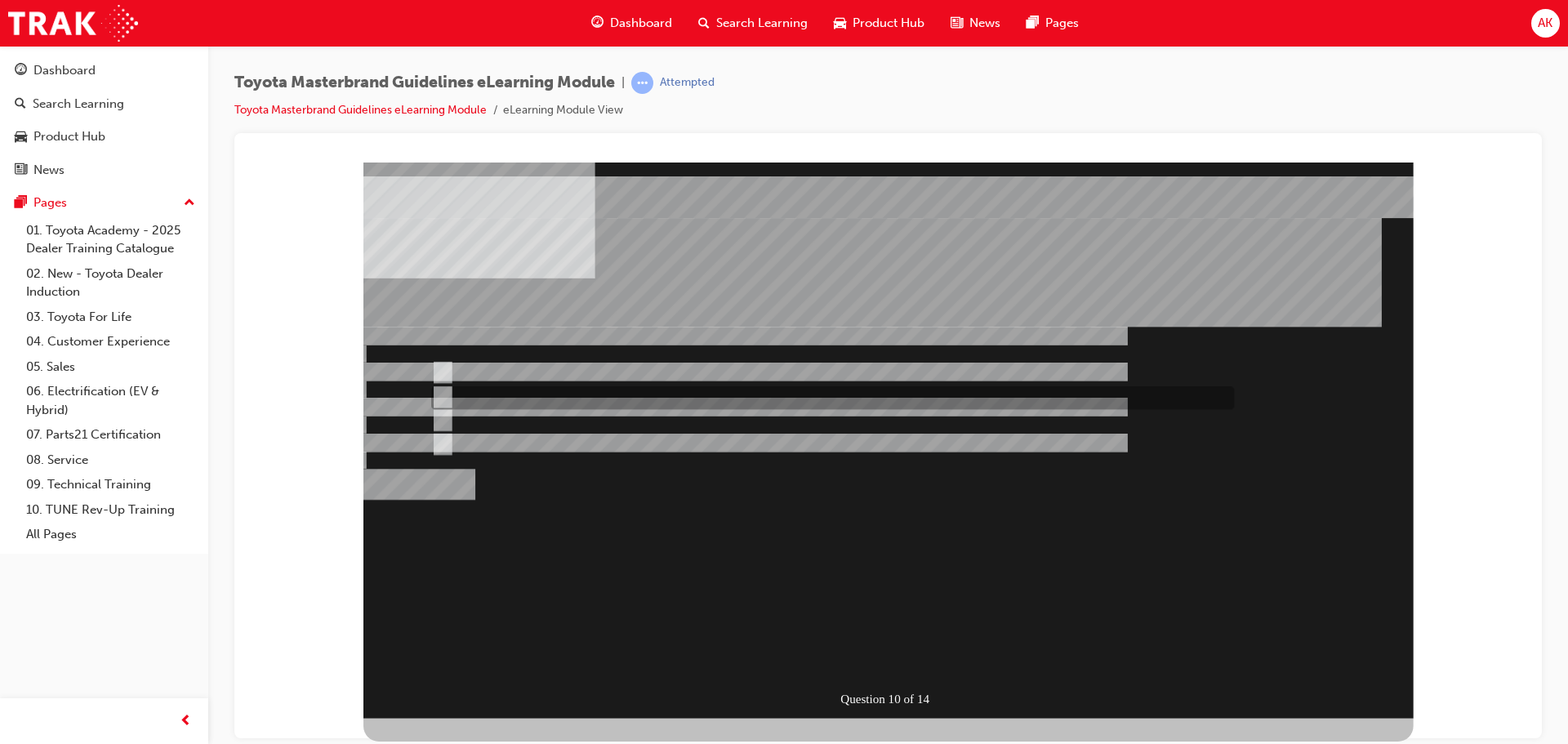
radio input "true"
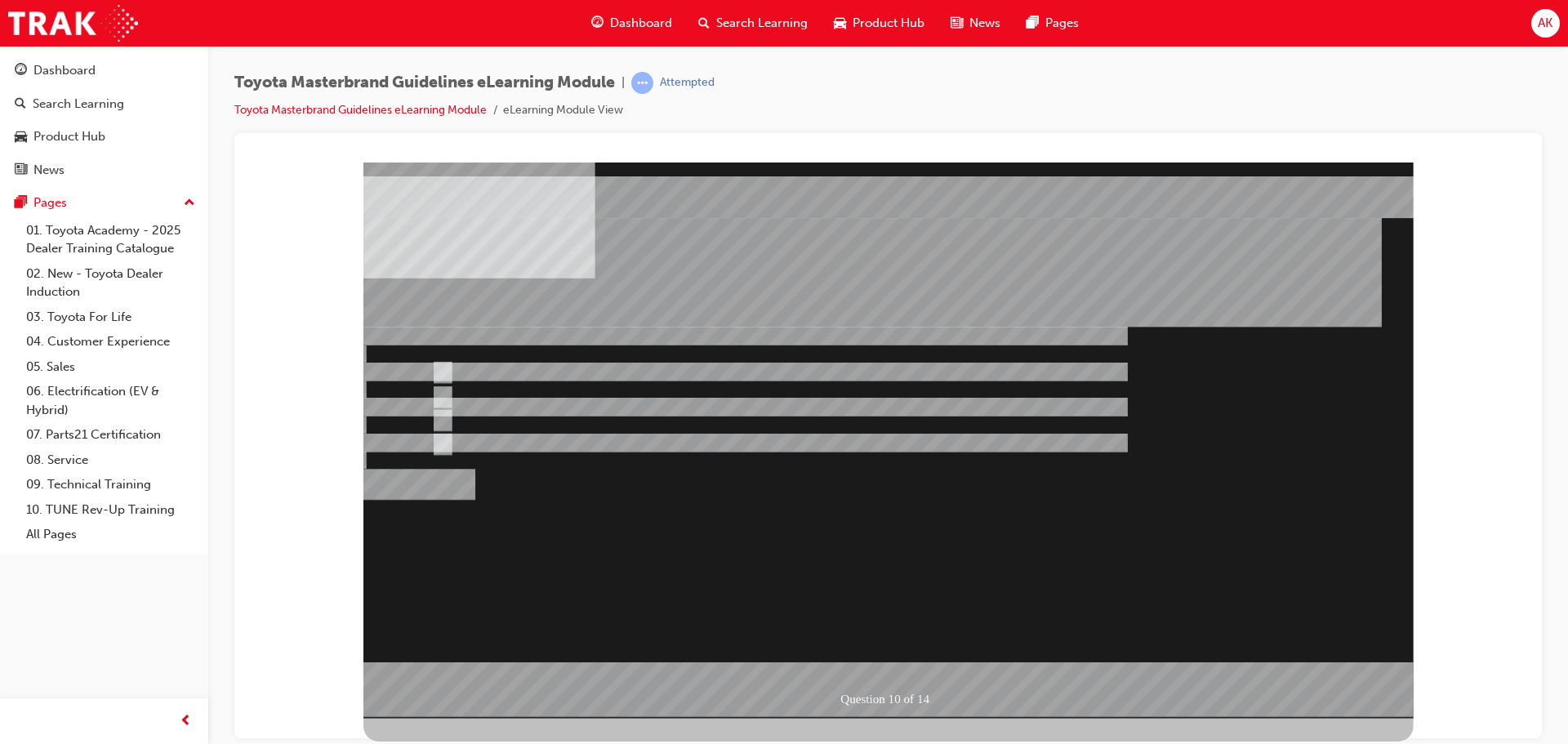
click at [896, 653] on div at bounding box center [888, 440] width 1050 height 556
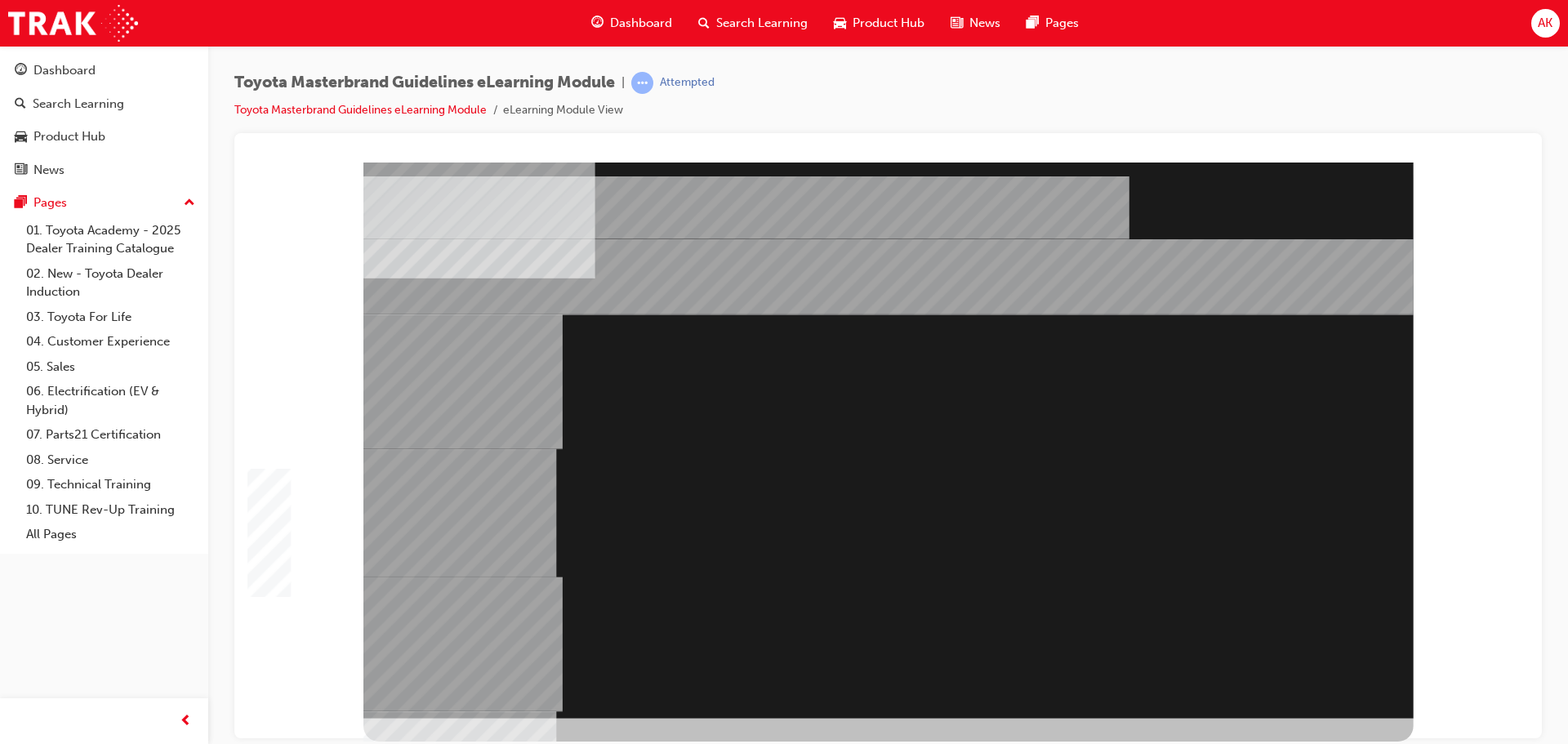
drag, startPoint x: 1069, startPoint y: 538, endPoint x: 310, endPoint y: 521, distance: 759.2
click at [248, 169] on html "Loading..." at bounding box center [888, 165] width 1281 height 7
click at [1193, 274] on div "" at bounding box center [888, 440] width 1050 height 556
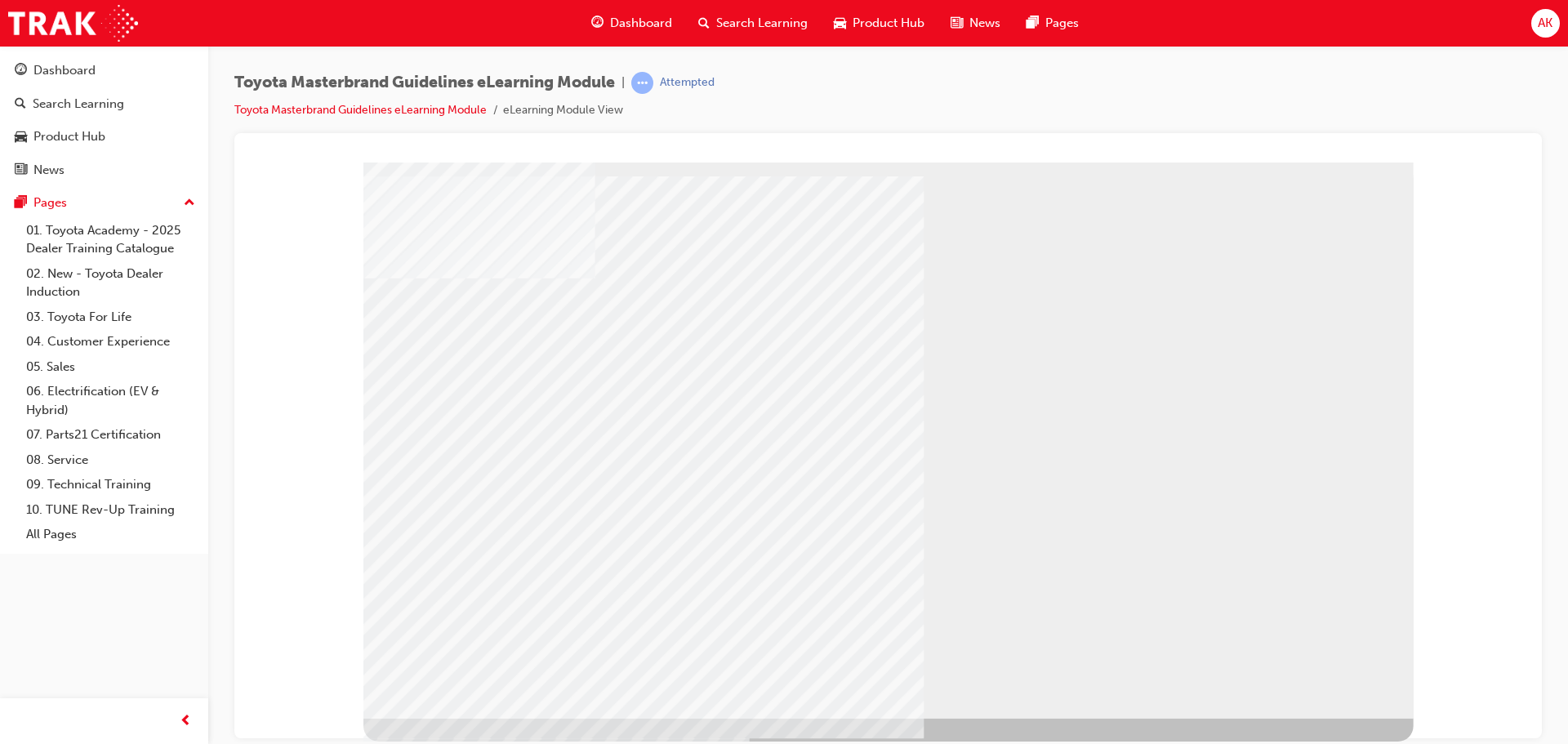
drag, startPoint x: 655, startPoint y: 504, endPoint x: 816, endPoint y: 543, distance: 165.7
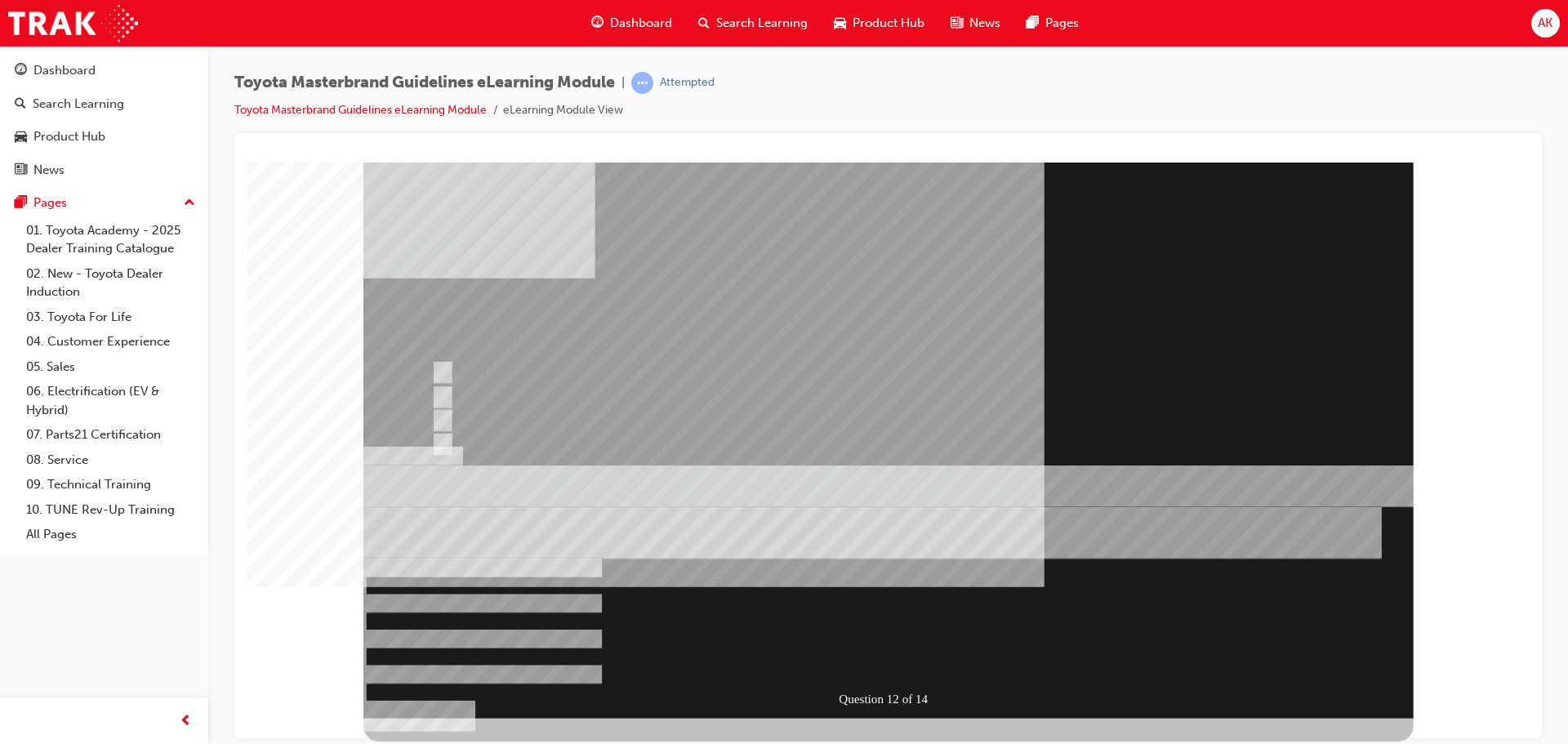
click at [632, 449] on div at bounding box center [888, 440] width 1050 height 556
drag, startPoint x: 582, startPoint y: 433, endPoint x: 594, endPoint y: 449, distance: 20.0
radio input "true"
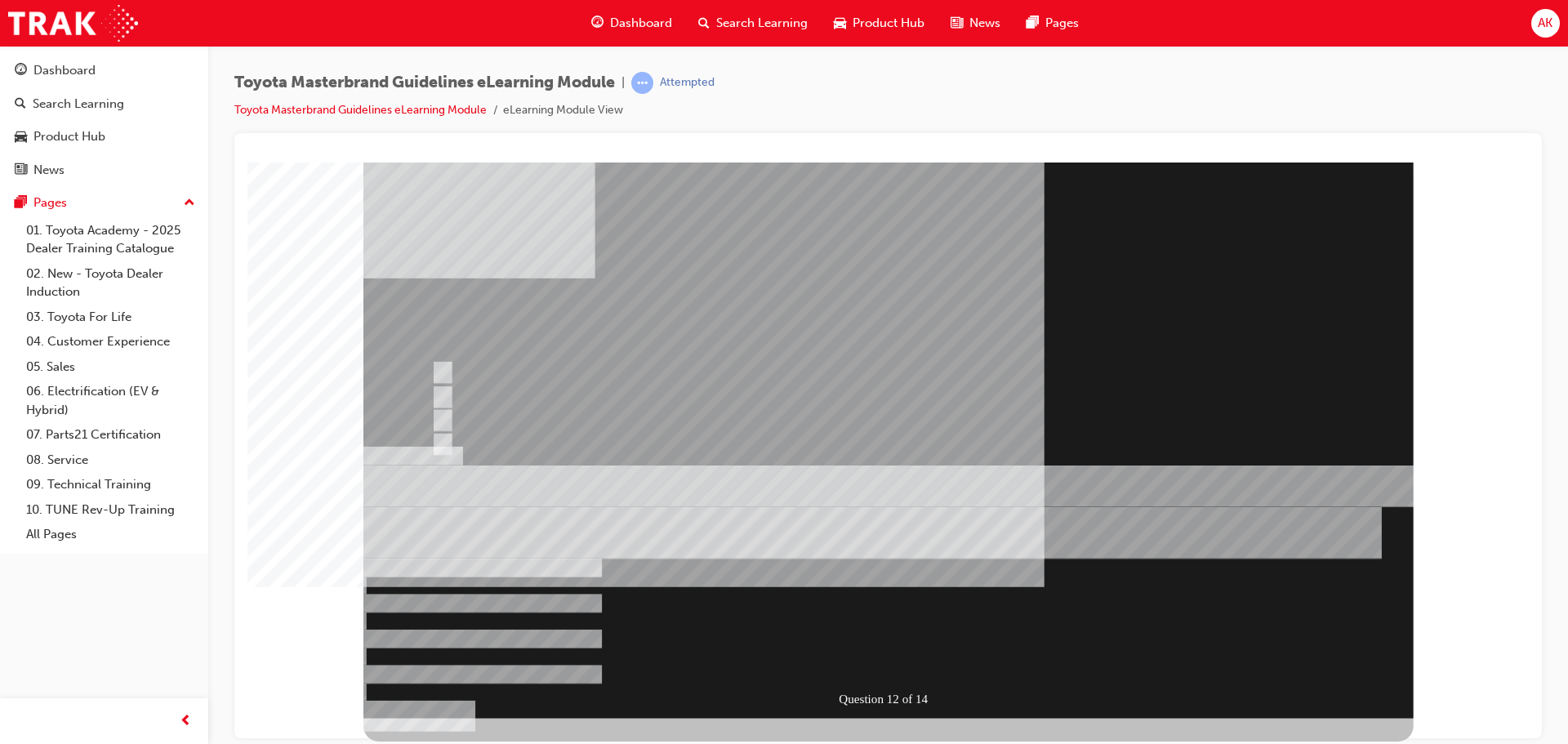
click at [522, 430] on div at bounding box center [888, 440] width 1050 height 556
radio input "true"
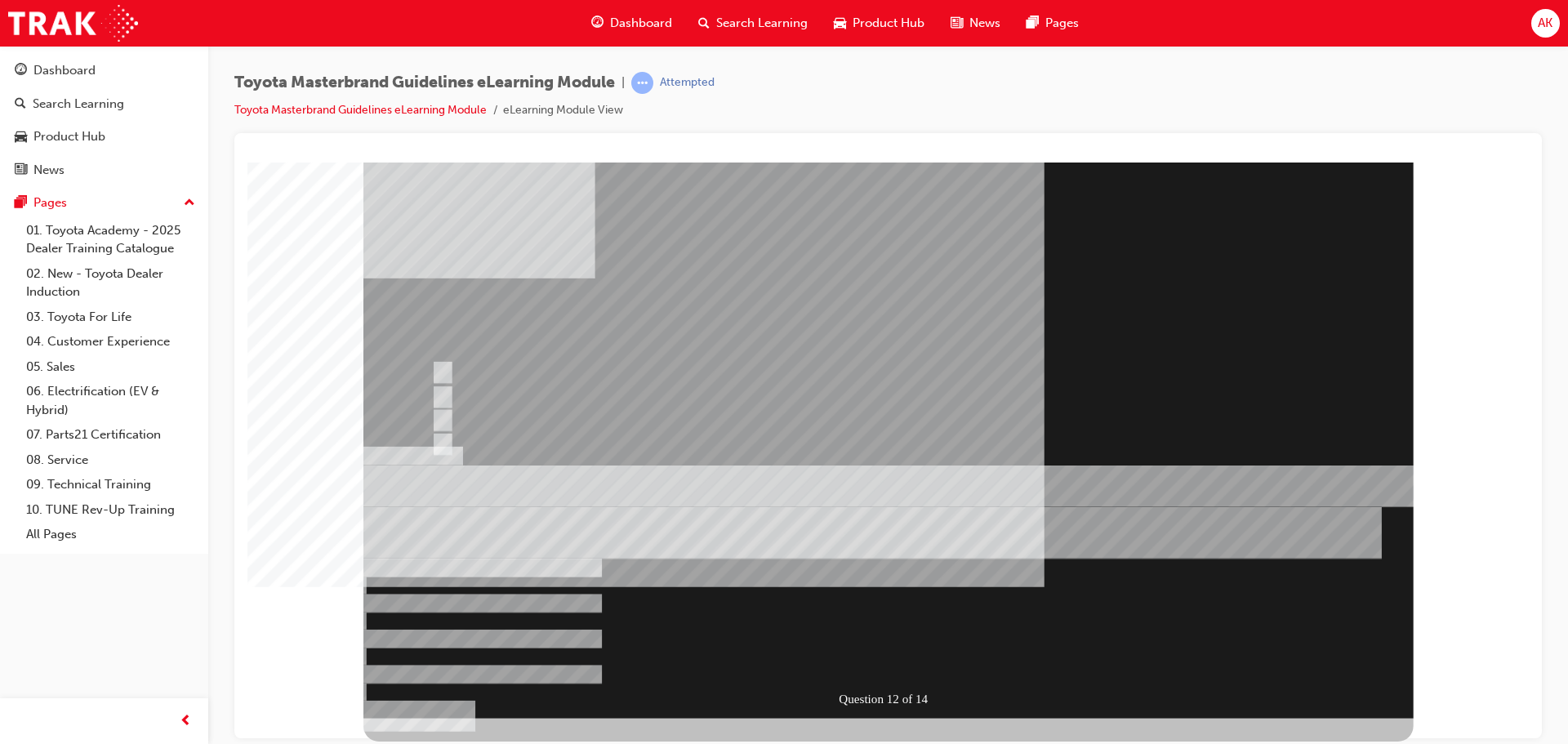
click at [897, 659] on div at bounding box center [888, 440] width 1050 height 556
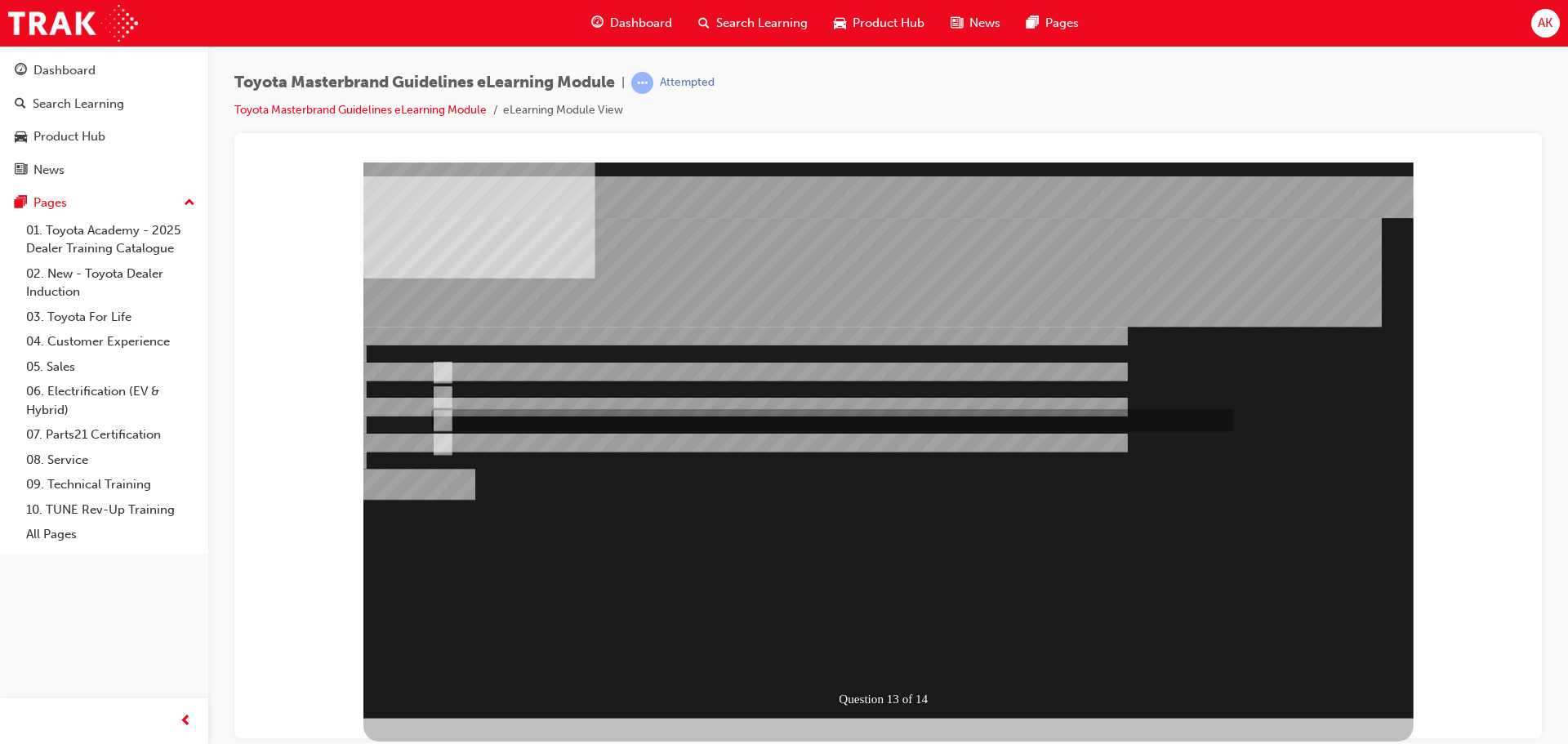
radio input "true"
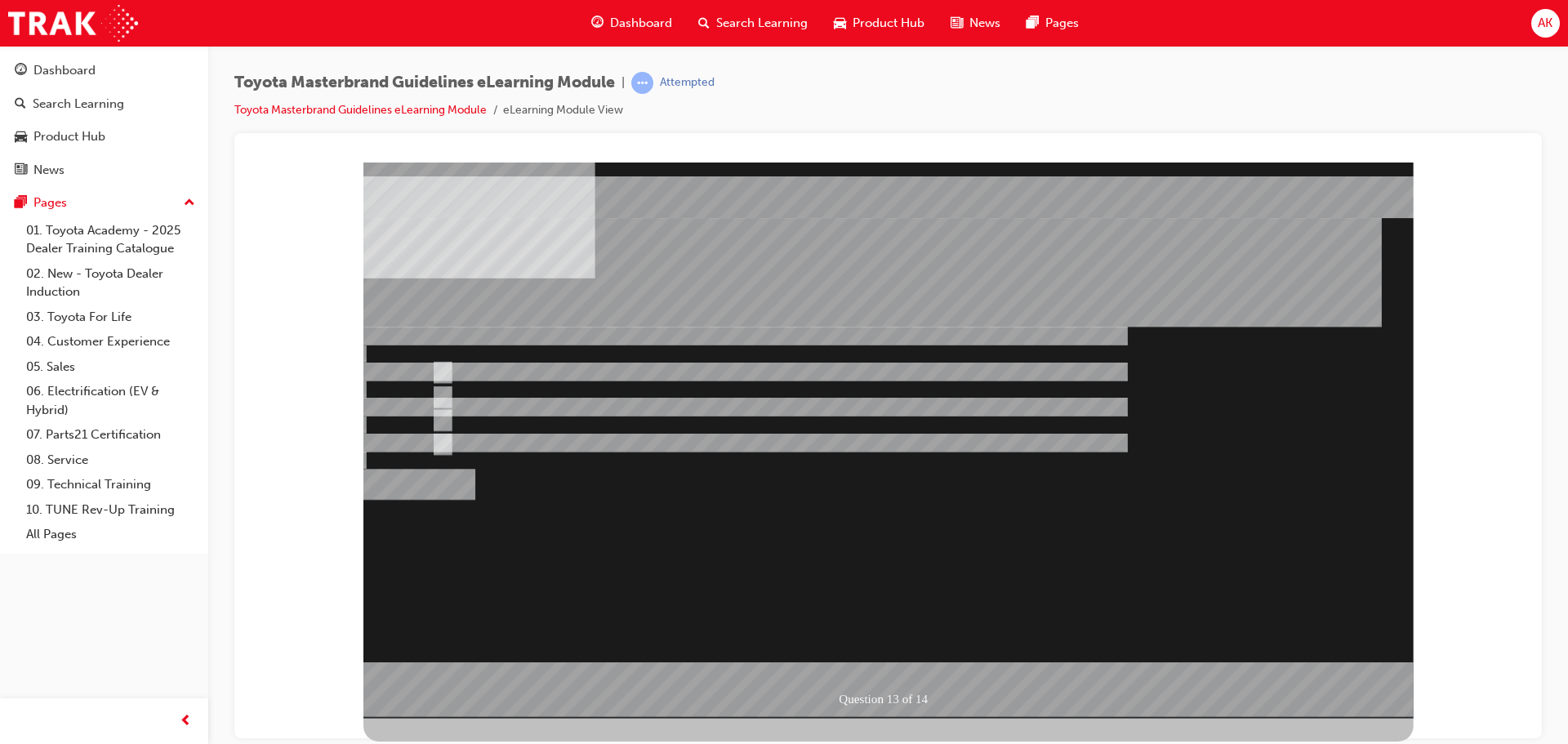
click at [901, 658] on div at bounding box center [888, 440] width 1050 height 556
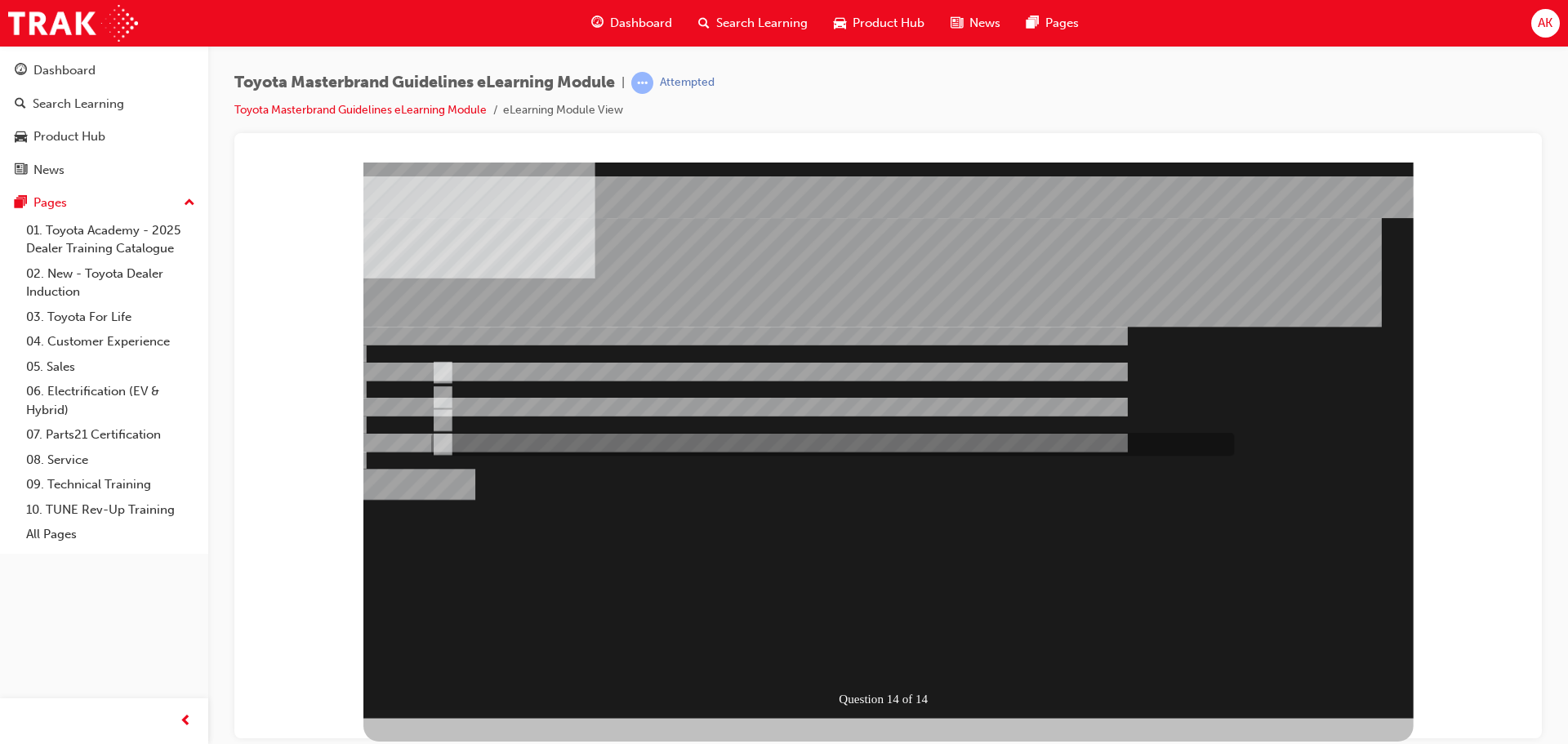
drag, startPoint x: 573, startPoint y: 443, endPoint x: 661, endPoint y: 512, distance: 111.8
radio input "true"
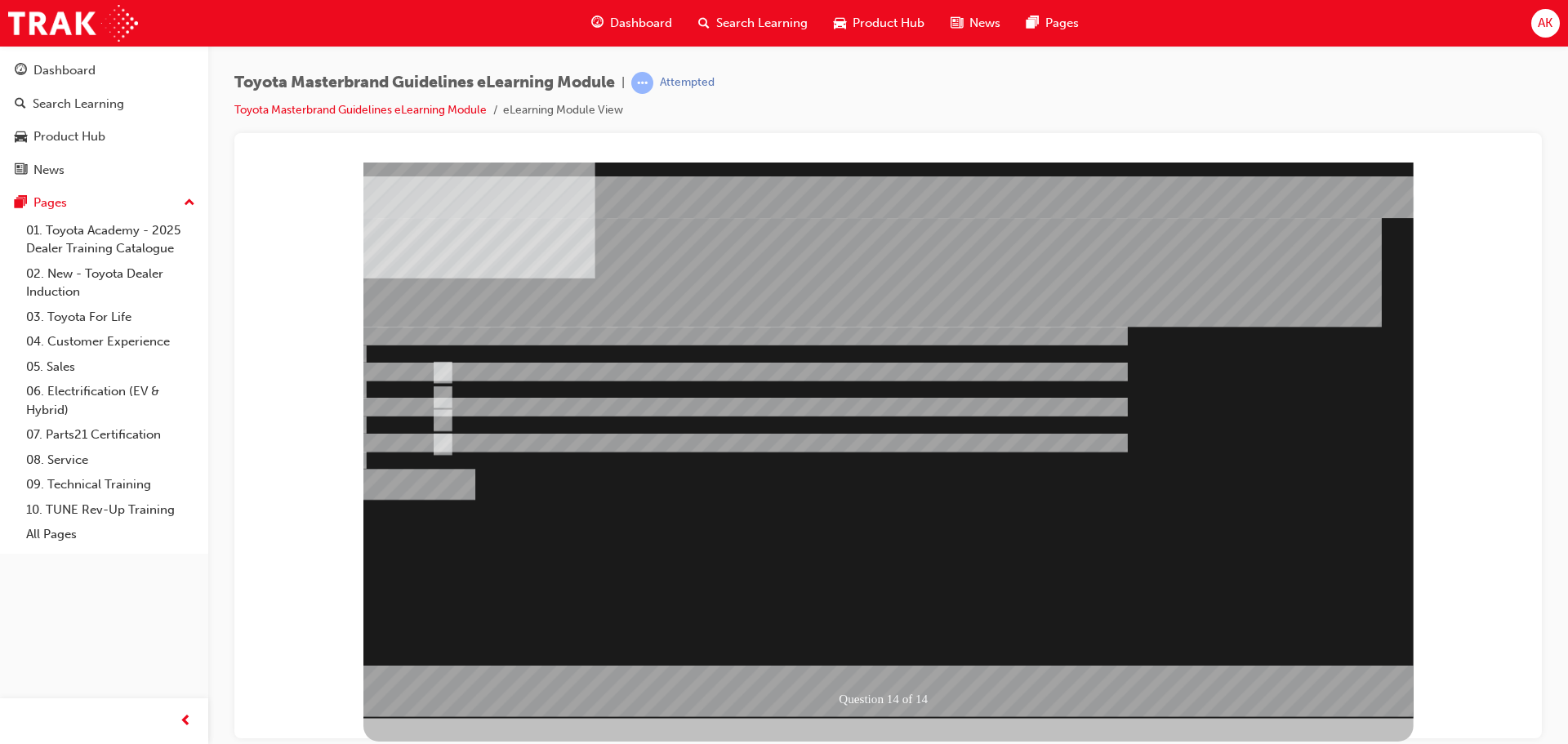
click at [549, 413] on div at bounding box center [888, 440] width 1050 height 556
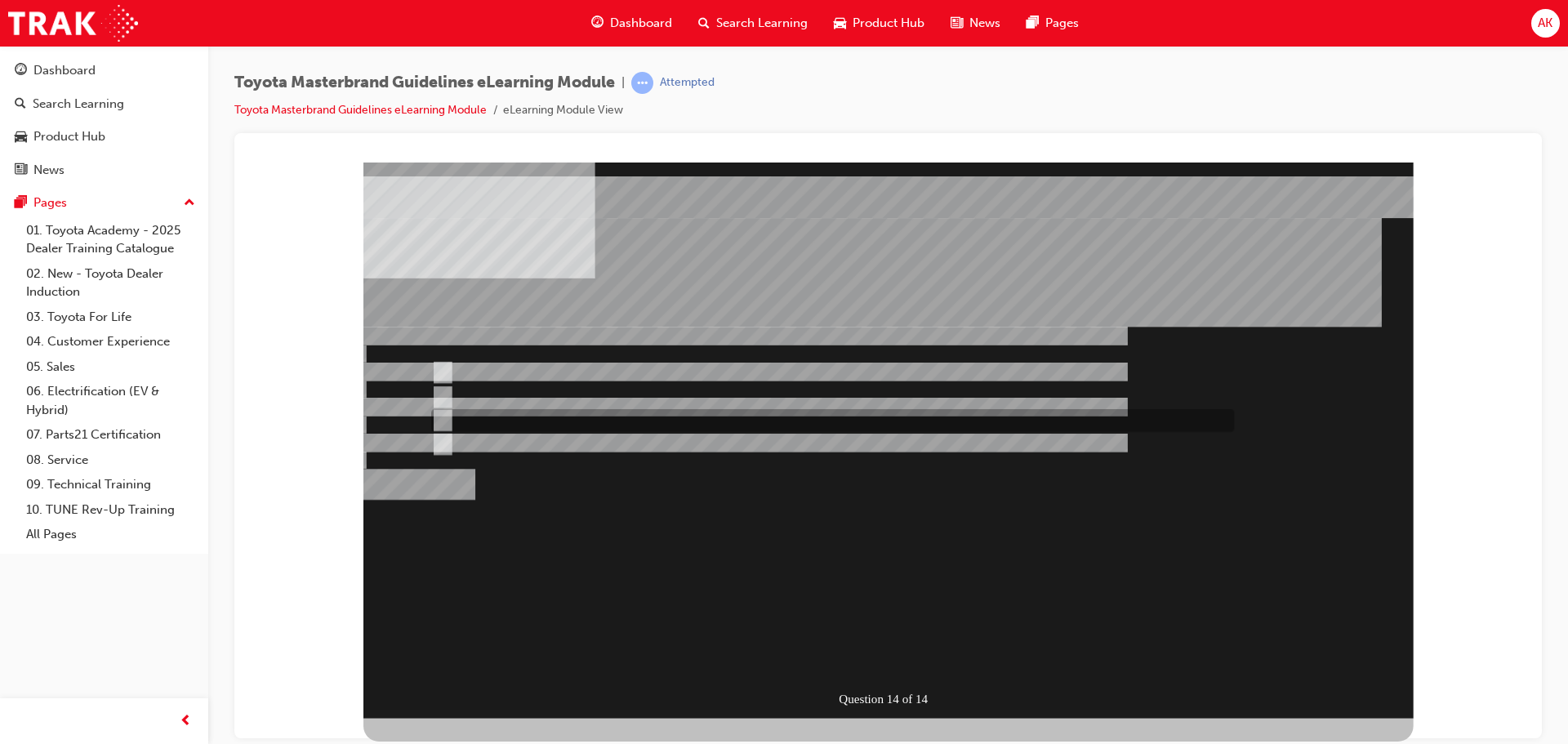
radio input "true"
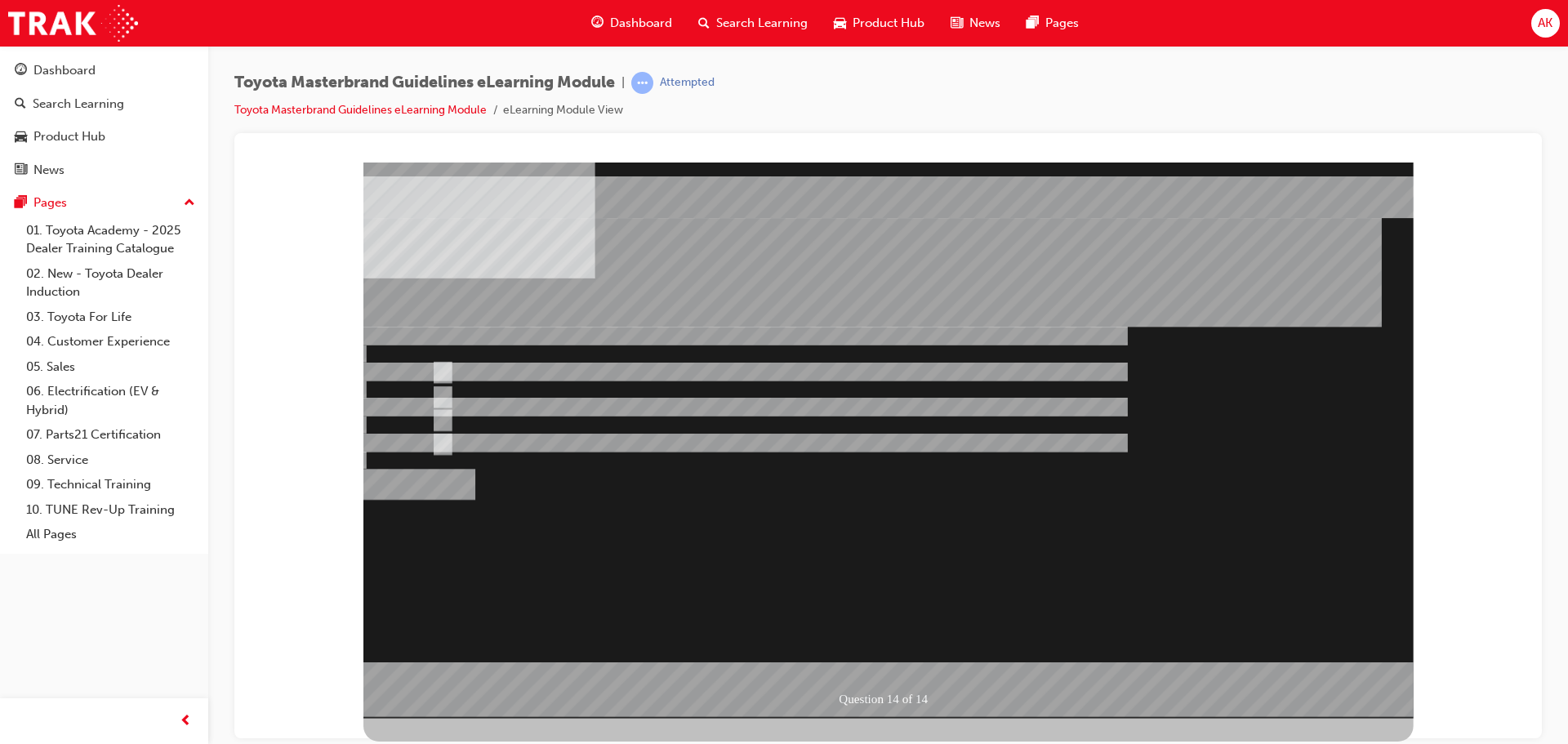
click at [886, 650] on div at bounding box center [888, 440] width 1050 height 556
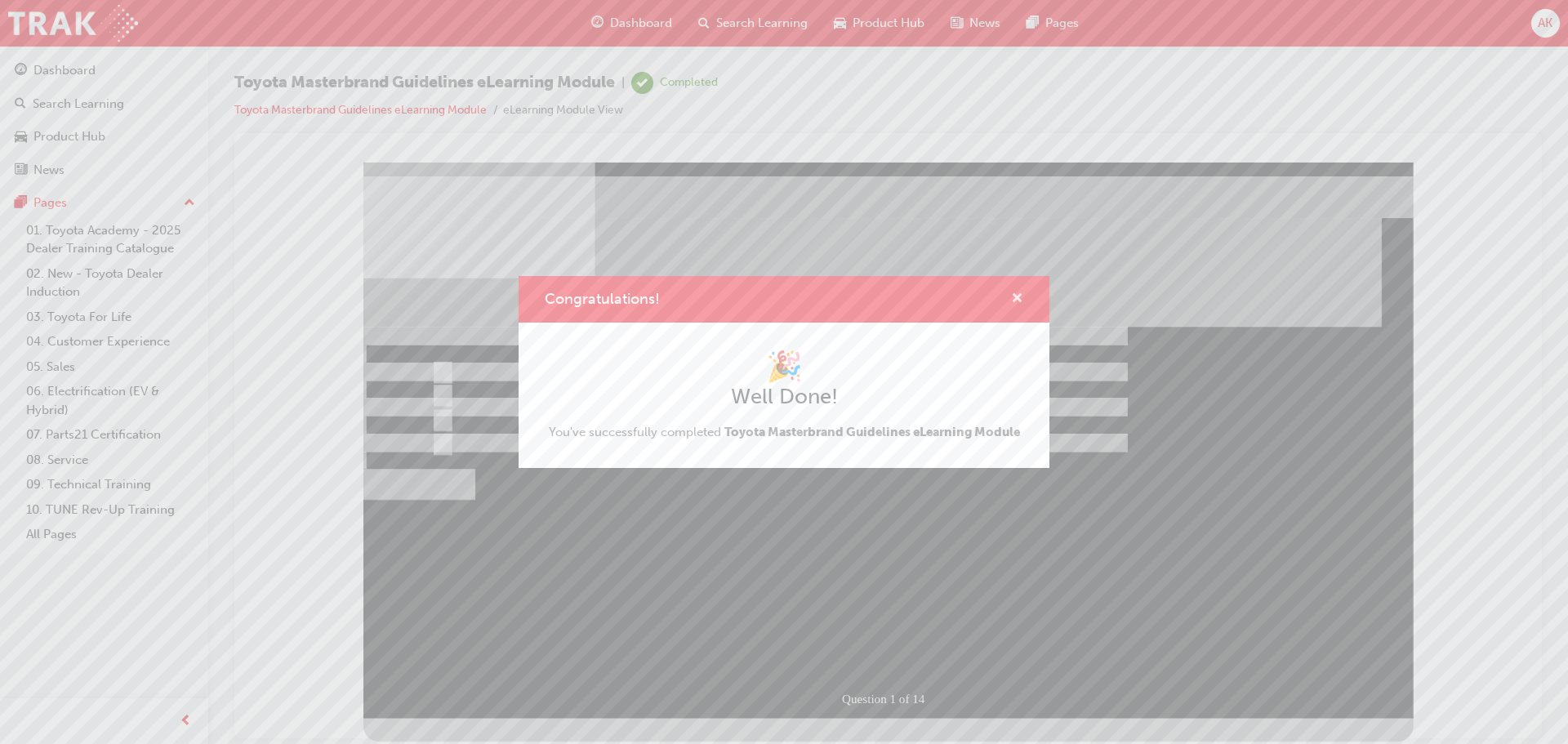
click at [1021, 297] on span "cross-icon" at bounding box center [1016, 299] width 13 height 14
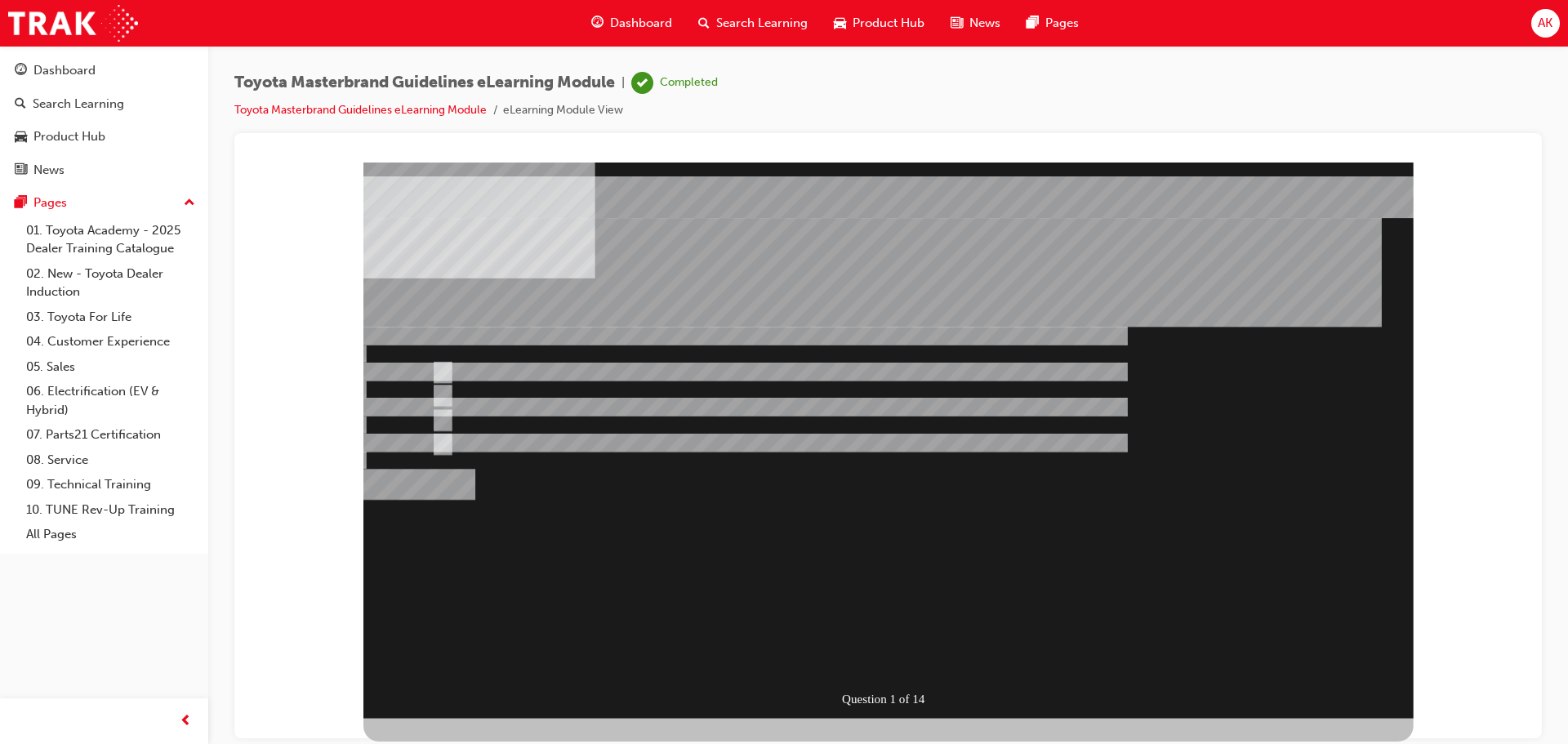
click at [760, 35] on div "Search Learning" at bounding box center [752, 24] width 136 height 34
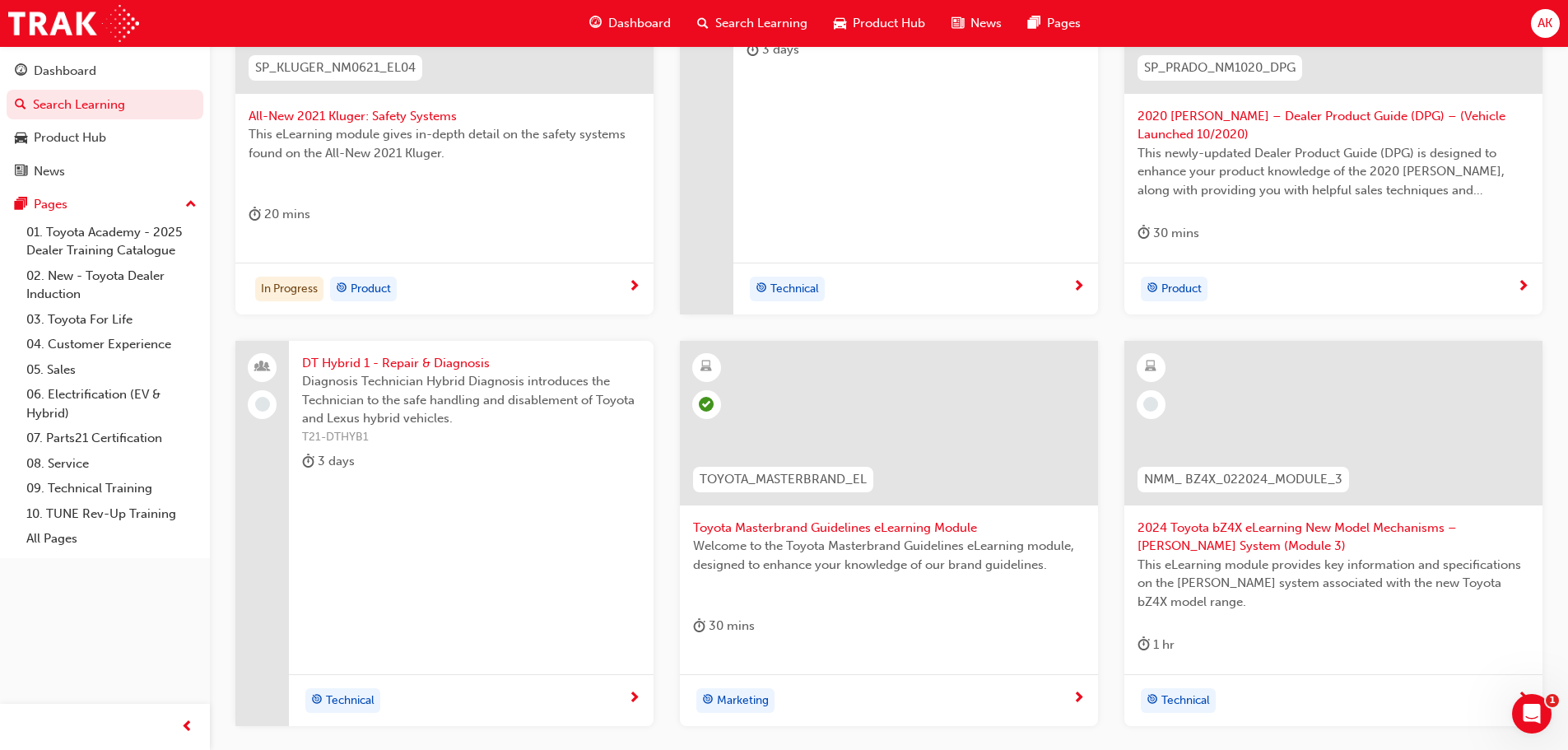
scroll to position [630, 0]
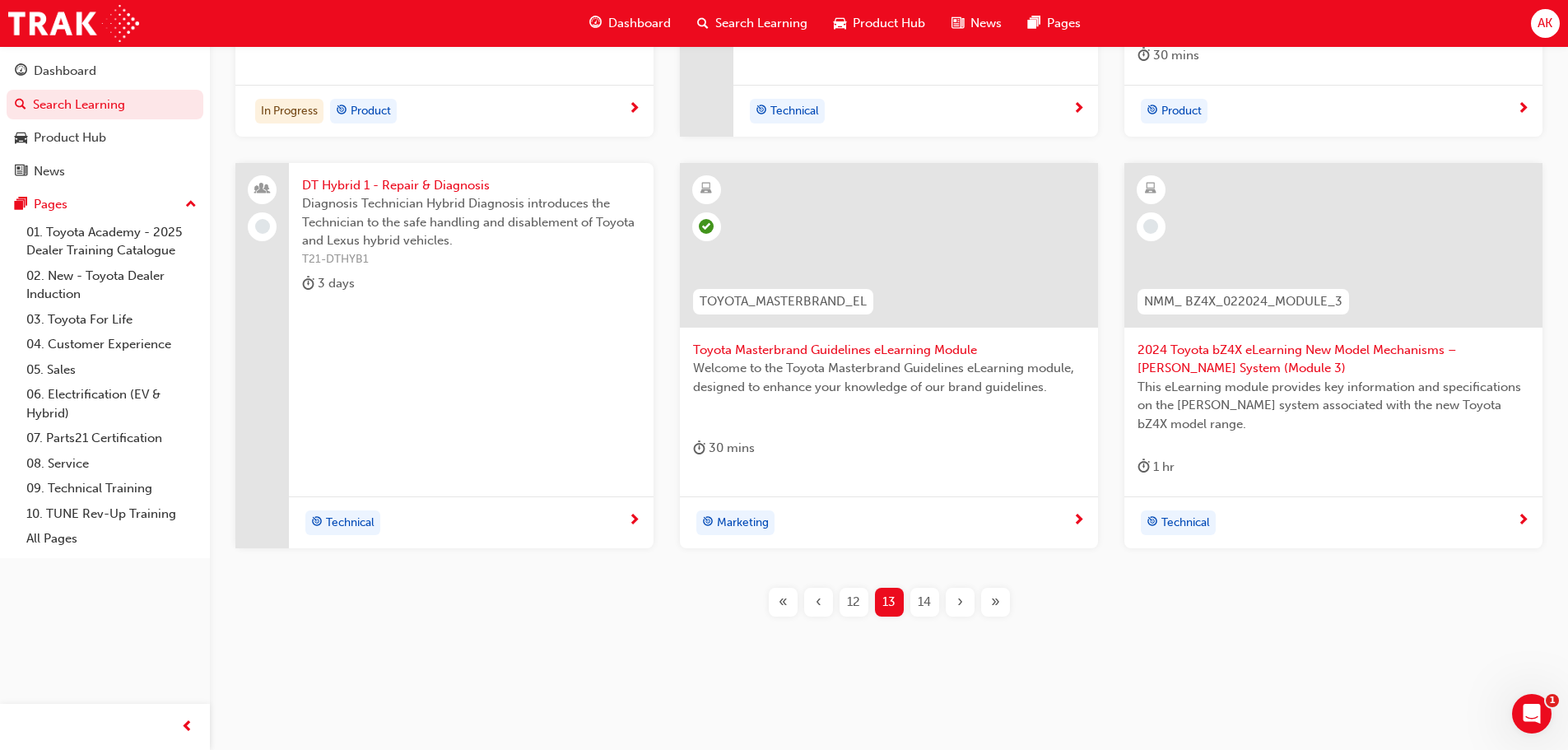
click at [930, 613] on div "14" at bounding box center [925, 602] width 29 height 29
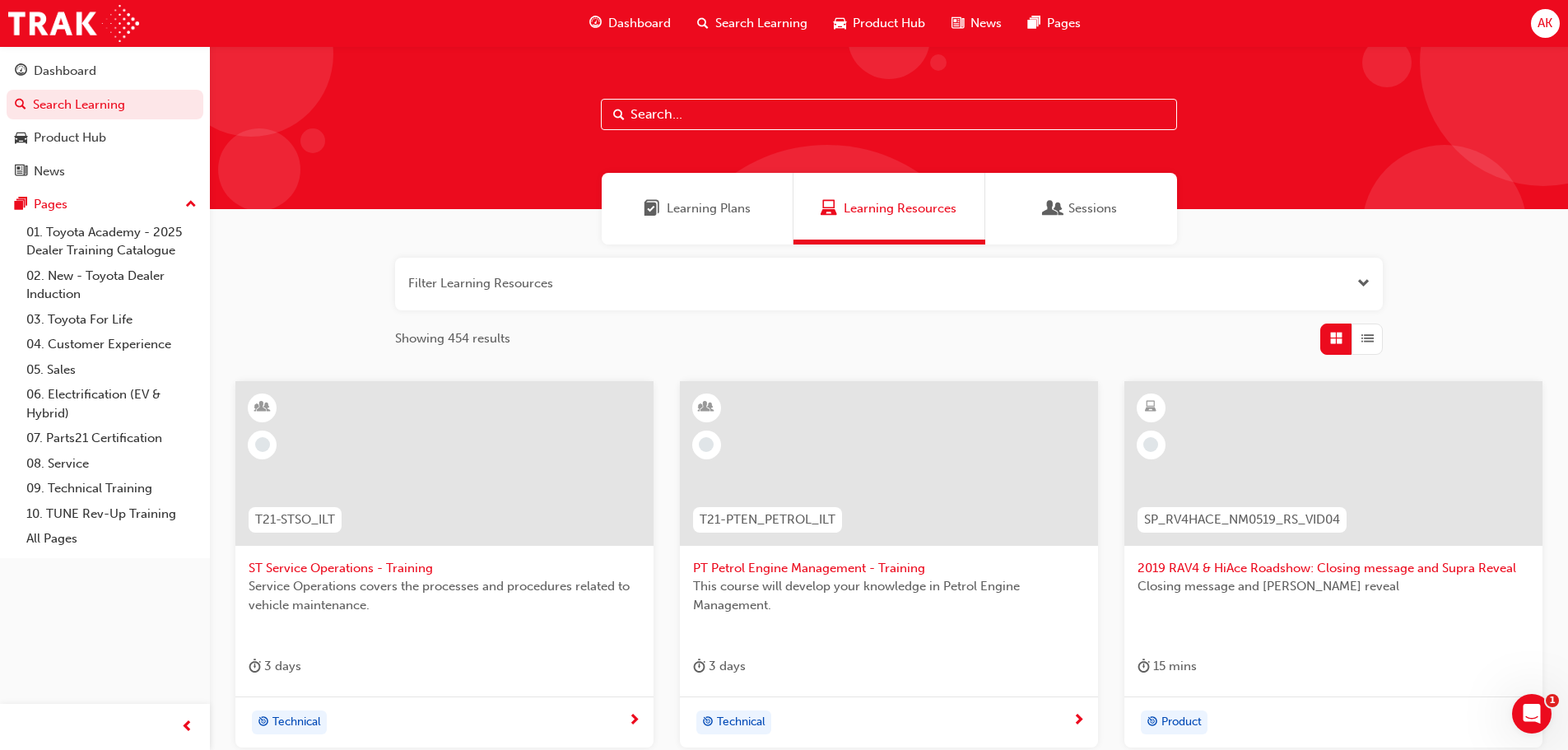
click at [1267, 575] on span "2019 RAV4 & HiAce Roadshow: Closing message and Supra Reveal" at bounding box center [1334, 568] width 392 height 19
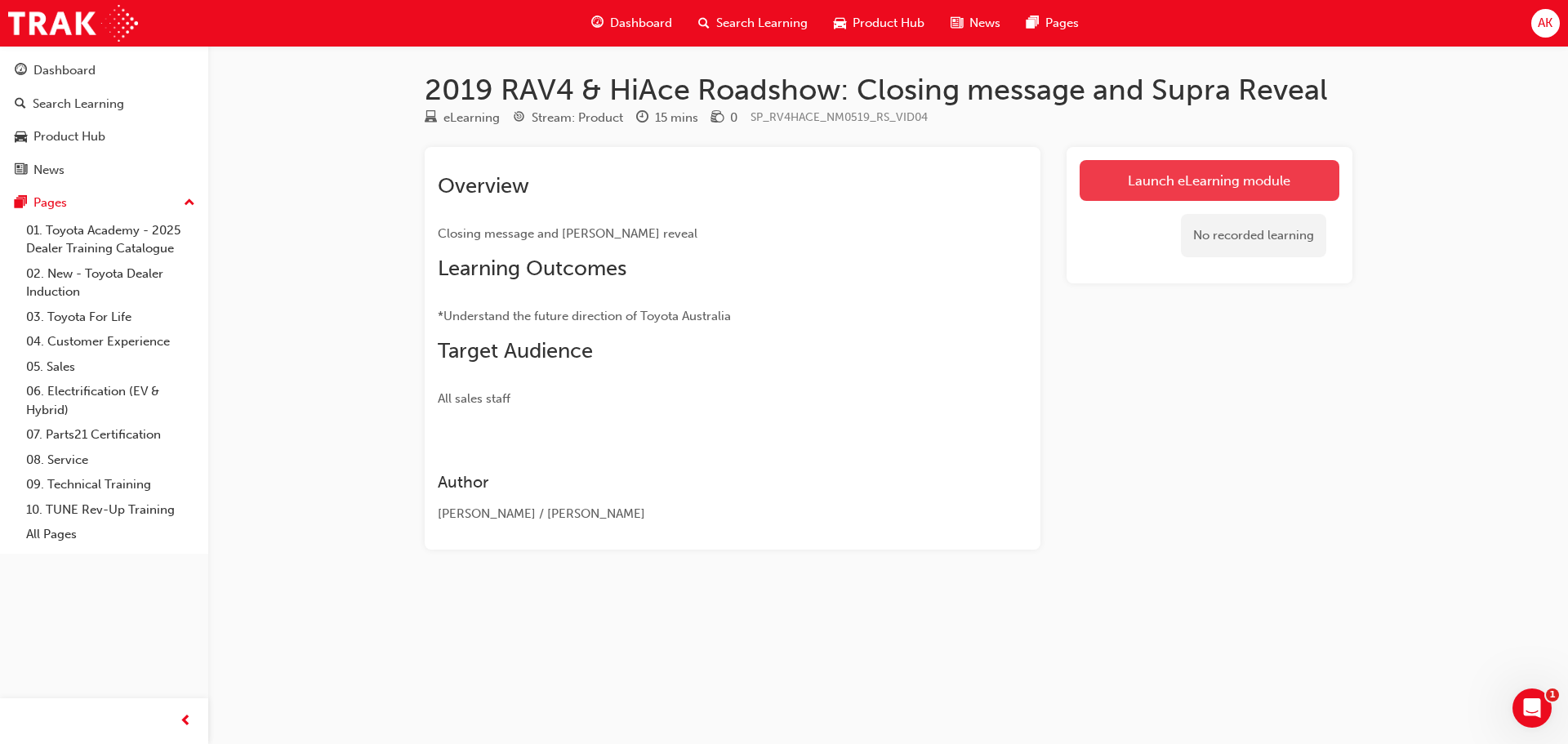
click at [1195, 192] on link "Launch eLearning module" at bounding box center [1209, 180] width 259 height 40
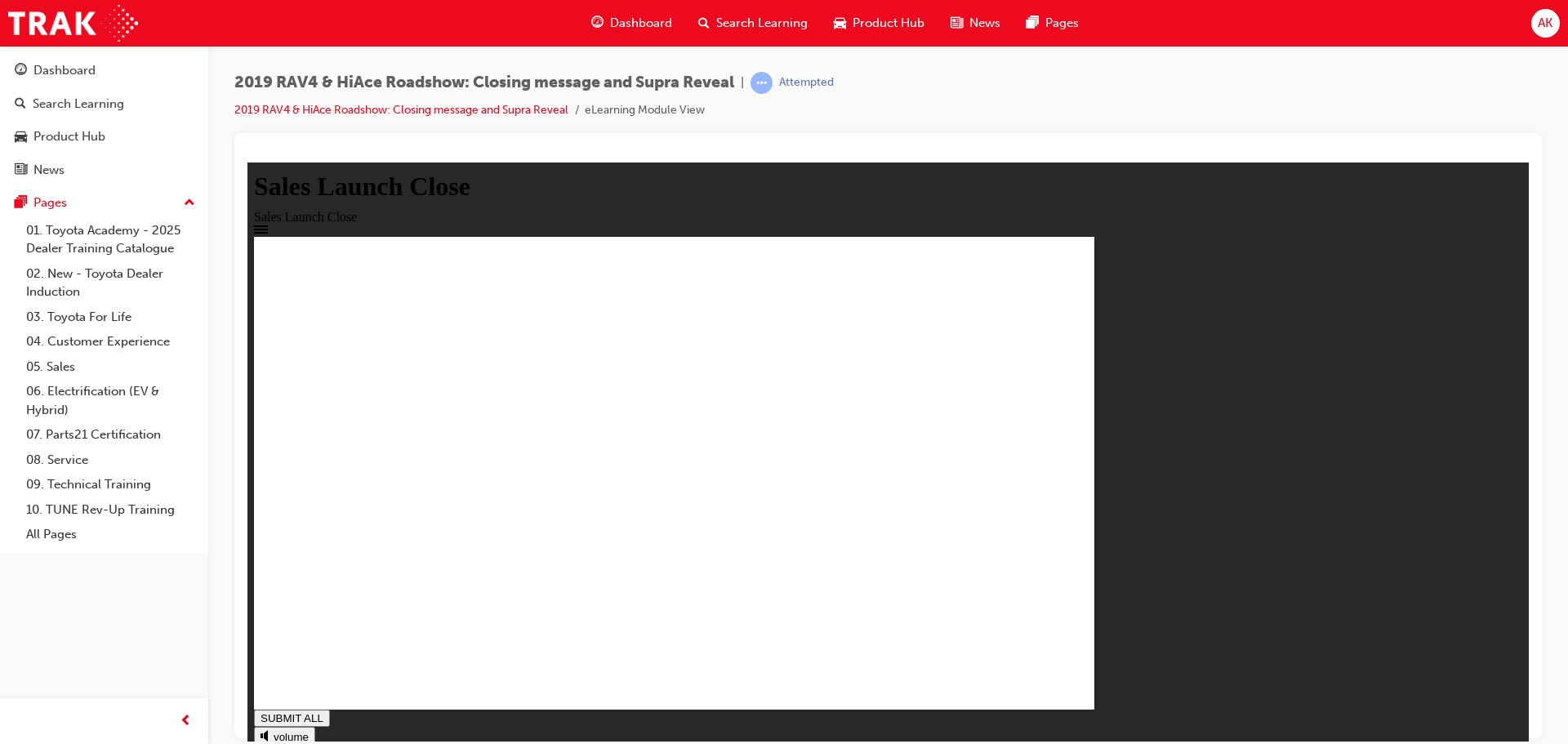
drag, startPoint x: 543, startPoint y: 443, endPoint x: 605, endPoint y: 517, distance: 96.5
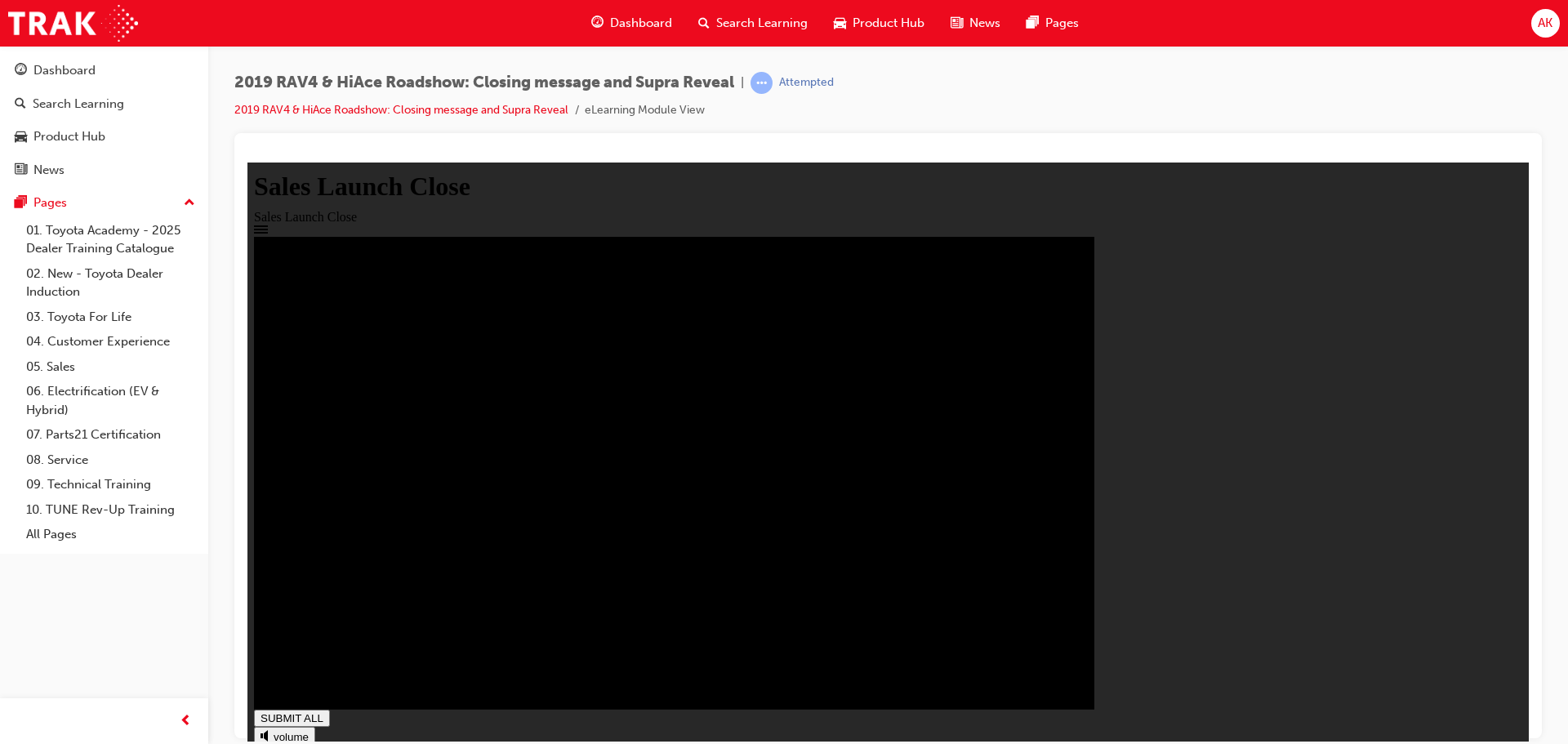
type input "1"
click at [768, 29] on span "Search Learning" at bounding box center [761, 23] width 92 height 19
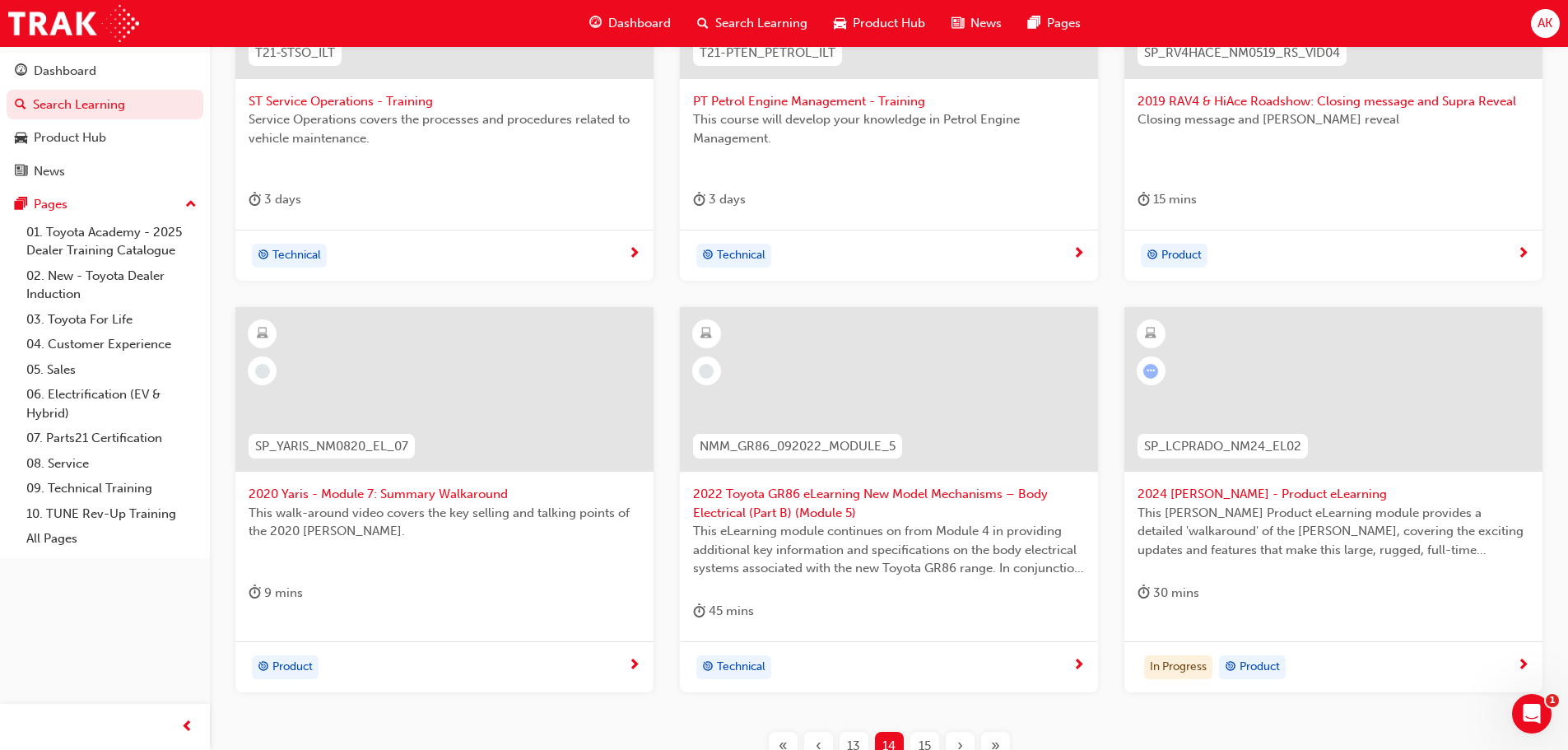
scroll to position [494, 0]
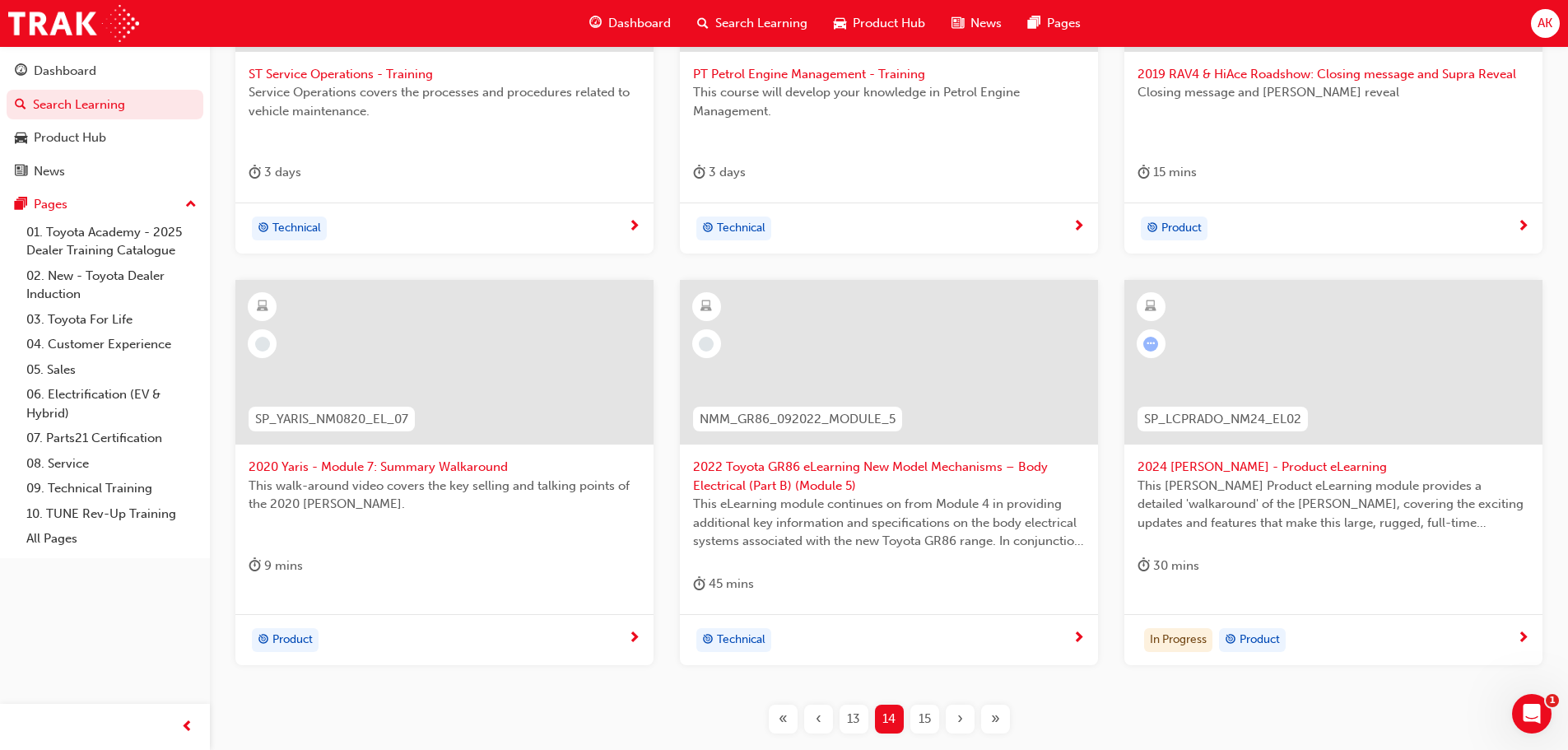
click at [396, 491] on span "This walk-around video covers the key selling and talking points of the 2020 [P…" at bounding box center [445, 495] width 392 height 37
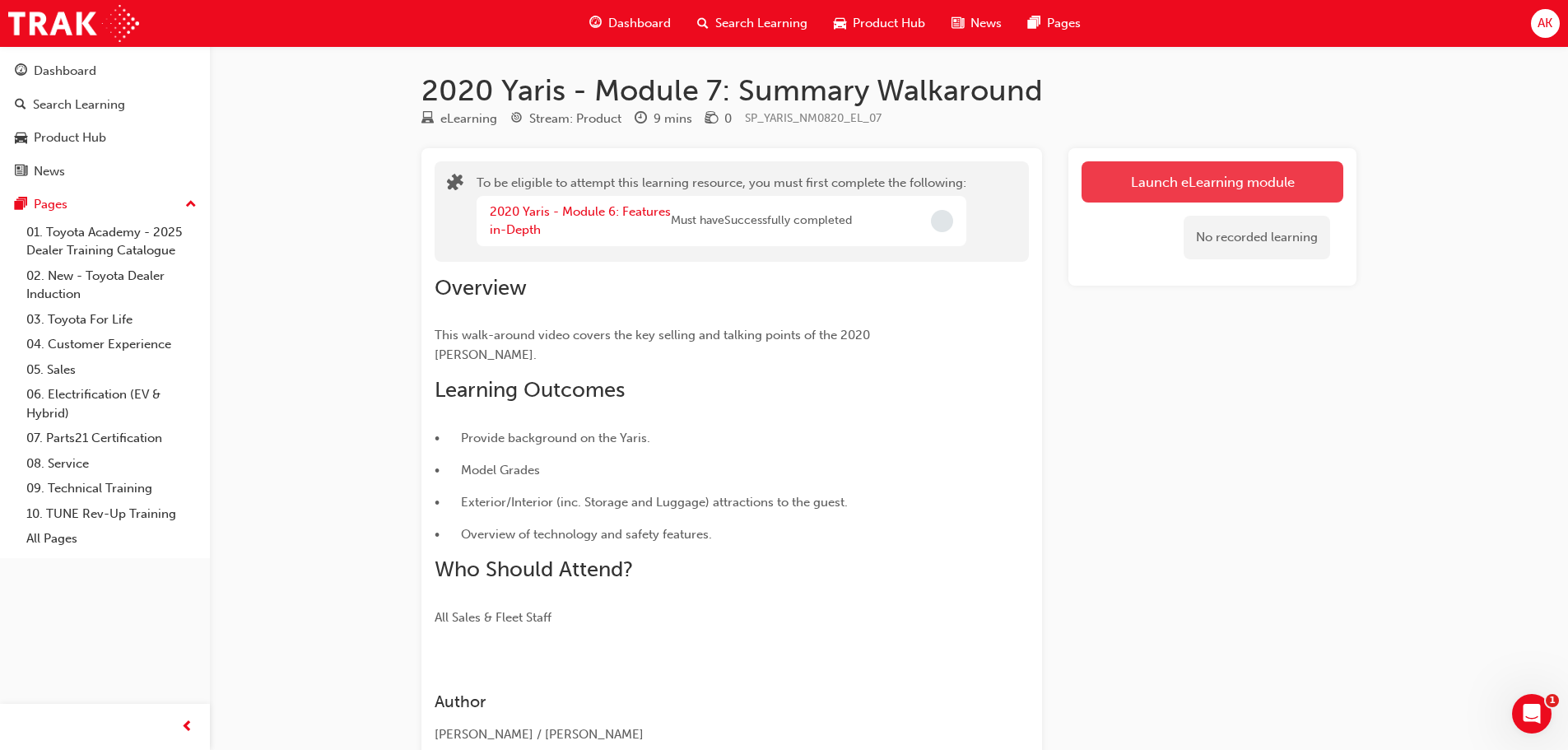
click at [1109, 184] on button "Launch eLearning module" at bounding box center [1212, 182] width 261 height 41
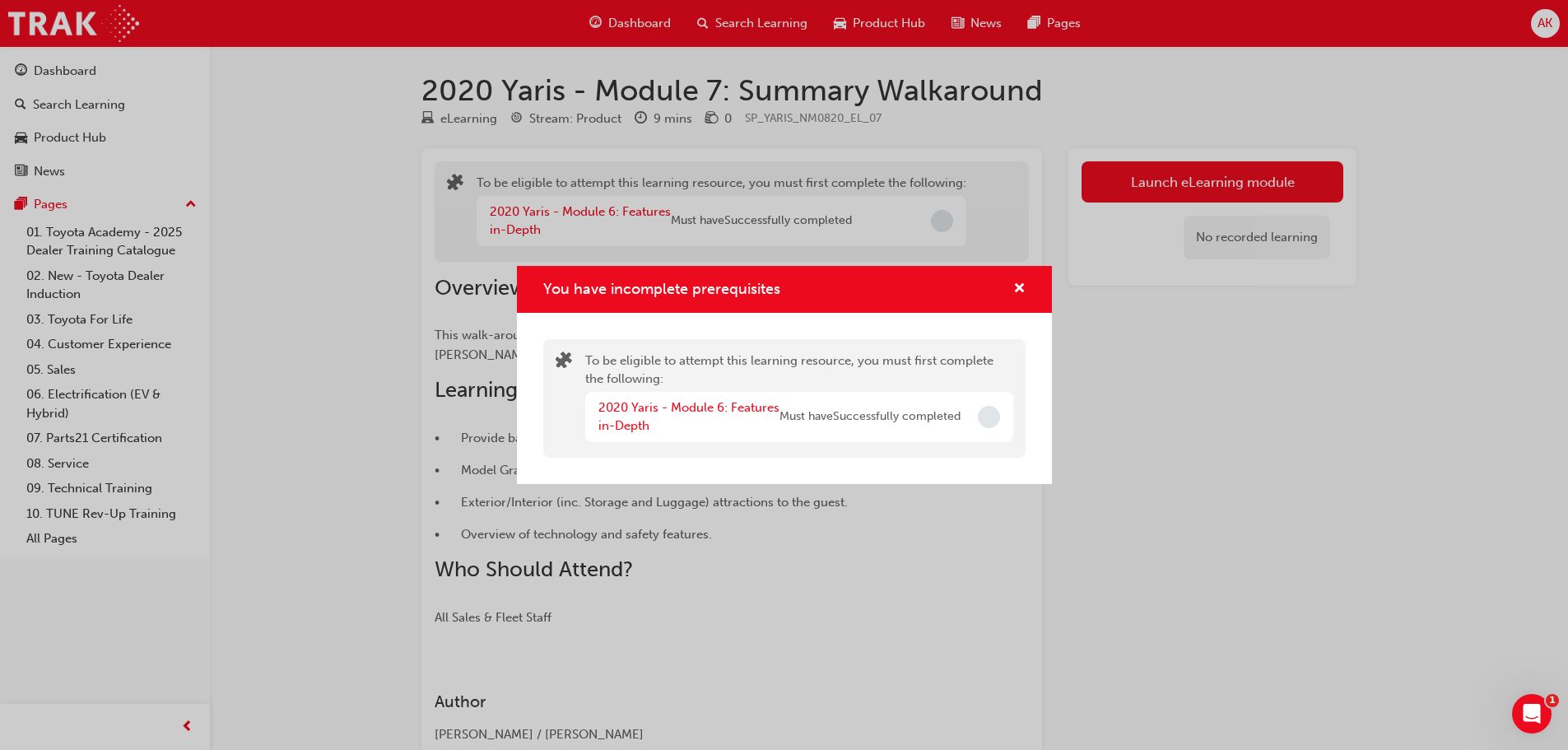
click at [1027, 284] on div "You have incomplete prerequisites" at bounding box center [784, 289] width 535 height 47
click at [1020, 290] on span "cross-icon" at bounding box center [1020, 290] width 13 height 14
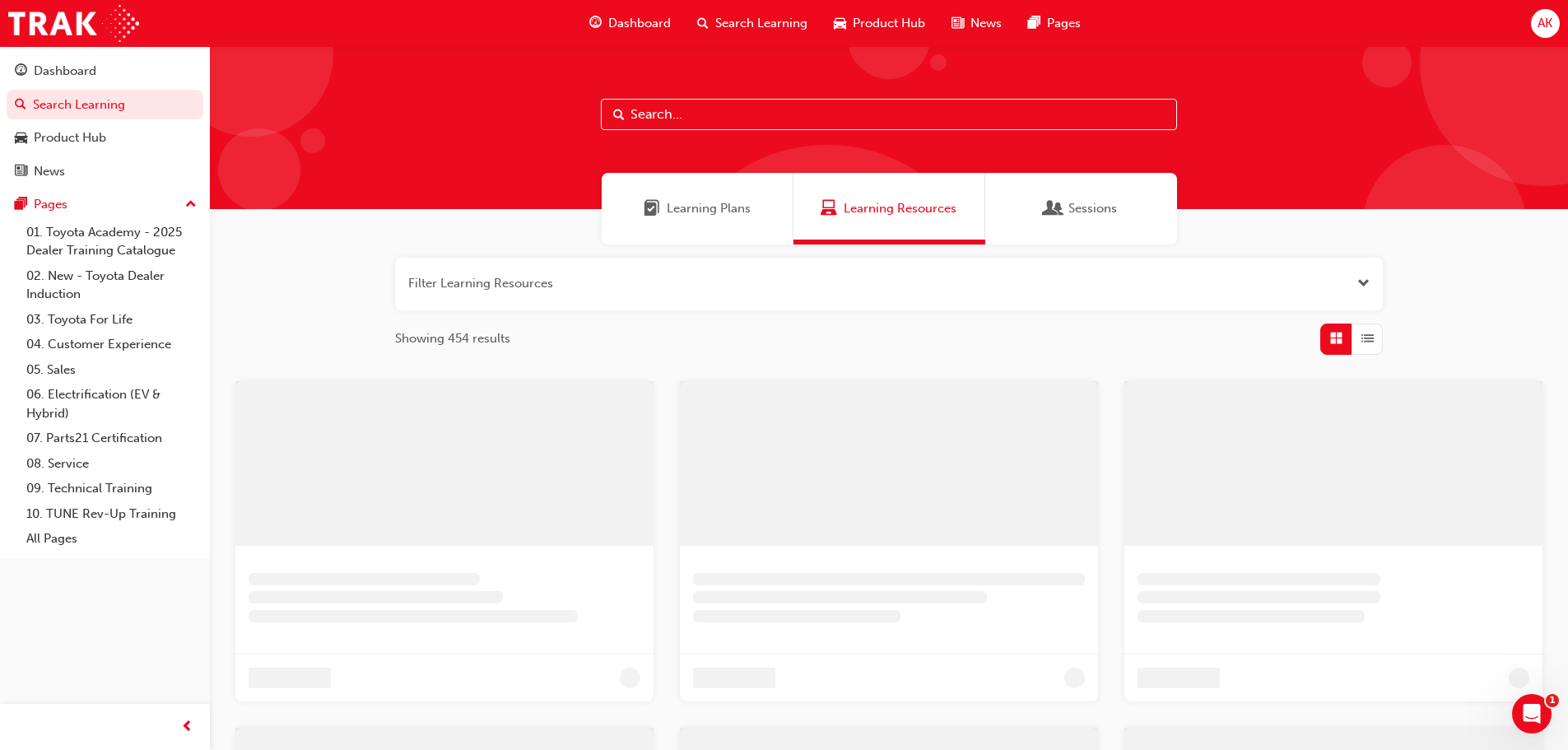
scroll to position [432, 0]
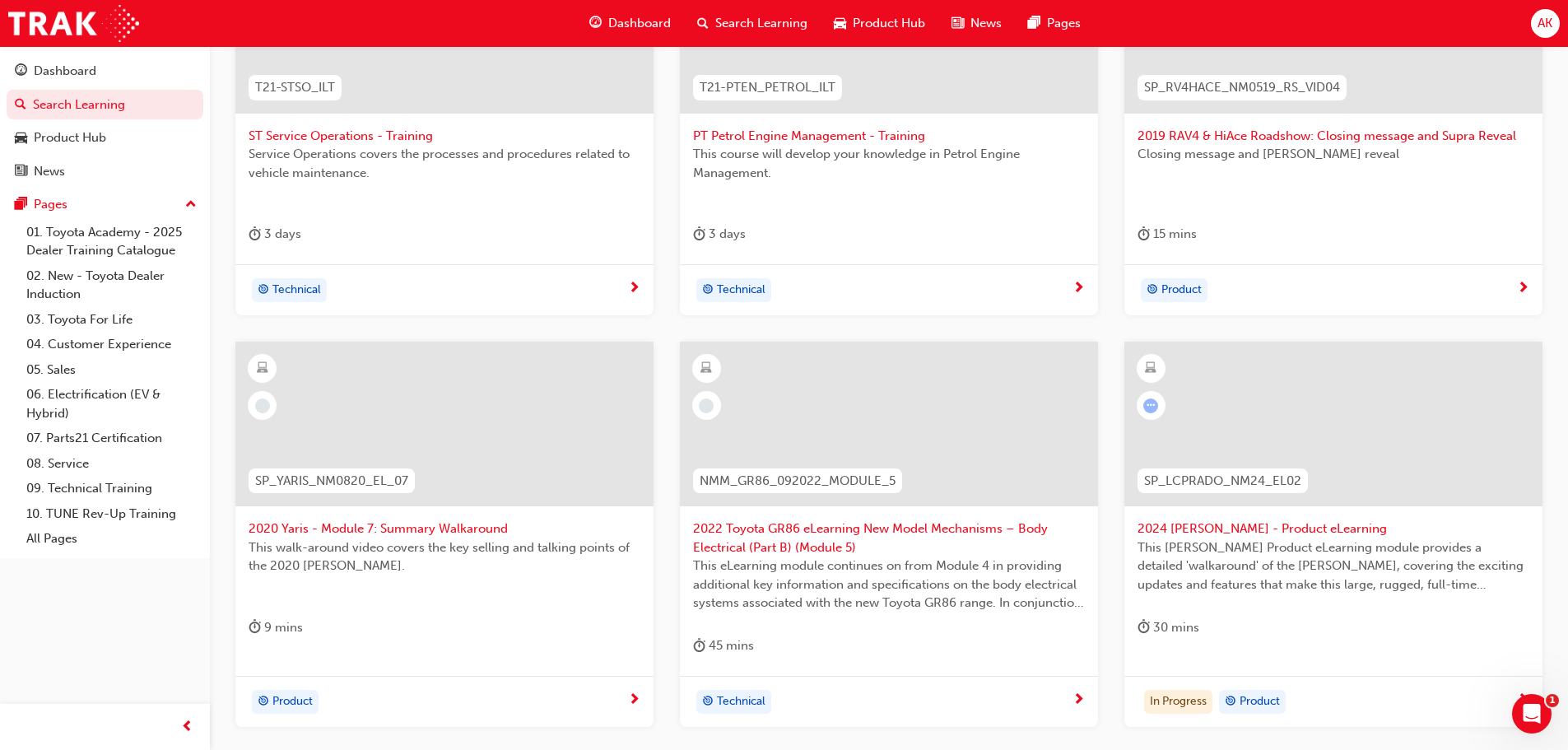
click at [1260, 528] on span "2024 [PERSON_NAME] - Product eLearning" at bounding box center [1334, 529] width 392 height 19
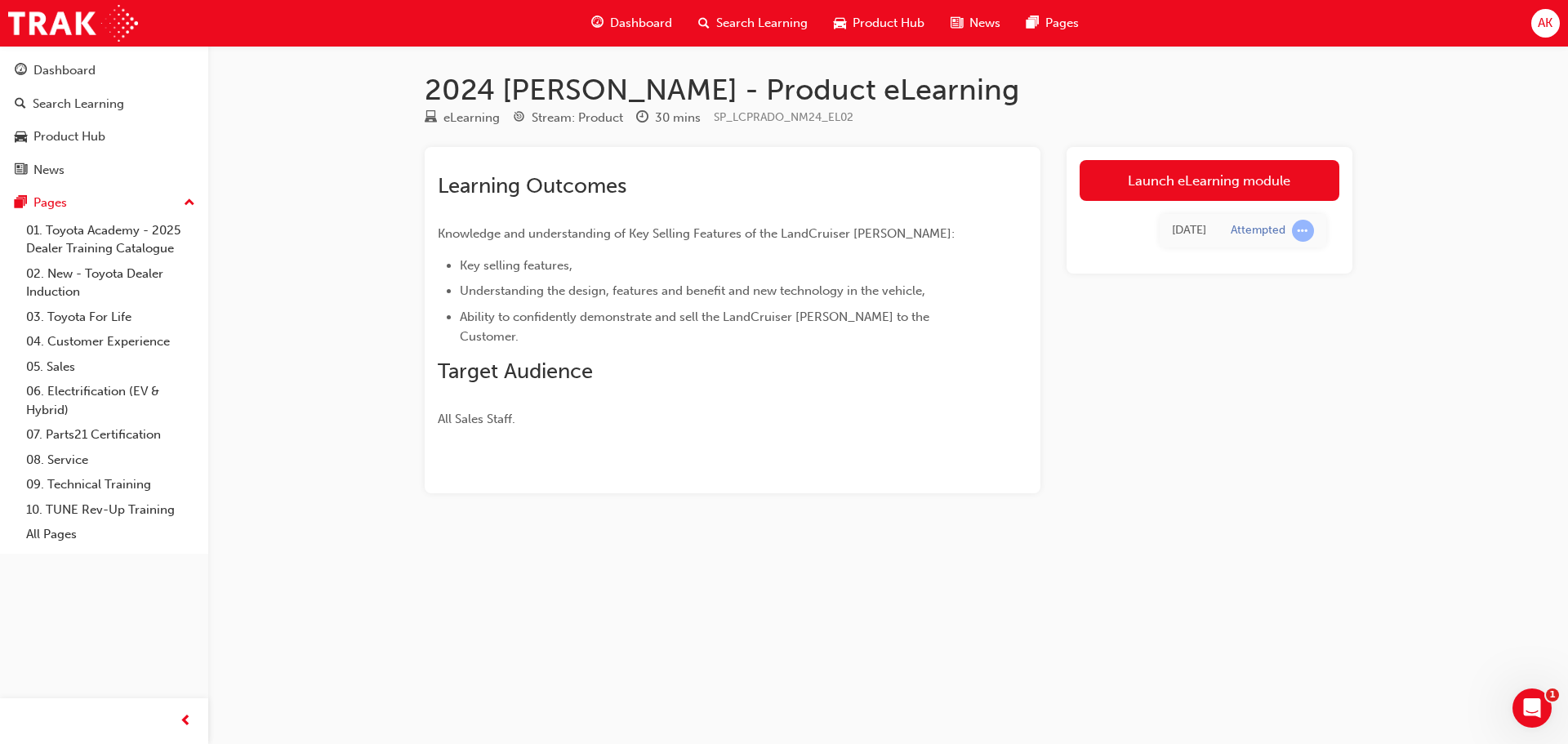
click at [1188, 174] on link "Launch eLearning module" at bounding box center [1209, 180] width 259 height 40
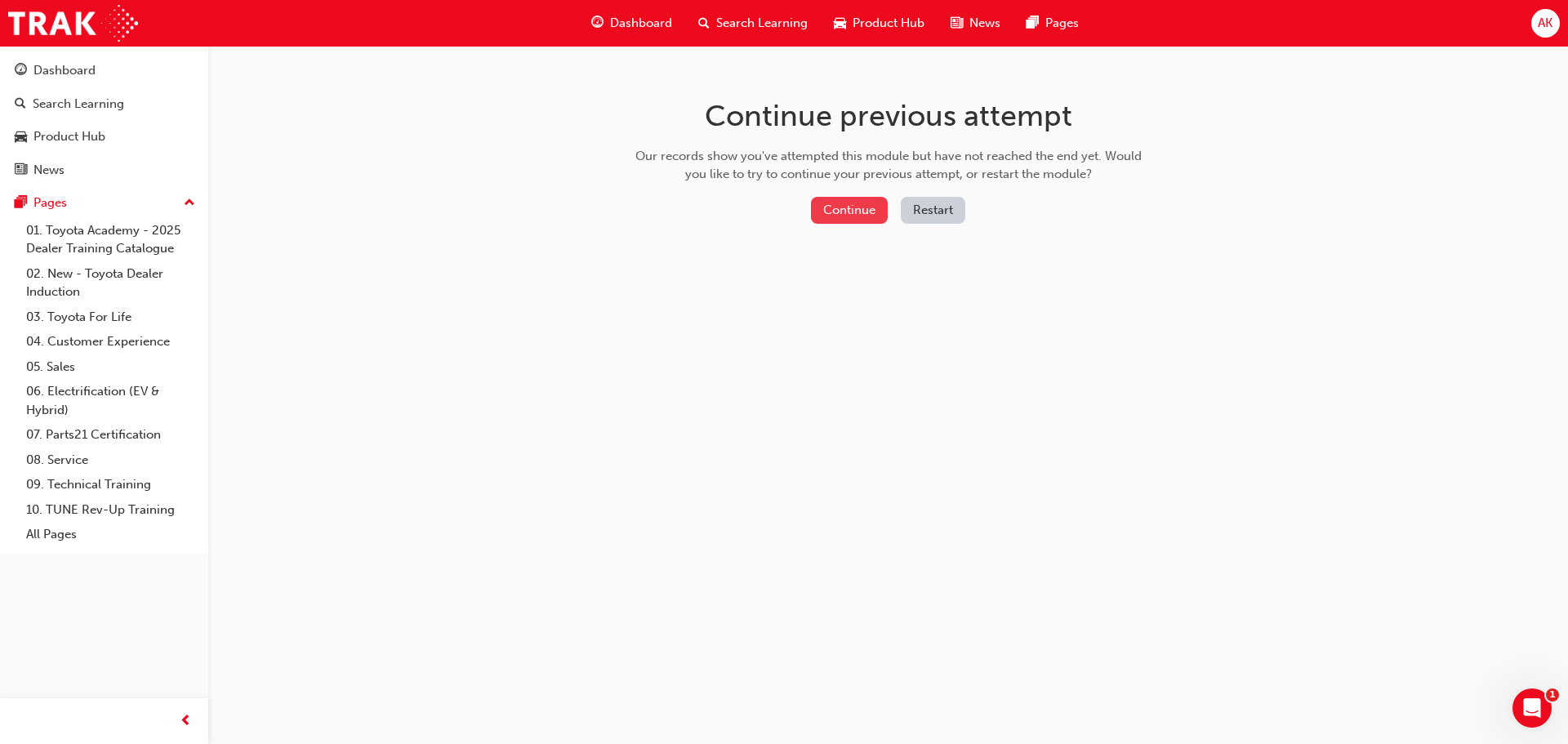
click at [852, 211] on button "Continue" at bounding box center [849, 211] width 77 height 27
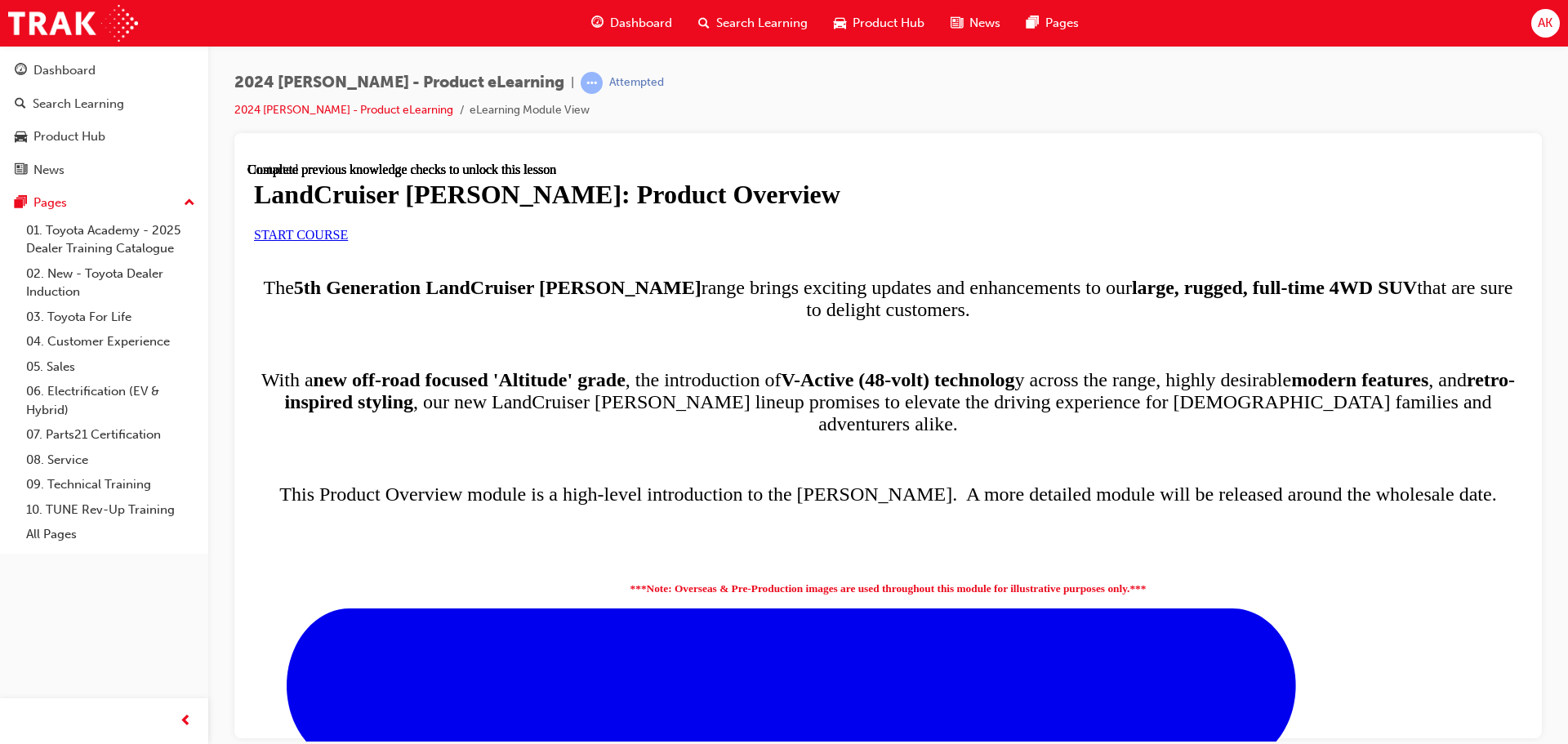
click at [348, 241] on link "START COURSE" at bounding box center [301, 234] width 94 height 13
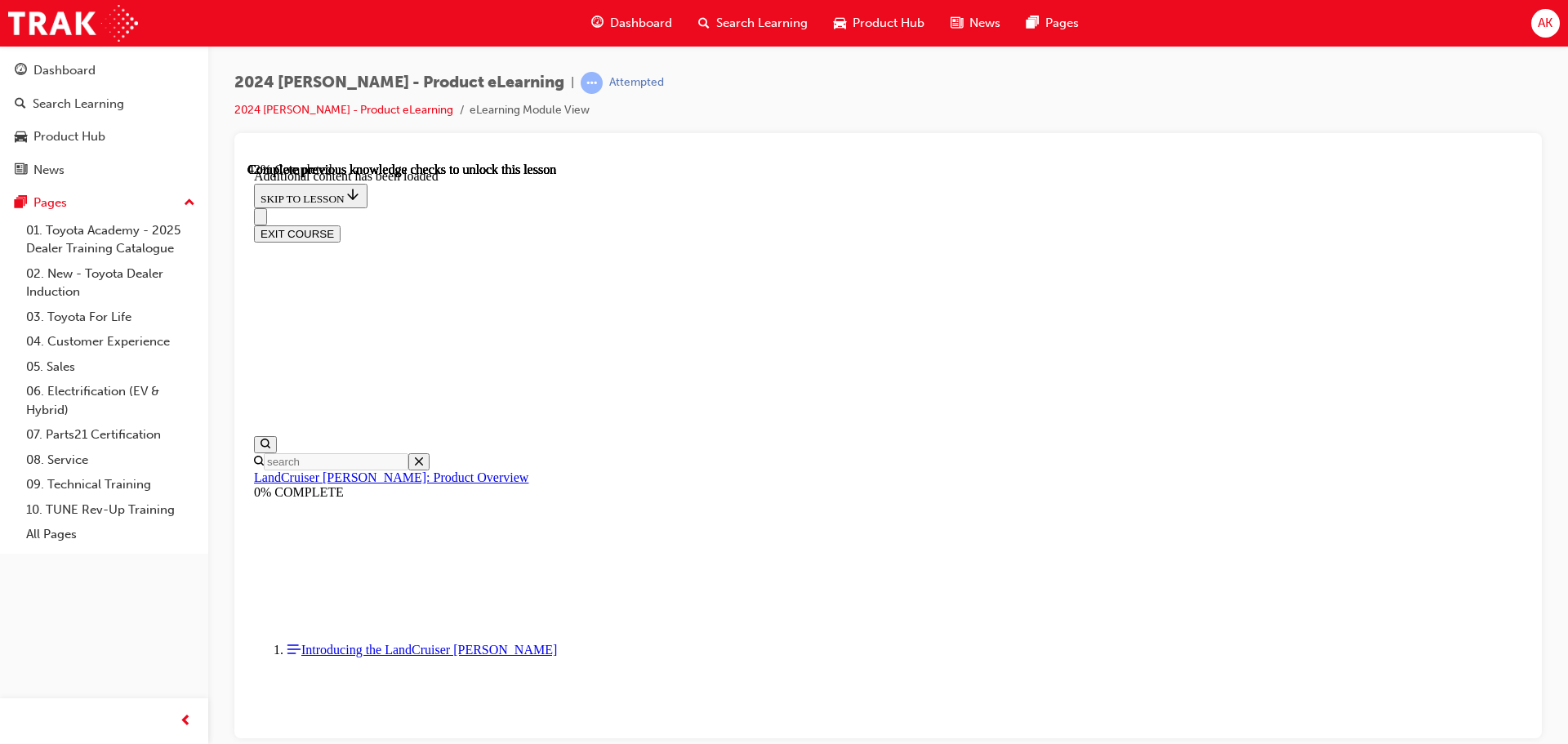
drag, startPoint x: 953, startPoint y: 254, endPoint x: 1021, endPoint y: 255, distance: 68.0
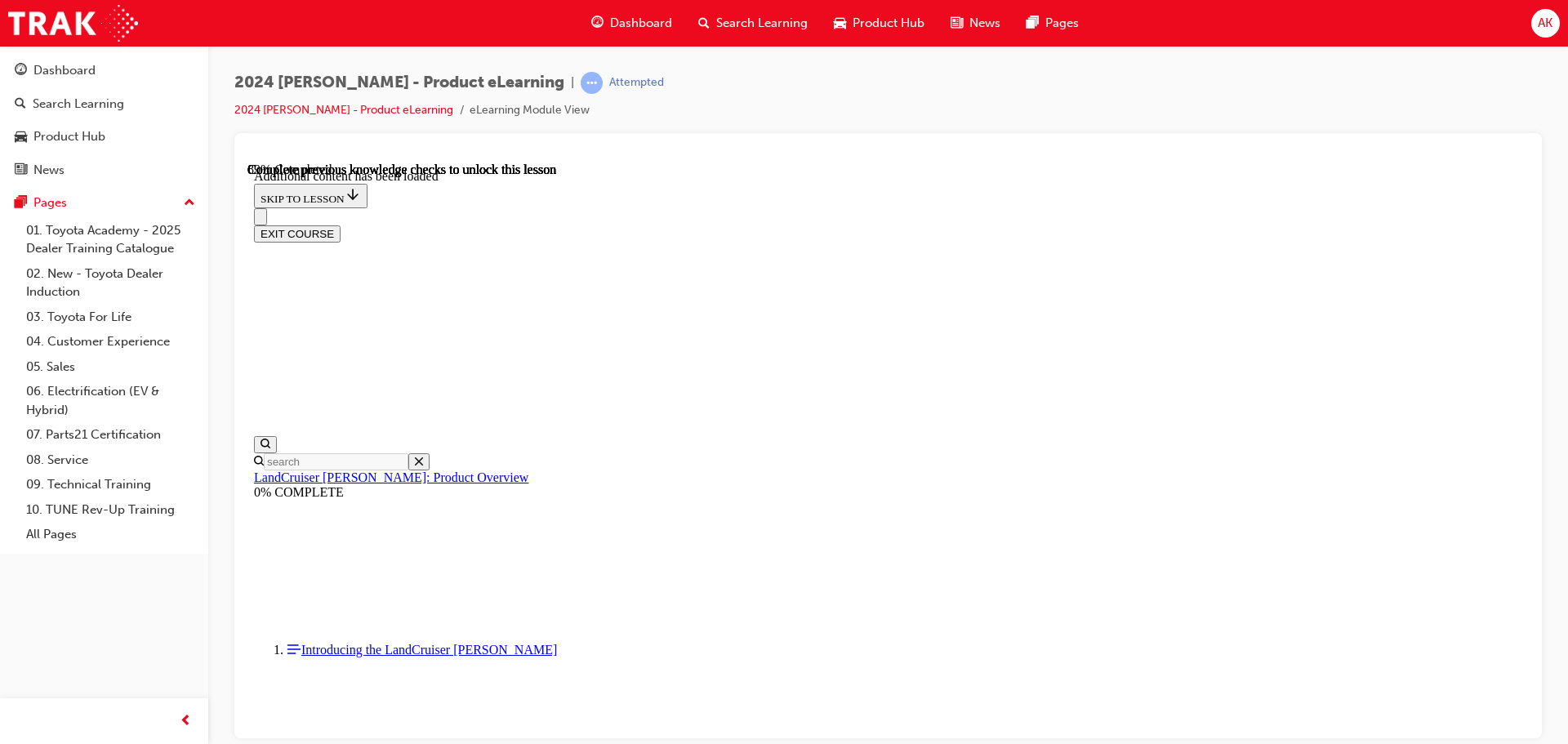
scroll to position [3423, 0]
radio input "true"
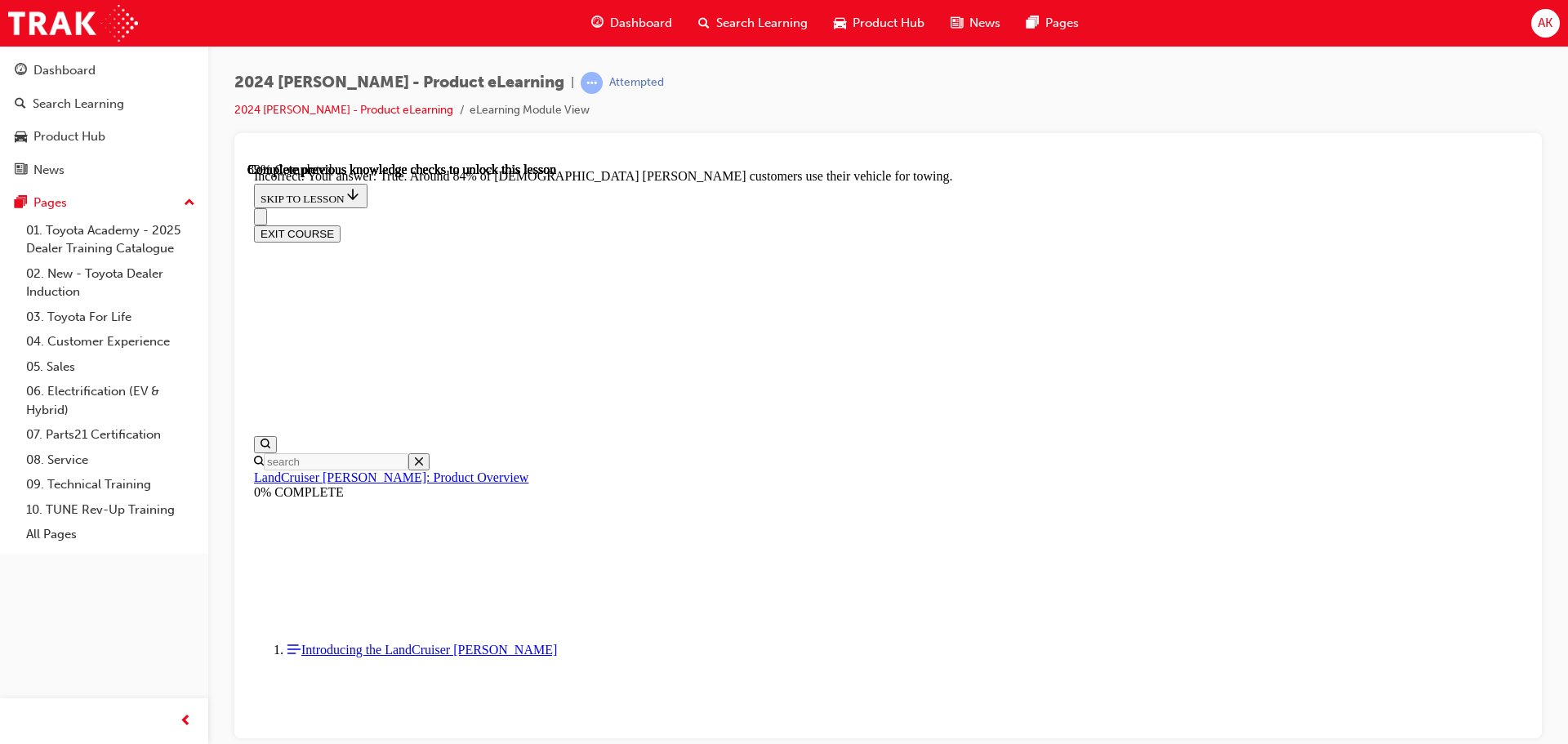
scroll to position [3713, 0]
drag, startPoint x: 989, startPoint y: 573, endPoint x: 996, endPoint y: 557, distance: 17.5
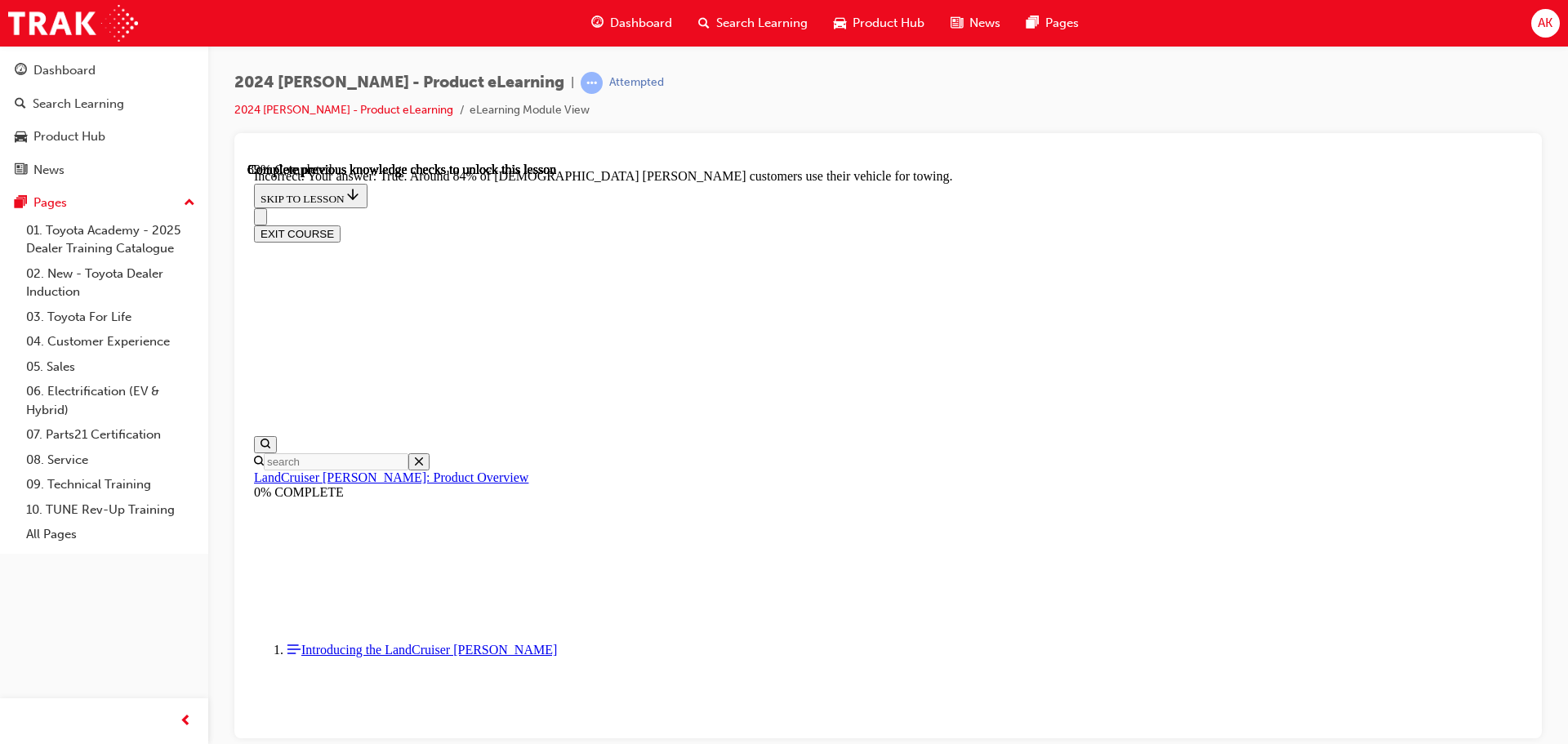
radio input "true"
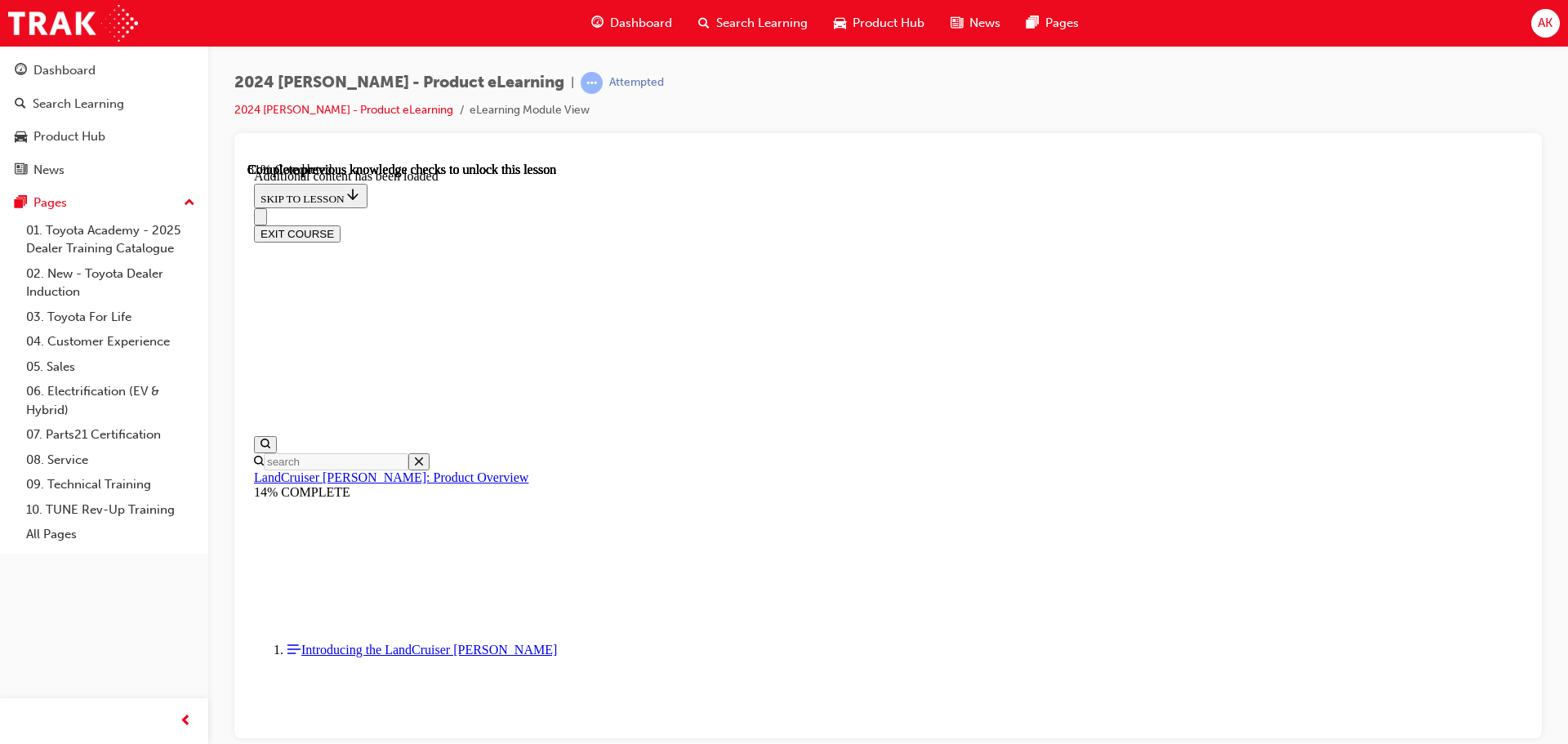
scroll to position [3004, 0]
radio input "true"
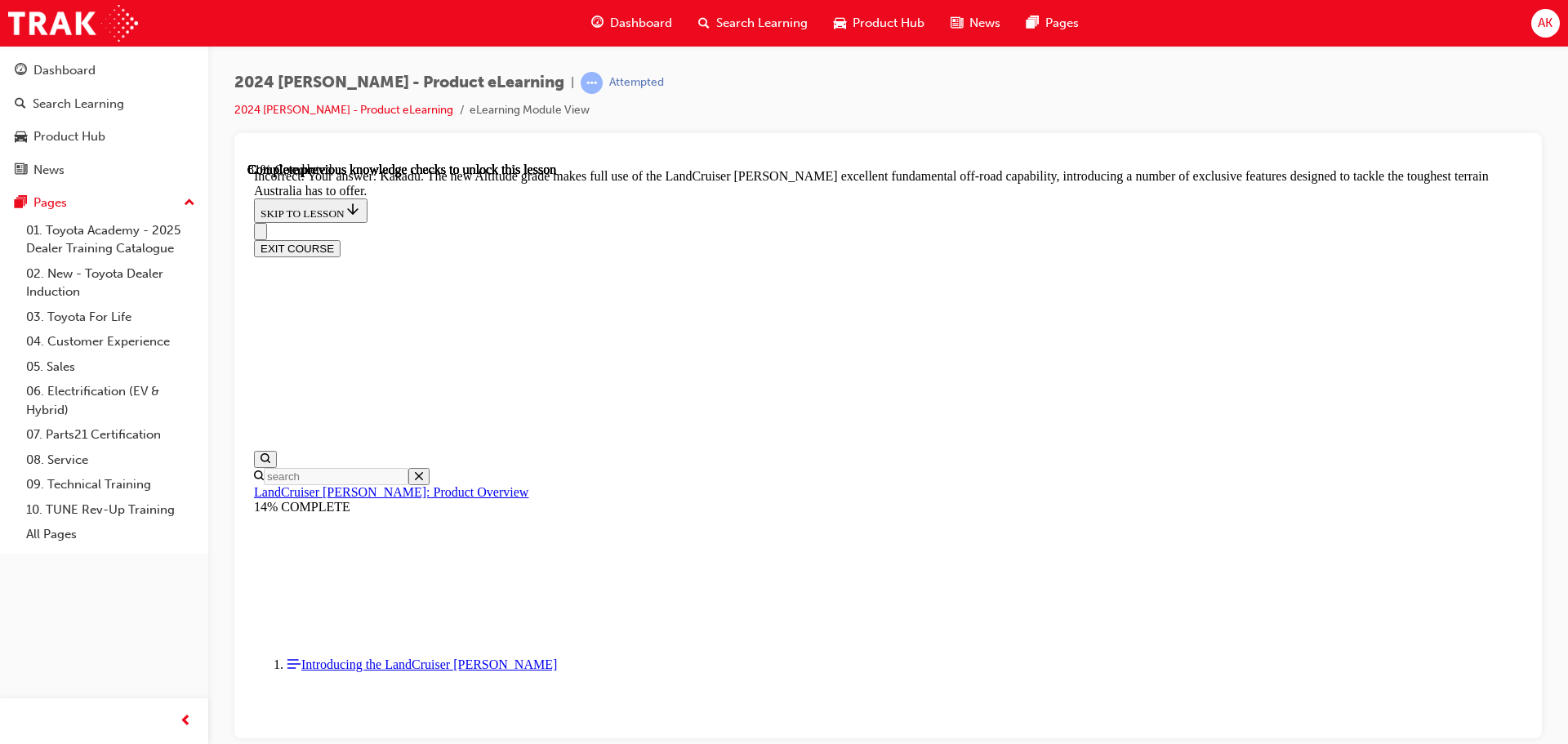
scroll to position [3252, 0]
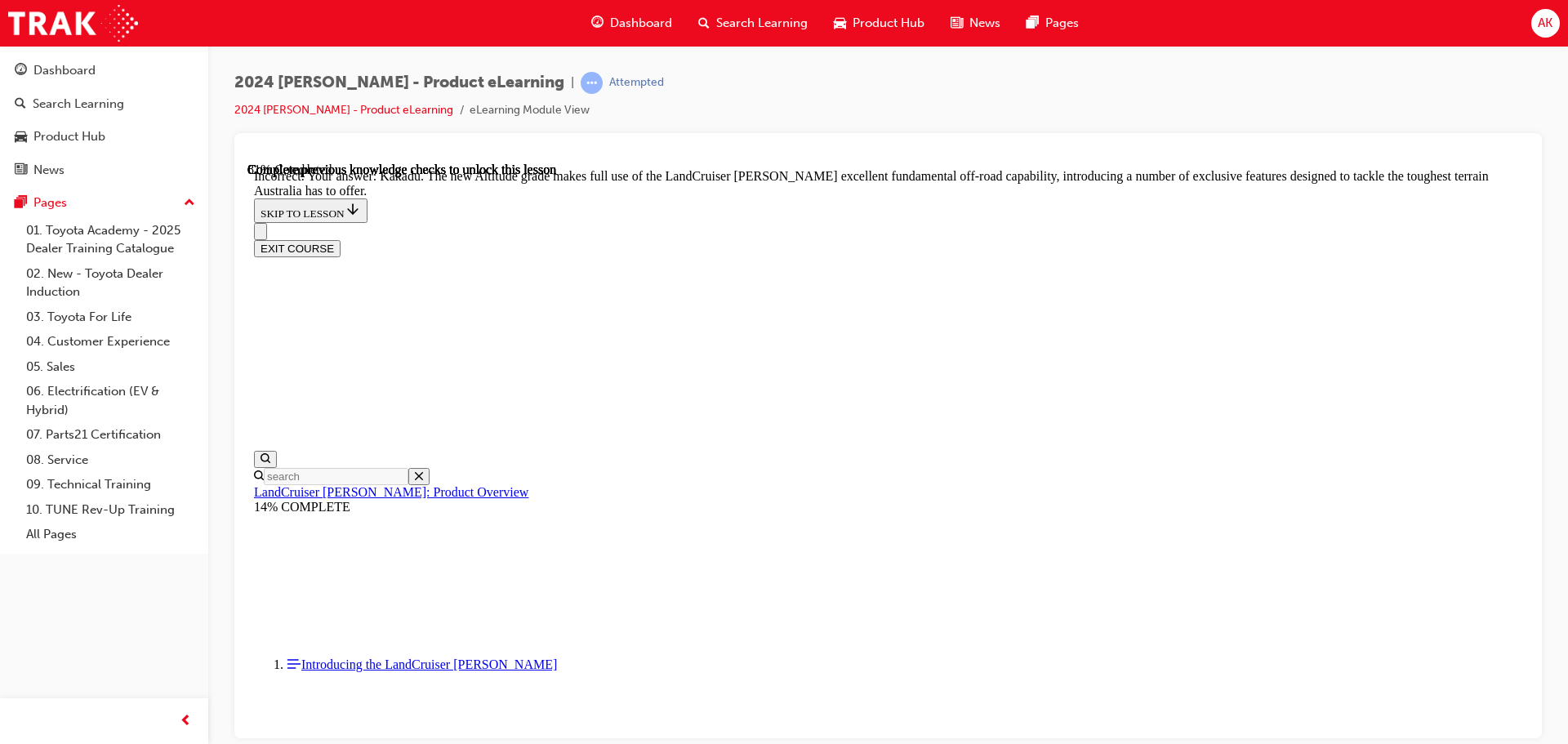
radio input "true"
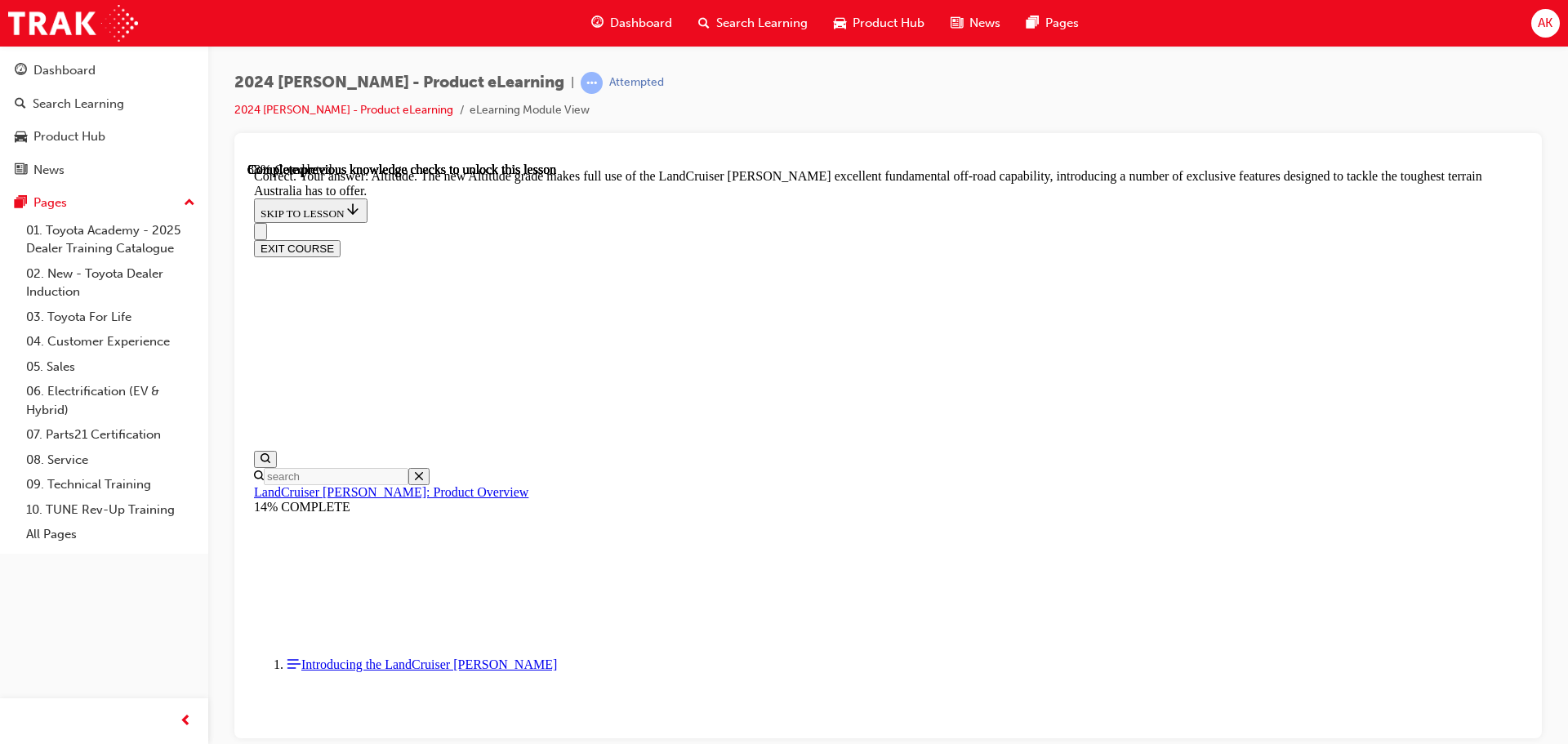
scroll to position [3578, 0]
checkbox input "true"
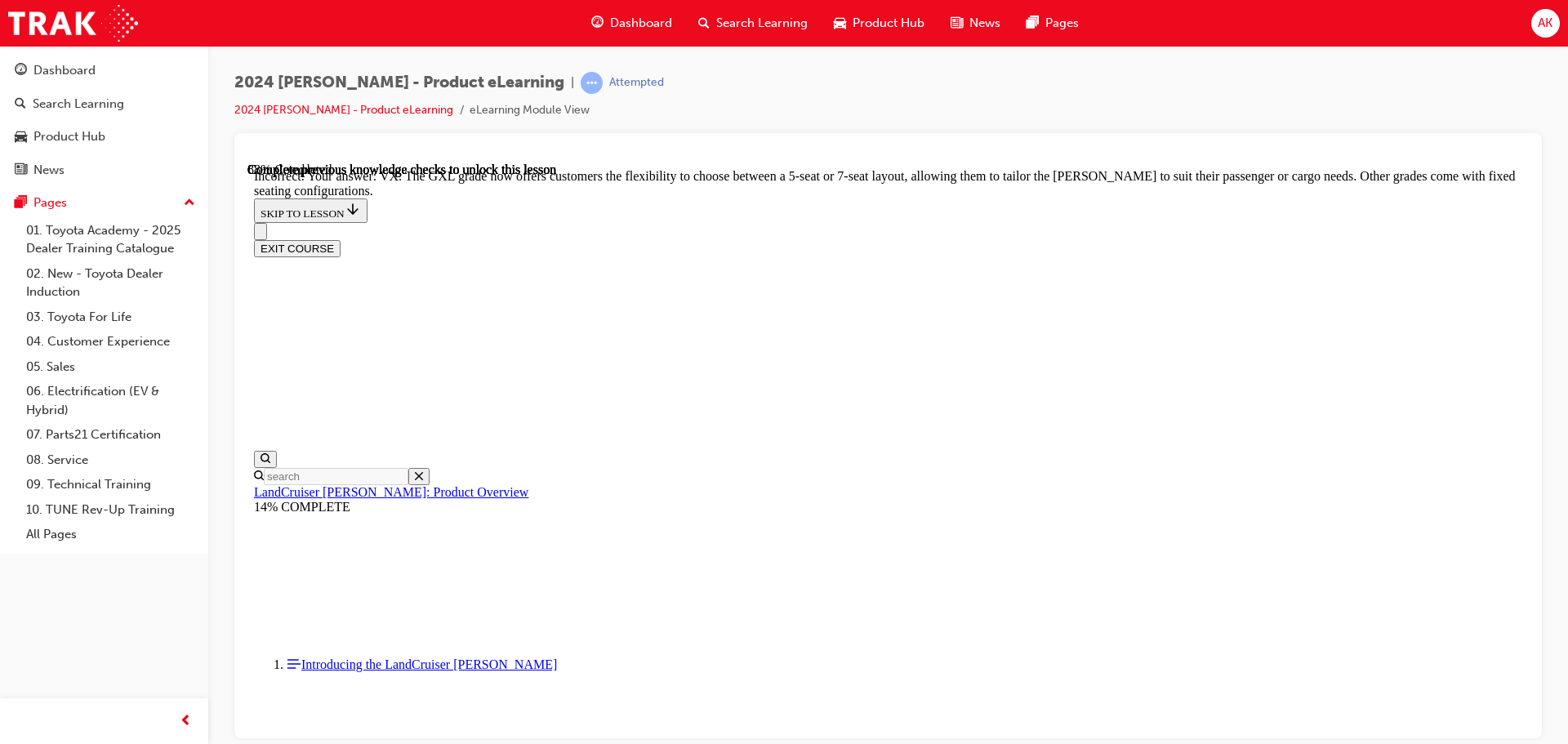
checkbox input "true"
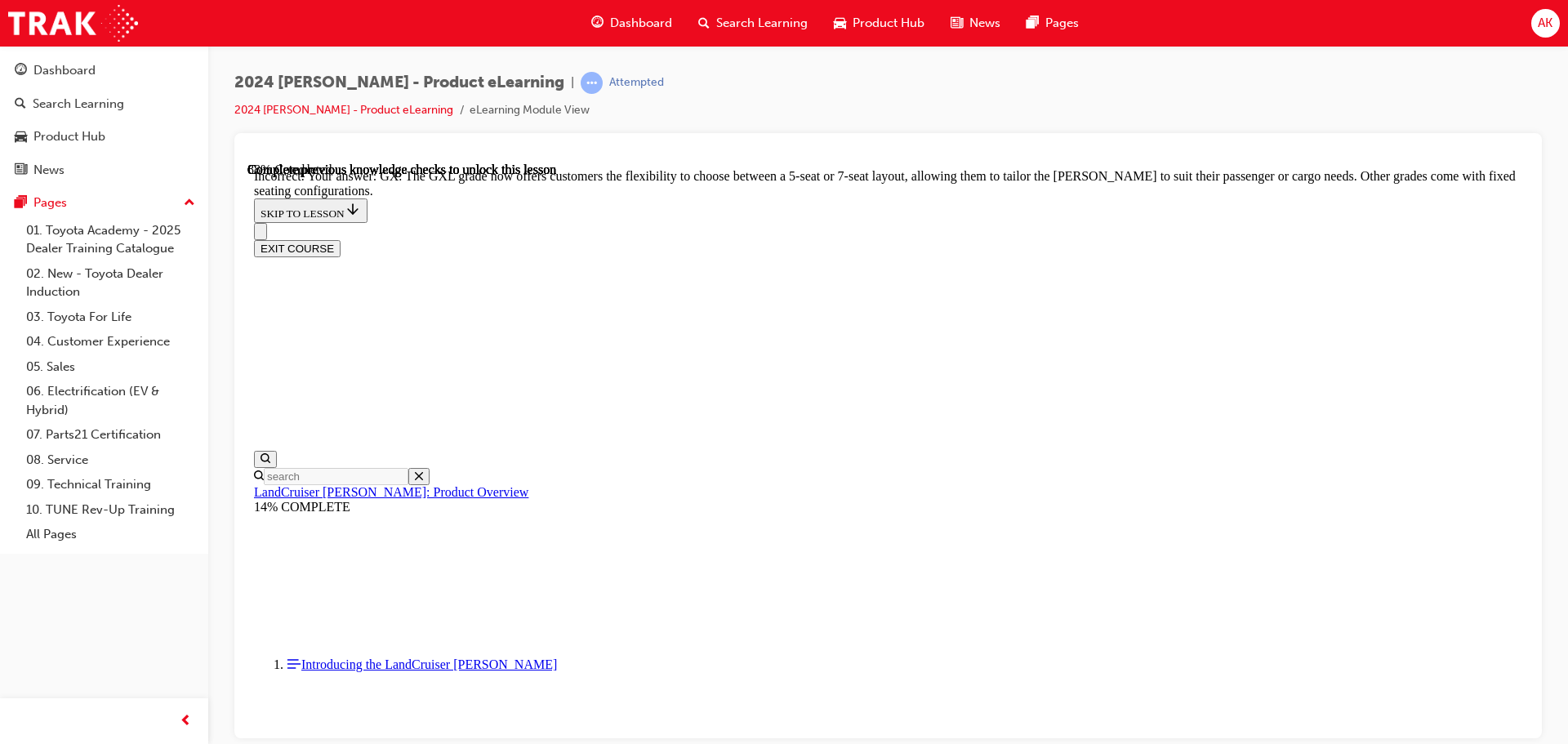
checkbox input "true"
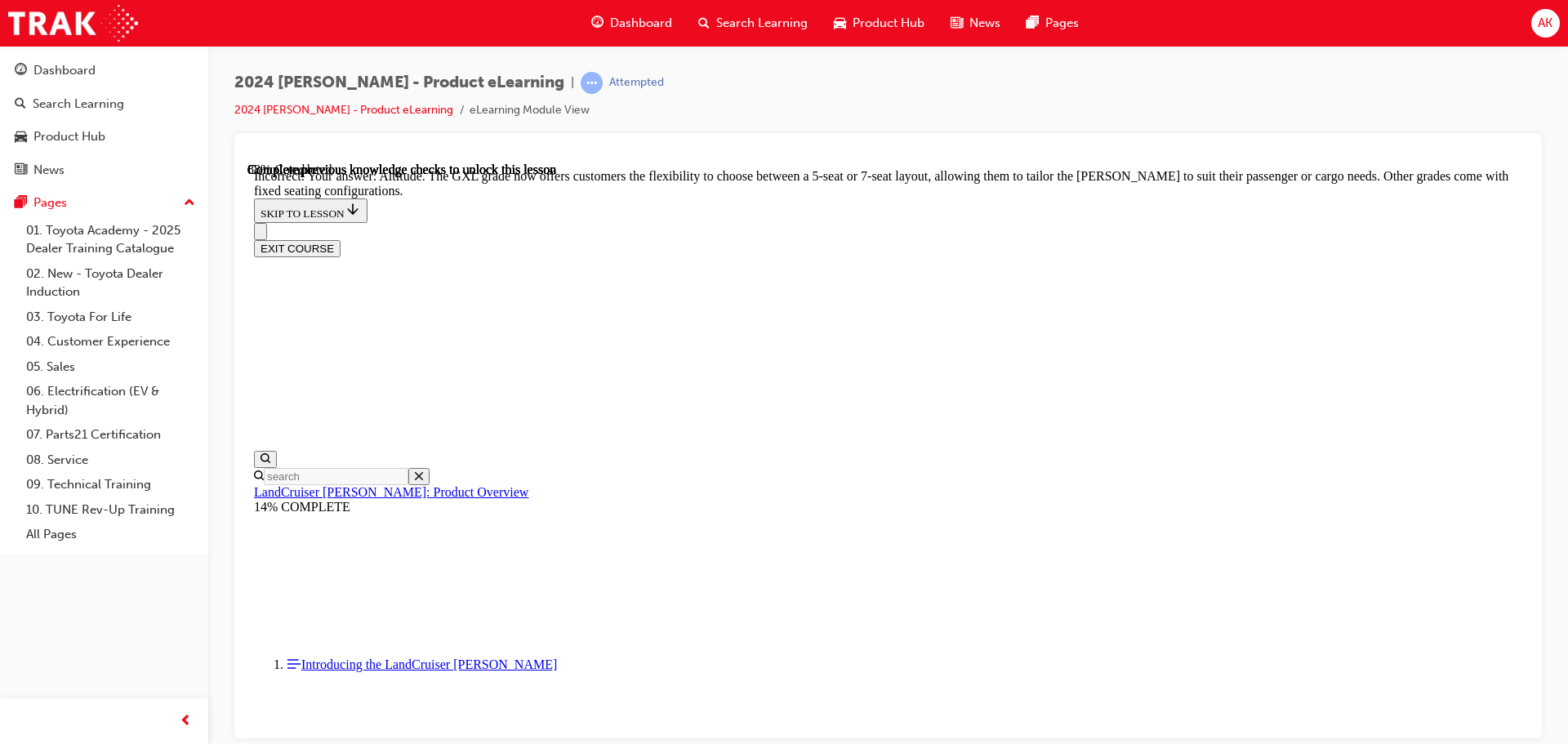
checkbox input "true"
drag, startPoint x: 1130, startPoint y: 416, endPoint x: 1104, endPoint y: 437, distance: 33.4
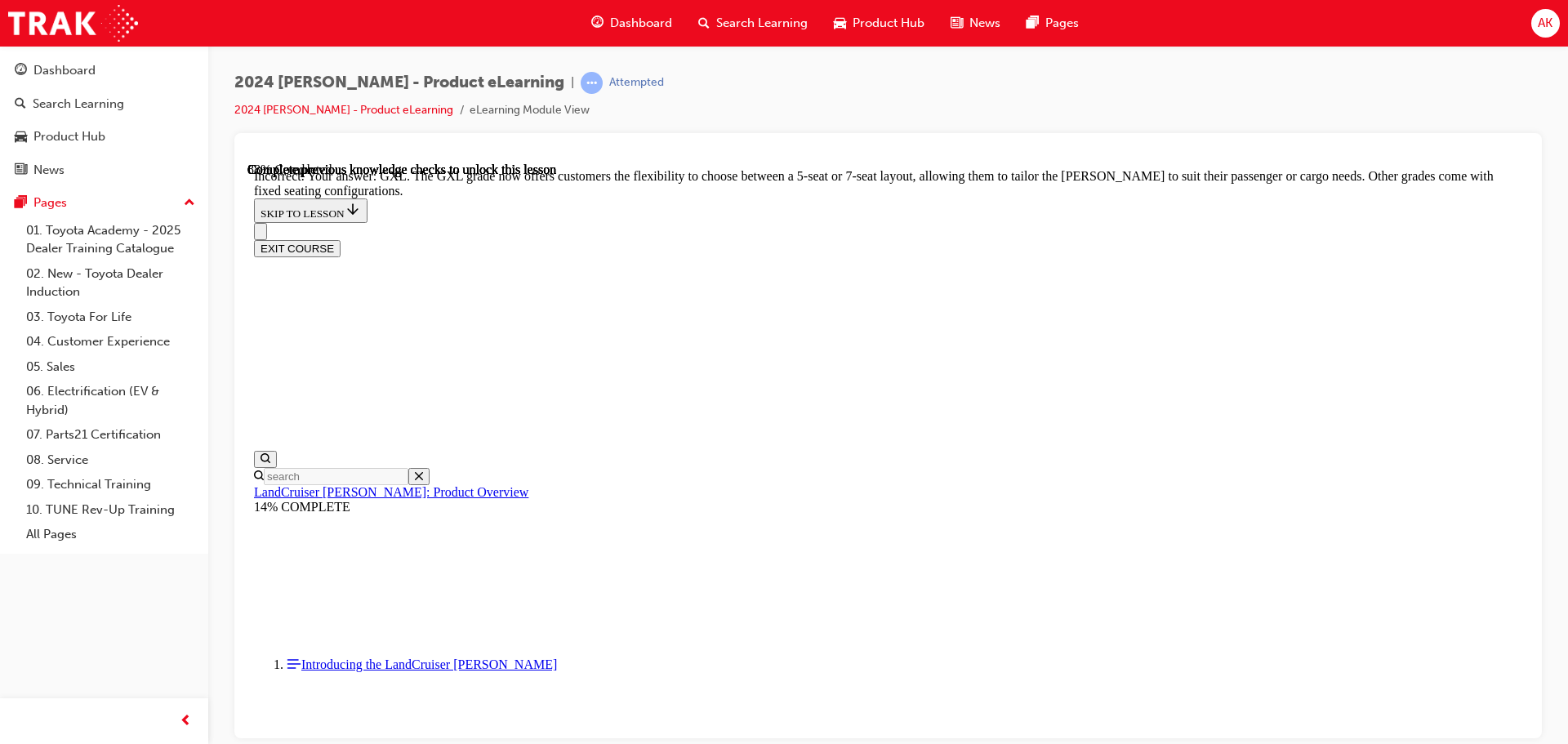
checkbox input "false"
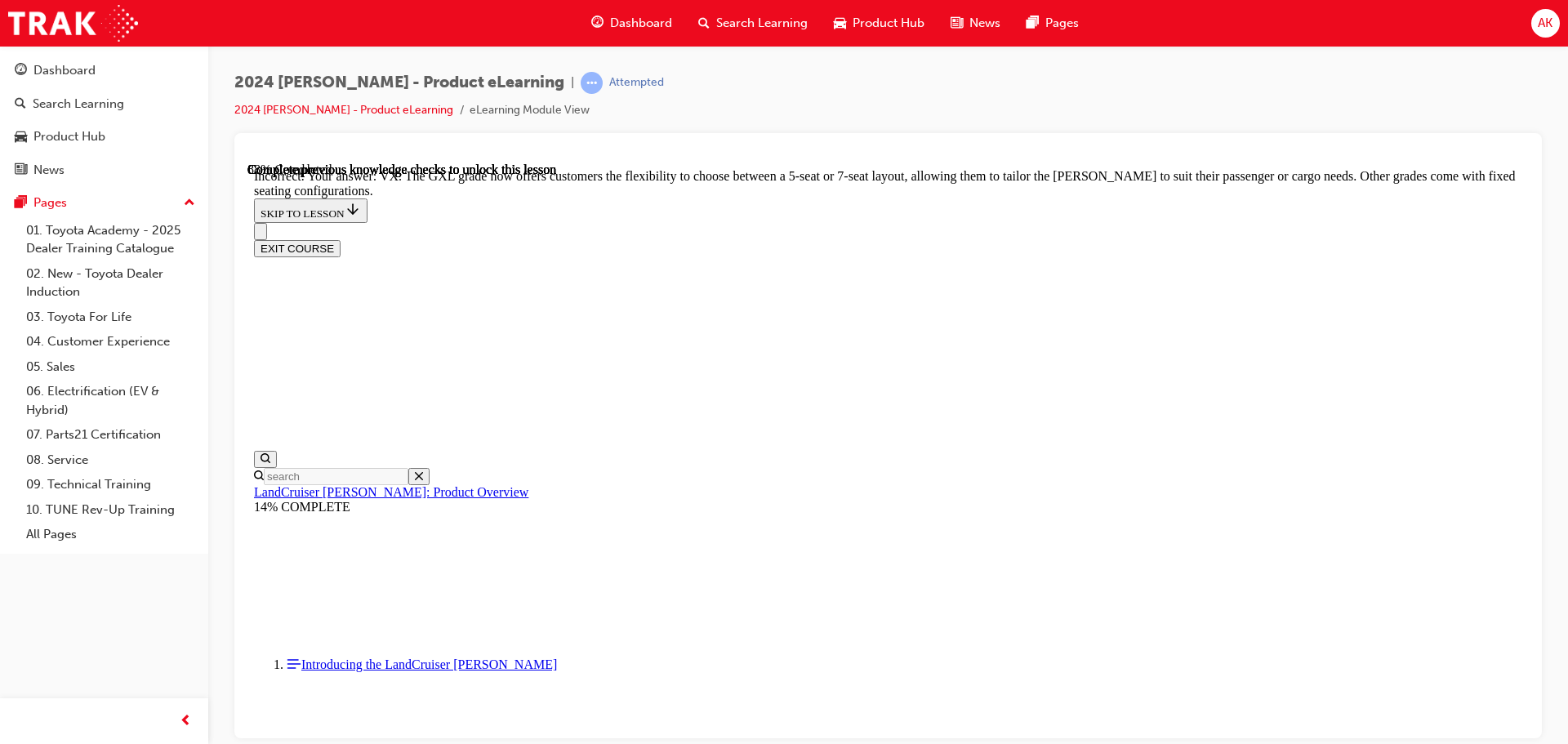
drag, startPoint x: 1005, startPoint y: 685, endPoint x: 1001, endPoint y: 676, distance: 9.8
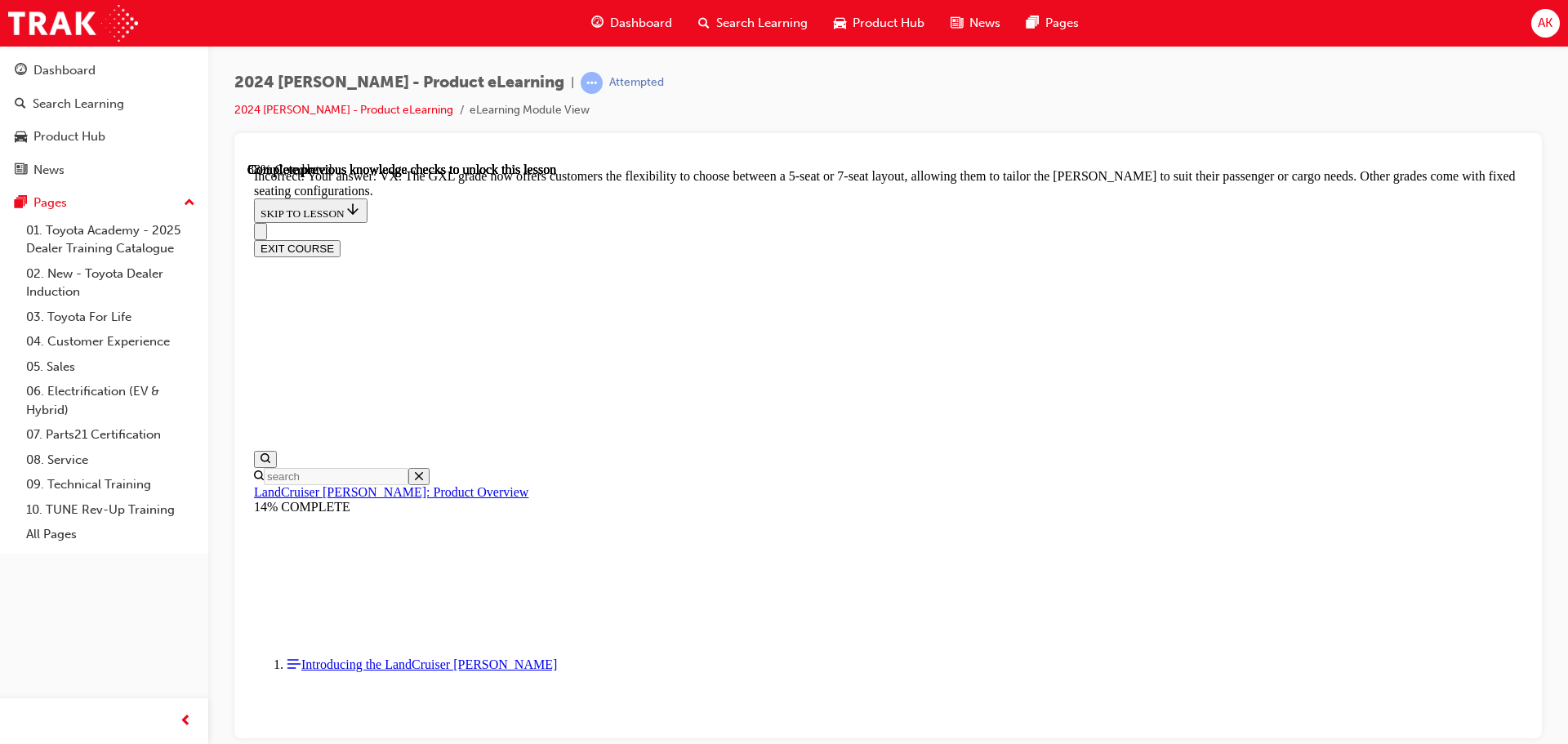
checkbox input "false"
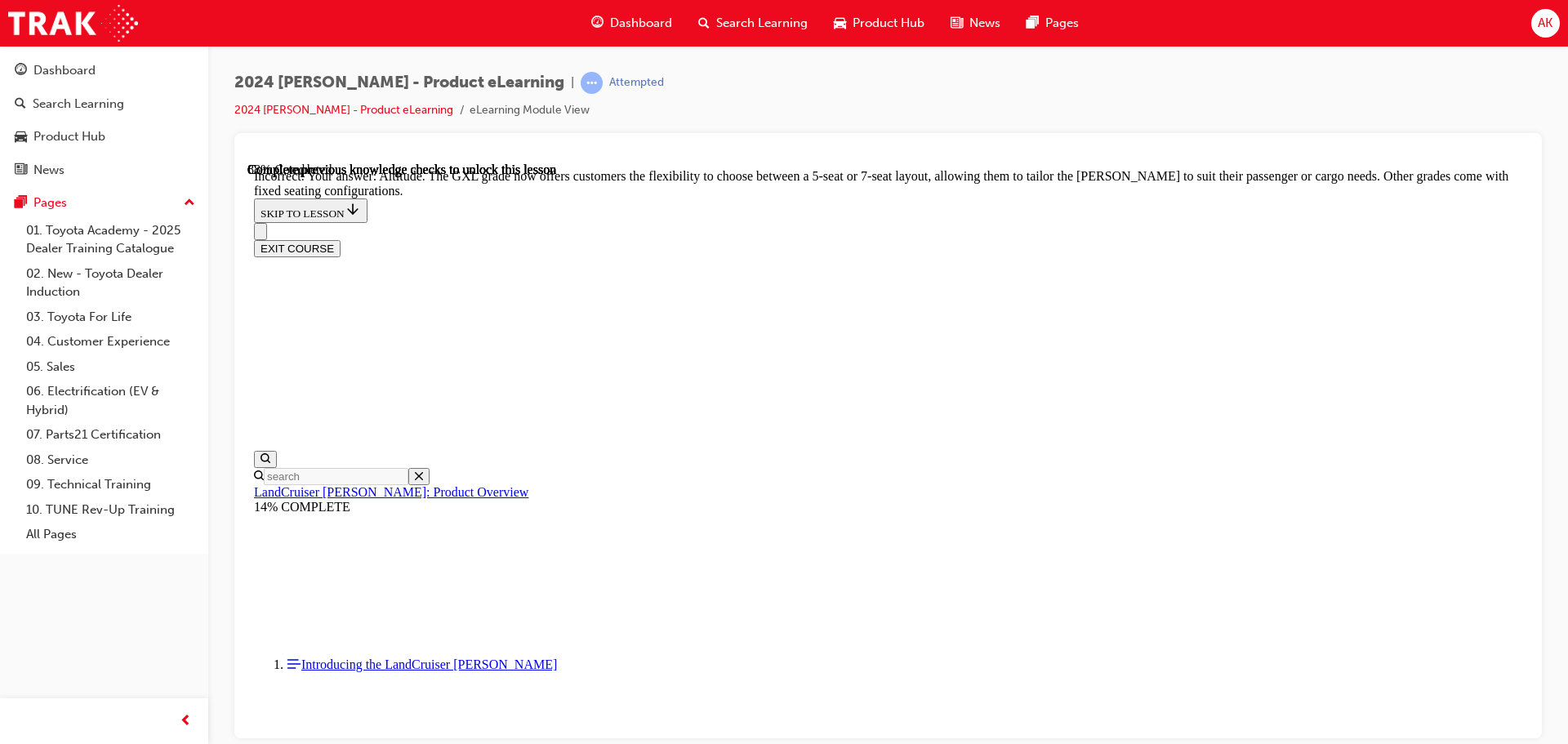
scroll to position [3888, 0]
checkbox input "true"
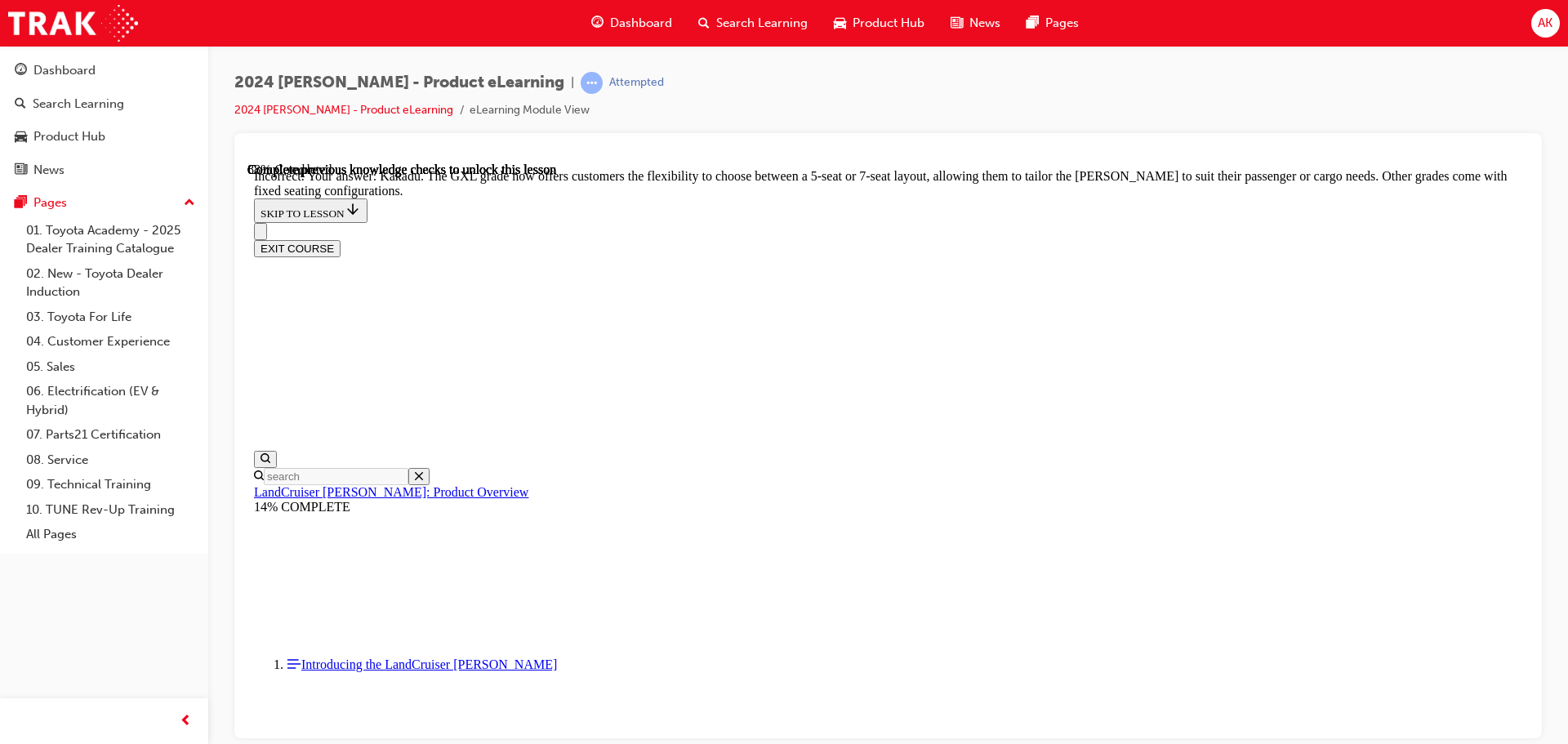
scroll to position [4135, 0]
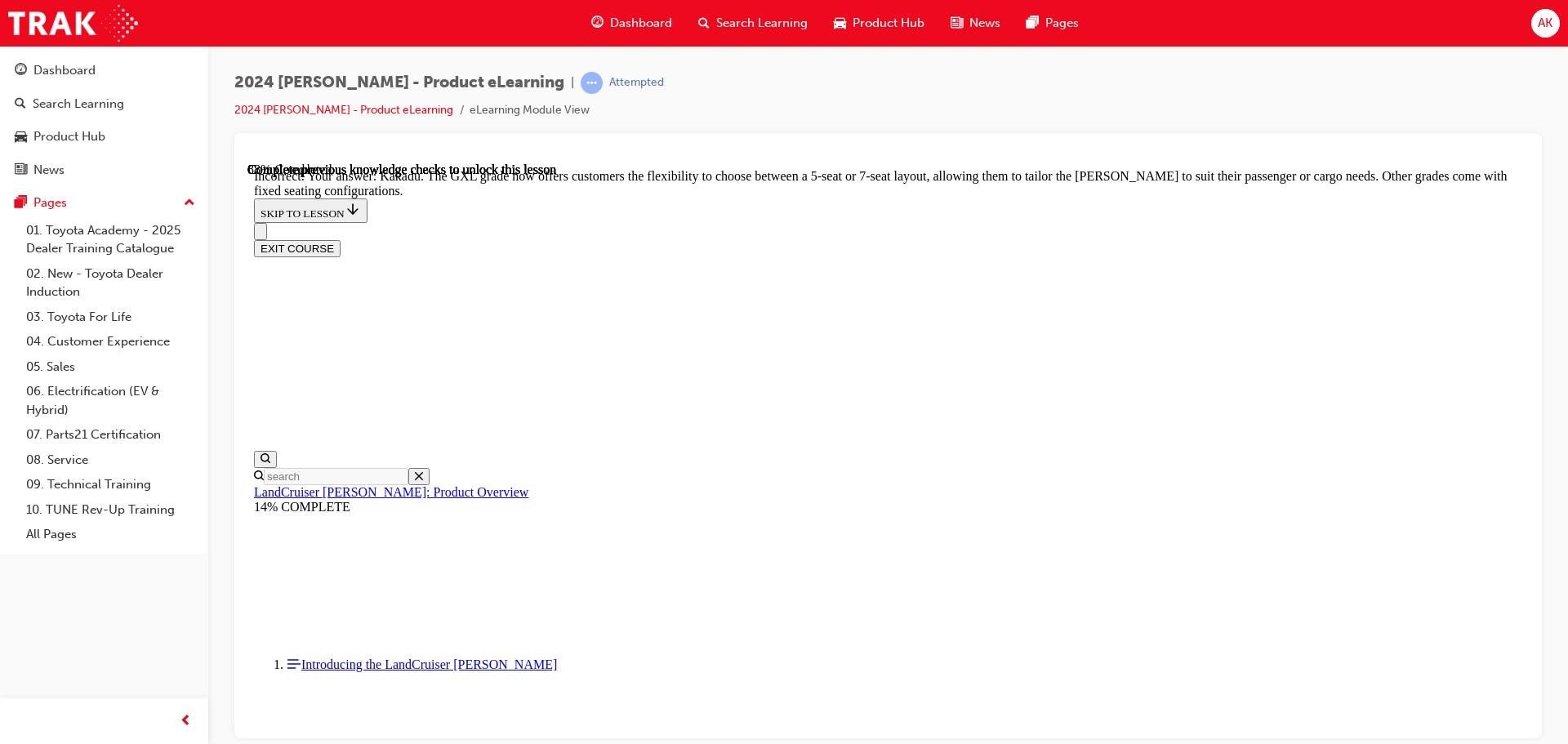
checkbox input "false"
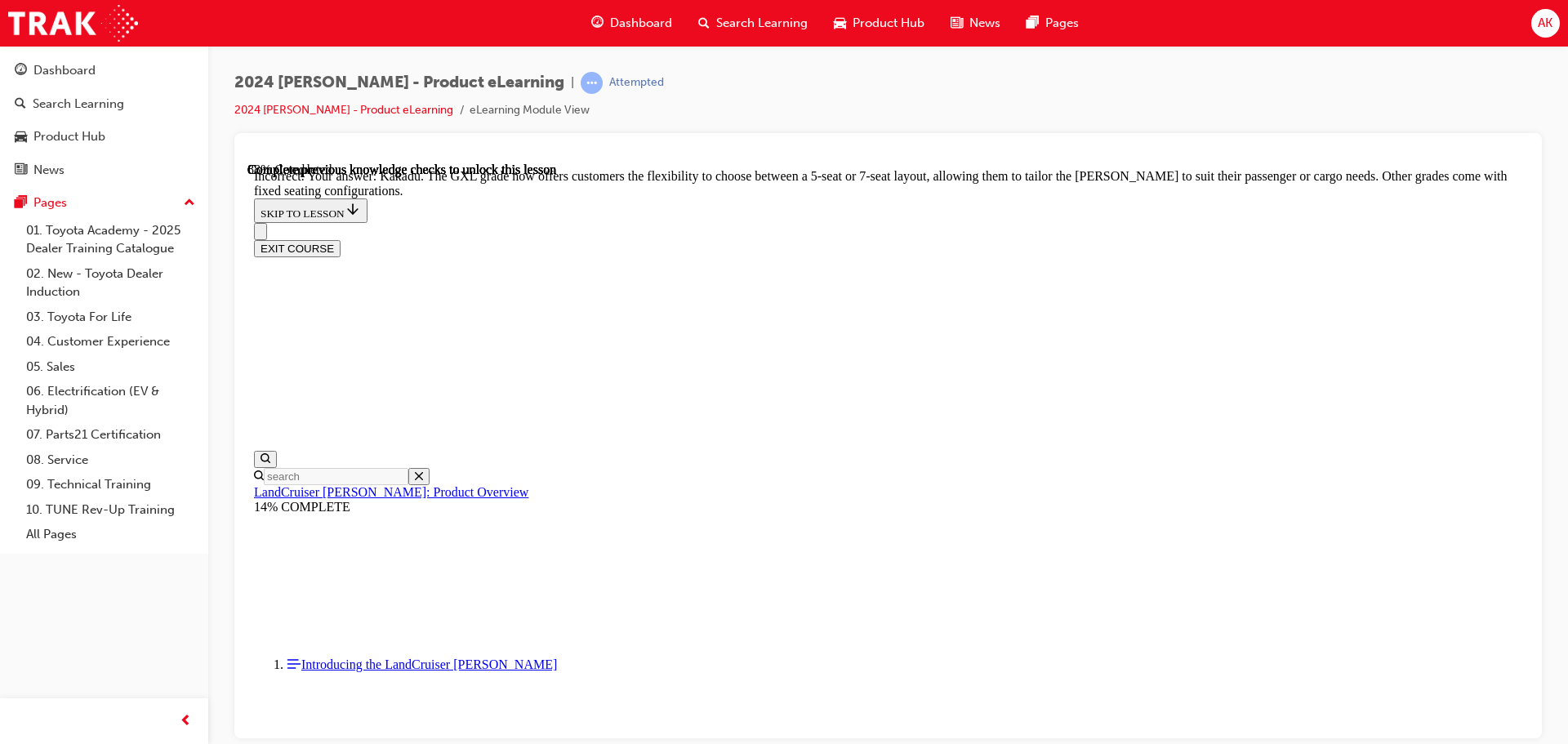
checkbox input "true"
drag, startPoint x: 797, startPoint y: 591, endPoint x: 813, endPoint y: 548, distance: 45.9
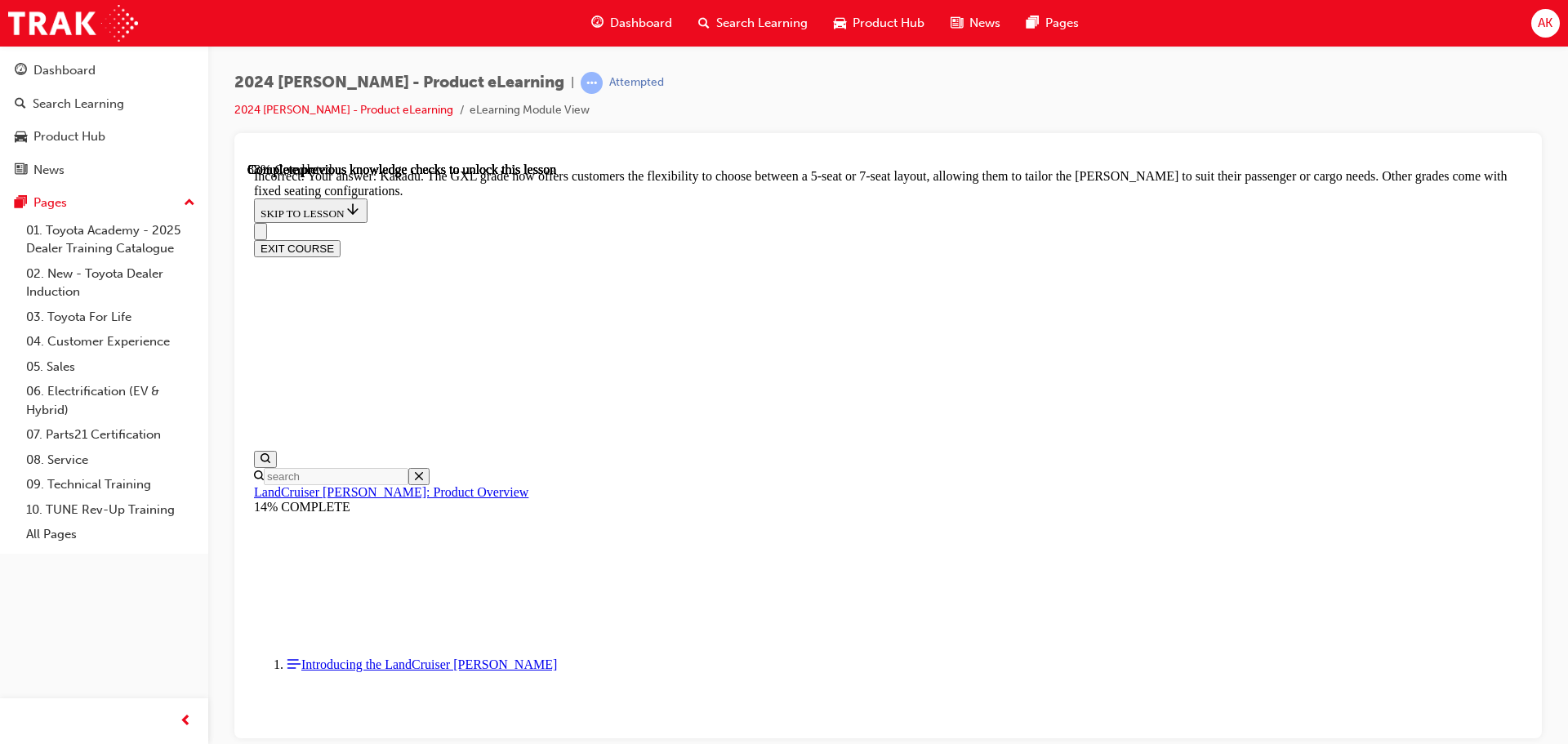
checkbox input "true"
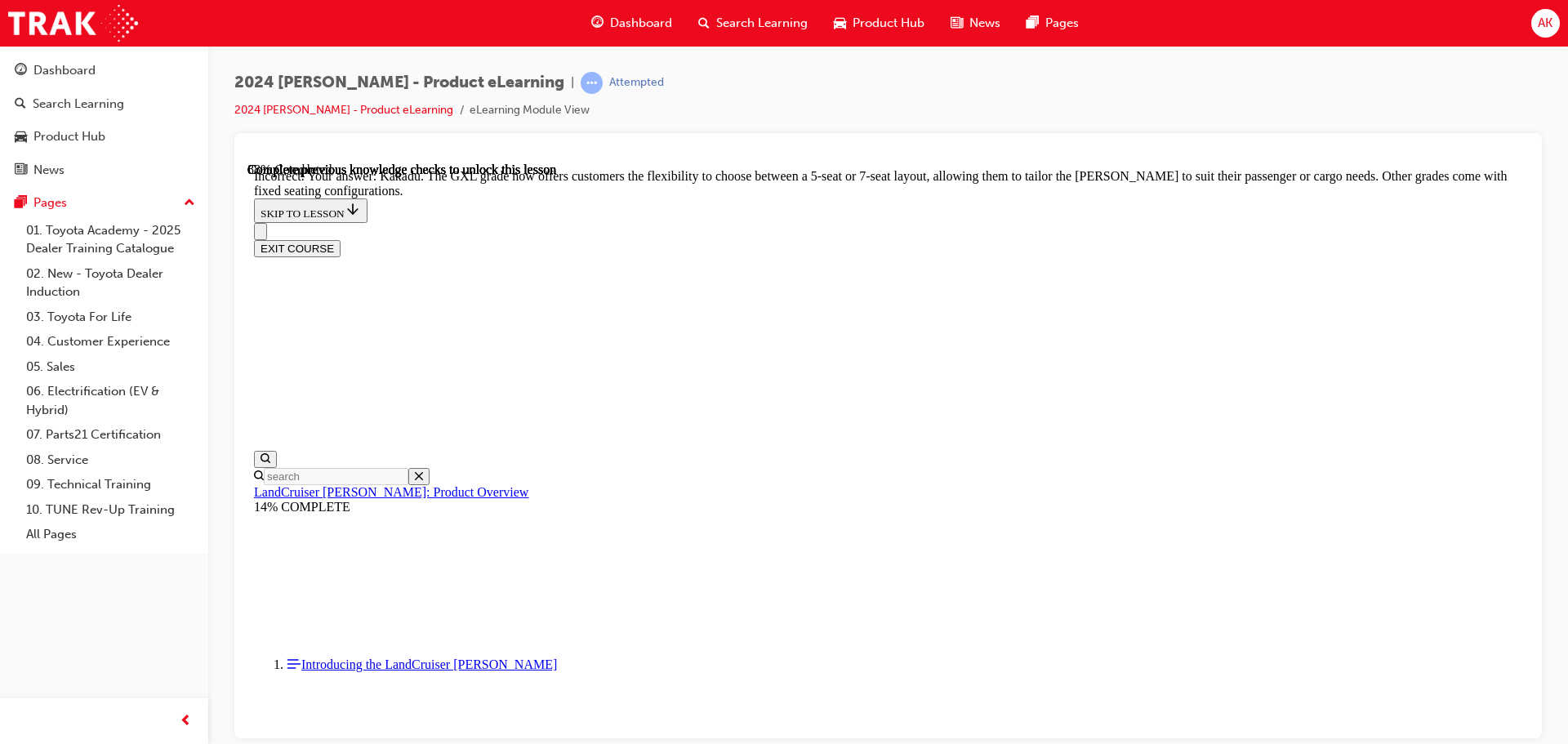
checkbox input "false"
drag, startPoint x: 741, startPoint y: 409, endPoint x: 896, endPoint y: 641, distance: 279.0
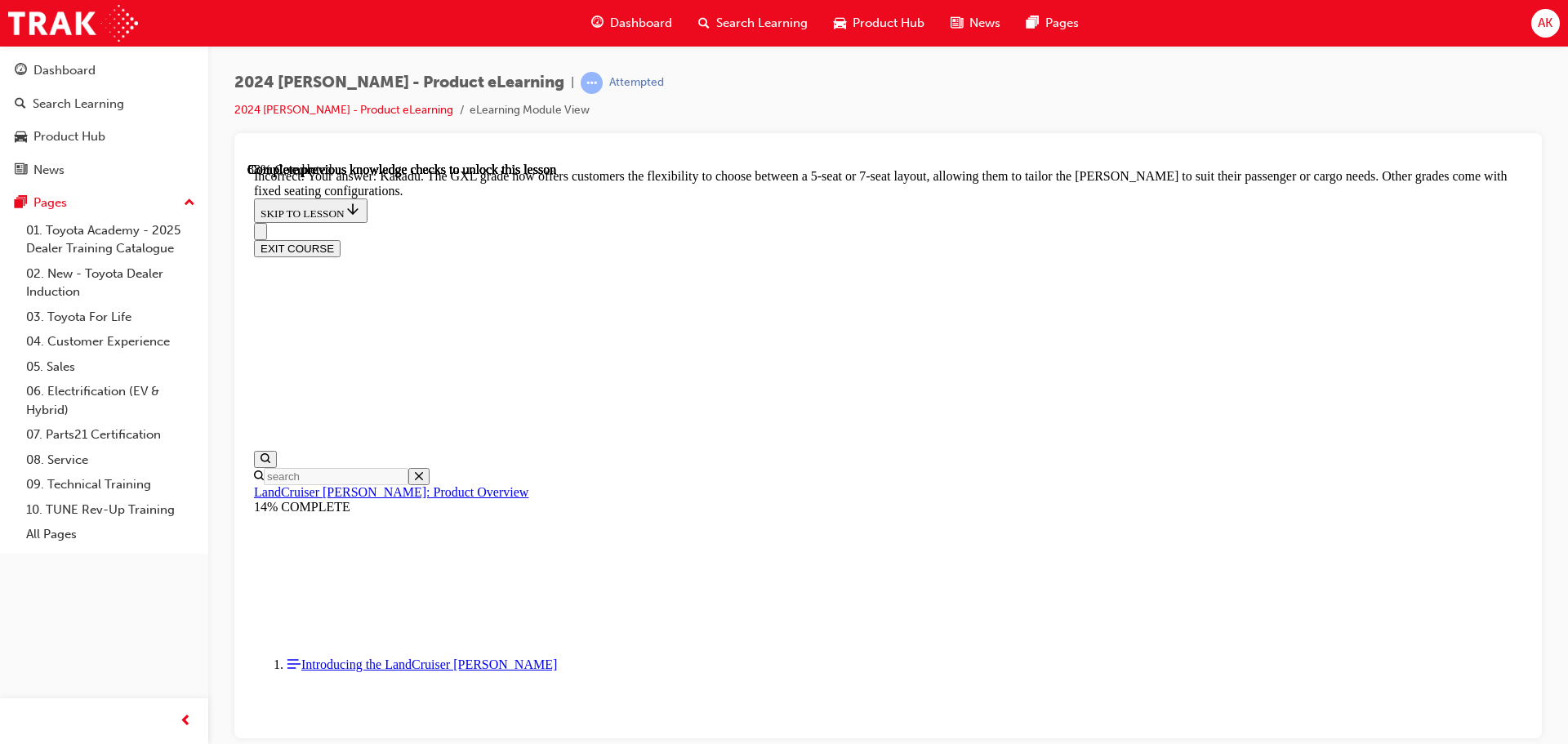
copy div "Which [PERSON_NAME] grades are offered as a 5-seater. Select all that applies: …"
drag, startPoint x: 1289, startPoint y: 323, endPoint x: 1034, endPoint y: 426, distance: 275.0
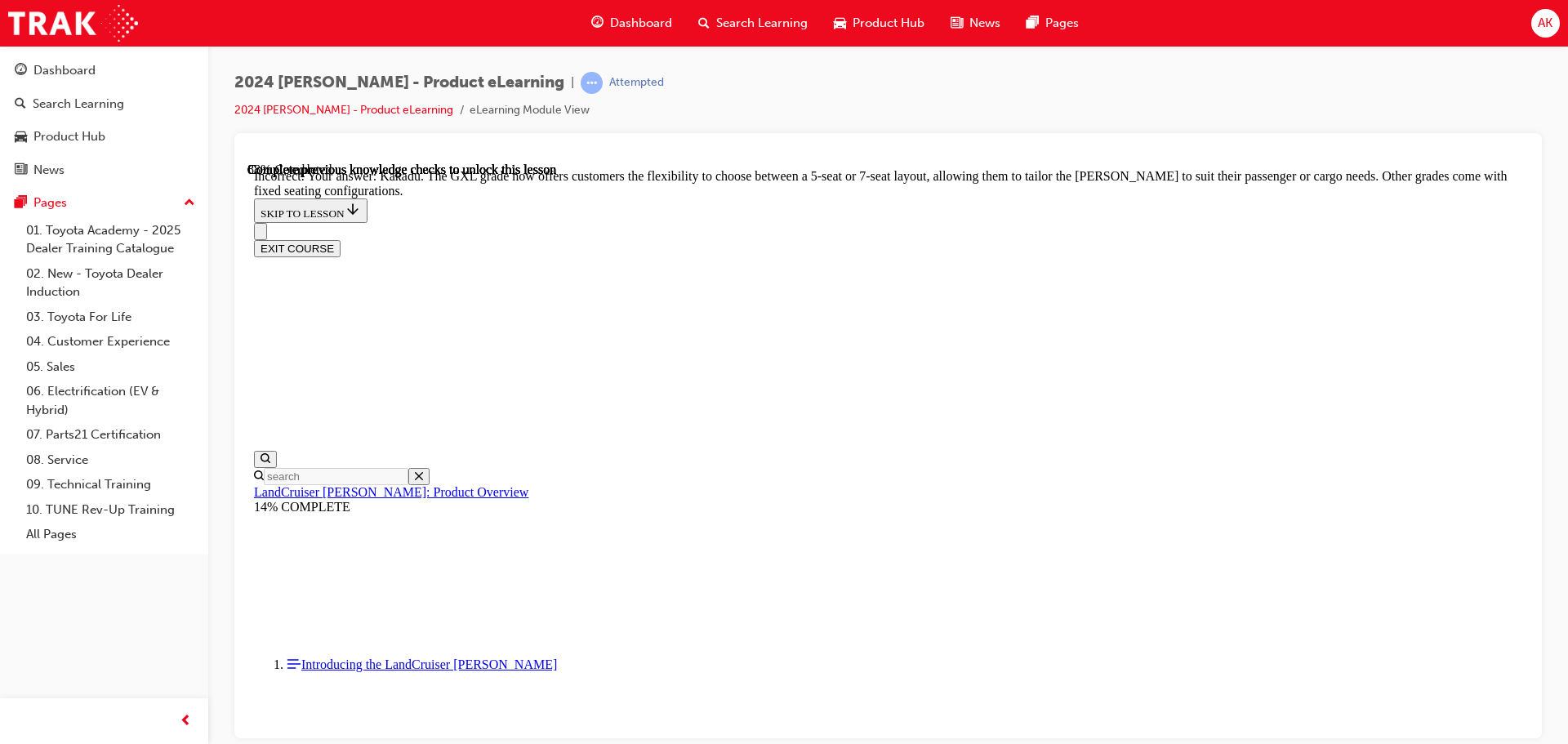
checkbox input "false"
drag, startPoint x: 835, startPoint y: 591, endPoint x: 851, endPoint y: 605, distance: 21.3
checkbox input "true"
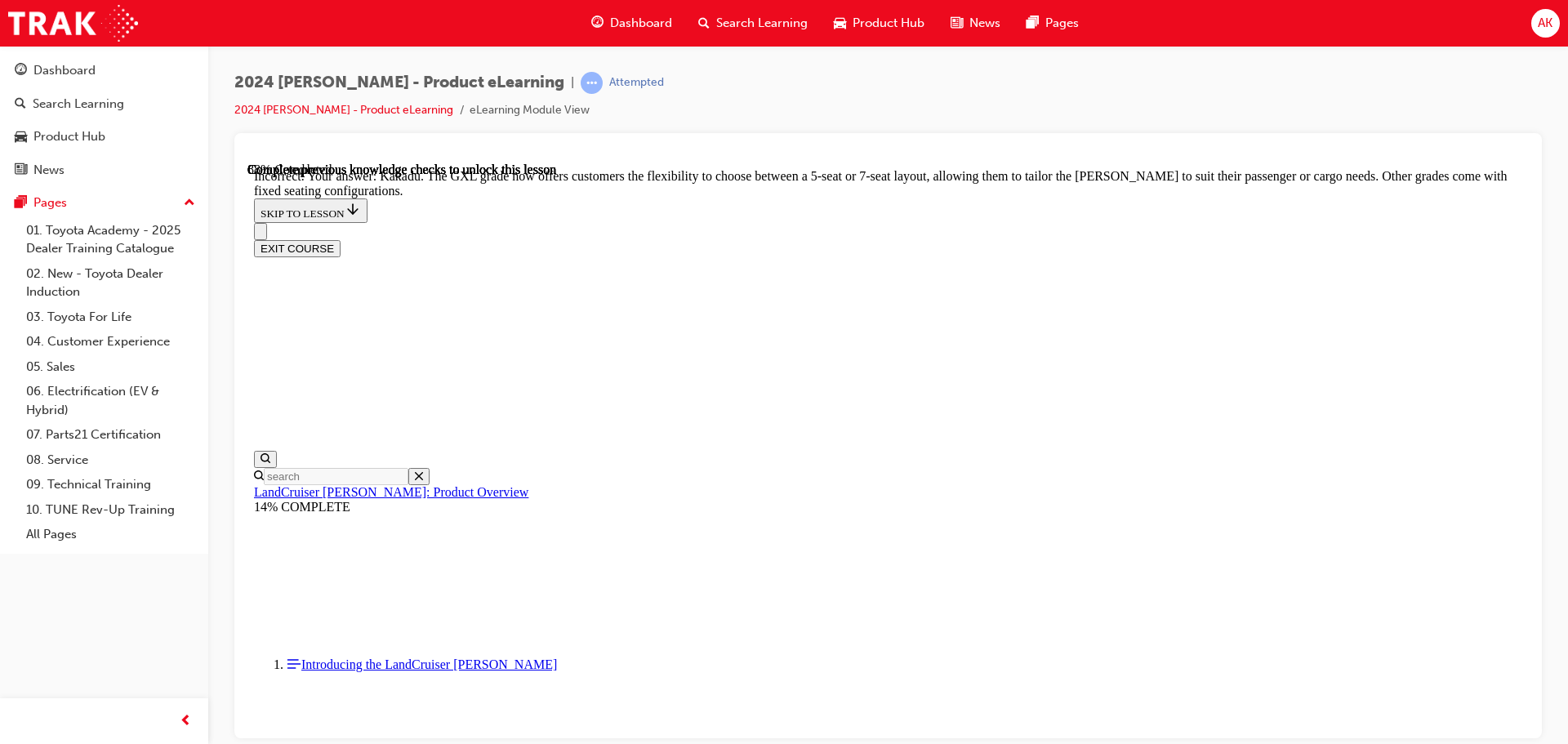
scroll to position [3888, 0]
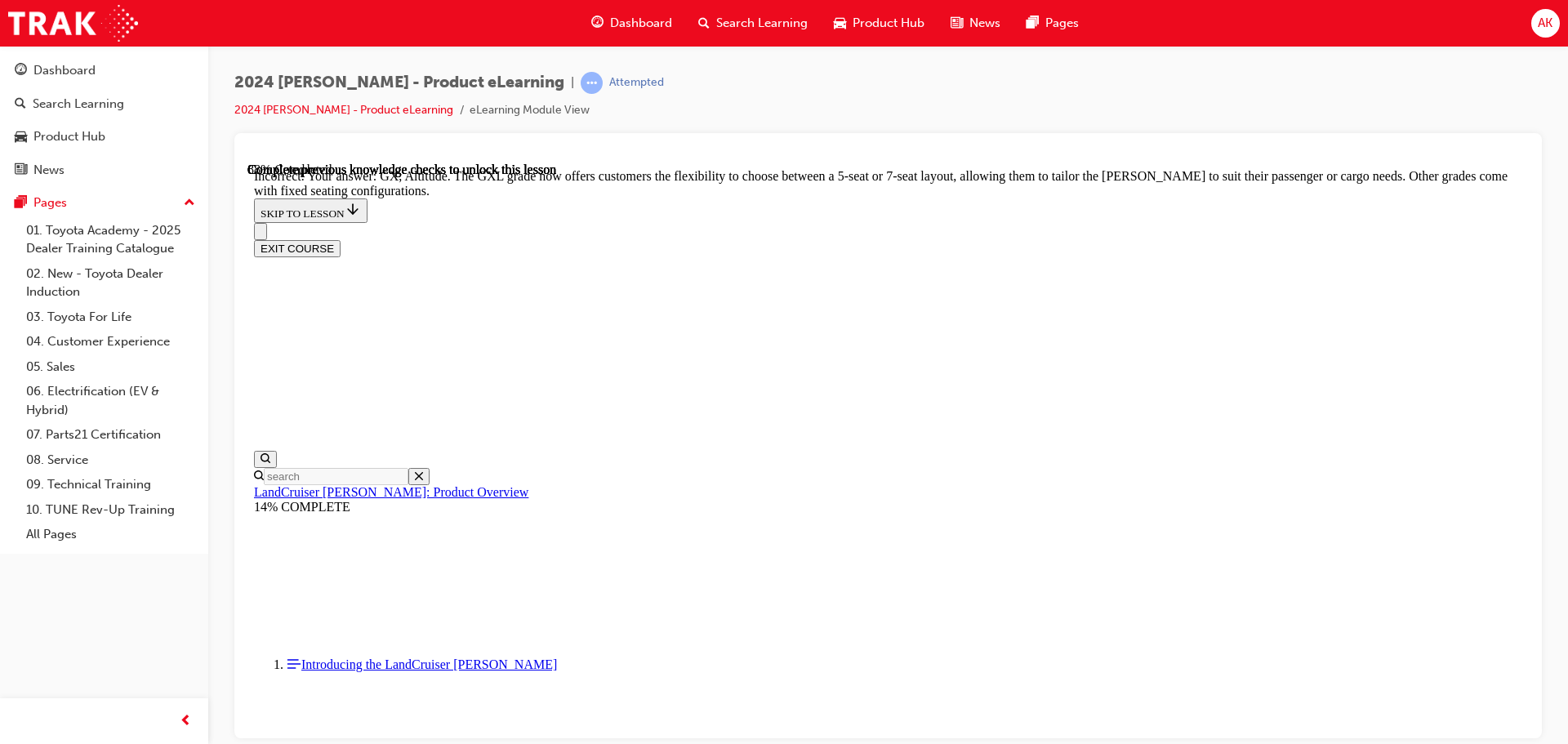
checkbox input "false"
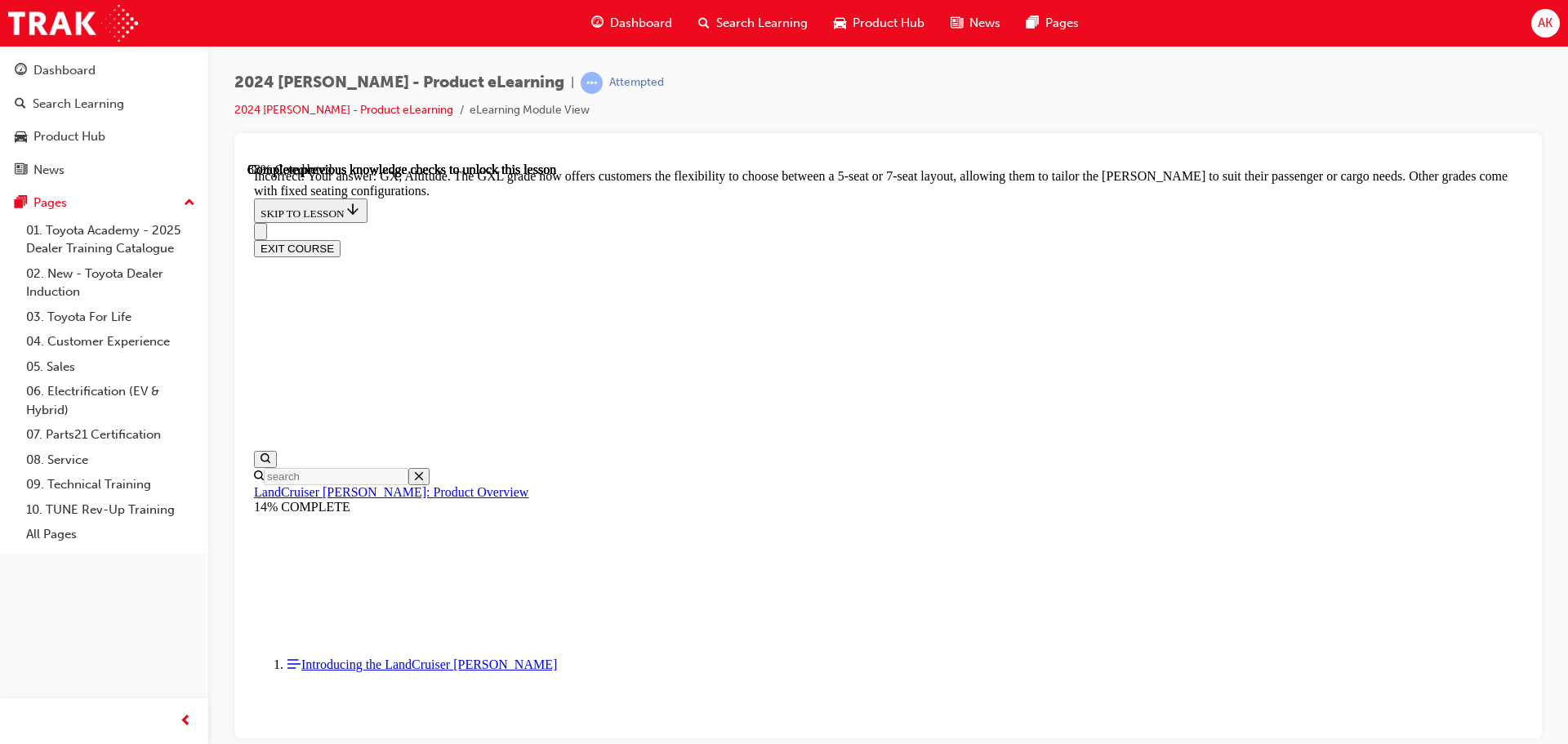
checkbox input "true"
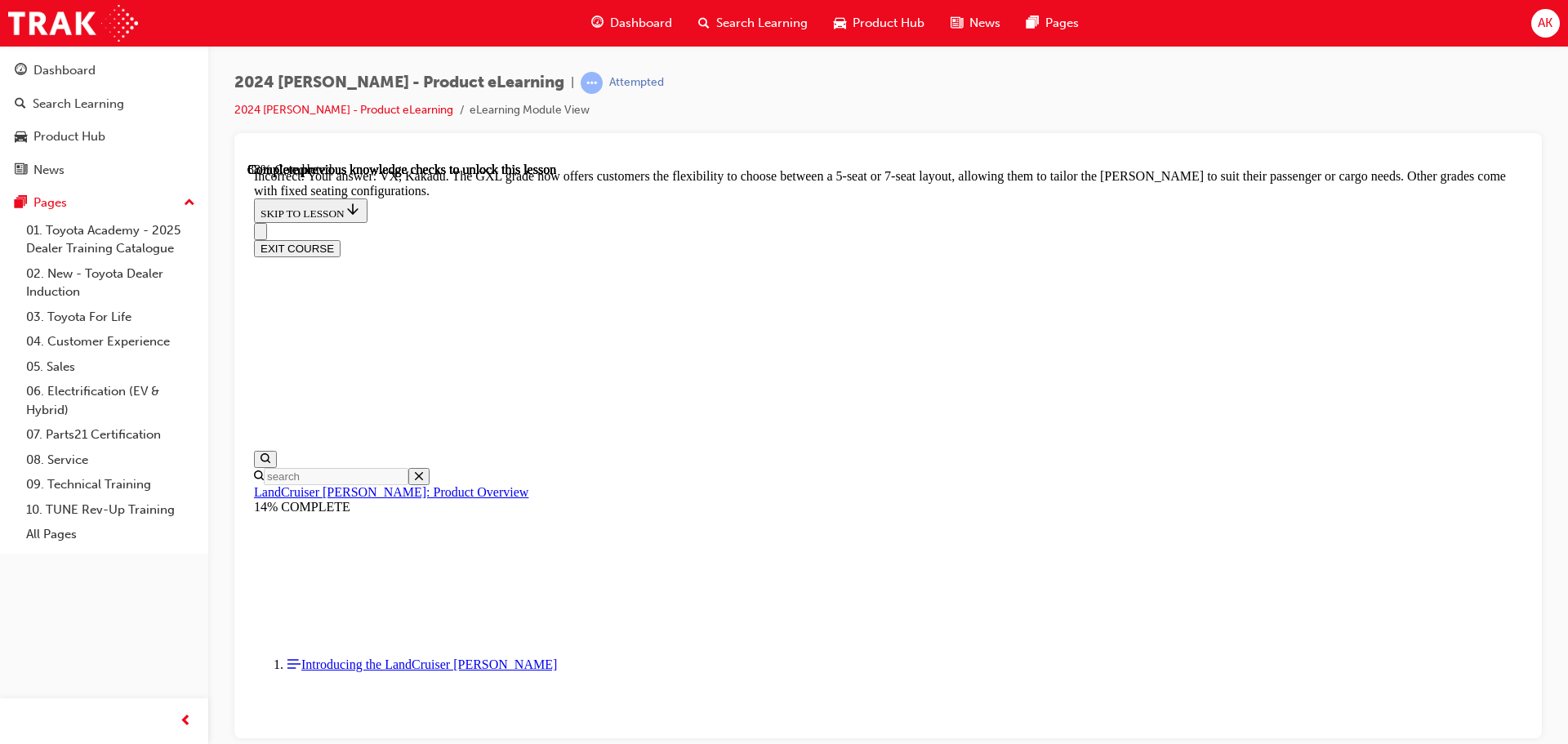
checkbox input "true"
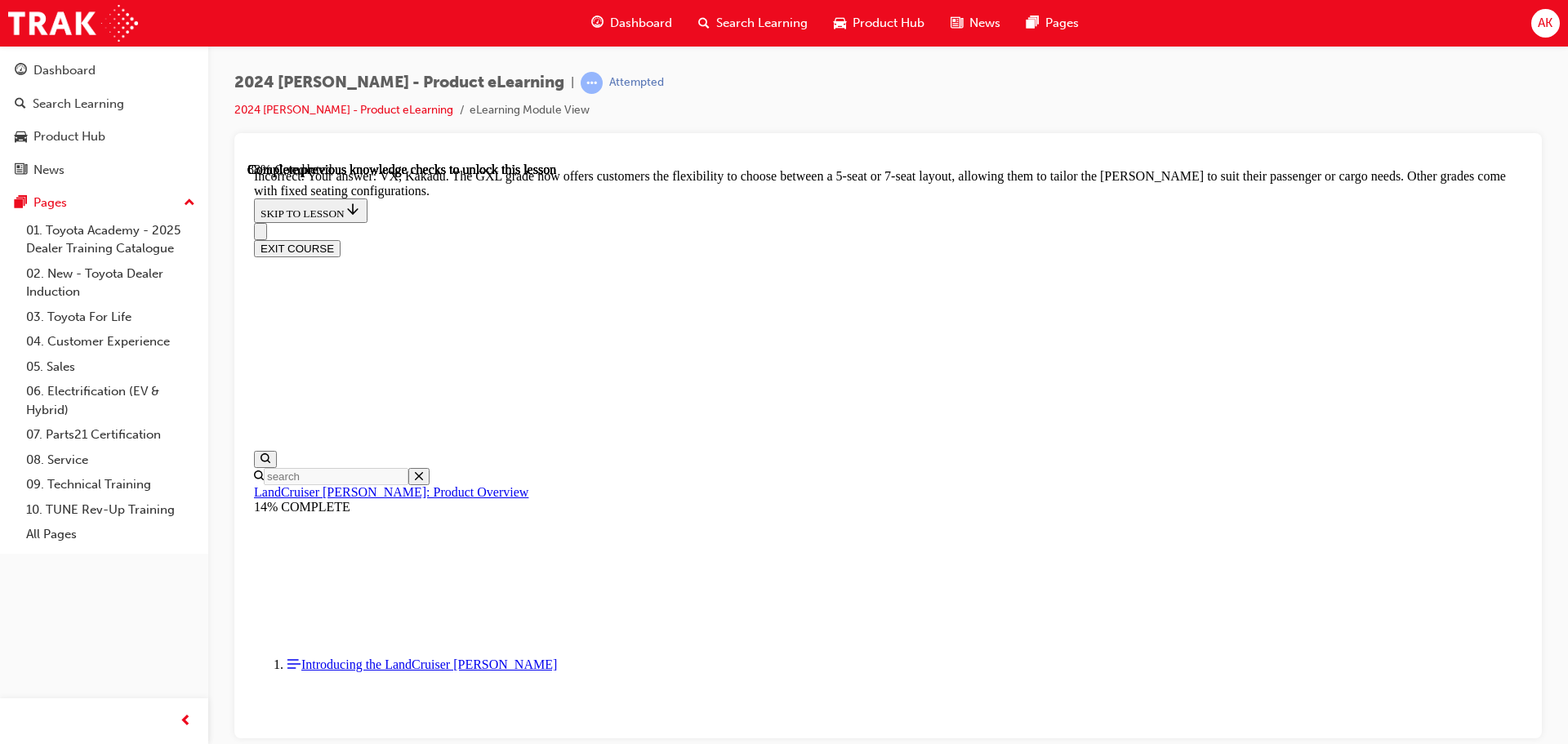
checkbox input "false"
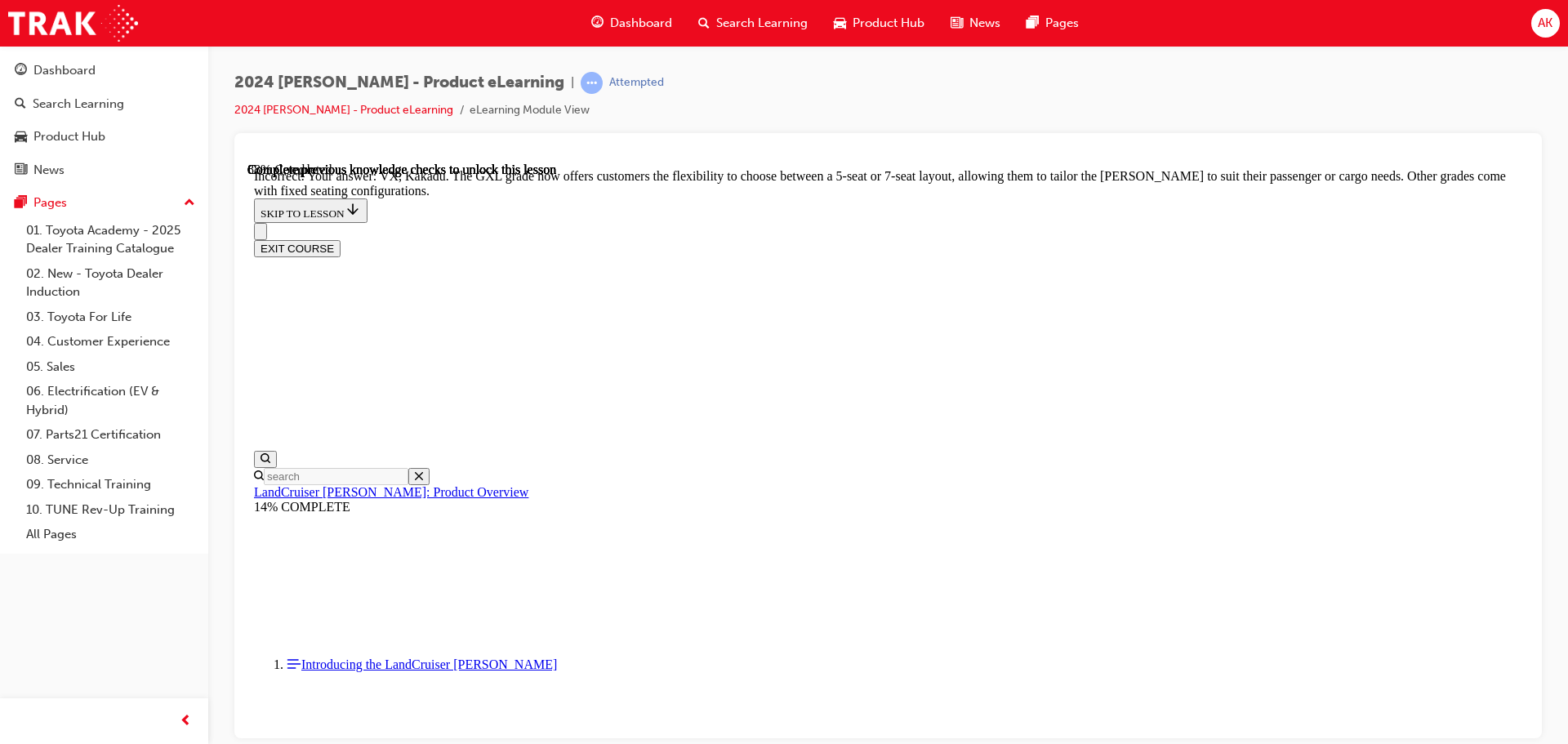
checkbox input "false"
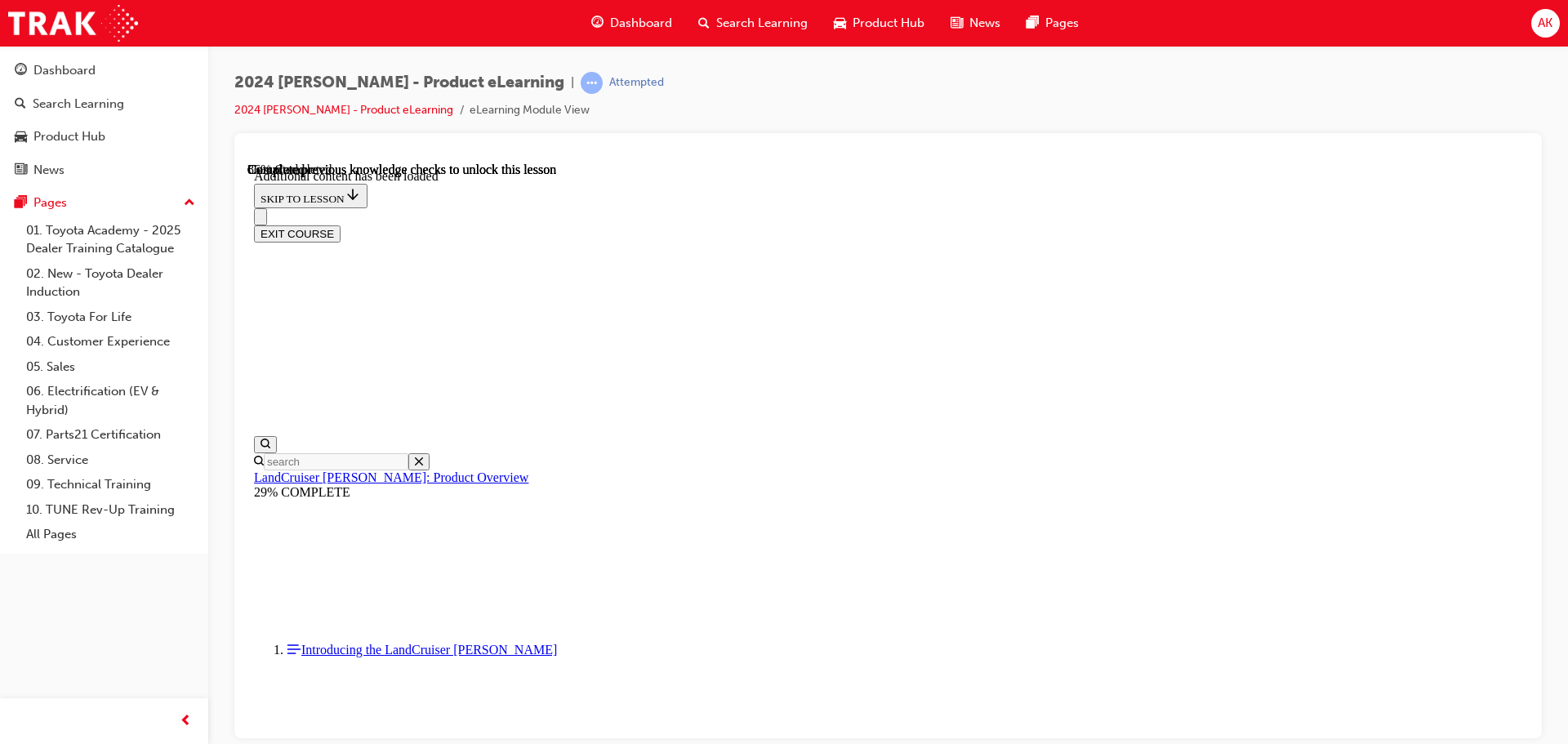
scroll to position [4128, 0]
radio input "true"
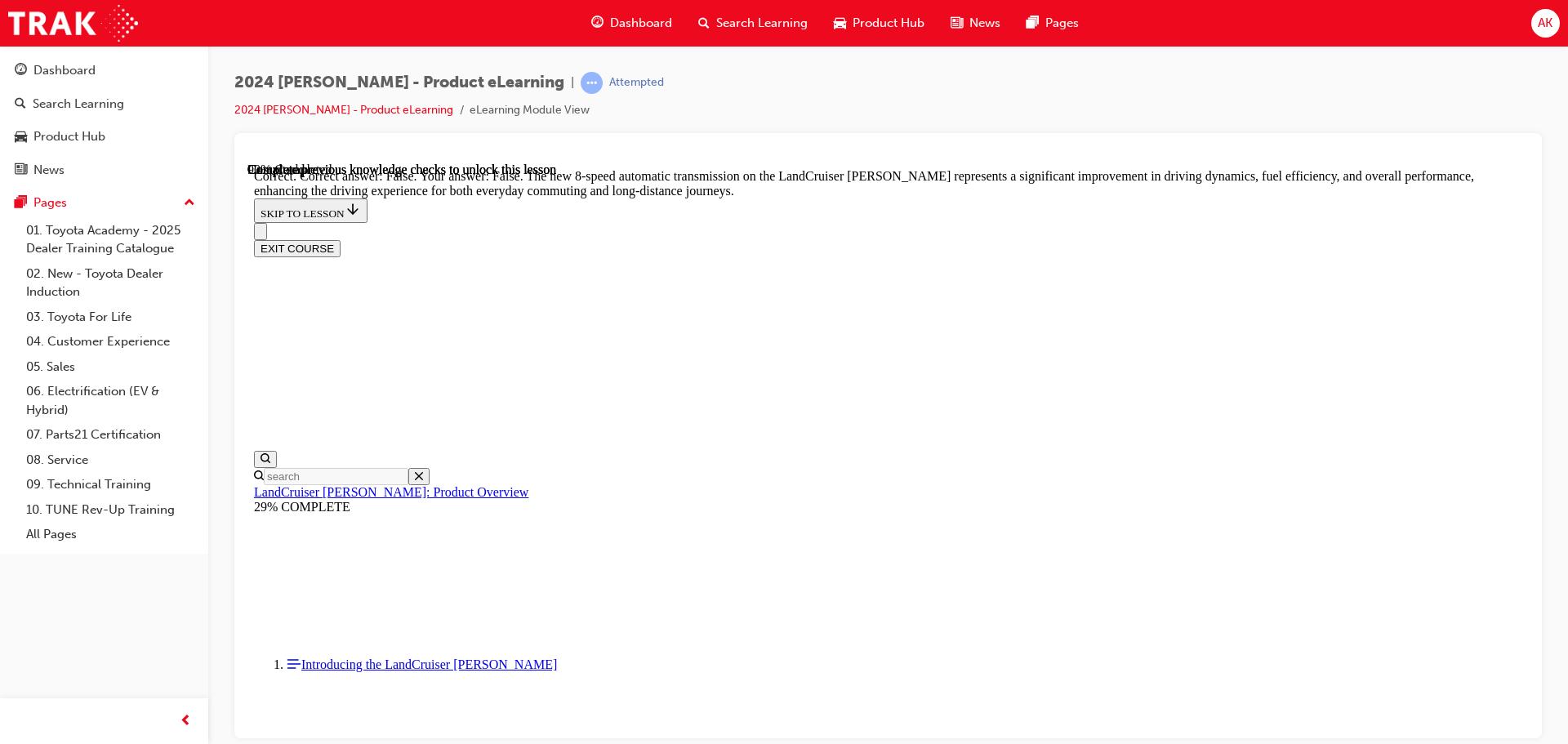
radio input "true"
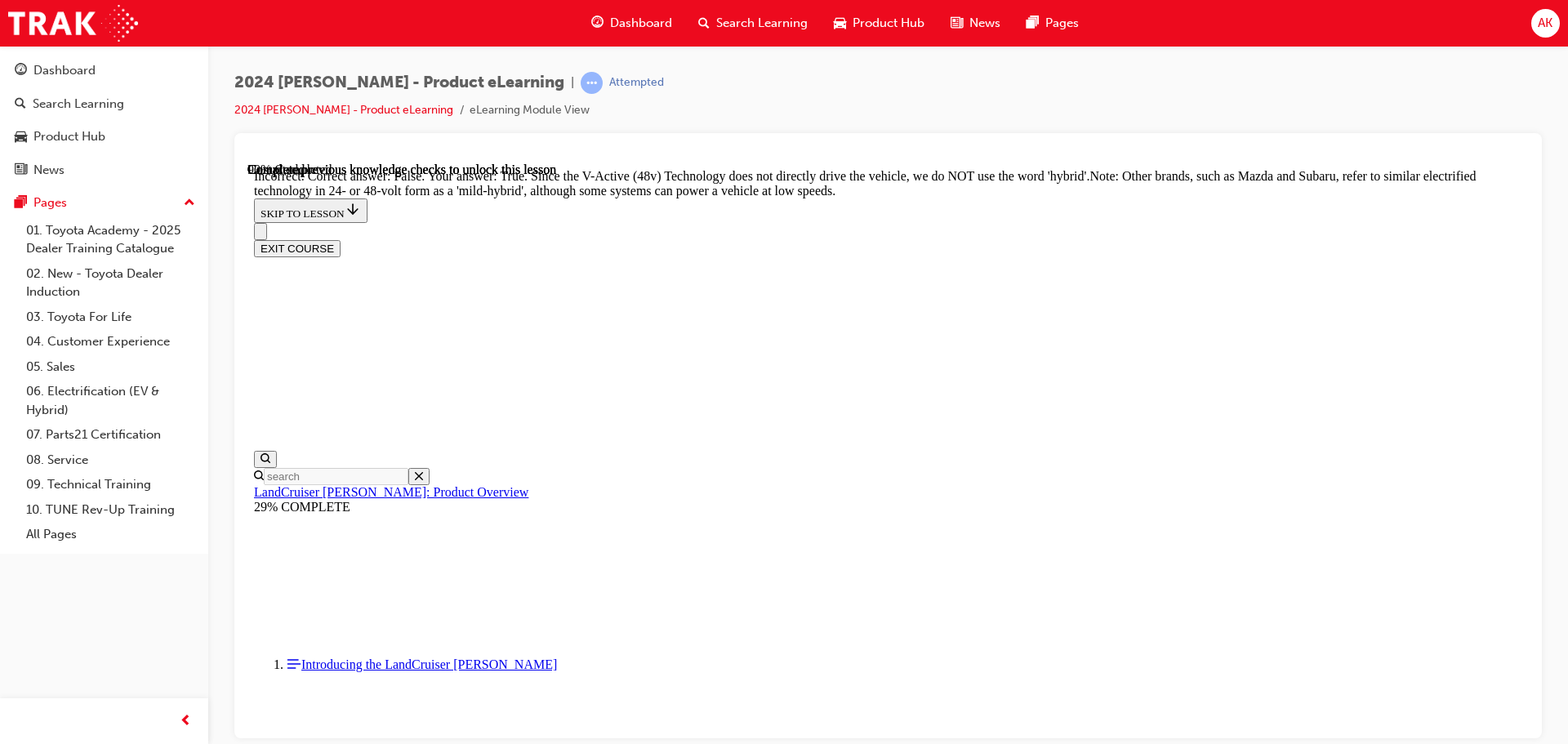
scroll to position [5260, 0]
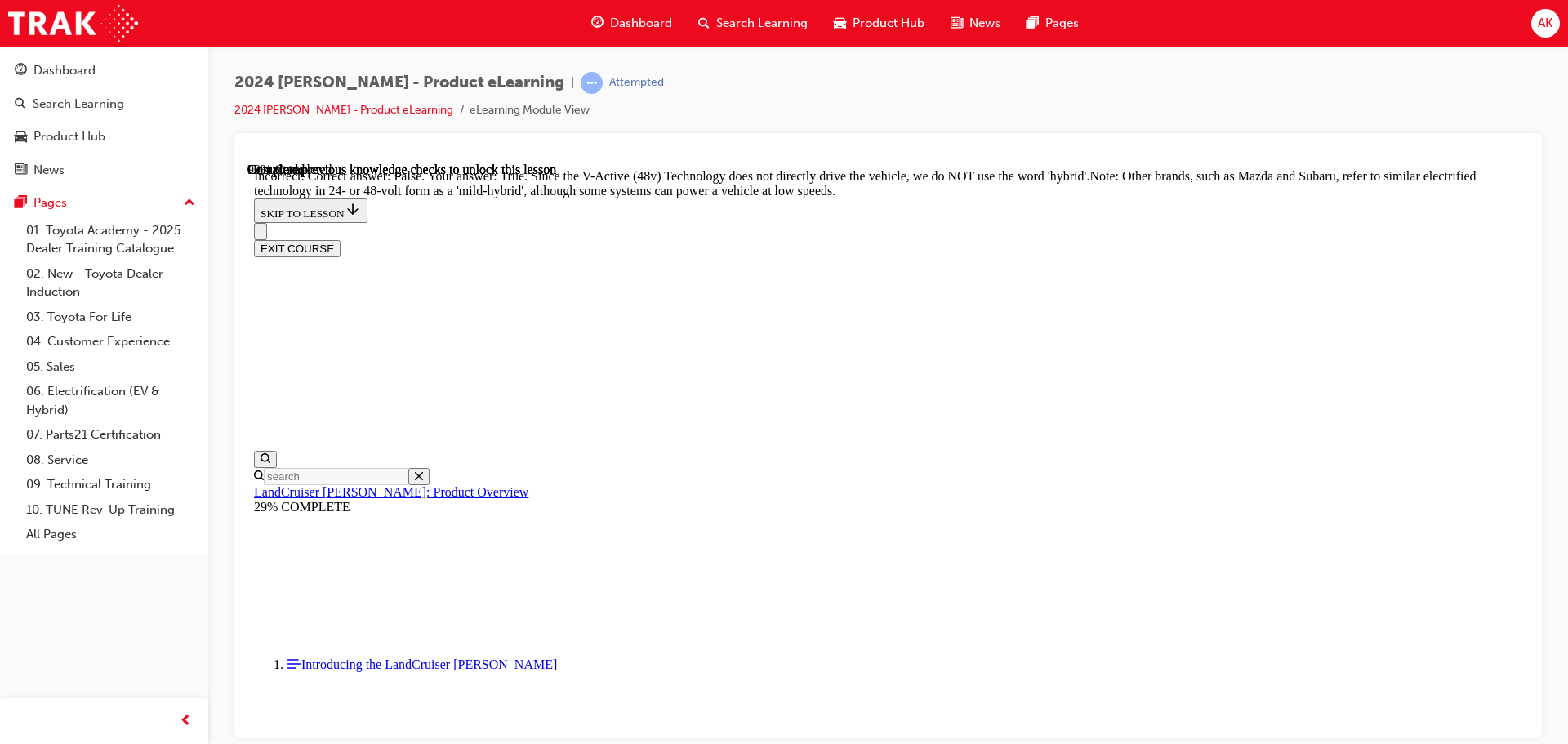
radio input "true"
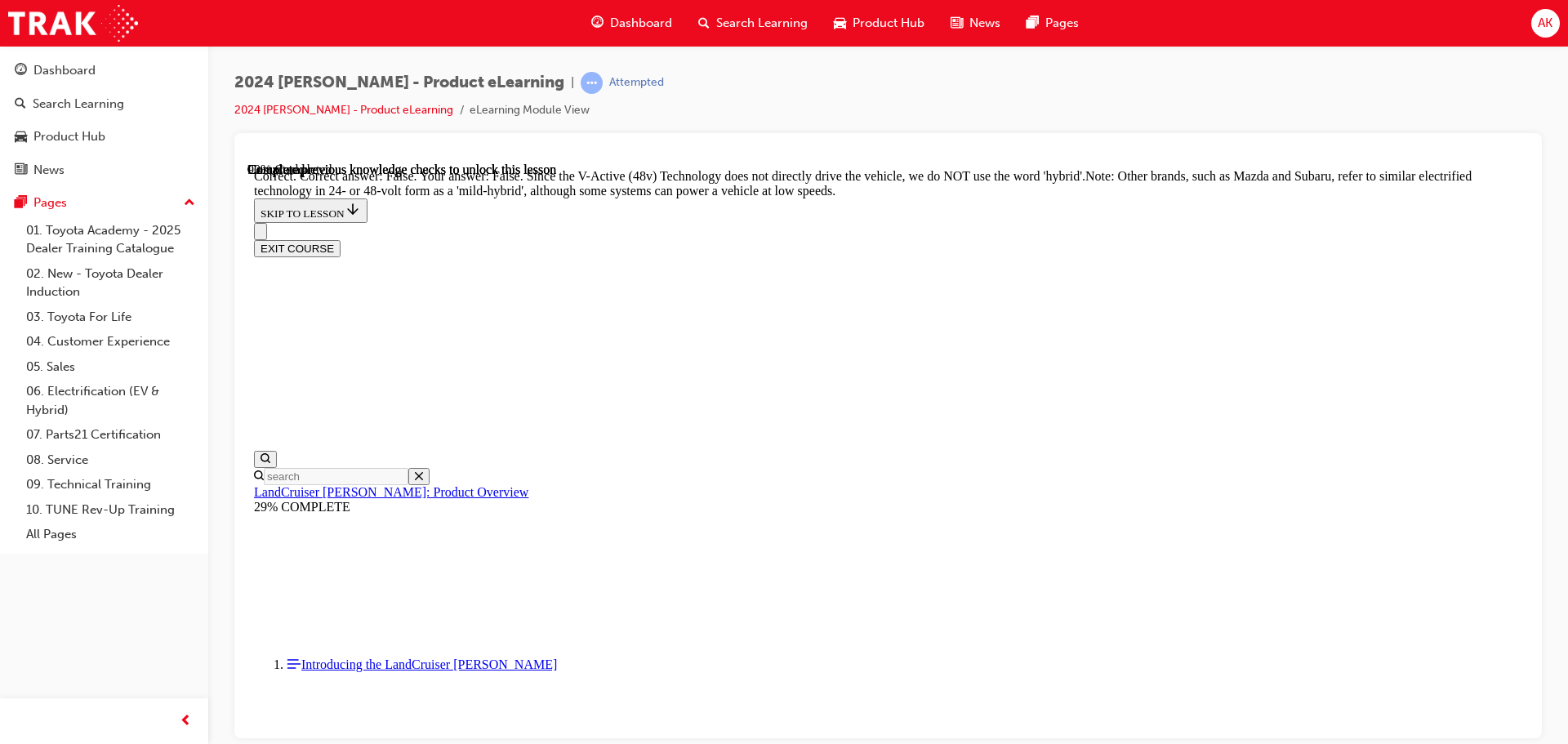
radio input "true"
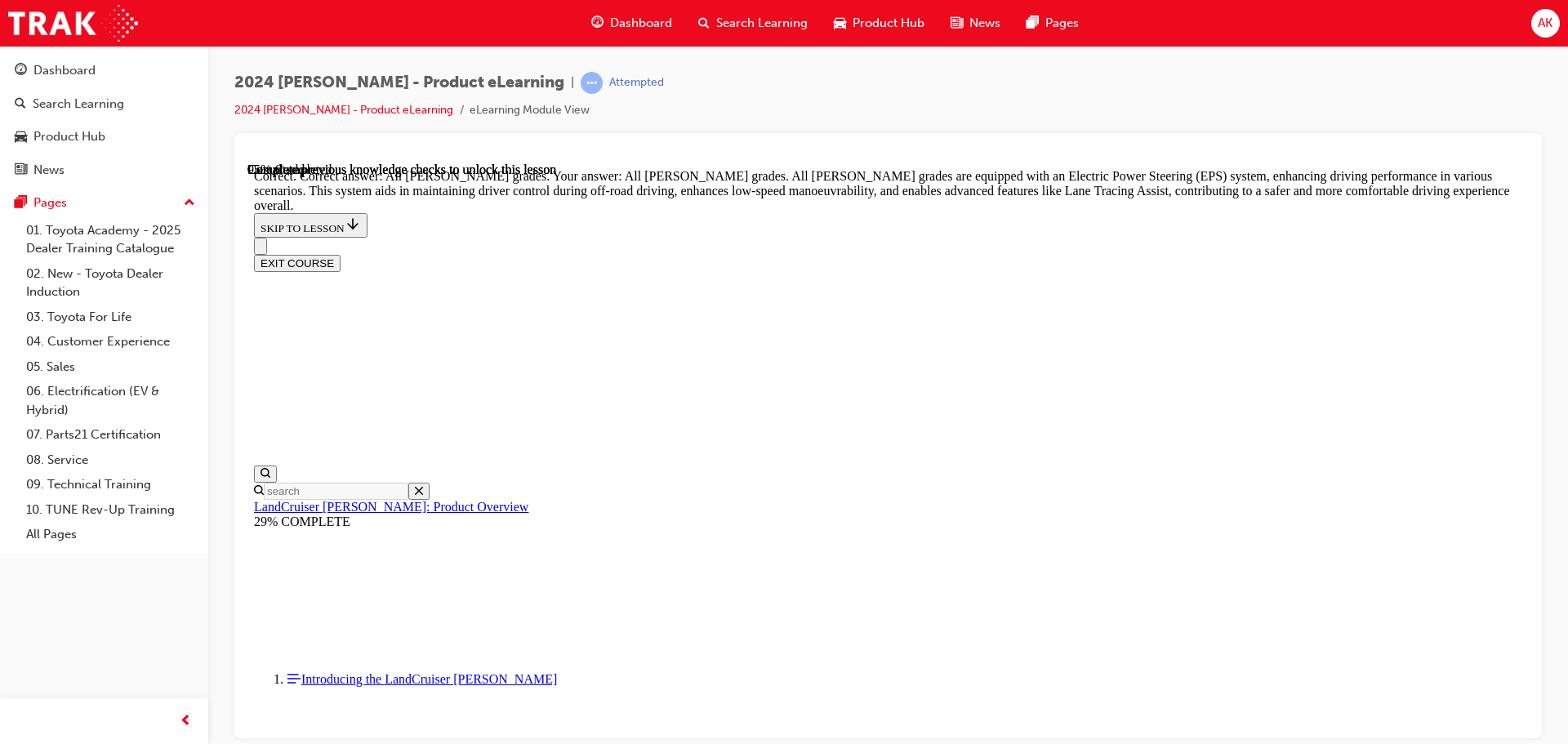
scroll to position [6125, 0]
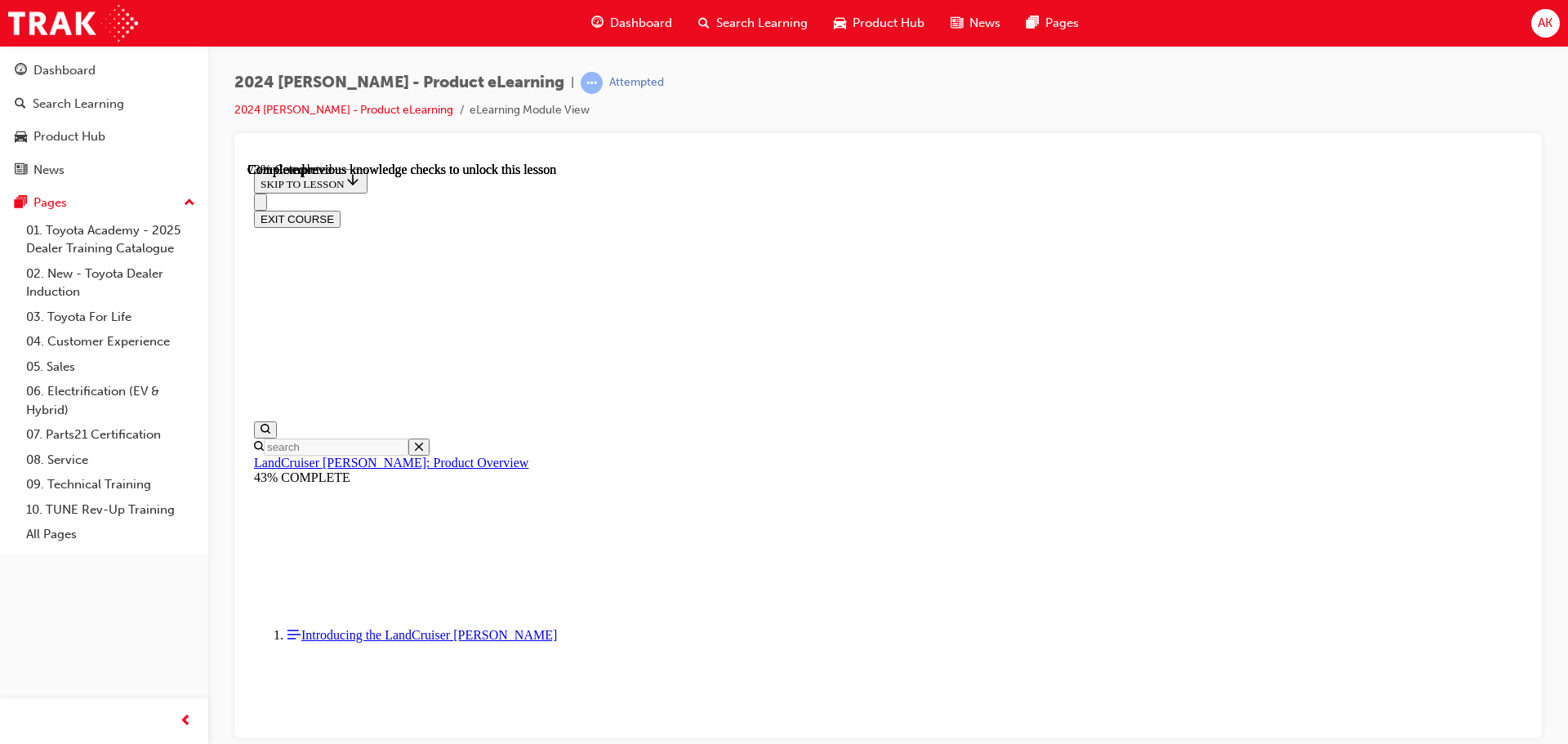
scroll to position [5276, 0]
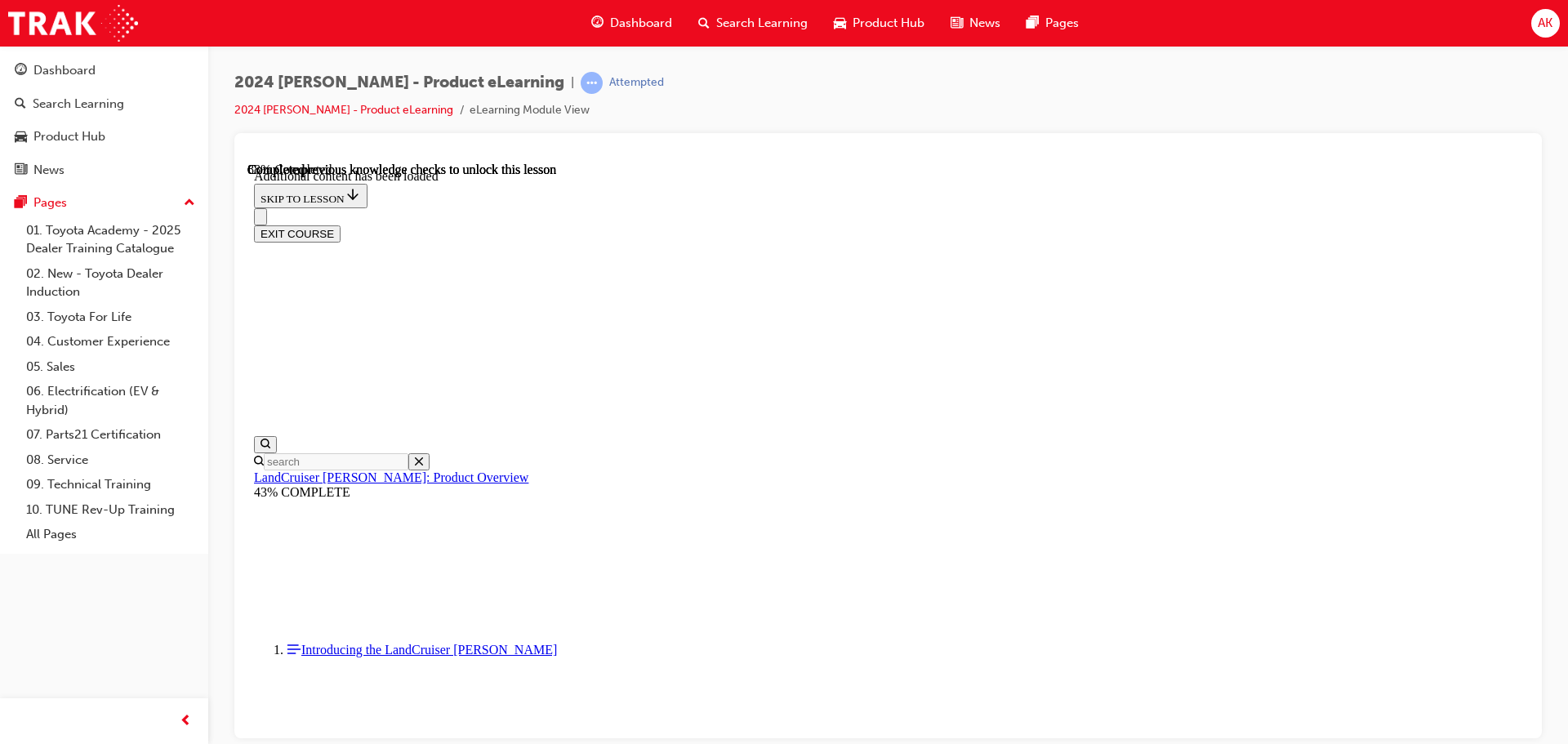
scroll to position [5762, 0]
checkbox input "true"
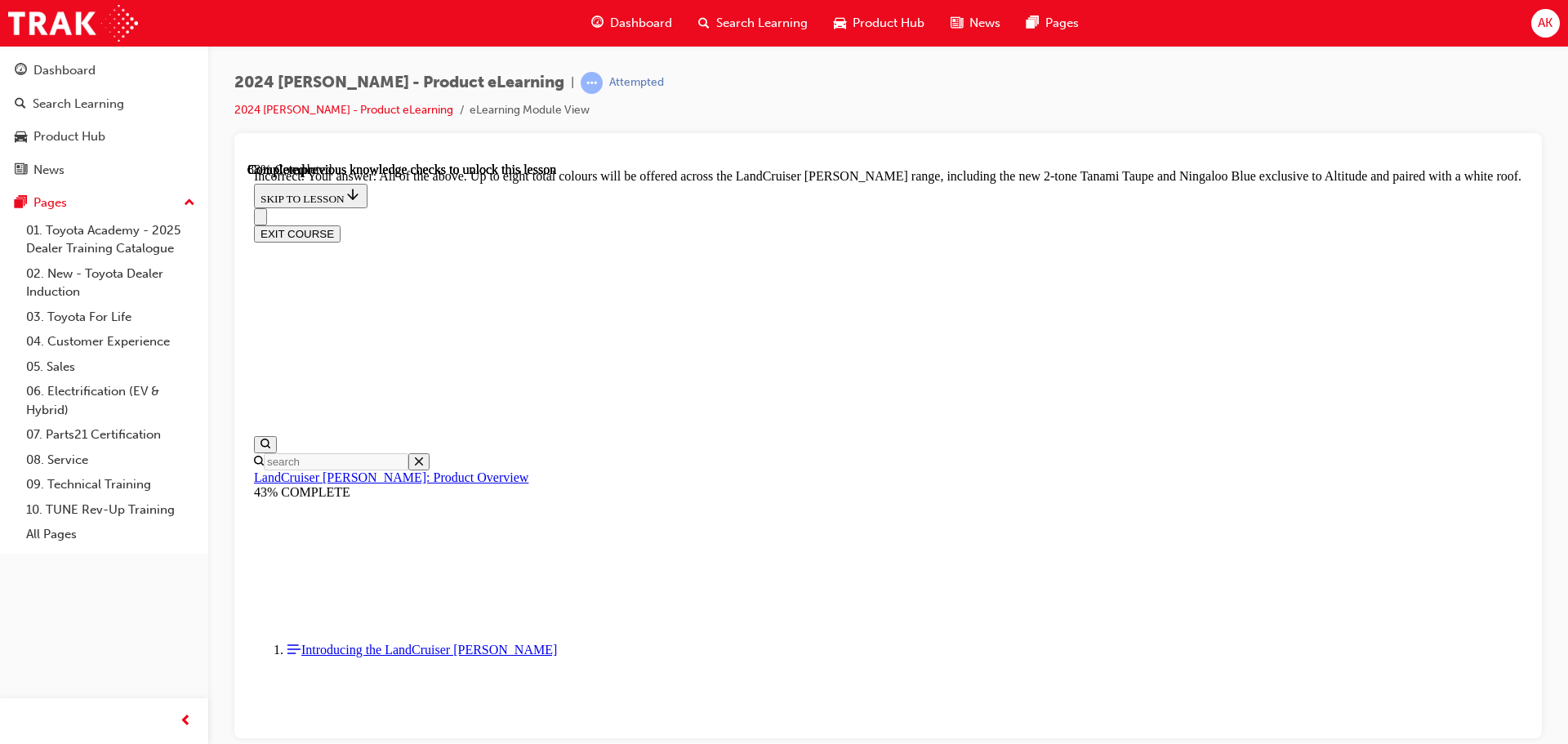
checkbox input "true"
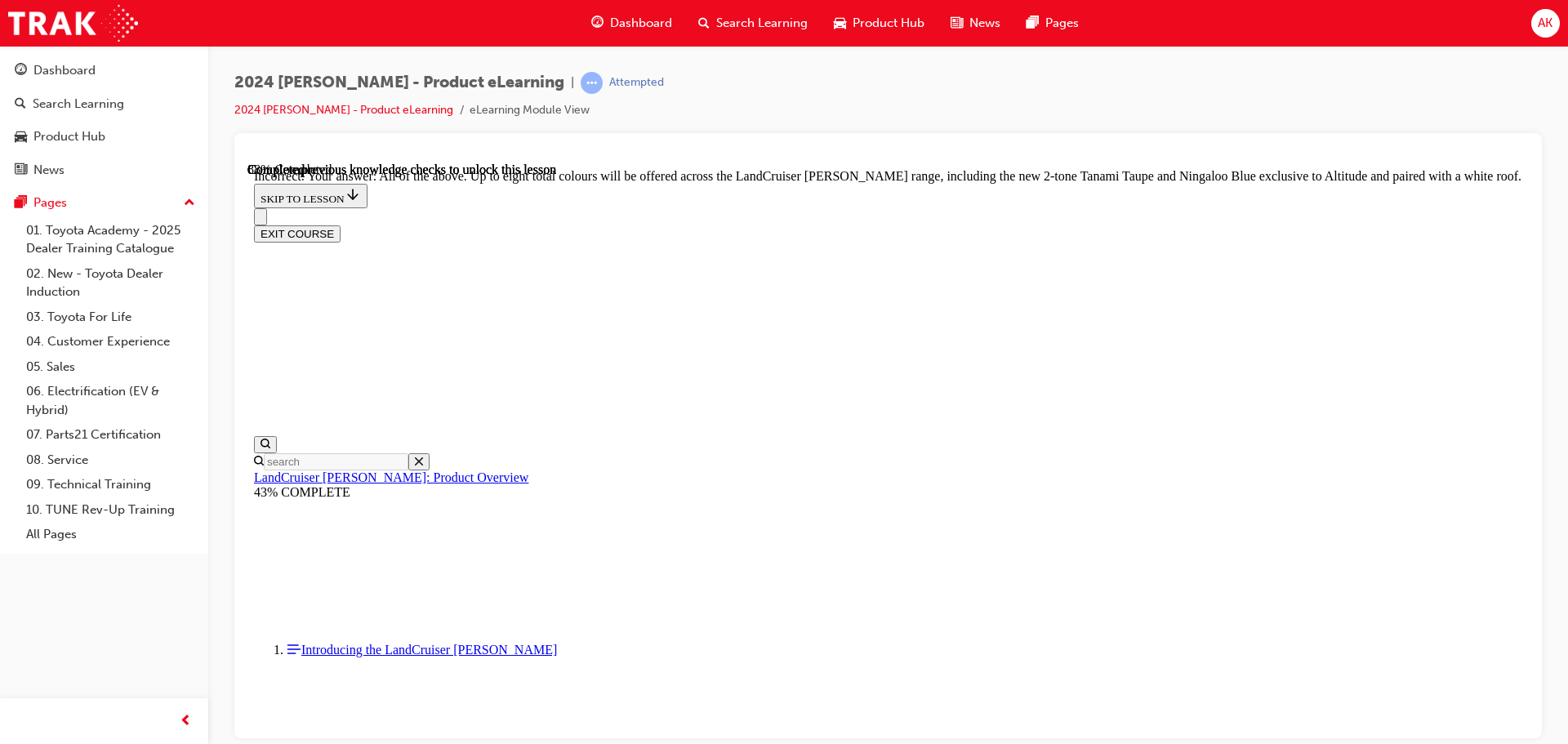
scroll to position [5874, 0]
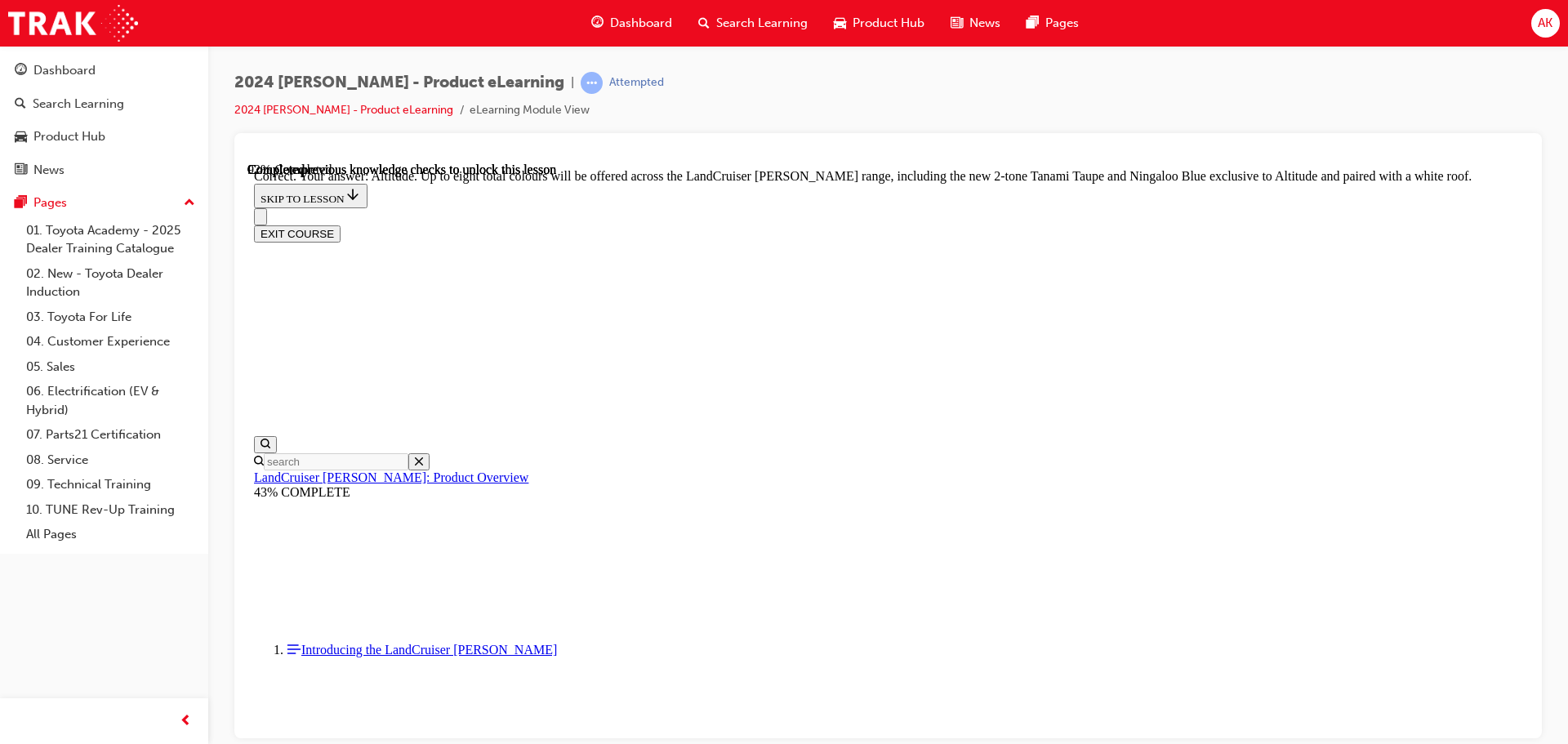
checkbox input "true"
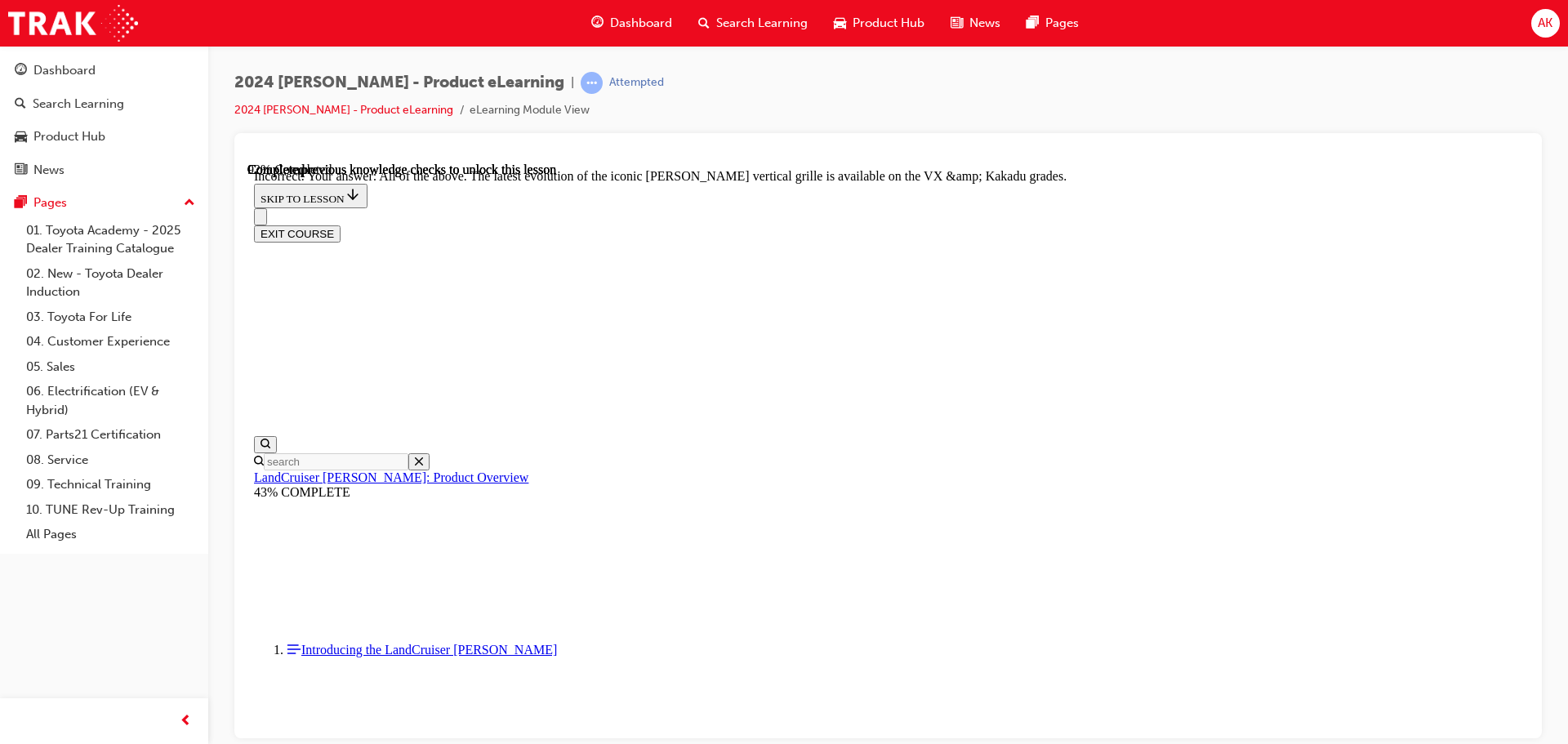
checkbox input "true"
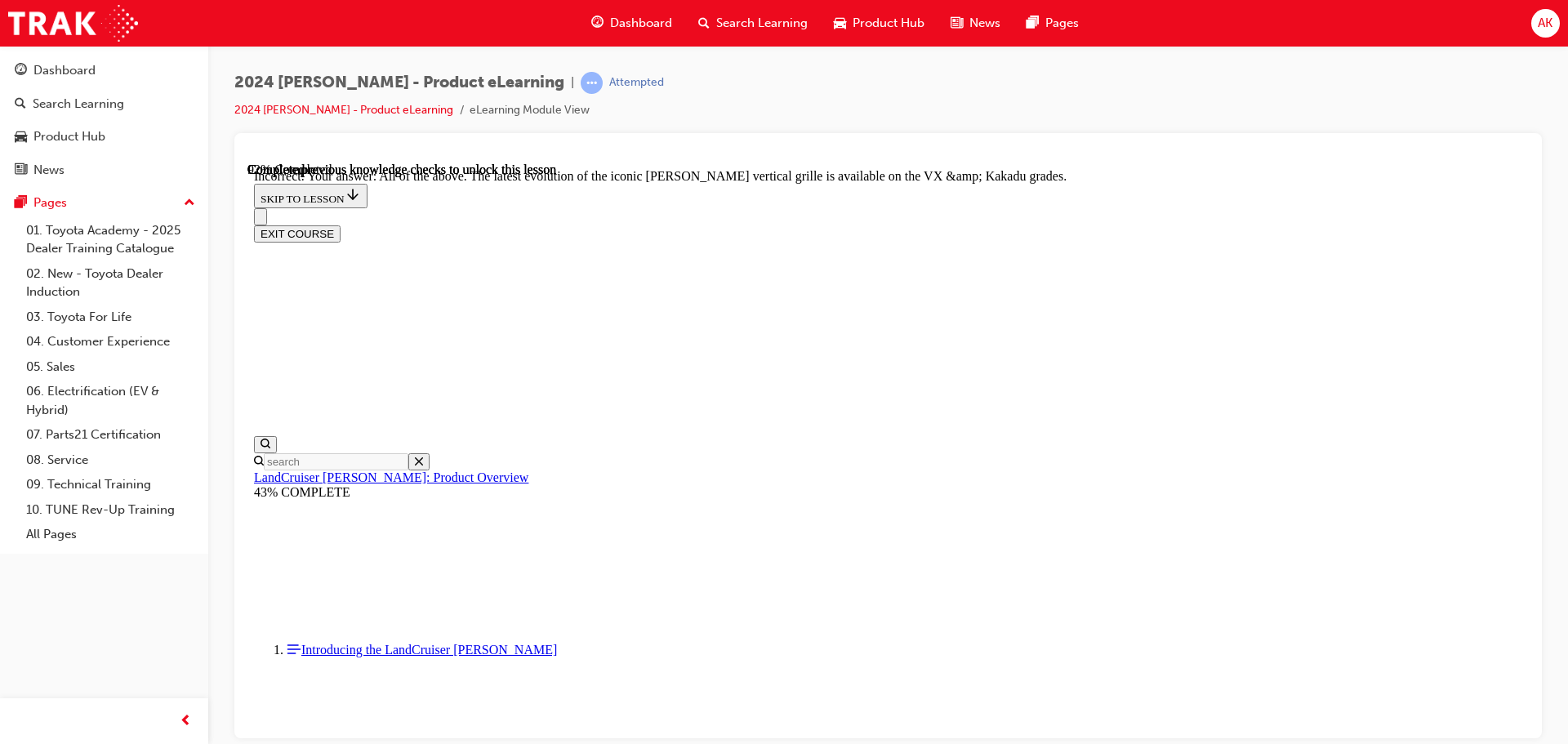
scroll to position [6851, 0]
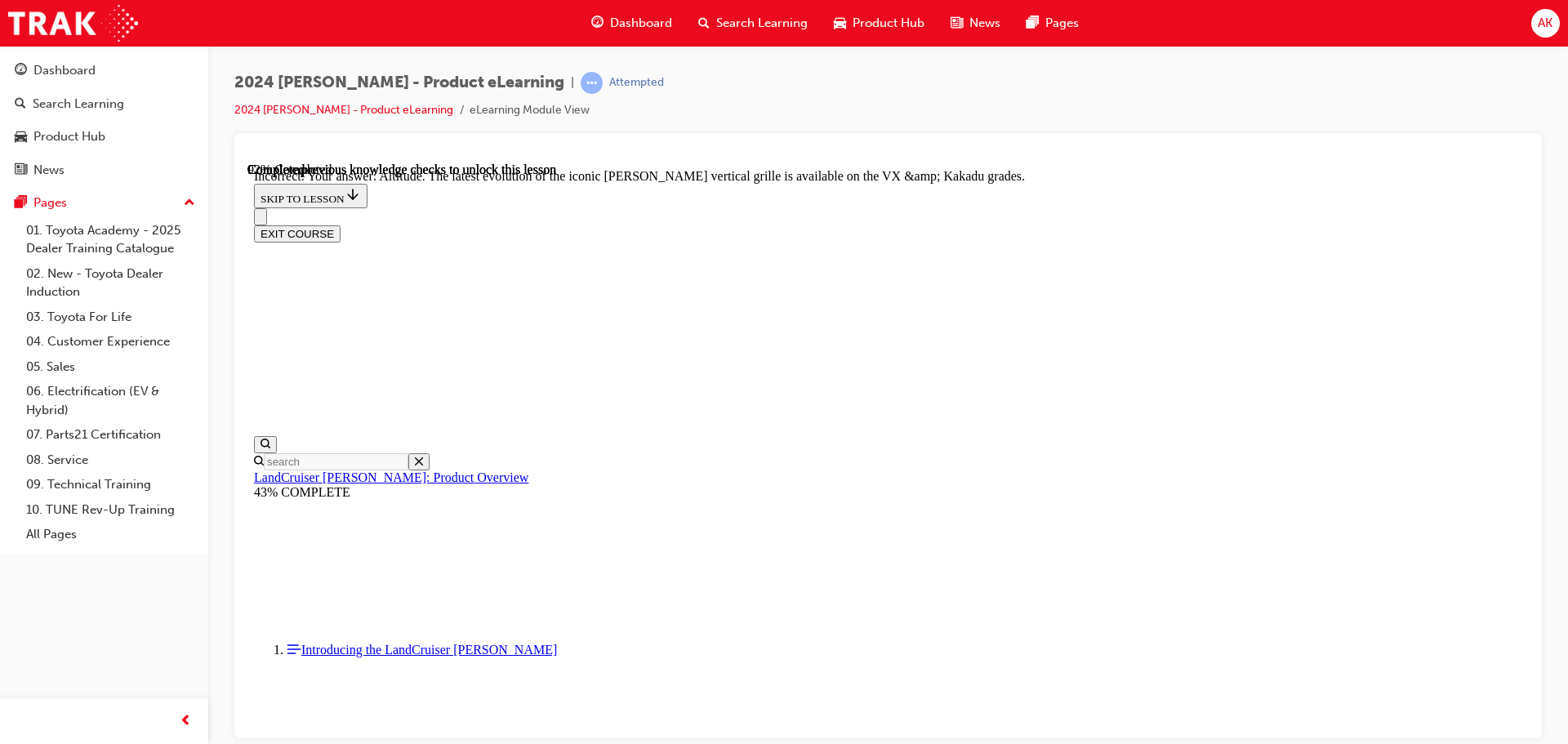
scroll to position [6592, 0]
checkbox input "true"
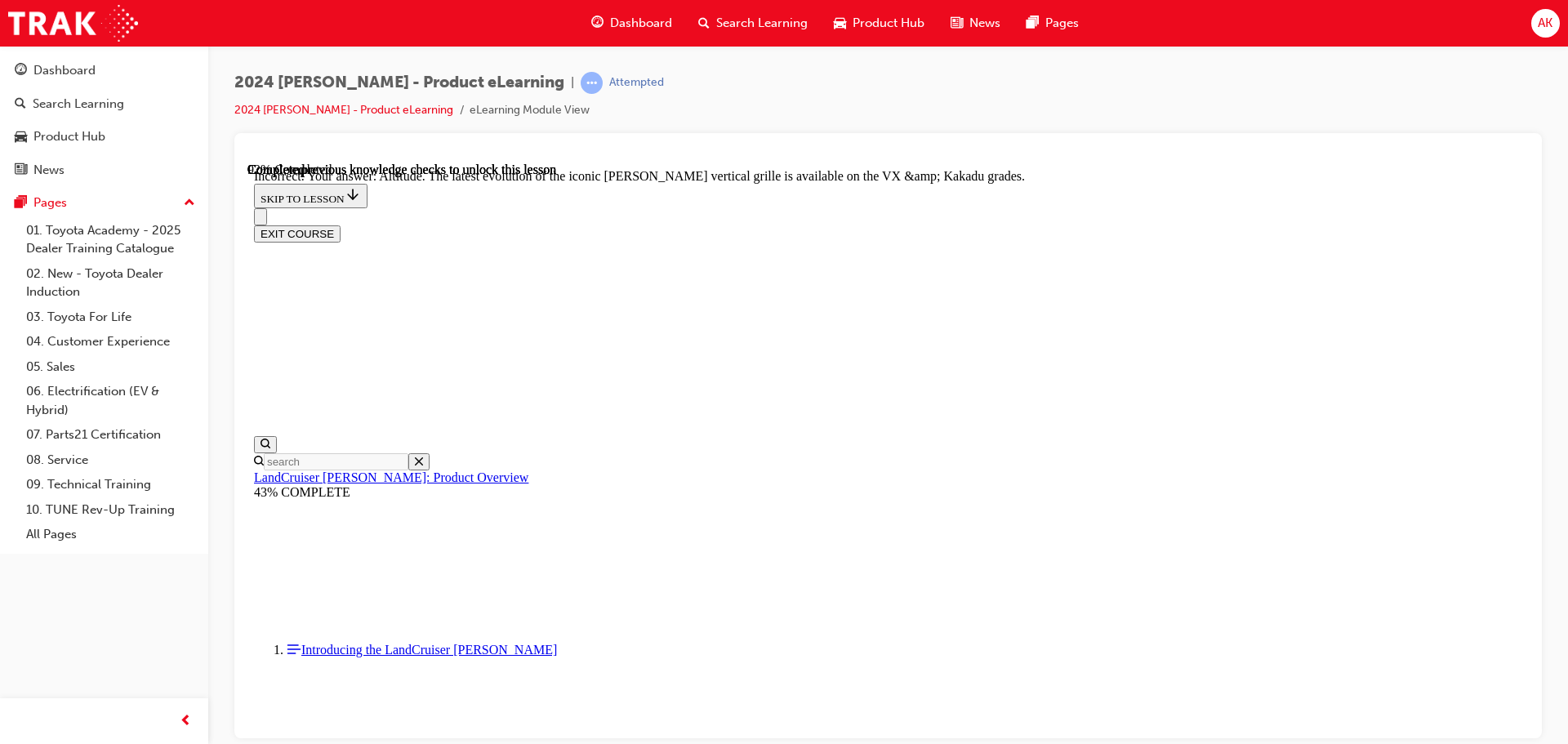
checkbox input "true"
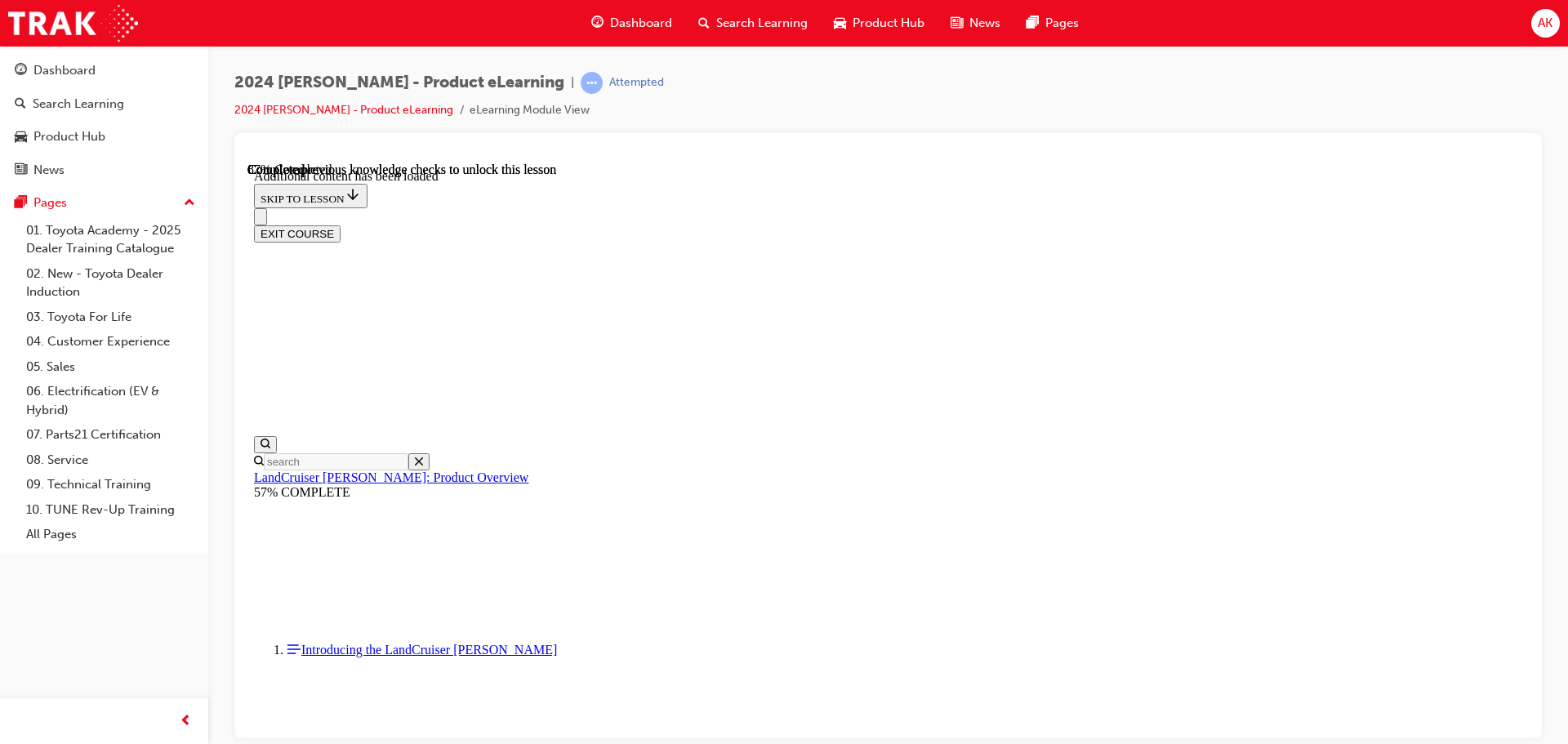
scroll to position [4231, 0]
radio input "true"
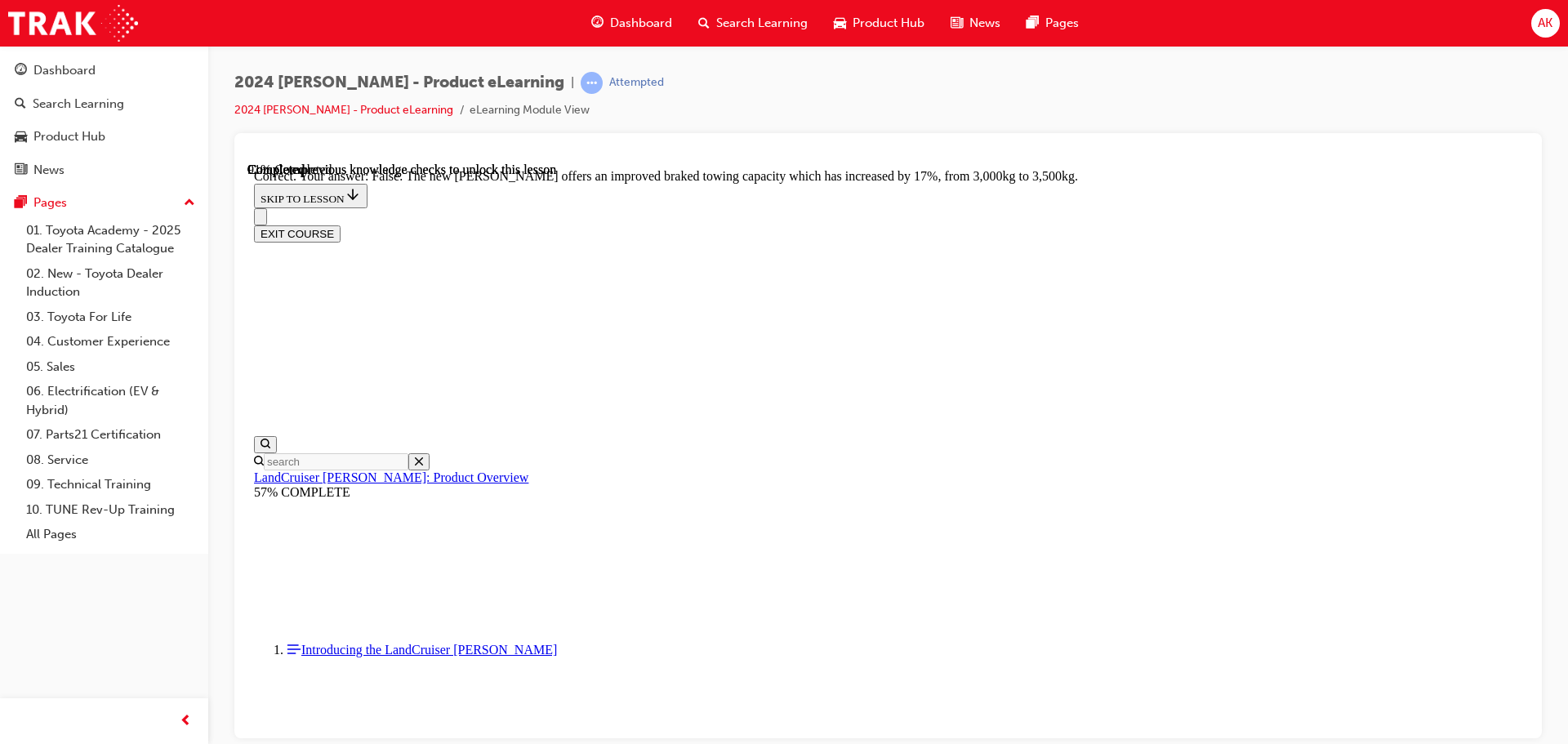
scroll to position [4884, 0]
radio input "true"
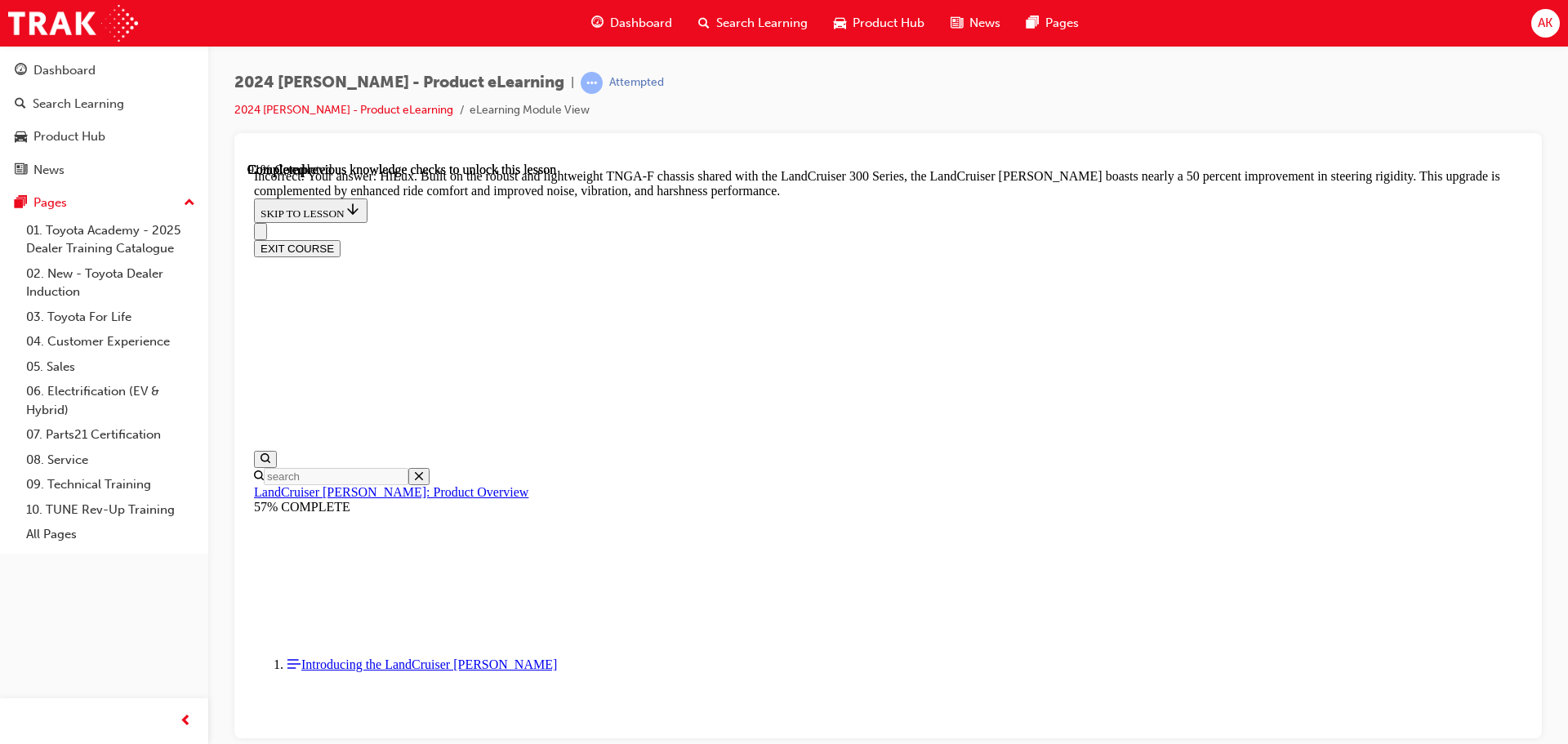
scroll to position [5130, 0]
radio input "true"
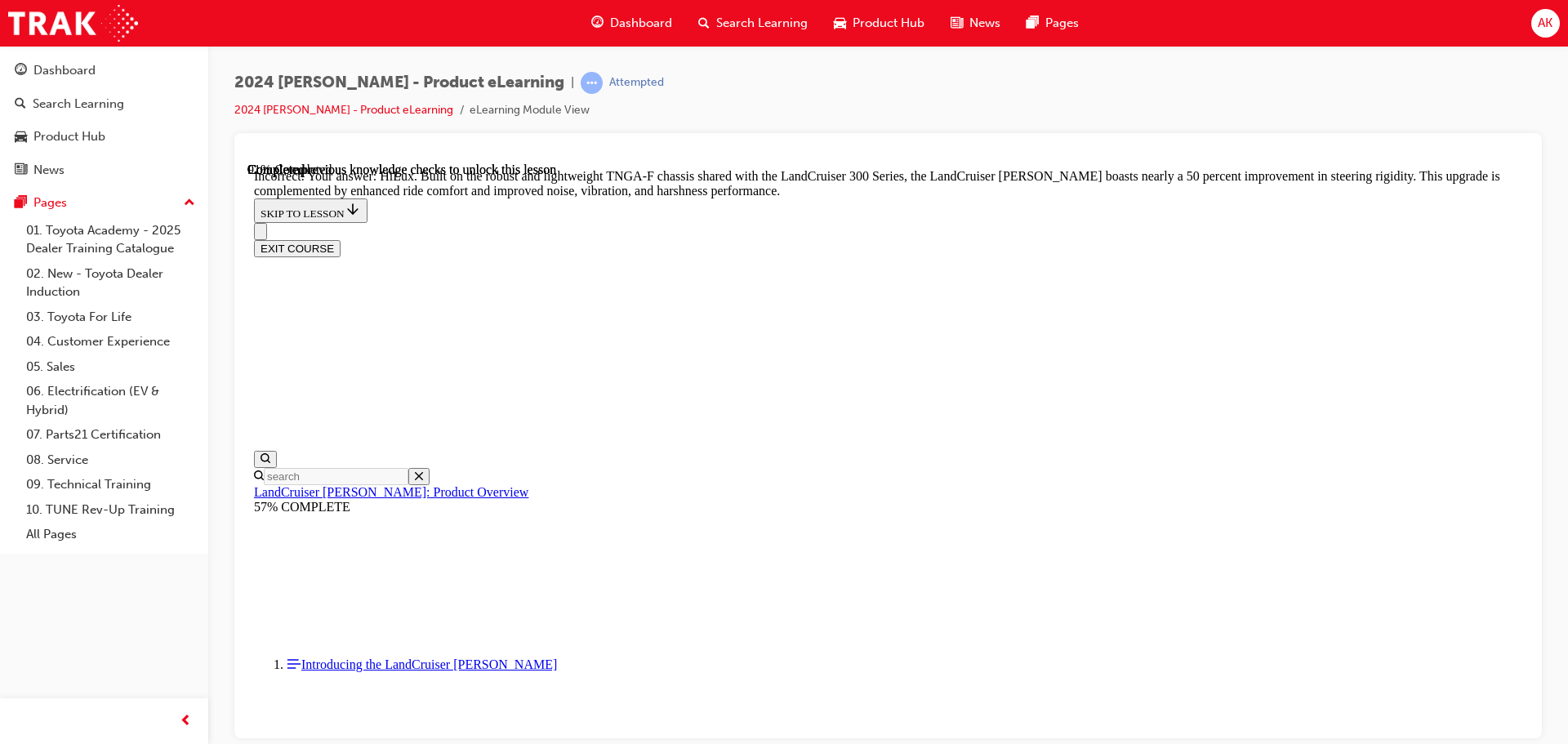
scroll to position [4997, 0]
drag, startPoint x: 872, startPoint y: 436, endPoint x: 886, endPoint y: 463, distance: 30.4
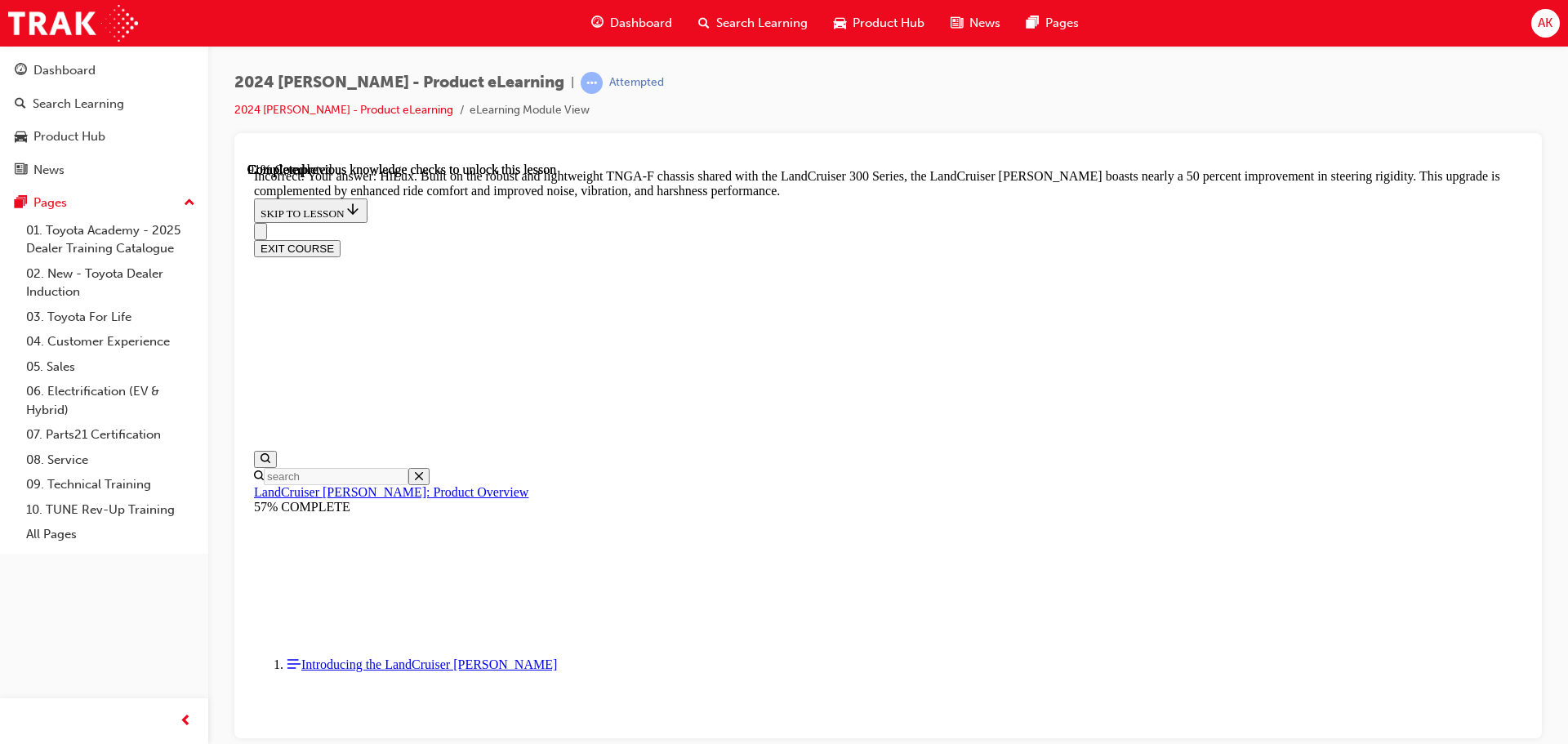
radio input "true"
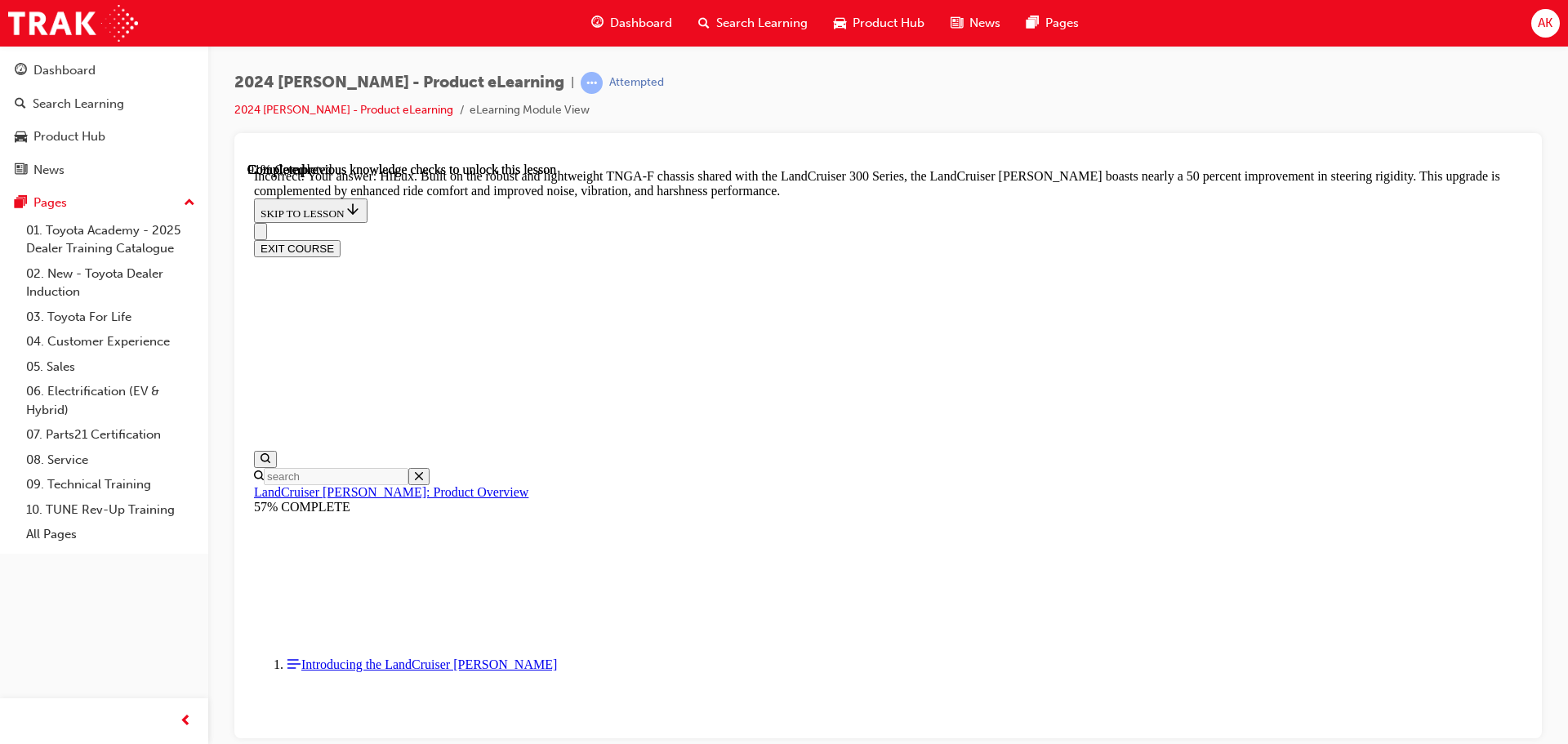
radio input "true"
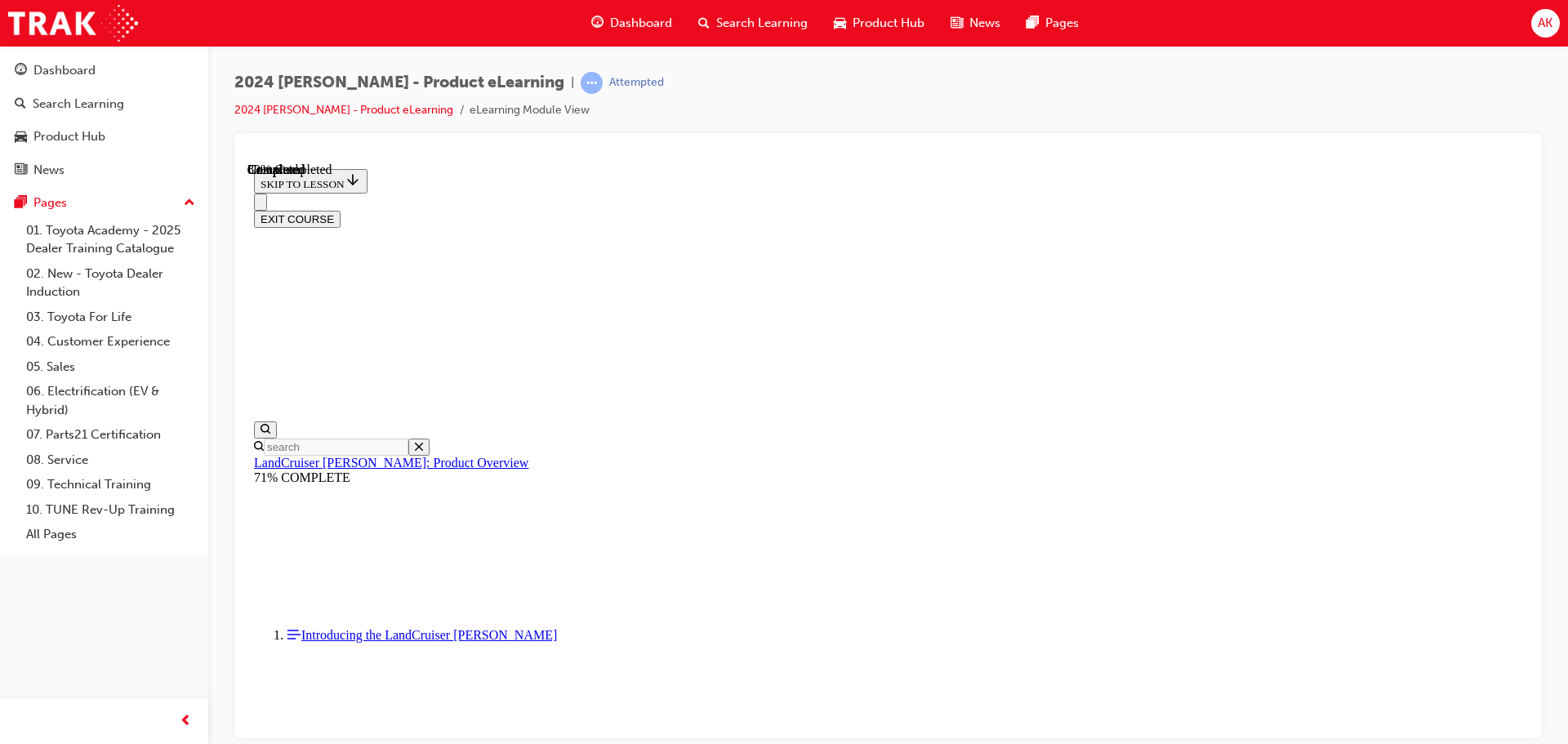
scroll to position [1826, 0]
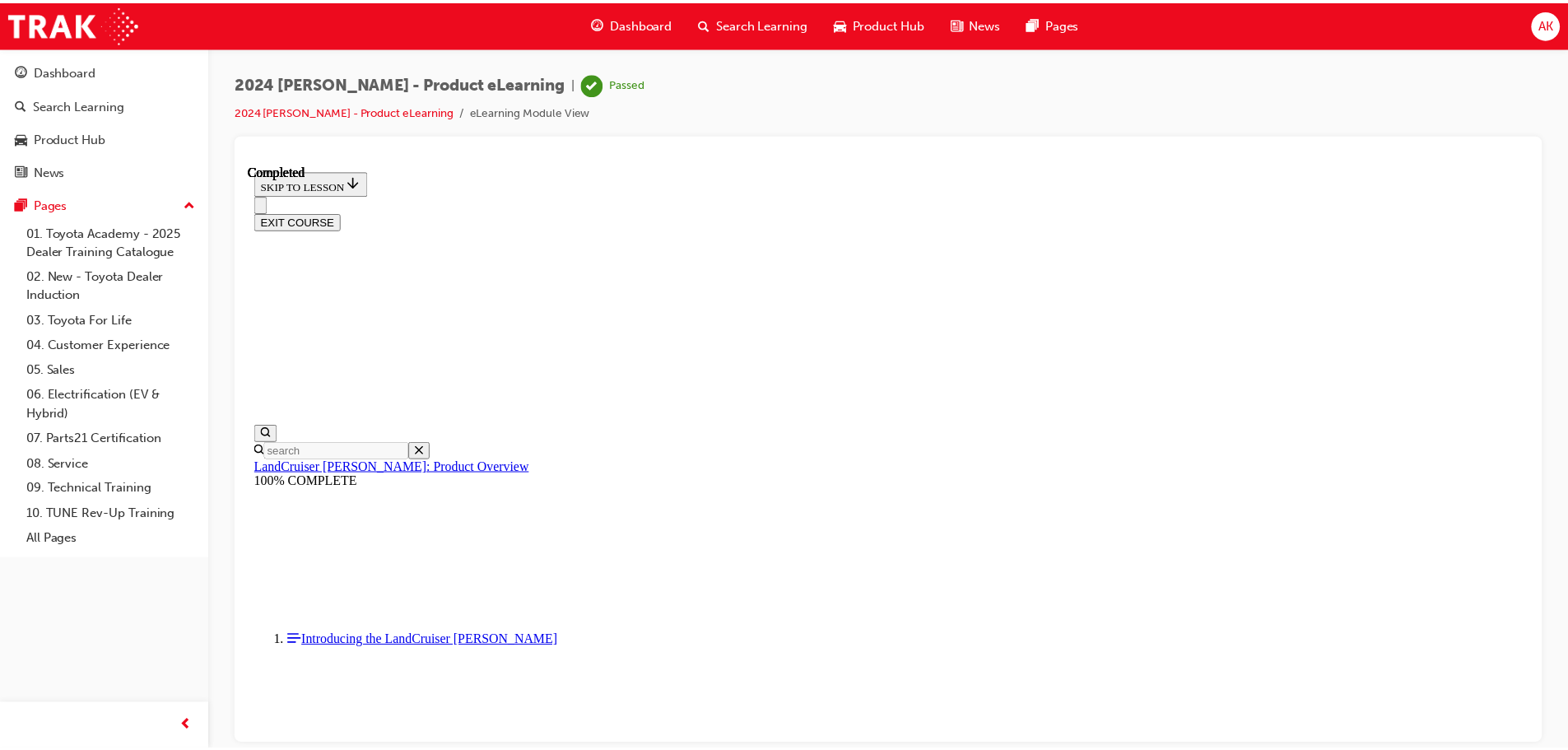
scroll to position [0, 0]
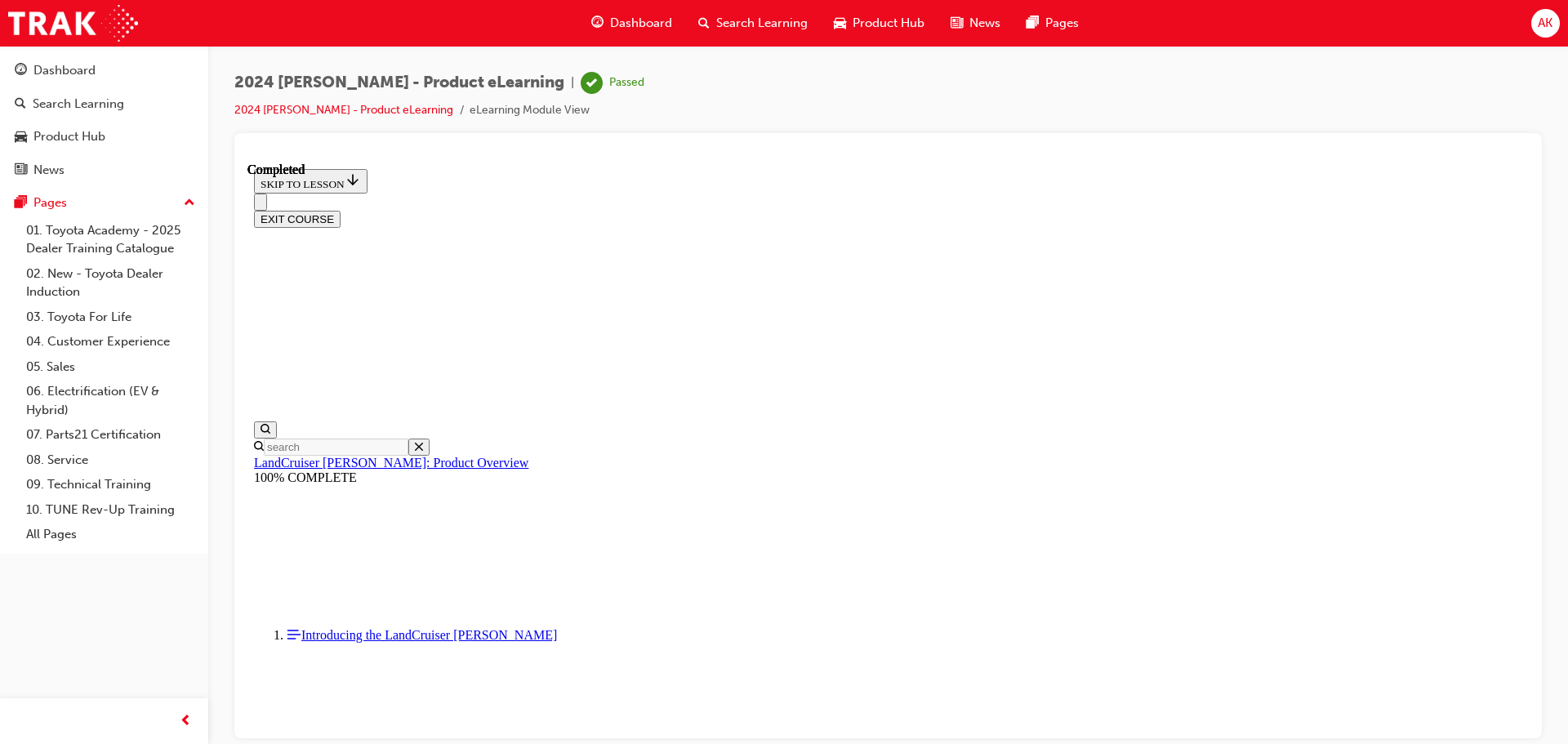
click at [765, 24] on span "Search Learning" at bounding box center [761, 23] width 92 height 19
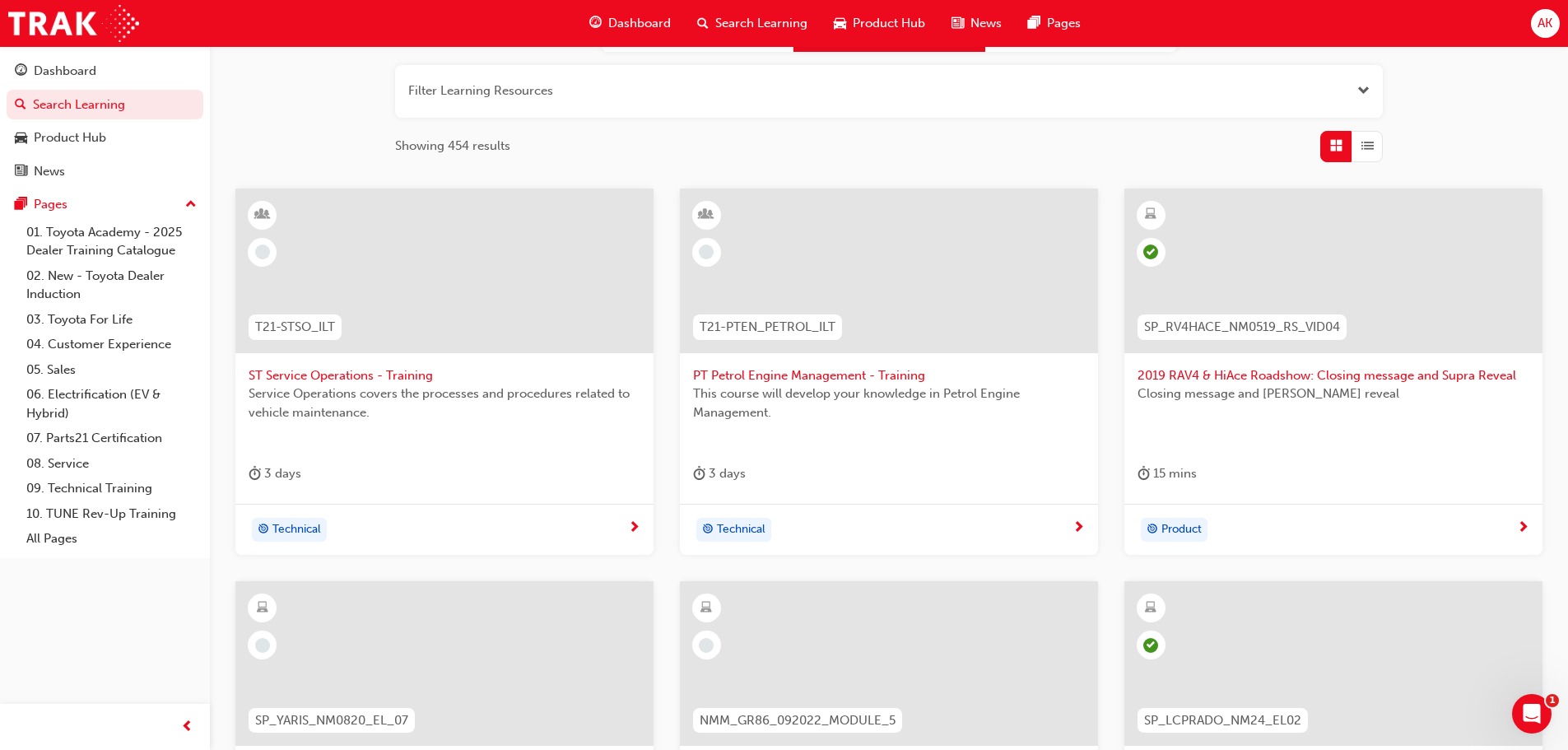
scroll to position [494, 0]
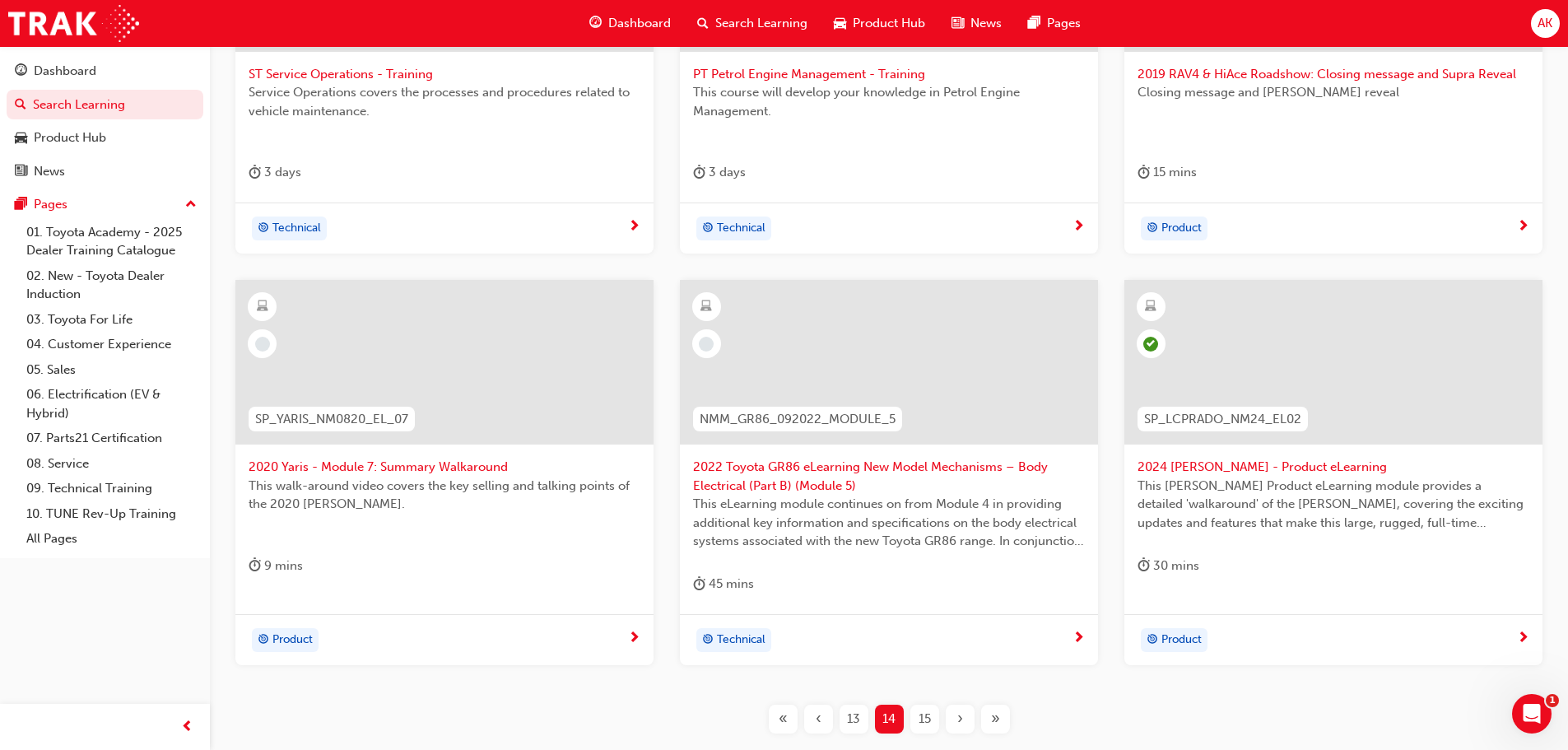
click at [927, 714] on span "15" at bounding box center [925, 719] width 13 height 19
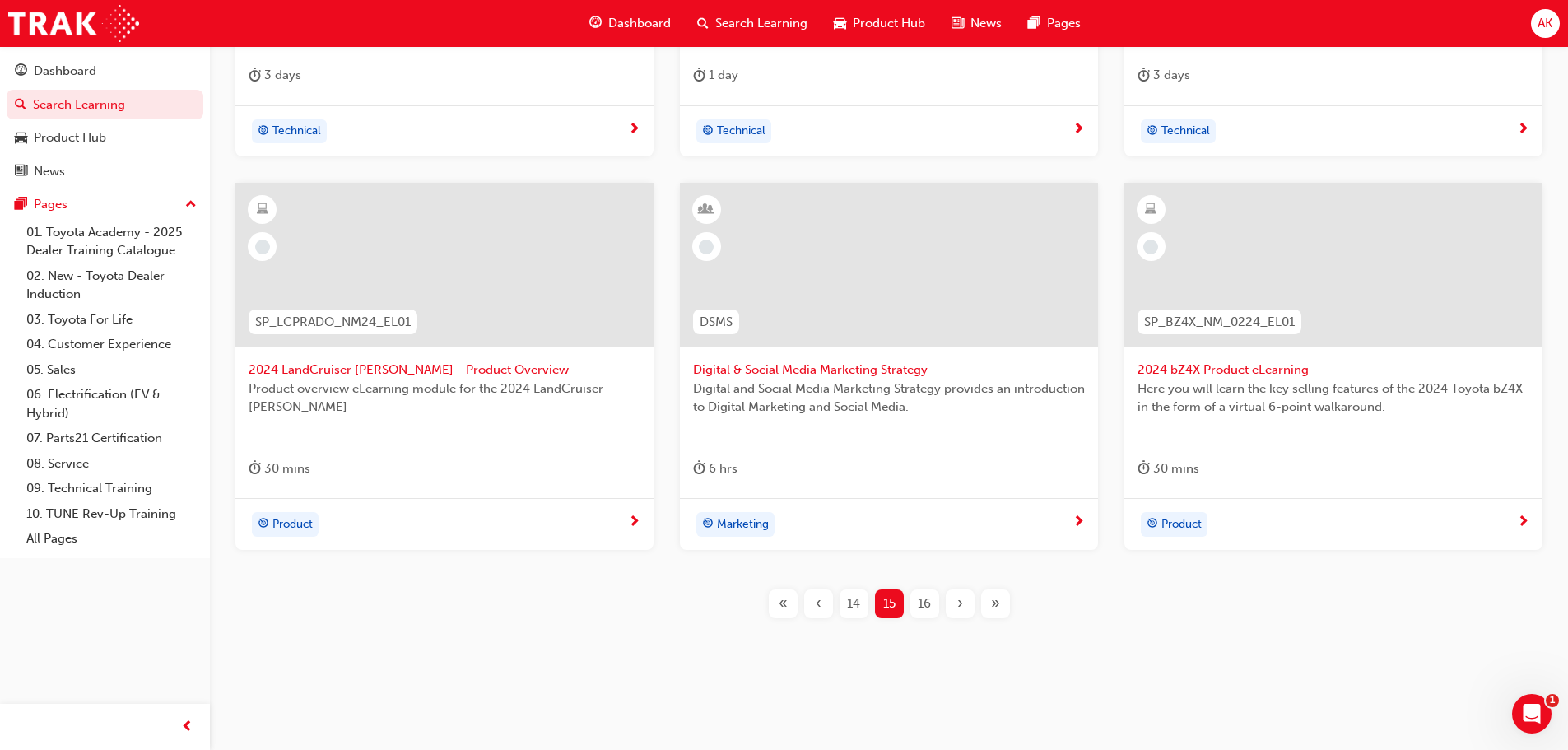
scroll to position [593, 0]
click at [458, 375] on span "2024 LandCruiser [PERSON_NAME] - Product Overview" at bounding box center [445, 369] width 392 height 19
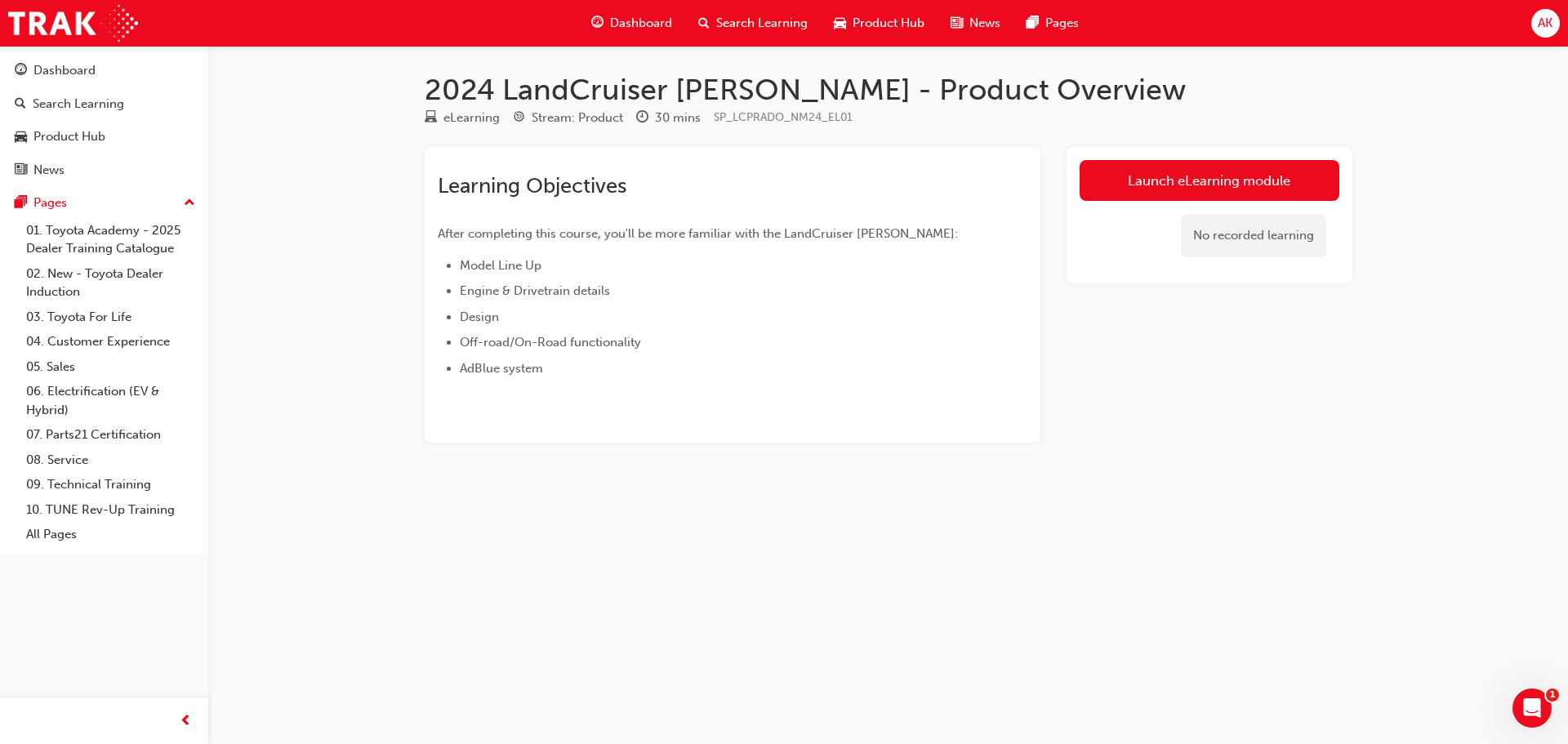
click at [1164, 185] on link "Launch eLearning module" at bounding box center [1209, 180] width 259 height 40
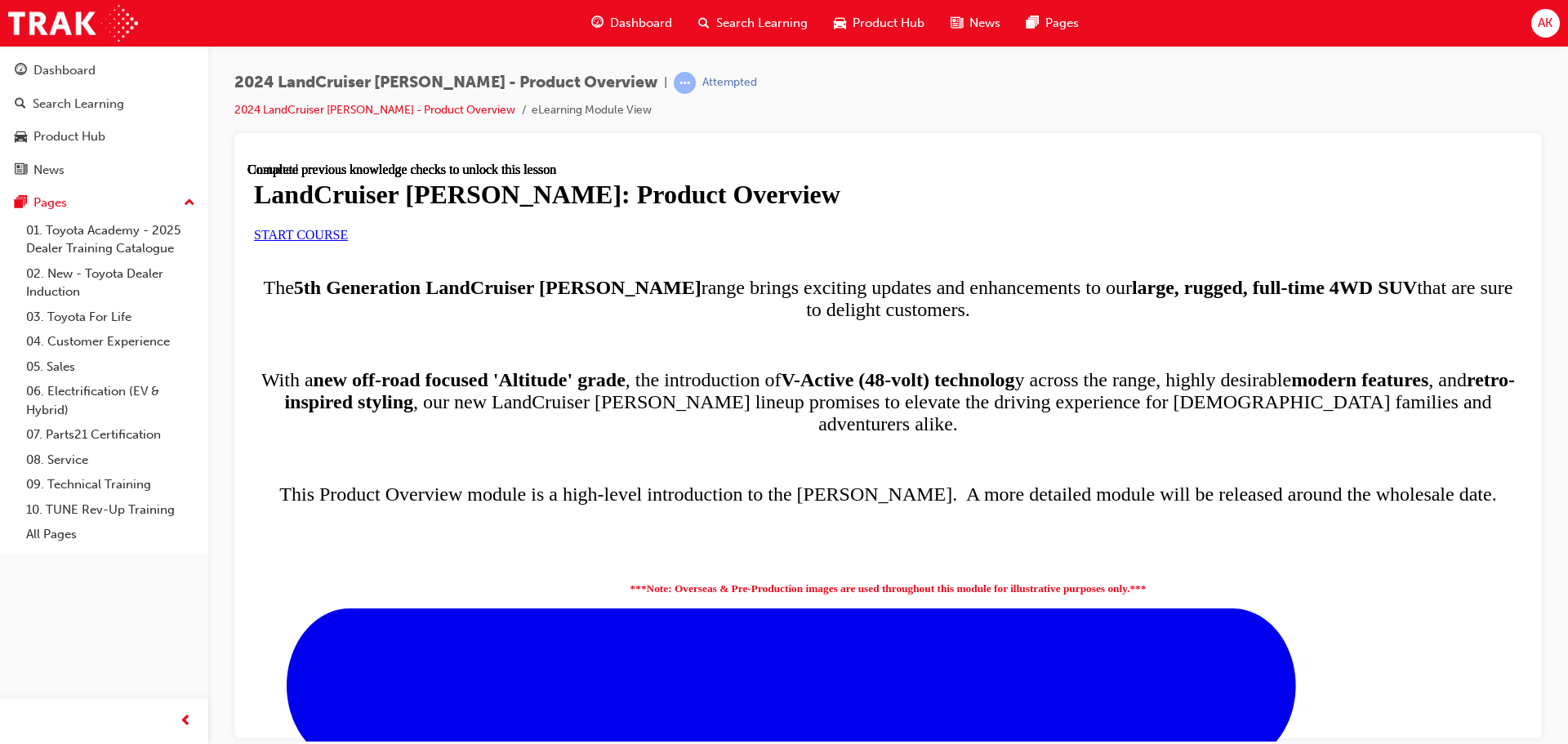
scroll to position [851, 0]
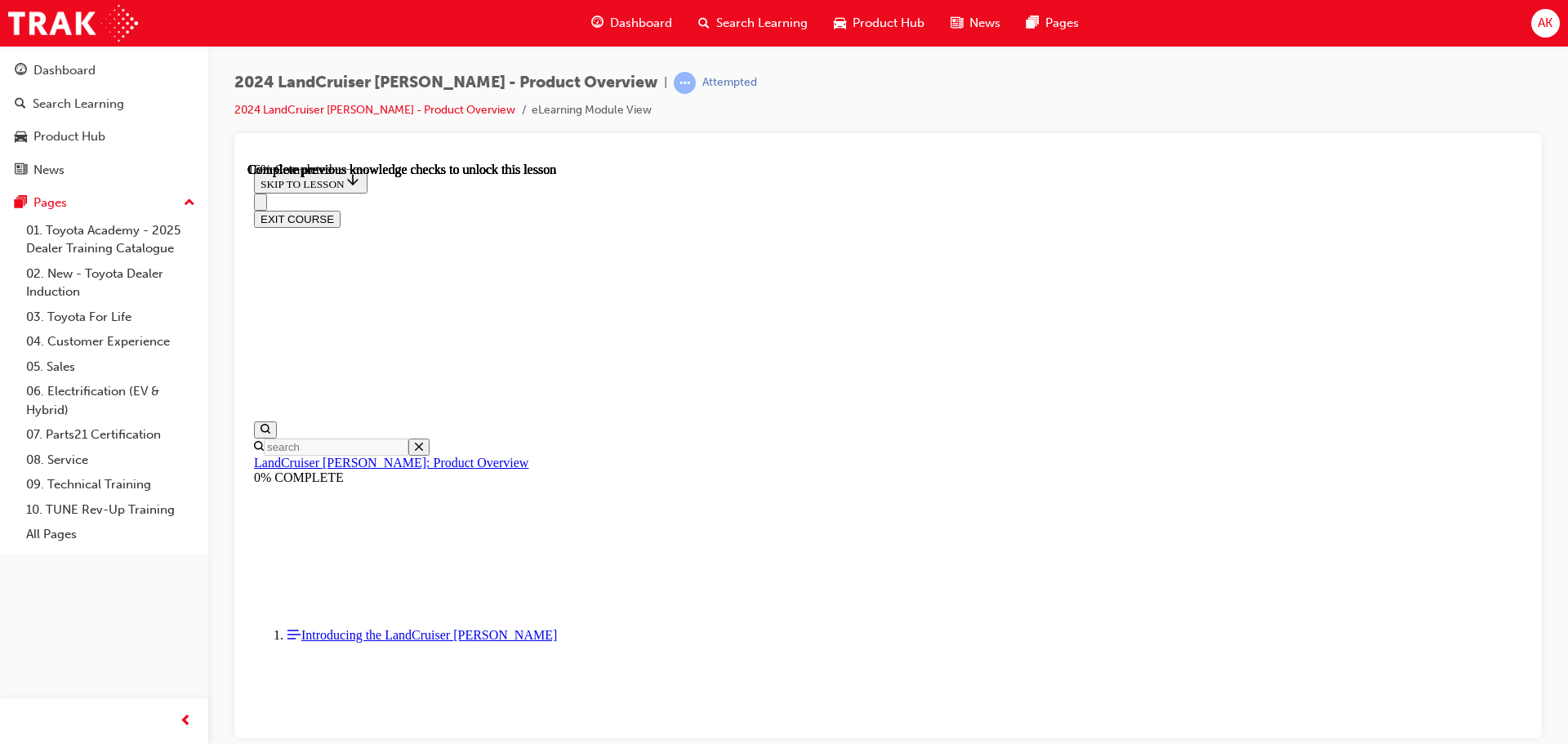
scroll to position [1232, 0]
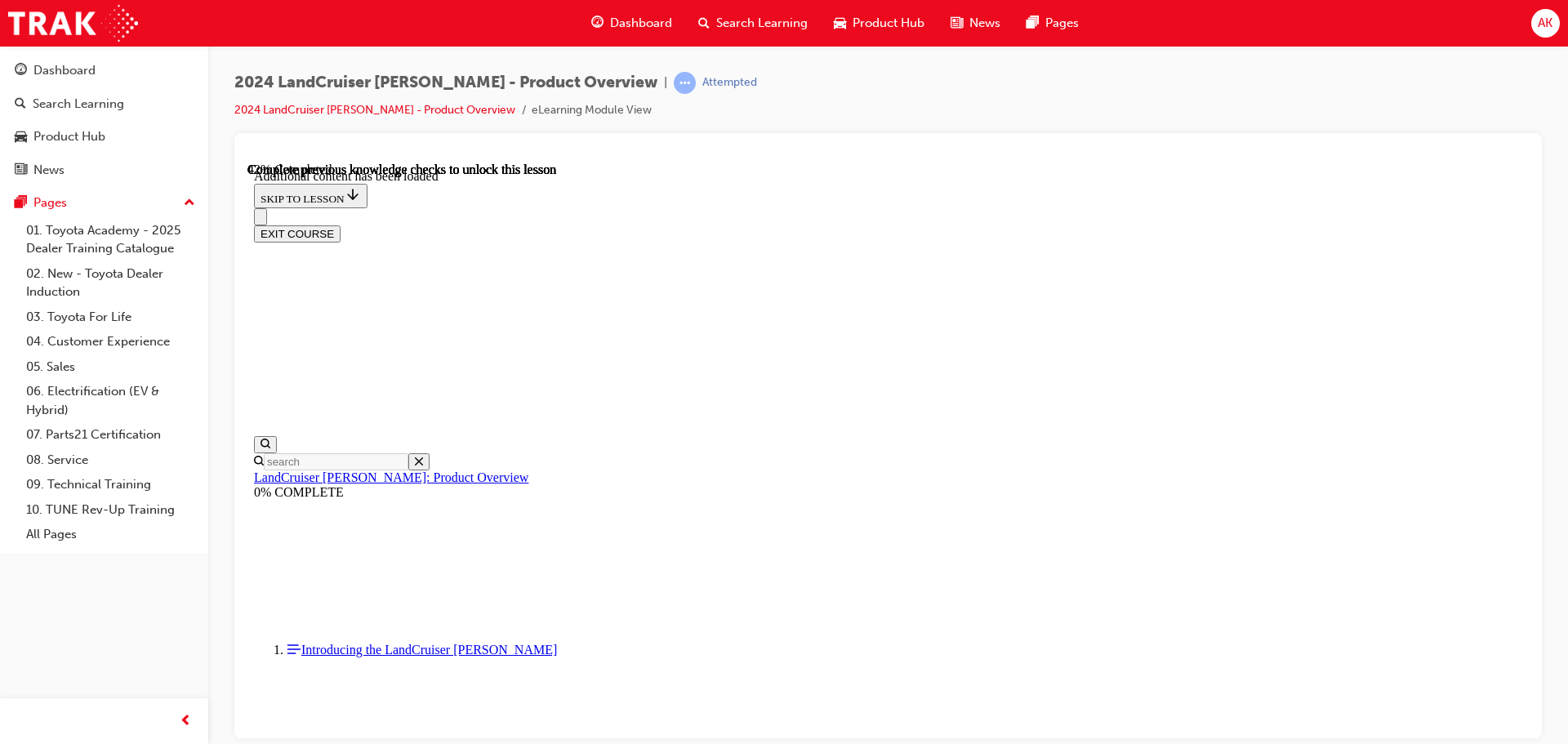
scroll to position [2096, 0]
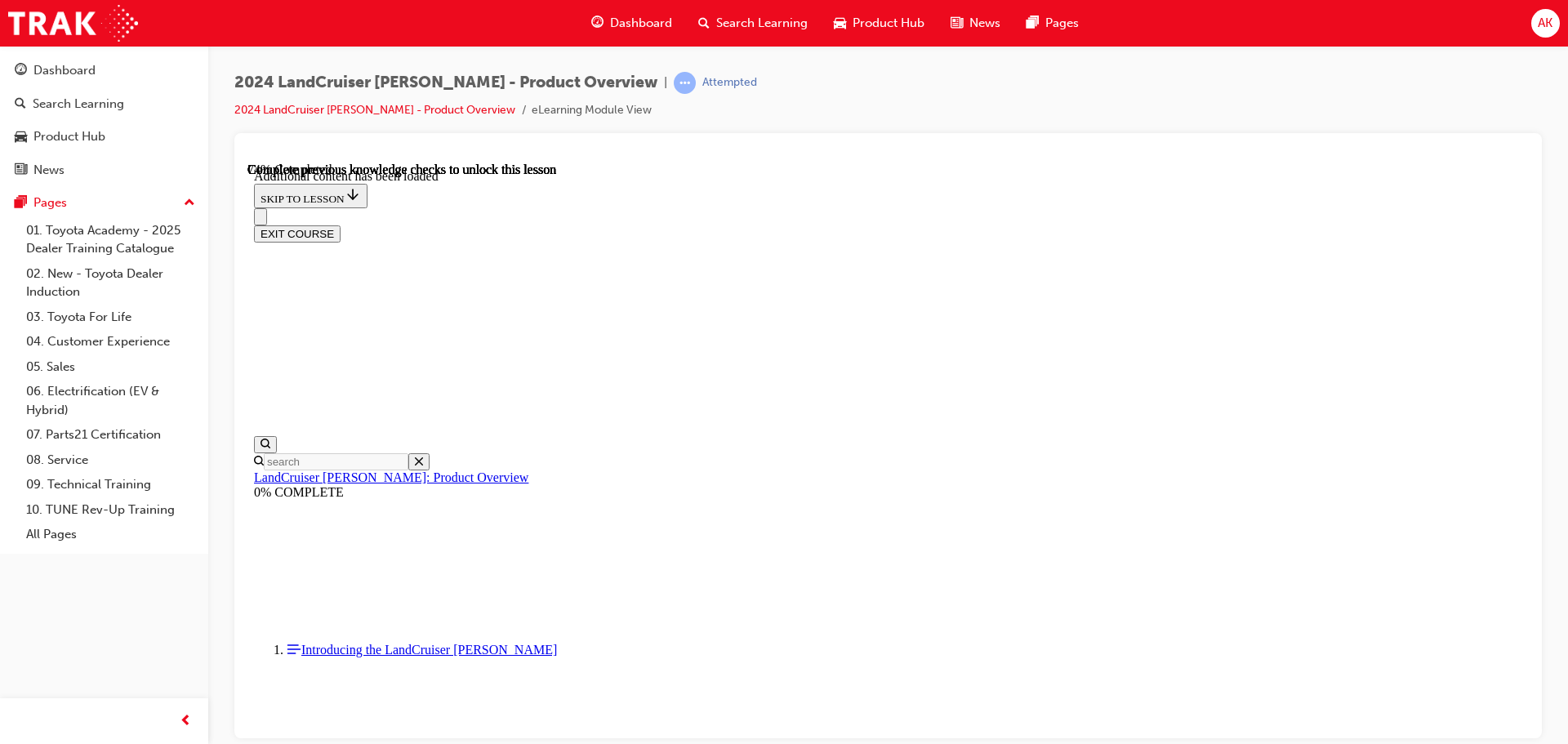
drag, startPoint x: 1033, startPoint y: 474, endPoint x: 988, endPoint y: 560, distance: 97.1
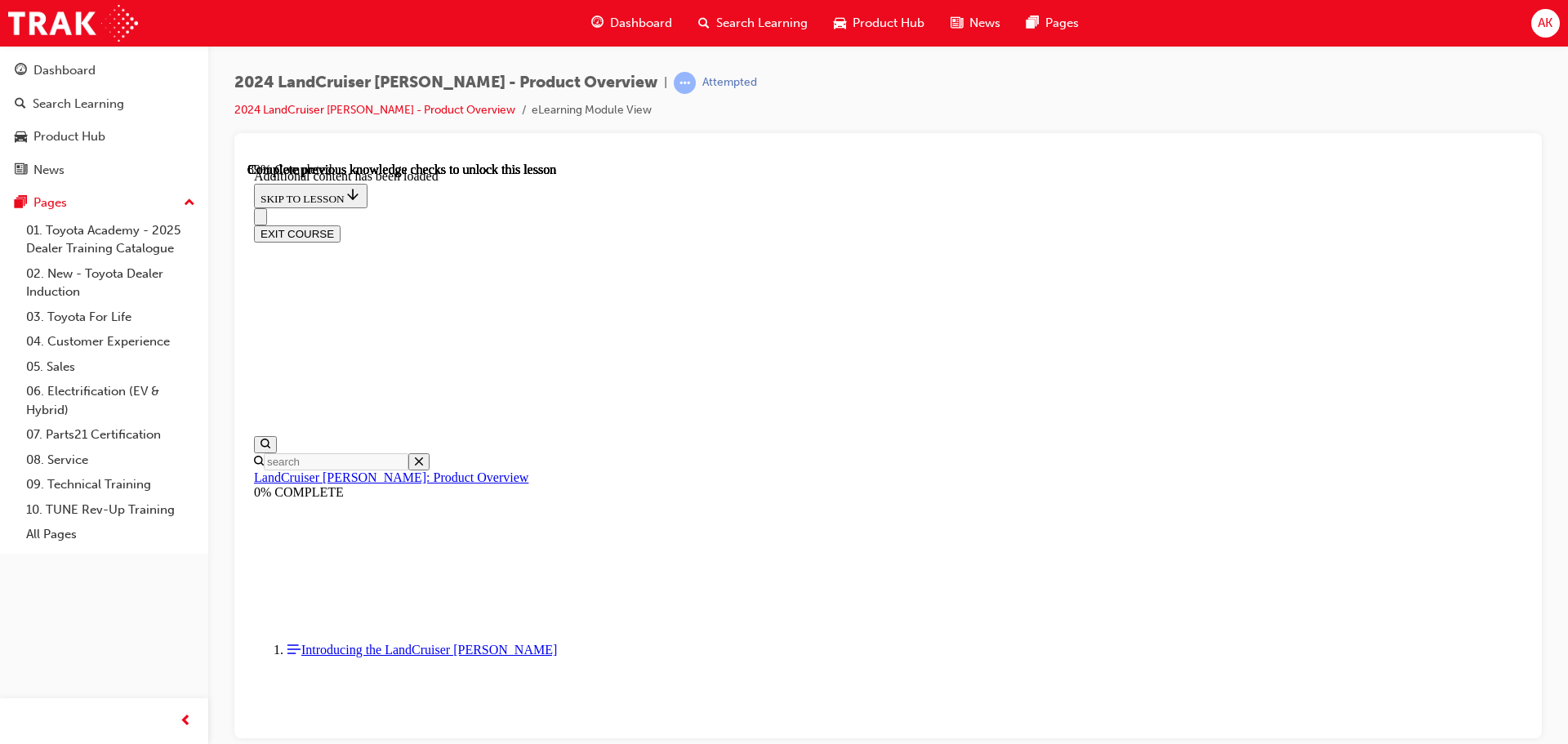
radio input "true"
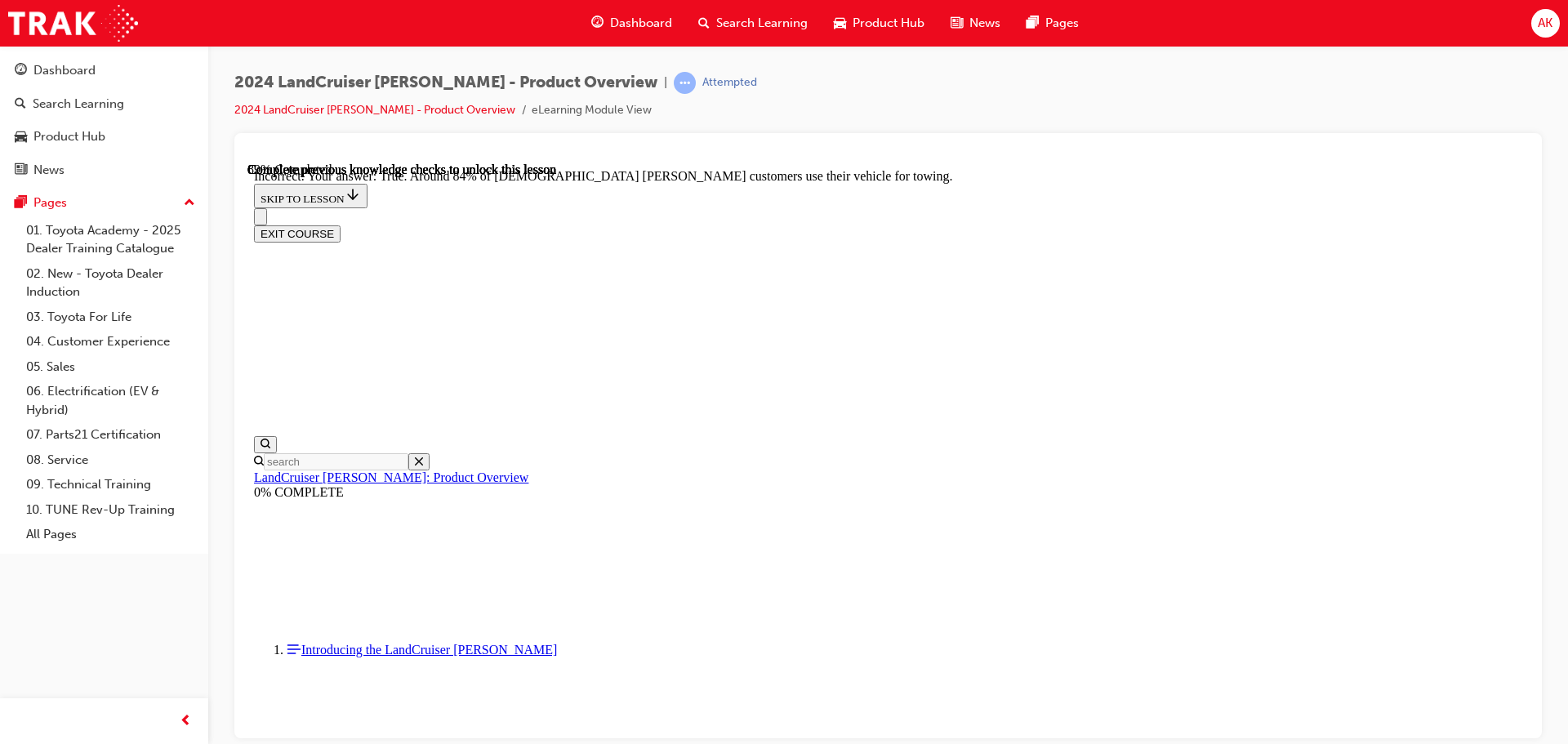
radio input "true"
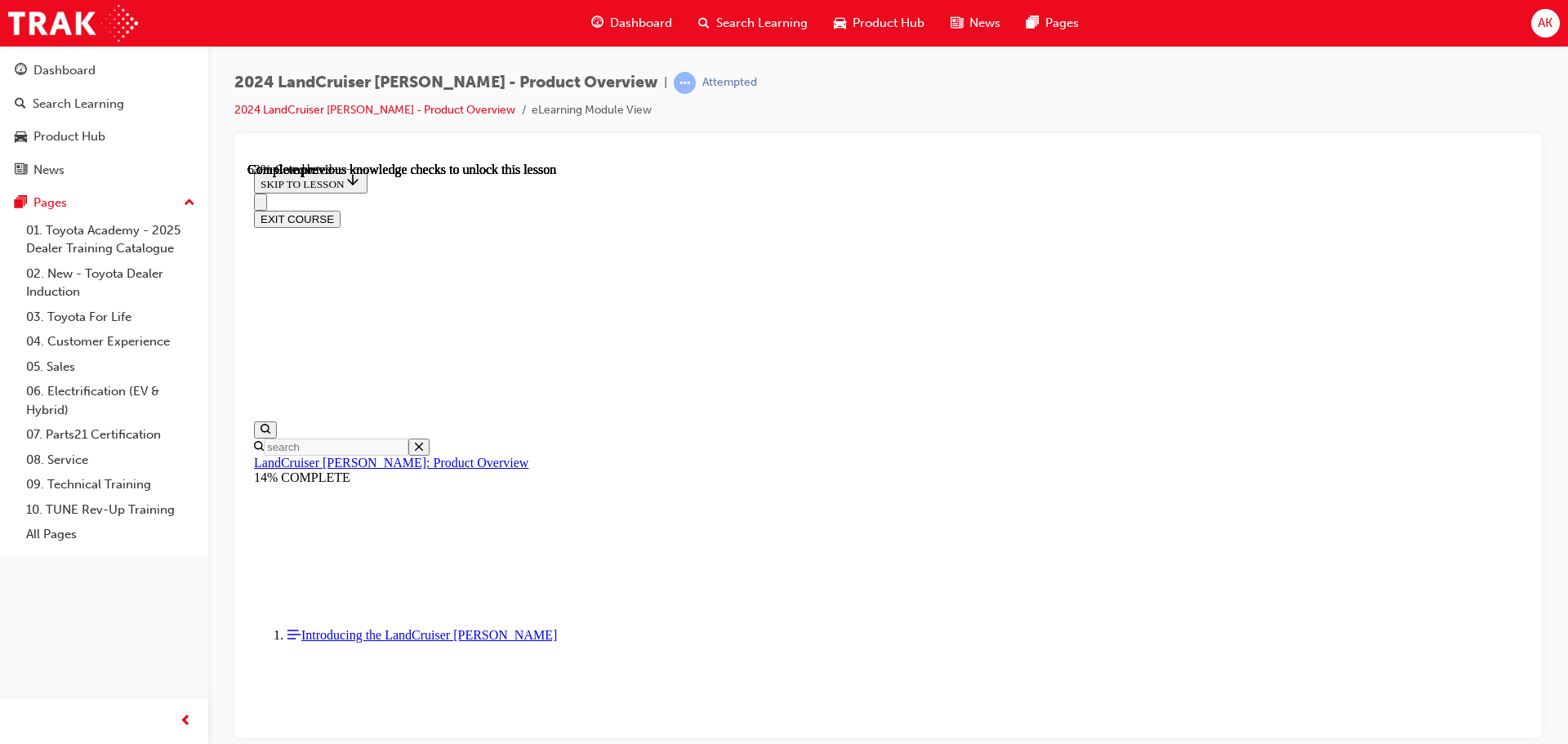
scroll to position [2359, 0]
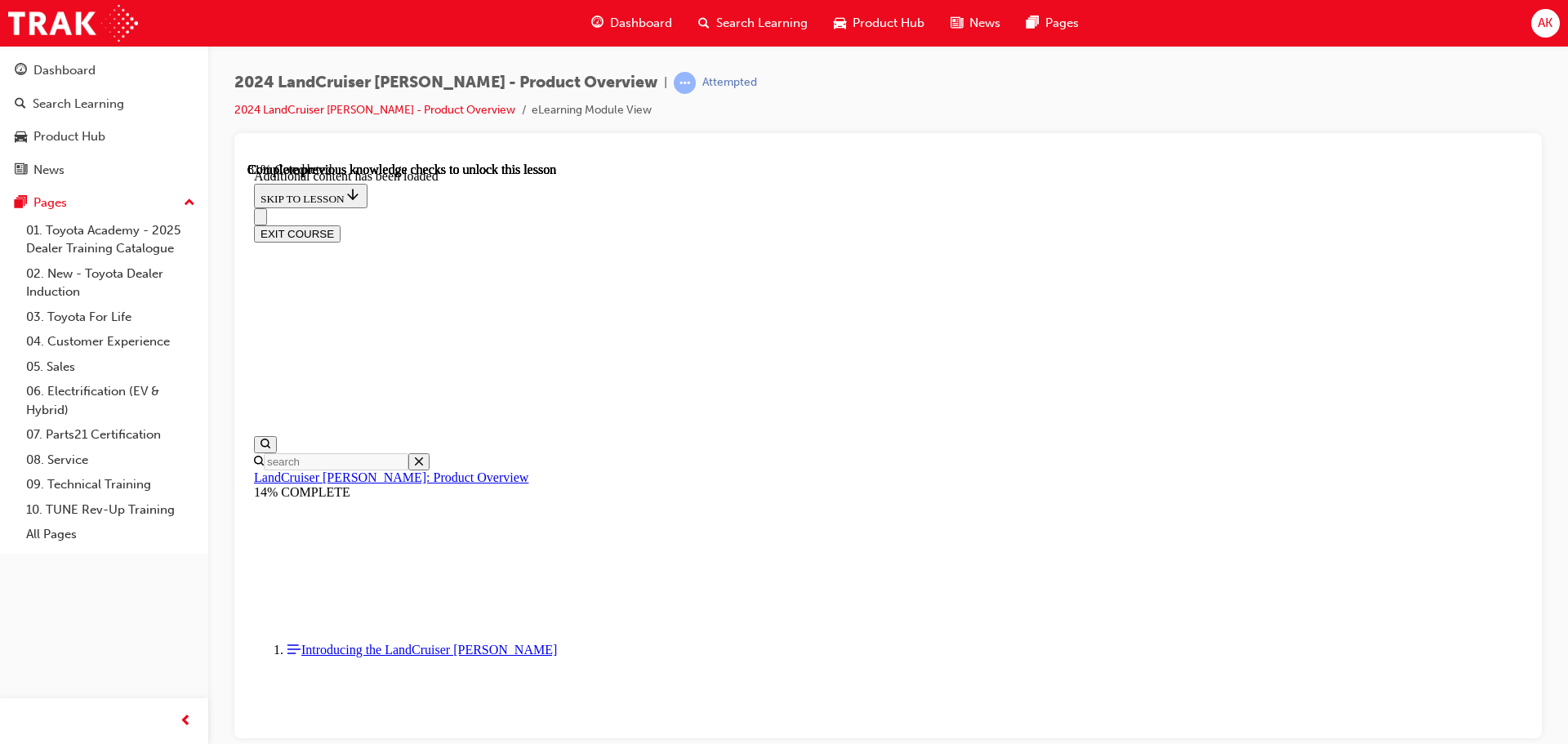
scroll to position [2817, 0]
radio input "true"
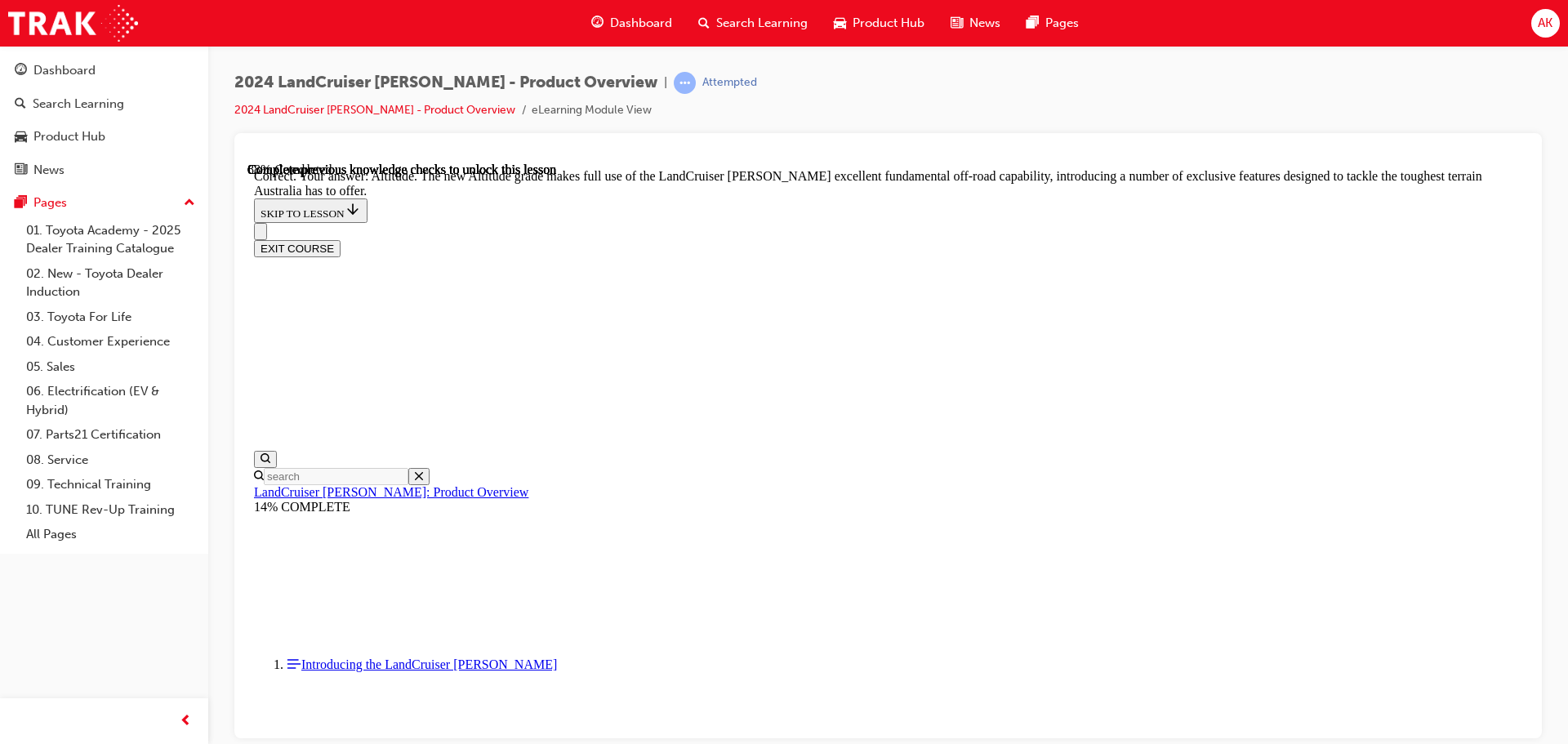
scroll to position [3552, 0]
checkbox input "true"
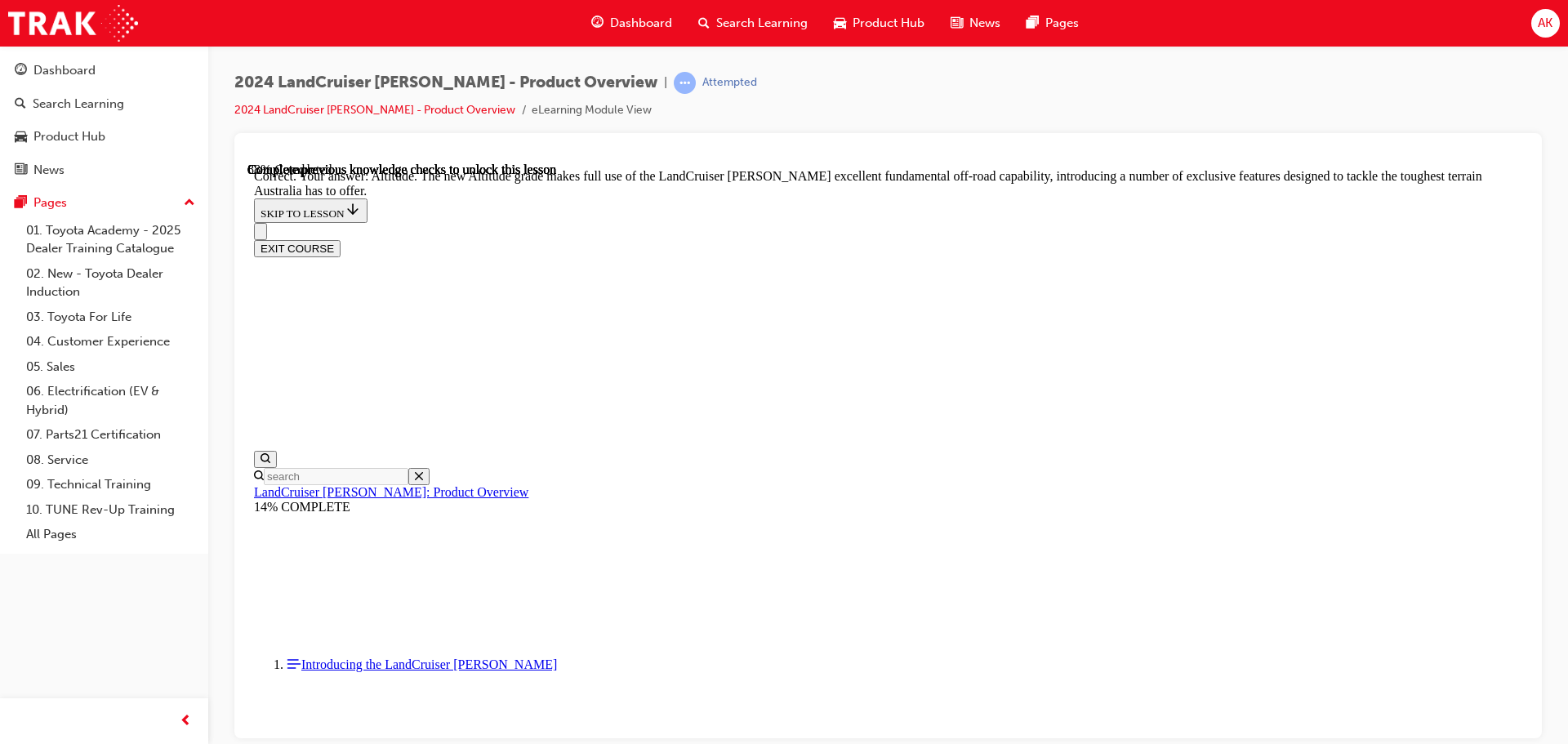
checkbox input "true"
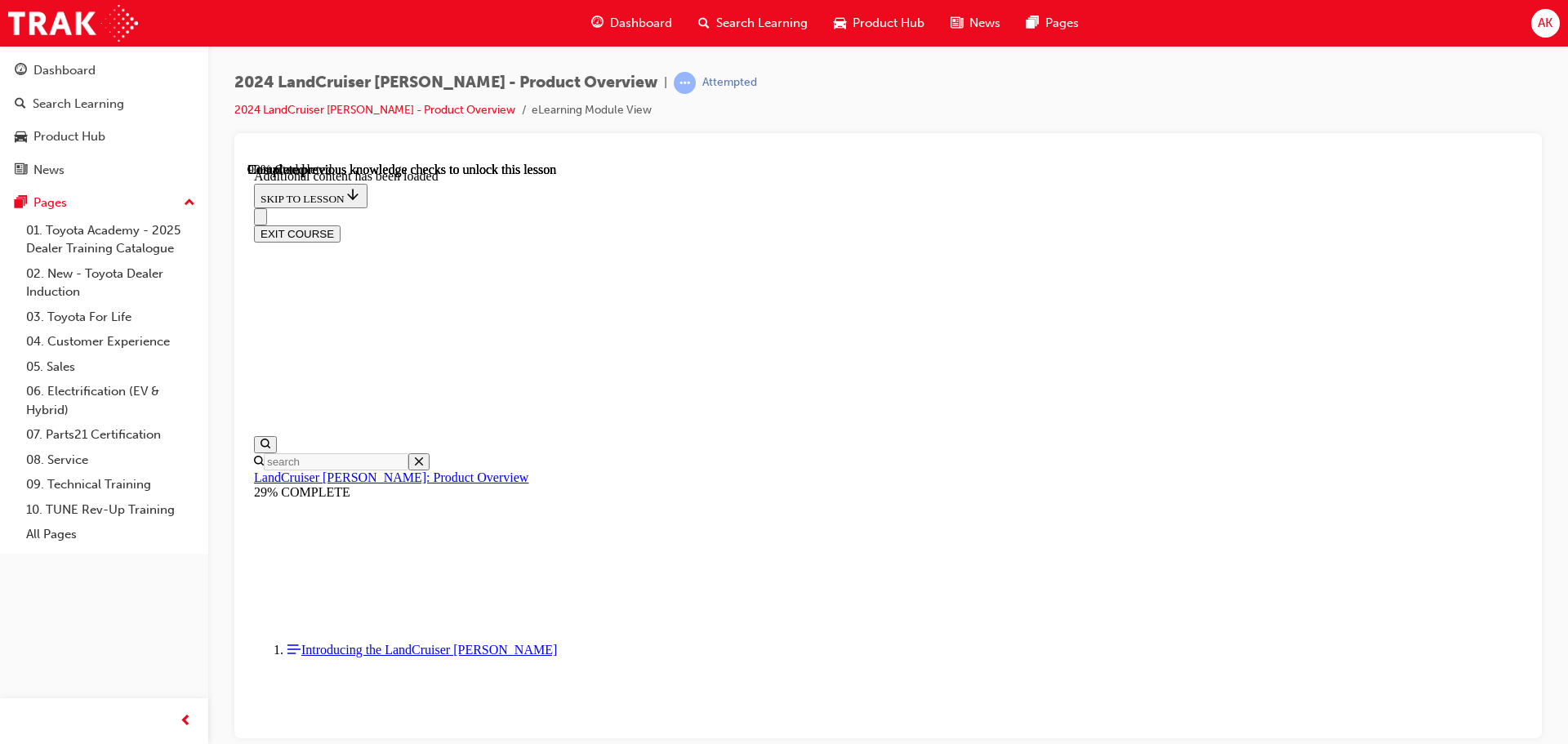
scroll to position [4128, 0]
radio input "true"
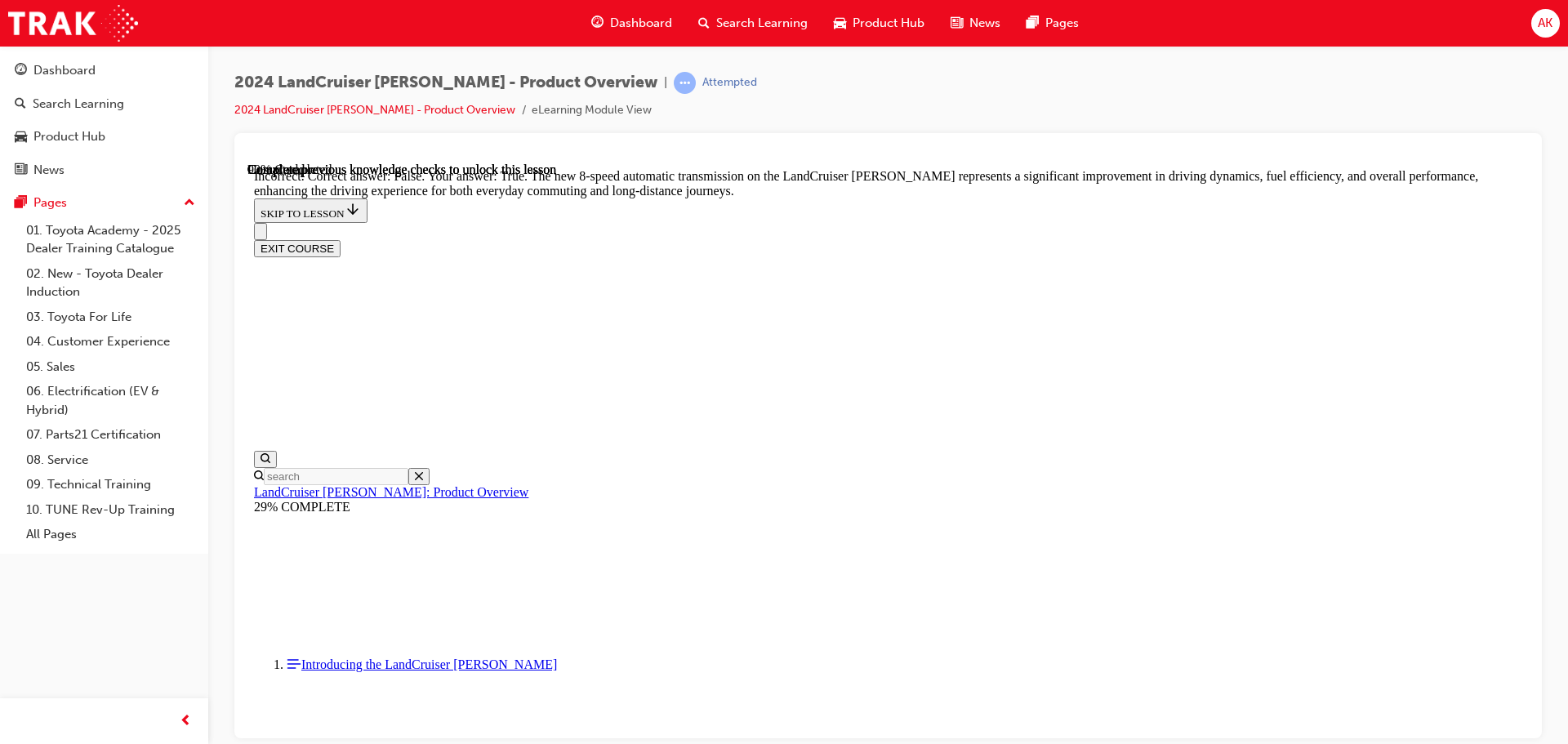
scroll to position [4700, 0]
radio input "true"
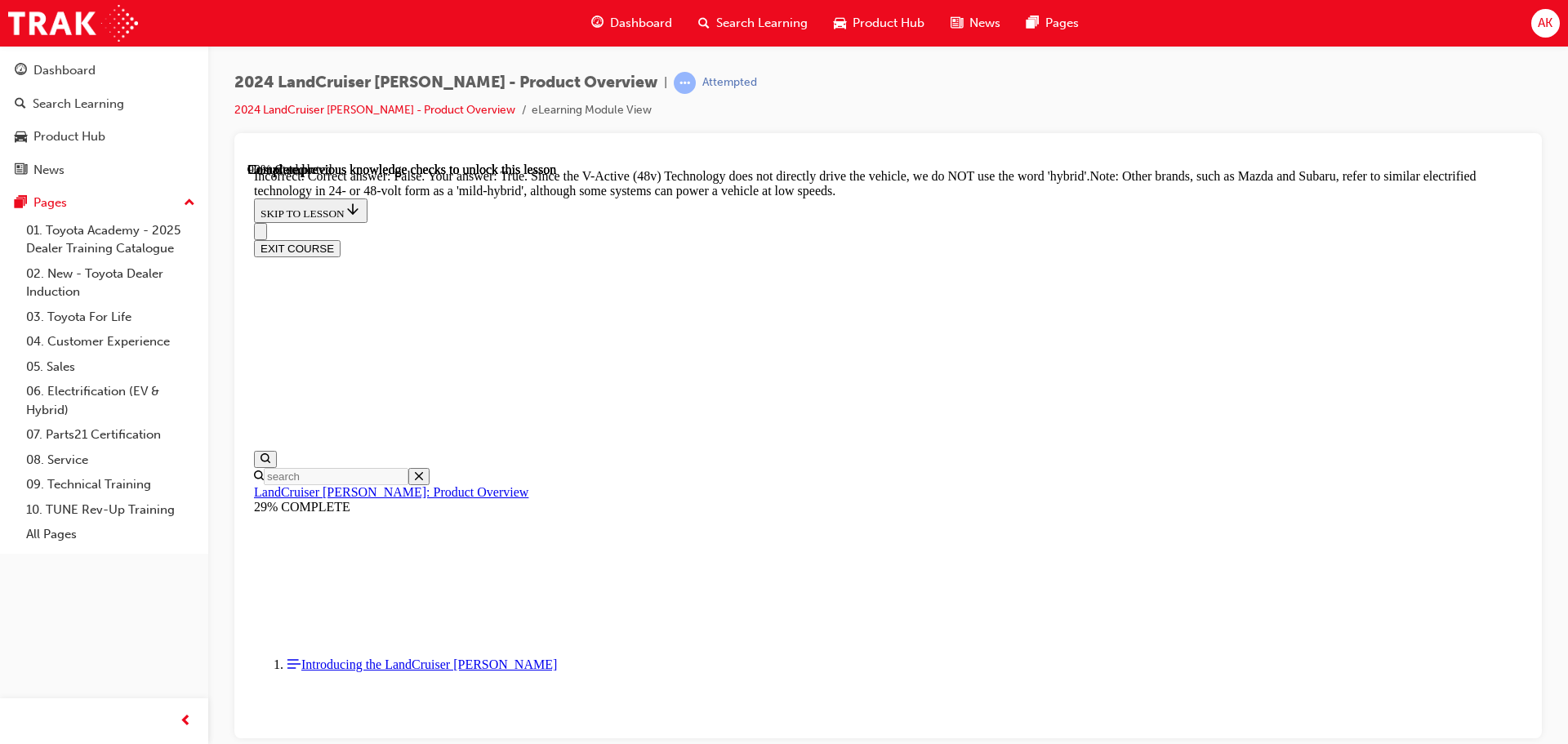
scroll to position [4373, 0]
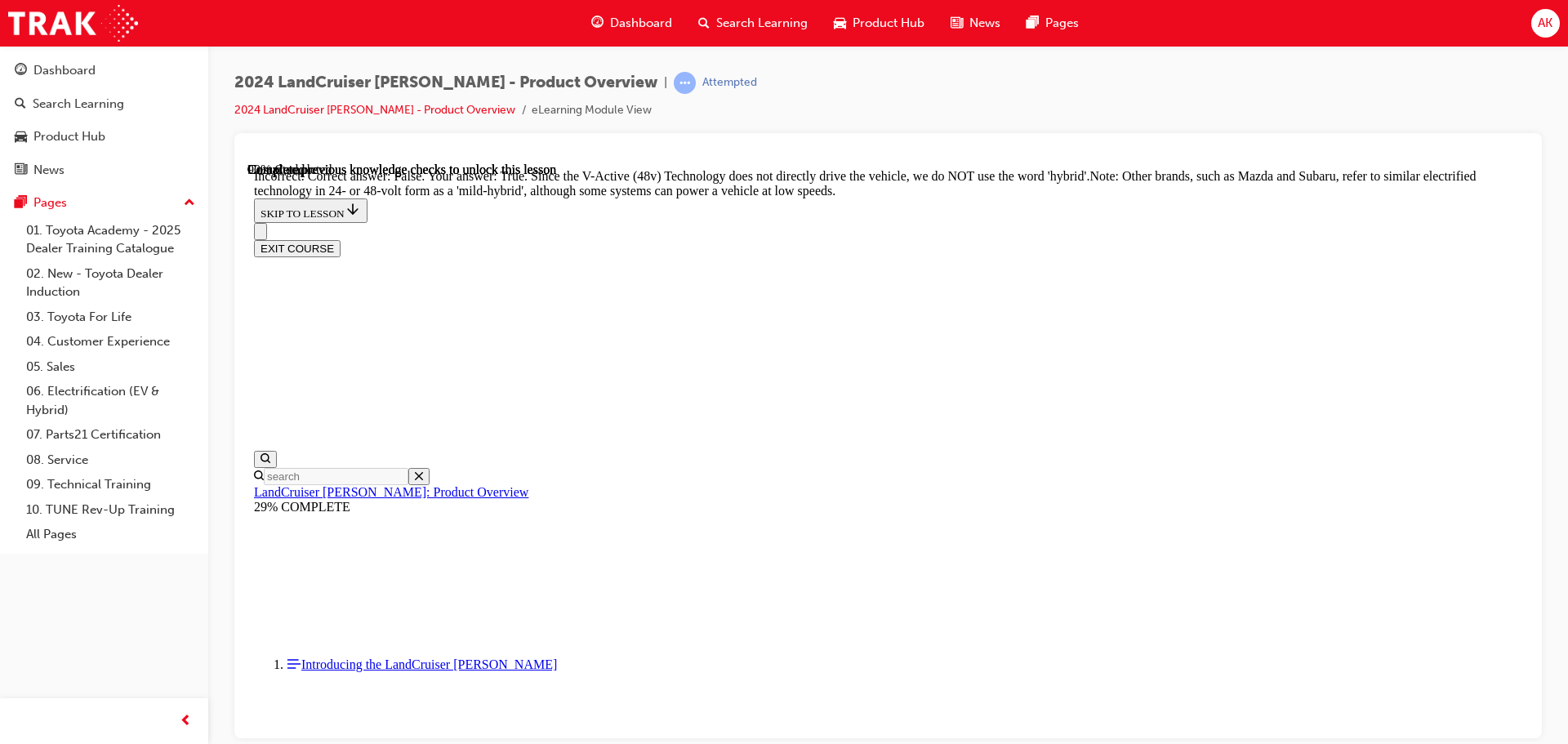
radio input "true"
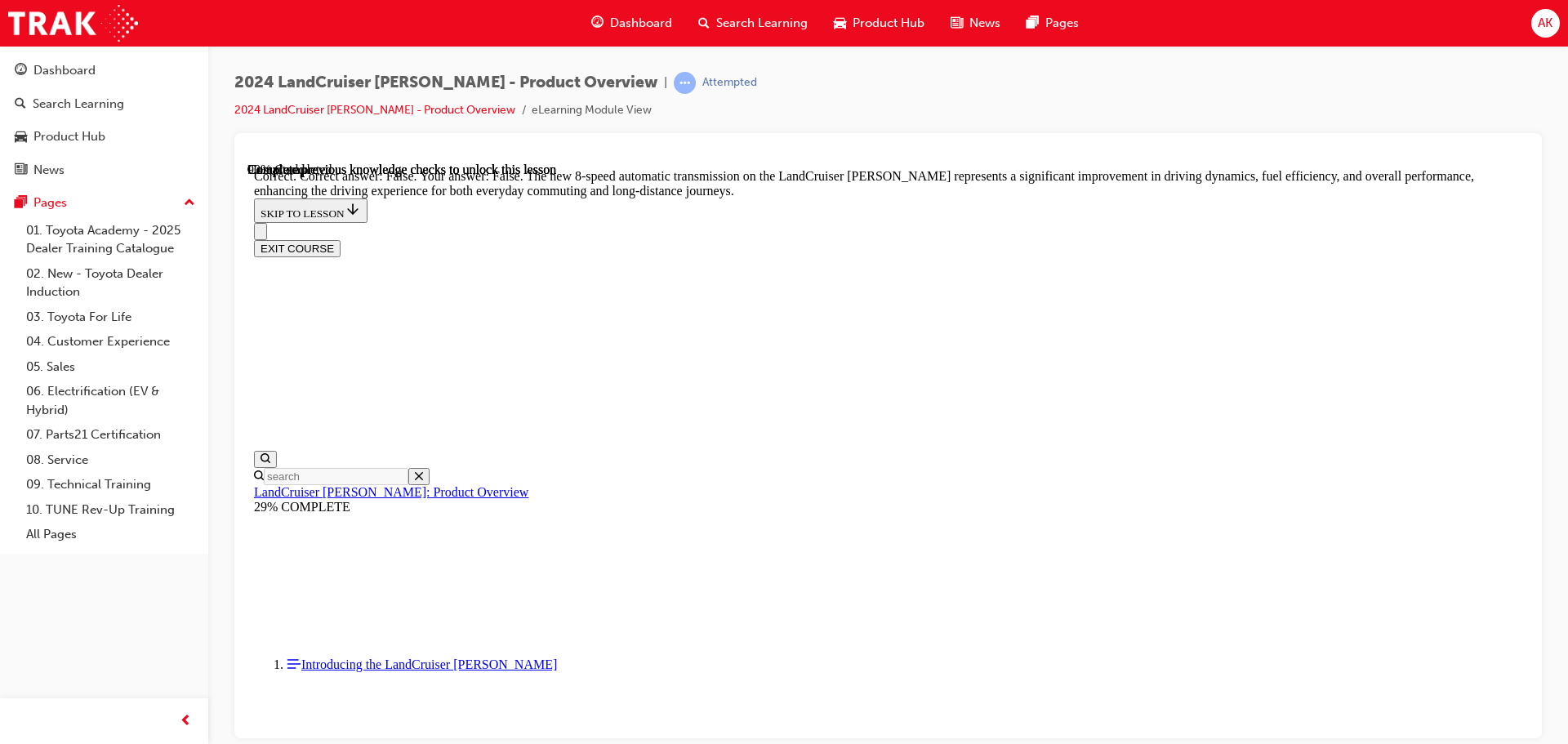
radio input "true"
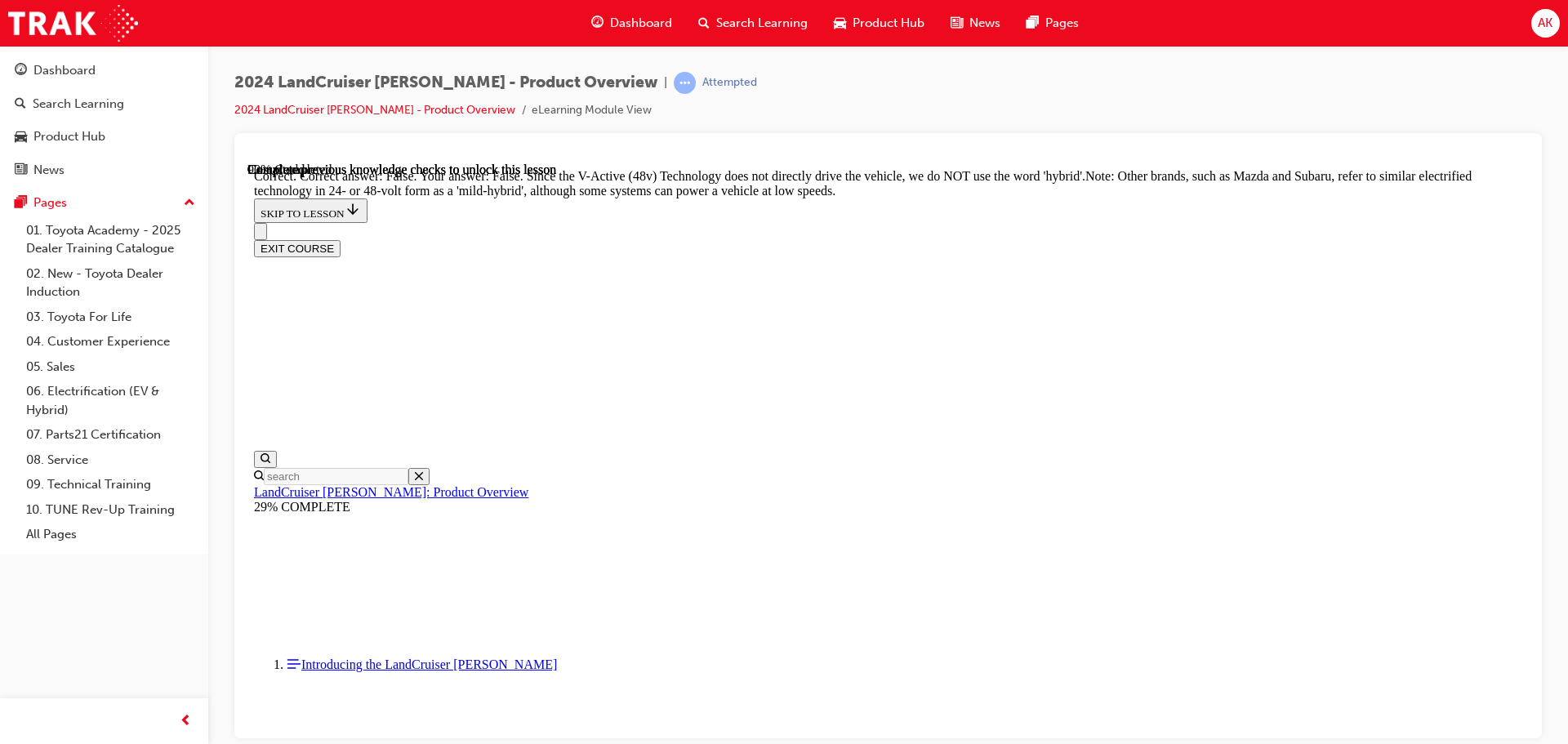
drag, startPoint x: 856, startPoint y: 368, endPoint x: 884, endPoint y: 397, distance: 40.3
radio input "true"
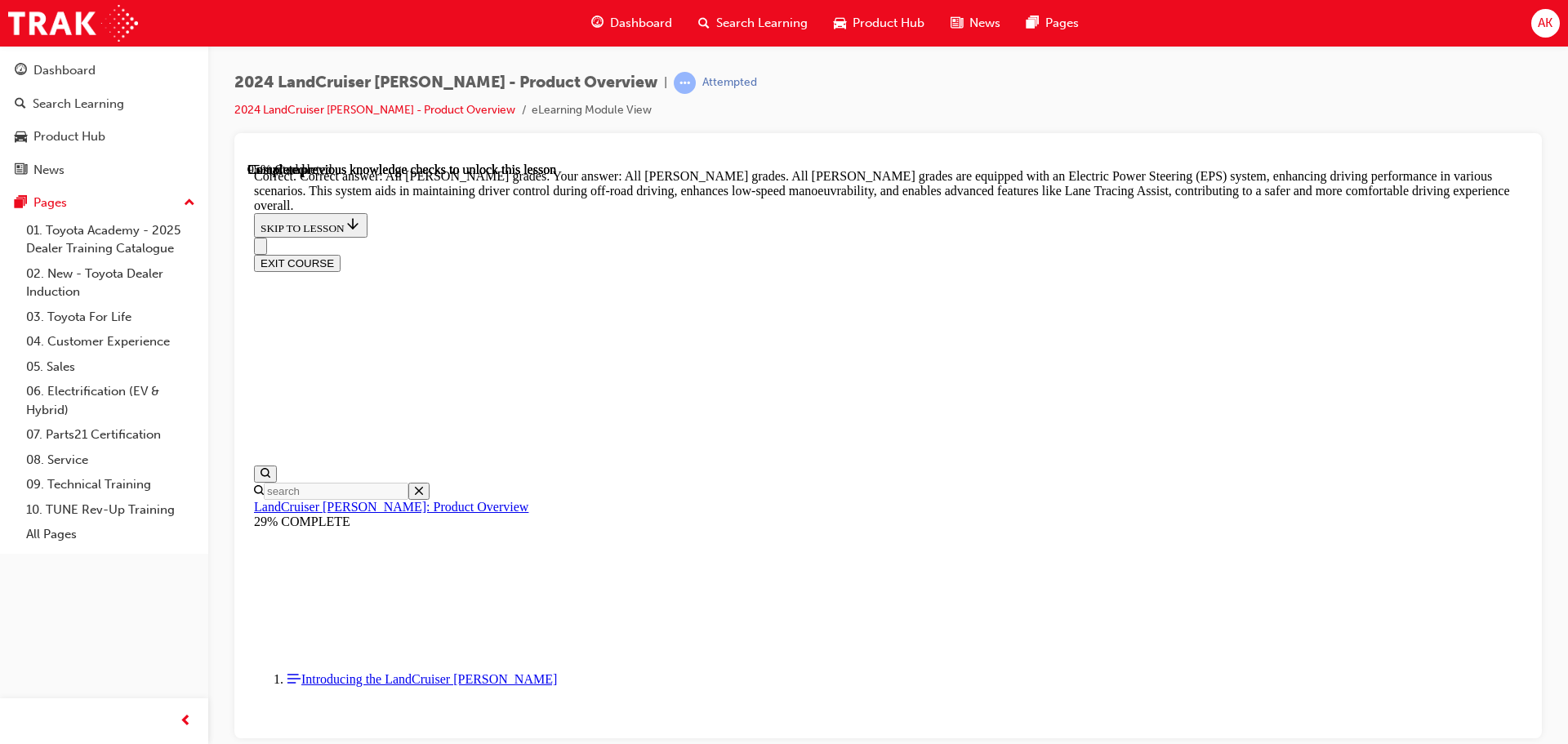
scroll to position [5875, 0]
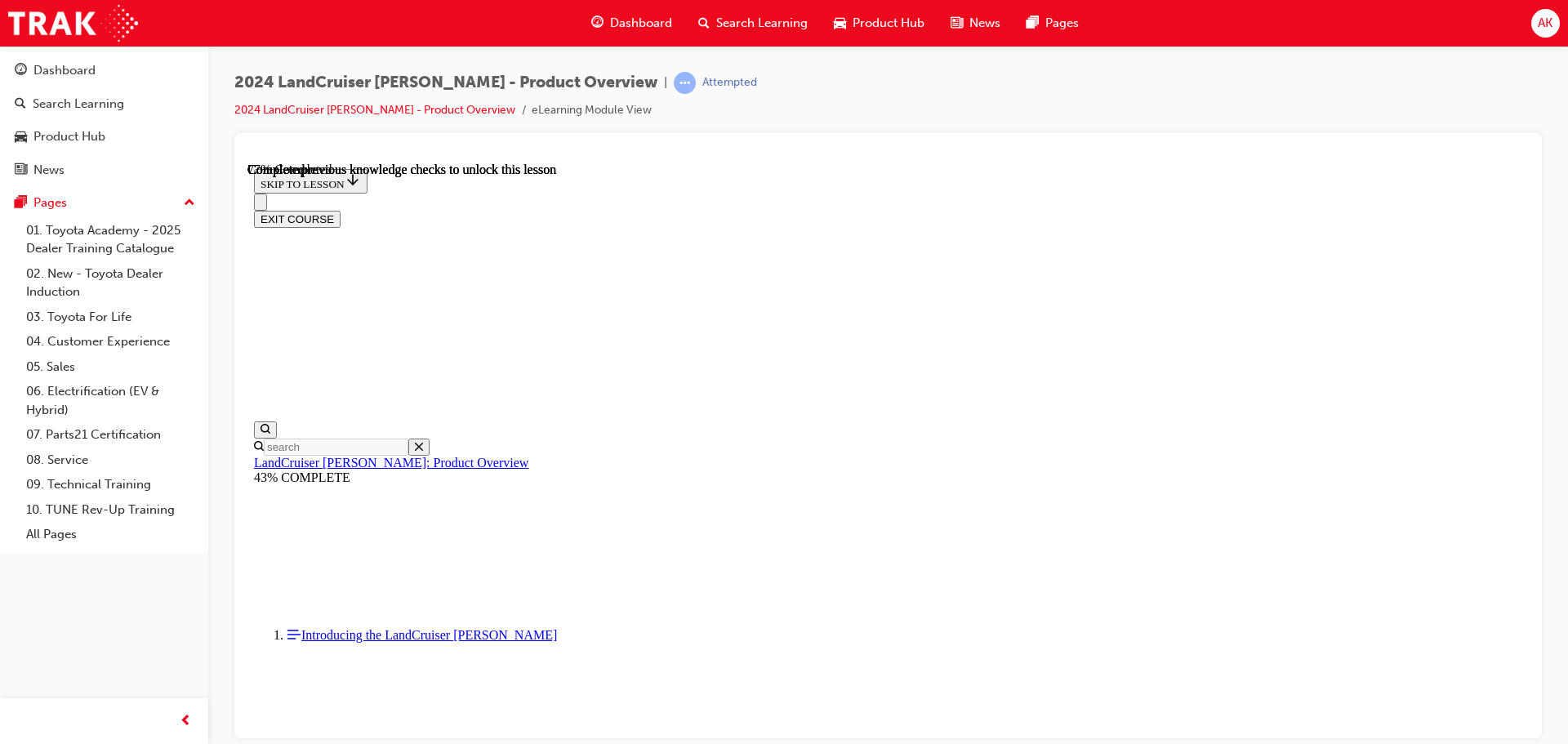
scroll to position [5276, 0]
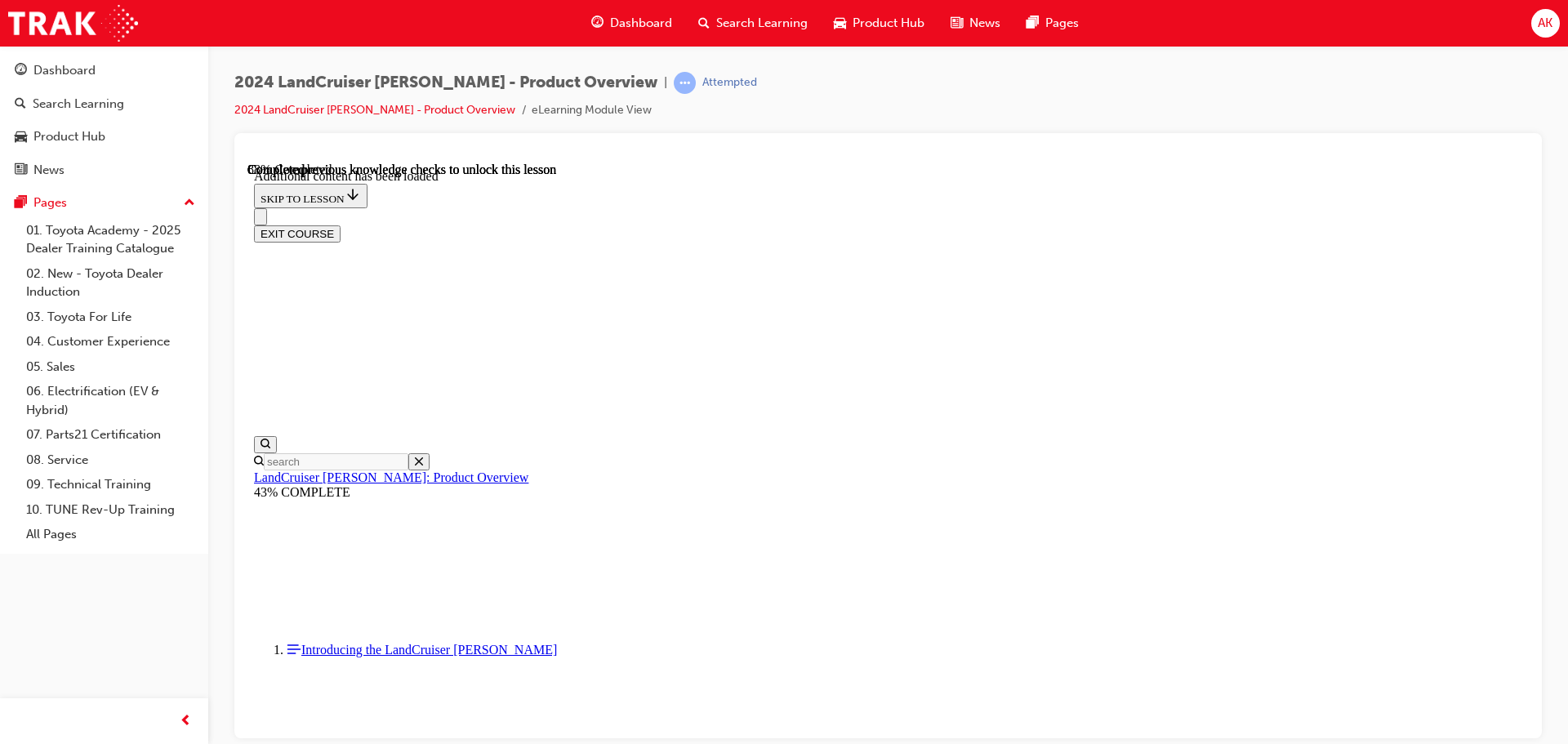
scroll to position [5681, 0]
checkbox input "true"
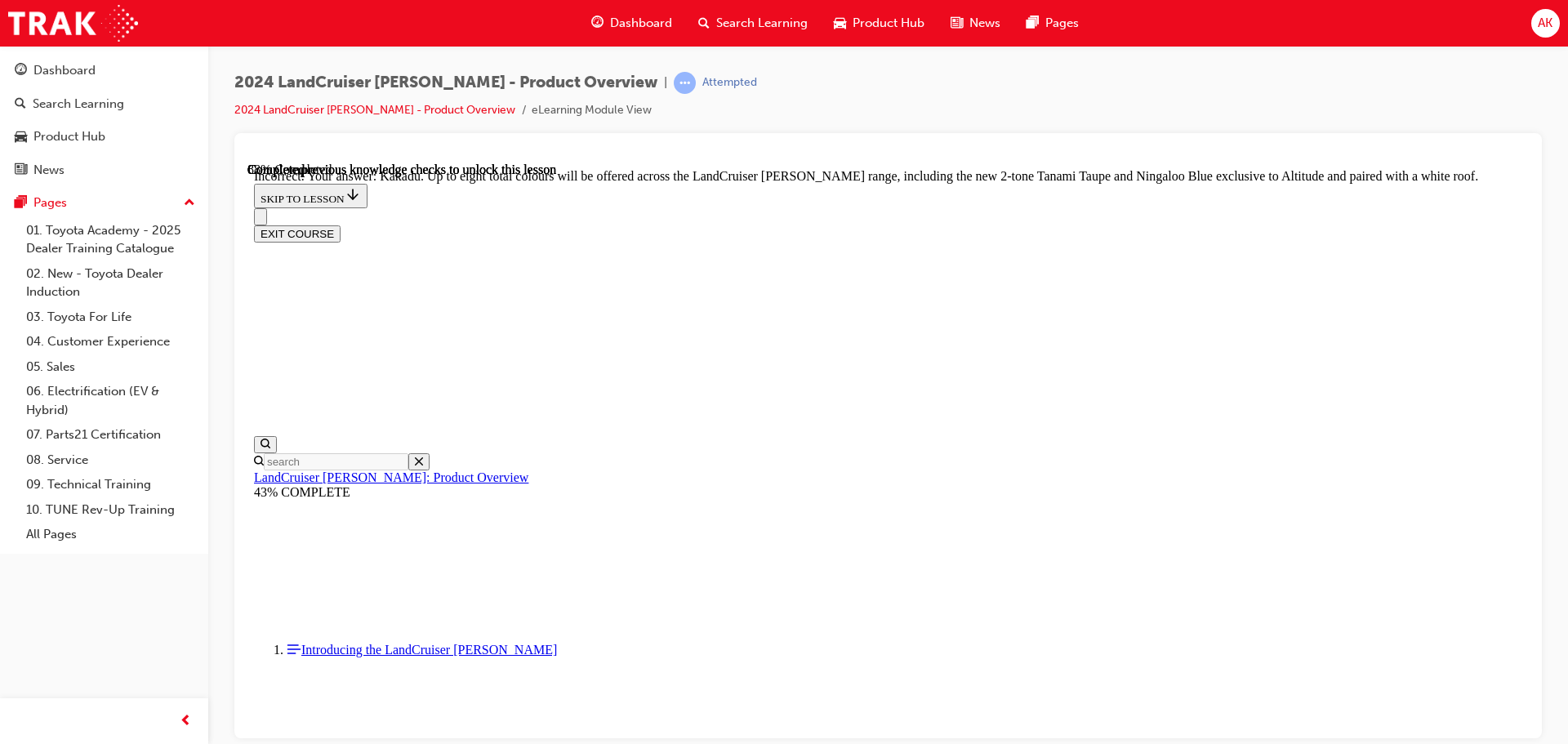
scroll to position [5950, 0]
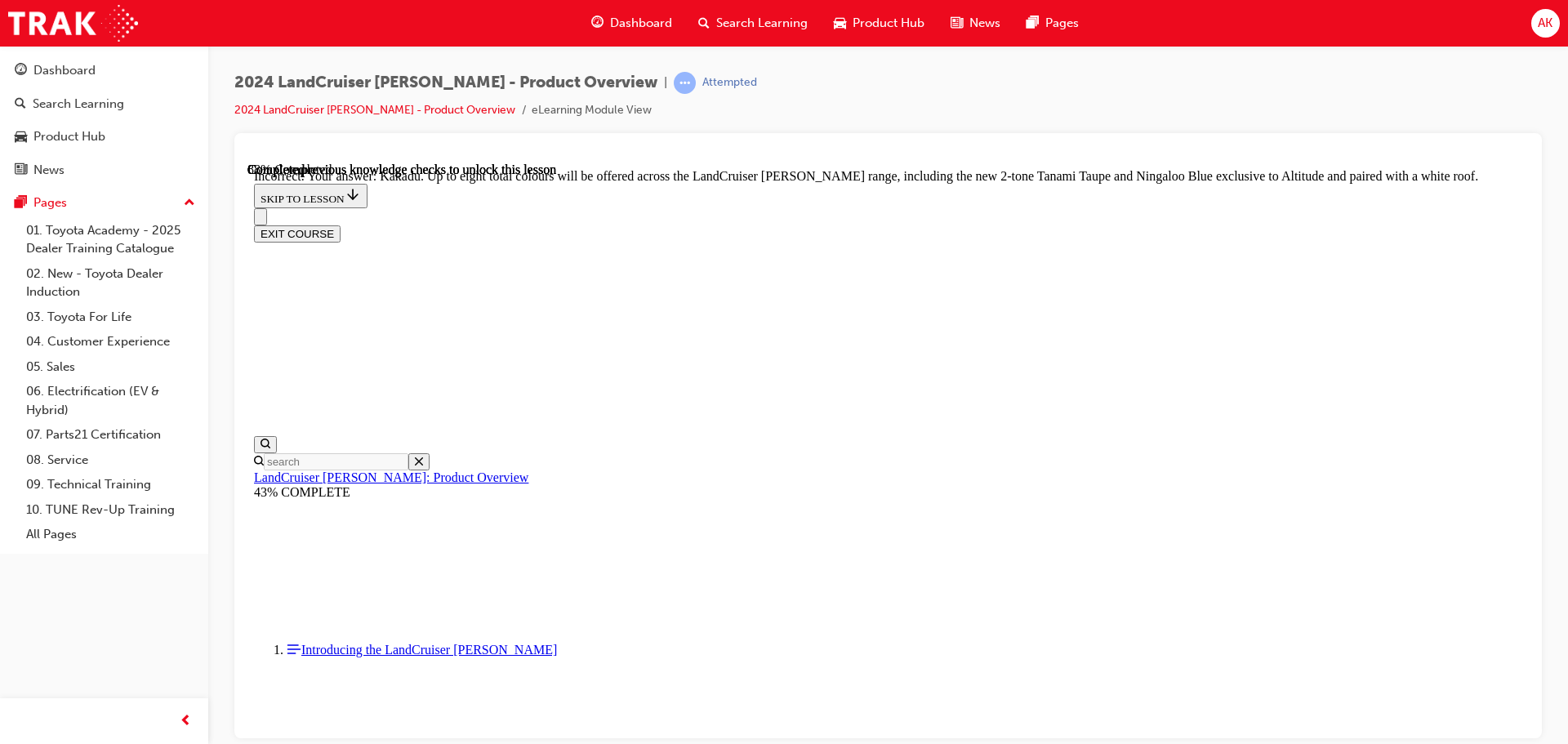
checkbox input "true"
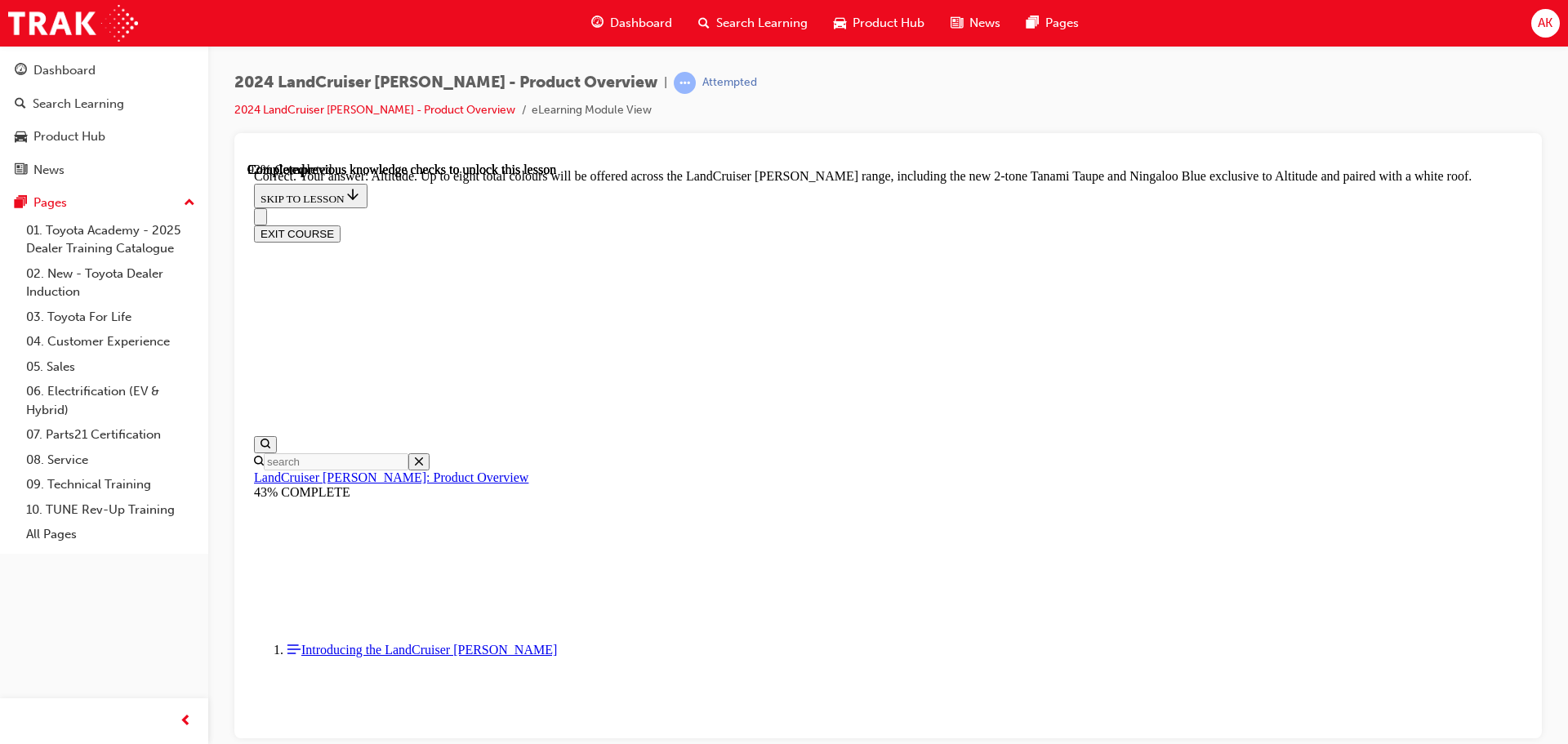
checkbox input "true"
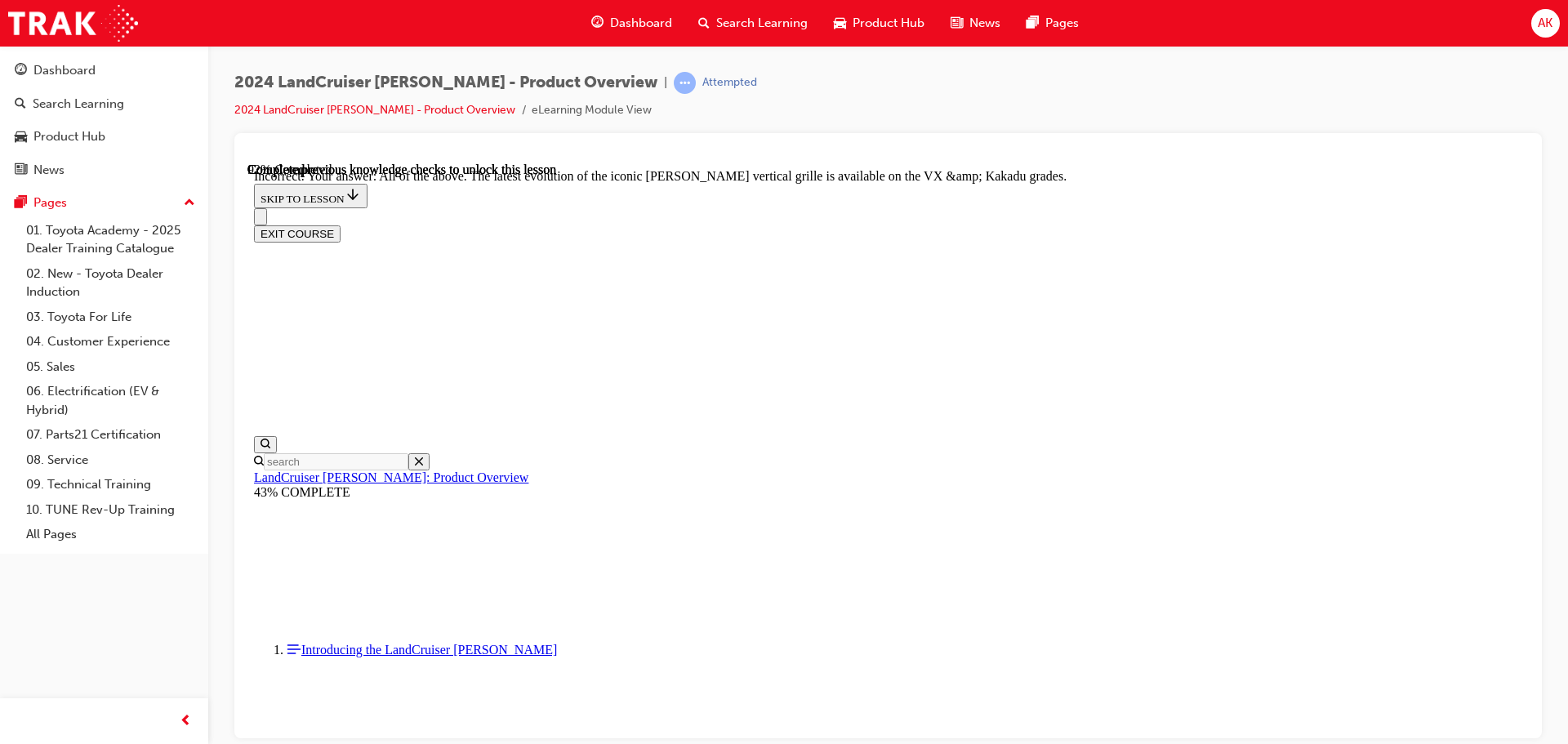
checkbox input "true"
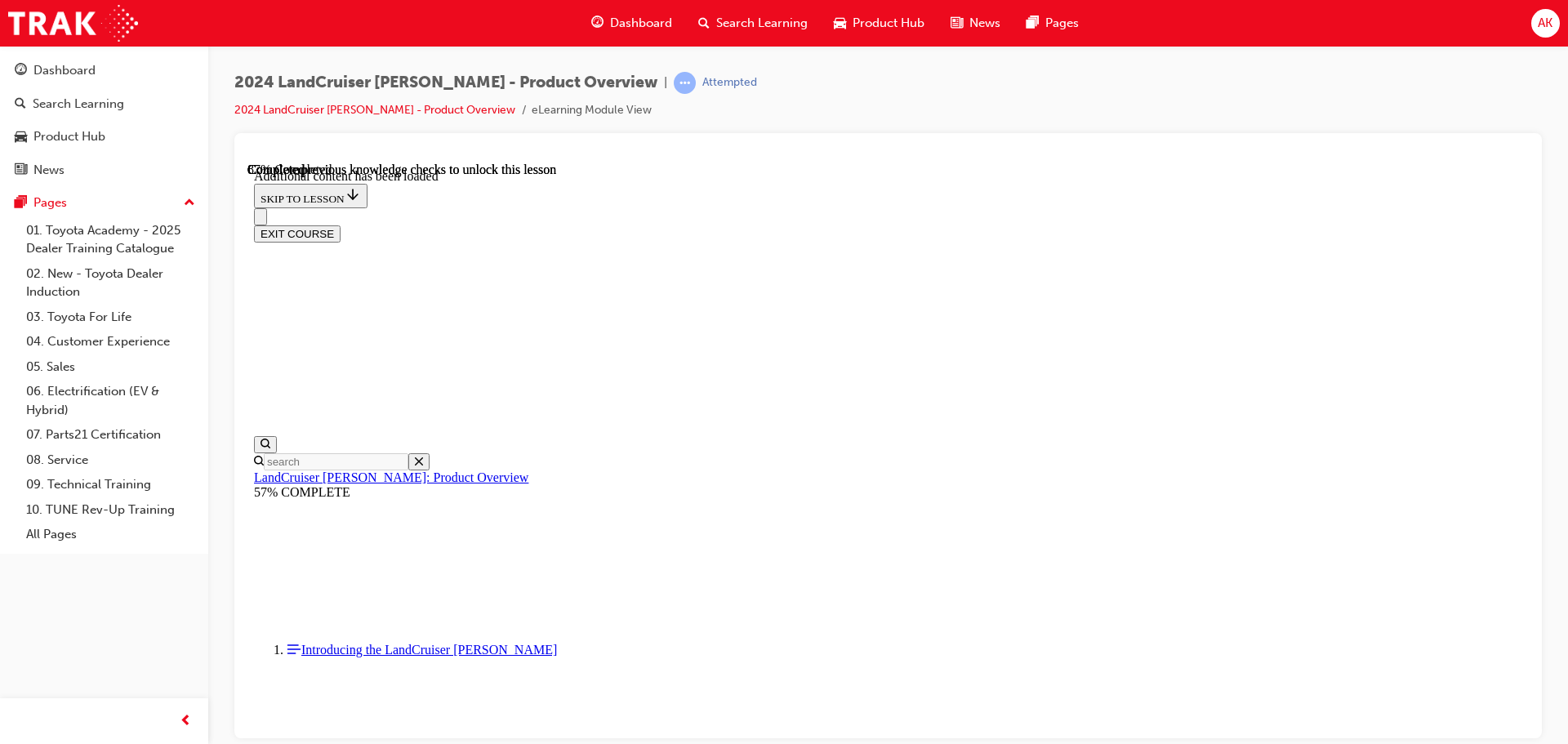
scroll to position [4223, 0]
radio input "true"
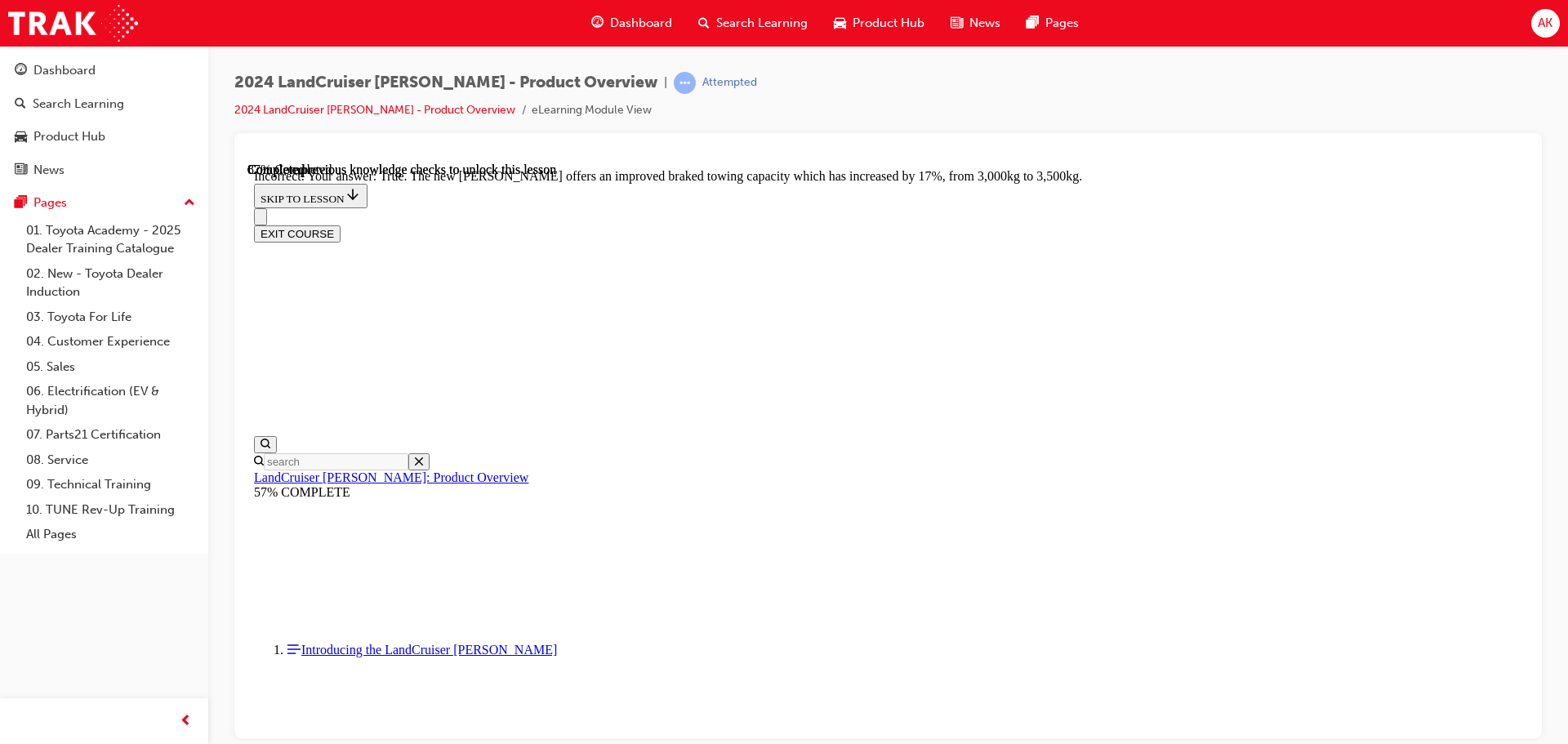
radio input "true"
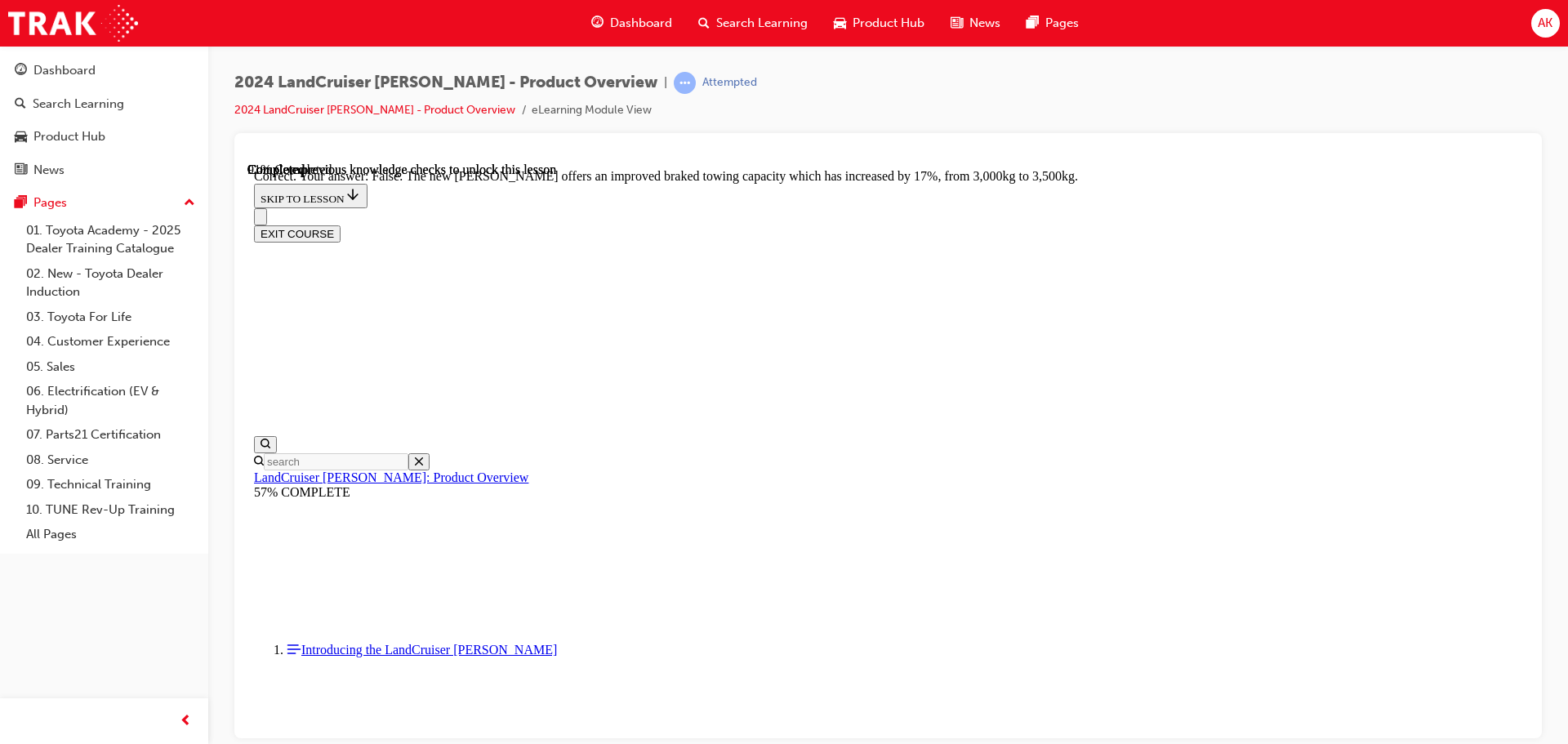
scroll to position [4857, 0]
radio input "true"
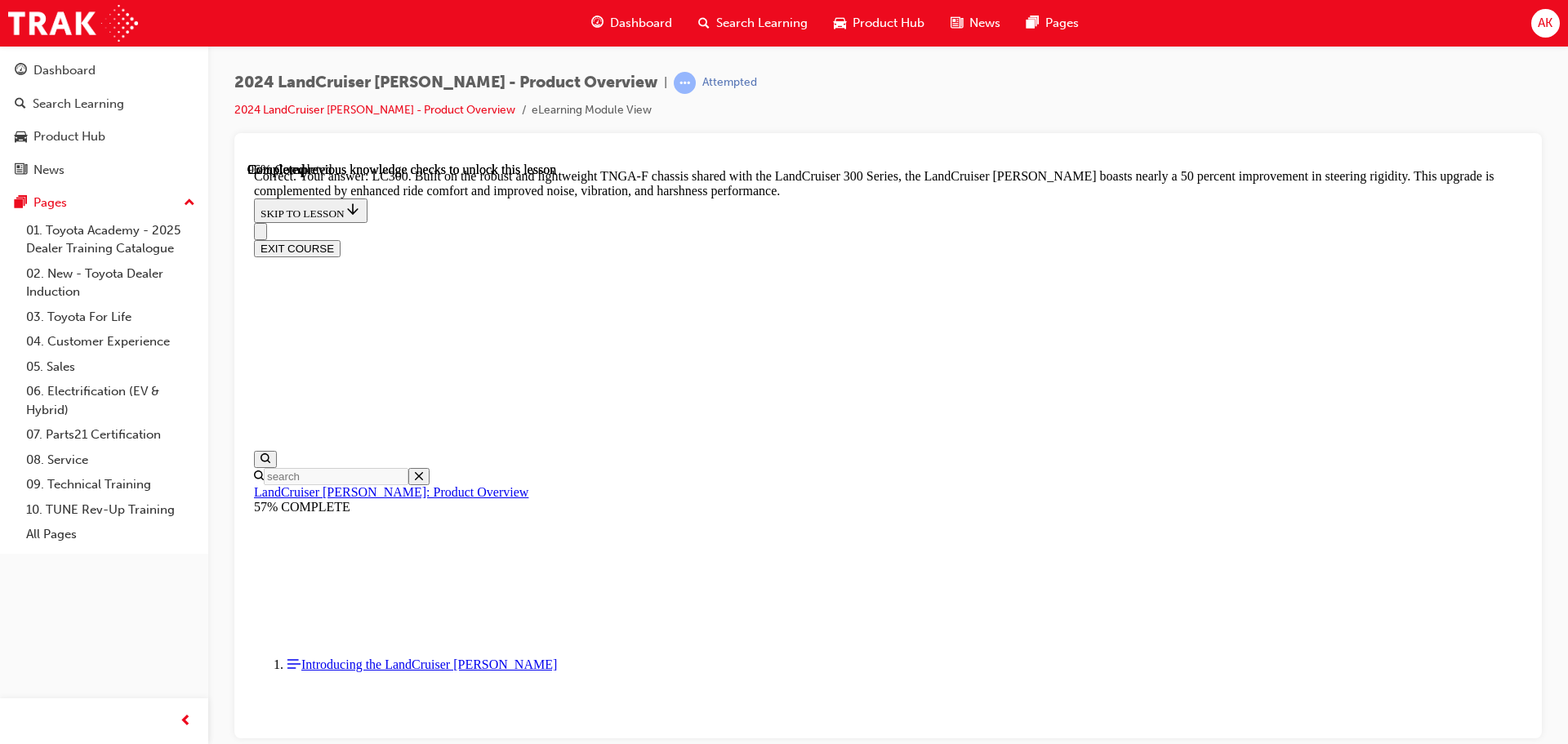
scroll to position [5184, 0]
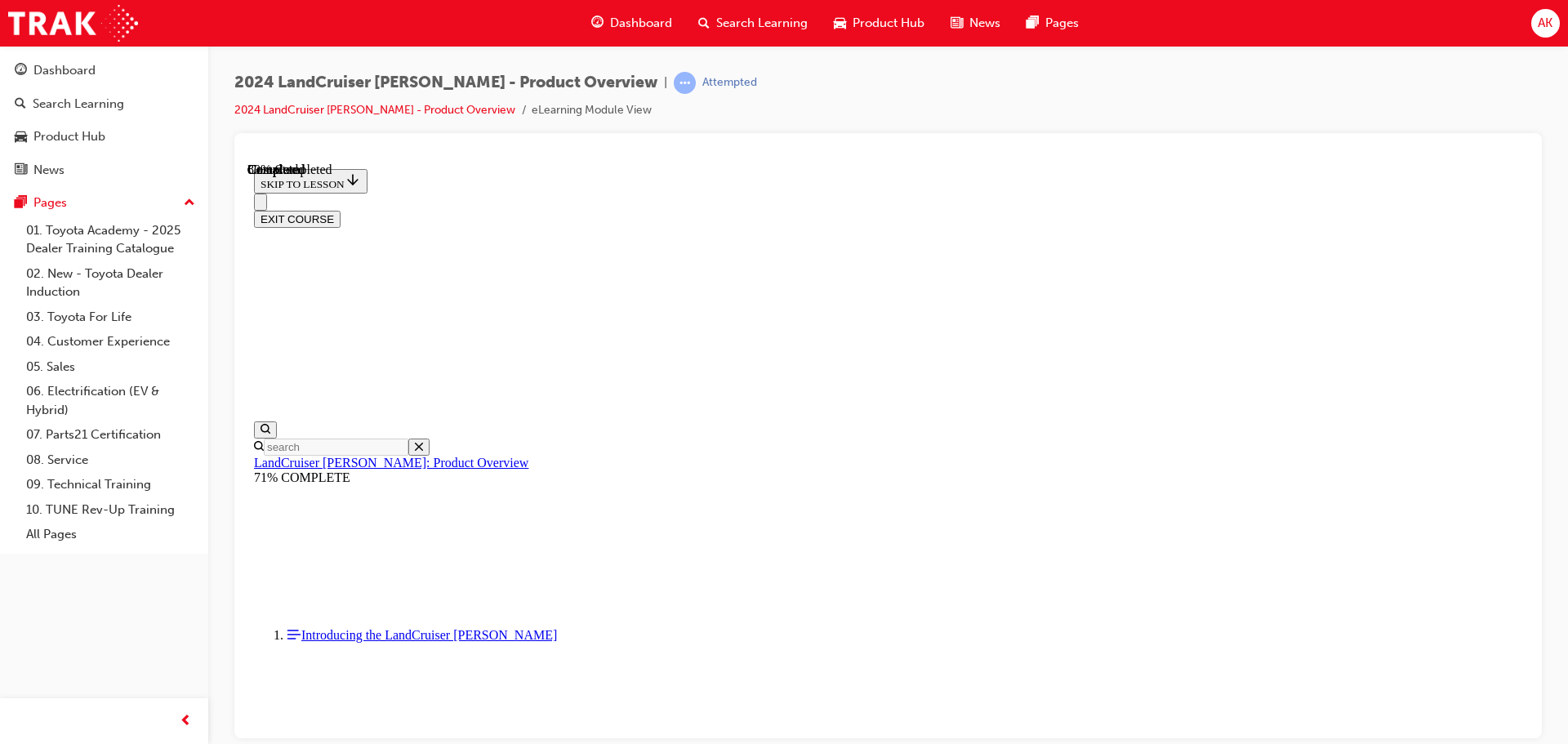
scroll to position [1826, 0]
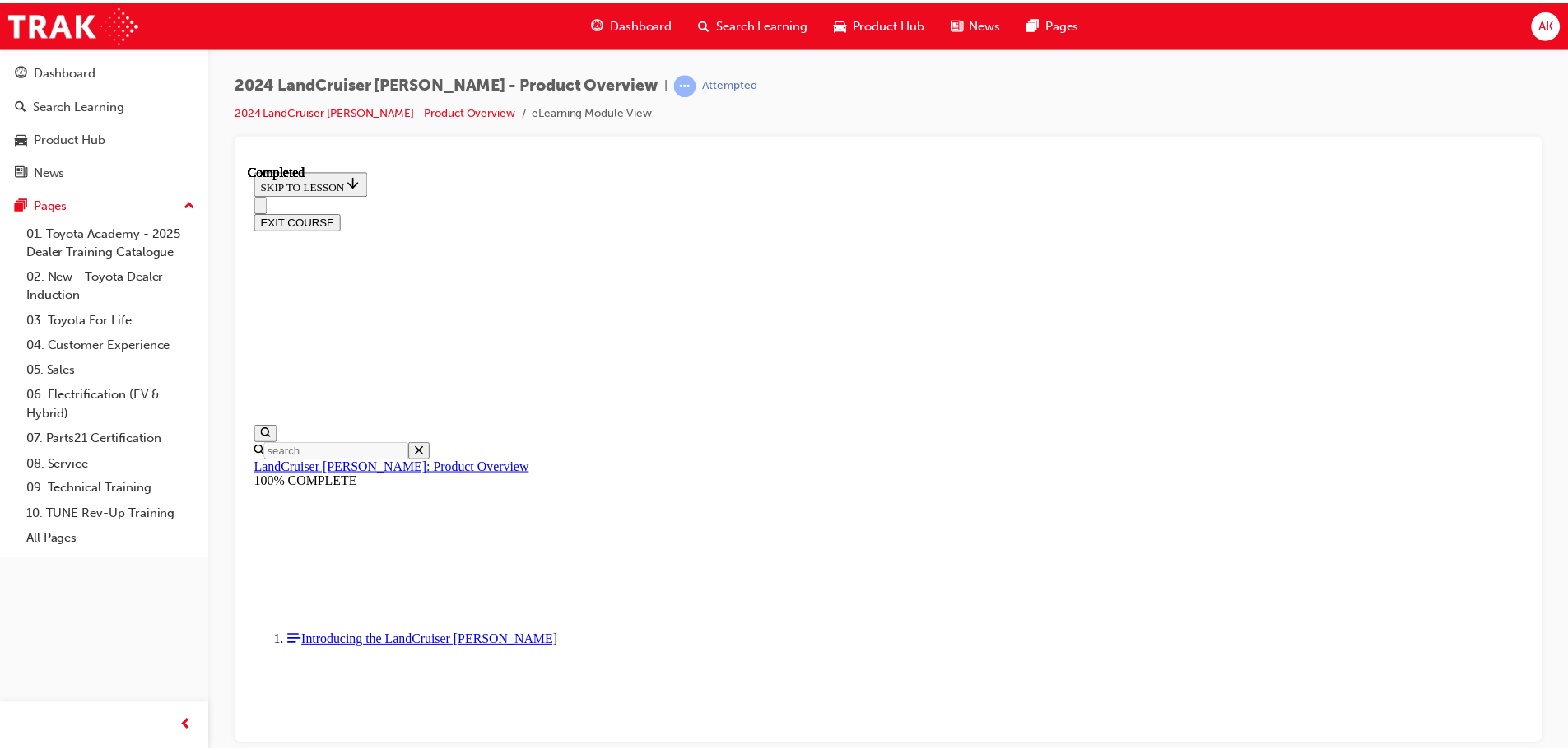
scroll to position [771, 0]
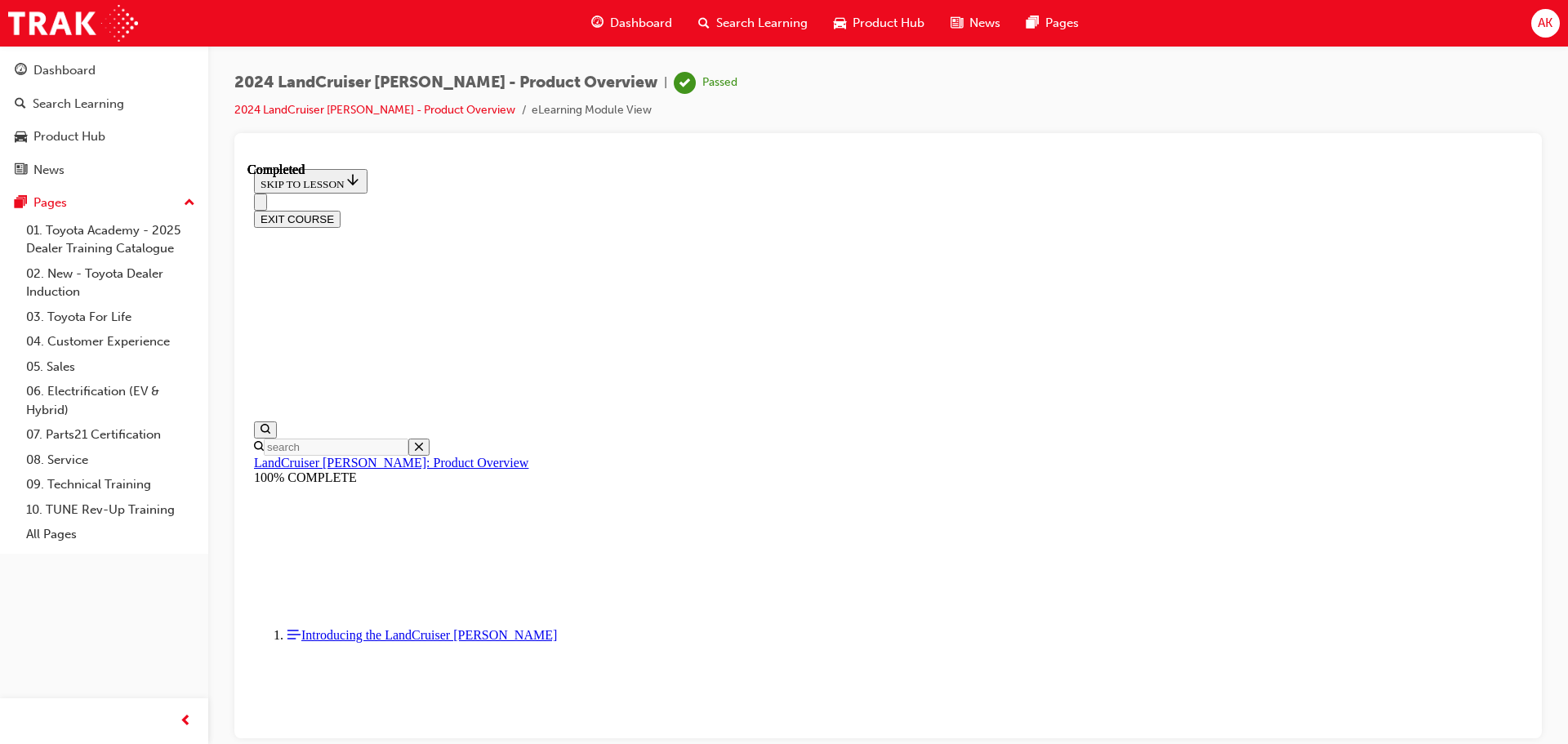
click at [777, 27] on span "Search Learning" at bounding box center [761, 23] width 92 height 19
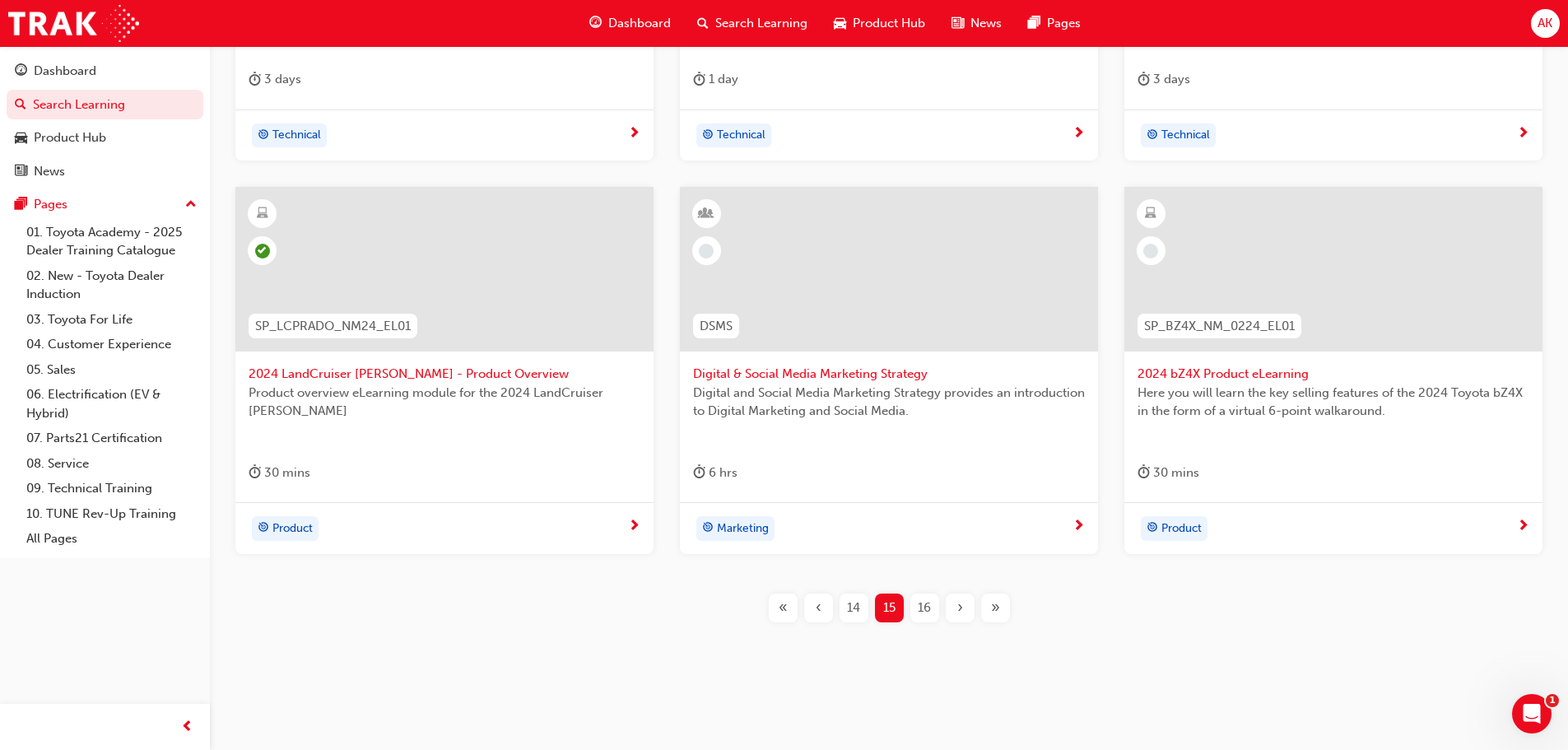
scroll to position [593, 0]
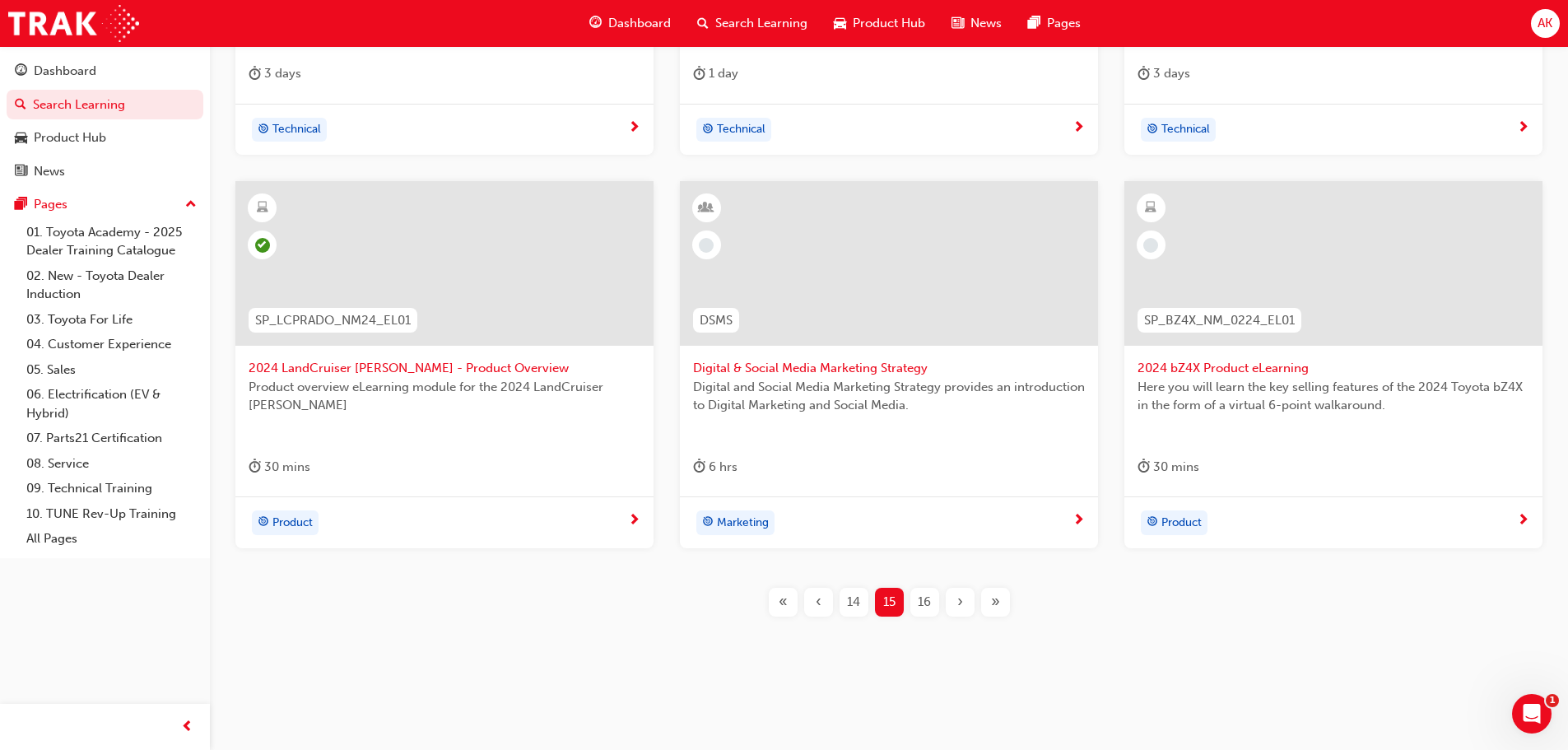
click at [1280, 359] on span "2024 bZ4X Product eLearning" at bounding box center [1334, 369] width 392 height 19
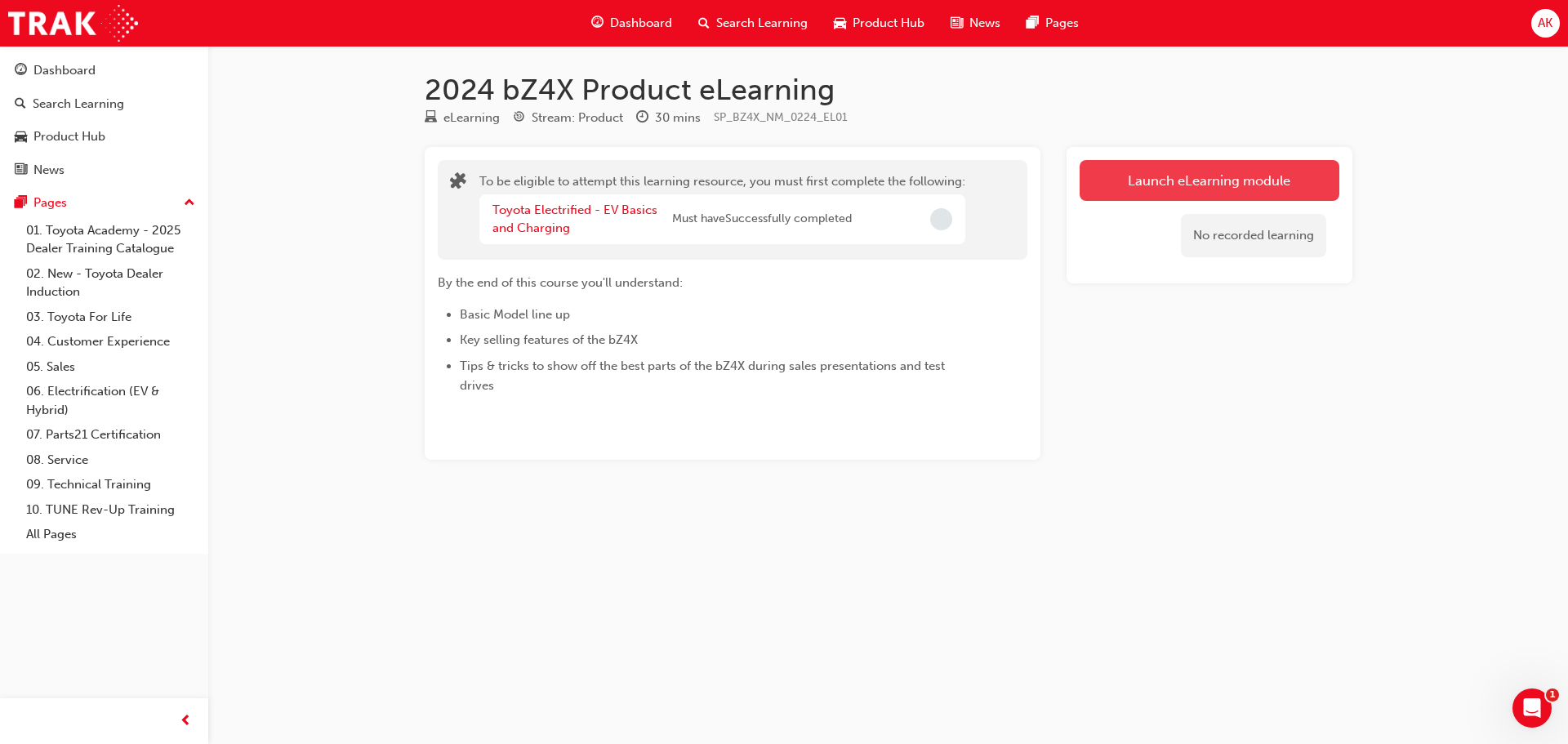
click at [1223, 182] on button "Launch eLearning module" at bounding box center [1209, 180] width 259 height 40
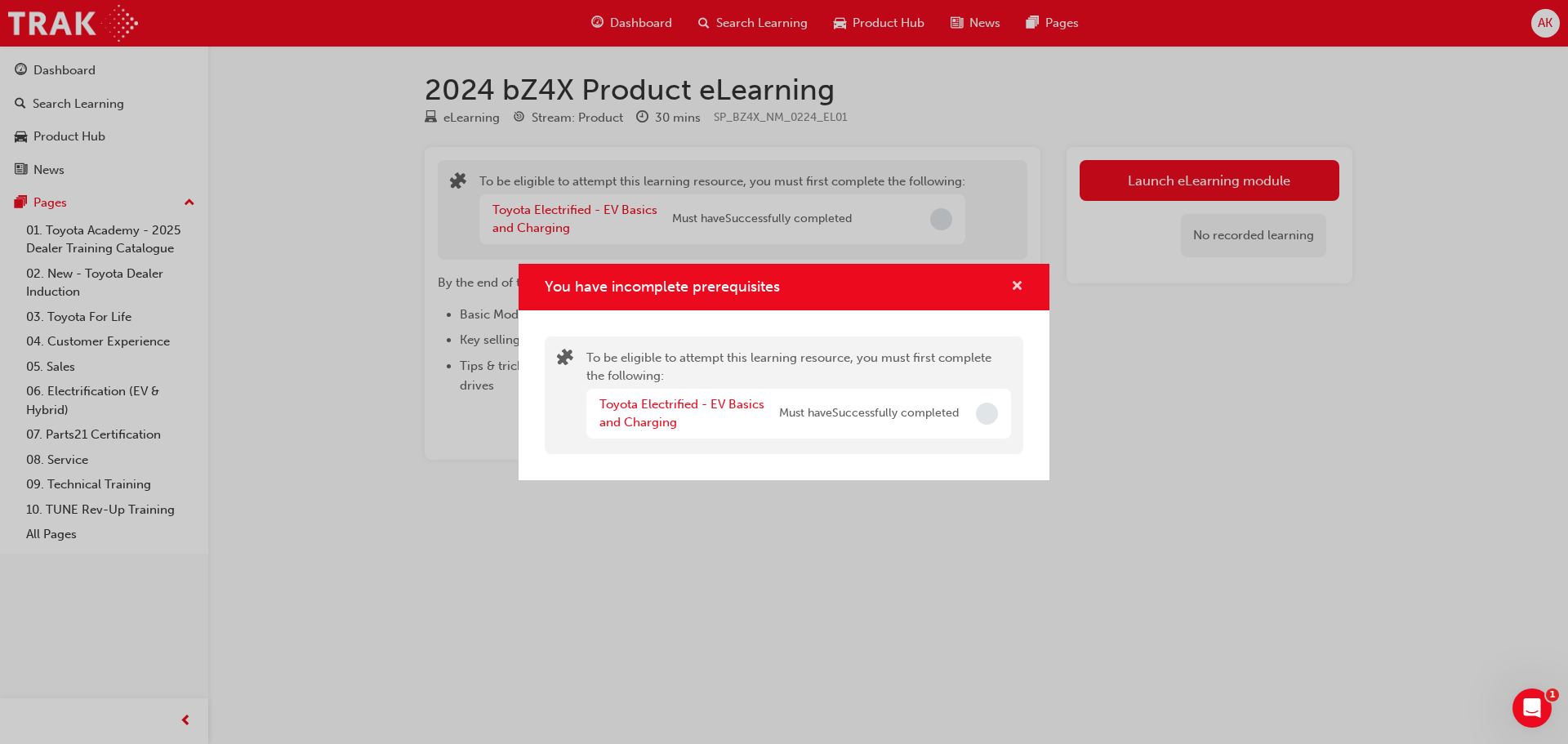
click at [1021, 287] on span "cross-icon" at bounding box center [1016, 287] width 13 height 14
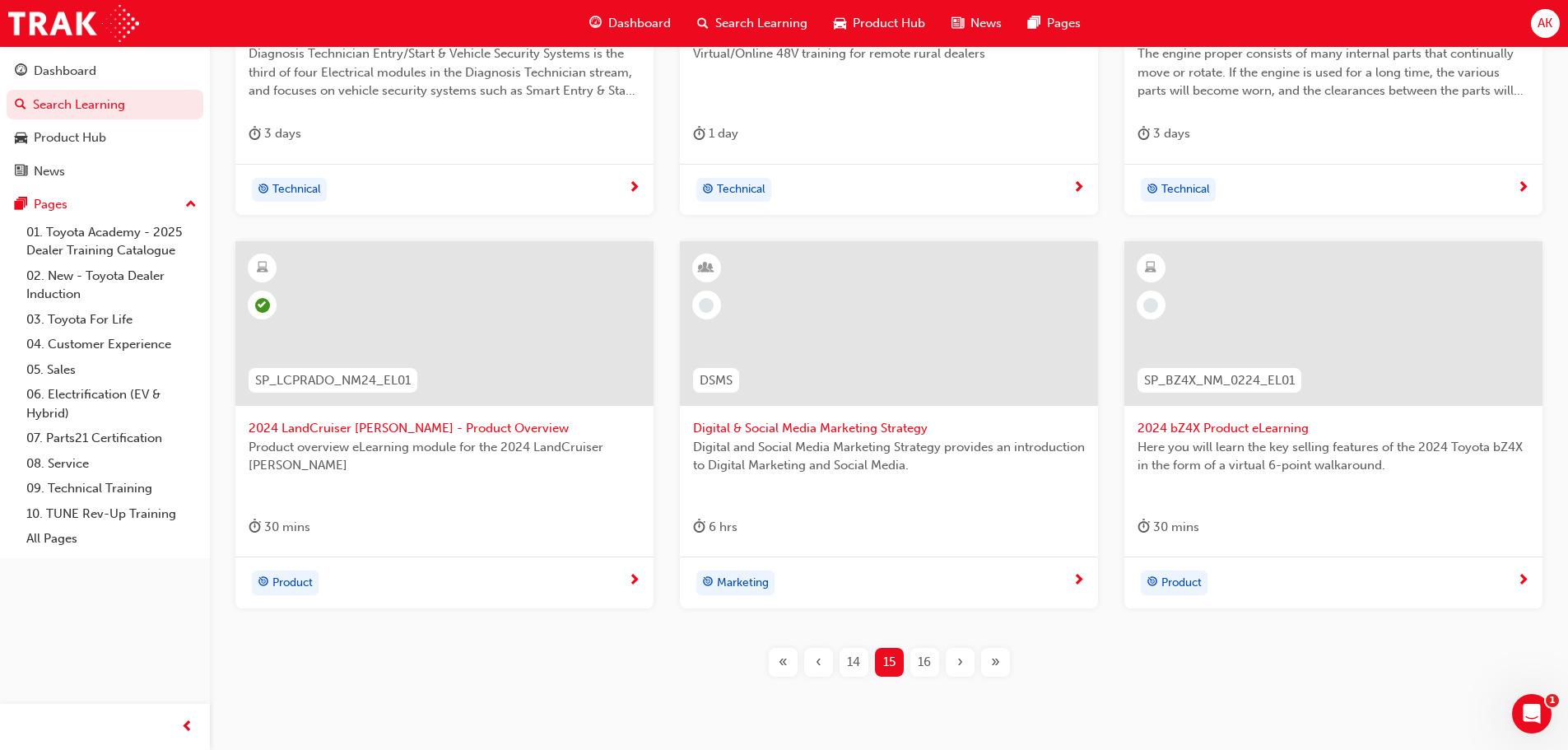
scroll to position [593, 0]
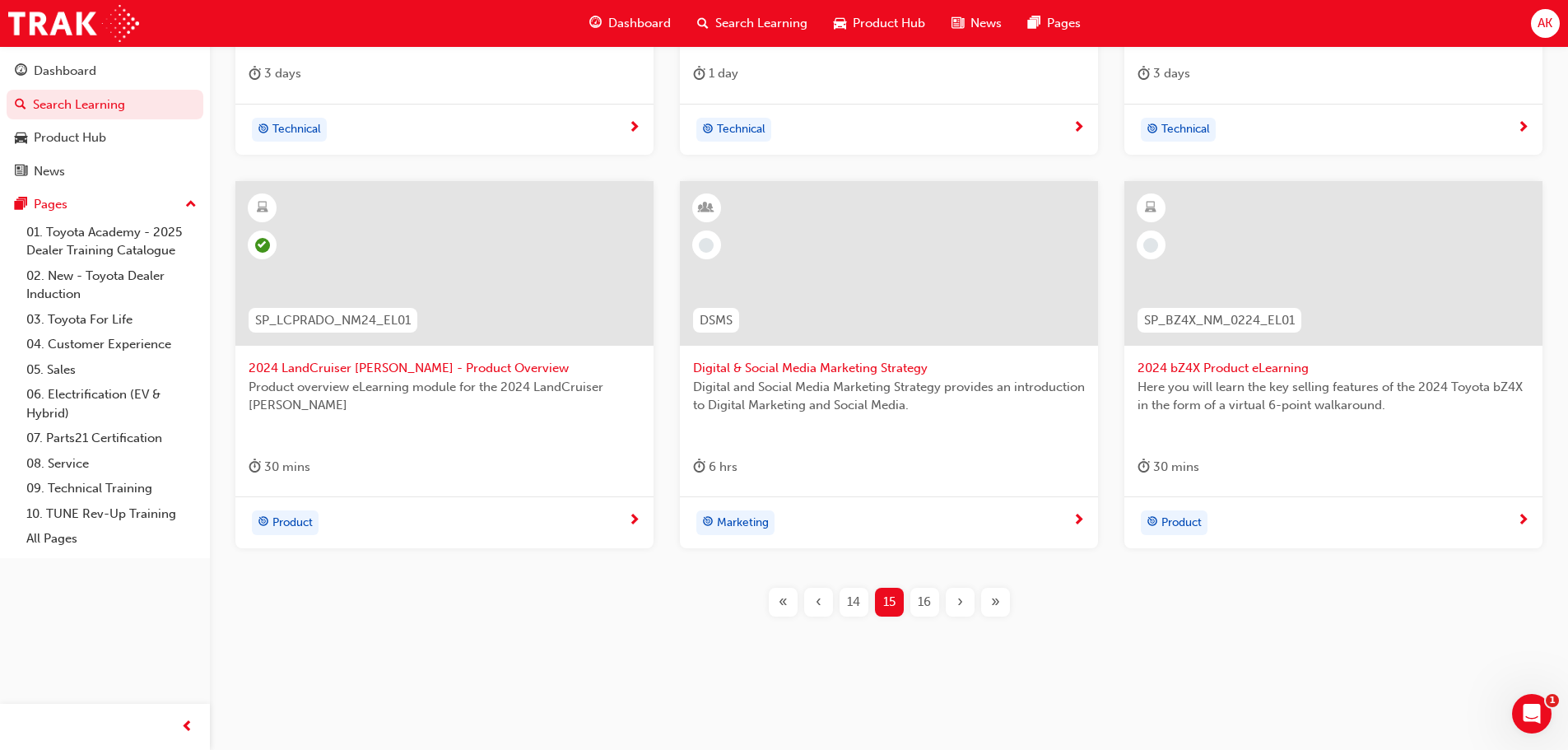
click at [919, 589] on div "16" at bounding box center [925, 602] width 29 height 29
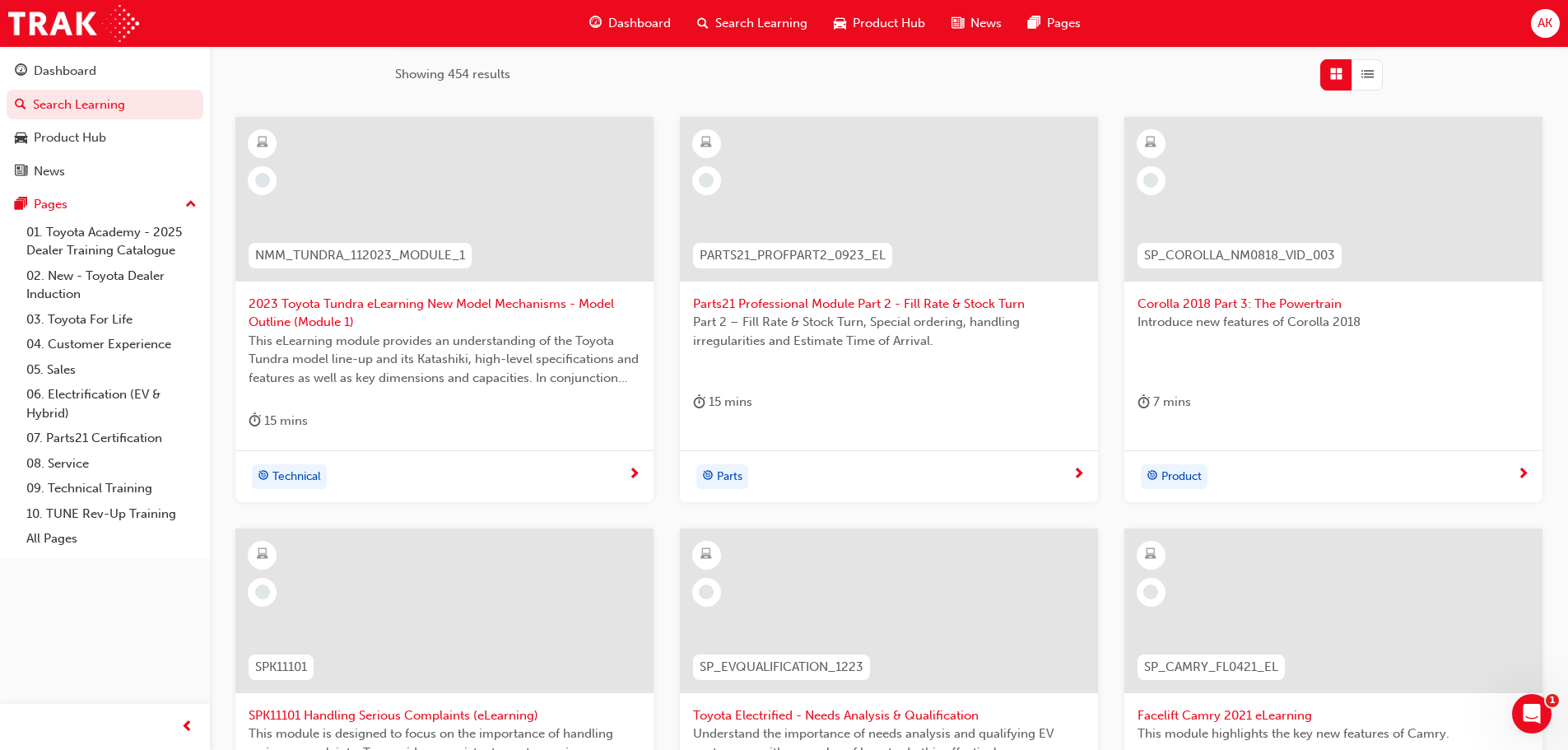
scroll to position [263, 0]
click at [402, 313] on span "2023 Toyota Tundra eLearning New Model Mechanisms - Model Outline (Module 1)" at bounding box center [445, 314] width 392 height 37
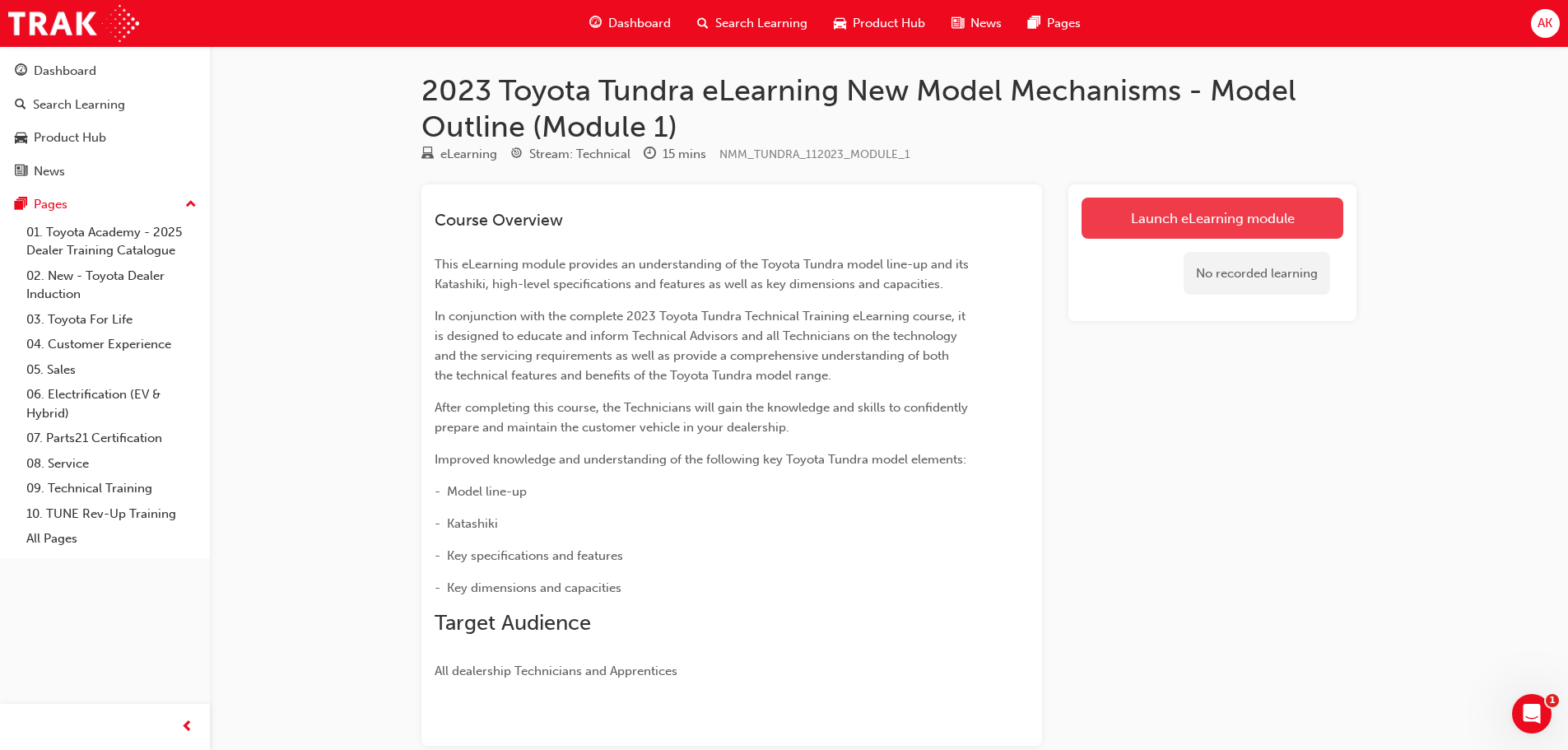
click at [1200, 213] on link "Launch eLearning module" at bounding box center [1212, 218] width 261 height 41
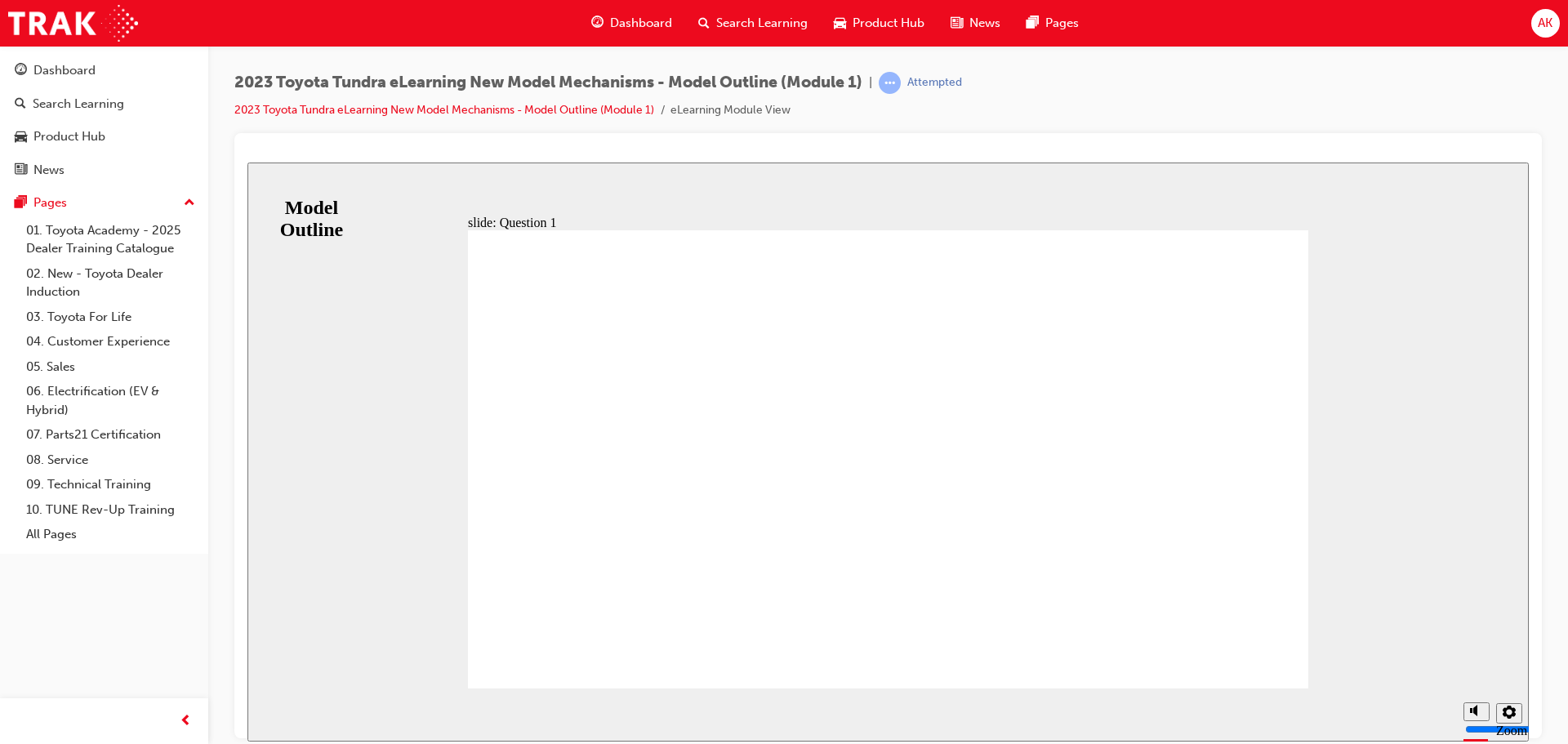
radio input "false"
radio input "true"
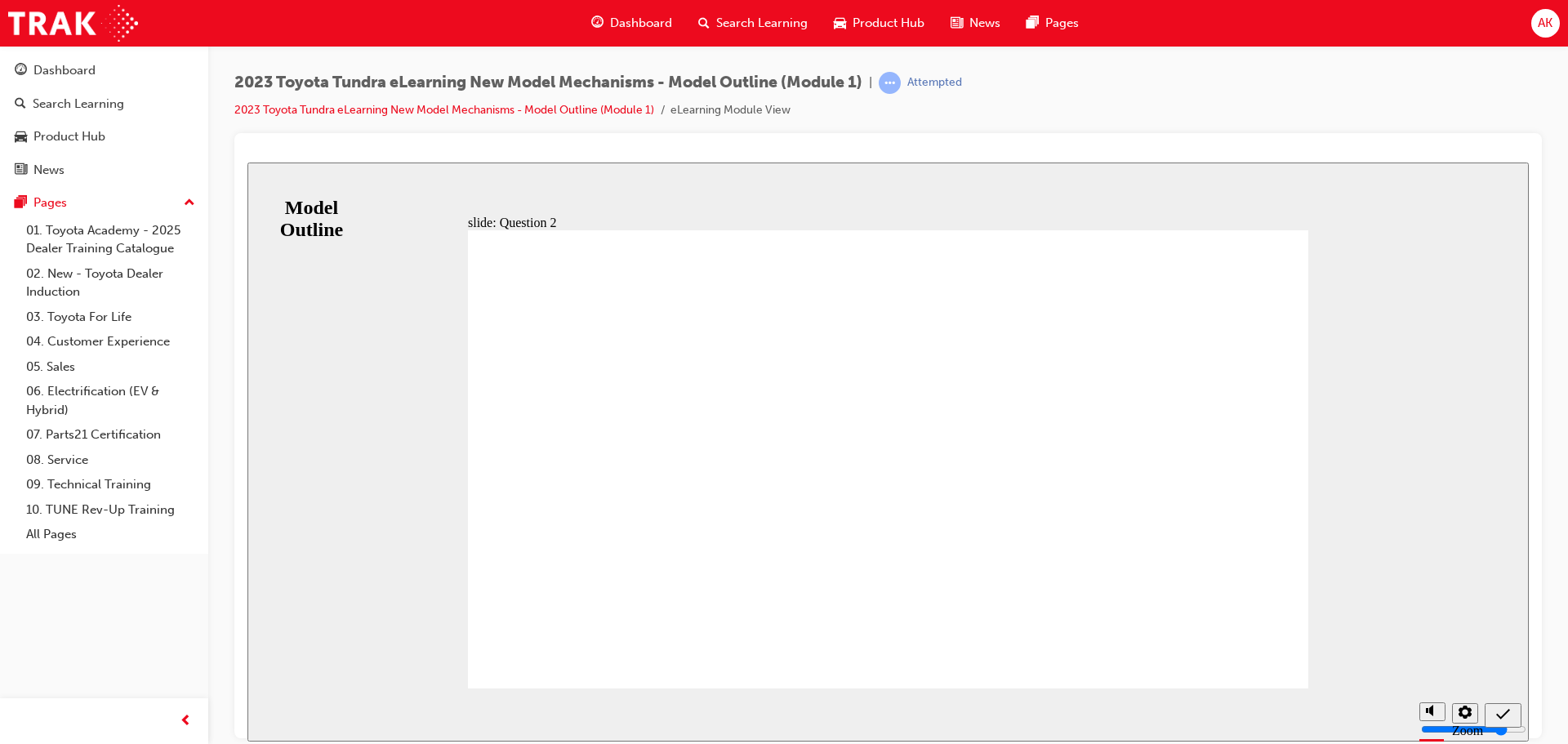
radio input "false"
radio input "true"
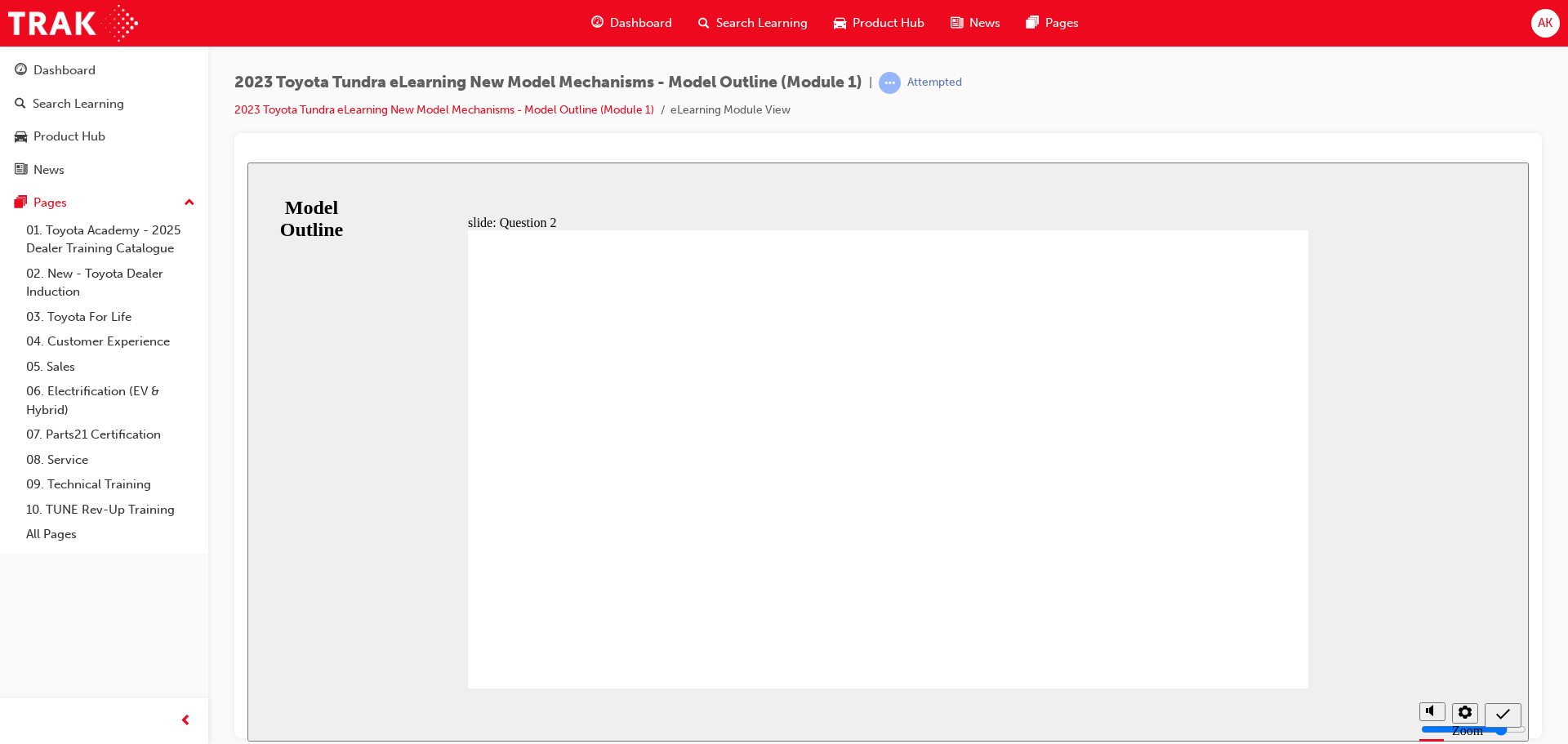
radio input "true"
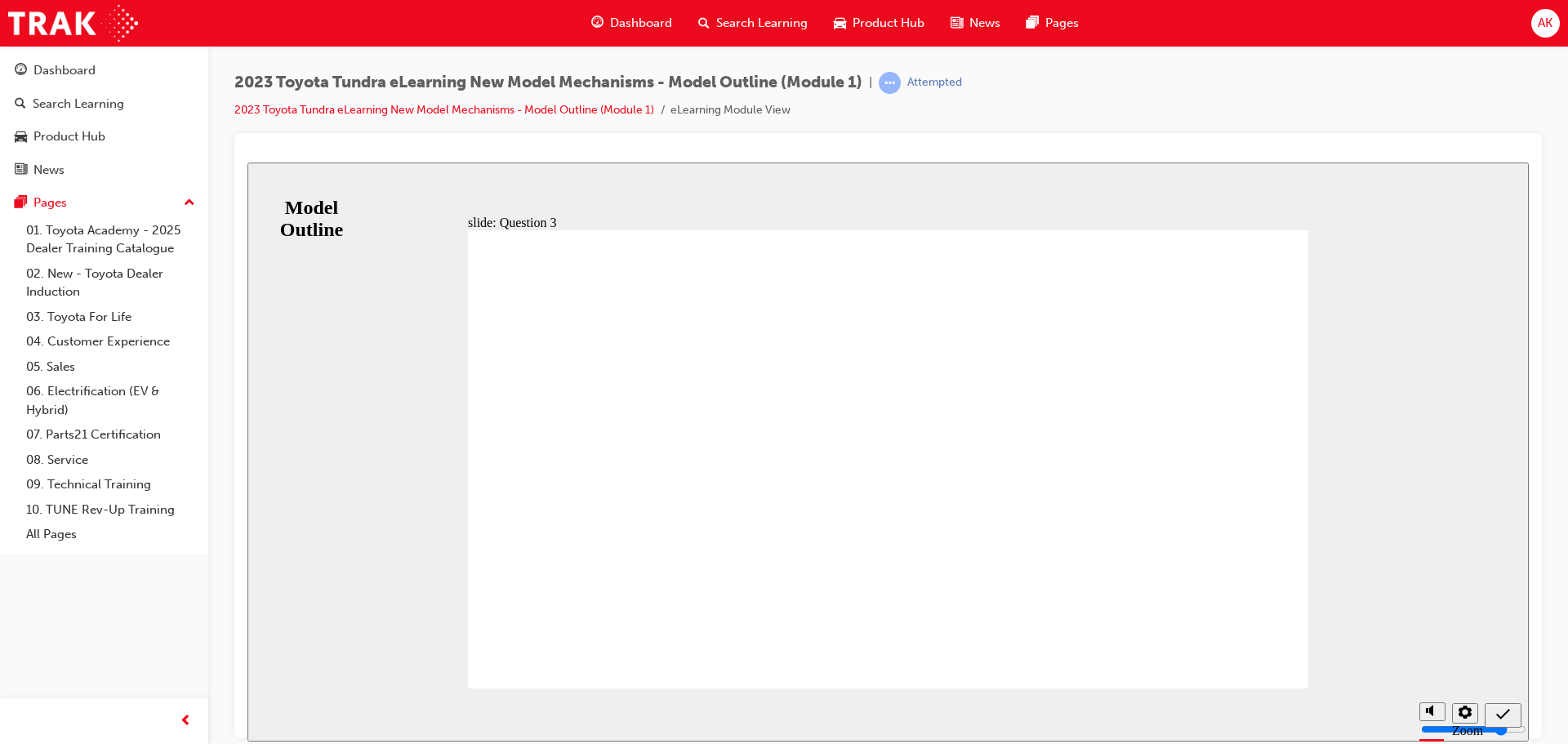
drag, startPoint x: 1214, startPoint y: 616, endPoint x: 1185, endPoint y: 613, distance: 29.2
drag, startPoint x: 721, startPoint y: 579, endPoint x: 766, endPoint y: 579, distance: 45.0
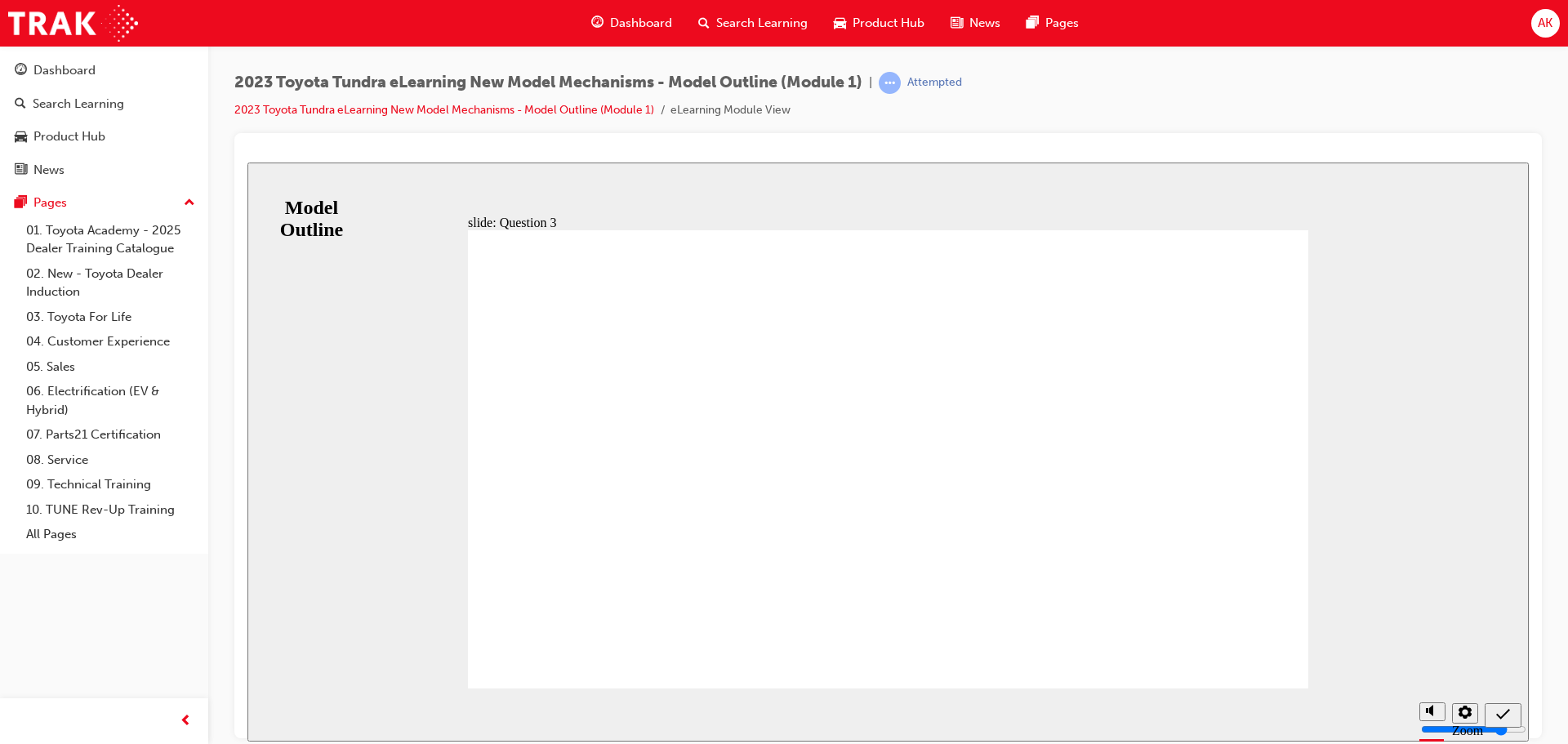
radio input "false"
radio input "true"
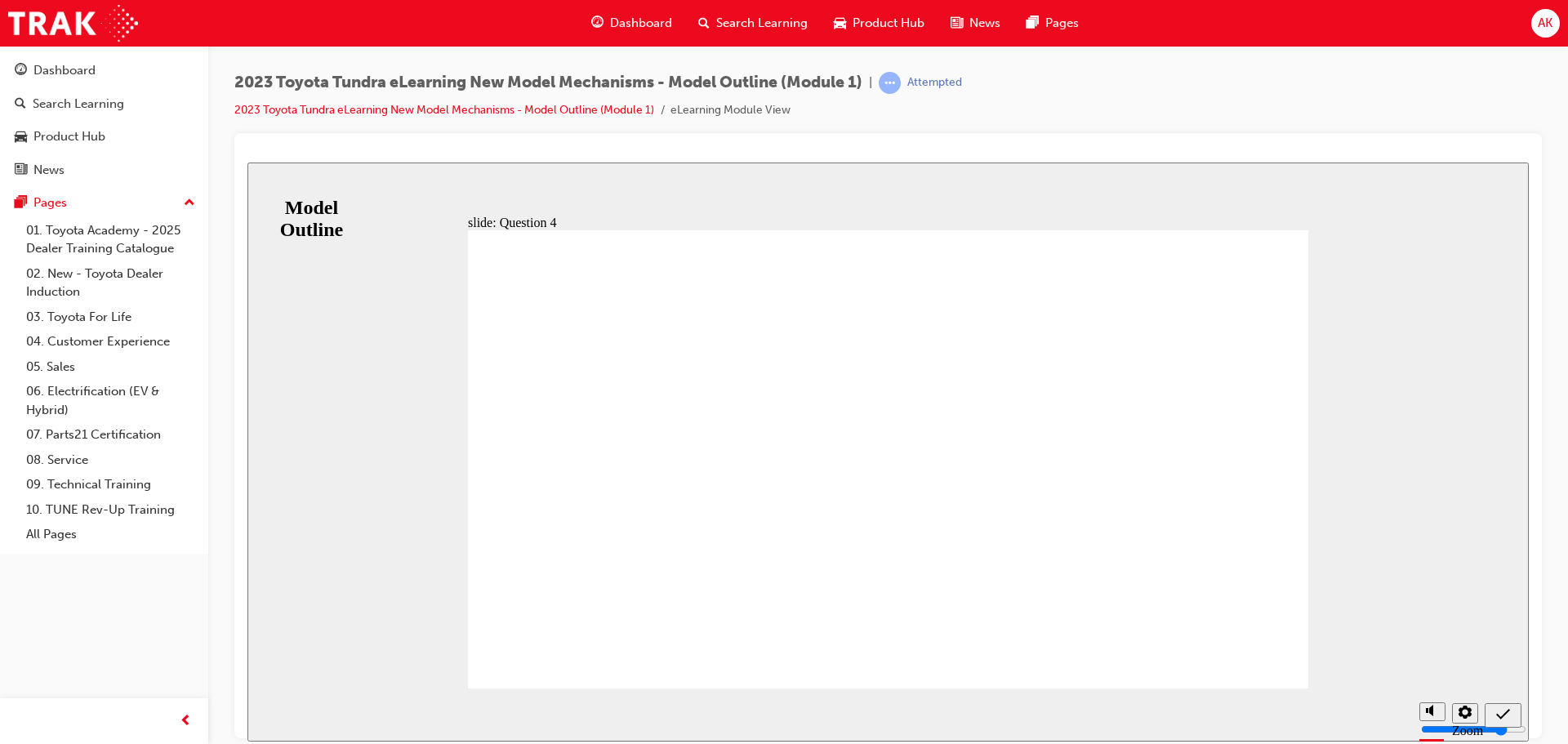
radio input "false"
radio input "true"
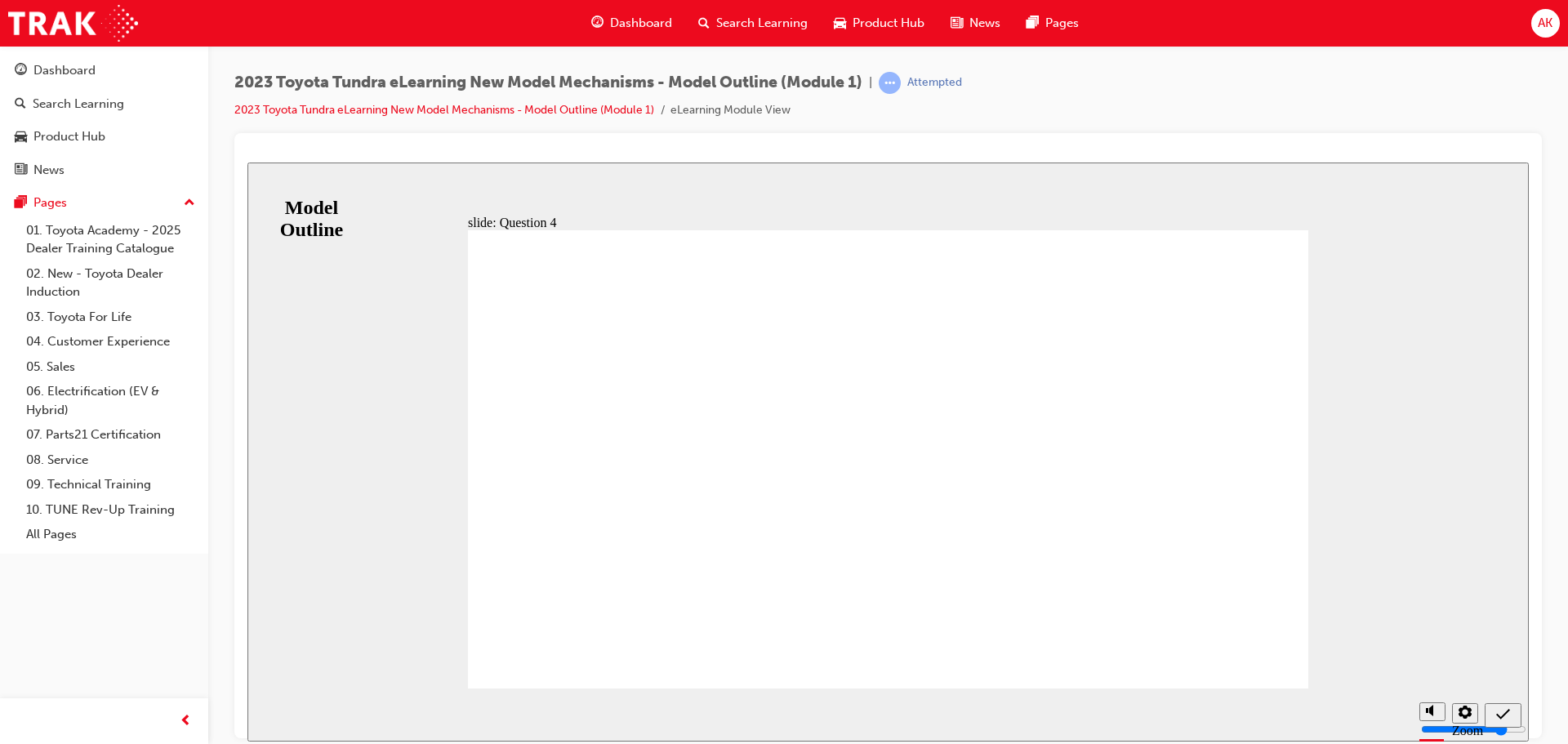
click at [269, 189] on icon "Sidebar Toggle" at bounding box center [262, 188] width 13 height 8
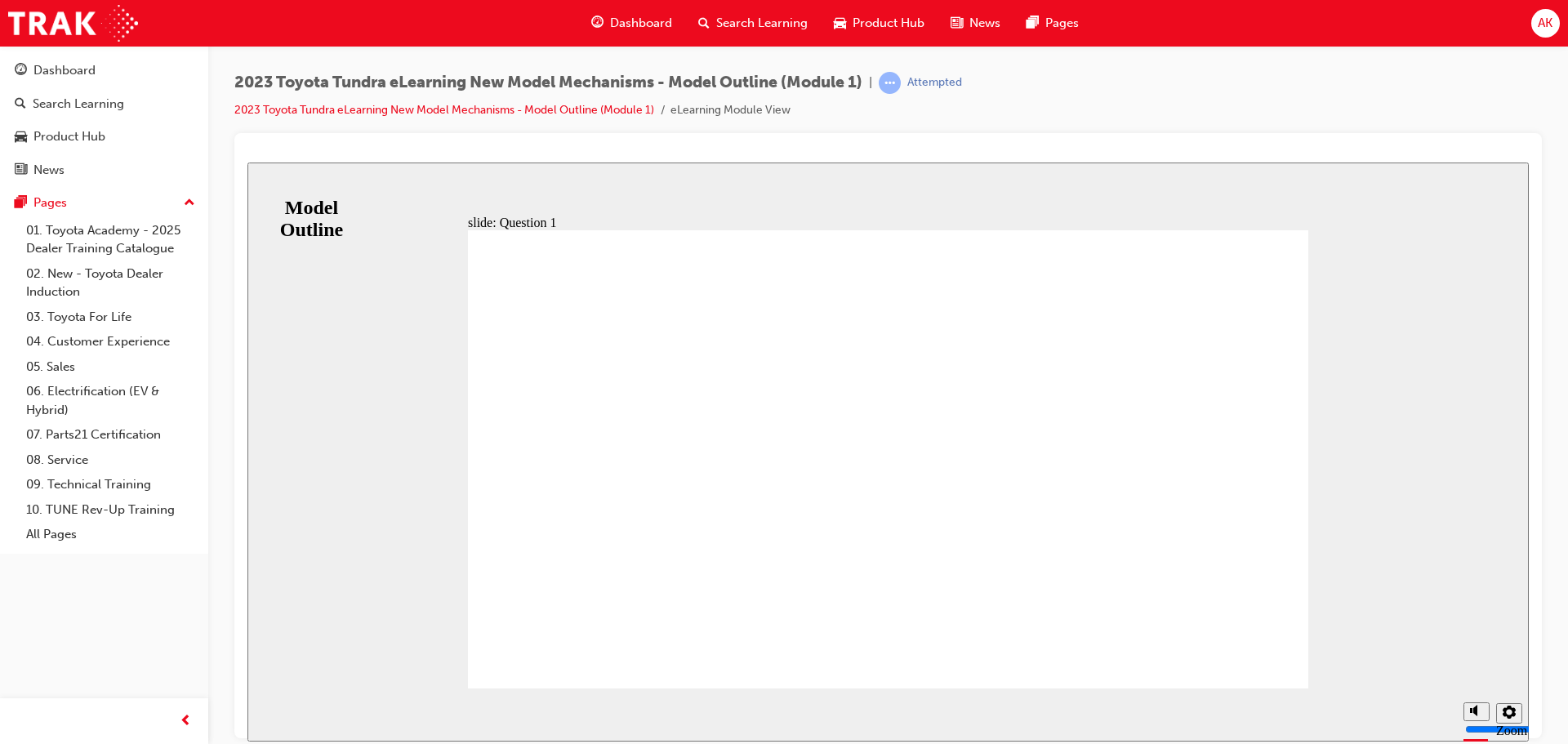
radio input "true"
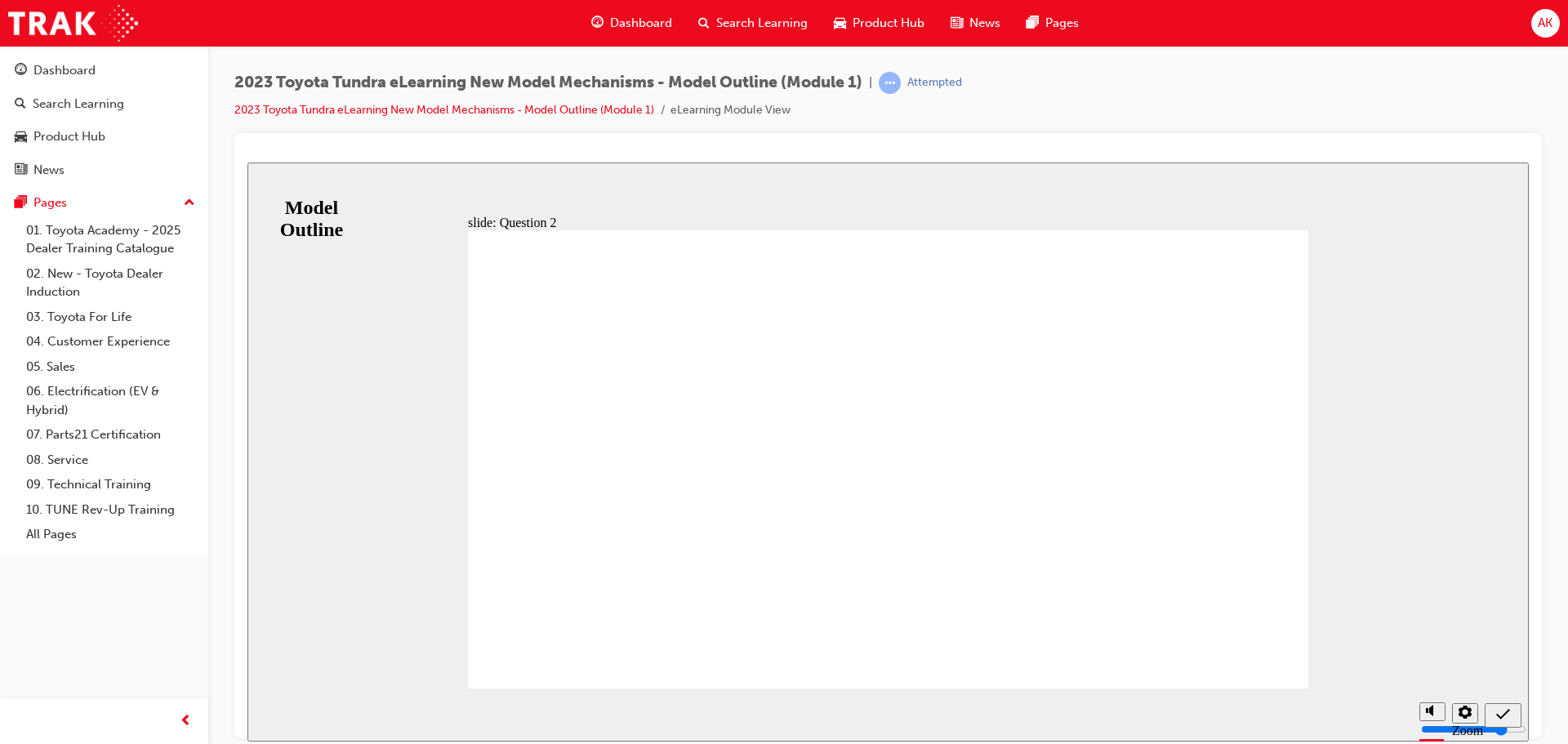
radio input "true"
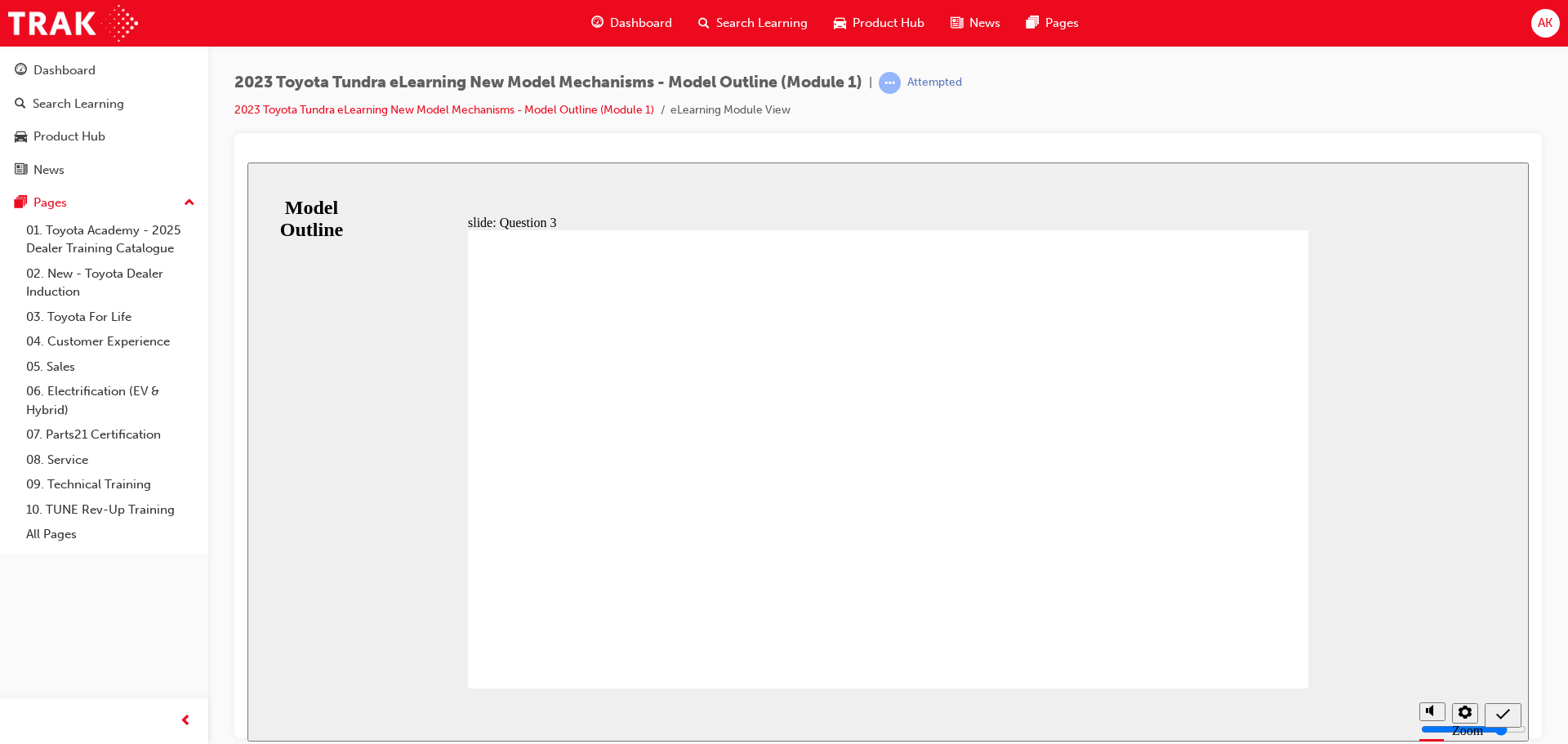
radio input "true"
drag, startPoint x: 873, startPoint y: 548, endPoint x: 874, endPoint y: 529, distance: 19.0
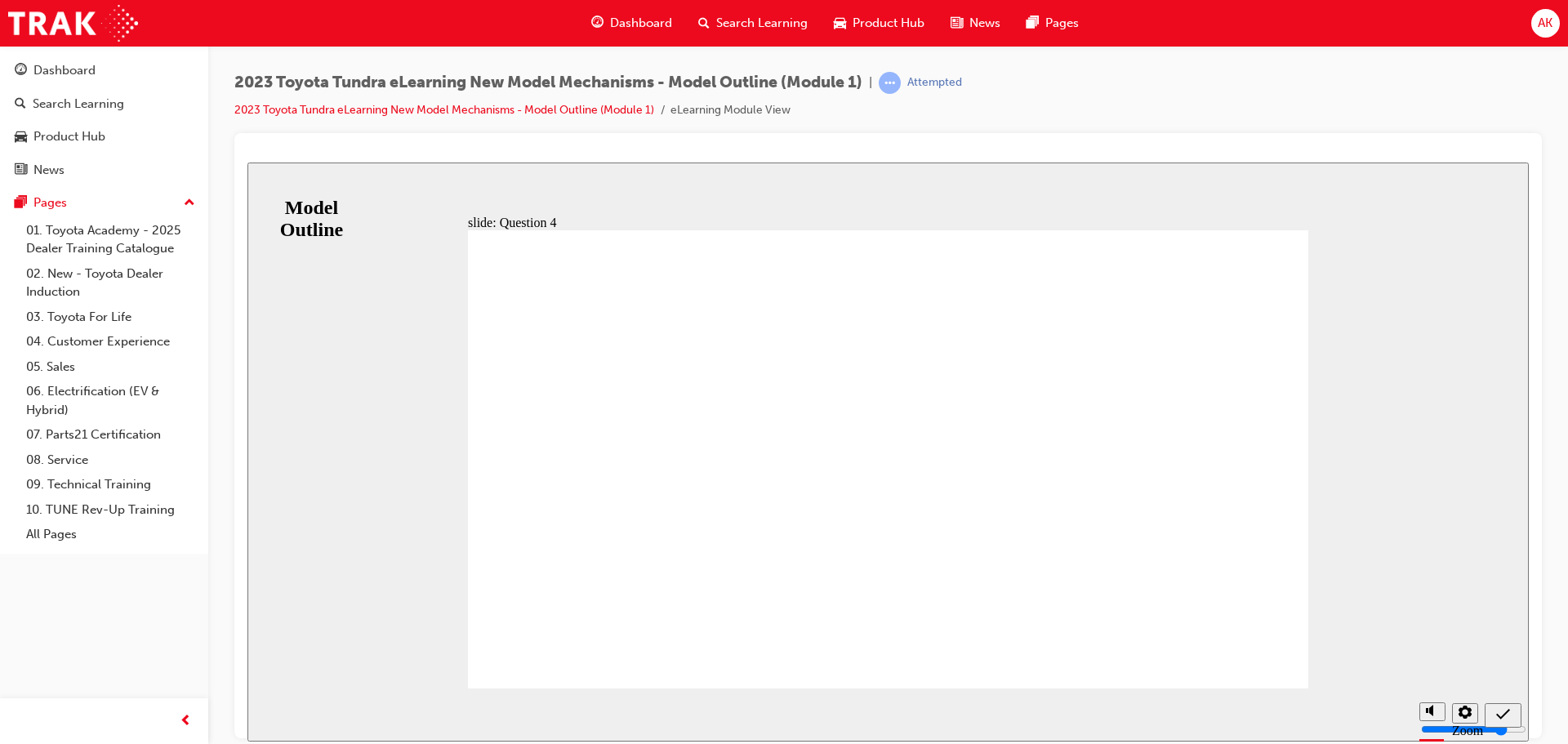
radio input "true"
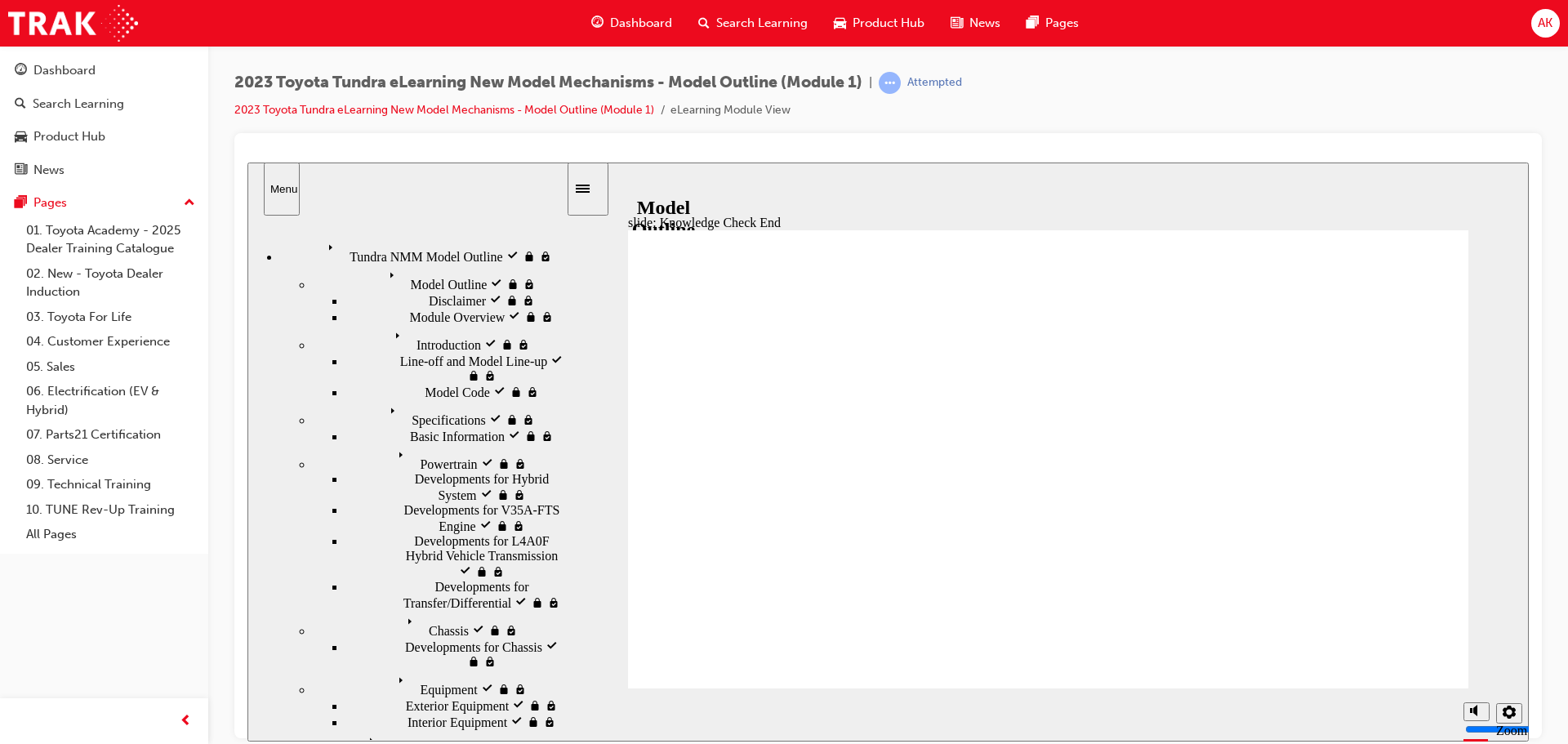
click at [765, 24] on span "Search Learning" at bounding box center [761, 23] width 92 height 19
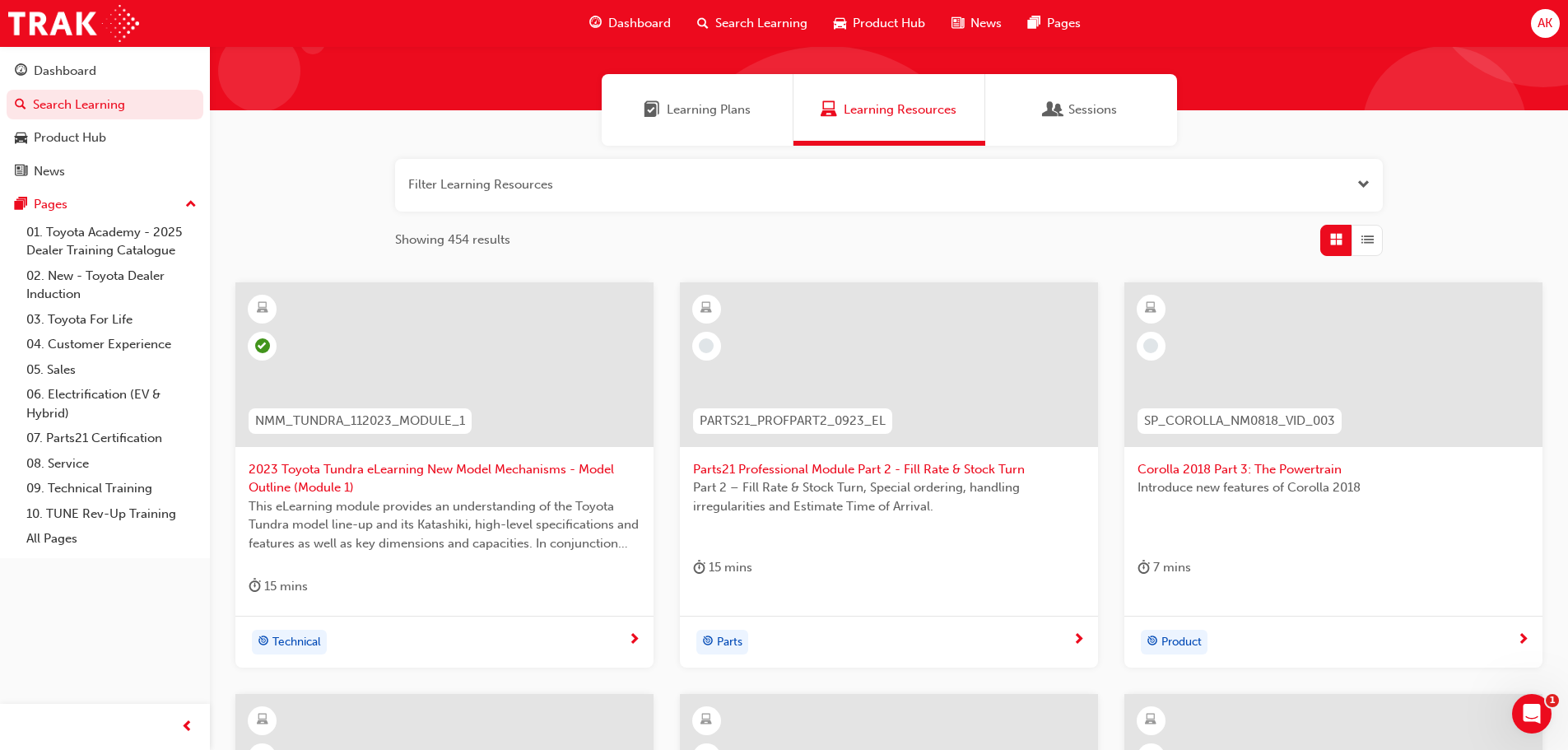
scroll to position [247, 0]
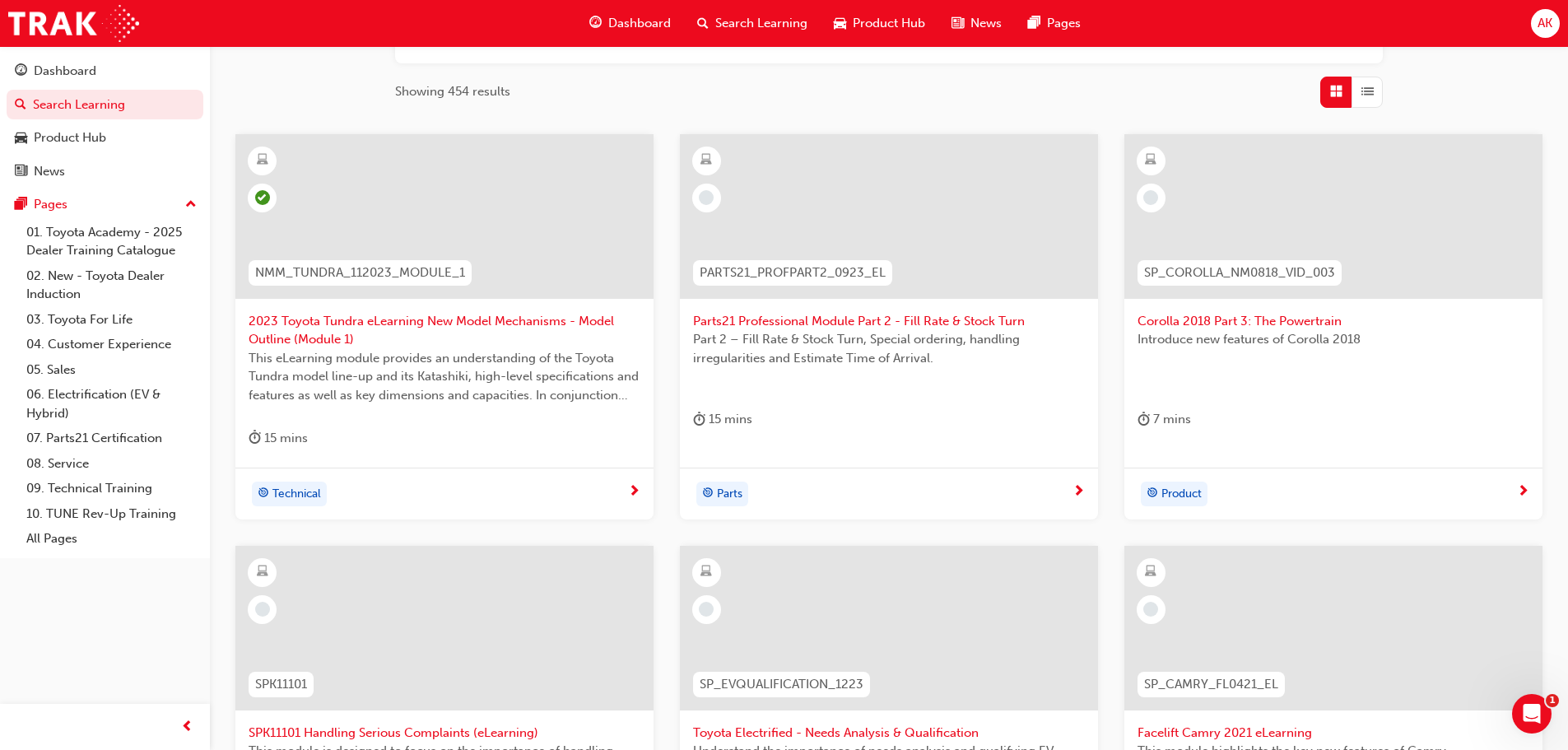
click at [897, 309] on div at bounding box center [889, 230] width 392 height 165
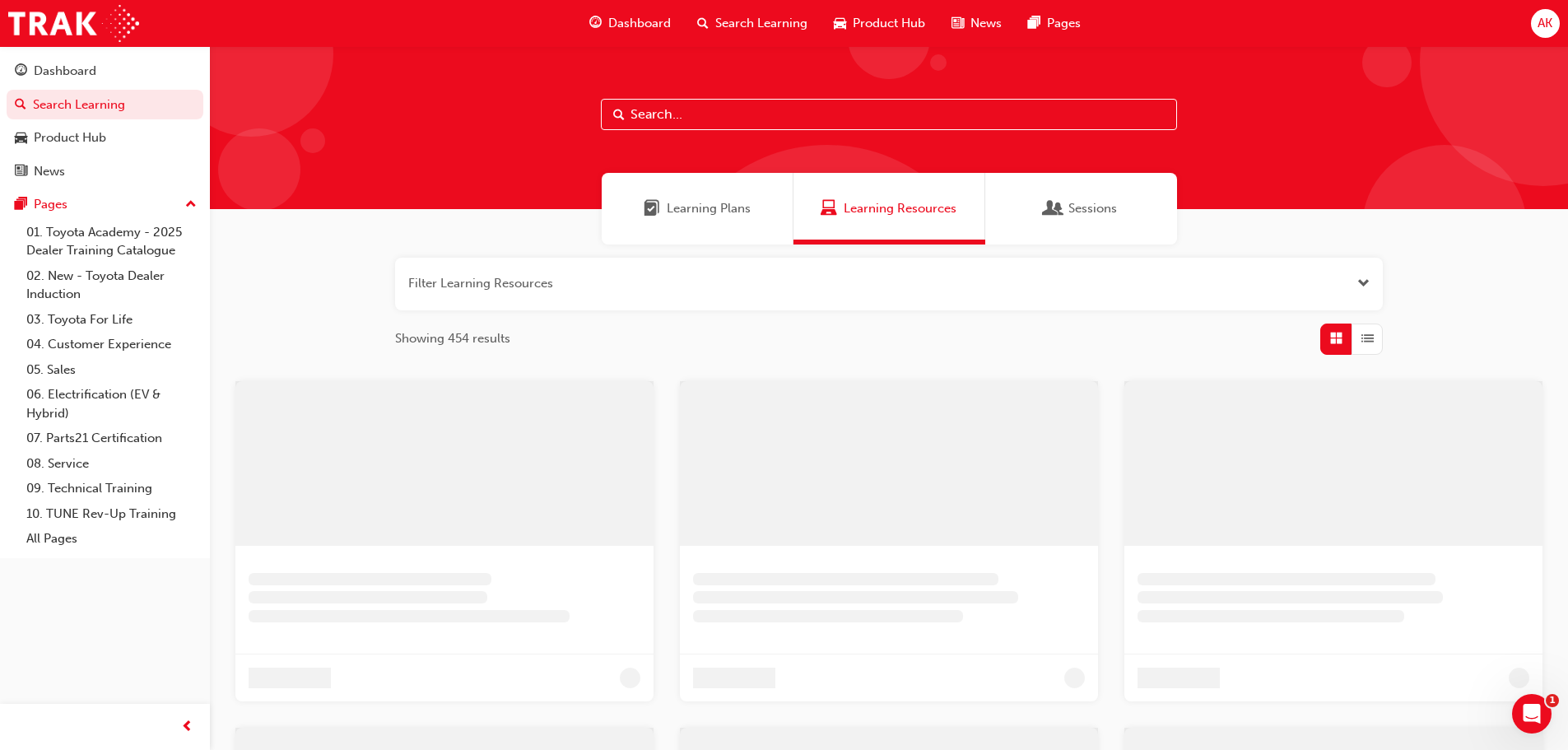
scroll to position [247, 0]
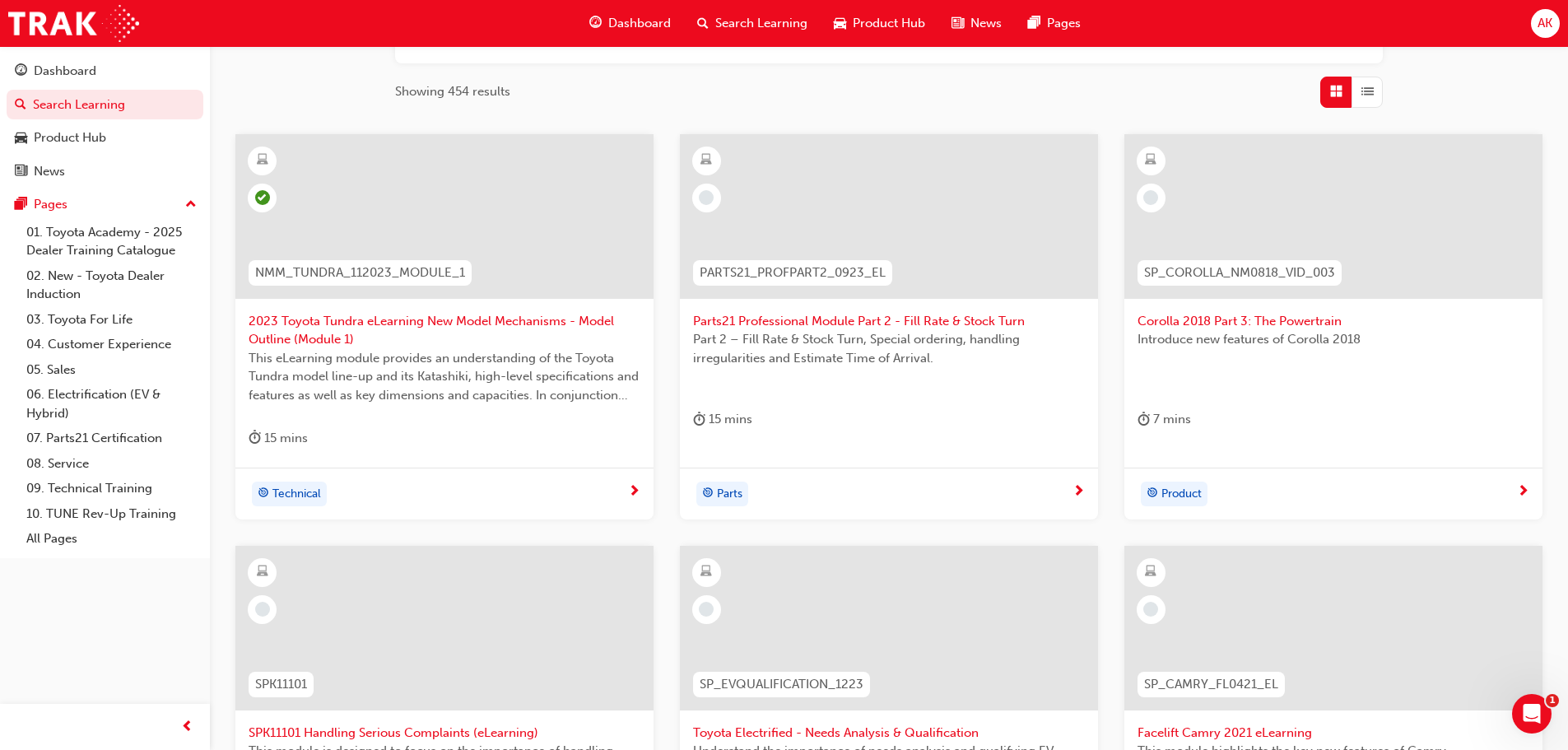
click at [1270, 315] on span "Corolla 2018 Part 3: The Powertrain" at bounding box center [1334, 321] width 392 height 19
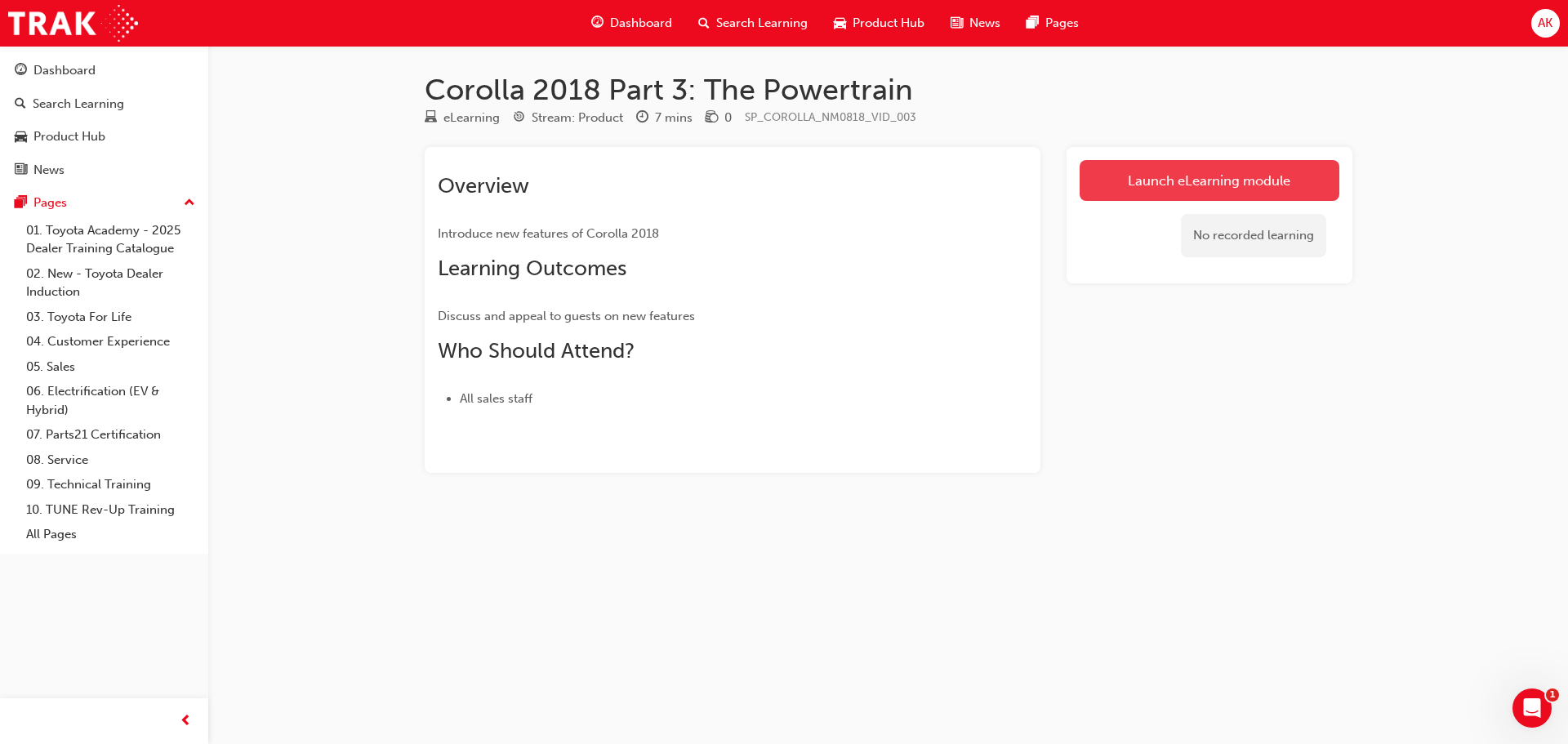
click at [1192, 191] on link "Launch eLearning module" at bounding box center [1209, 180] width 259 height 40
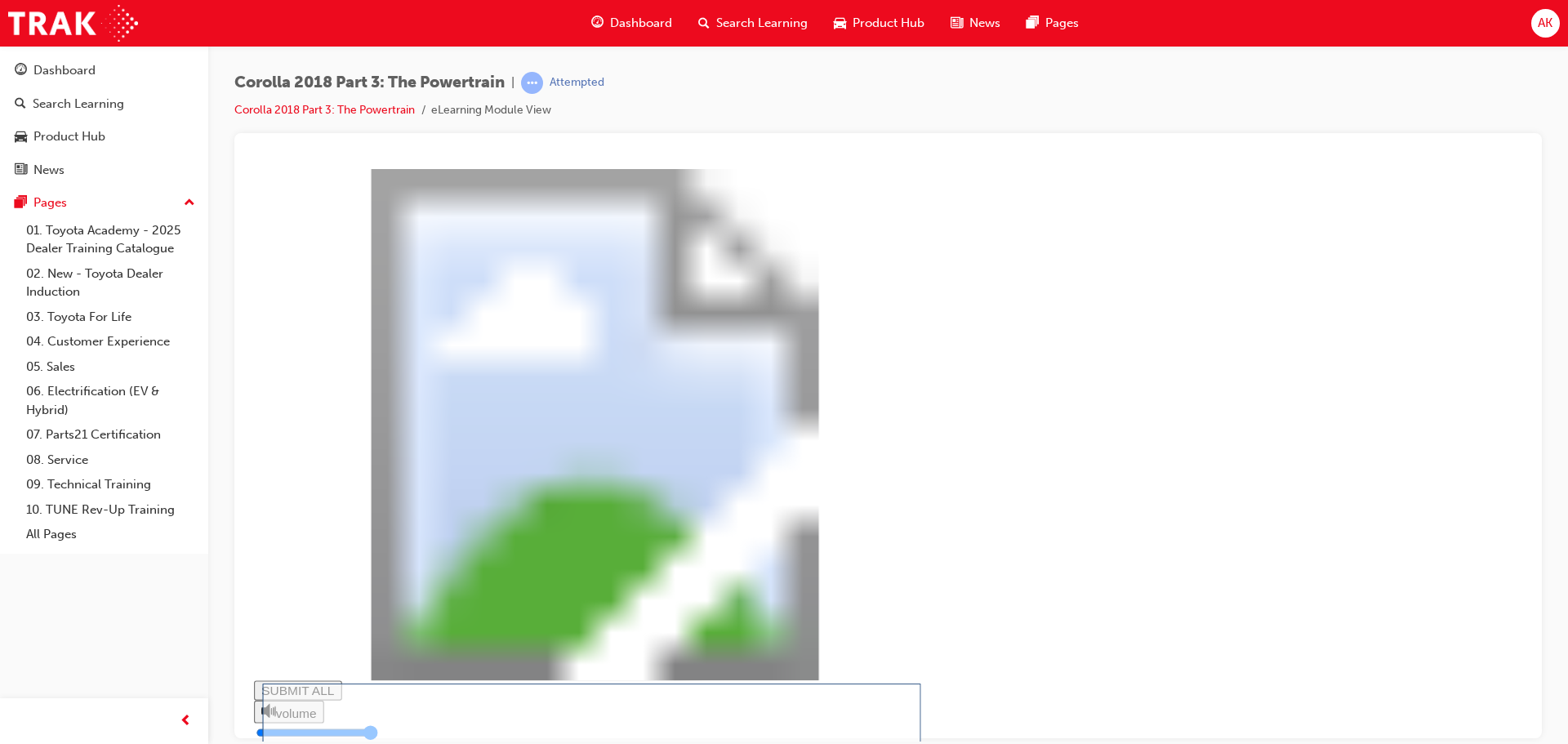
drag, startPoint x: 716, startPoint y: 530, endPoint x: 760, endPoint y: 562, distance: 54.4
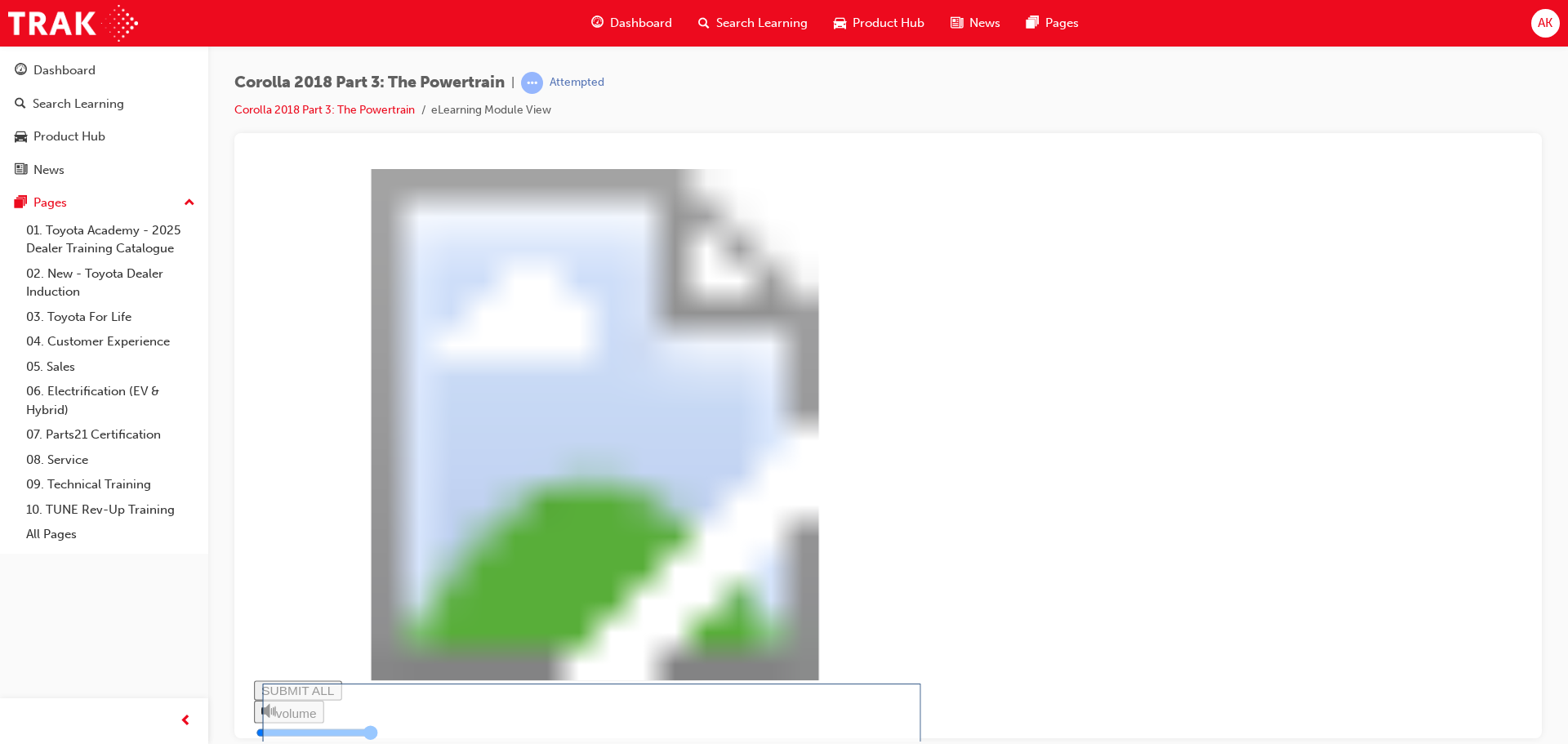
drag, startPoint x: 1180, startPoint y: 717, endPoint x: 1160, endPoint y: 709, distance: 21.5
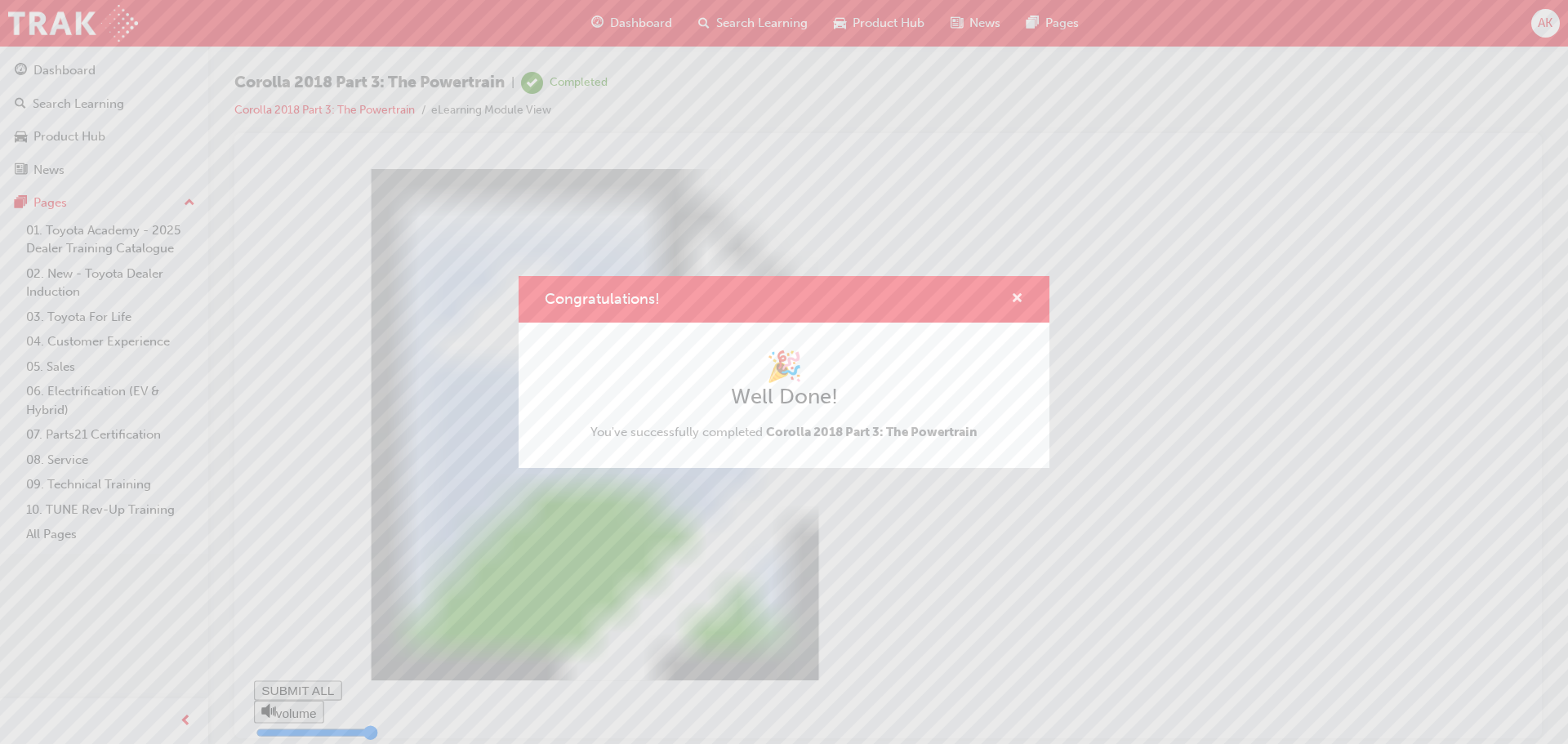
click at [1018, 297] on span "cross-icon" at bounding box center [1016, 299] width 13 height 14
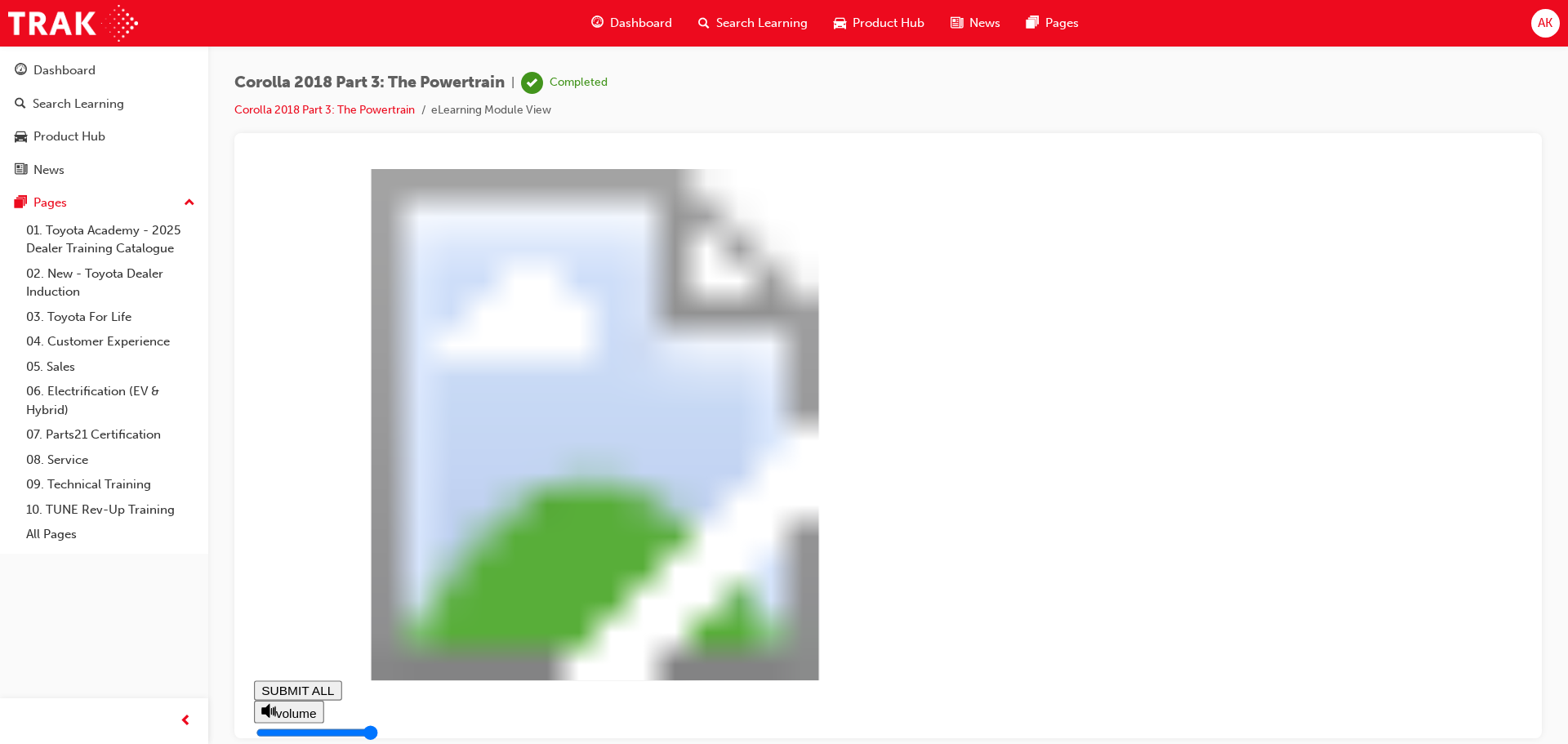
type input "0.86"
click at [739, 29] on span "Search Learning" at bounding box center [761, 23] width 92 height 19
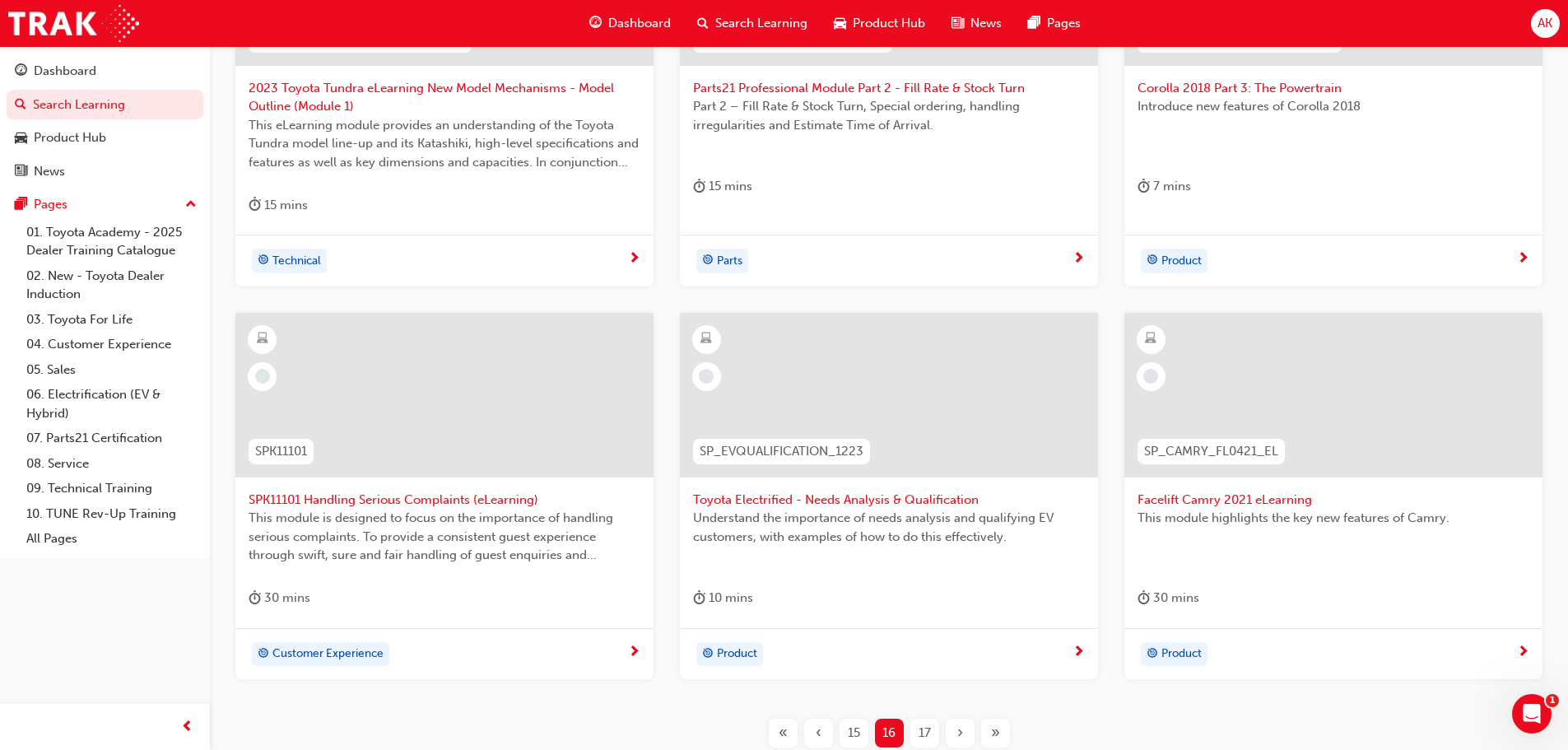
scroll to position [494, 0]
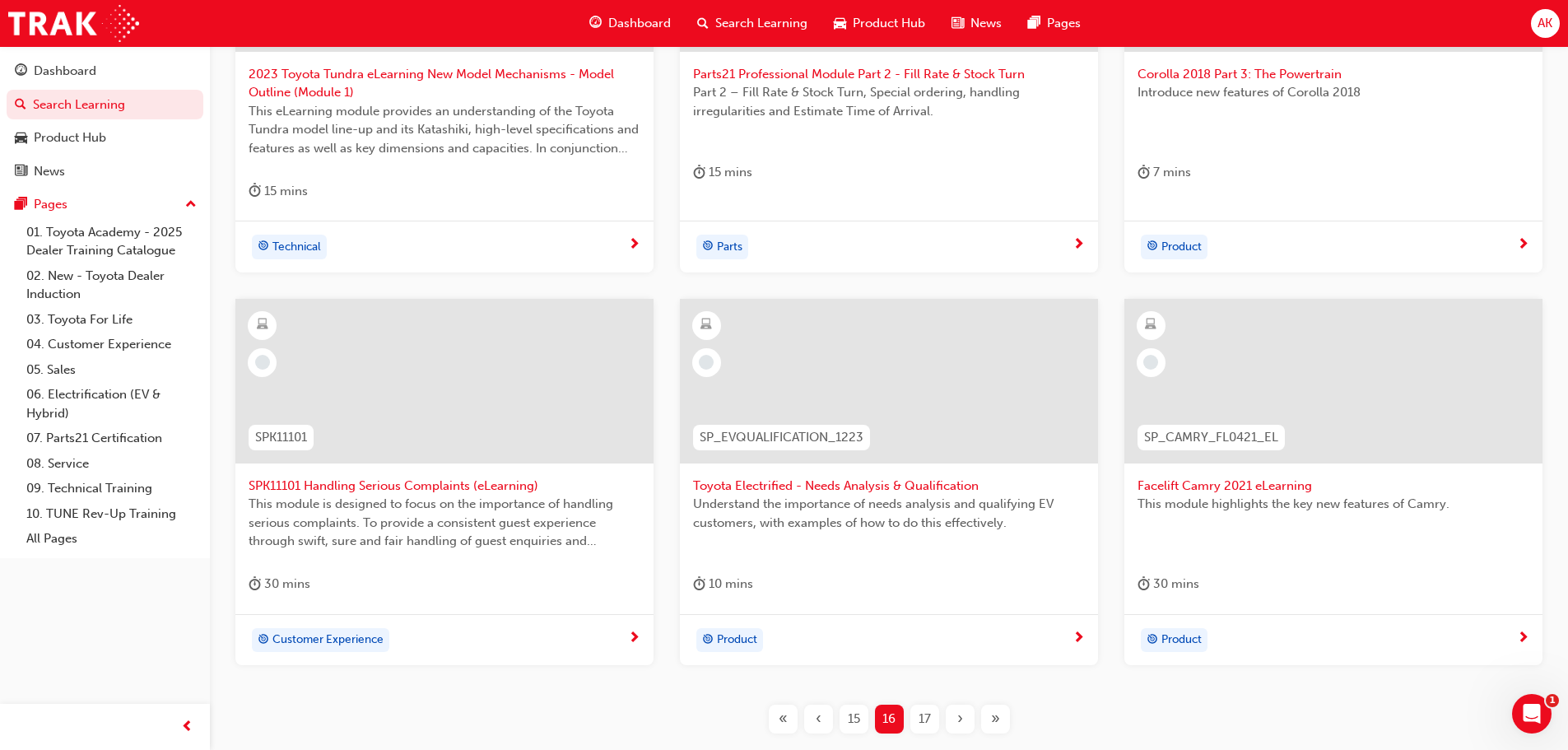
click at [846, 489] on span "Toyota Electrified - Needs Analysis & Qualification" at bounding box center [889, 486] width 392 height 19
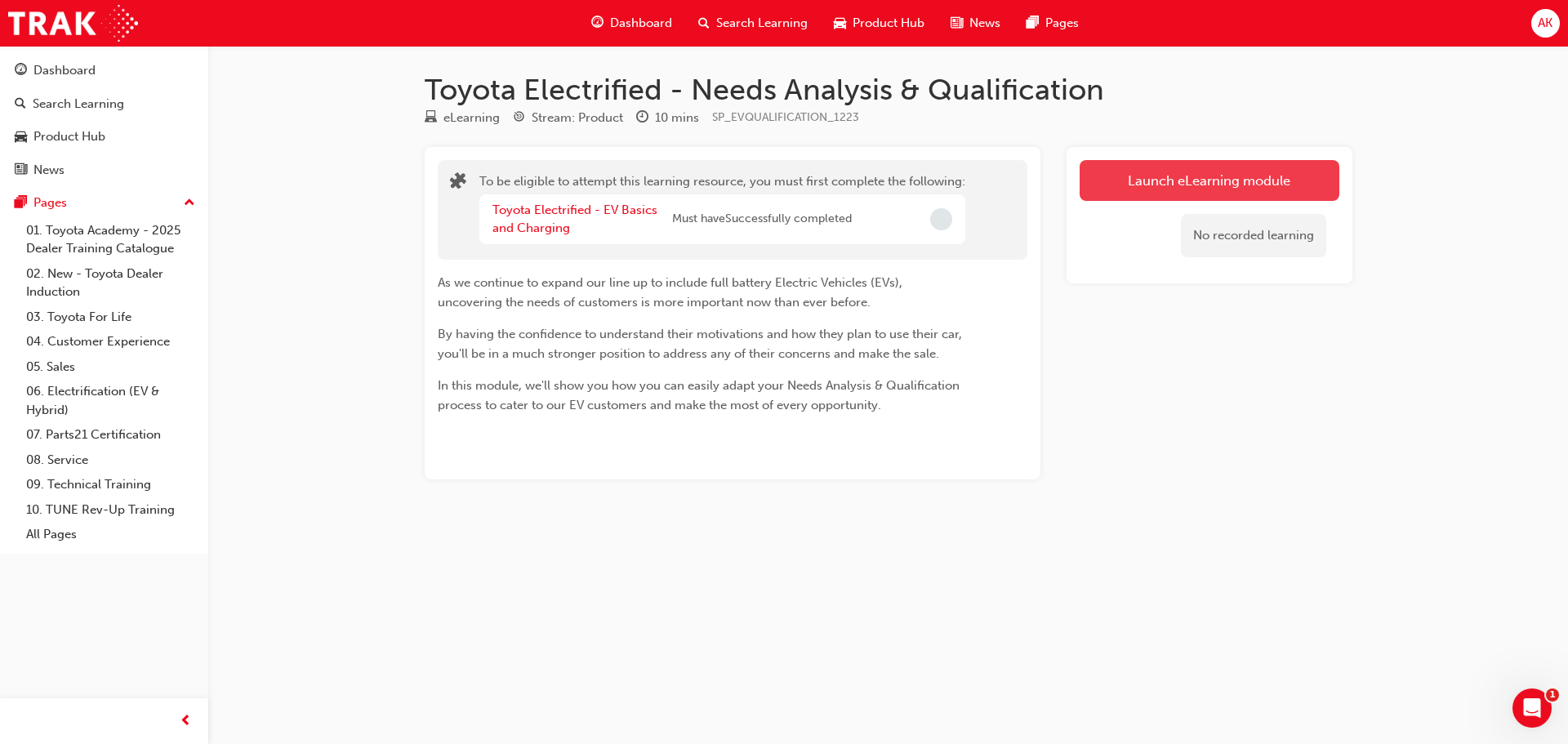
click at [1181, 171] on button "Launch eLearning module" at bounding box center [1209, 180] width 259 height 40
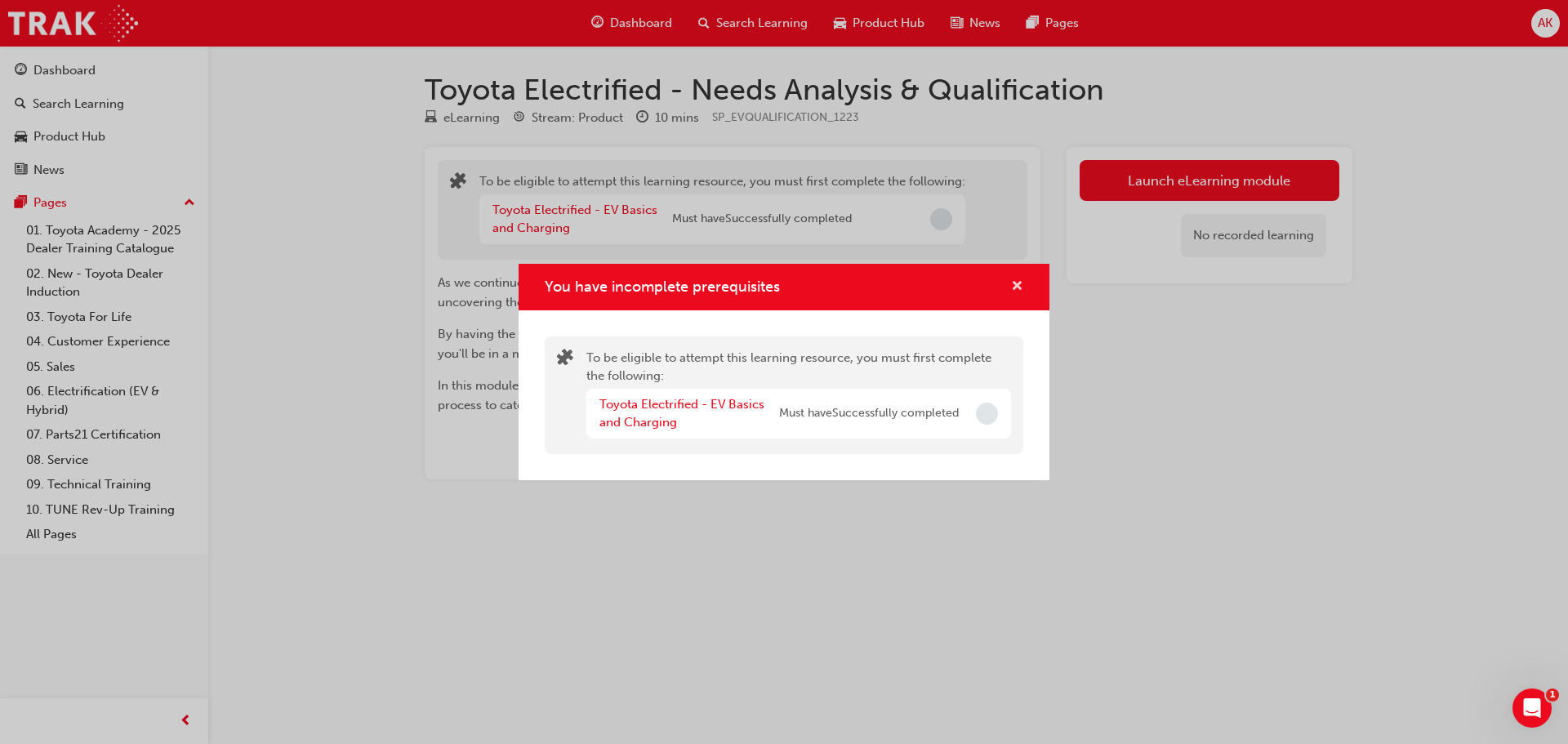
click at [1021, 292] on span "cross-icon" at bounding box center [1016, 287] width 13 height 14
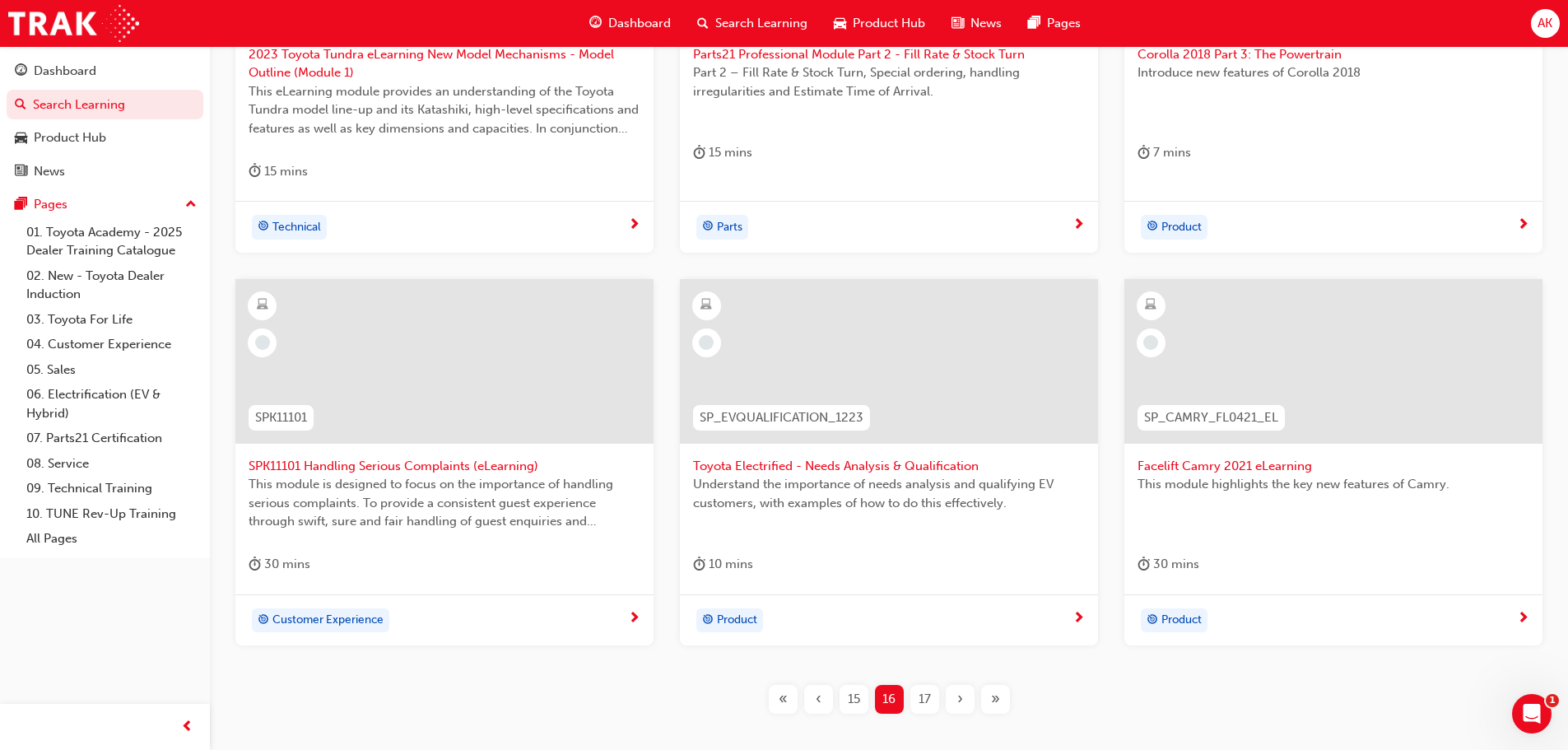
scroll to position [611, 0]
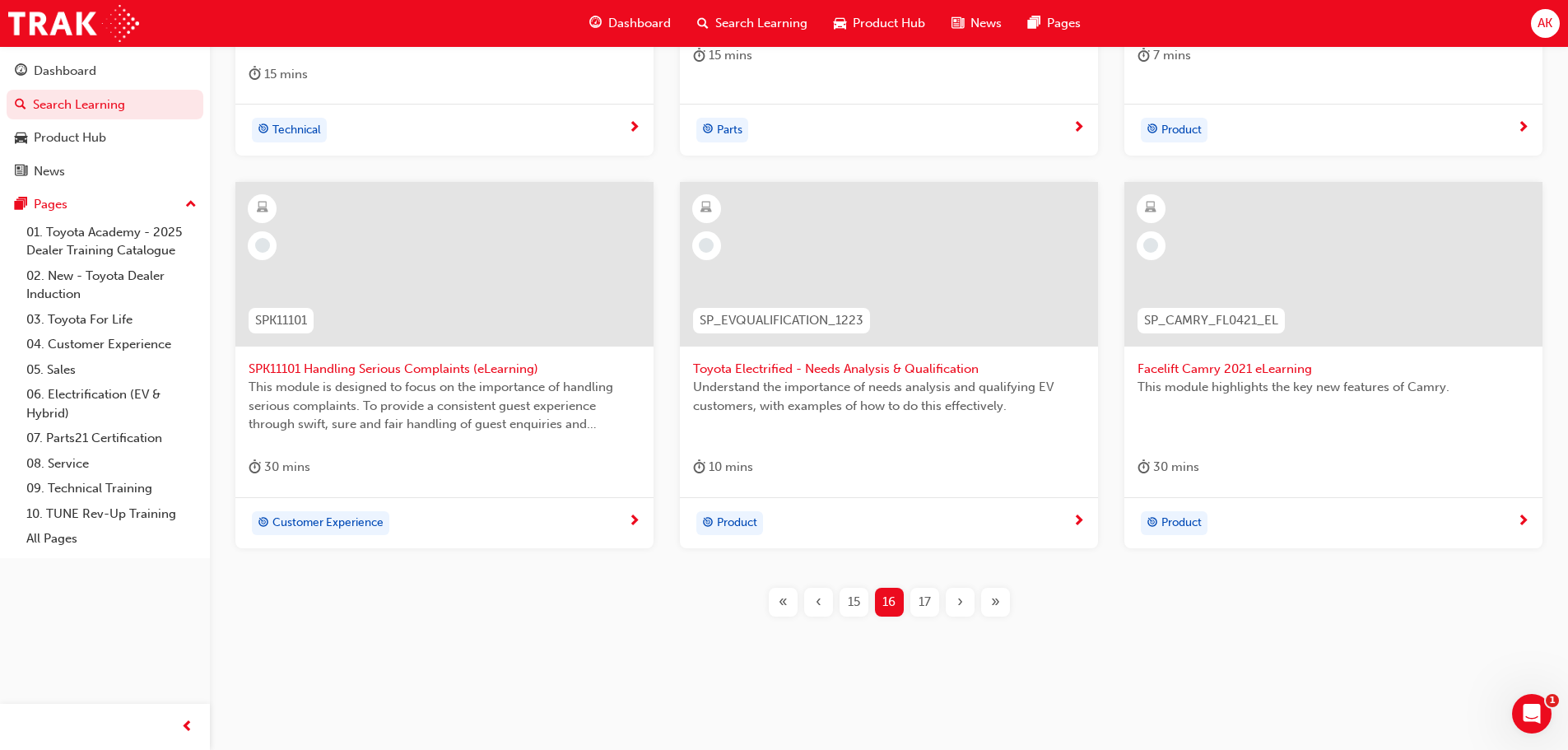
click at [486, 366] on span "SPK11101 Handling Serious Complaints (eLearning)" at bounding box center [445, 369] width 392 height 19
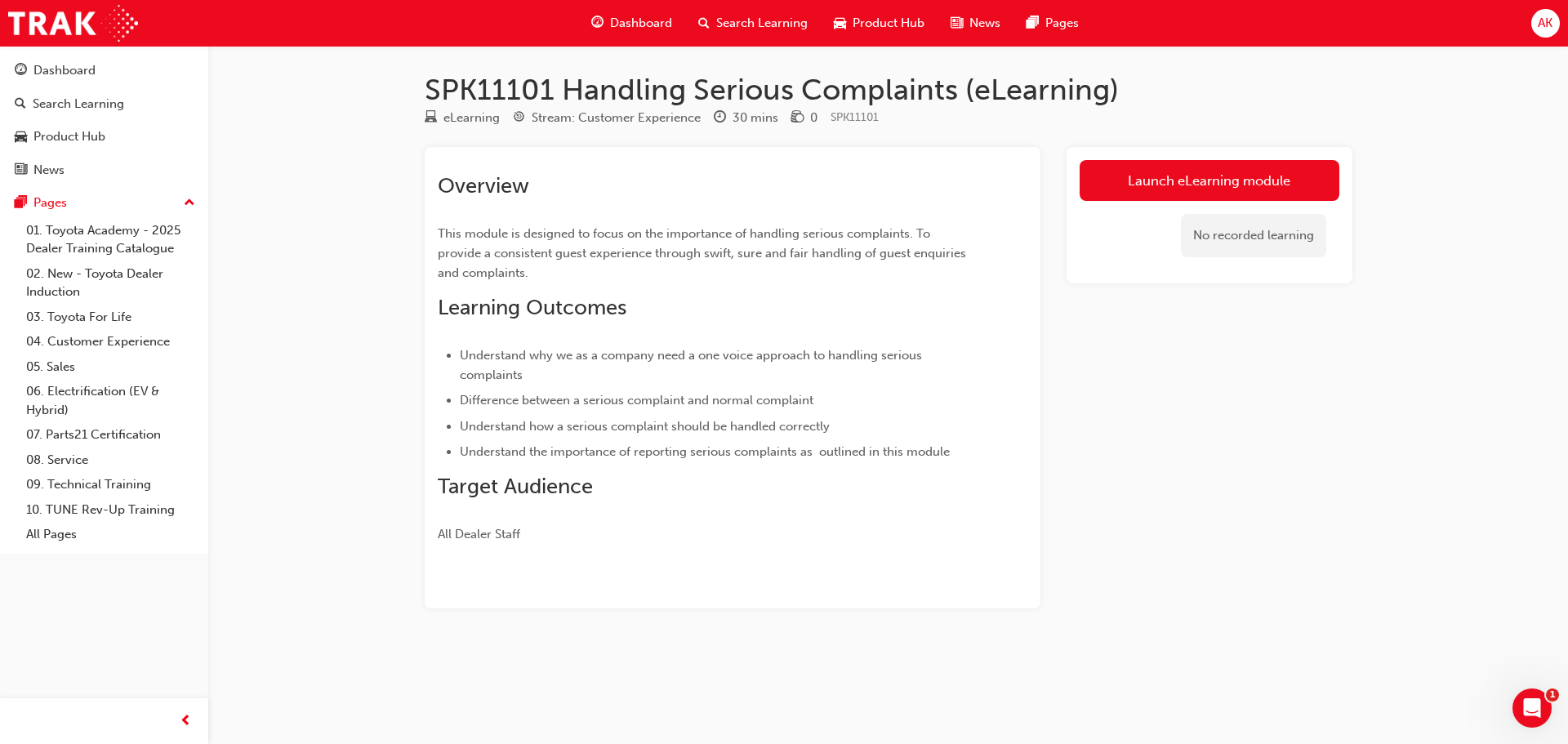
click at [1266, 177] on link "Launch eLearning module" at bounding box center [1209, 180] width 259 height 40
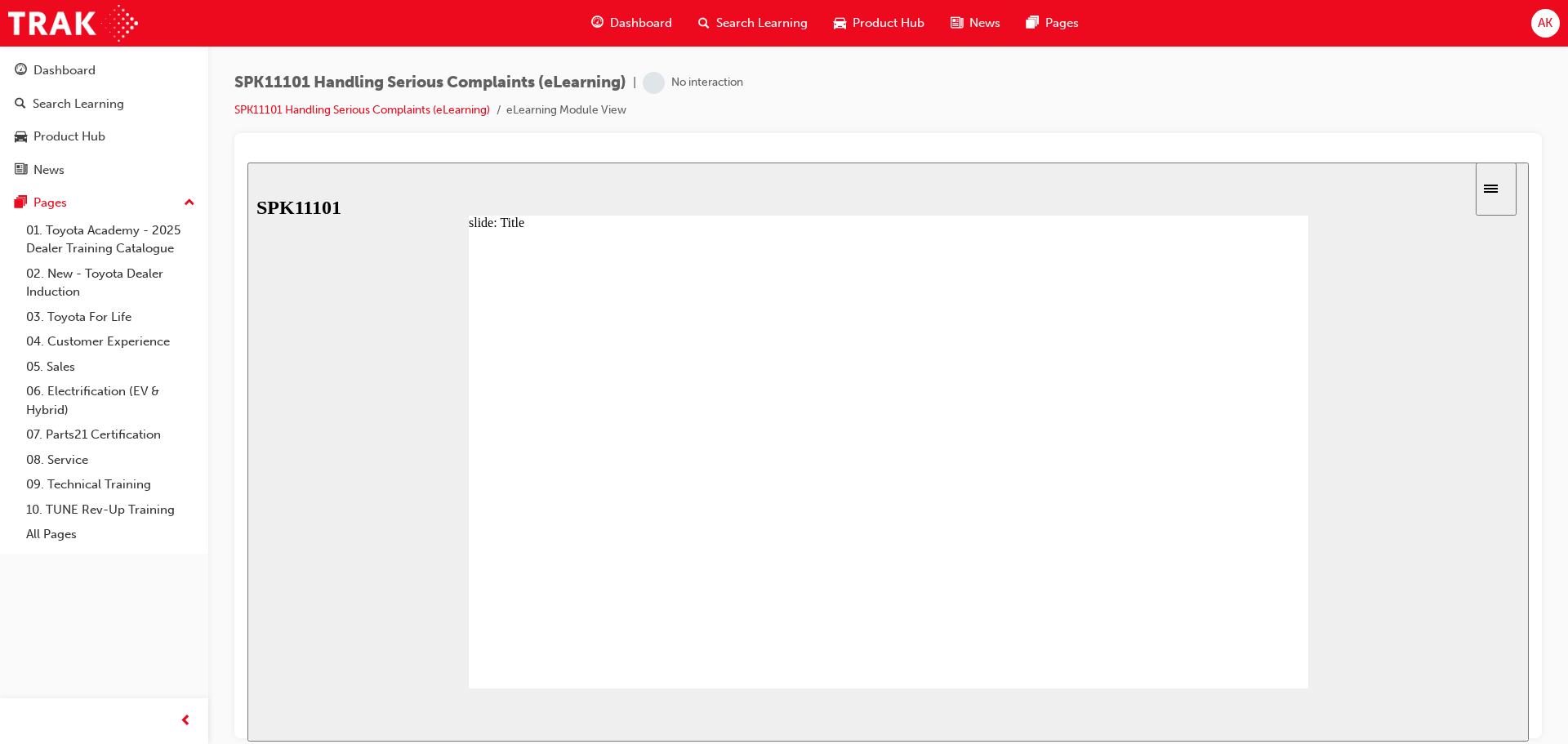
click at [1499, 718] on icon "next" at bounding box center [1497, 714] width 8 height 14
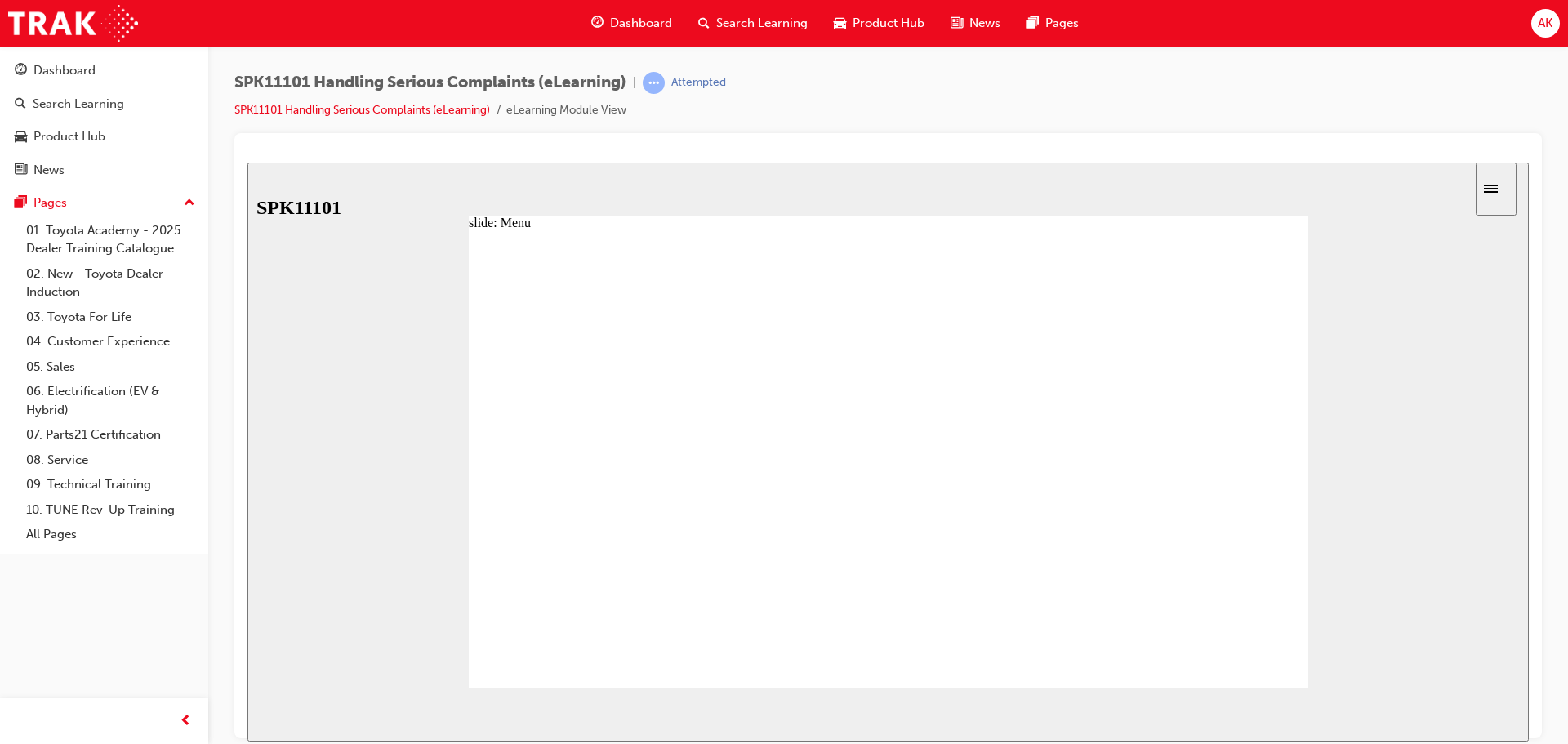
click at [1496, 712] on section "SUBMIT NEXT PREV" at bounding box center [888, 714] width 1281 height 53
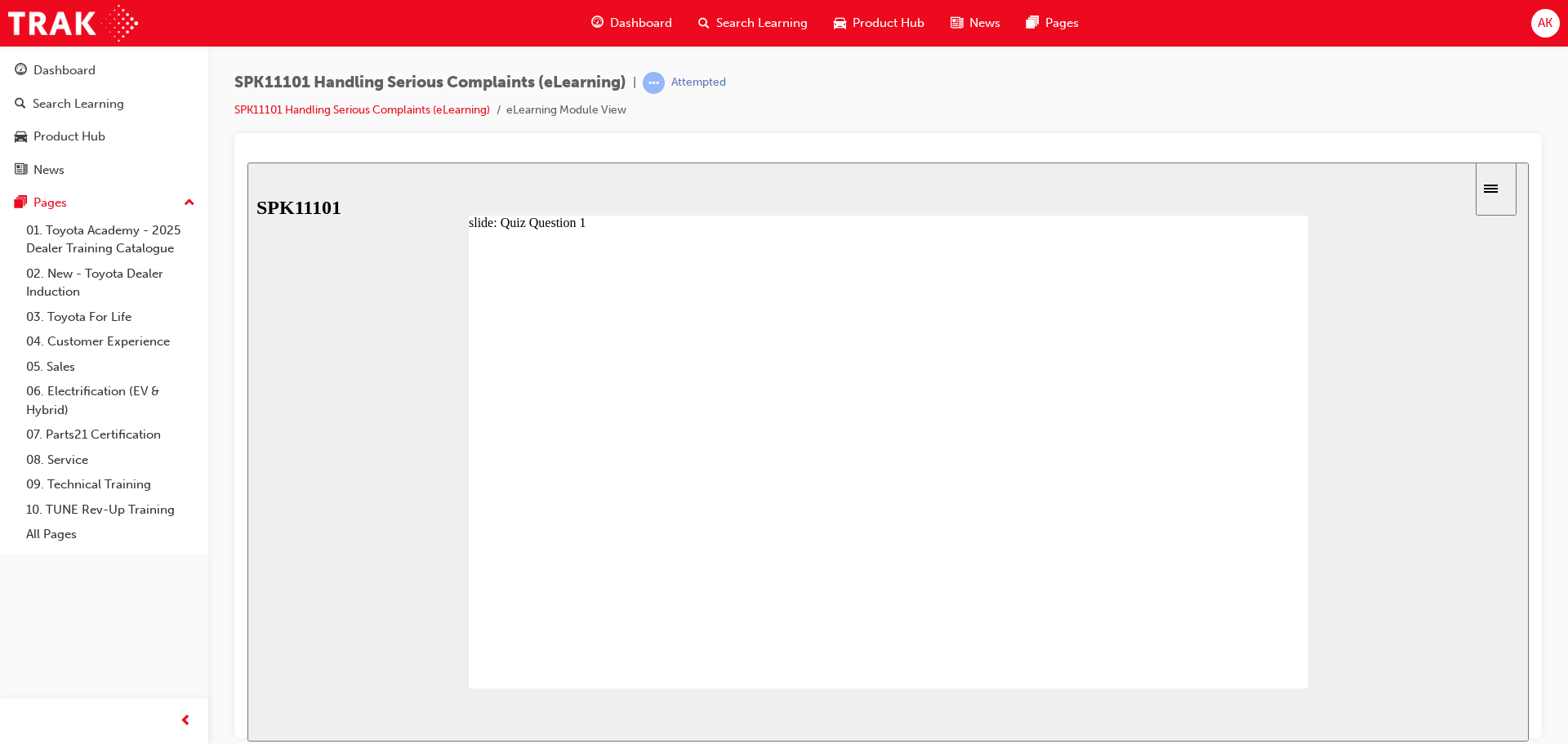
radio input "true"
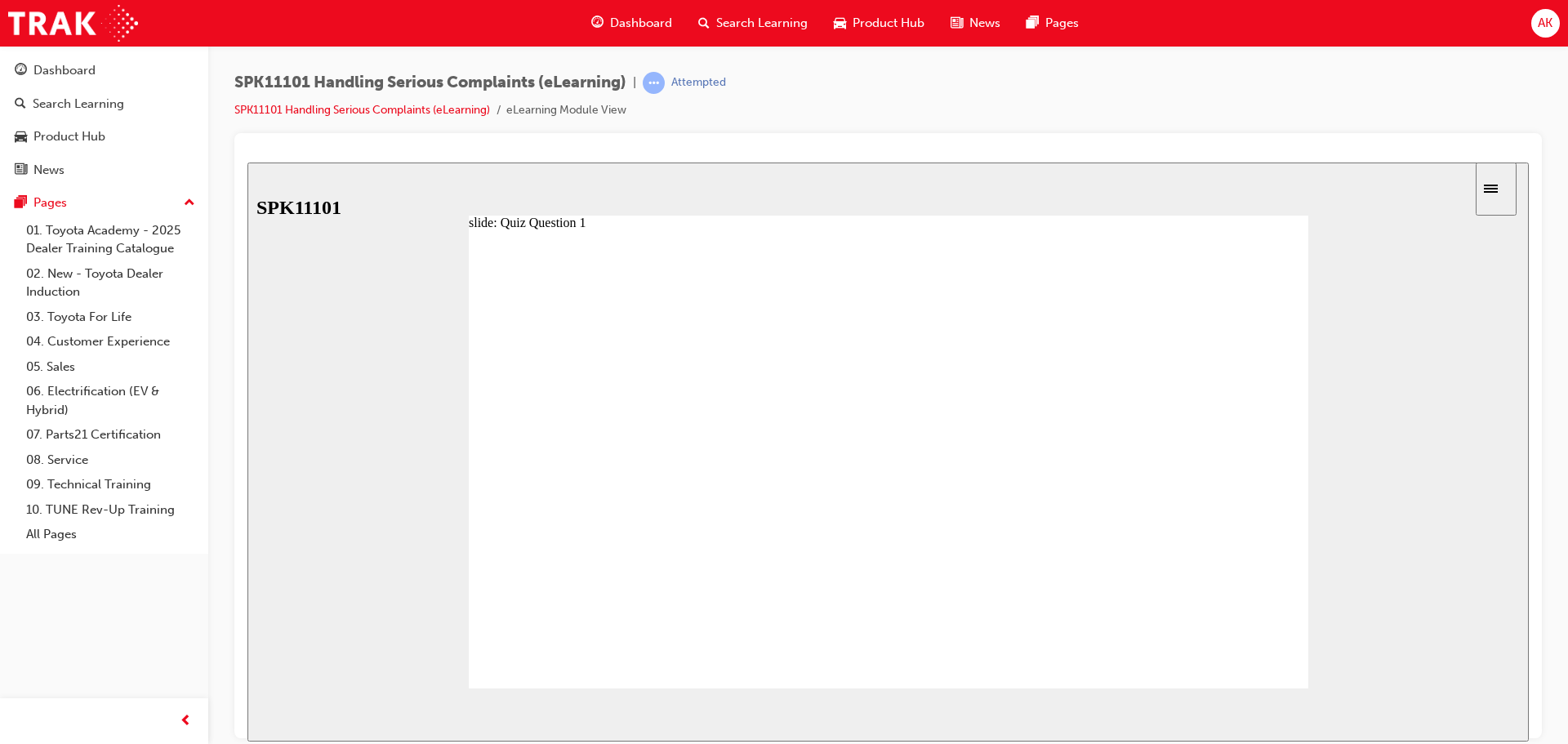
radio input "true"
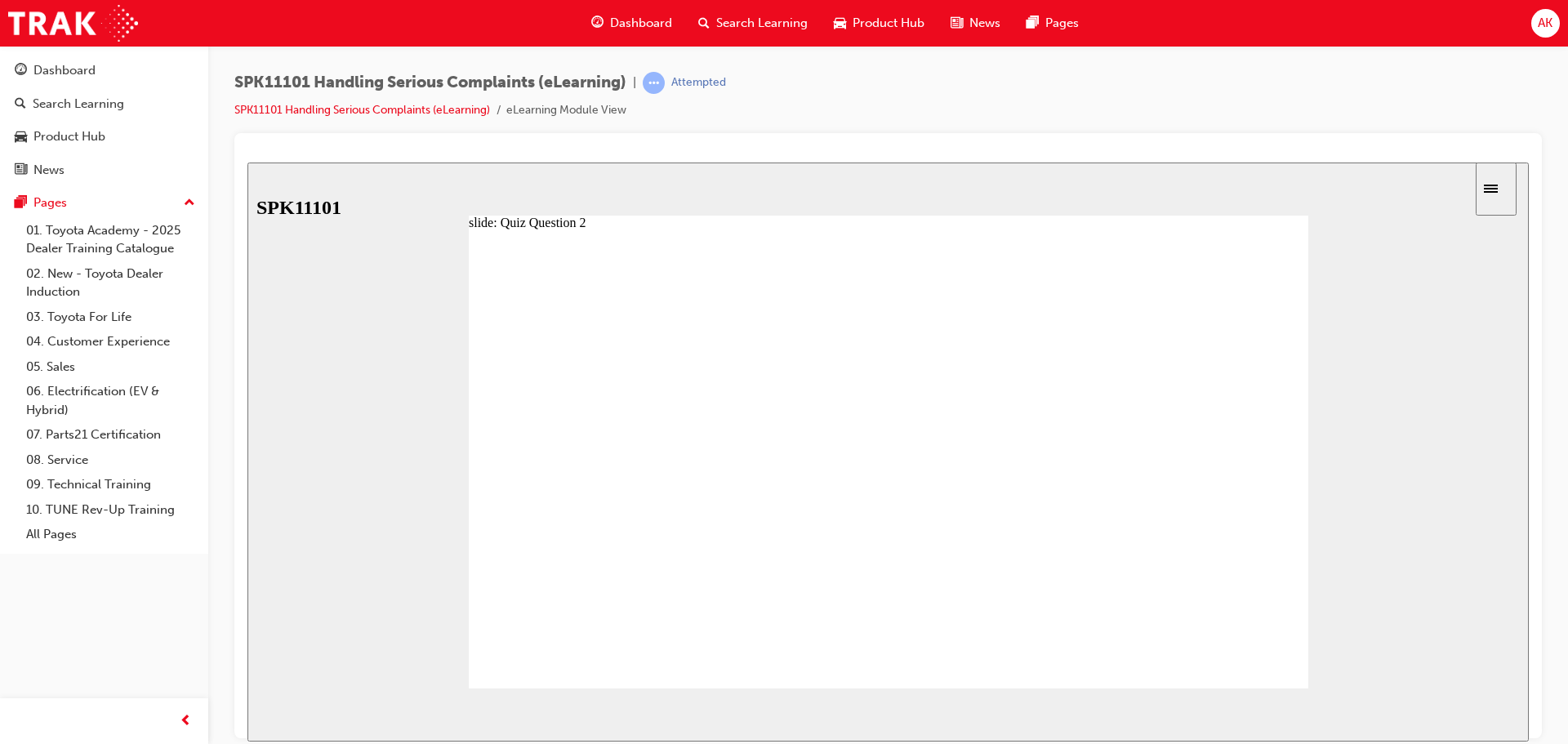
radio input "true"
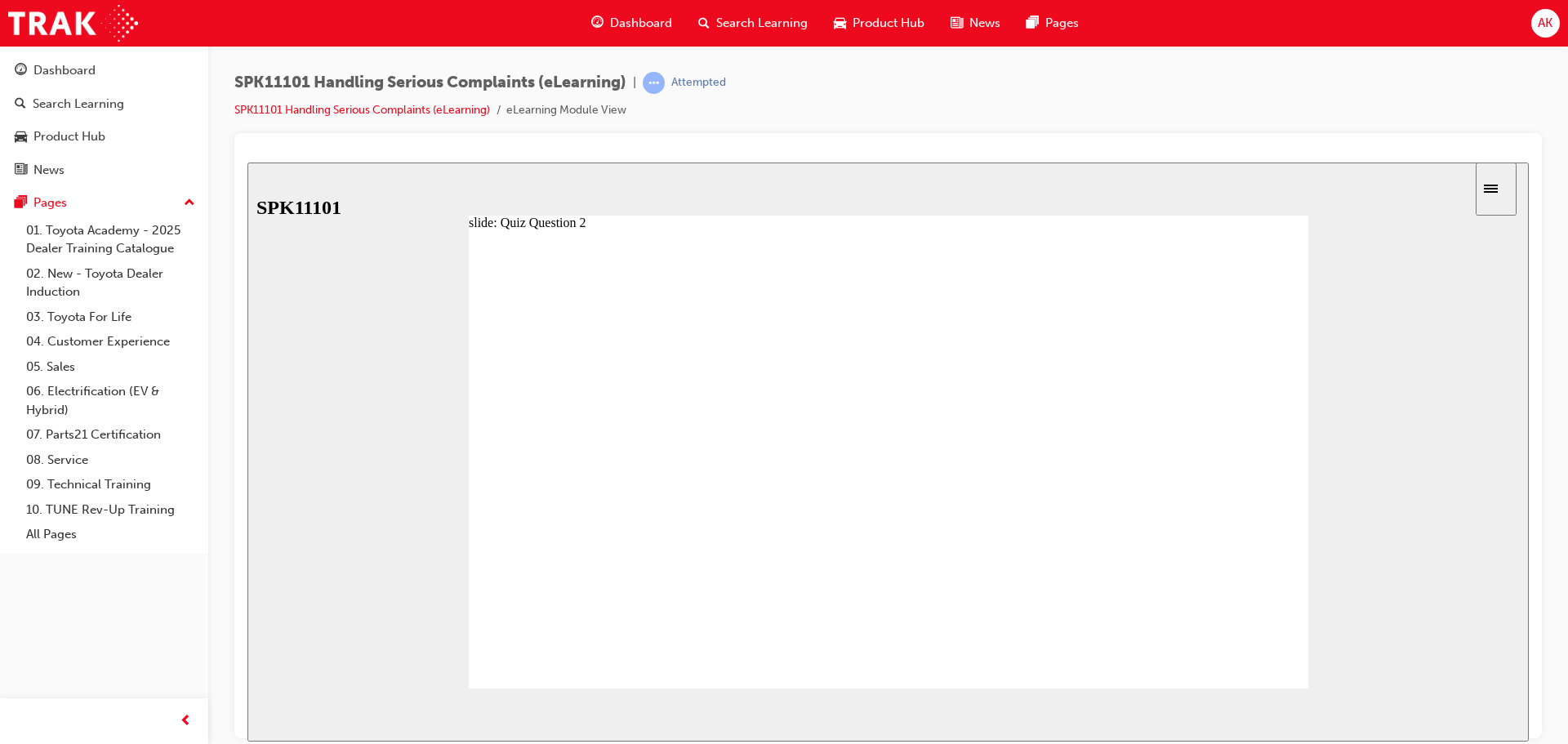
click at [1495, 719] on icon "next" at bounding box center [1497, 714] width 8 height 14
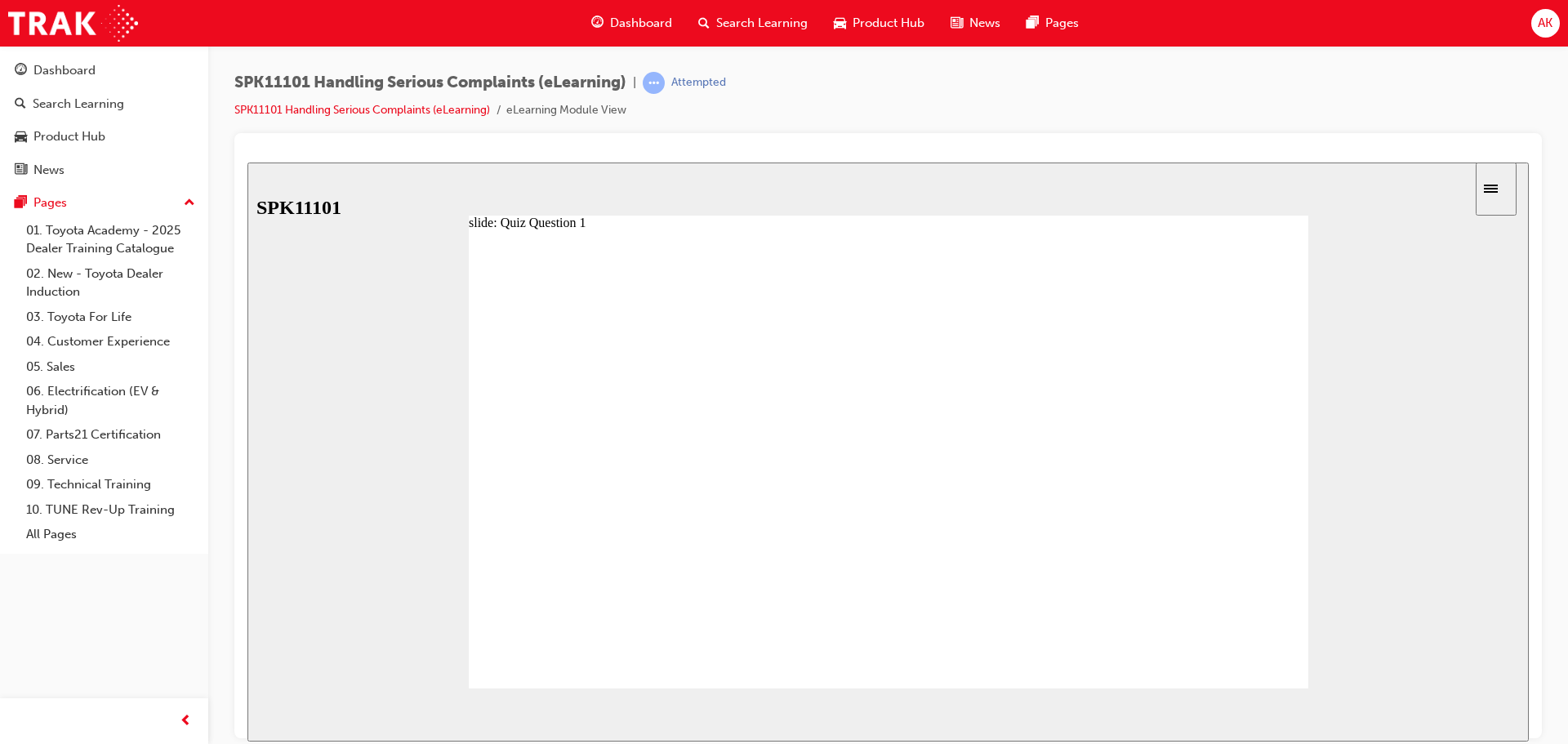
radio input "false"
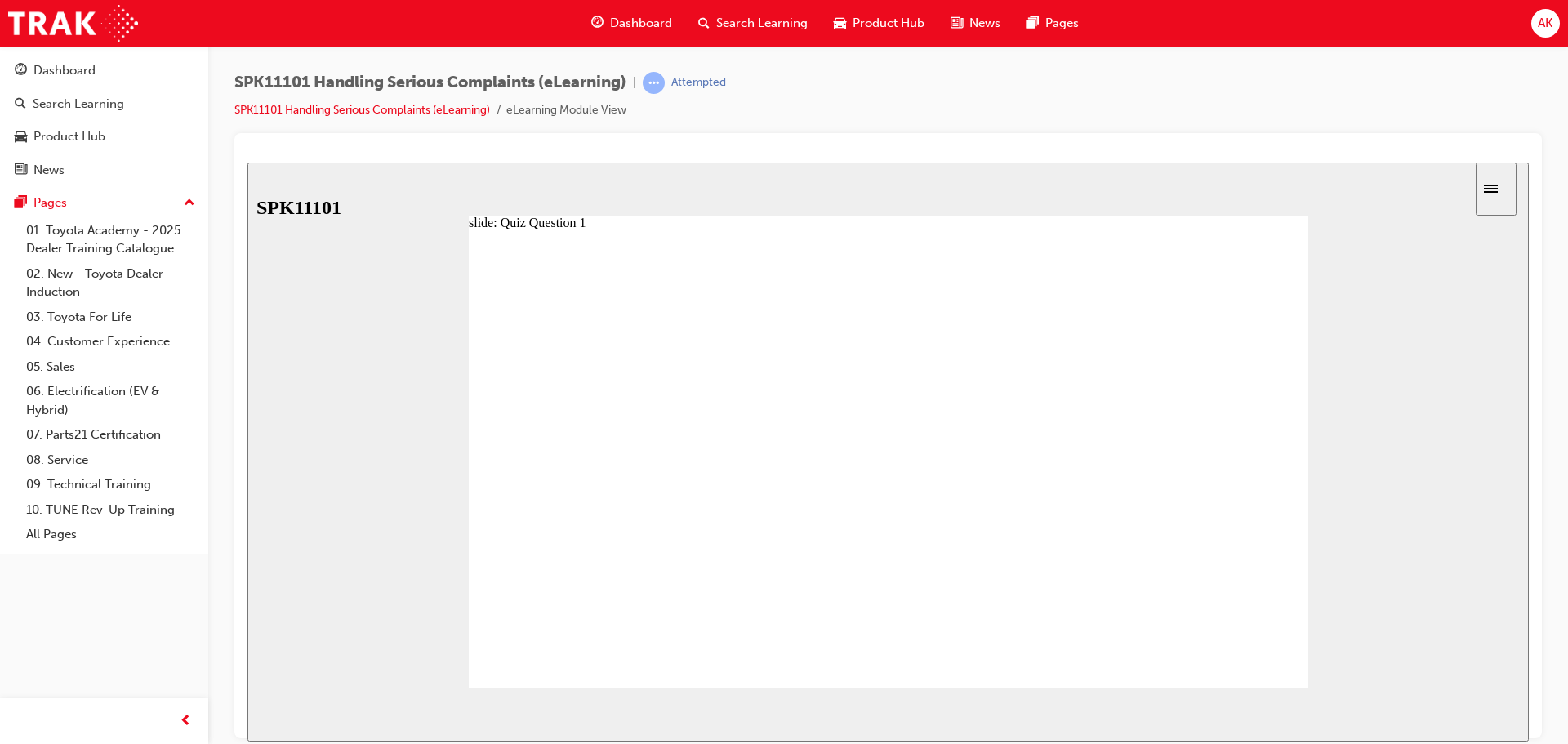
radio input "false"
radio input "true"
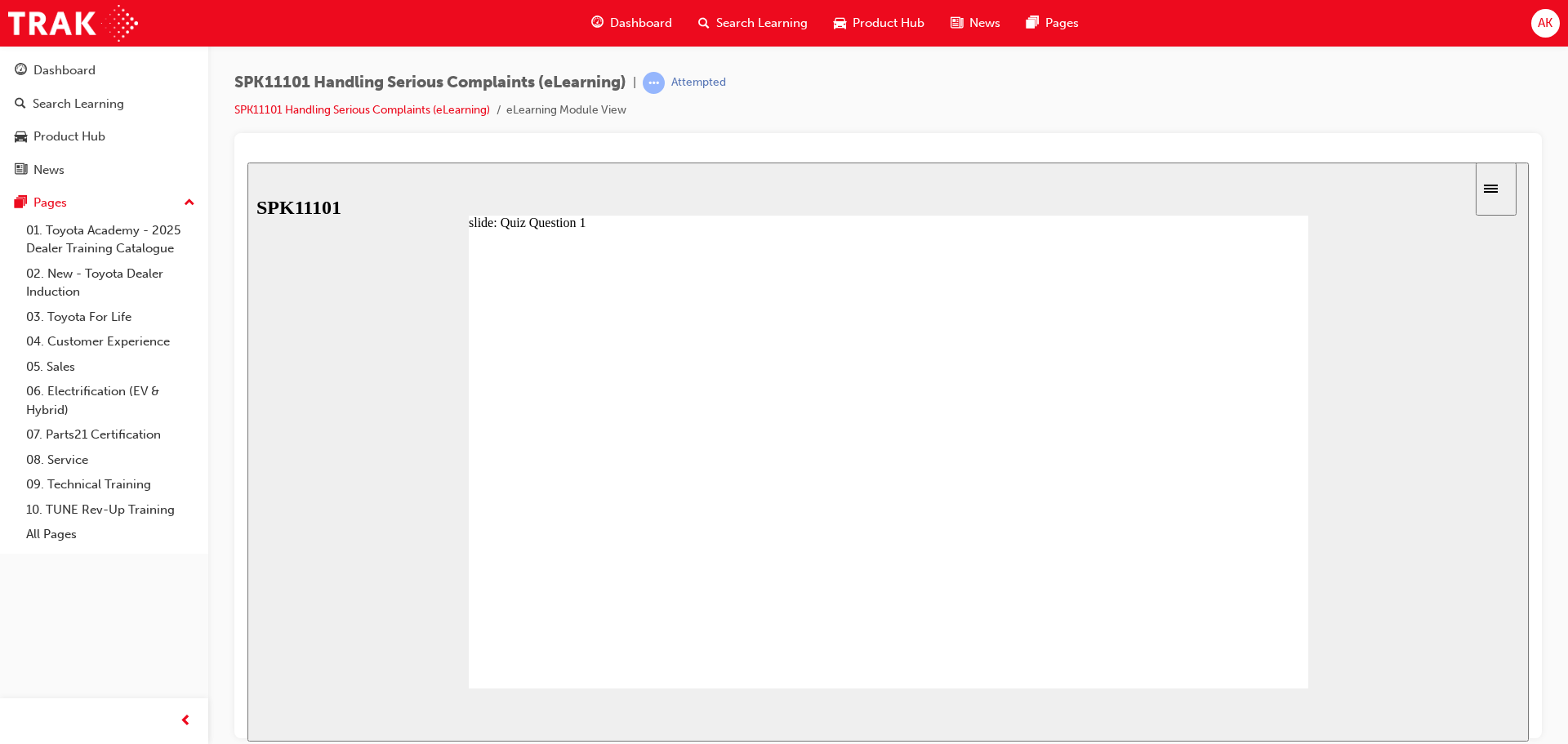
drag, startPoint x: 700, startPoint y: 650, endPoint x: 646, endPoint y: 645, distance: 54.2
radio input "true"
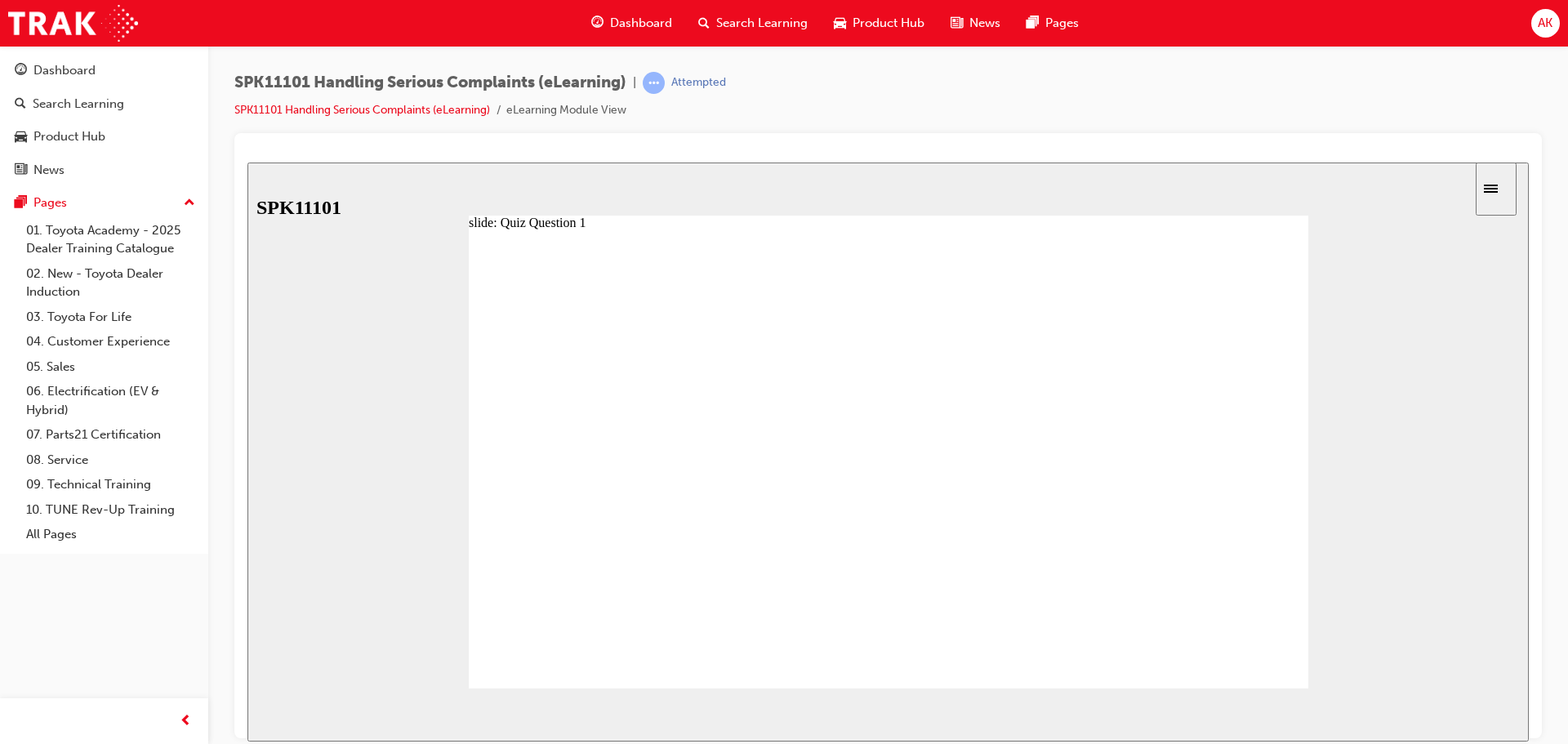
radio input "true"
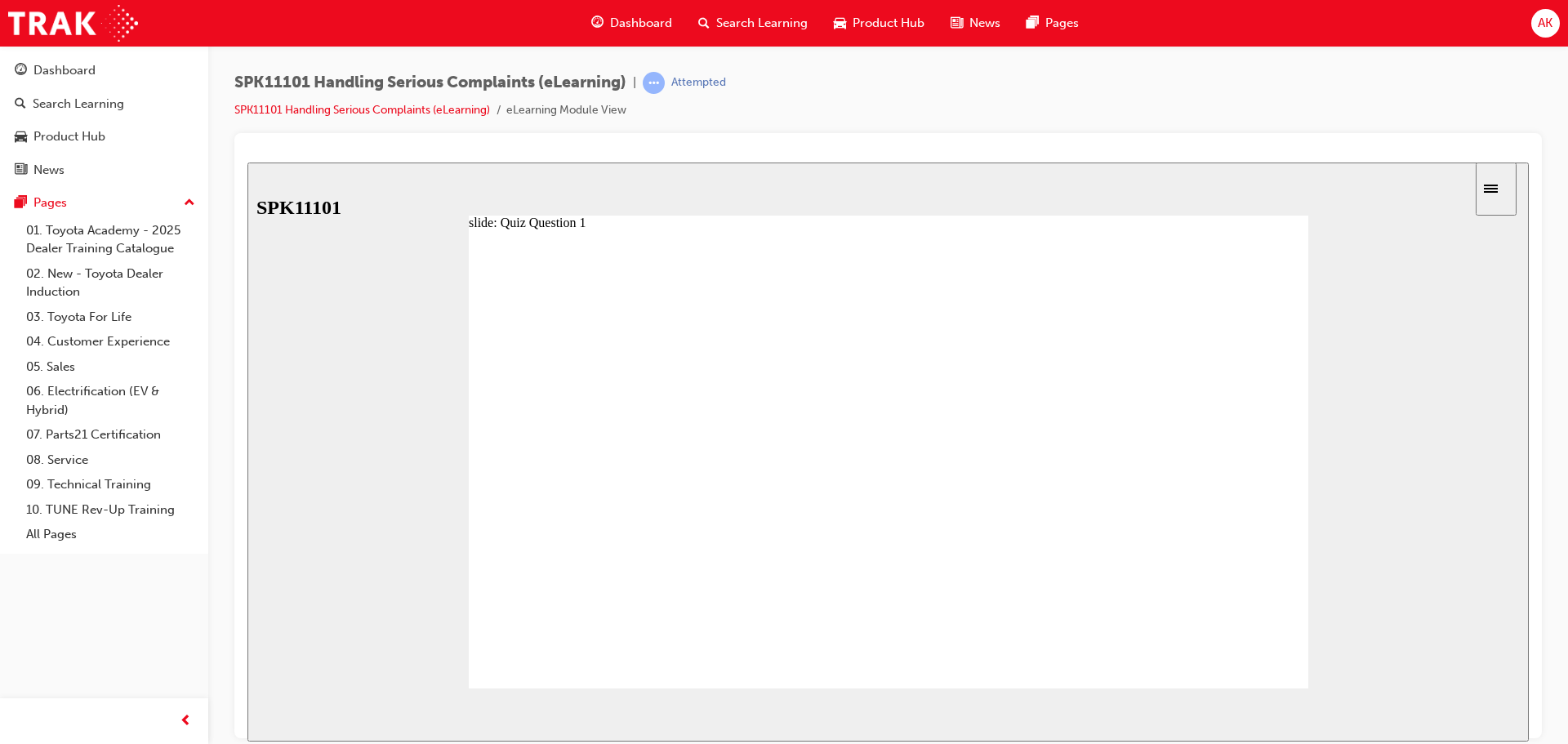
radio input "true"
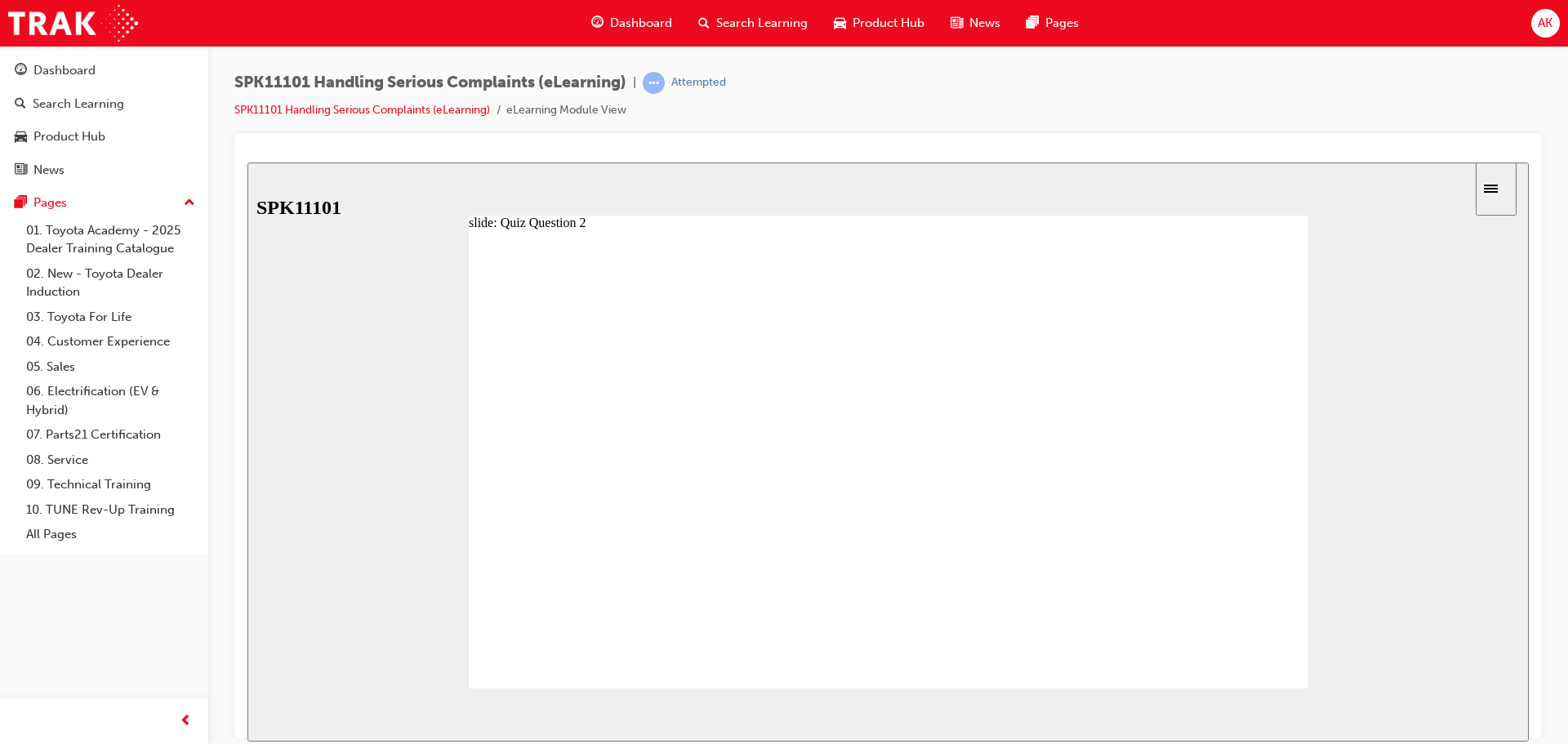
click at [1475, 715] on span "NEXT" at bounding box center [1475, 718] width 29 height 13
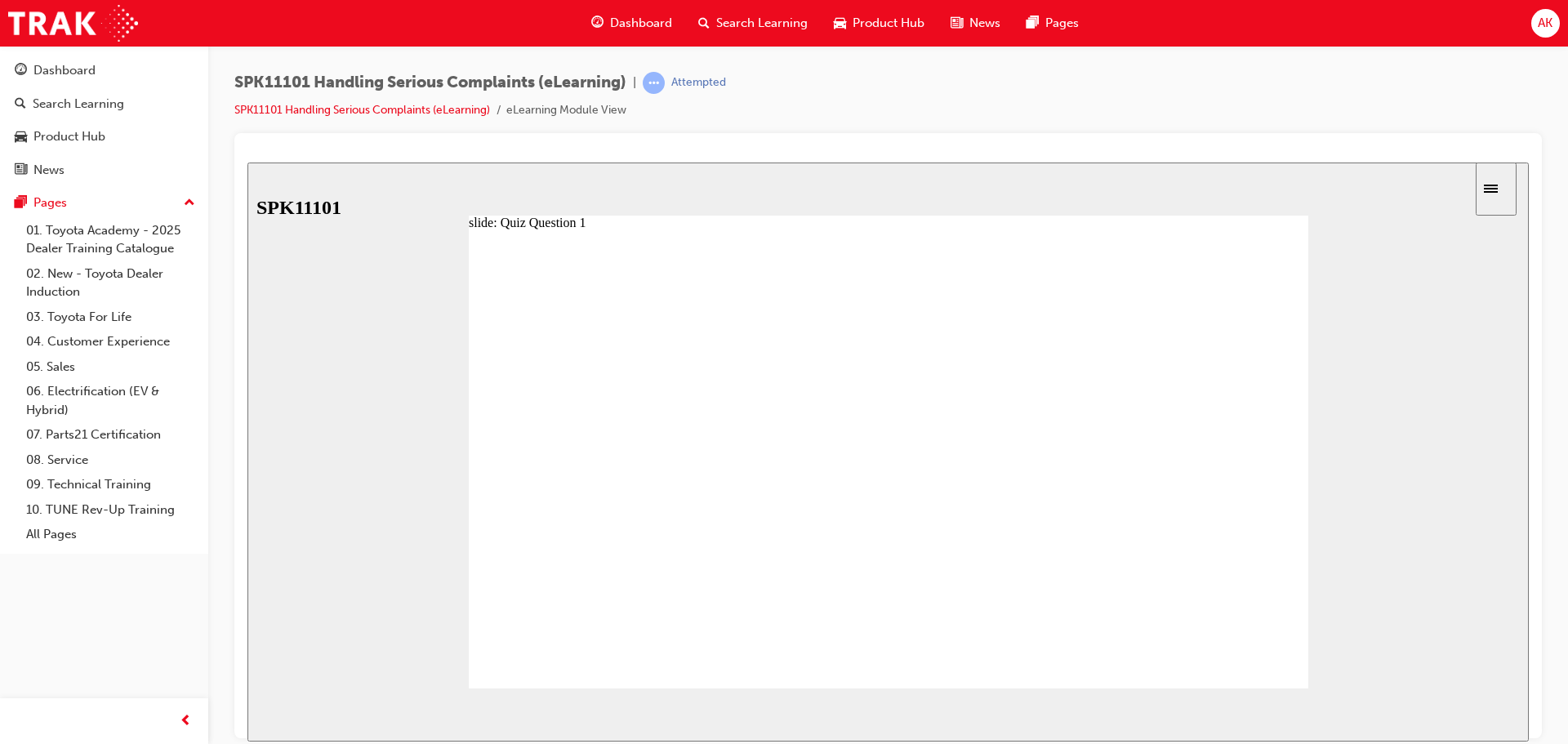
radio input "true"
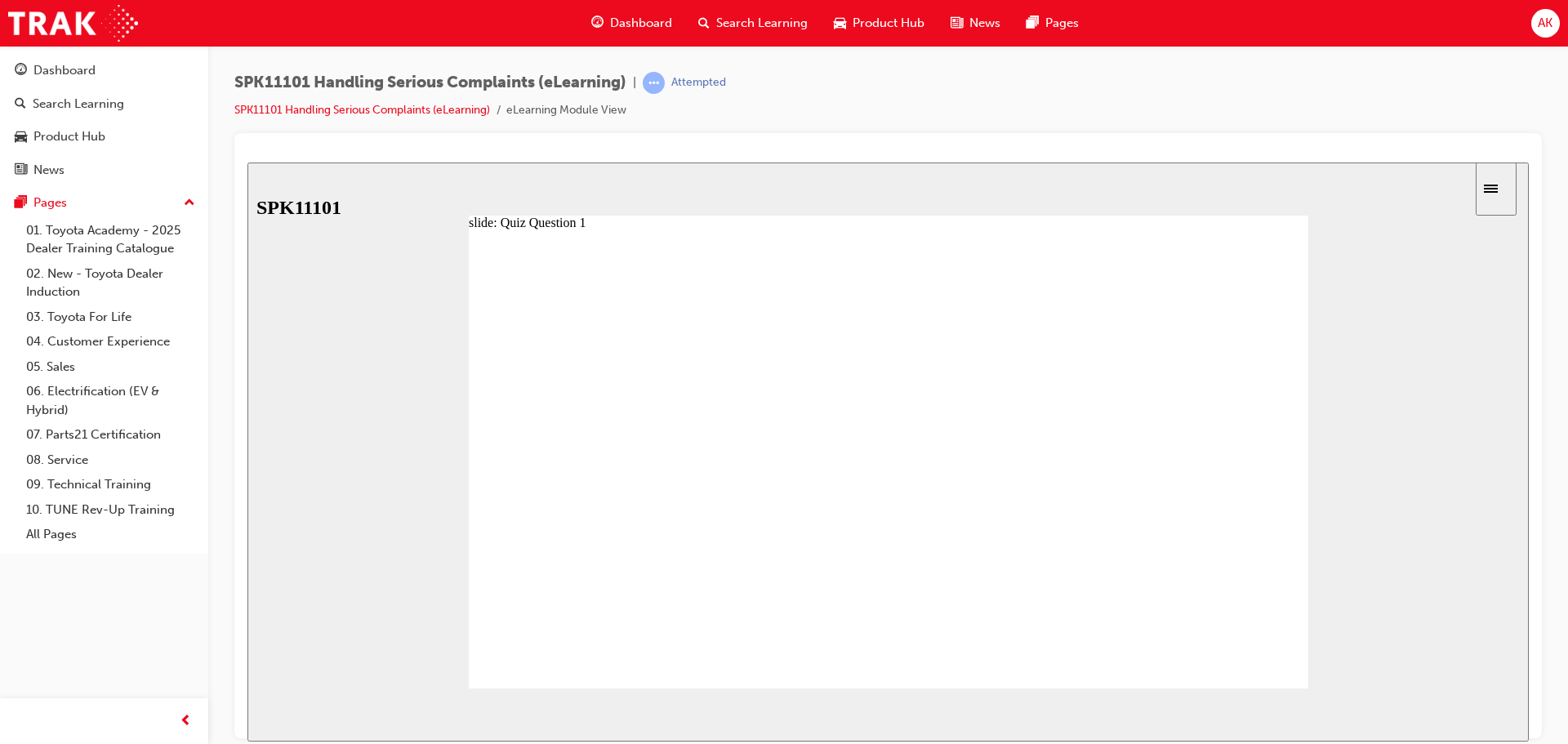
radio input "true"
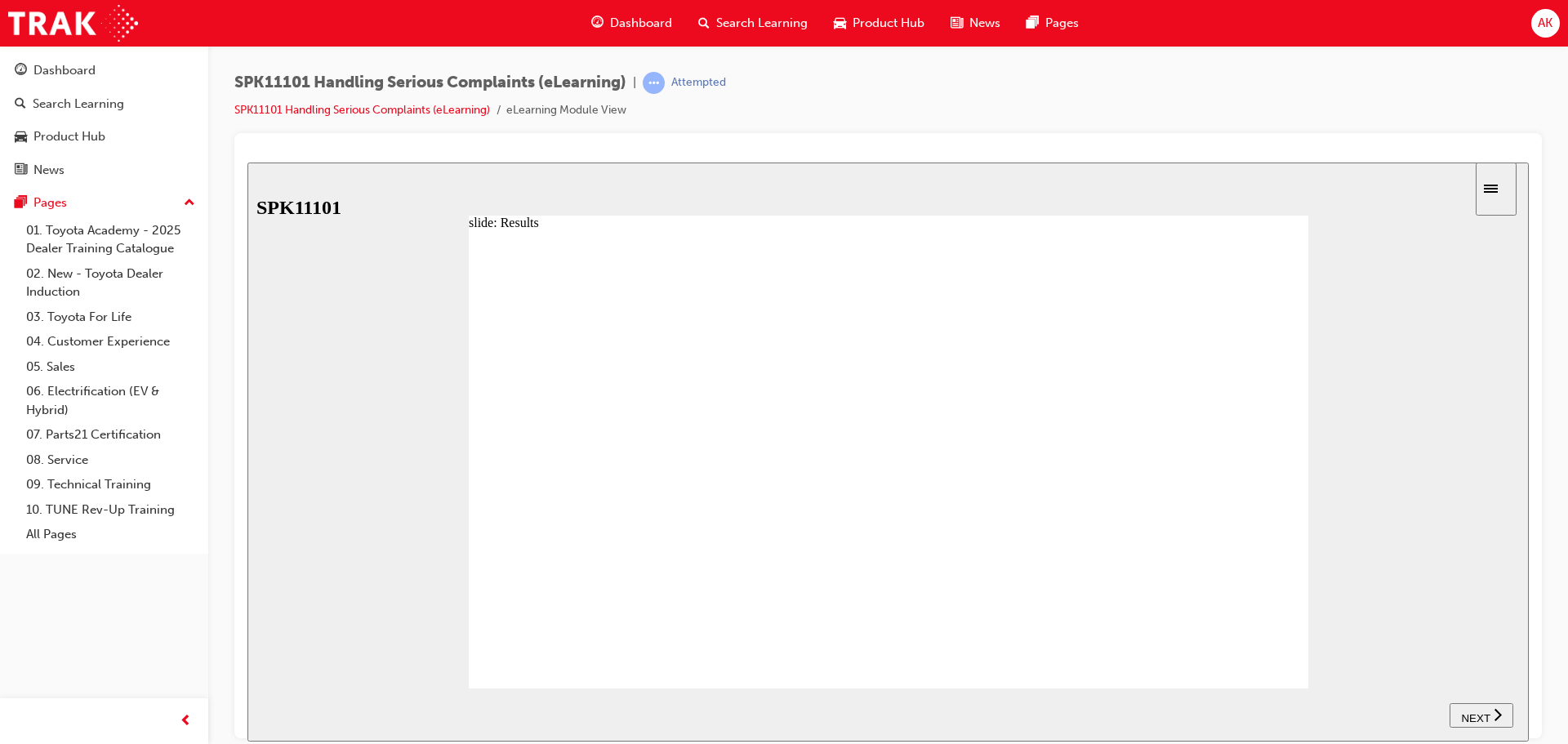
click at [1496, 717] on icon "next" at bounding box center [1497, 714] width 8 height 14
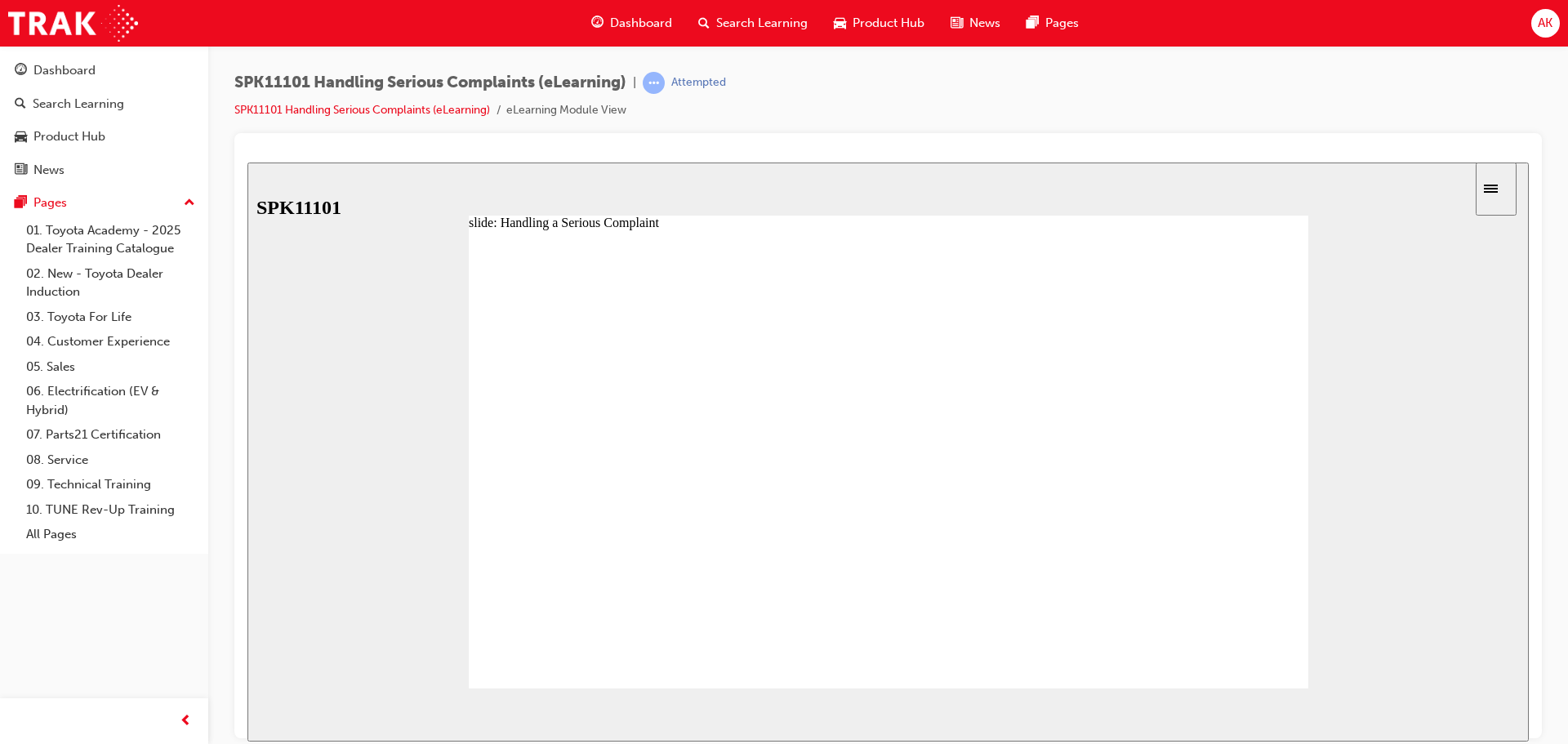
click at [248, 162] on image at bounding box center [248, 162] width 0 height 0
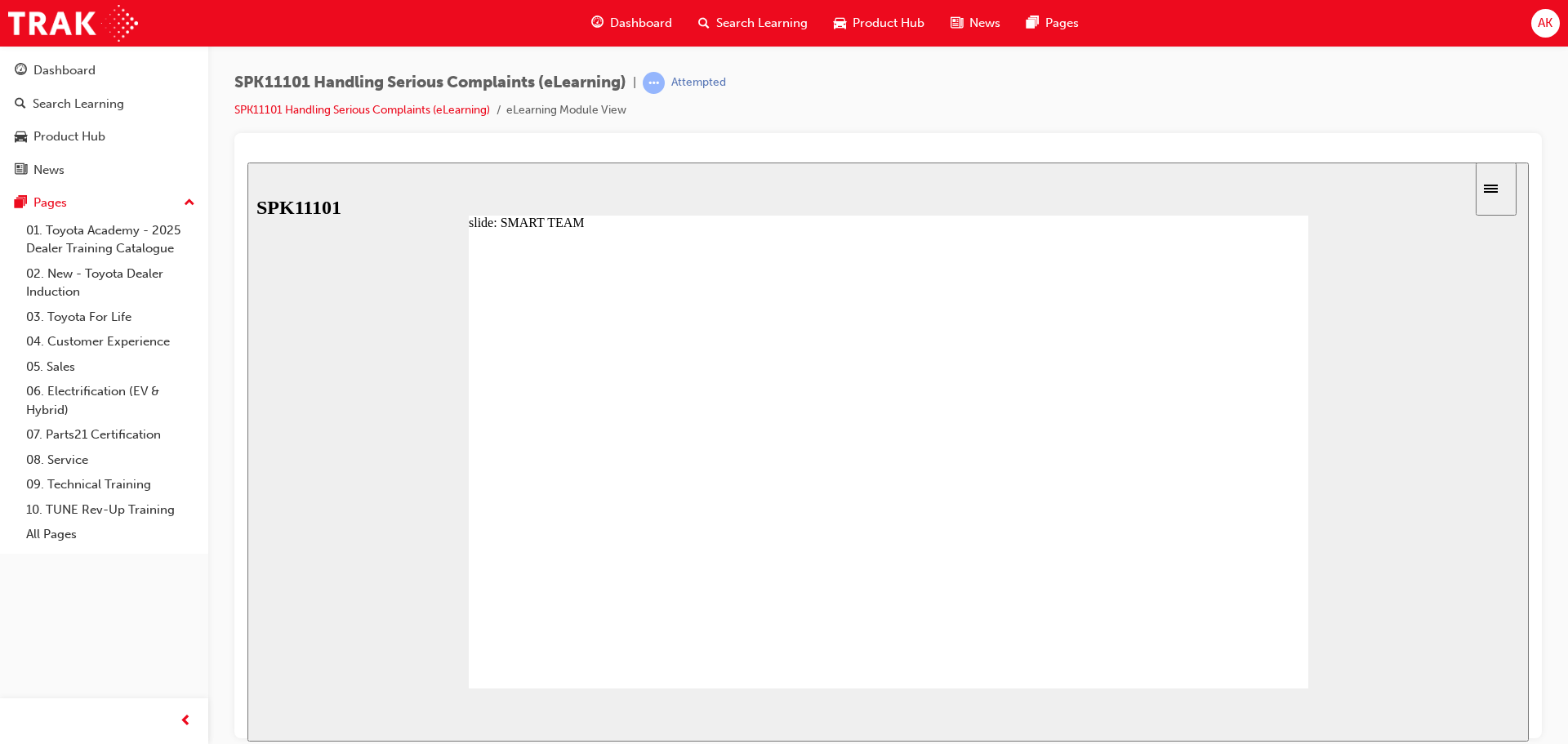
click at [1288, 651] on div at bounding box center [888, 465] width 840 height 473
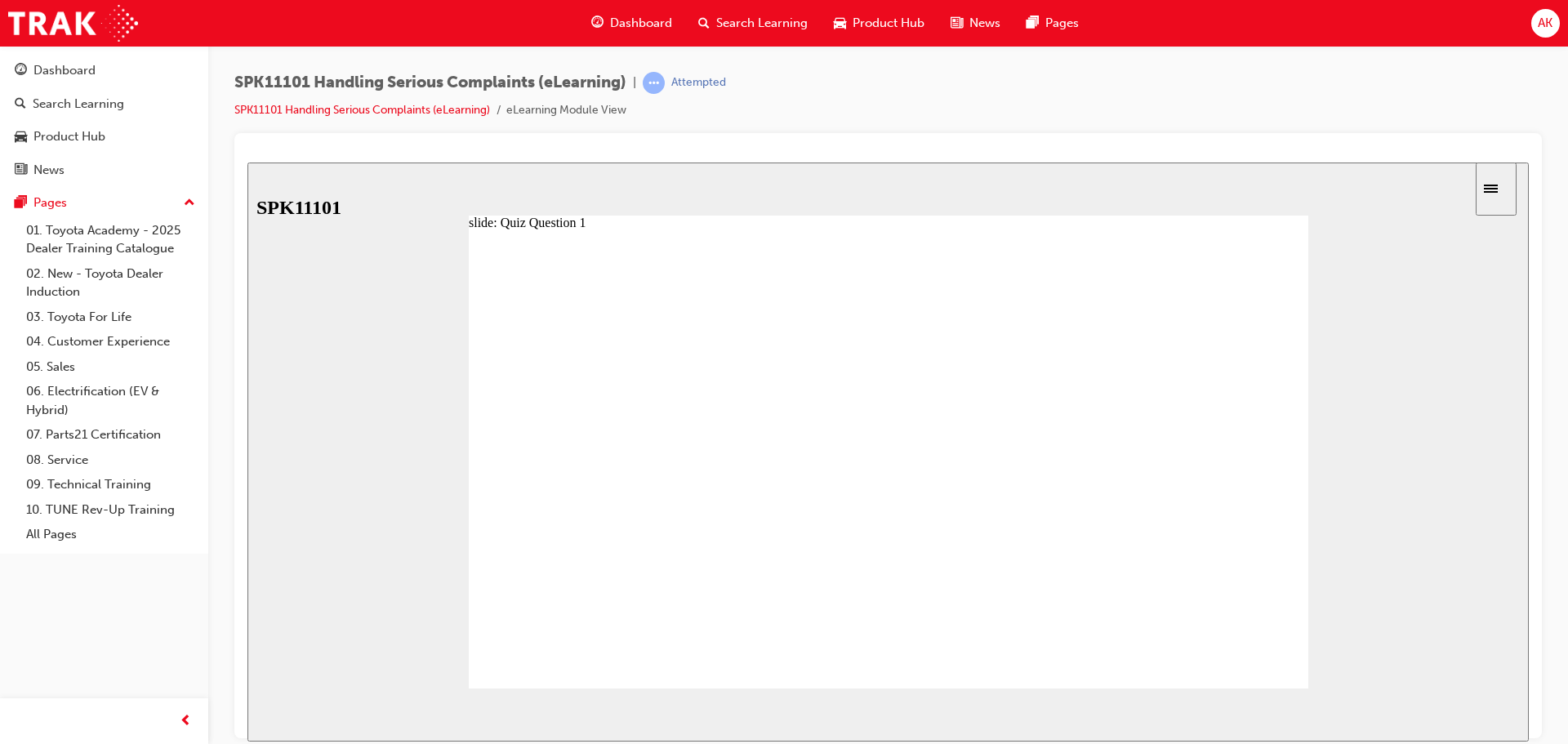
radio input "true"
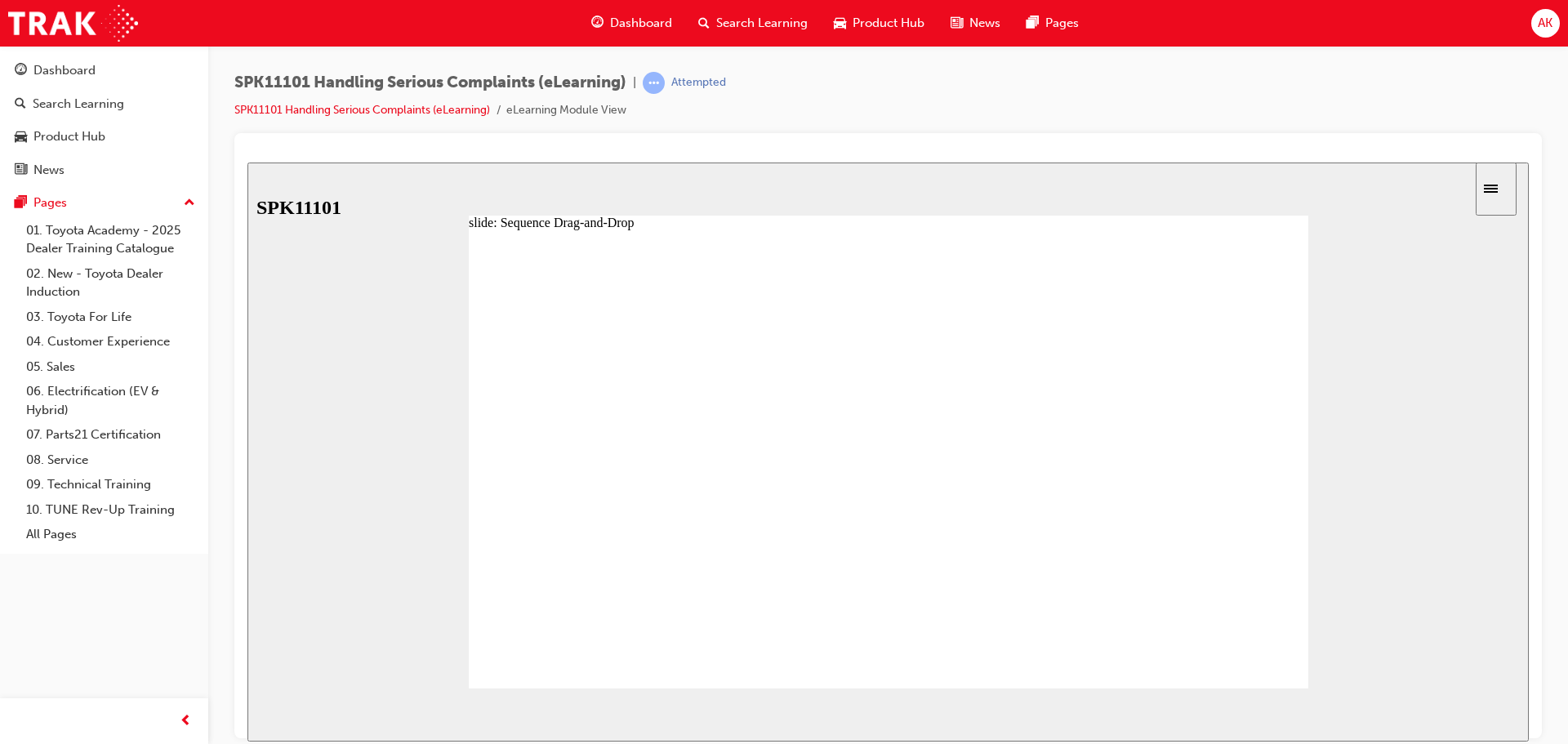
drag, startPoint x: 572, startPoint y: 369, endPoint x: 709, endPoint y: 570, distance: 243.2
drag, startPoint x: 672, startPoint y: 421, endPoint x: 666, endPoint y: 463, distance: 42.4
drag, startPoint x: 675, startPoint y: 455, endPoint x: 674, endPoint y: 430, distance: 25.0
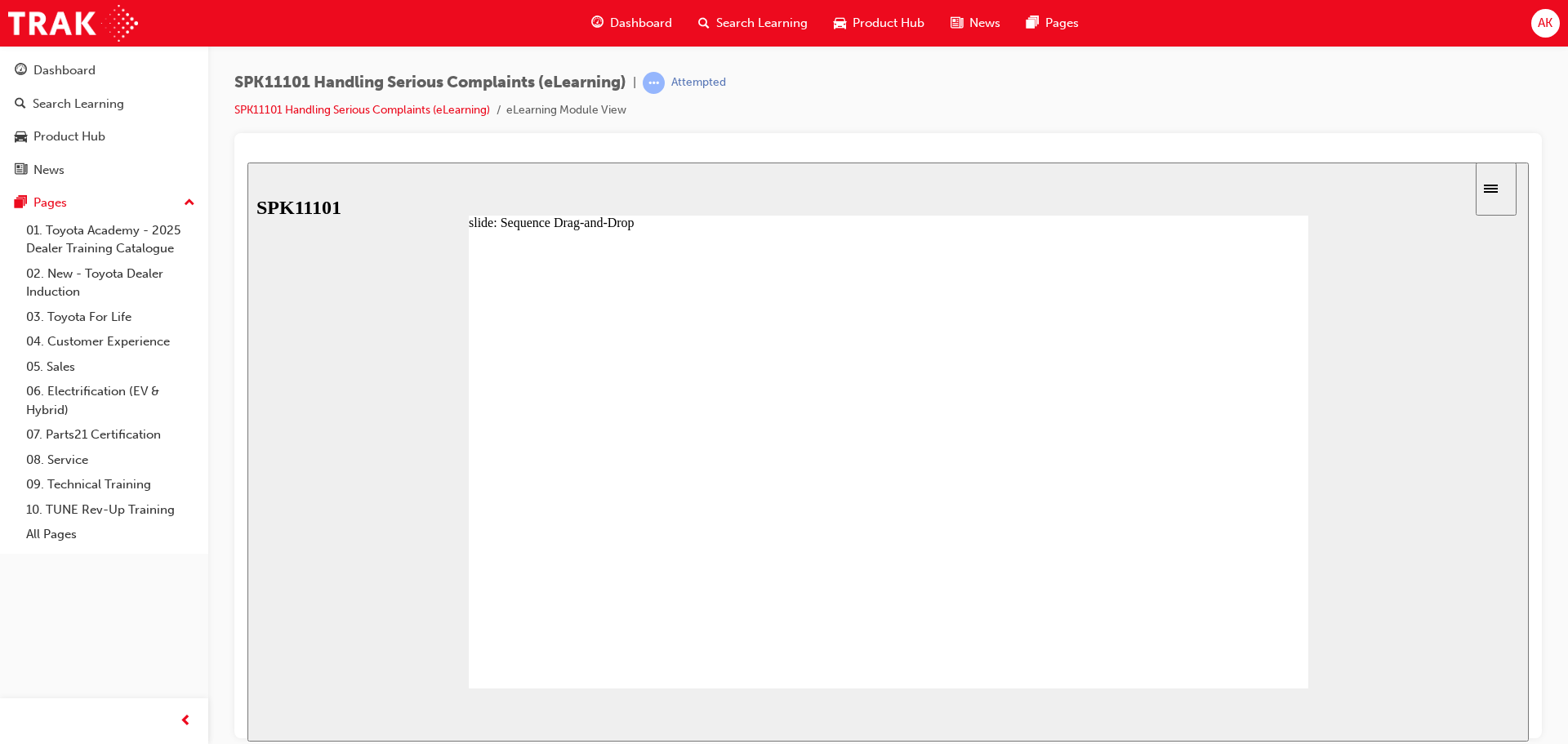
drag, startPoint x: 657, startPoint y: 493, endPoint x: 660, endPoint y: 470, distance: 23.2
drag, startPoint x: 654, startPoint y: 618, endPoint x: 671, endPoint y: 570, distance: 50.9
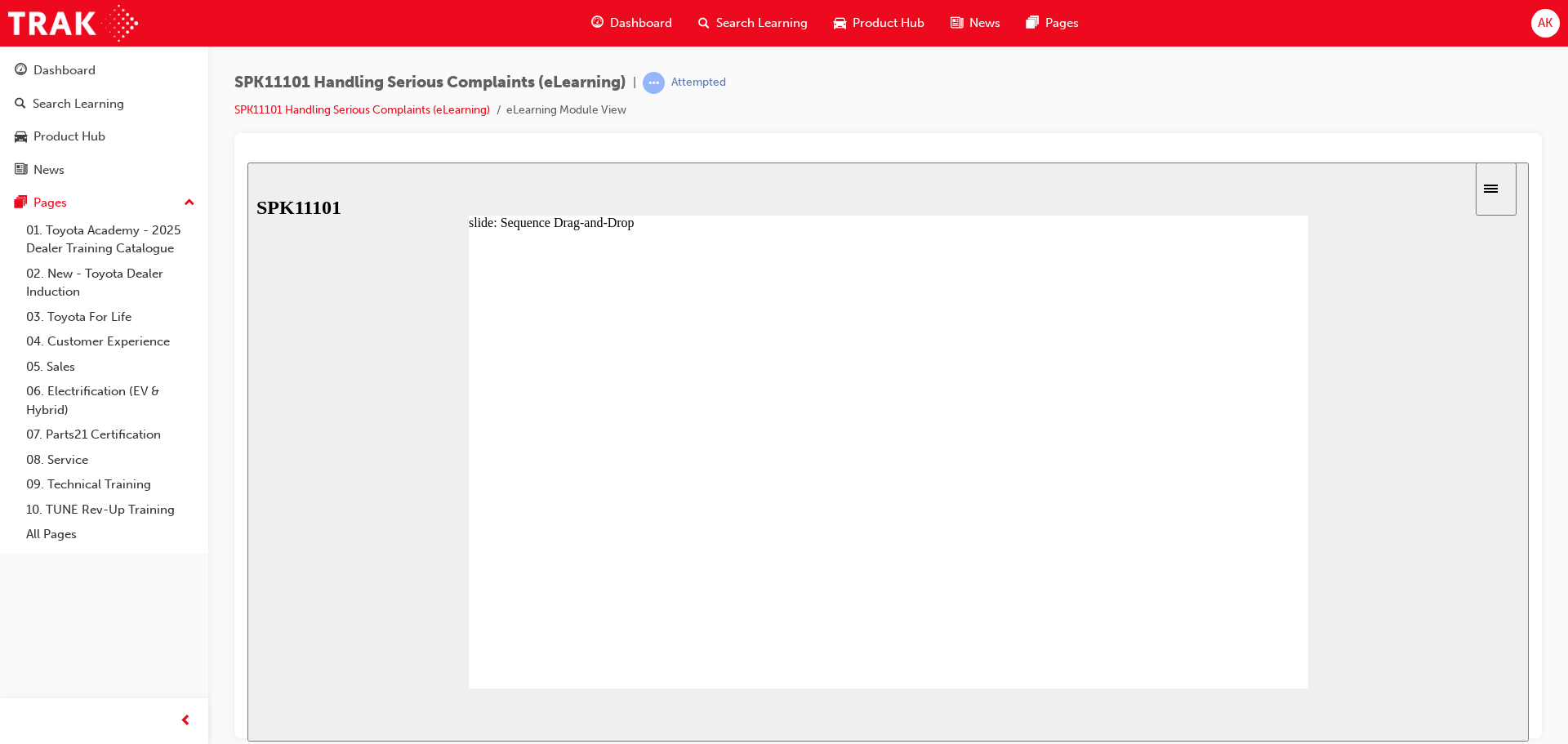
drag, startPoint x: 675, startPoint y: 539, endPoint x: 671, endPoint y: 574, distance: 35.2
drag, startPoint x: 680, startPoint y: 546, endPoint x: 673, endPoint y: 585, distance: 39.6
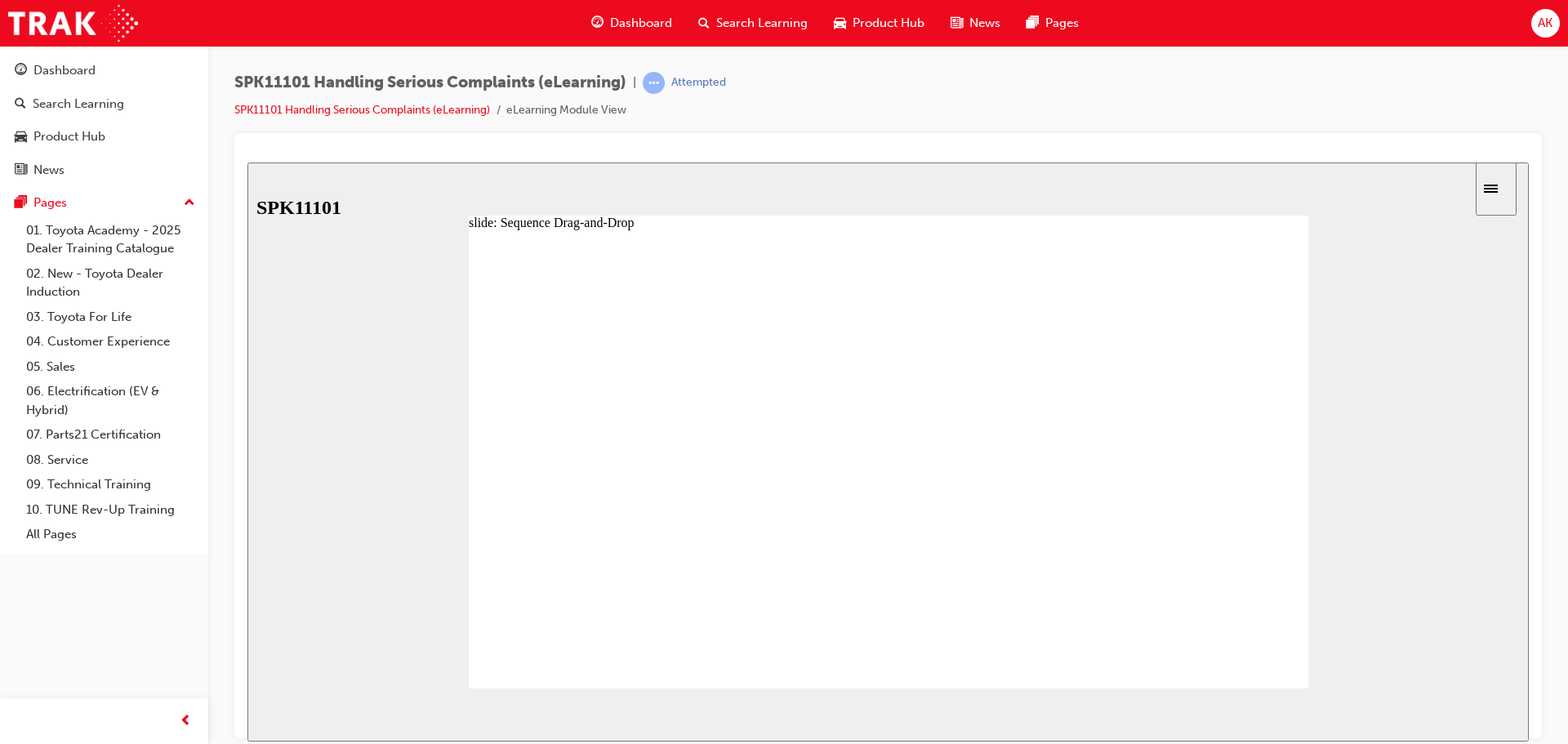
drag, startPoint x: 679, startPoint y: 540, endPoint x: 680, endPoint y: 611, distance: 71.0
drag, startPoint x: 685, startPoint y: 577, endPoint x: 686, endPoint y: 621, distance: 44.0
drag, startPoint x: 669, startPoint y: 616, endPoint x: 676, endPoint y: 566, distance: 50.5
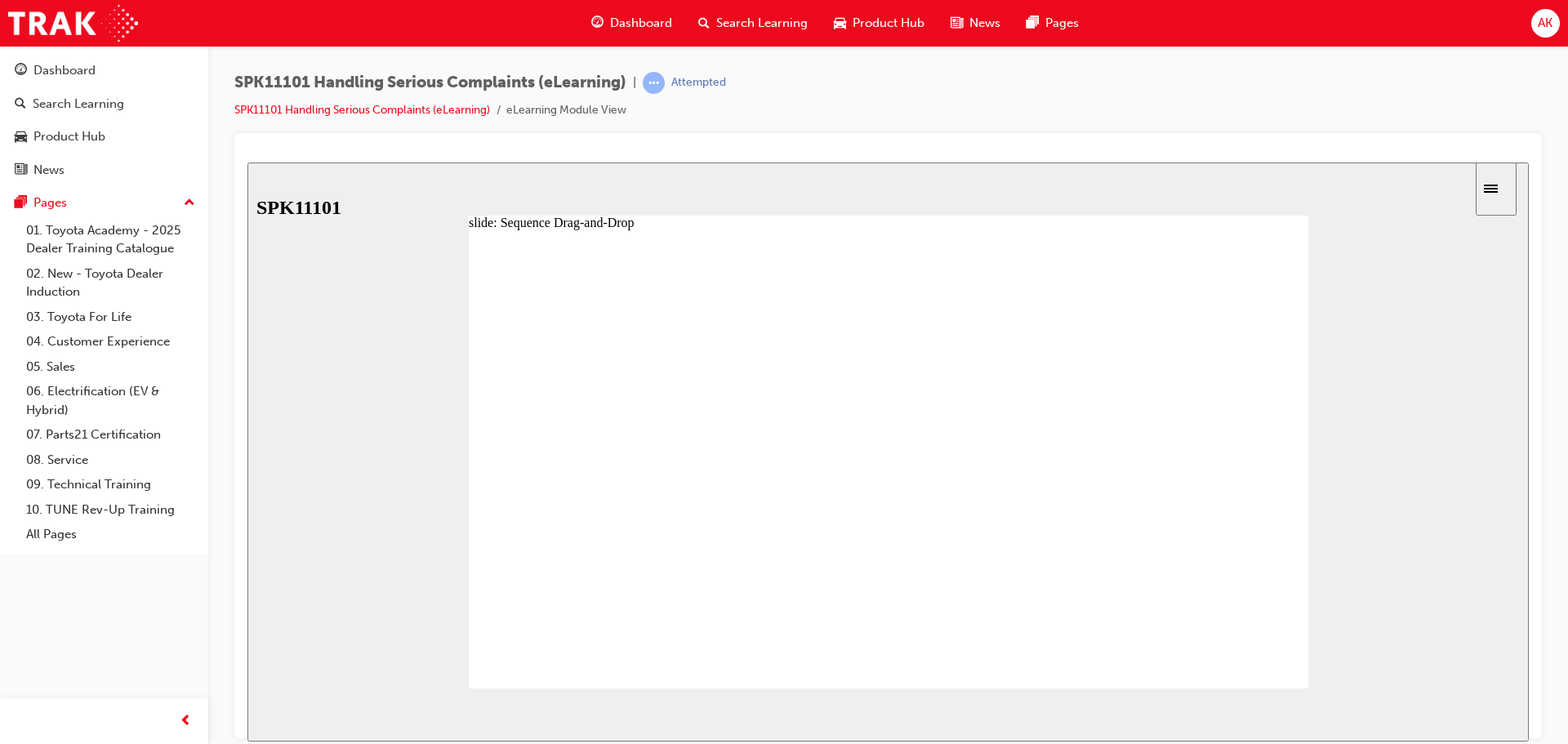
drag, startPoint x: 637, startPoint y: 540, endPoint x: 649, endPoint y: 500, distance: 41.8
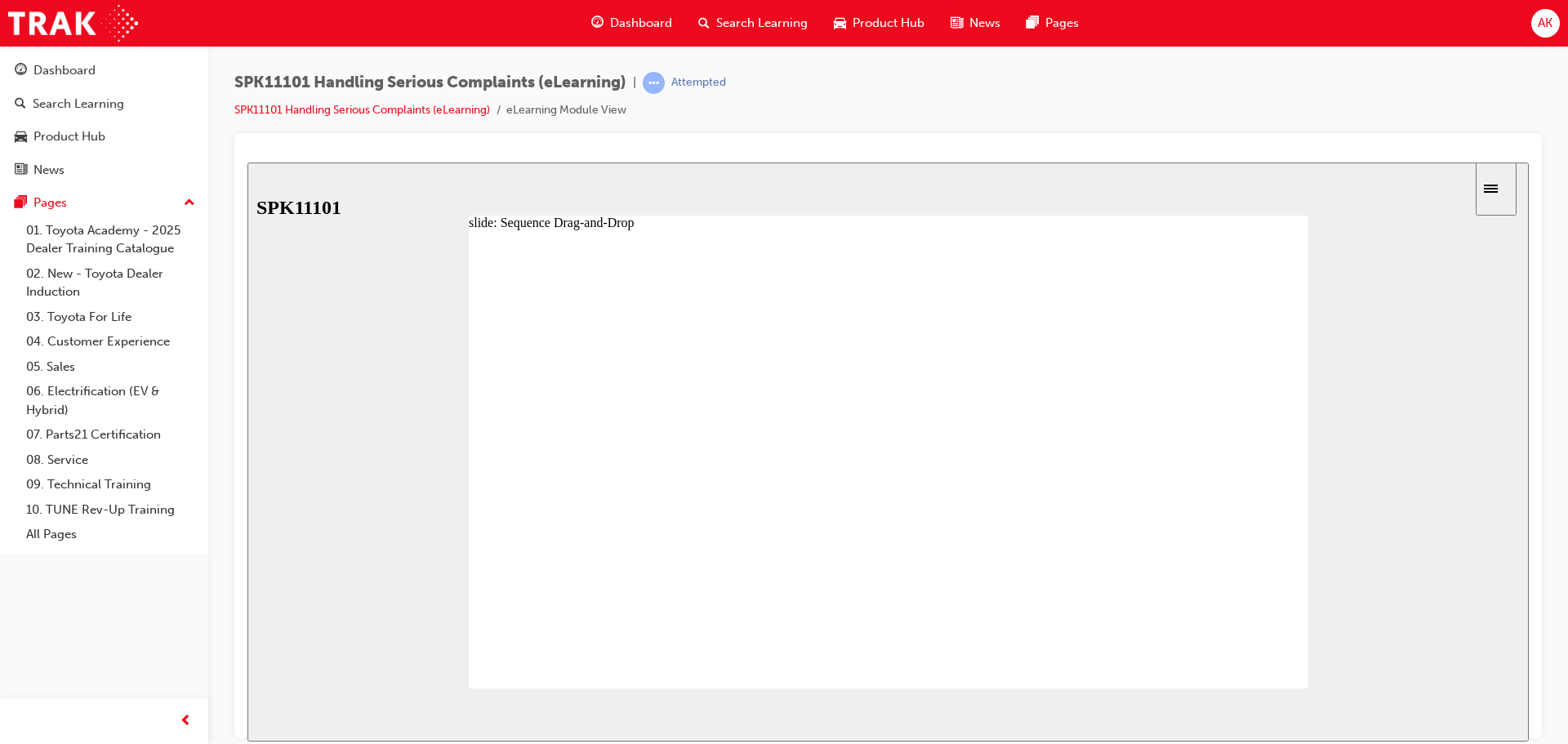
drag, startPoint x: 658, startPoint y: 543, endPoint x: 659, endPoint y: 500, distance: 43.0
drag, startPoint x: 668, startPoint y: 549, endPoint x: 669, endPoint y: 591, distance: 42.0
drag, startPoint x: 668, startPoint y: 572, endPoint x: 669, endPoint y: 536, distance: 36.0
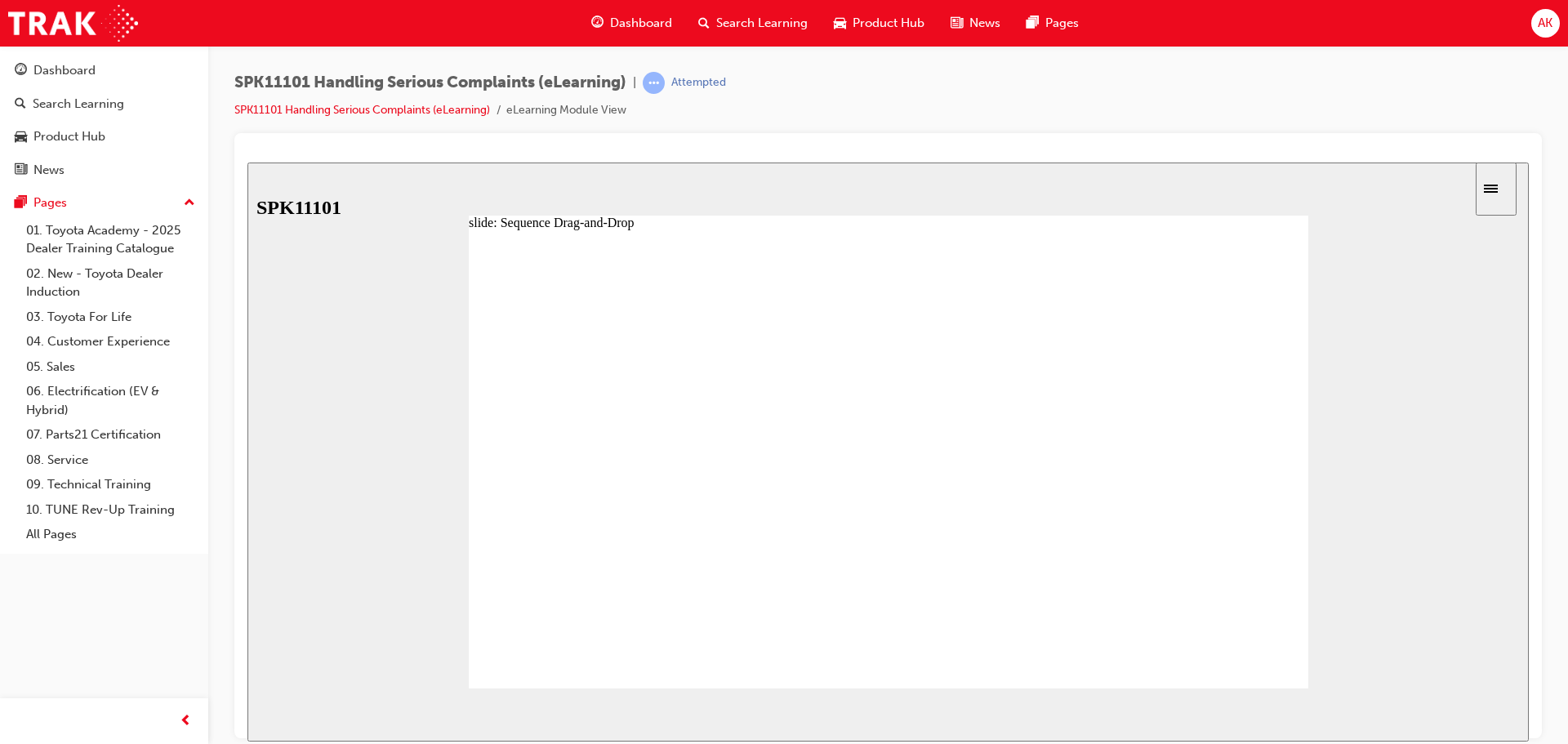
drag, startPoint x: 668, startPoint y: 645, endPoint x: 667, endPoint y: 635, distance: 10.0
drag, startPoint x: 673, startPoint y: 616, endPoint x: 673, endPoint y: 580, distance: 36.0
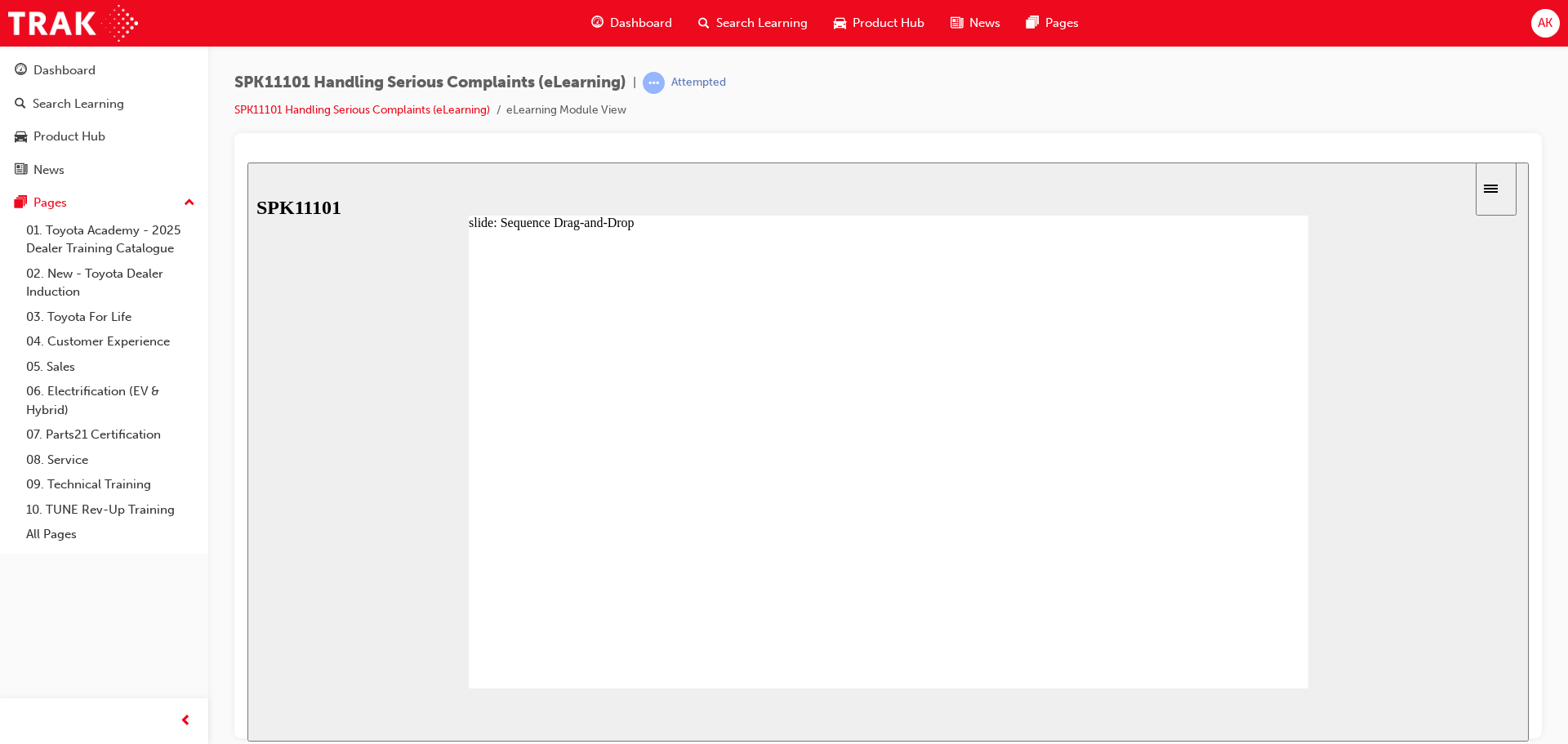
drag, startPoint x: 669, startPoint y: 617, endPoint x: 683, endPoint y: 510, distance: 107.9
click at [765, 16] on span "Search Learning" at bounding box center [761, 23] width 92 height 19
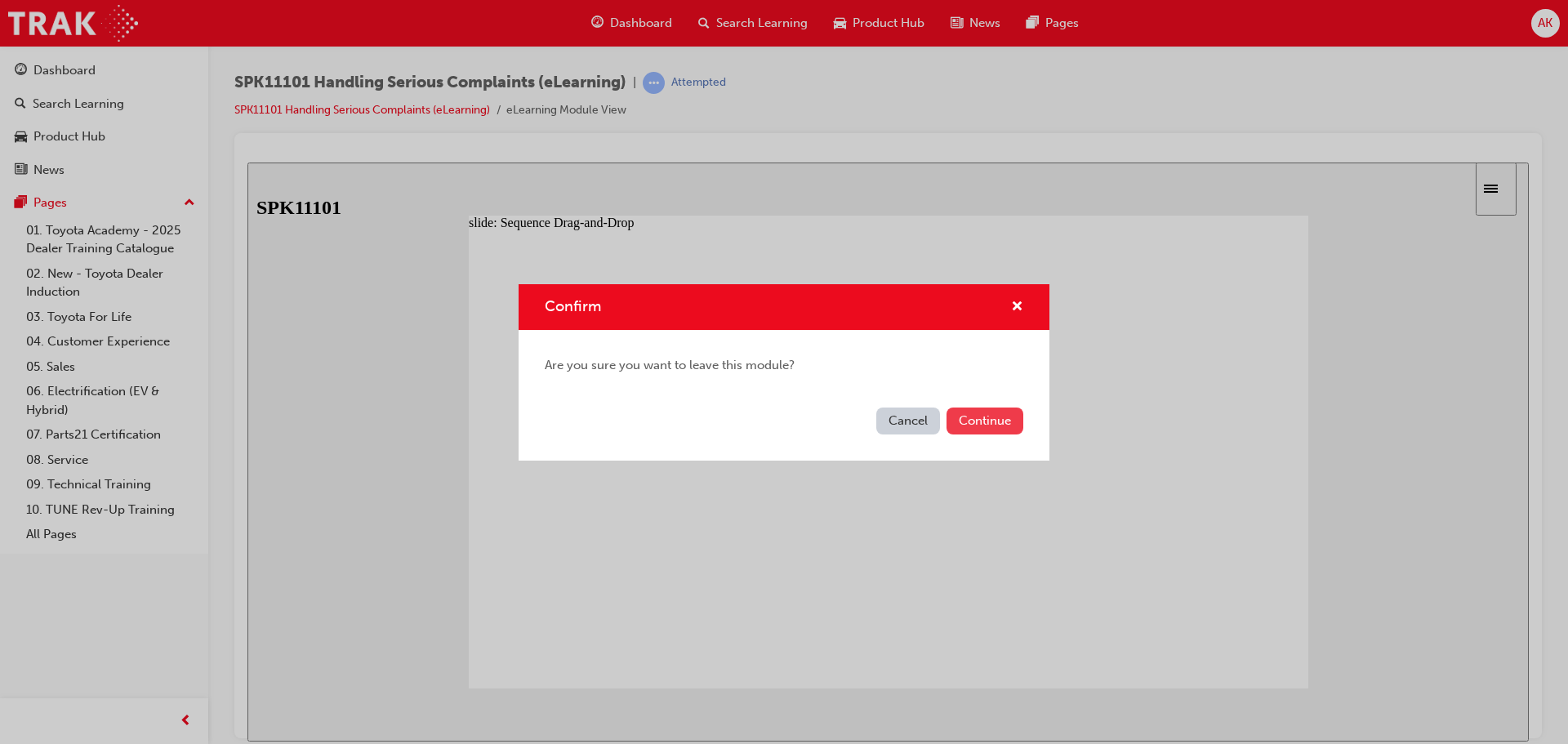
click at [1007, 426] on button "Continue" at bounding box center [984, 421] width 77 height 27
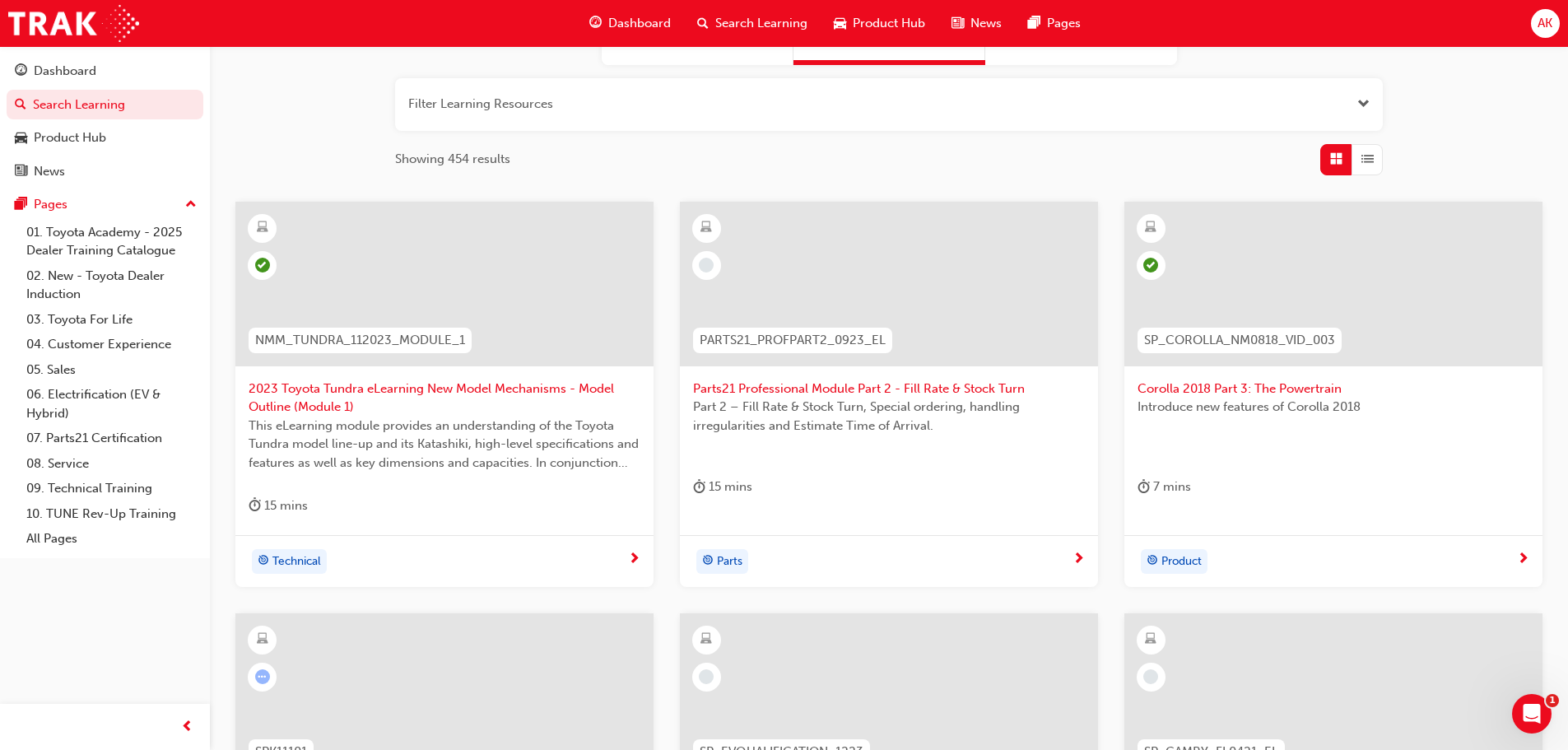
scroll to position [494, 0]
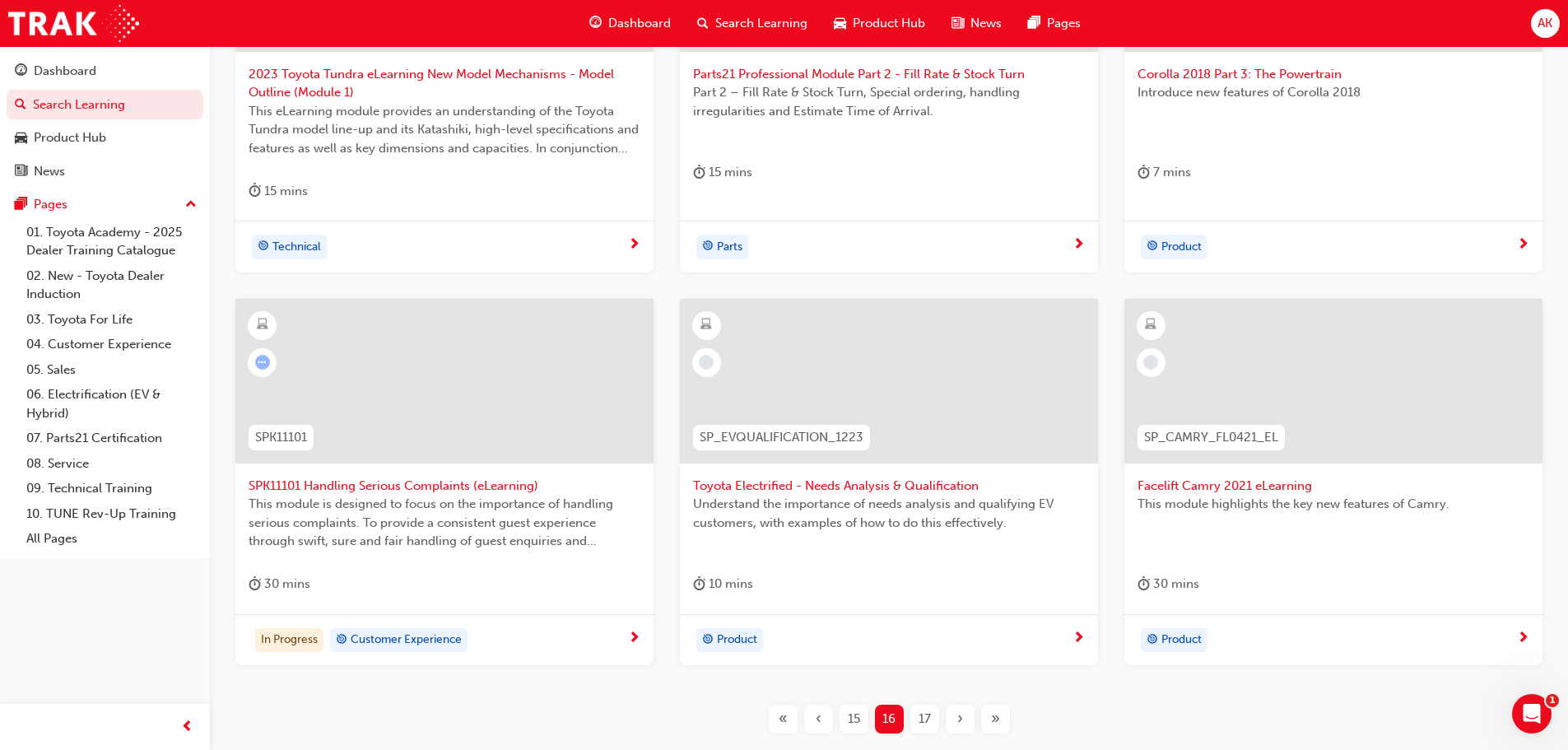
click at [917, 480] on span "Toyota Electrified - Needs Analysis & Qualification" at bounding box center [889, 486] width 392 height 19
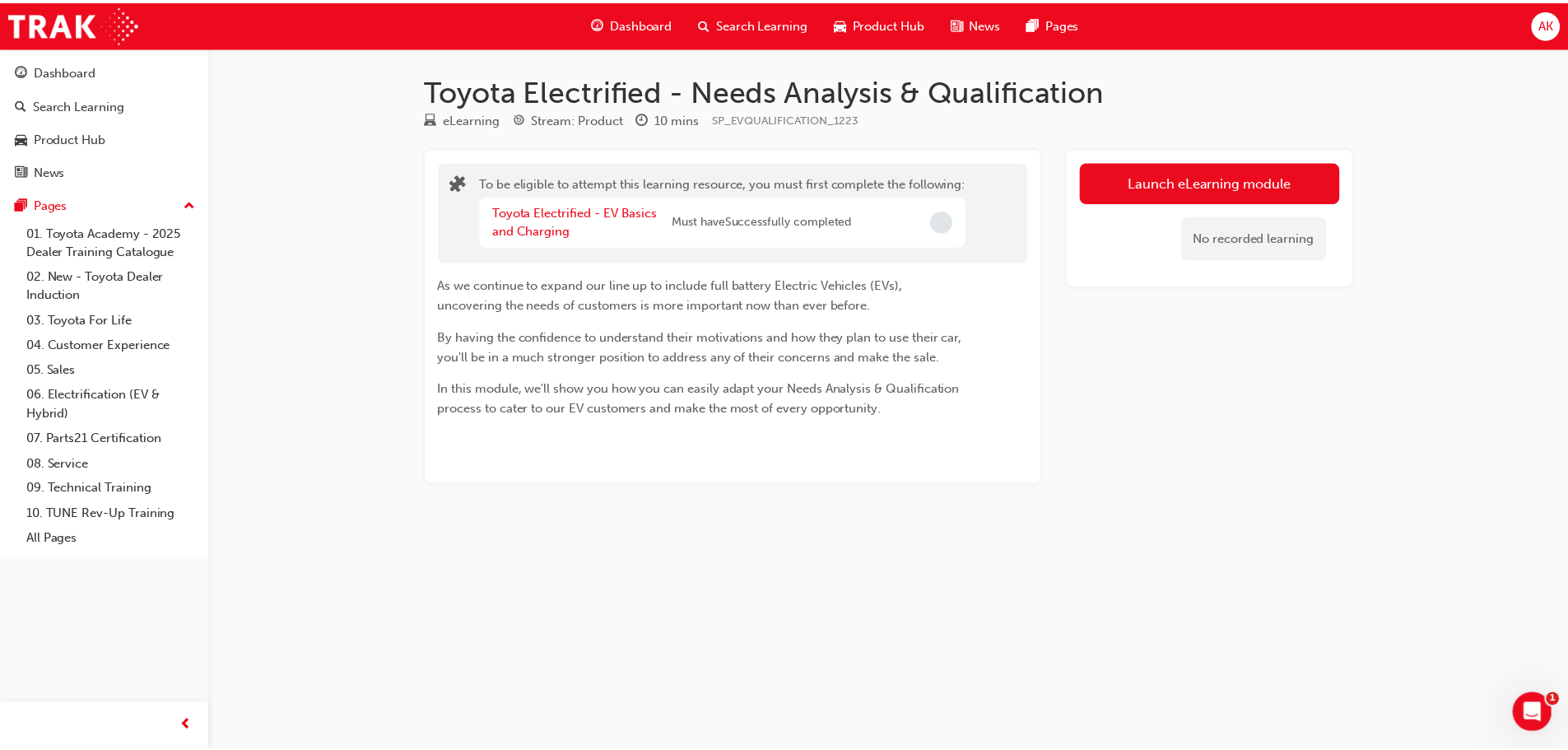
scroll to position [432, 0]
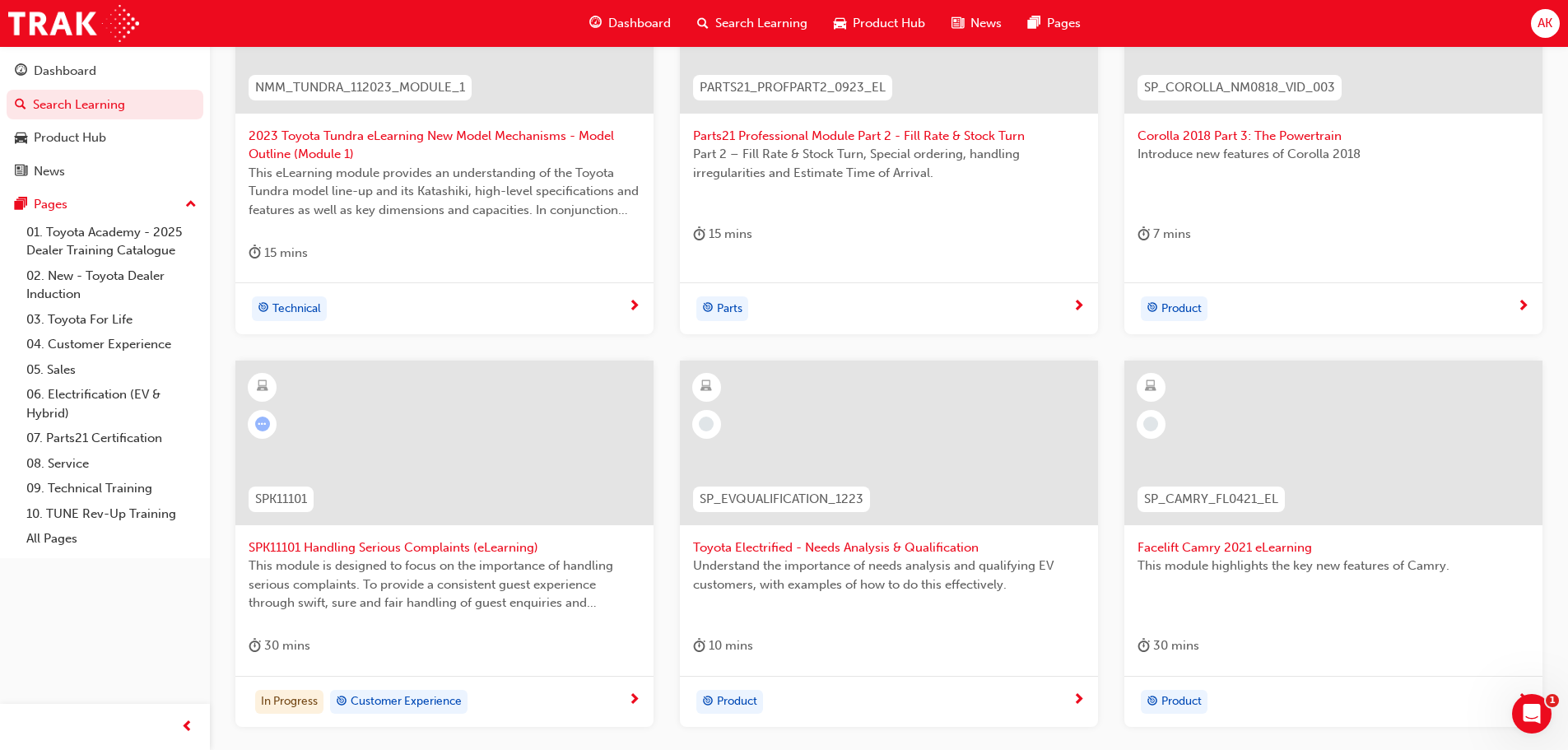
click at [1270, 537] on div at bounding box center [1334, 456] width 392 height 165
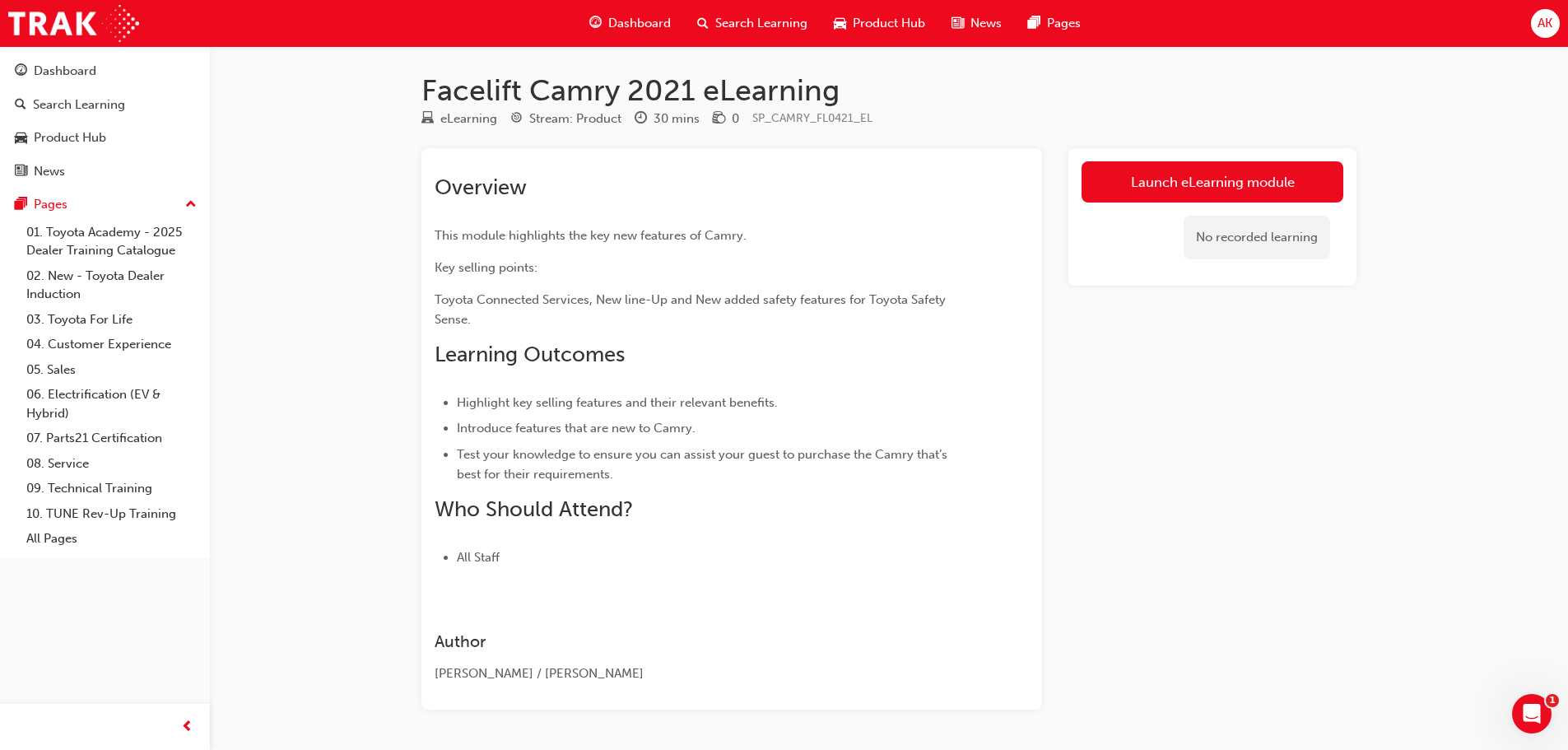
click at [1205, 176] on link "Launch eLearning module" at bounding box center [1212, 182] width 261 height 41
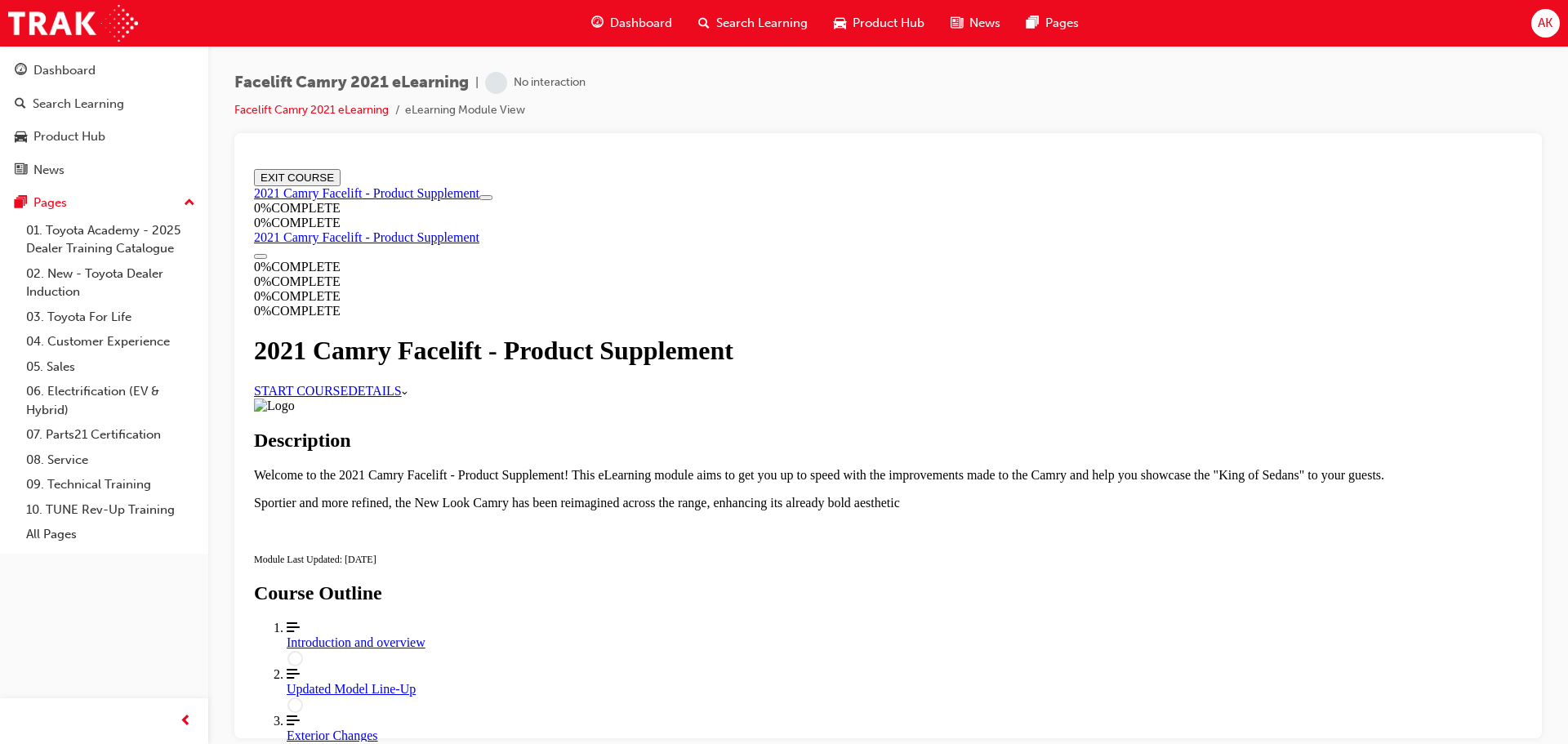
scroll to position [640, 0]
click at [1093, 620] on link "Align left Three vertical lines aligned to the left Introduction and overview 0…" at bounding box center [904, 643] width 1235 height 46
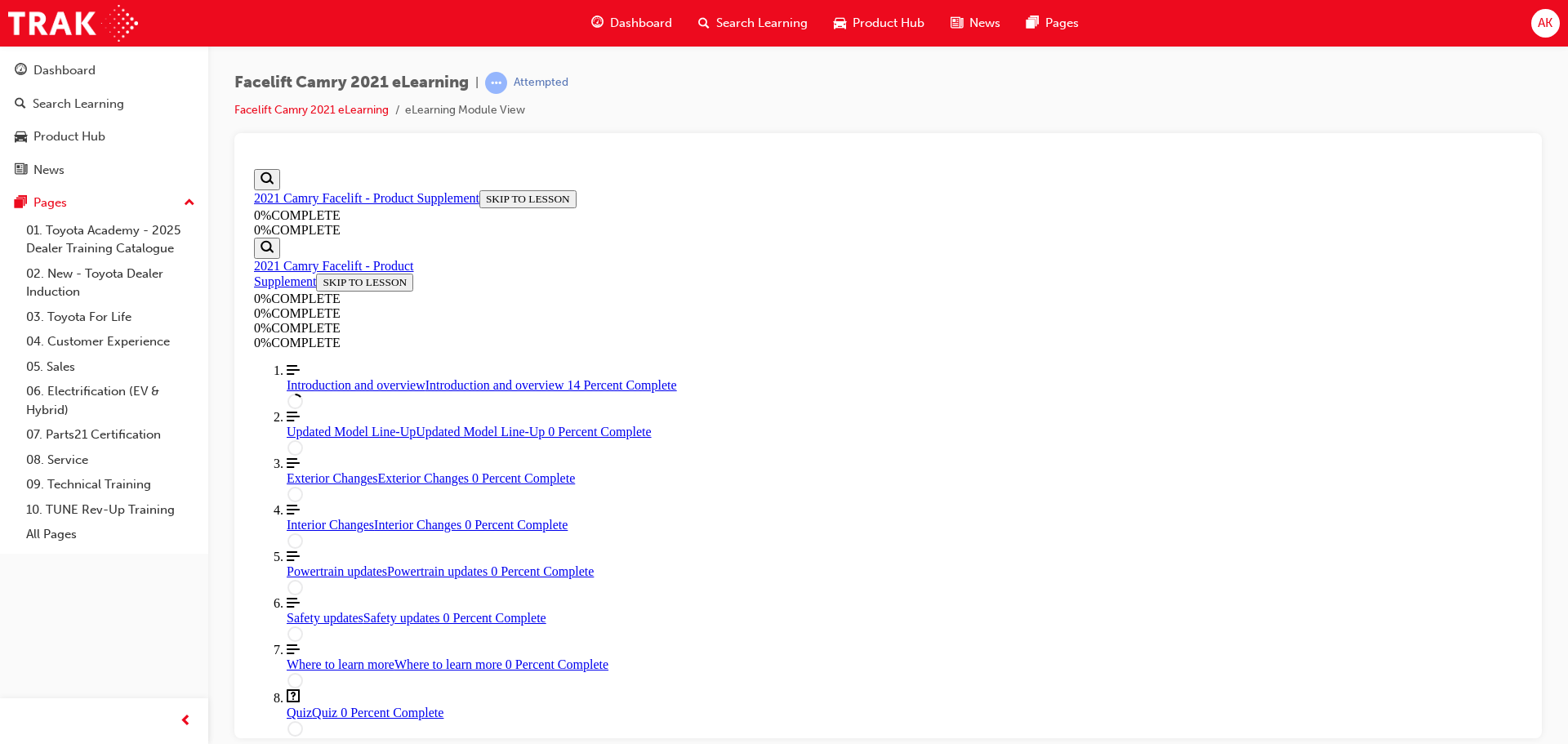
scroll to position [231, 0]
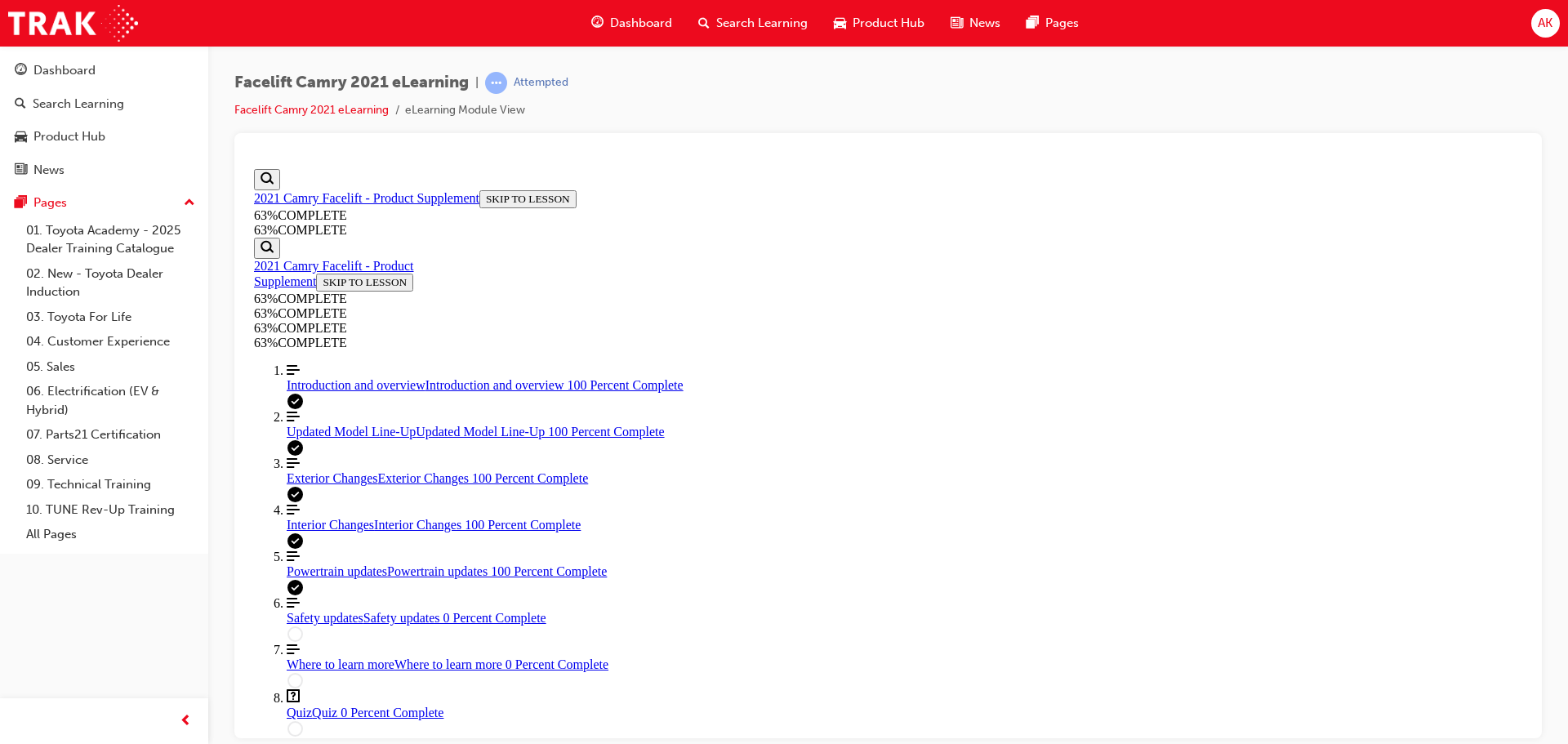
scroll to position [532, 0]
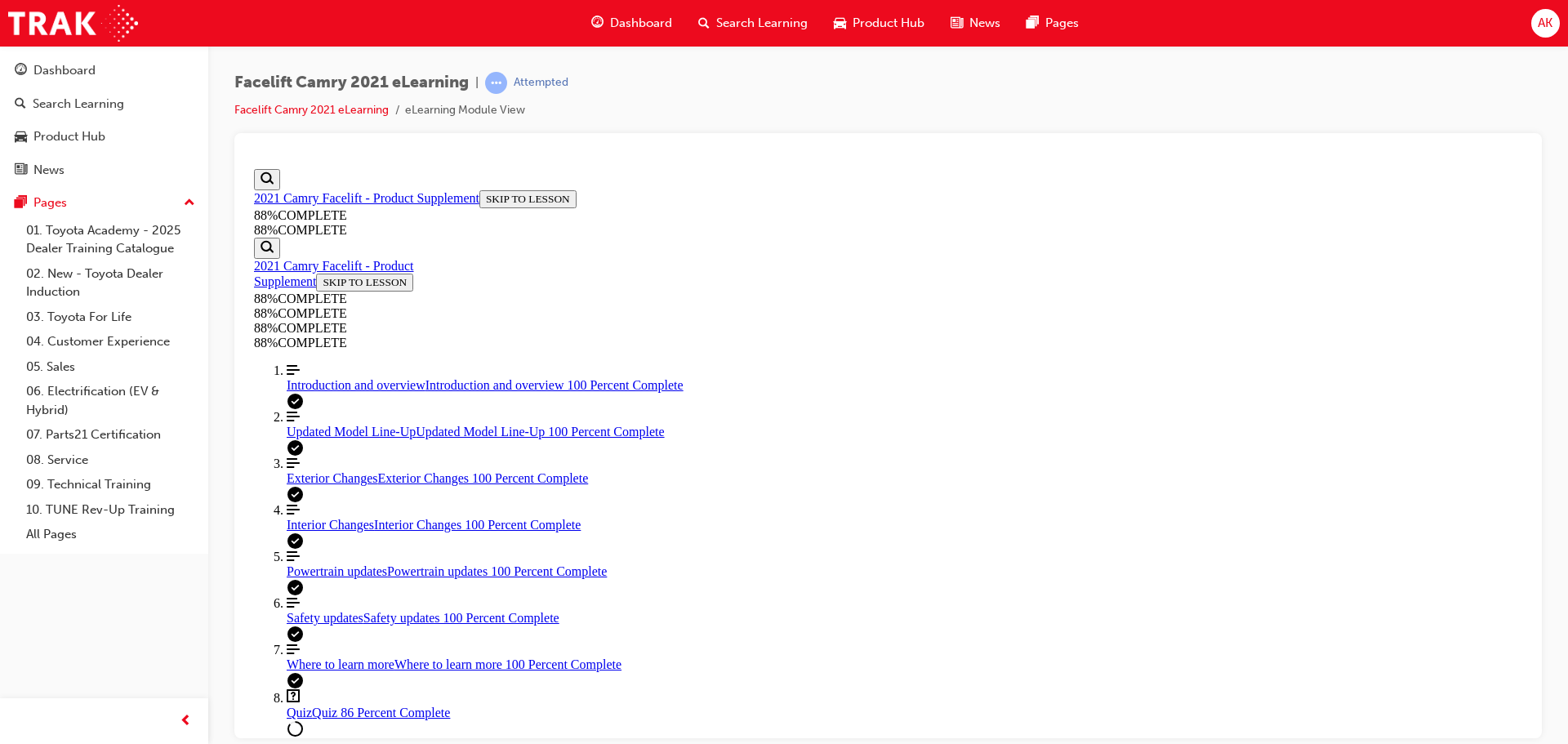
drag, startPoint x: 936, startPoint y: 518, endPoint x: 928, endPoint y: 531, distance: 15.3
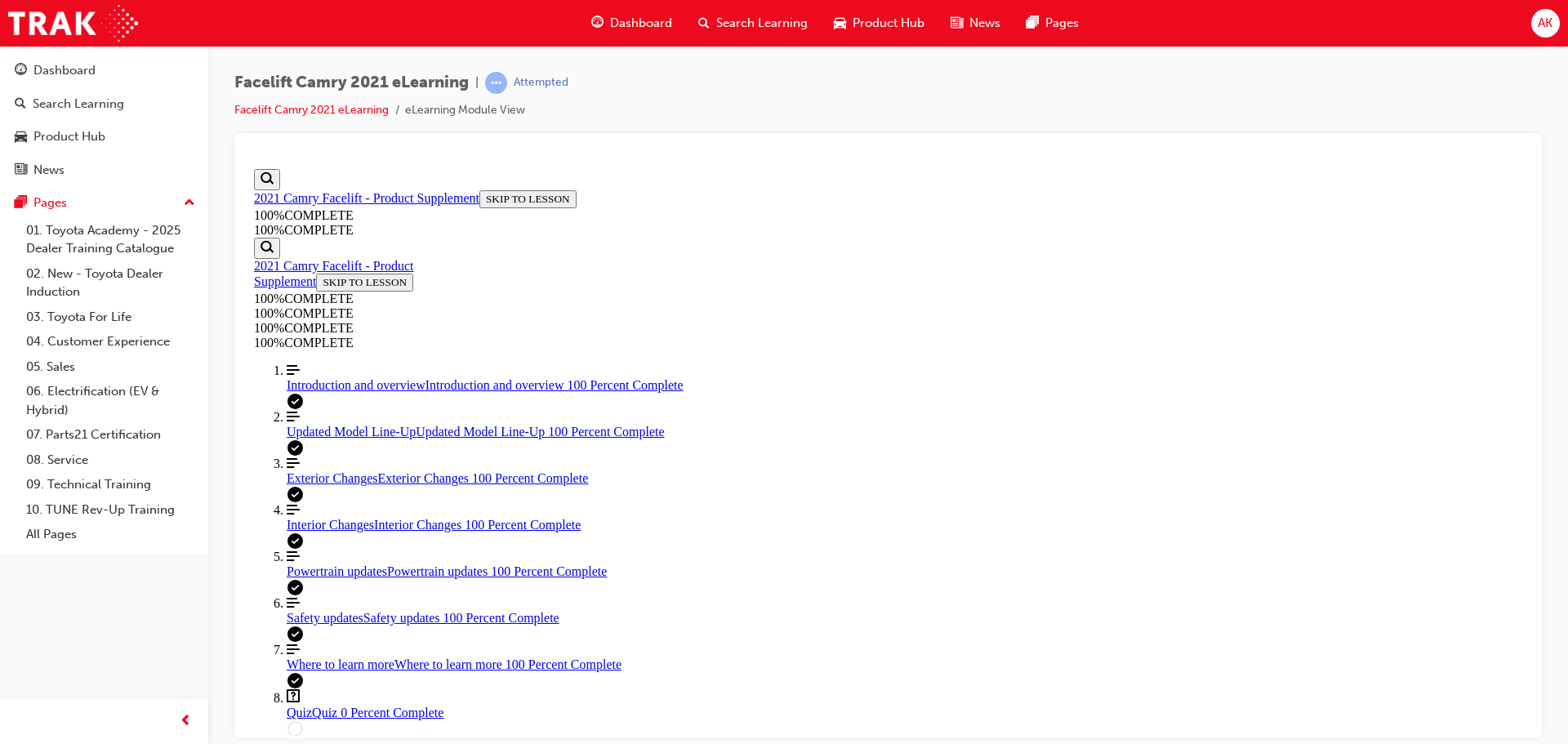
scroll to position [60, 0]
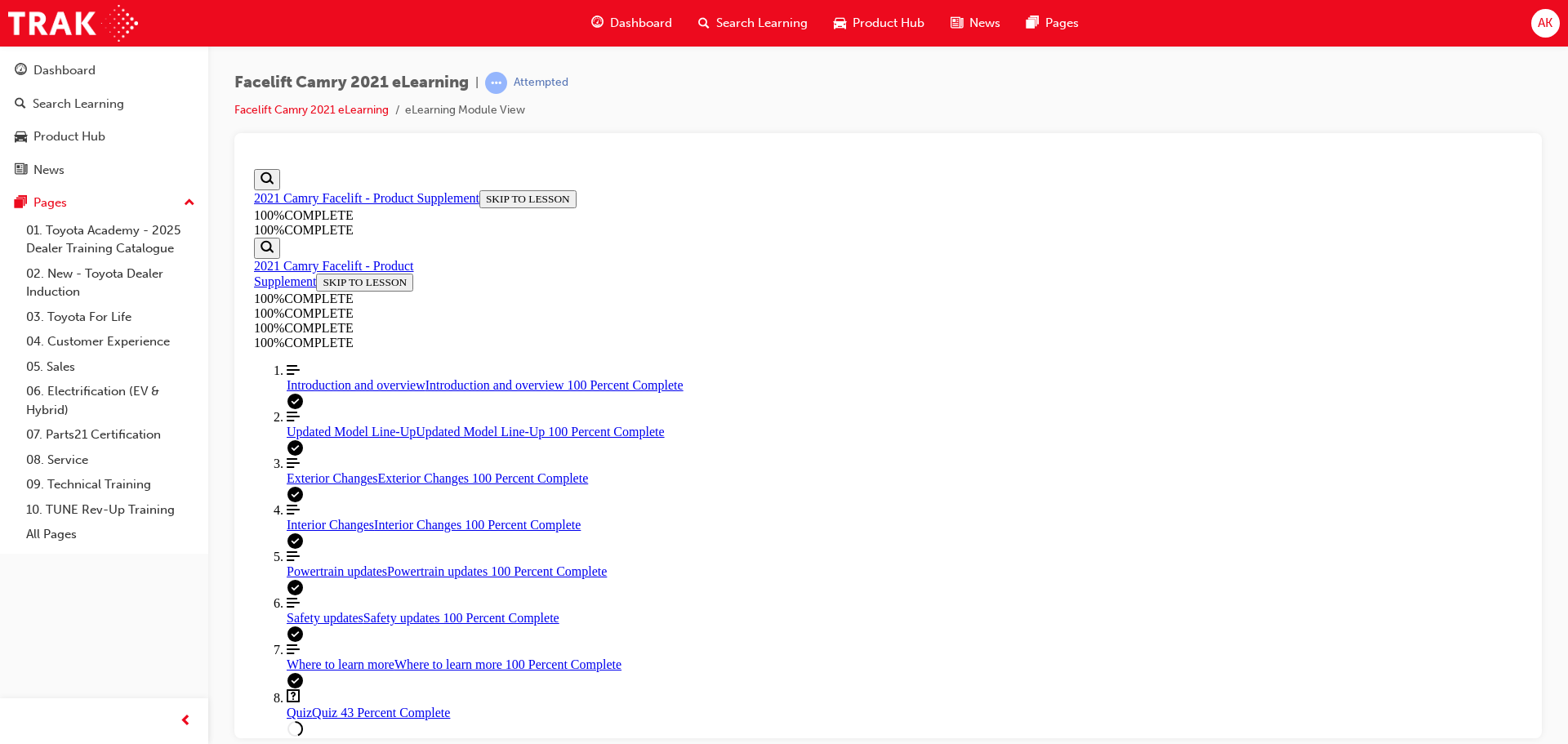
scroll to position [223, 0]
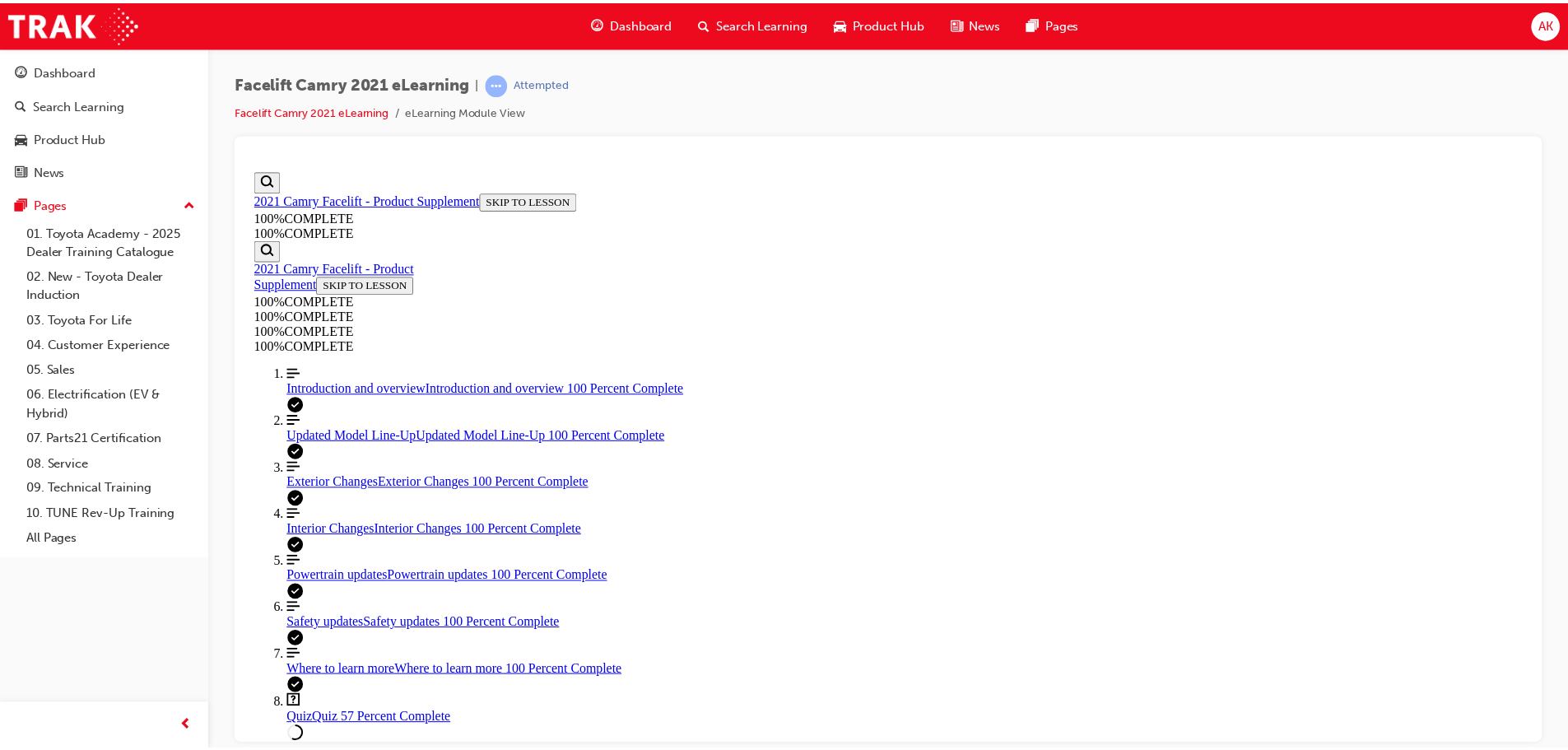
scroll to position [60, 0]
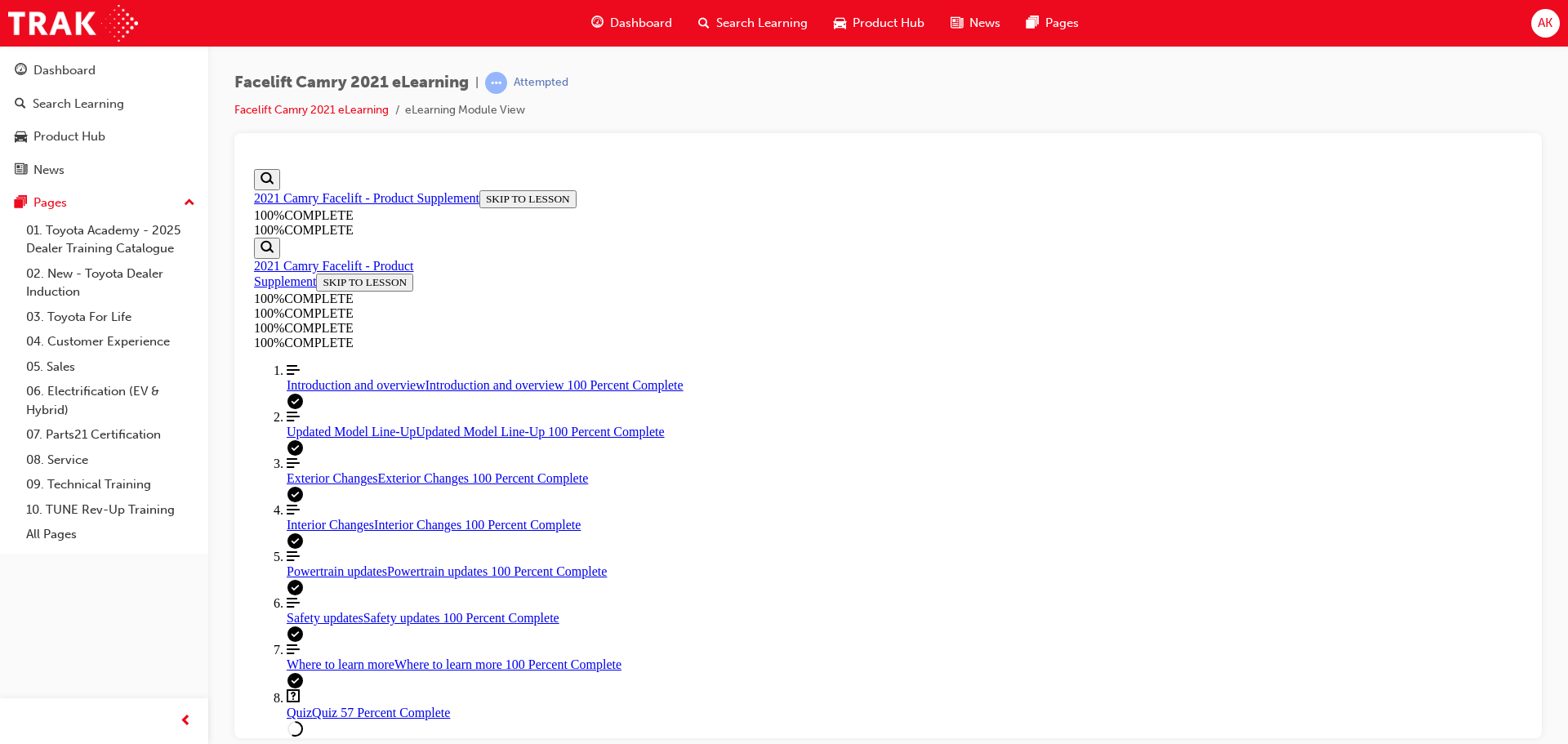
click at [768, 23] on span "Search Learning" at bounding box center [761, 23] width 92 height 19
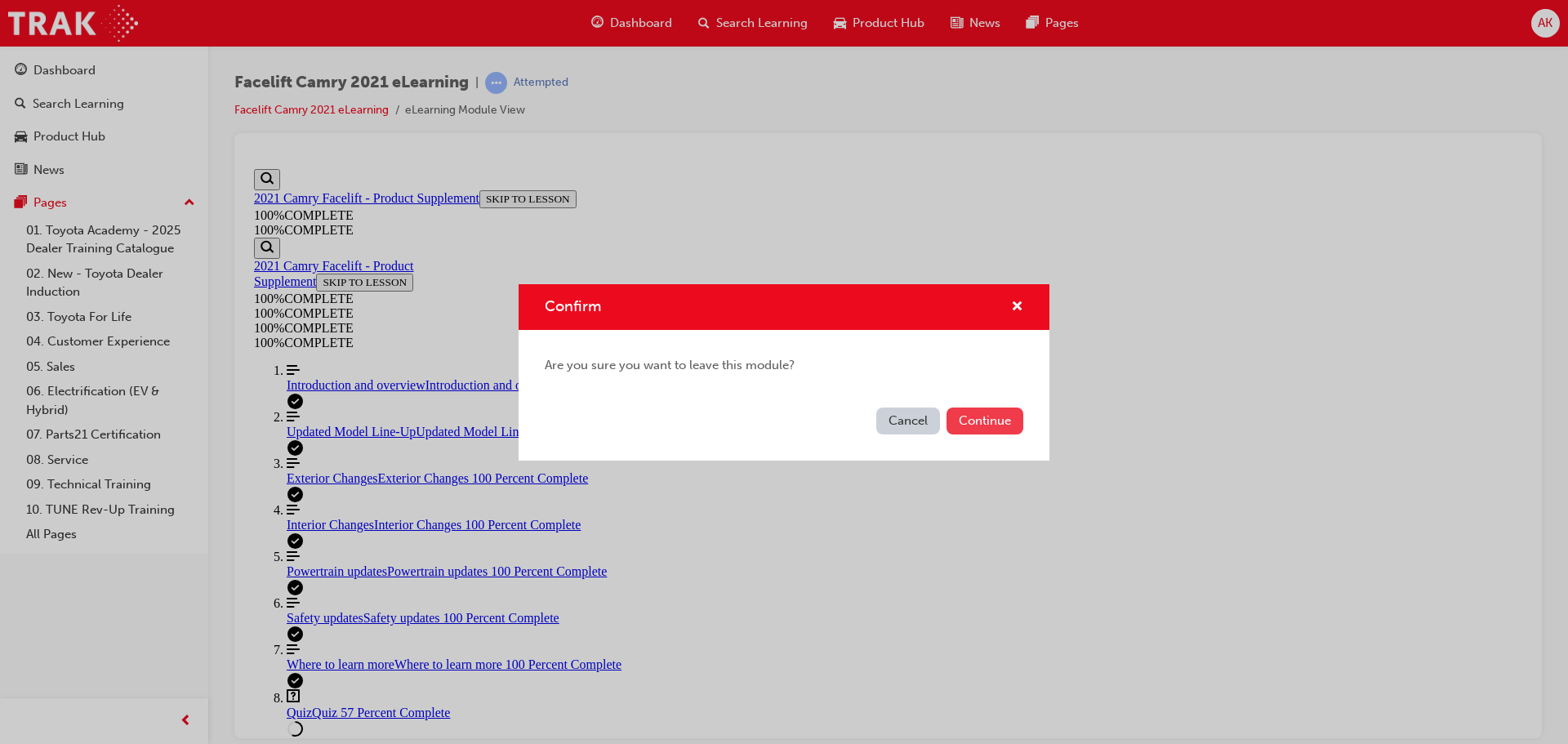
click at [970, 420] on button "Continue" at bounding box center [984, 421] width 77 height 27
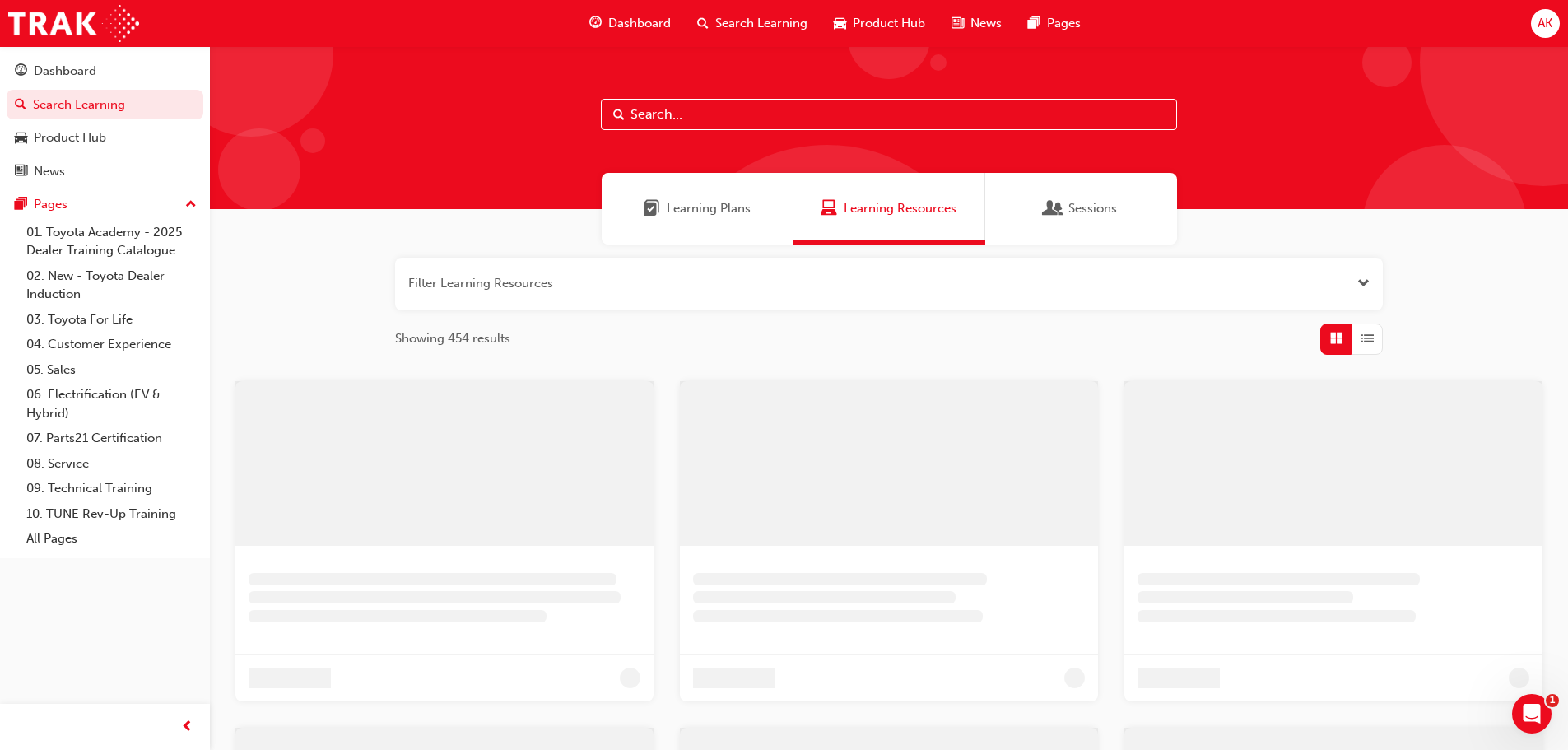
click at [1550, 22] on span "AK" at bounding box center [1544, 23] width 14 height 19
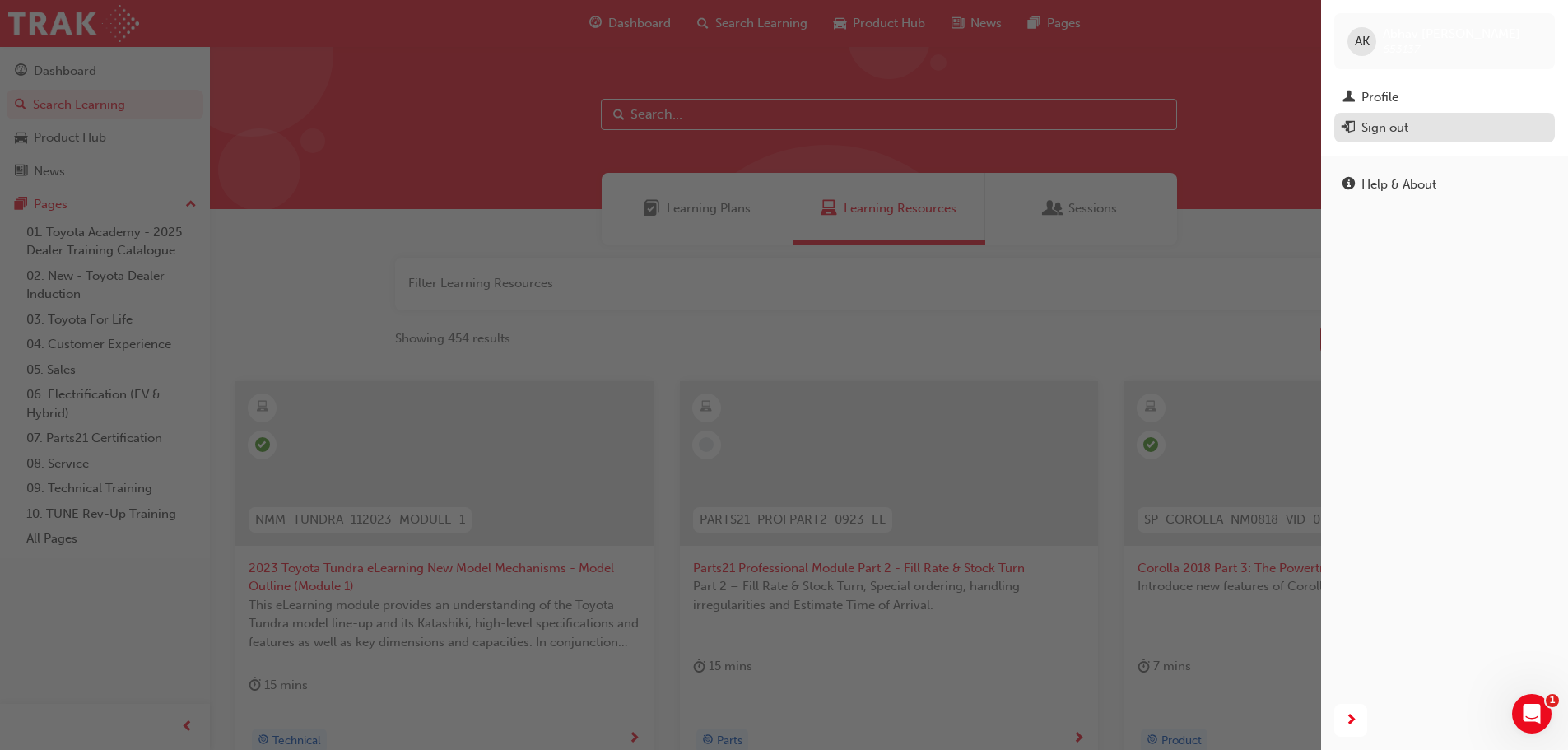
click at [1429, 136] on div "Sign out" at bounding box center [1444, 128] width 204 height 20
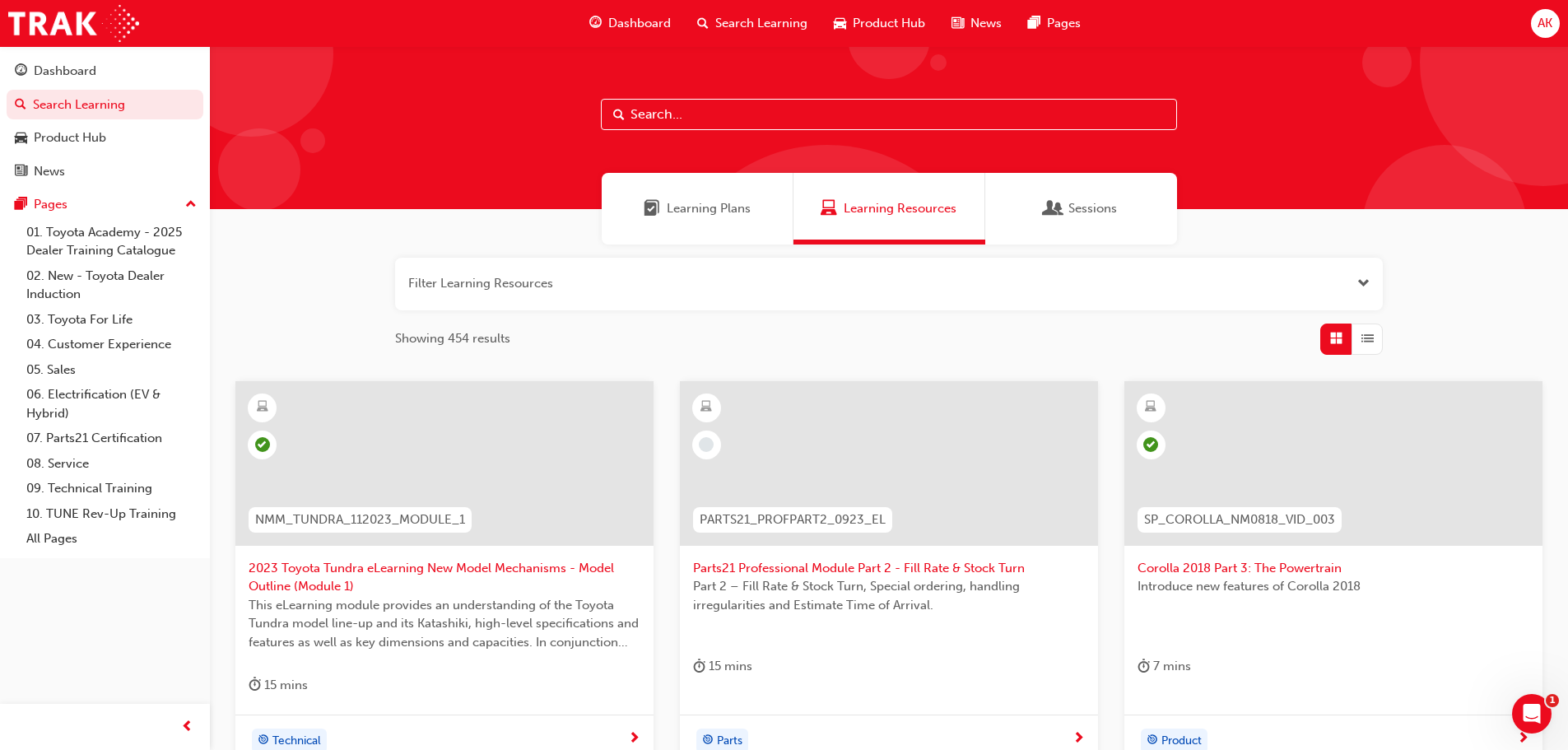
click at [1548, 14] on span "AK" at bounding box center [1544, 23] width 14 height 19
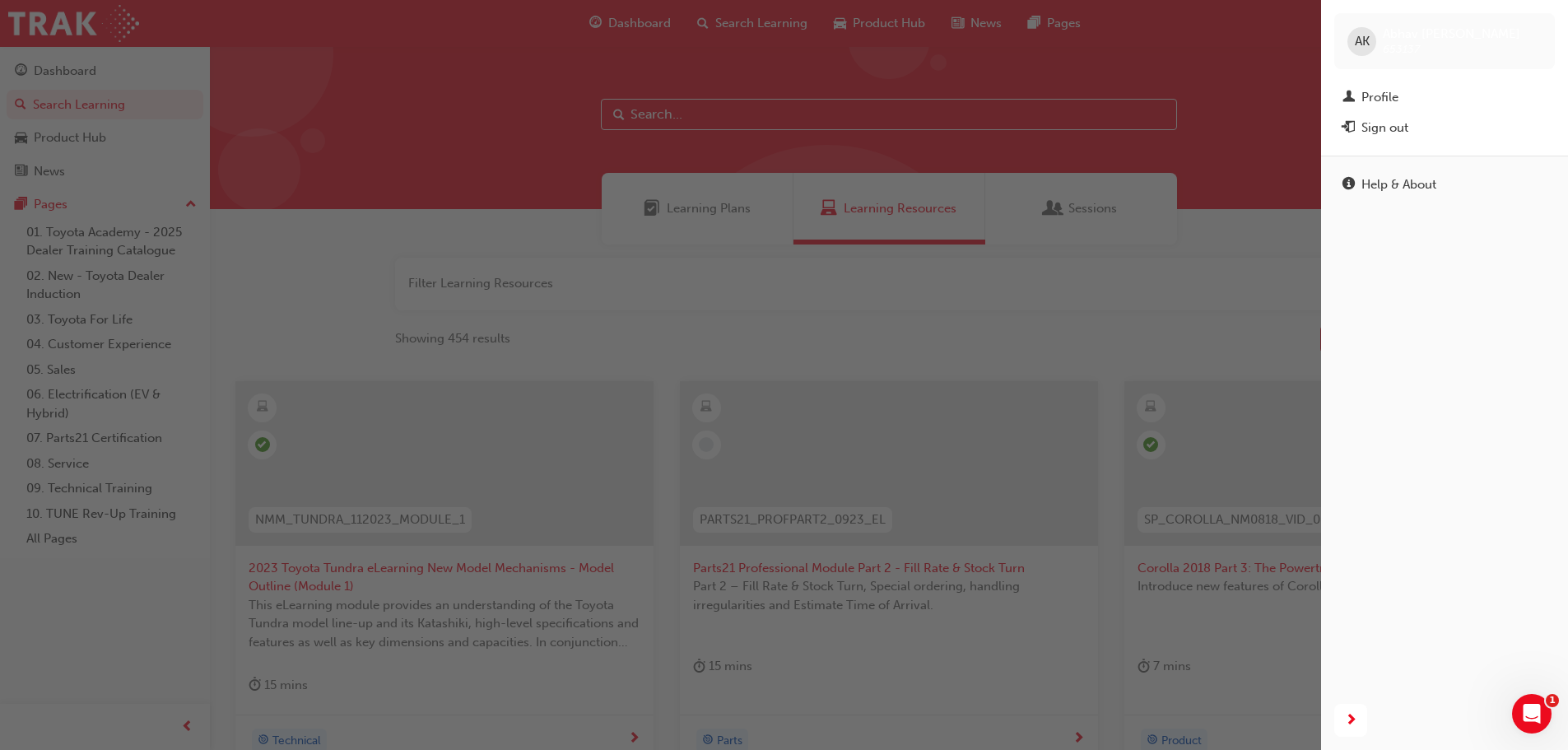
drag, startPoint x: 1408, startPoint y: 121, endPoint x: 1421, endPoint y: 126, distance: 13.9
click at [1421, 126] on div "Sign out" at bounding box center [1444, 128] width 204 height 20
